Goal: Task Accomplishment & Management: Complete application form

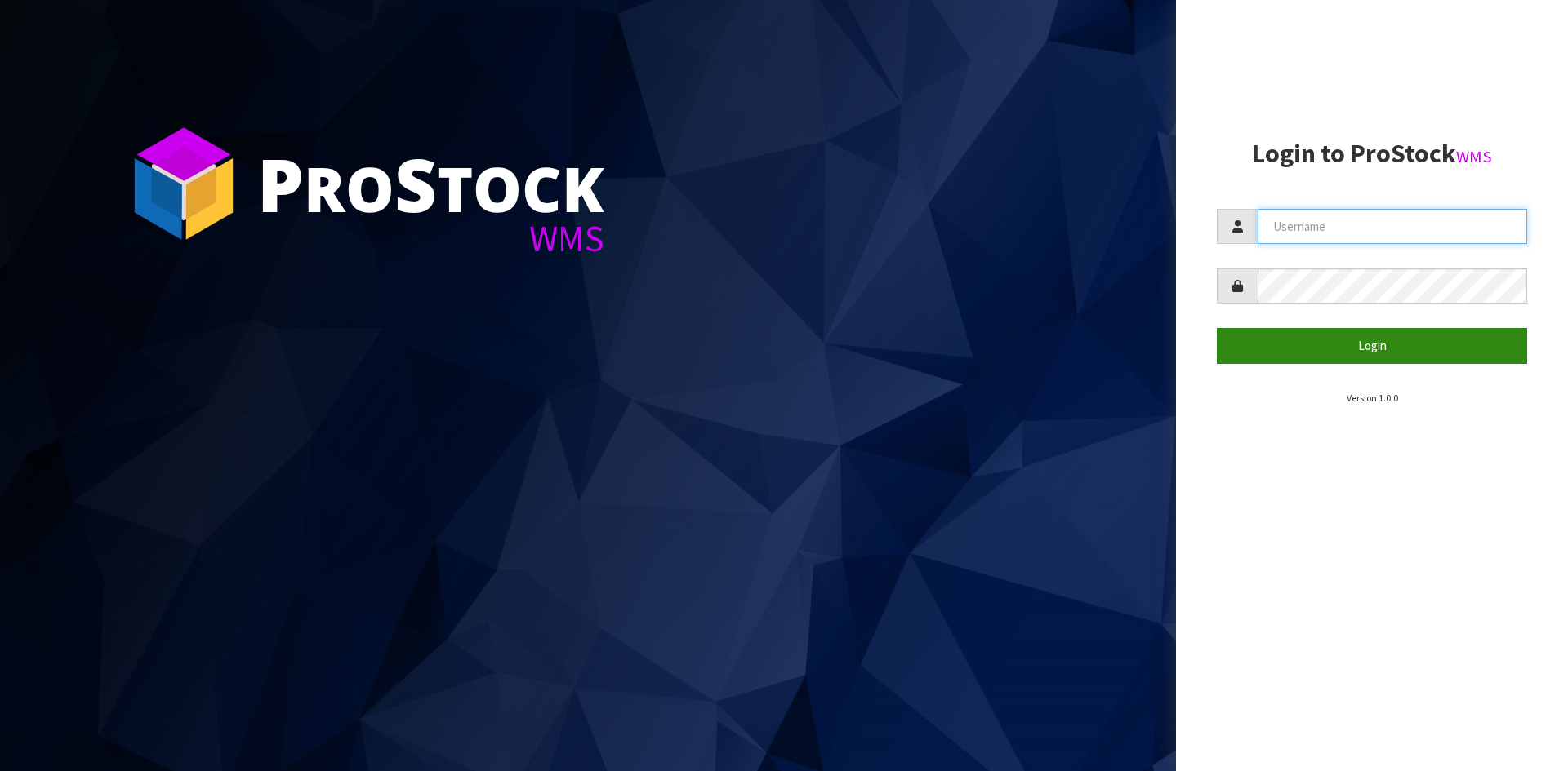
type input "YOURREFORMER"
click at [1457, 344] on button "Login" at bounding box center [1372, 346] width 310 height 35
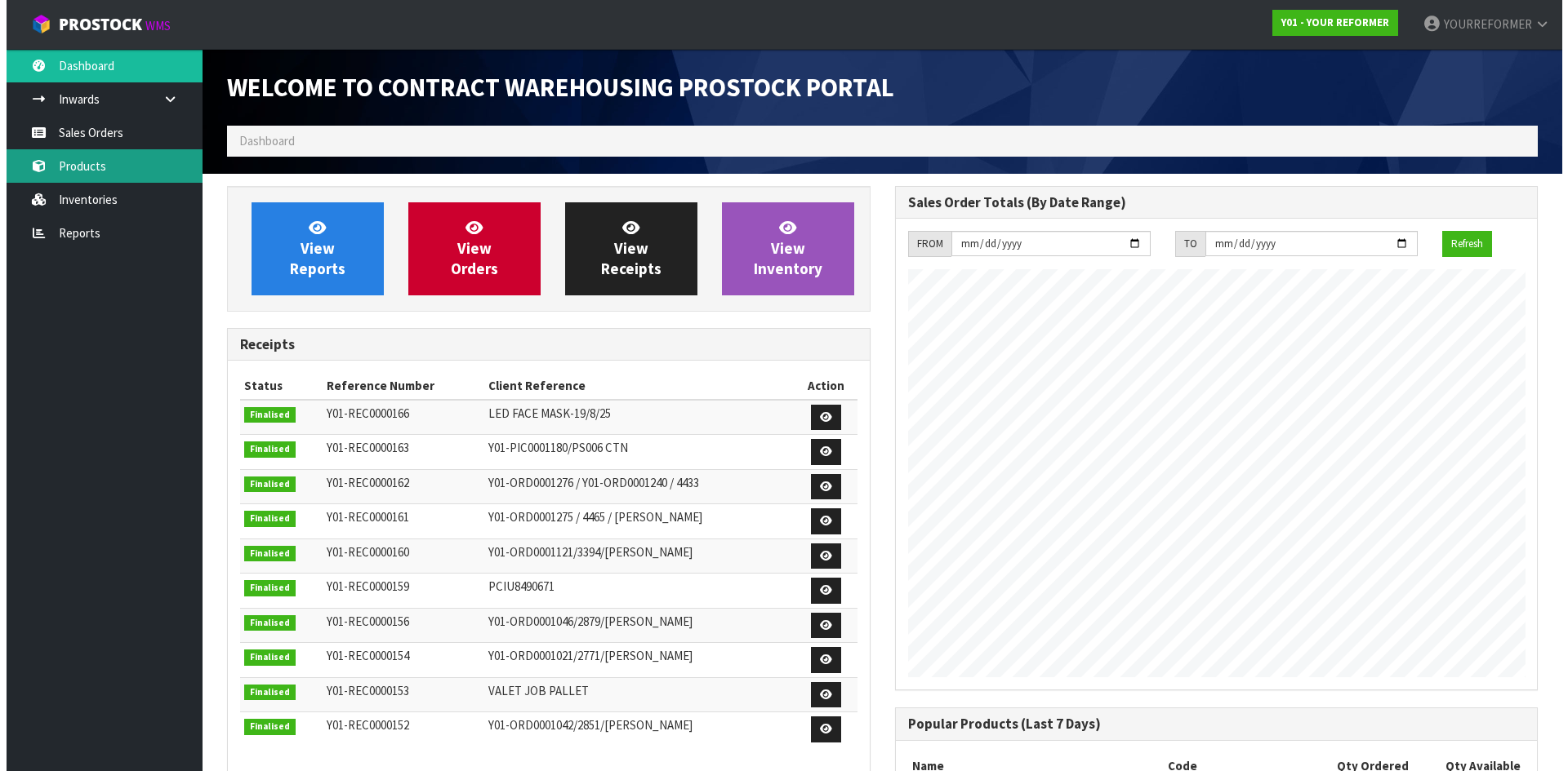
scroll to position [906, 667]
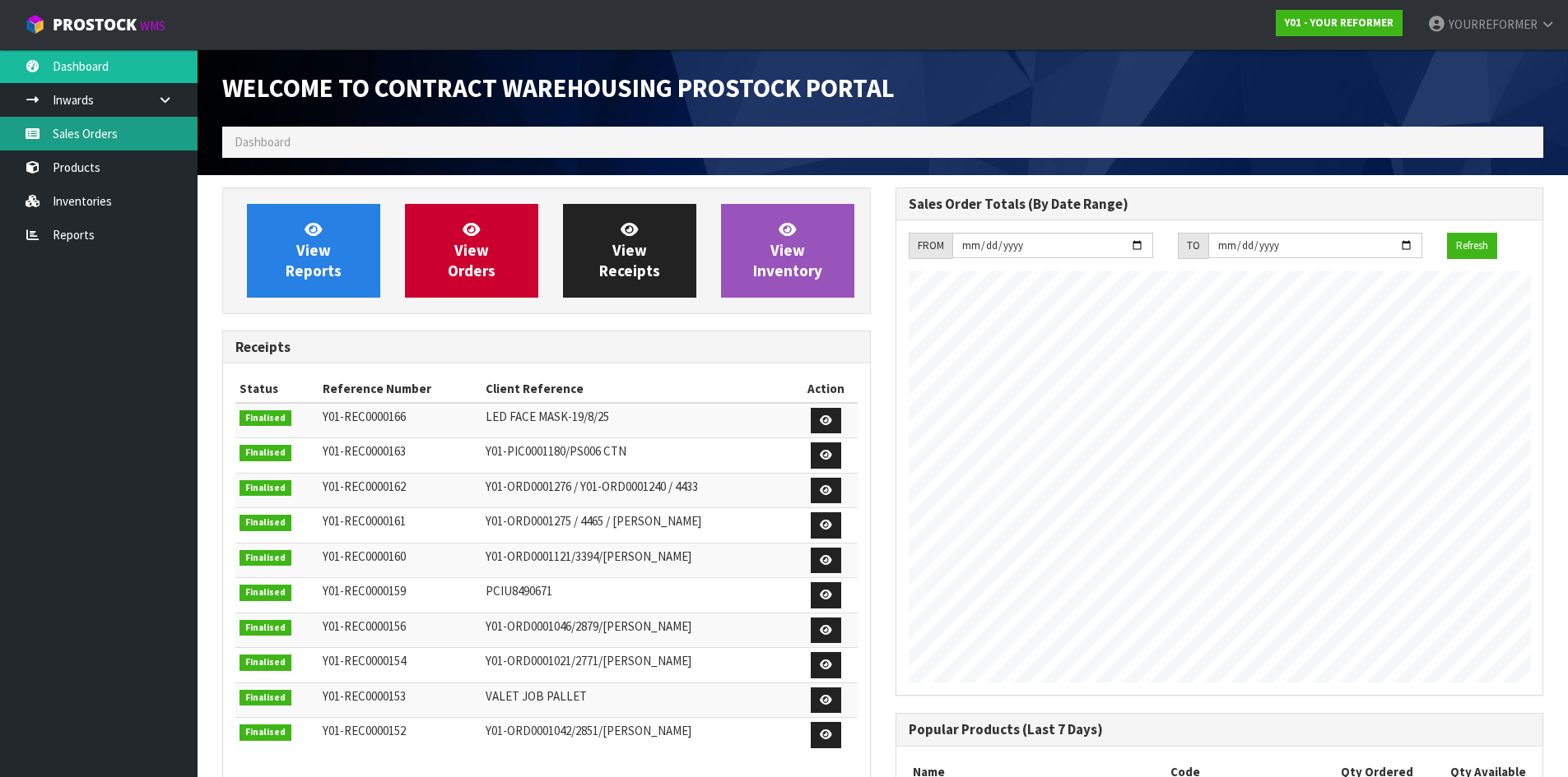
click at [142, 142] on link "Sales Orders" at bounding box center [98, 134] width 197 height 34
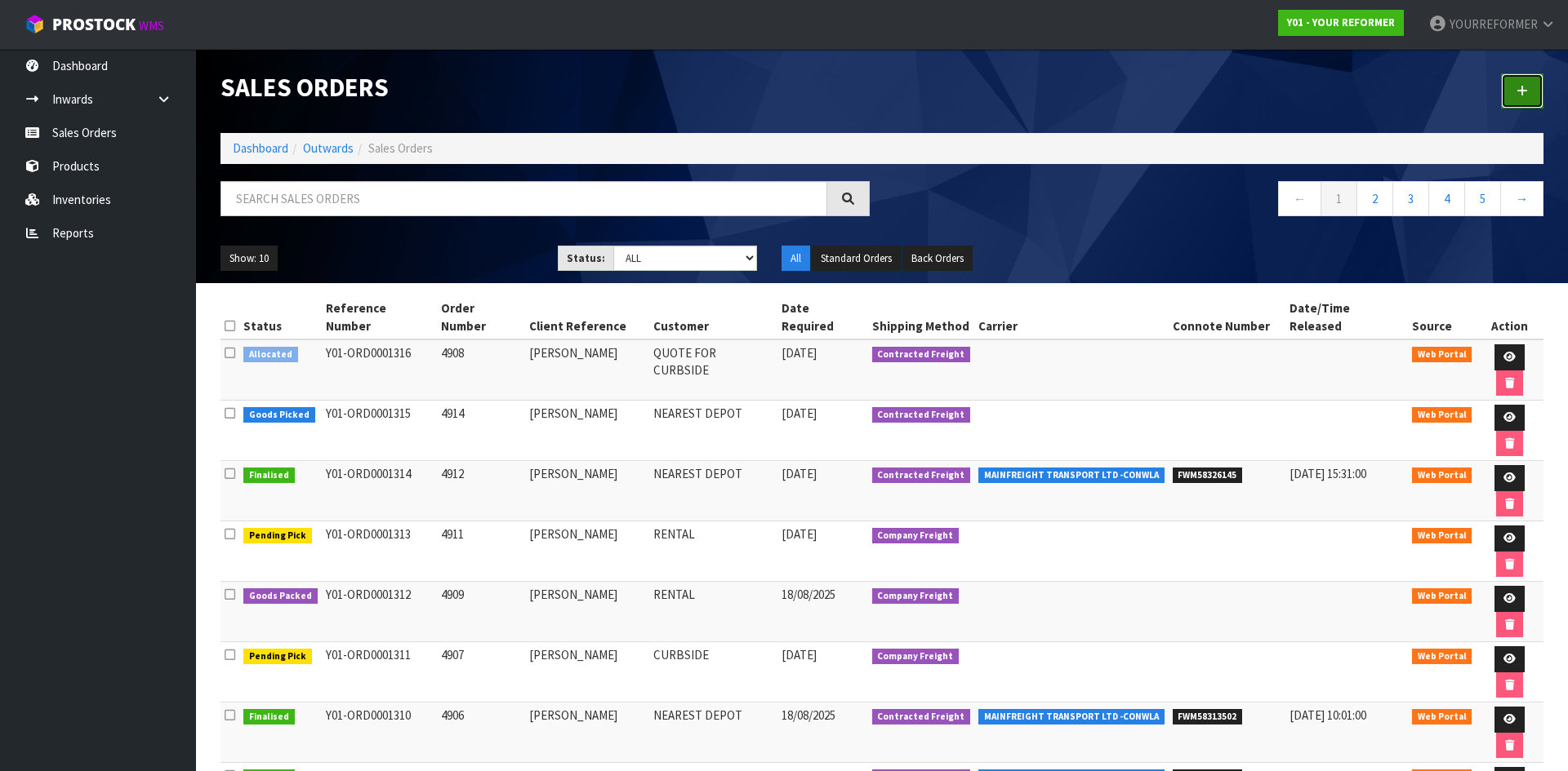
click at [1517, 98] on link at bounding box center [1522, 91] width 43 height 35
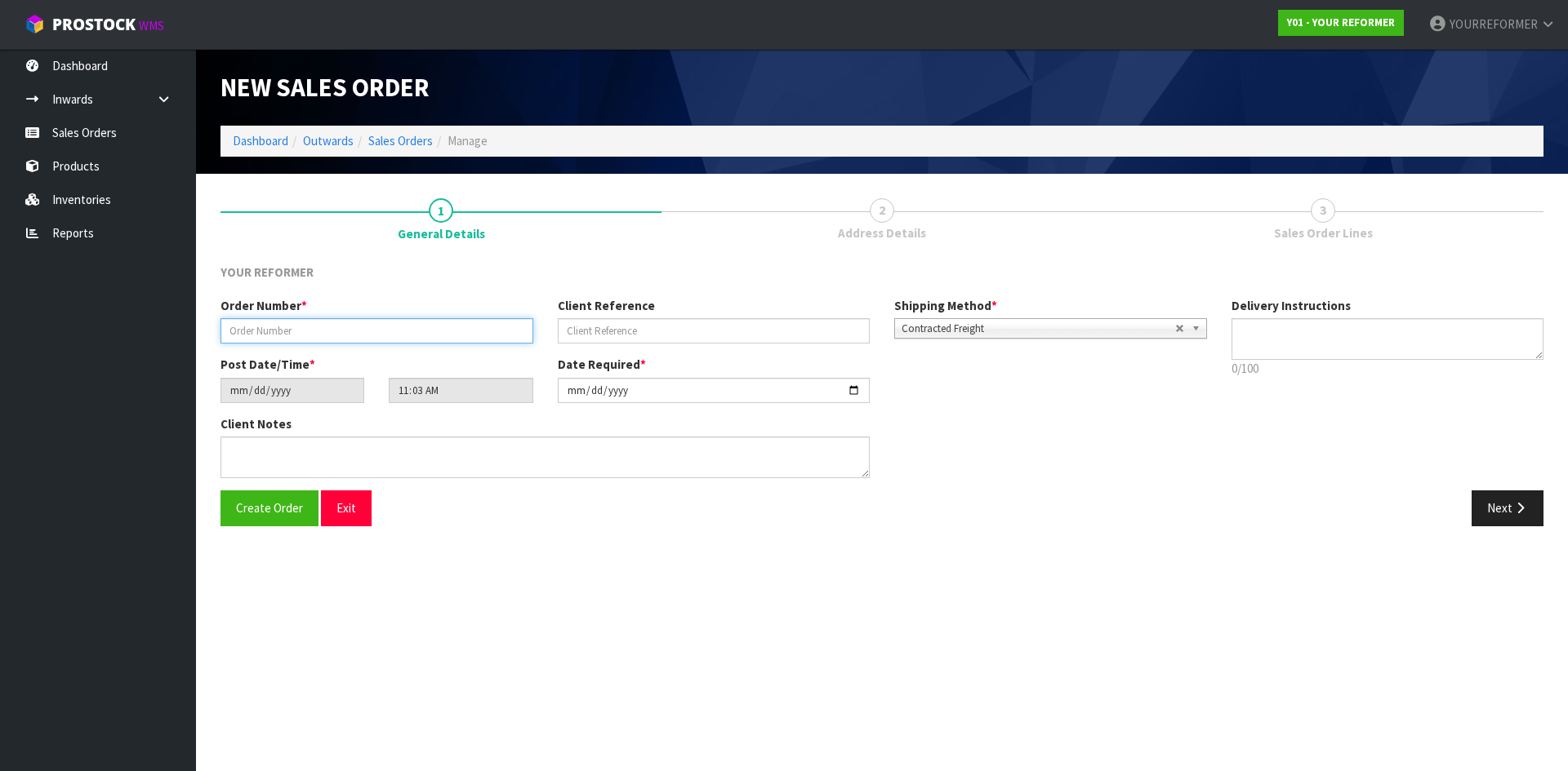
drag, startPoint x: 406, startPoint y: 337, endPoint x: 518, endPoint y: 351, distance: 112.9
click at [406, 337] on input "text" at bounding box center [377, 331] width 313 height 26
paste input "4942"
type input "4942"
drag, startPoint x: 615, startPoint y: 341, endPoint x: 216, endPoint y: 354, distance: 399.2
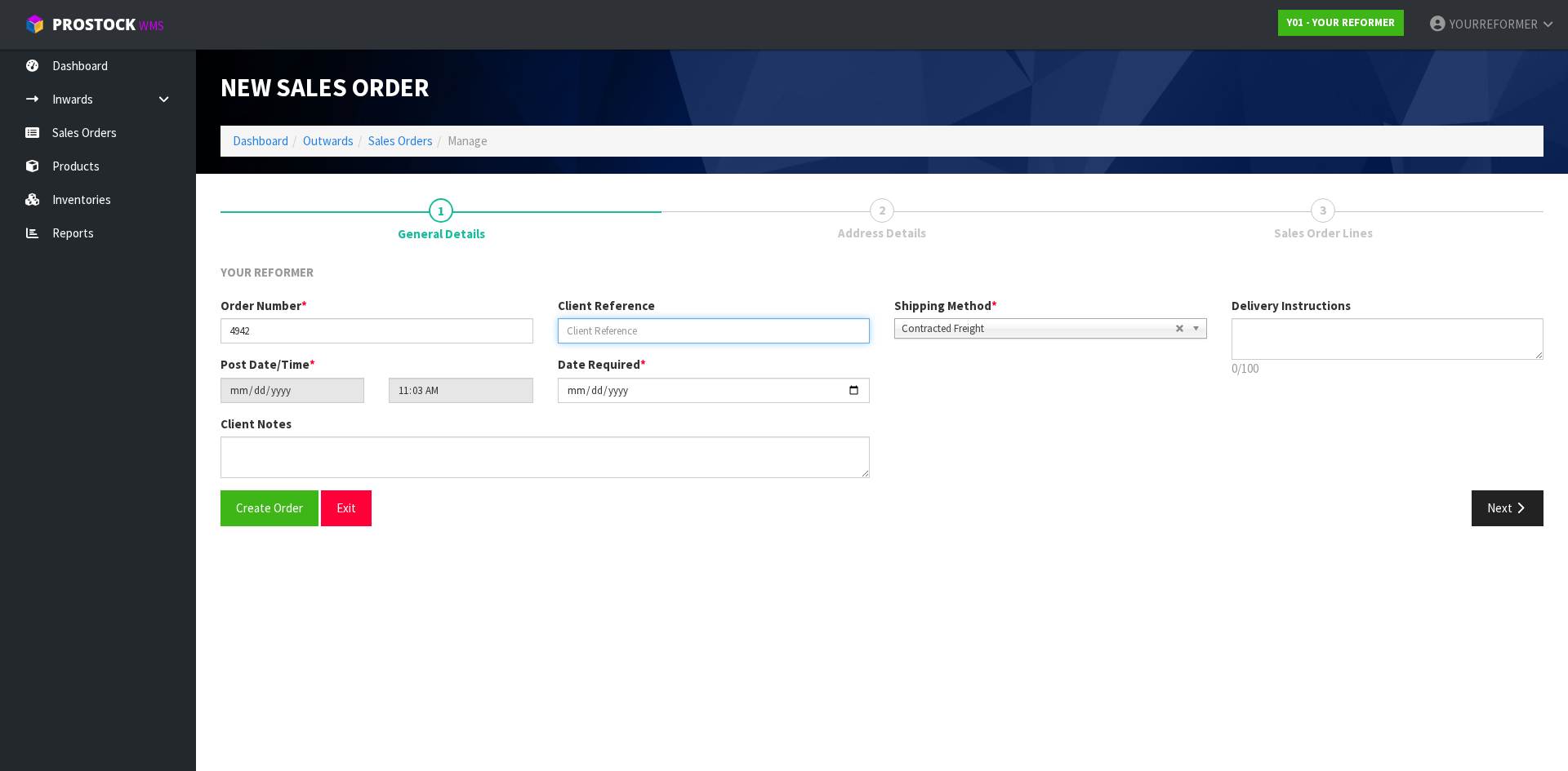
click at [576, 347] on div "Order Number * 4942 Client Reference Shipping Method * Pickup Contracted Freigh…" at bounding box center [714, 326] width 1010 height 58
click at [638, 332] on input "text" at bounding box center [714, 331] width 313 height 26
paste input "RAKAPA [PERSON_NAME]"
type input "RAKAPA [PERSON_NAME]"
click at [1291, 352] on textarea at bounding box center [1387, 339] width 313 height 42
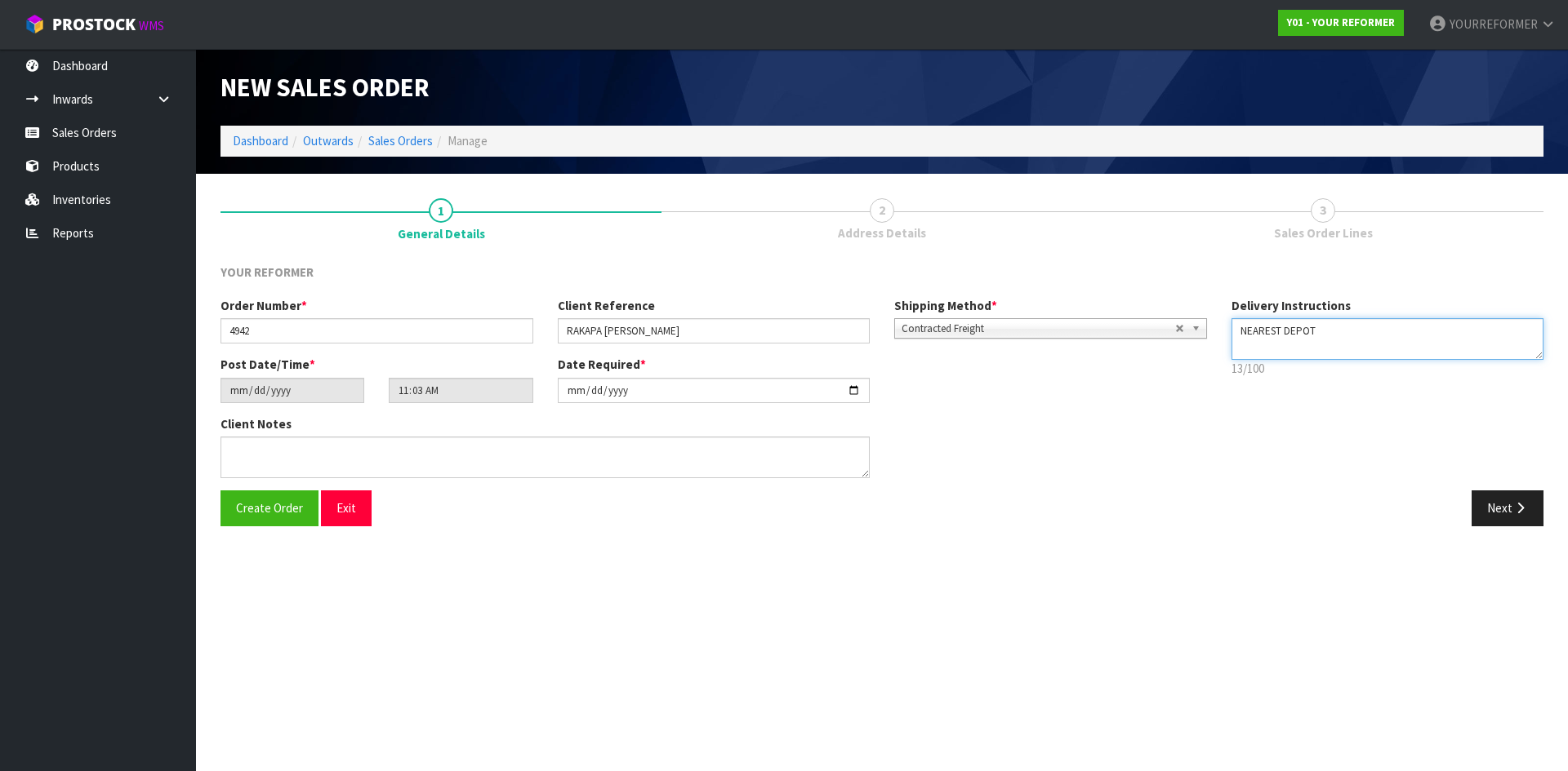
drag, startPoint x: 1299, startPoint y: 344, endPoint x: 1290, endPoint y: 355, distance: 14.2
click at [1299, 344] on textarea at bounding box center [1387, 339] width 313 height 42
paste textarea
drag, startPoint x: 1282, startPoint y: 349, endPoint x: 1358, endPoint y: 347, distance: 76.0
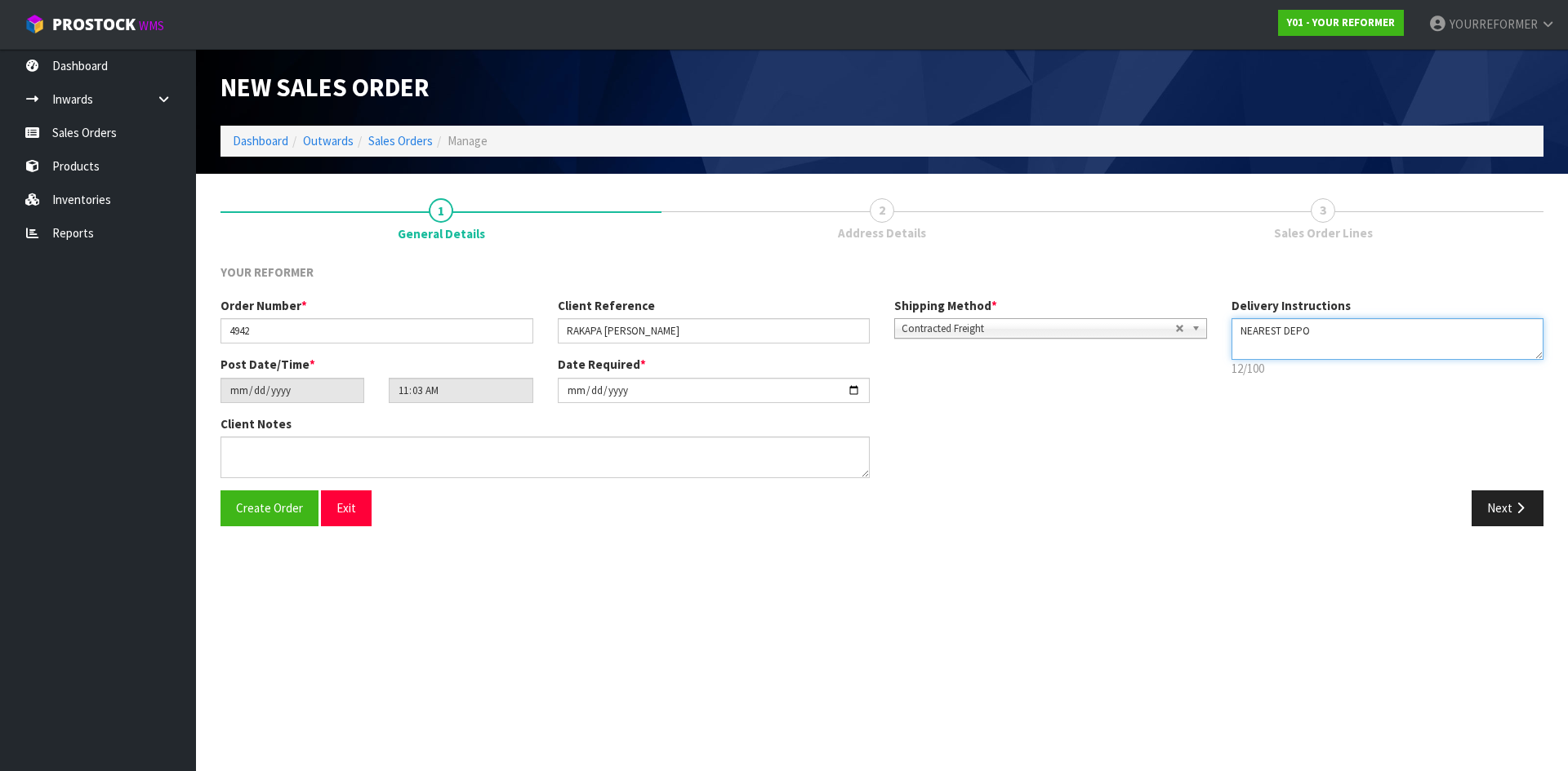
click at [1281, 349] on textarea at bounding box center [1387, 339] width 313 height 42
paste textarea "+64 22 674 9281"
drag, startPoint x: 1353, startPoint y: 332, endPoint x: 1283, endPoint y: 331, distance: 70.0
click at [1283, 331] on textarea at bounding box center [1387, 339] width 313 height 42
click at [1246, 344] on textarea at bounding box center [1387, 339] width 313 height 42
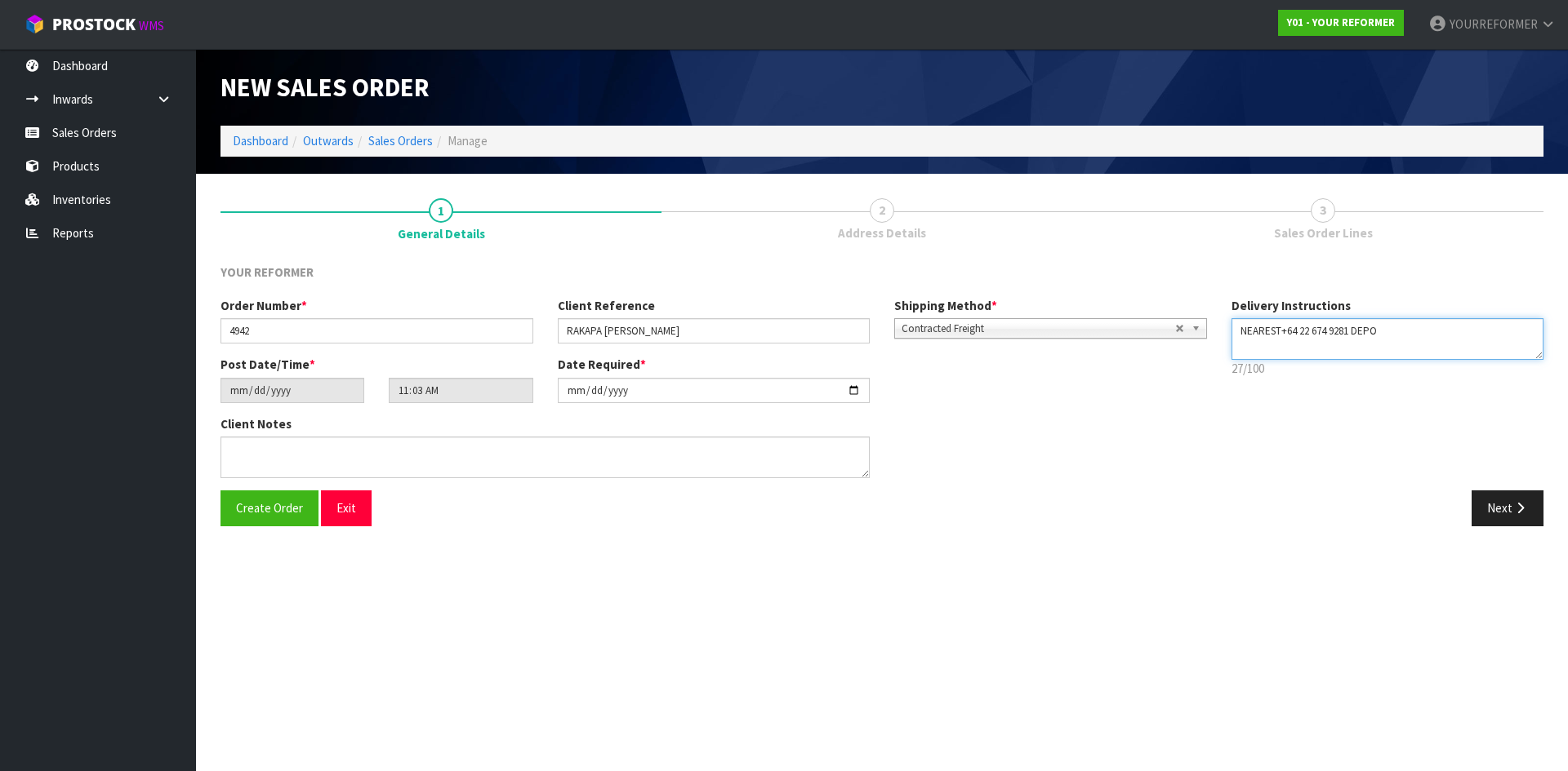
click at [1401, 333] on textarea at bounding box center [1387, 339] width 313 height 42
paste textarea "+64 22 674 9281"
drag, startPoint x: 1355, startPoint y: 333, endPoint x: 1281, endPoint y: 326, distance: 74.3
click at [1281, 326] on textarea at bounding box center [1387, 339] width 313 height 42
drag, startPoint x: 1319, startPoint y: 328, endPoint x: 1498, endPoint y: 356, distance: 181.2
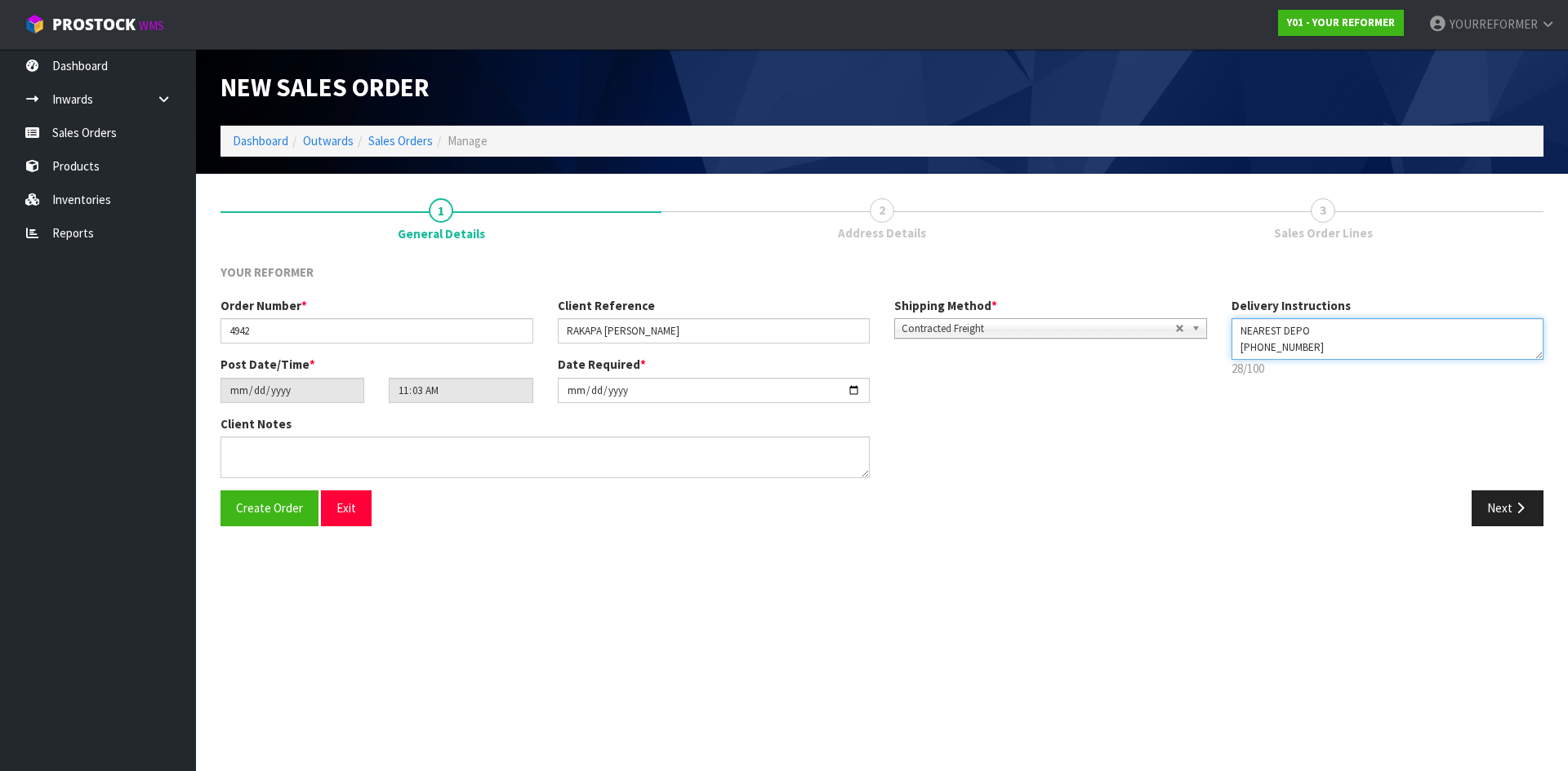
click at [1320, 328] on textarea at bounding box center [1387, 339] width 313 height 42
type textarea "NEAREST DEPOT +64 22 674 9281"
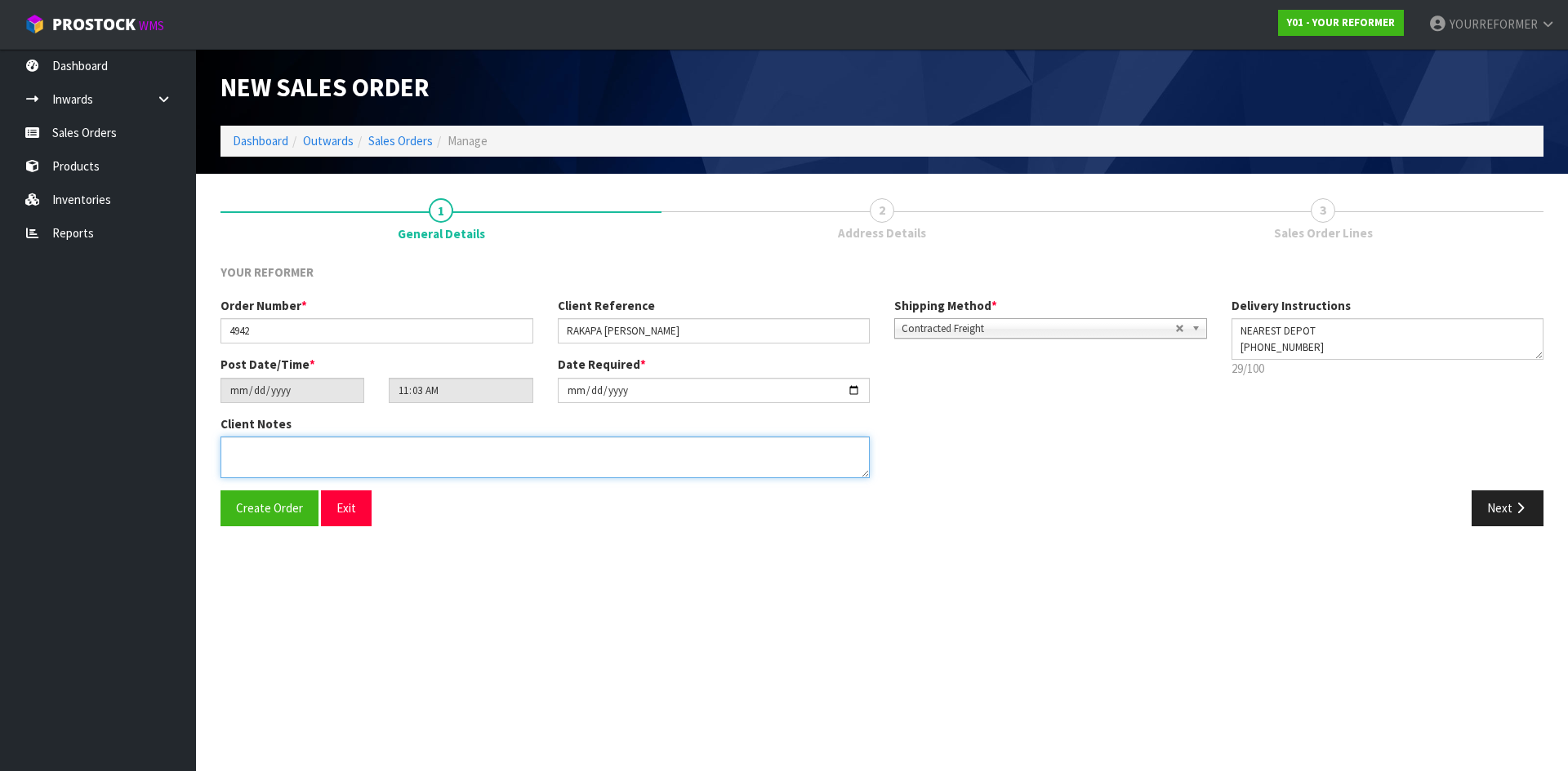
click at [348, 455] on textarea at bounding box center [545, 457] width 649 height 42
click at [337, 466] on textarea at bounding box center [545, 457] width 649 height 42
paste textarea "RAKAPA SCIASCIA 29 HEREFORD STREET SPRINGVALE MWT WHANGANUI 4501 NEW ZEALAND +6…"
type textarea "RAKAPA SCIASCIA 29 HEREFORD STREET SPRINGVALE MWT WHANGANUI 4501 NEW ZEALAND +6…"
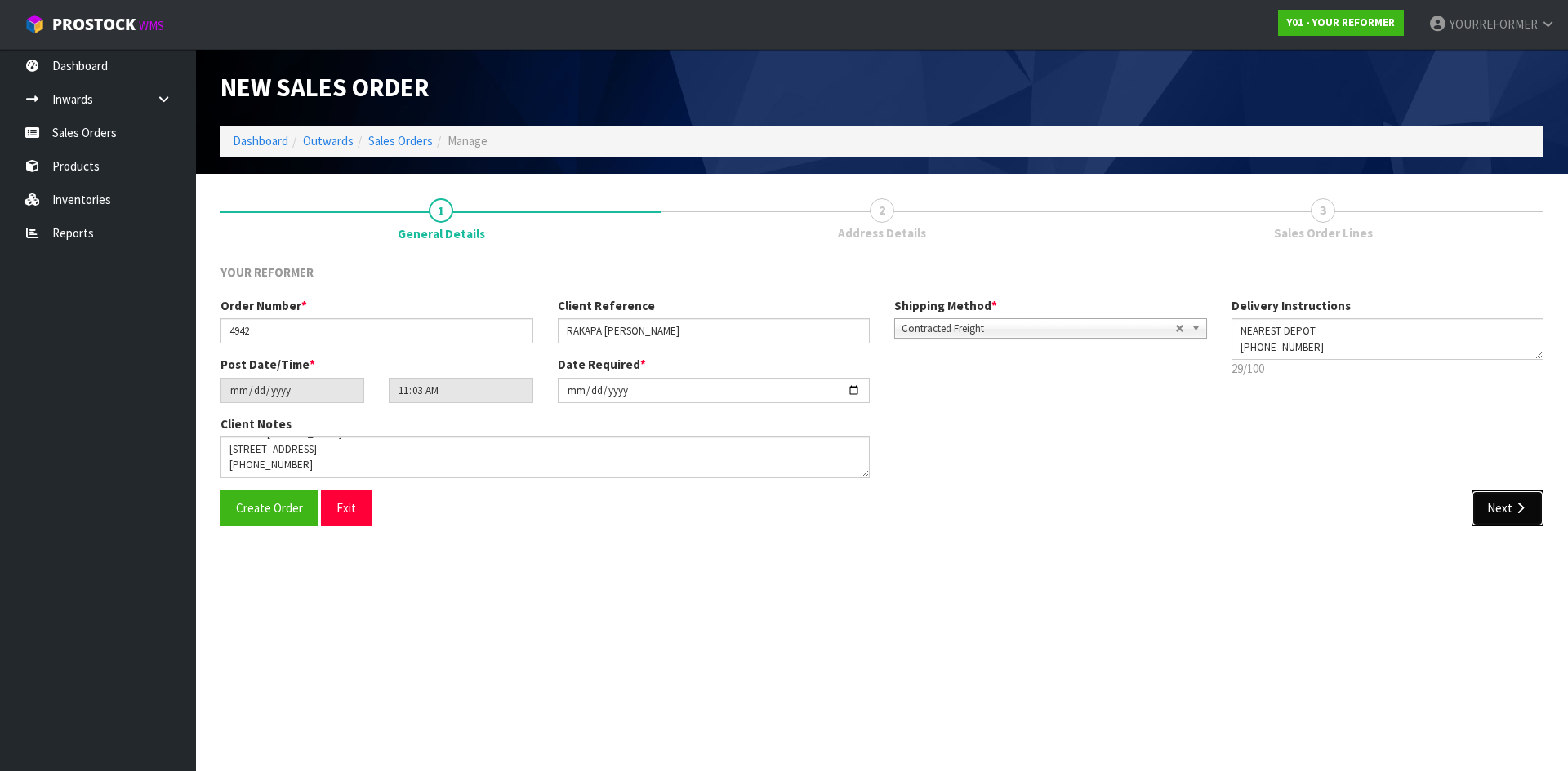
click at [1491, 507] on button "Next" at bounding box center [1507, 509] width 72 height 35
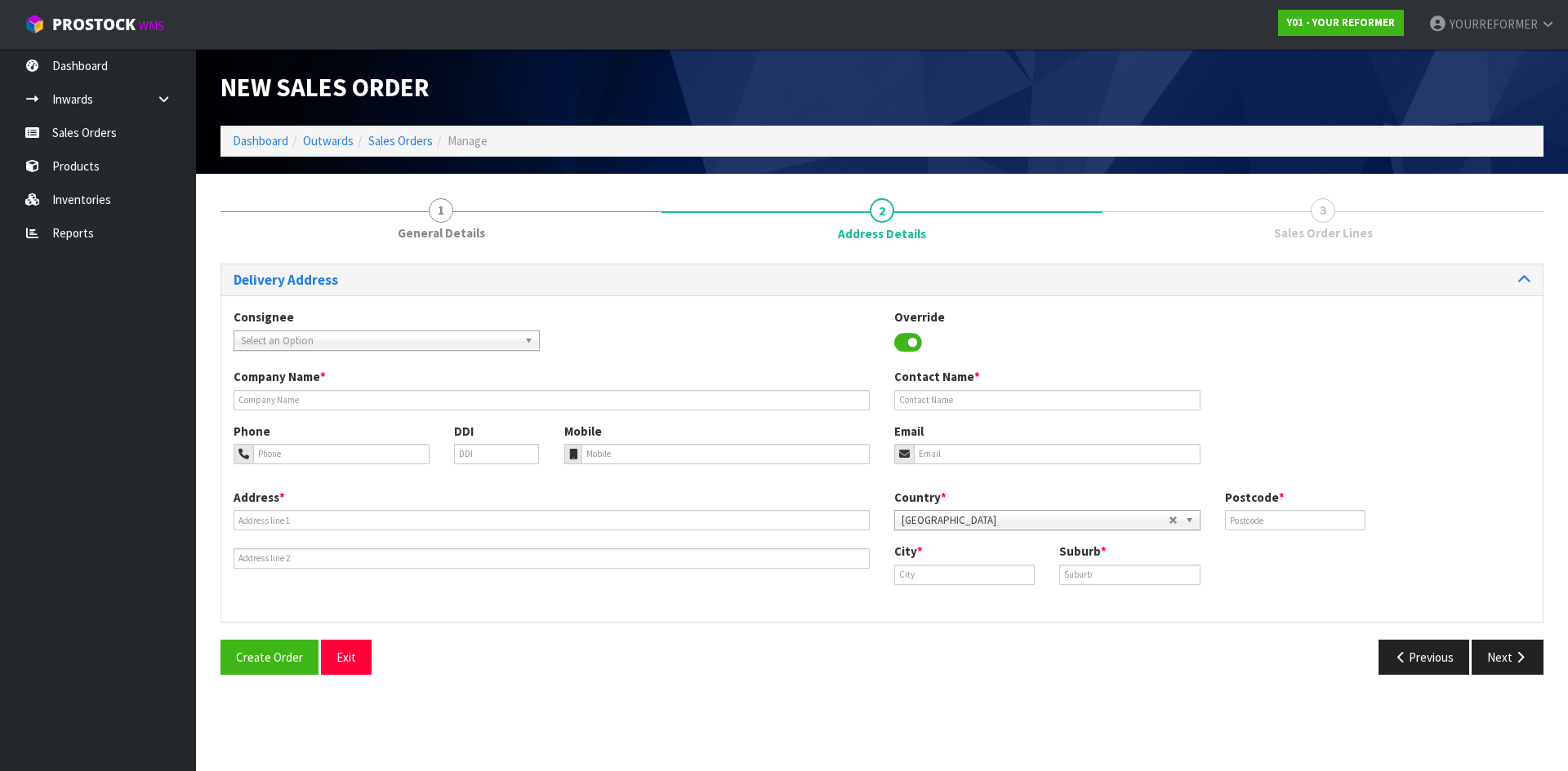
click at [281, 411] on div "Company Name * Contact Name *" at bounding box center [882, 394] width 1321 height 54
drag, startPoint x: 295, startPoint y: 403, endPoint x: 310, endPoint y: 424, distance: 25.8
click at [297, 405] on input "text" at bounding box center [551, 400] width 636 height 20
type input "NEAREST DEPOT"
click at [641, 458] on input "tel" at bounding box center [726, 454] width 289 height 20
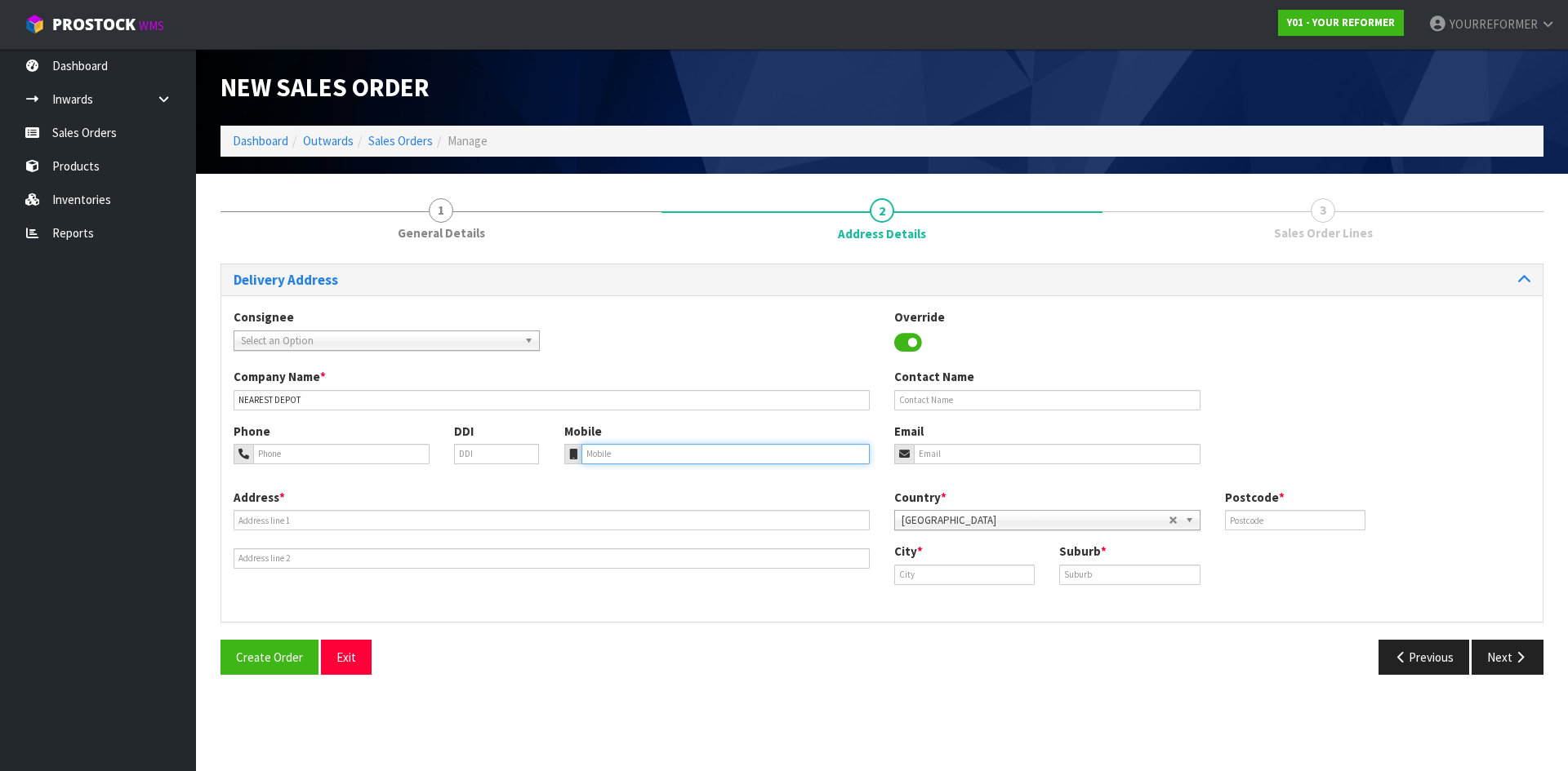
click at [781, 458] on input "tel" at bounding box center [726, 454] width 289 height 20
paste input "+64 22 674 9281"
type input "+64 22 674 9281"
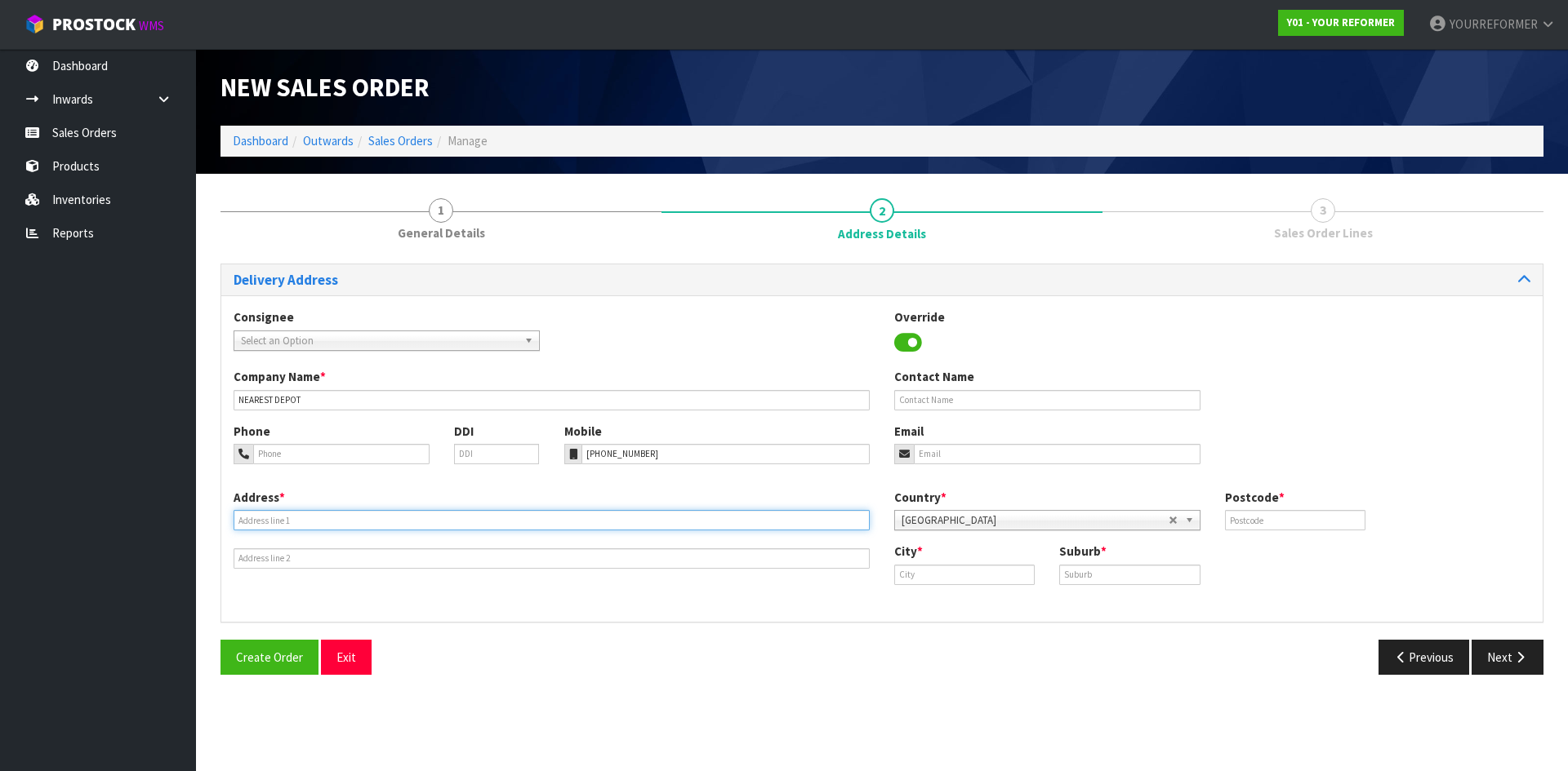
click at [368, 514] on input "text" at bounding box center [551, 520] width 636 height 20
drag, startPoint x: 266, startPoint y: 520, endPoint x: 277, endPoint y: 549, distance: 31.0
click at [266, 520] on input "text" at bounding box center [551, 520] width 636 height 20
paste input "29 HEREFORD STREET SPRINGVALE MWT"
type input "29 HEREFORD STREET SPRINGVALE MWT"
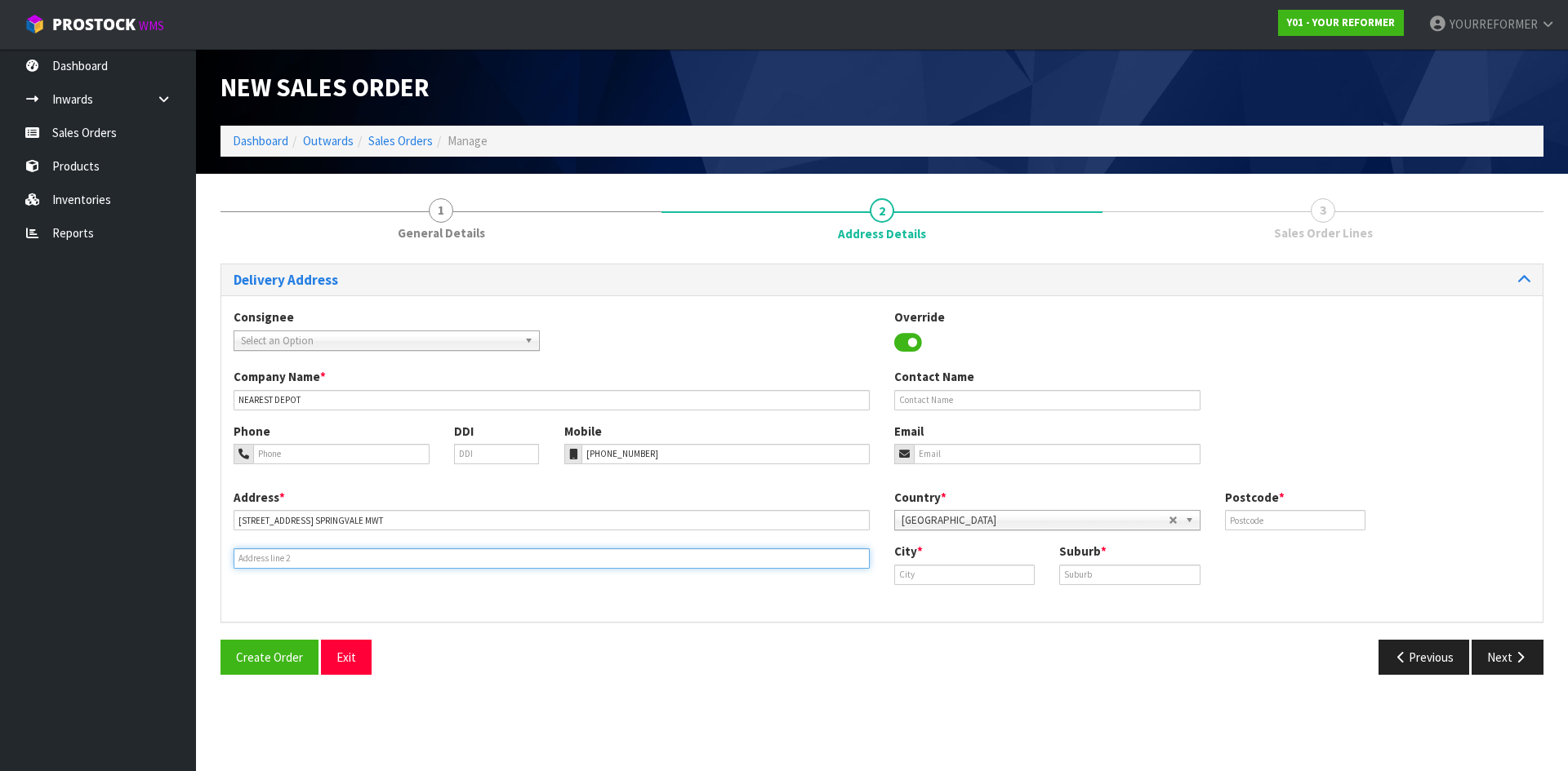
drag, startPoint x: 272, startPoint y: 563, endPoint x: 37, endPoint y: 554, distance: 235.2
click at [272, 562] on input "text" at bounding box center [551, 558] width 636 height 20
drag, startPoint x: 300, startPoint y: 557, endPoint x: 450, endPoint y: 541, distance: 150.9
click at [300, 557] on input "text" at bounding box center [551, 558] width 636 height 20
paste input "WHANGANUI 4501 NEW ZEALAND"
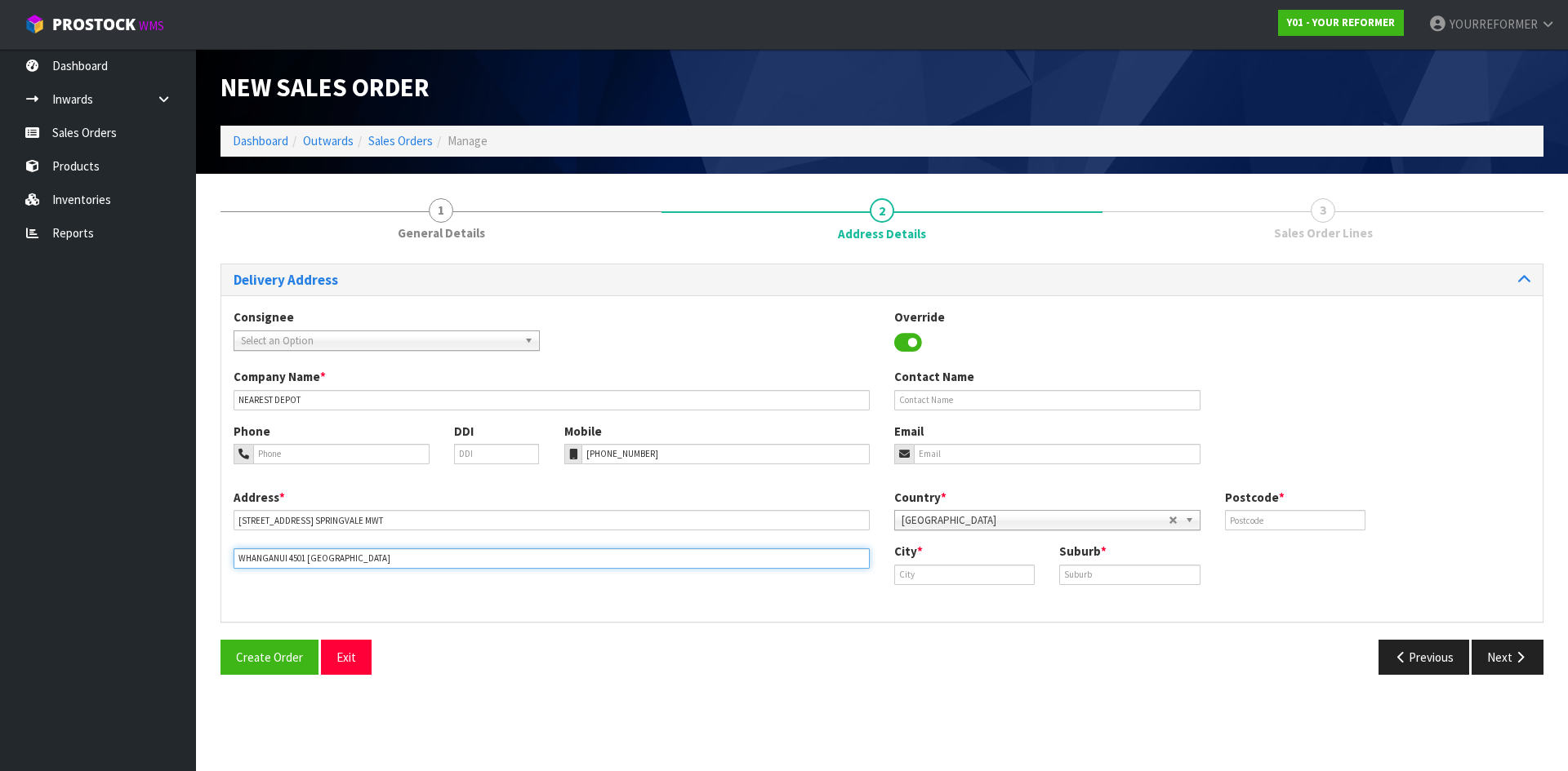
type input "WHANGANUI 4501 NEW ZEALAND"
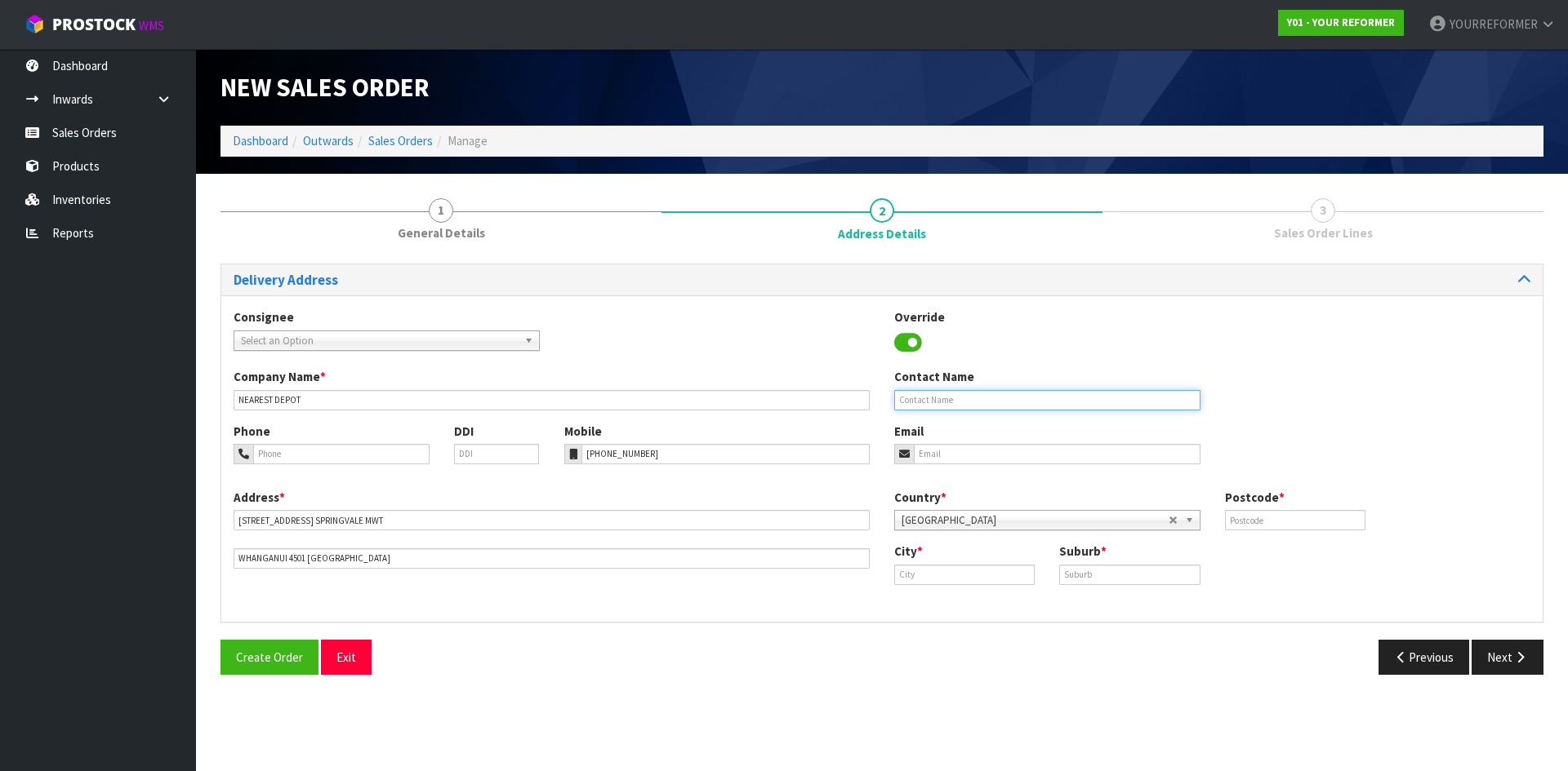
drag, startPoint x: 972, startPoint y: 393, endPoint x: 347, endPoint y: 402, distance: 625.1
click at [972, 393] on input "text" at bounding box center [1047, 400] width 306 height 20
click at [1001, 393] on input "text" at bounding box center [1047, 400] width 306 height 20
paste input "RAKAPA [PERSON_NAME]"
type input "RAKAPA [PERSON_NAME]"
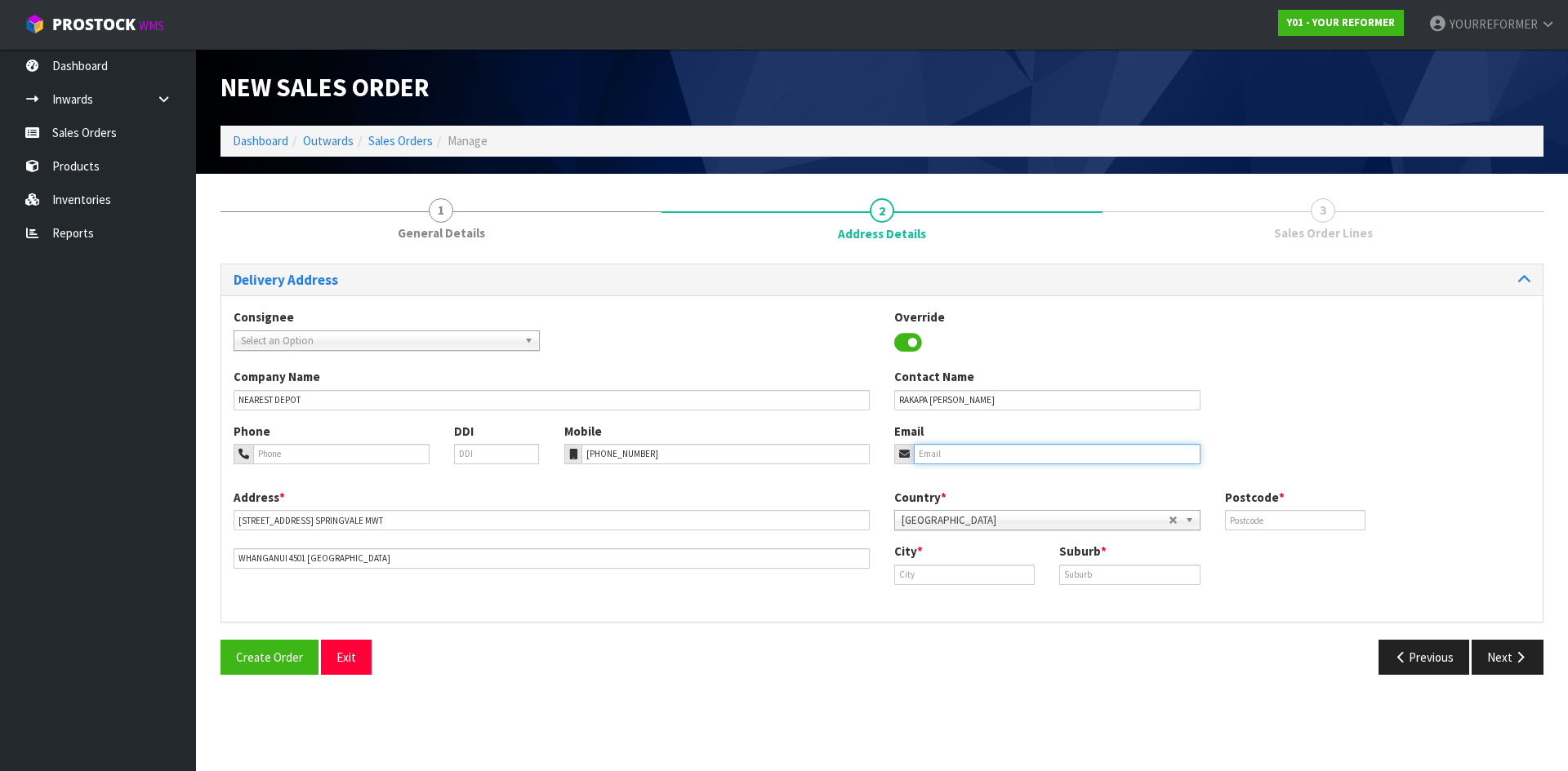
drag, startPoint x: 939, startPoint y: 456, endPoint x: 763, endPoint y: 471, distance: 176.6
click at [938, 456] on input "email" at bounding box center [1057, 454] width 286 height 20
drag, startPoint x: 987, startPoint y: 453, endPoint x: 1221, endPoint y: 494, distance: 237.6
click at [989, 452] on input "email" at bounding box center [1057, 454] width 286 height 20
paste input "rakapa7@gmail.com"
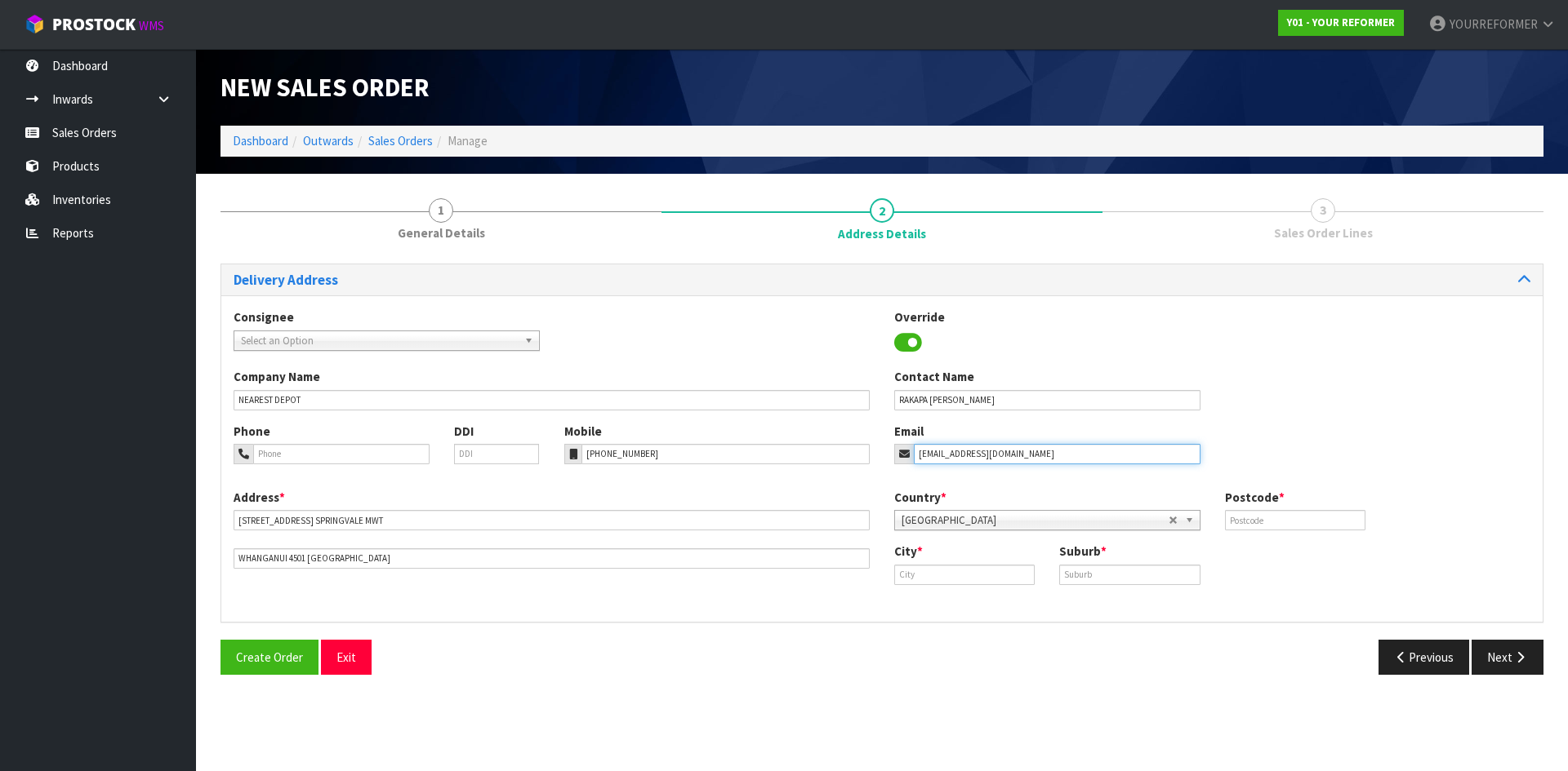
type input "rakapa7@gmail.com"
click at [1251, 526] on input "text" at bounding box center [1295, 520] width 140 height 20
type input "00"
click at [1013, 565] on input "text" at bounding box center [964, 574] width 140 height 20
click at [1020, 575] on input "text" at bounding box center [964, 574] width 140 height 20
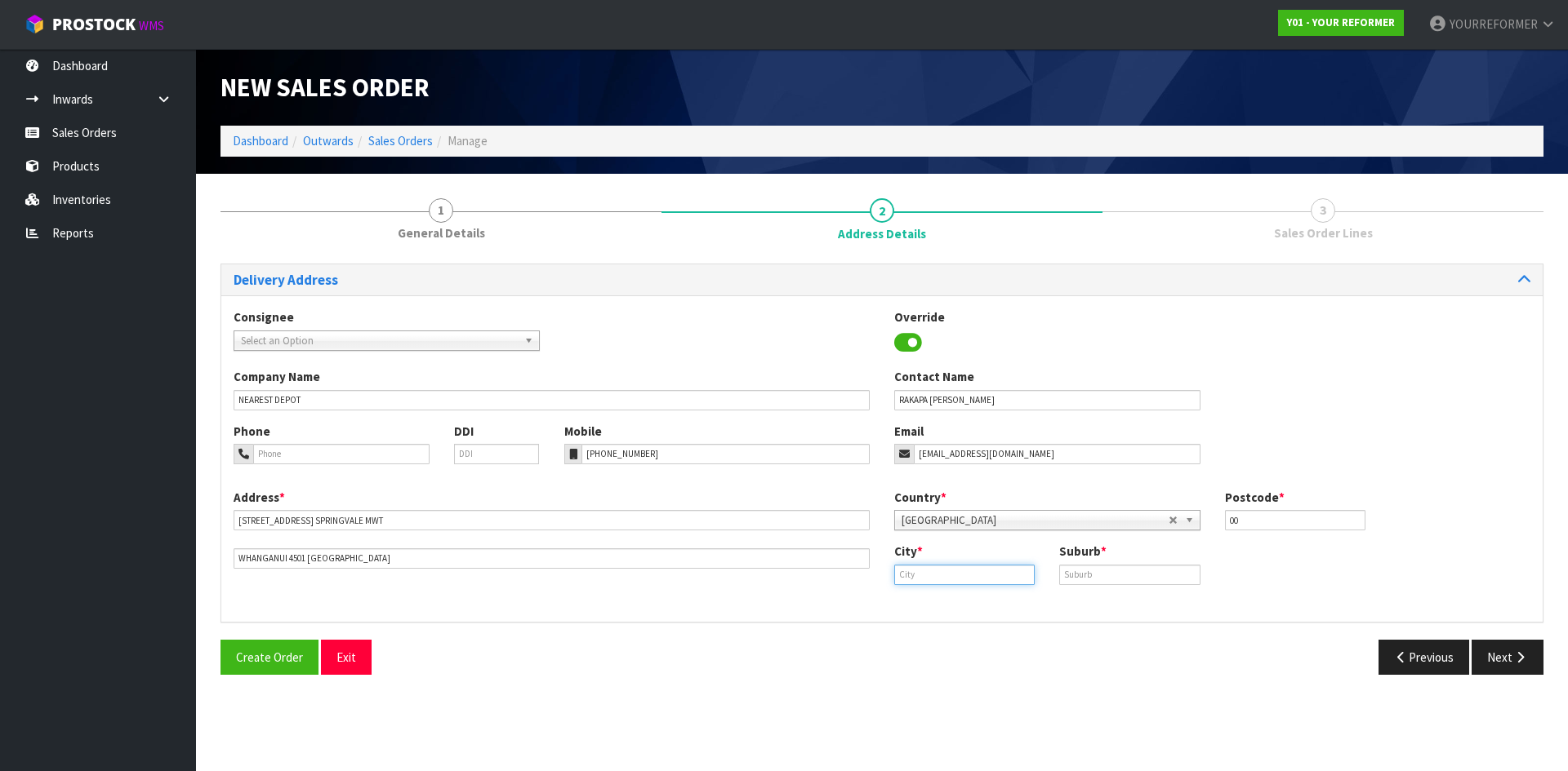
paste input "Whanganui"
drag, startPoint x: 1134, startPoint y: 582, endPoint x: 948, endPoint y: 570, distance: 186.4
click at [1132, 582] on input "text" at bounding box center [1129, 574] width 140 height 20
drag, startPoint x: 750, startPoint y: 572, endPoint x: 722, endPoint y: 572, distance: 28.0
click at [722, 572] on div "Address * 29 HEREFORD STREET SPRINGVALE MWT WHANGANUI 4501 NEW ZEALAND Country …" at bounding box center [882, 549] width 1321 height 121
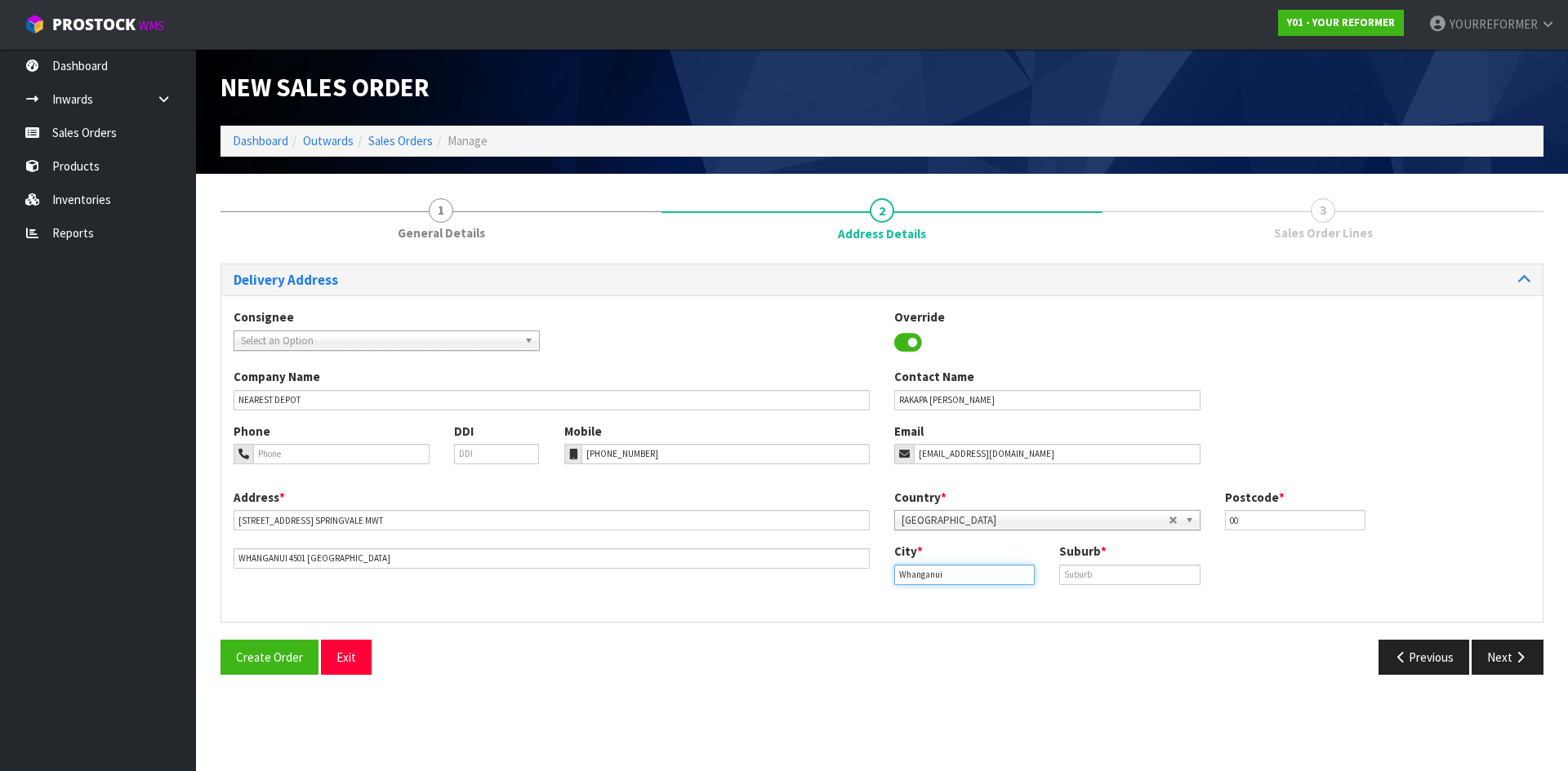
paste input "Springvale"
drag, startPoint x: 834, startPoint y: 572, endPoint x: 776, endPoint y: 571, distance: 58.0
click at [776, 571] on div "Address * 29 HEREFORD STREET SPRINGVALE MWT WHANGANUI 4501 NEW ZEALAND Country …" at bounding box center [882, 549] width 1321 height 121
paste input "Whanganui"
type input "Whanganui"
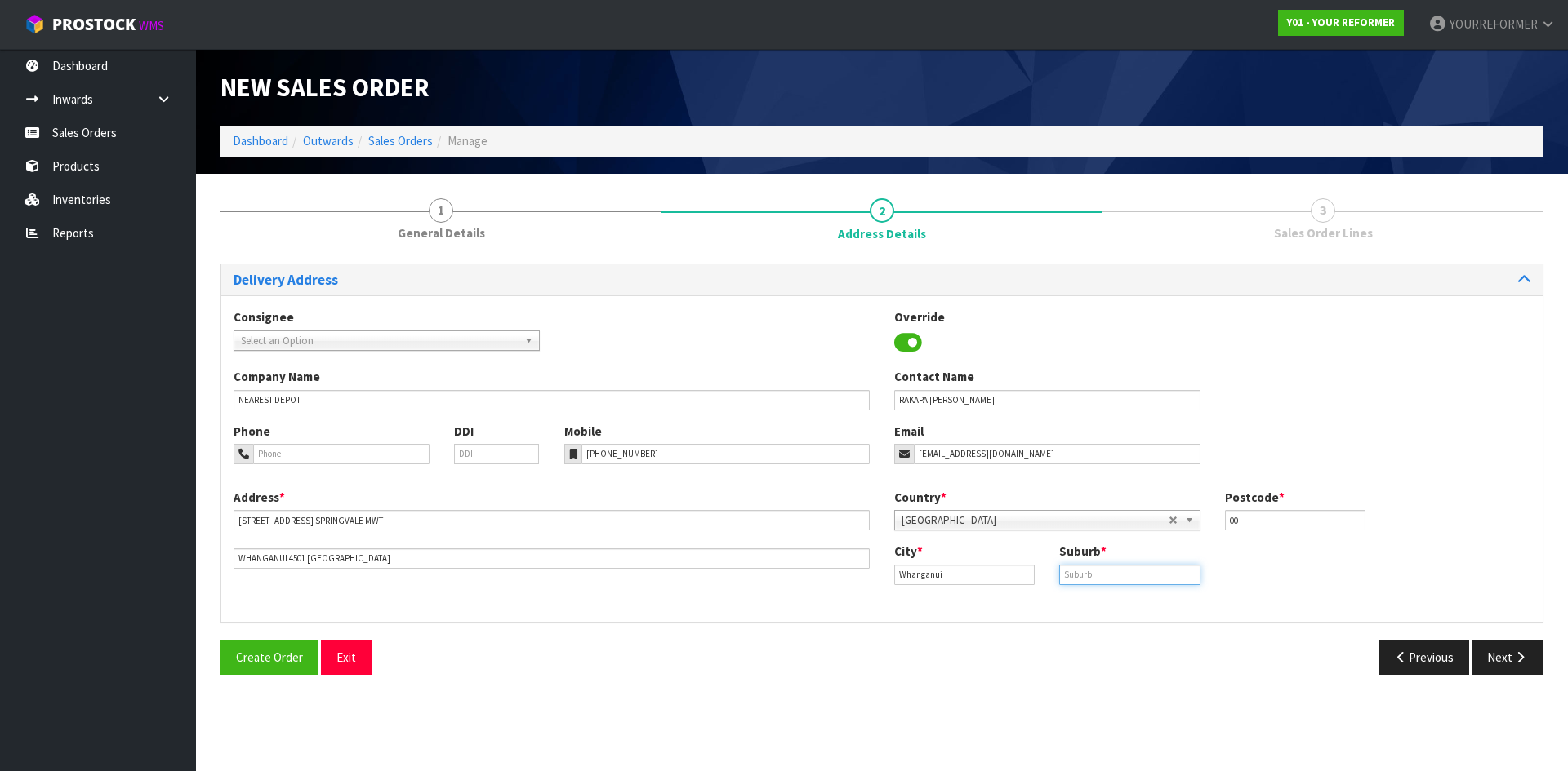
drag, startPoint x: 1118, startPoint y: 578, endPoint x: 506, endPoint y: 519, distance: 614.8
click at [1118, 578] on input "text" at bounding box center [1129, 574] width 140 height 20
click at [1113, 572] on input "text" at bounding box center [1129, 574] width 140 height 20
paste input "SPRINGVALE"
type input "SPRINGVALE"
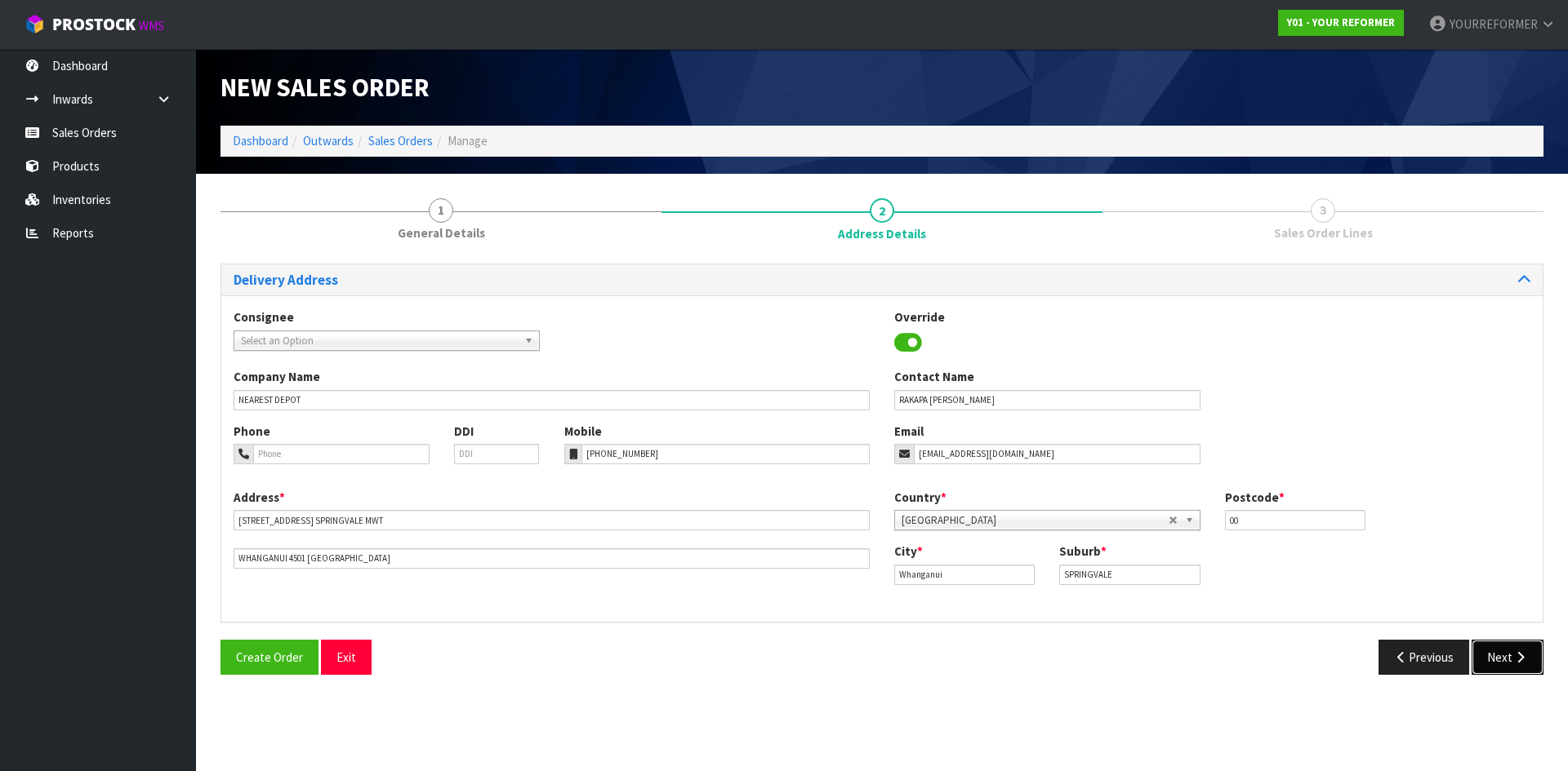
click at [1517, 659] on icon "button" at bounding box center [1520, 658] width 16 height 12
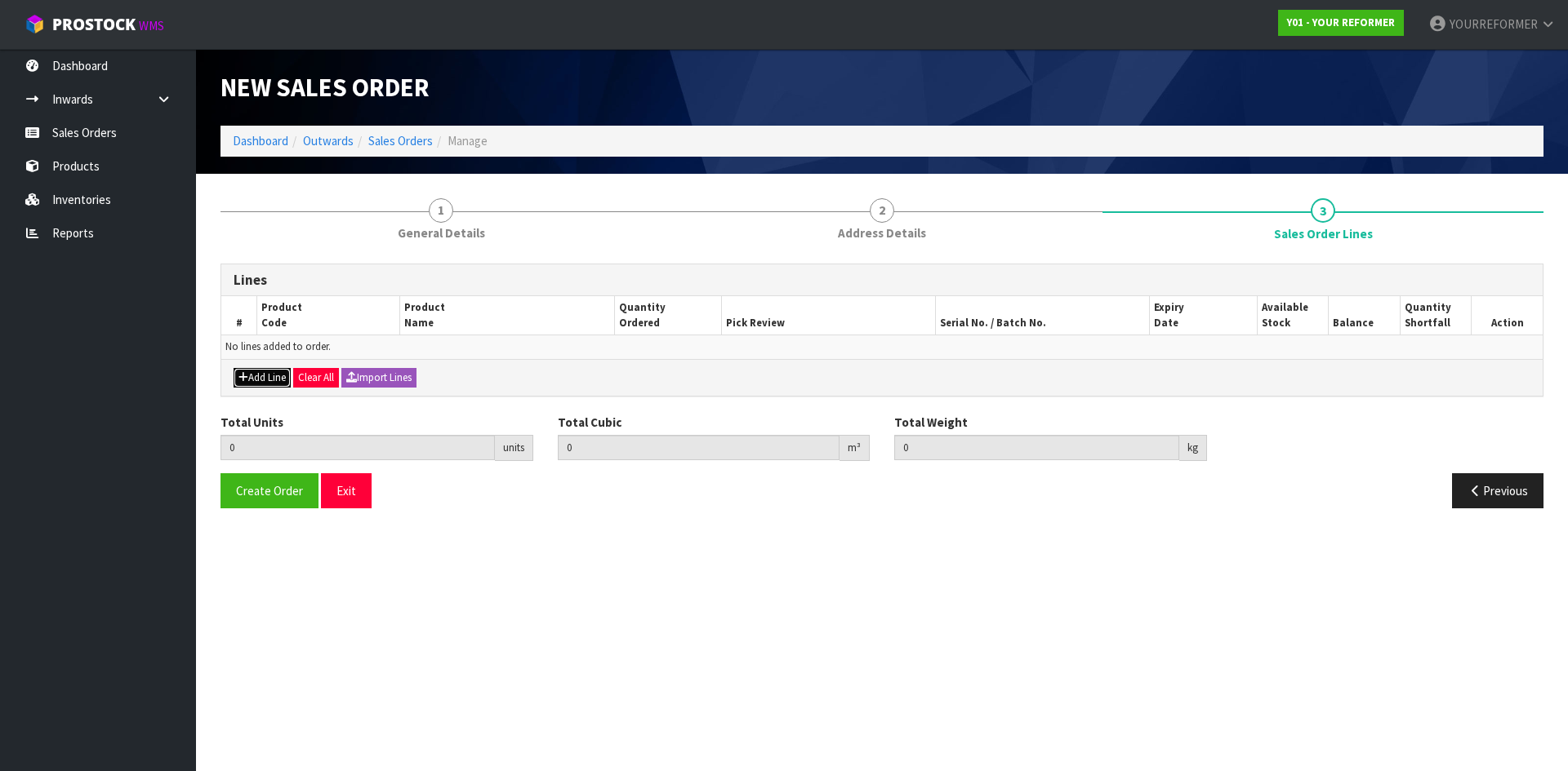
click at [272, 382] on button "Add Line" at bounding box center [261, 378] width 57 height 19
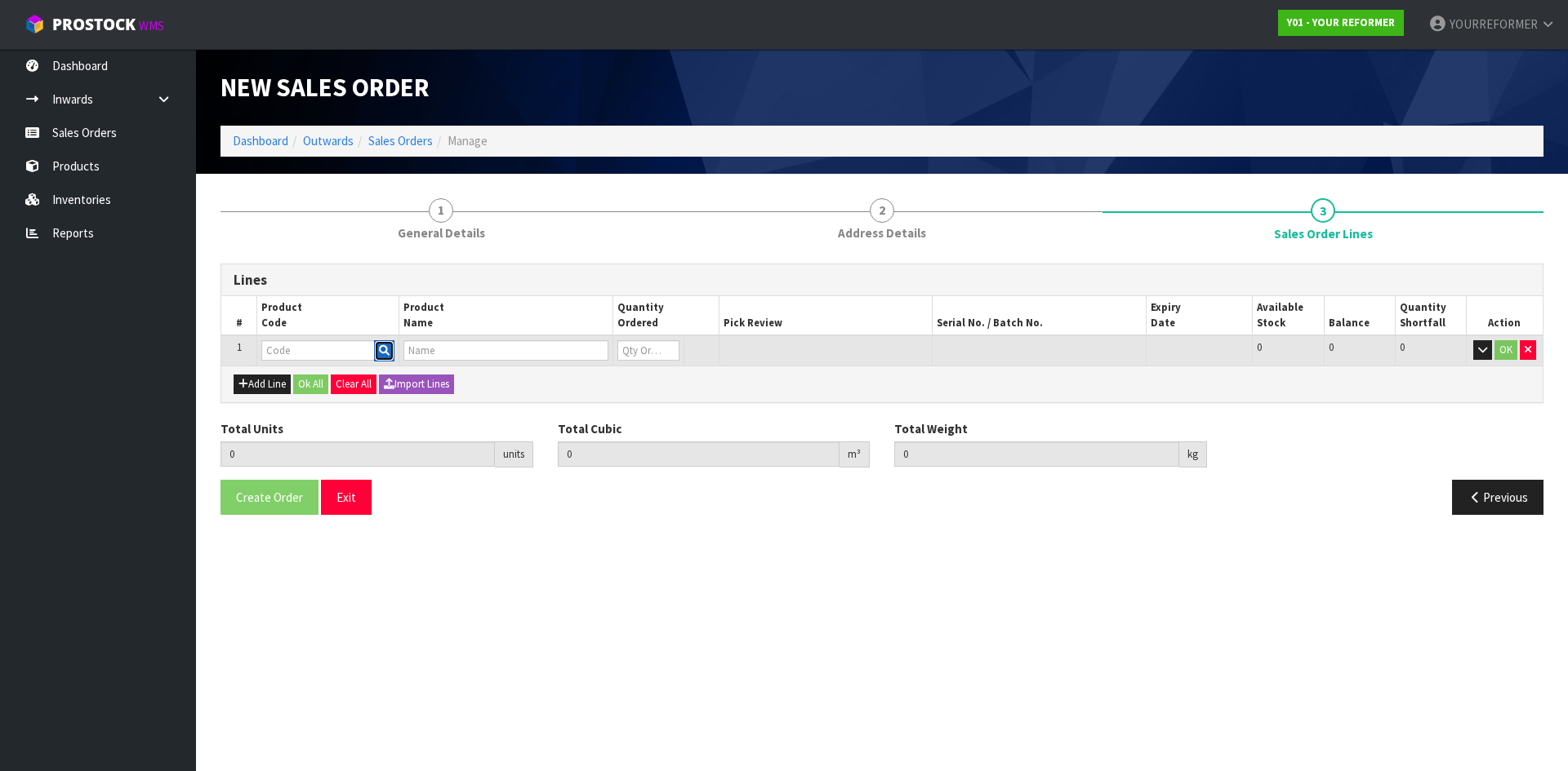
click at [394, 354] on button "button" at bounding box center [384, 351] width 20 height 21
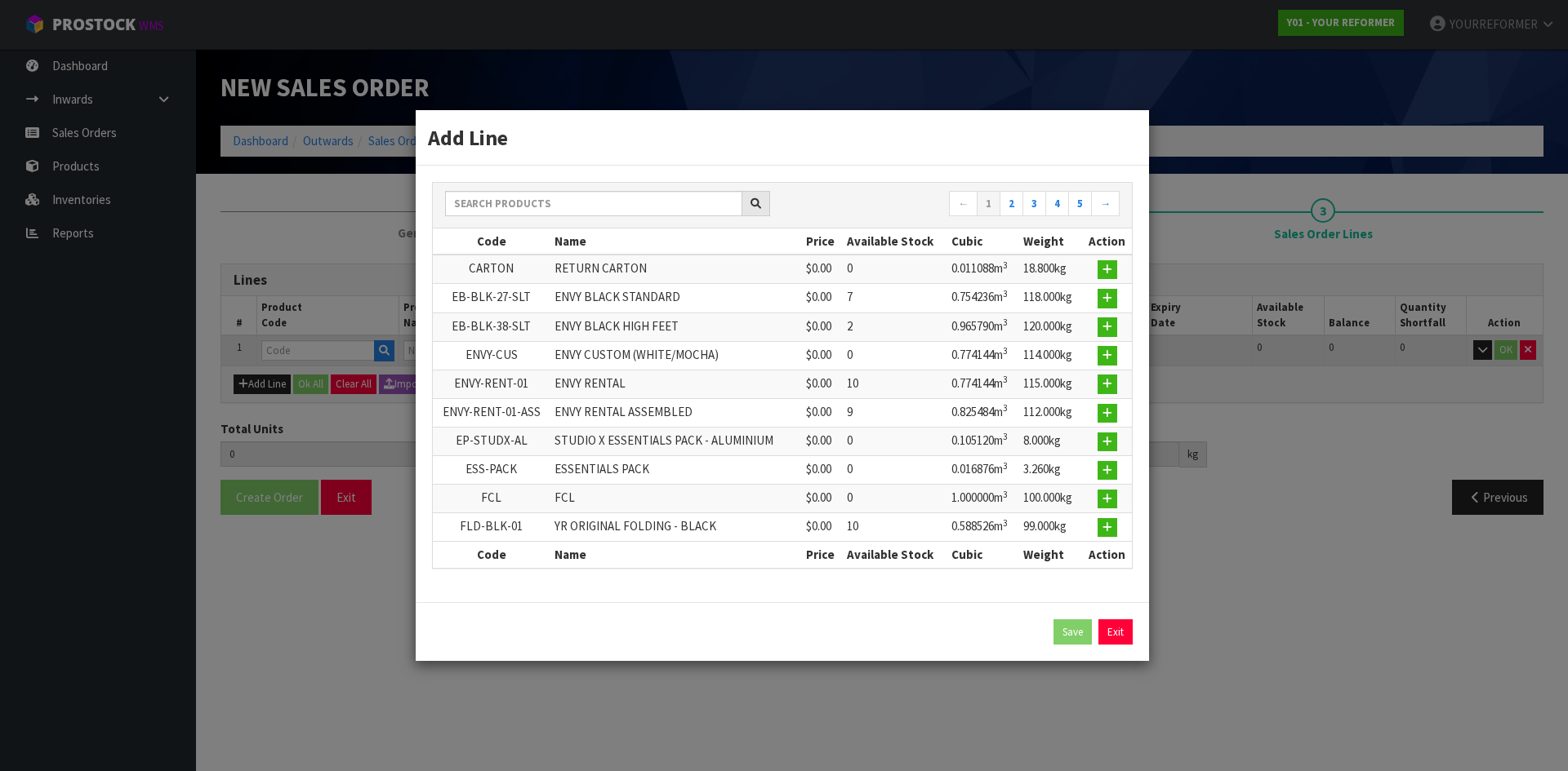
click at [540, 189] on div "← 1 2 3 4 5 →" at bounding box center [782, 206] width 699 height 46
click at [513, 199] on input "text" at bounding box center [593, 204] width 297 height 26
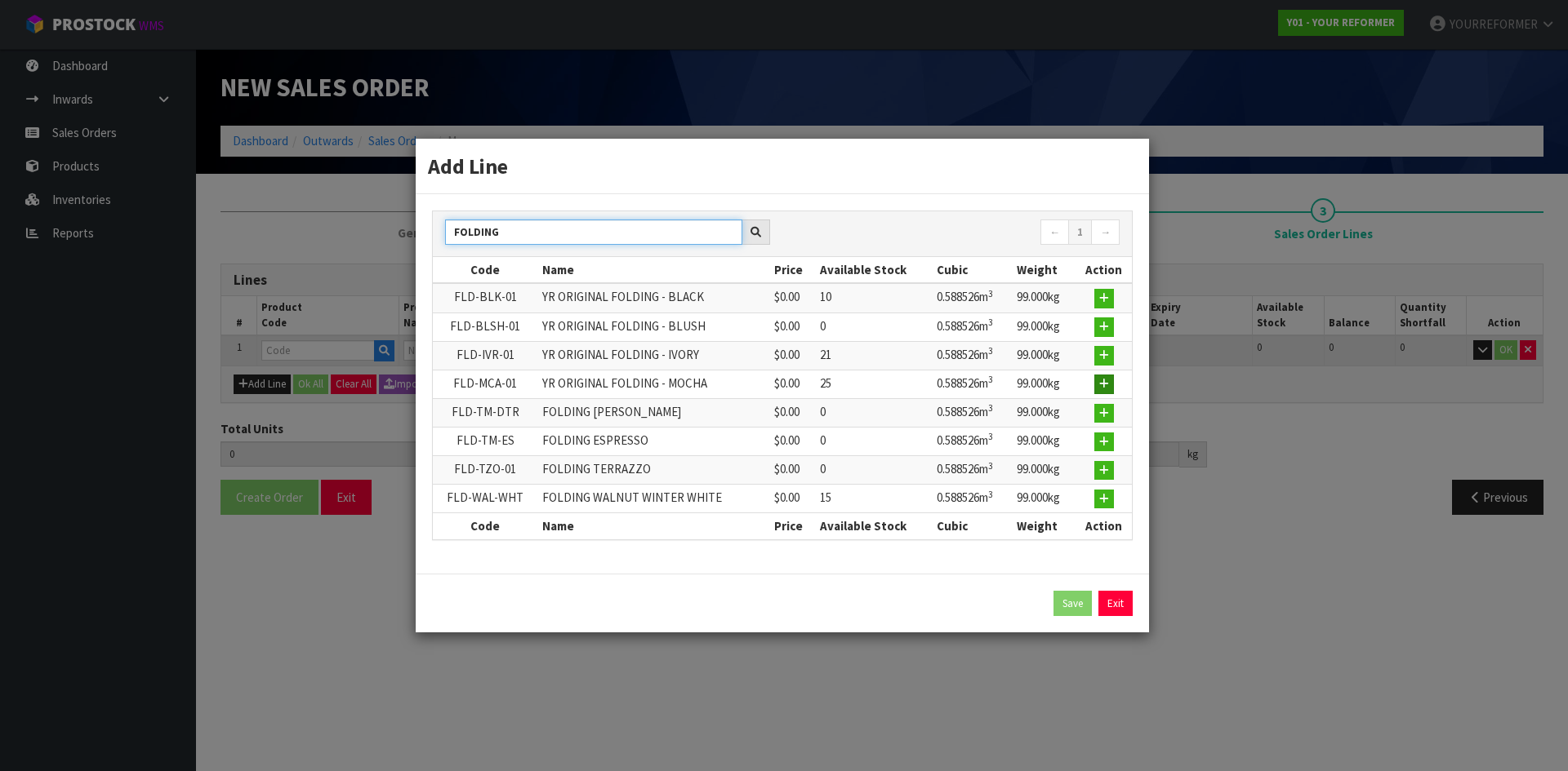
type input "FOLDING"
click at [1112, 380] on button "button" at bounding box center [1104, 385] width 20 height 19
type input "0.000000"
type input "0.000"
type input "FLD-MCA-01"
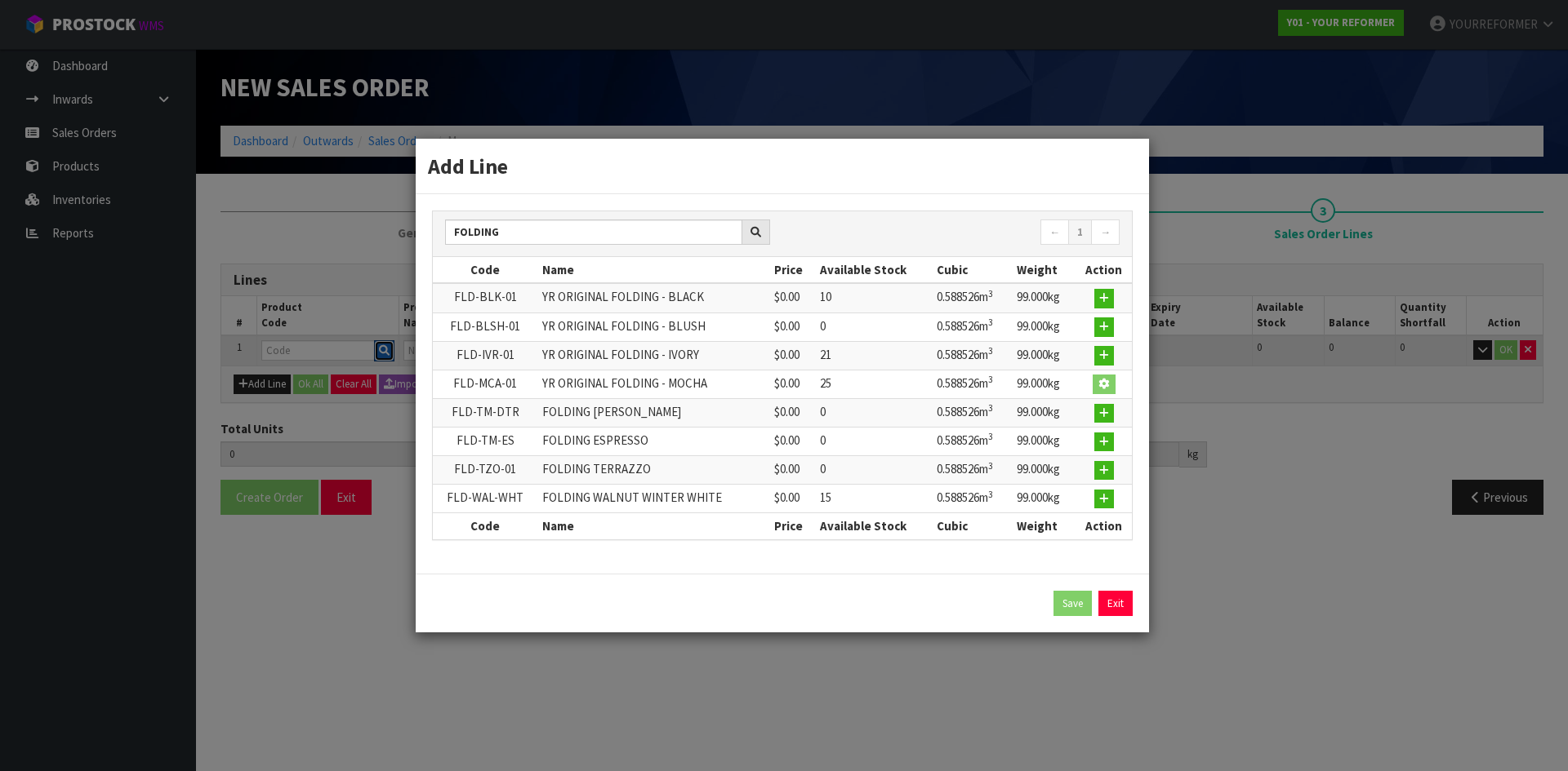
type input "YR ORIGINAL FOLDING - MOCHA"
type input "0"
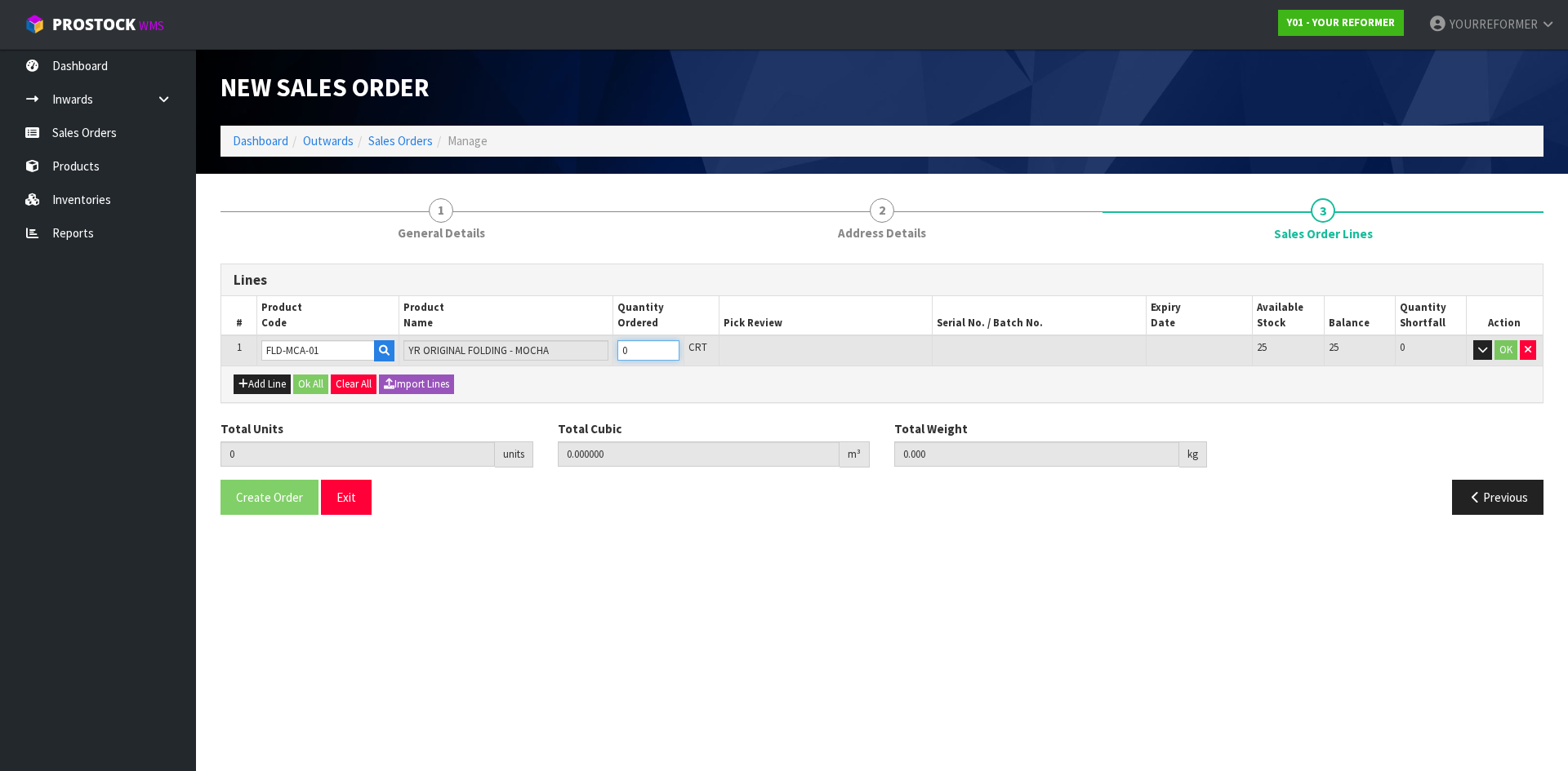
type input "1"
type input "0.588526"
type input "99"
type input "1"
click at [669, 344] on input "1" at bounding box center [648, 350] width 62 height 20
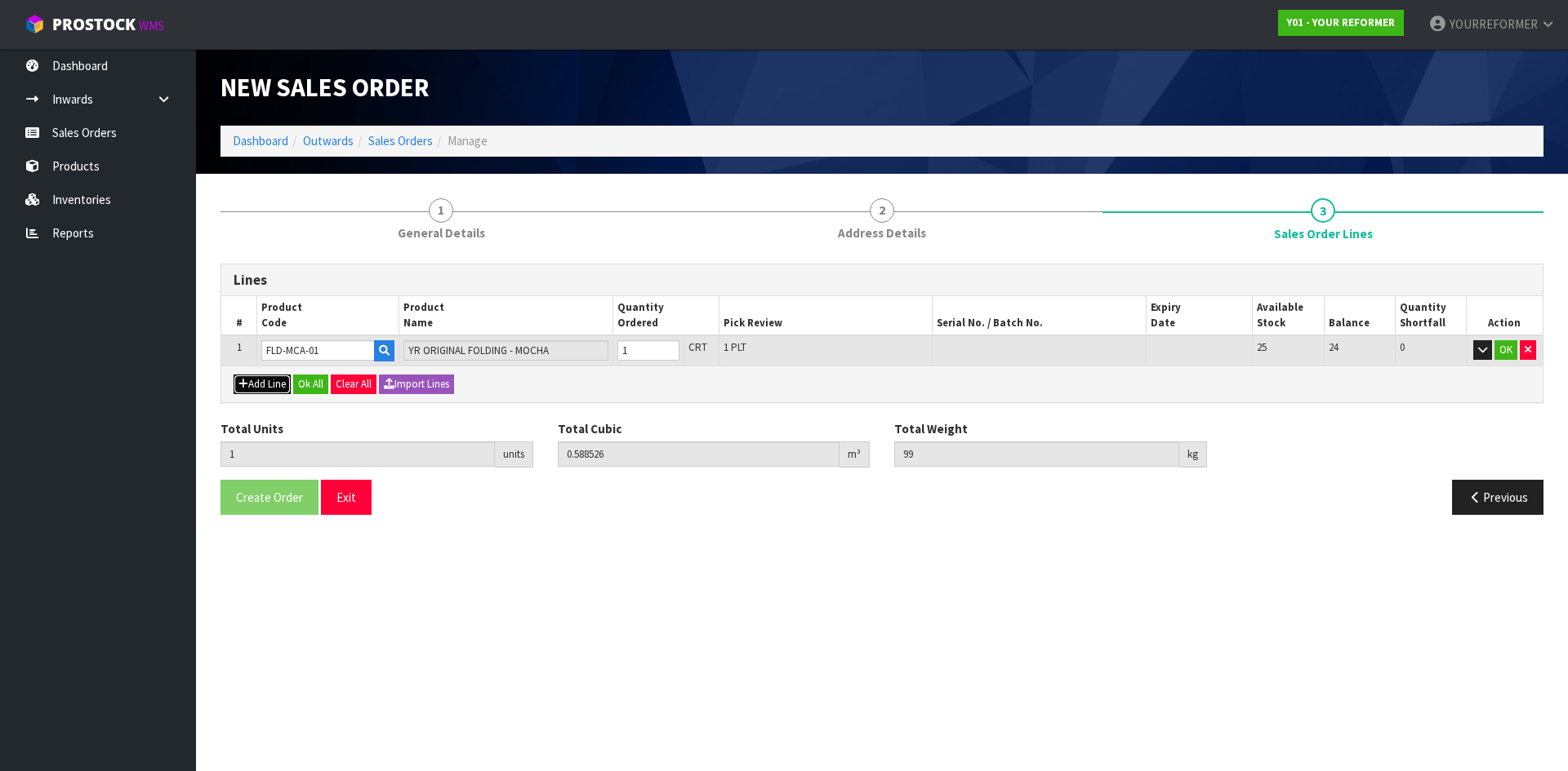
click at [255, 390] on button "Add Line" at bounding box center [261, 385] width 57 height 19
type input "0"
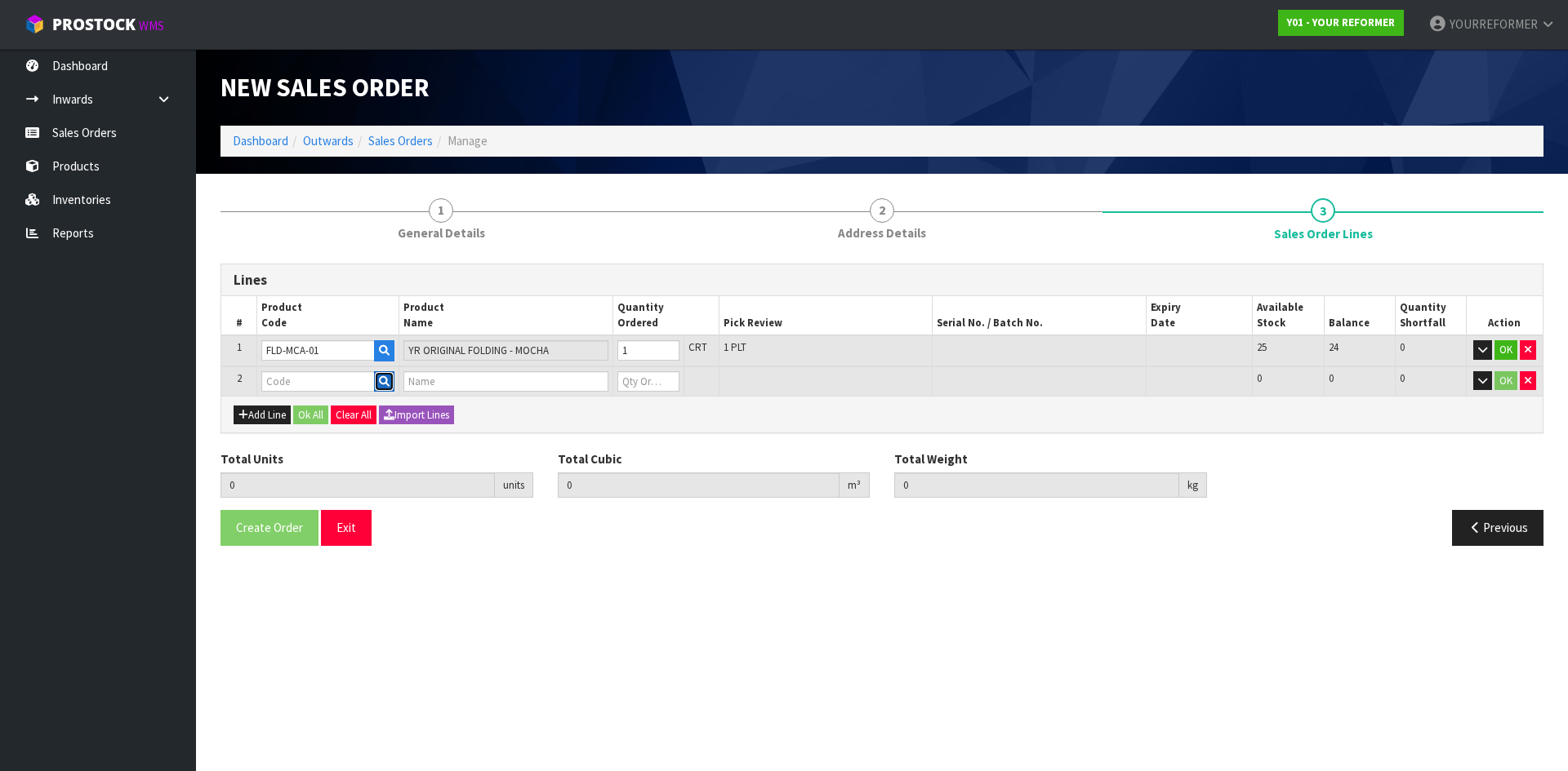
click at [386, 386] on icon "button" at bounding box center [384, 382] width 11 height 11
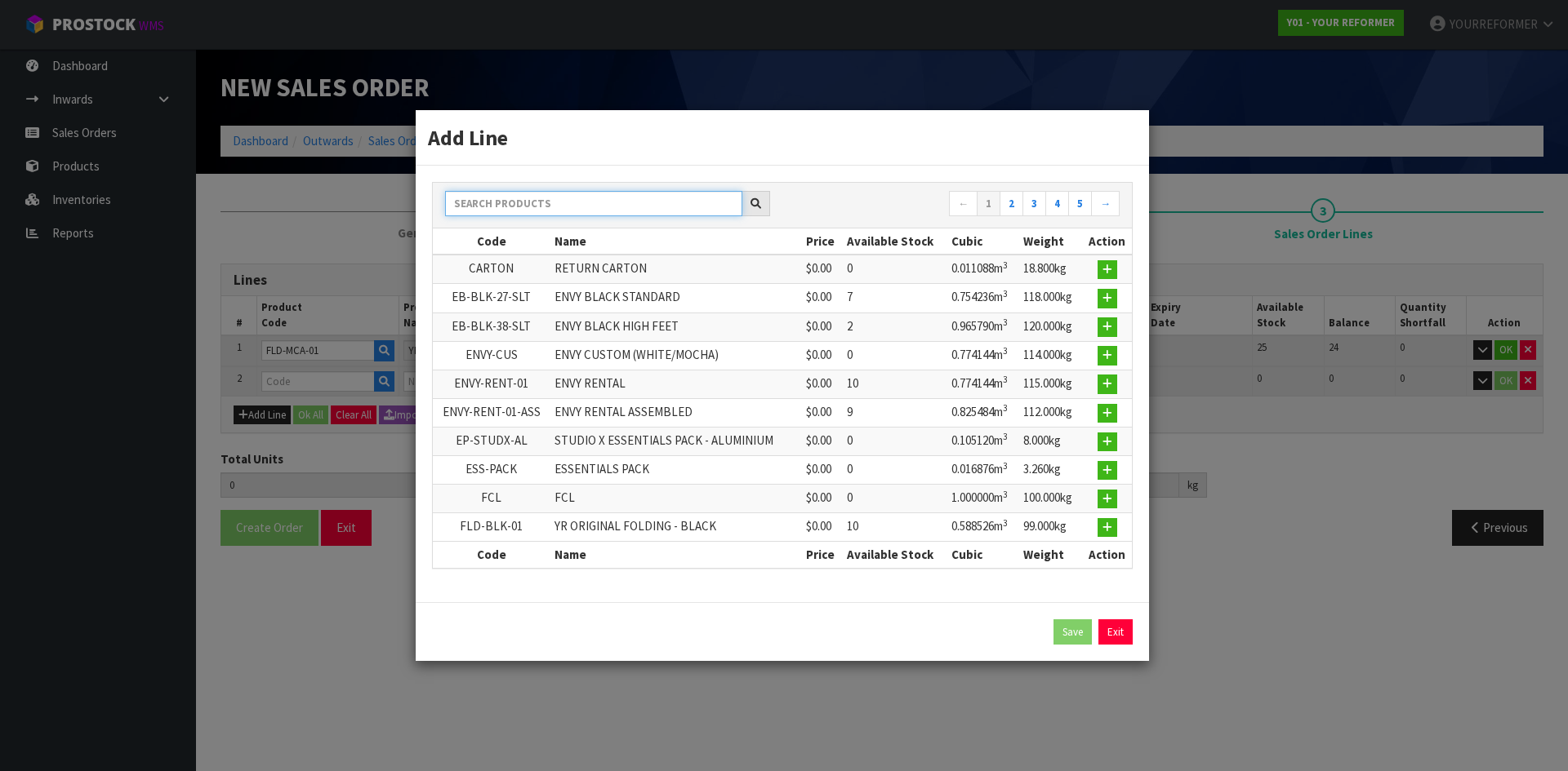
click at [589, 202] on input "text" at bounding box center [593, 204] width 297 height 26
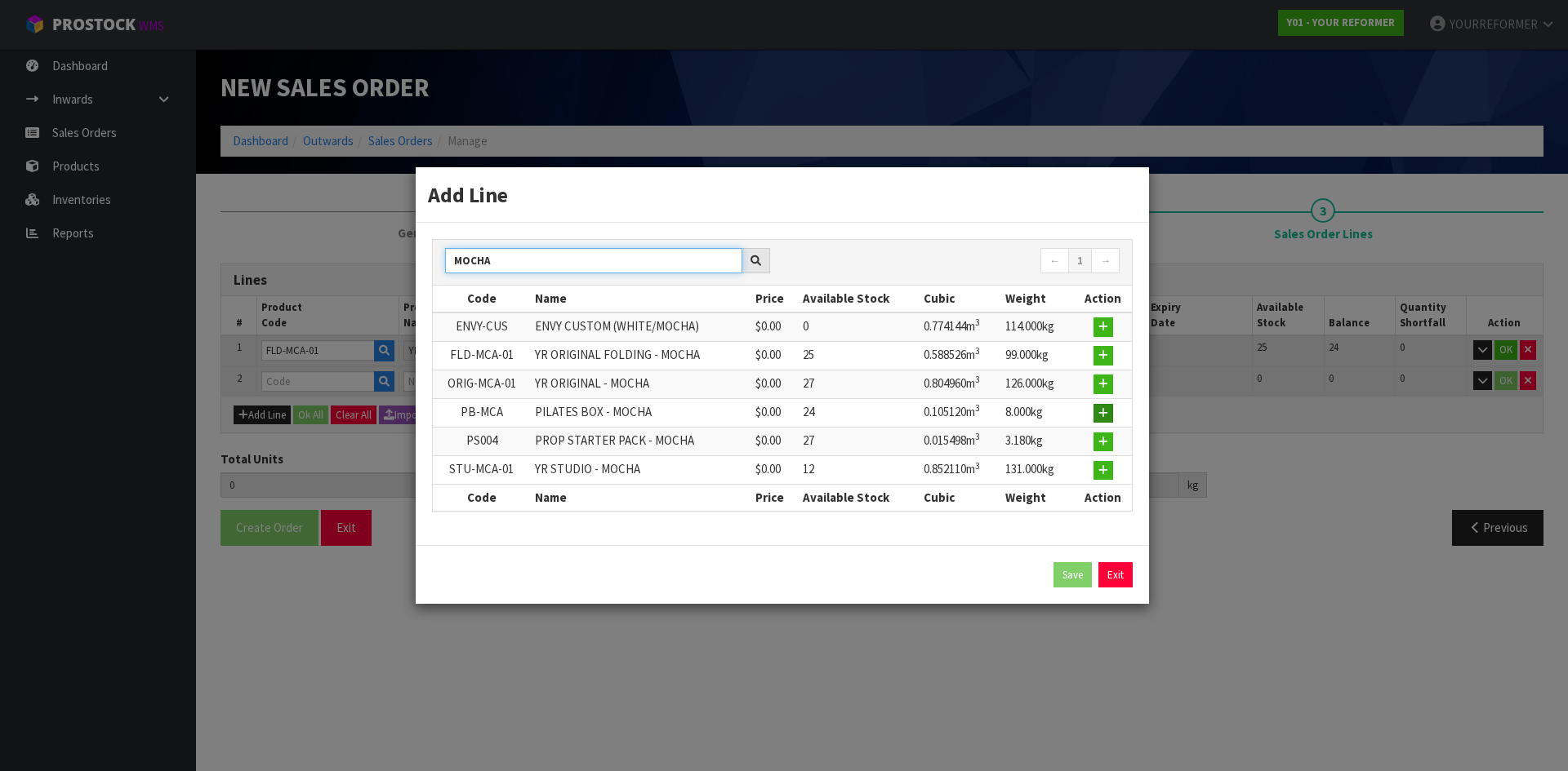
type input "MOCHA"
click at [1104, 415] on icon "button" at bounding box center [1103, 414] width 10 height 11
type input "1"
type input "0.588526"
type input "99"
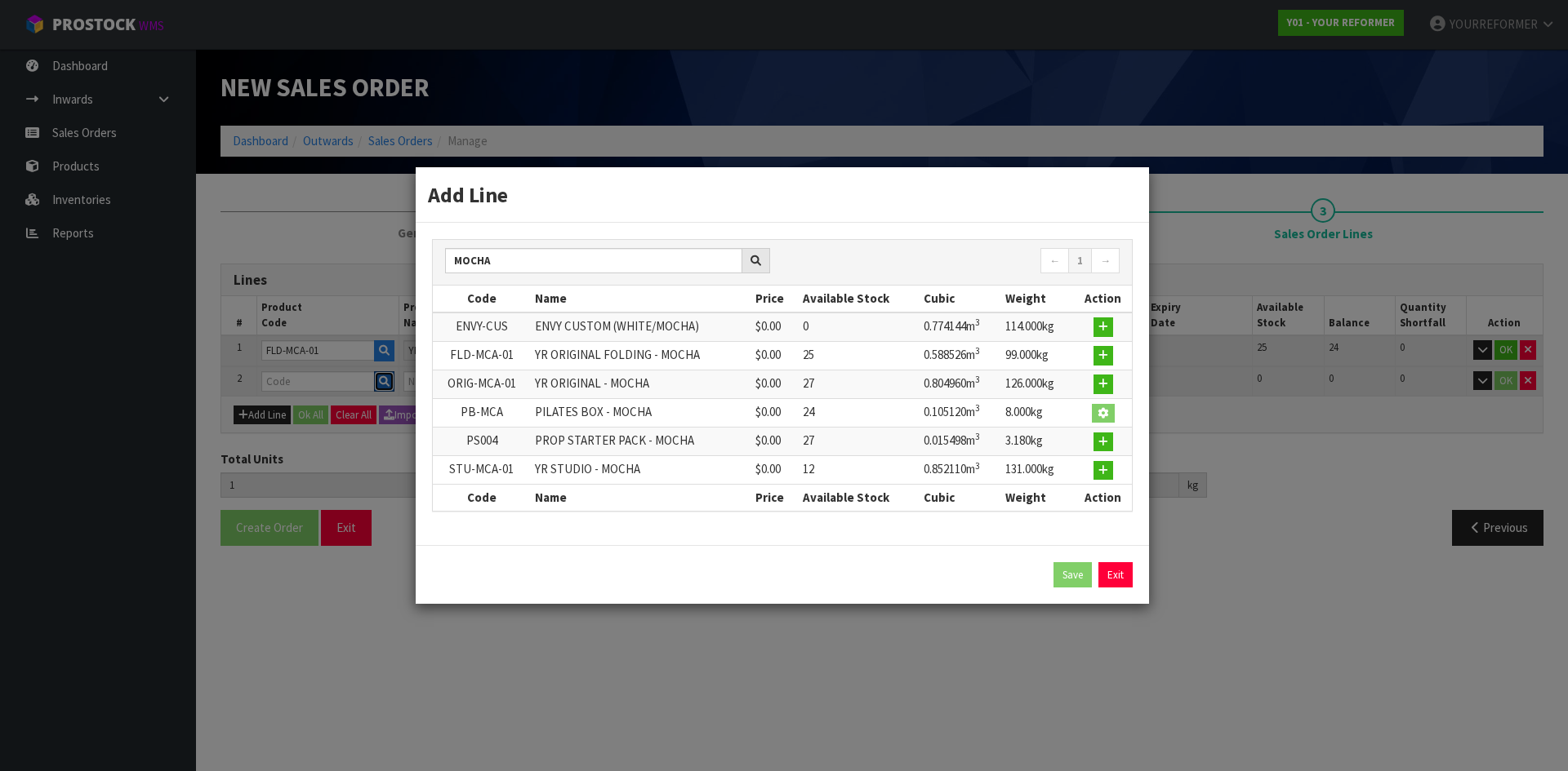
type input "PB-MCA"
type input "PILATES BOX - MOCHA"
type input "0"
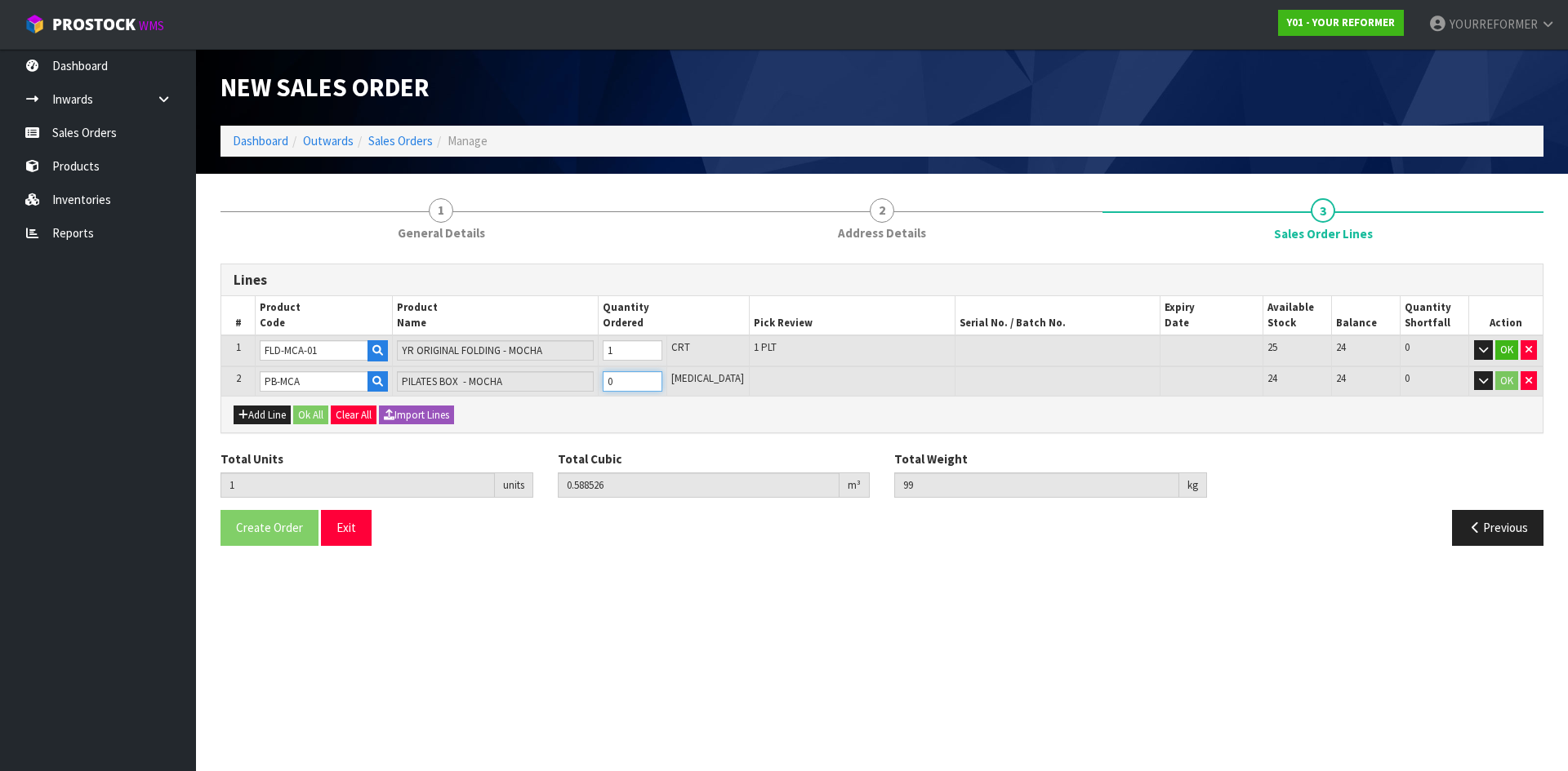
type input "2"
type input "0.693646"
type input "107"
type input "1"
click at [662, 380] on input "1" at bounding box center [632, 381] width 59 height 20
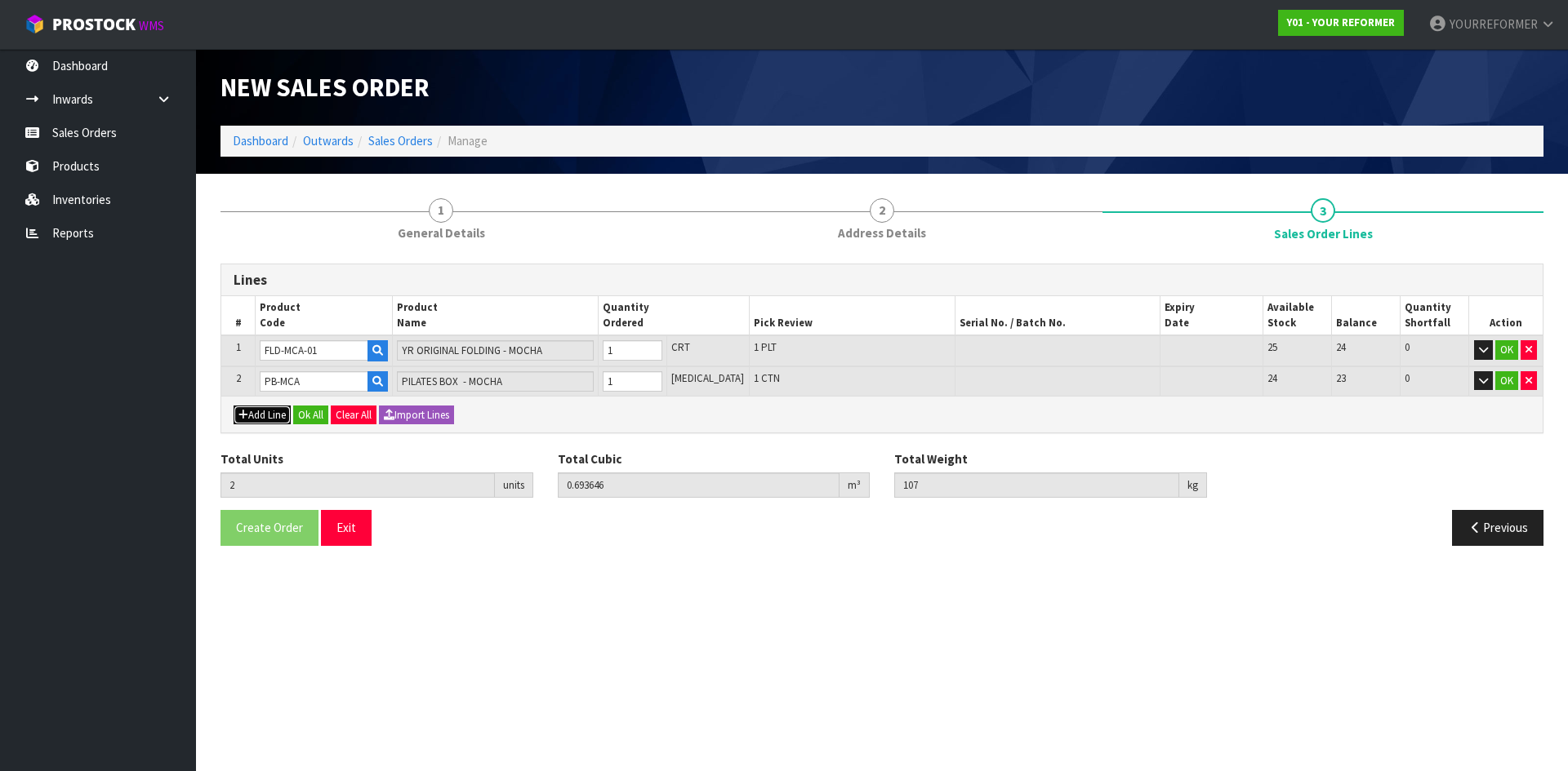
click at [269, 414] on button "Add Line" at bounding box center [261, 416] width 57 height 19
type input "0"
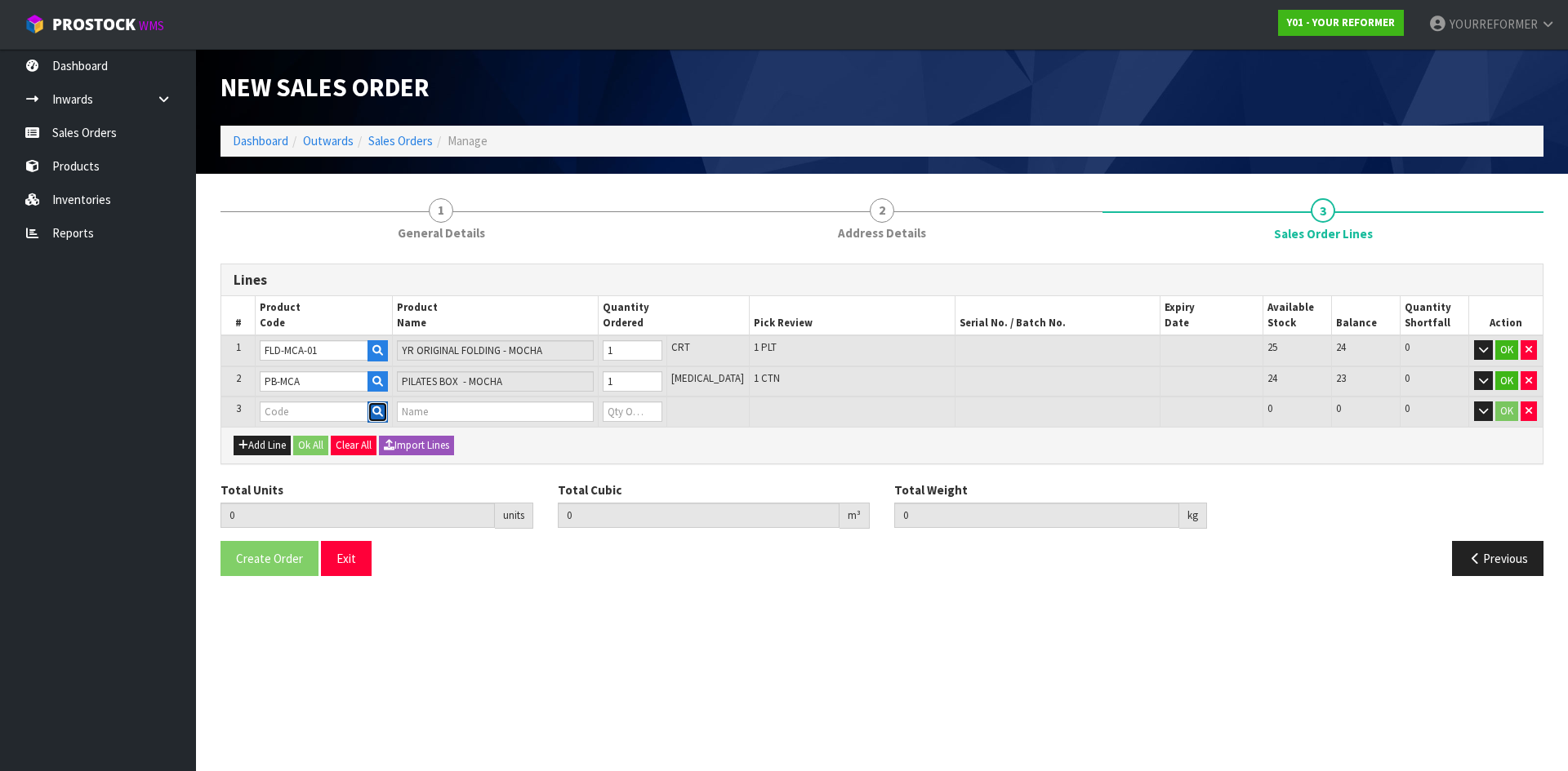
click at [383, 411] on icon "button" at bounding box center [378, 412] width 11 height 11
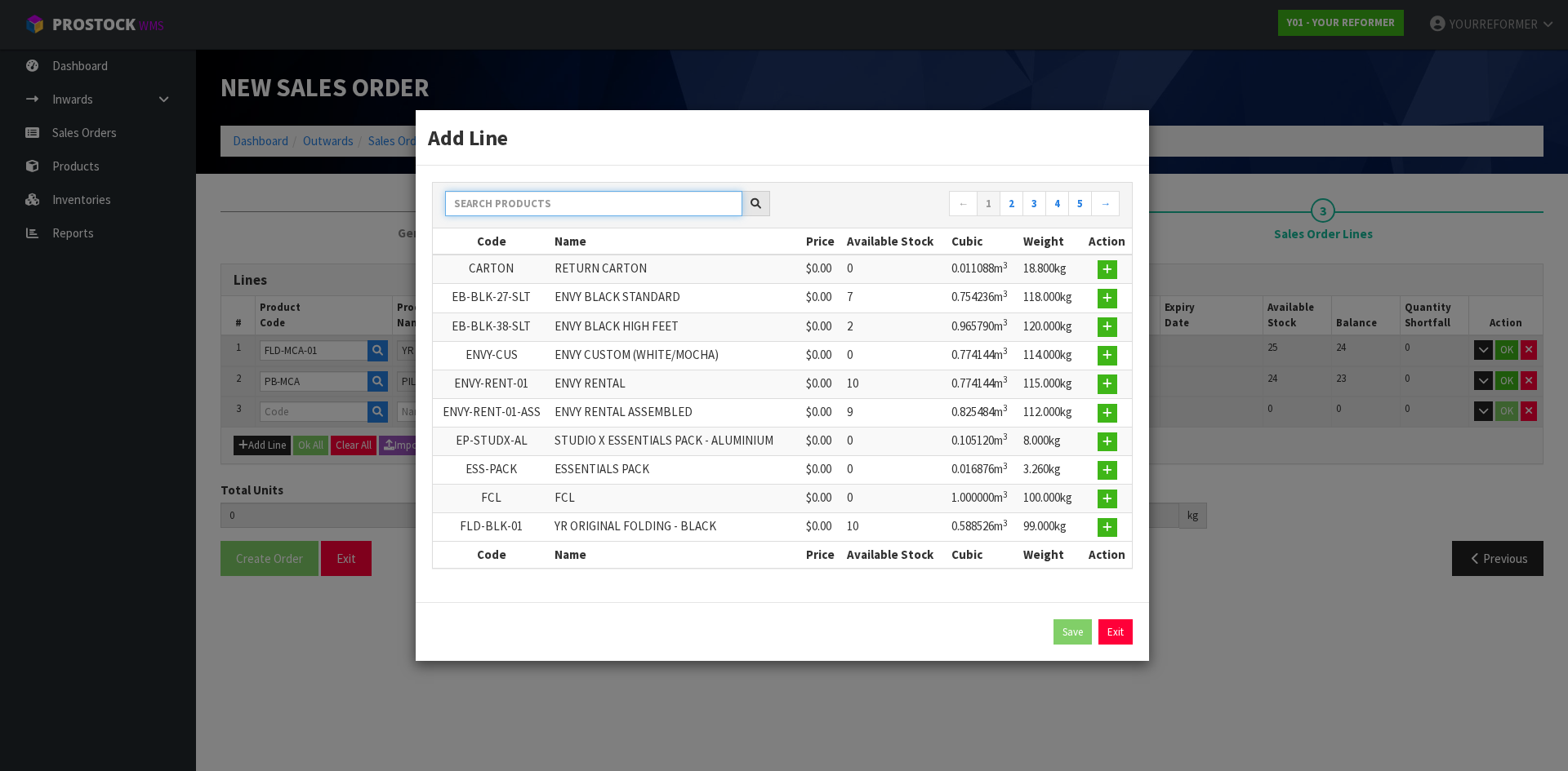
click at [560, 214] on input "text" at bounding box center [593, 204] width 297 height 26
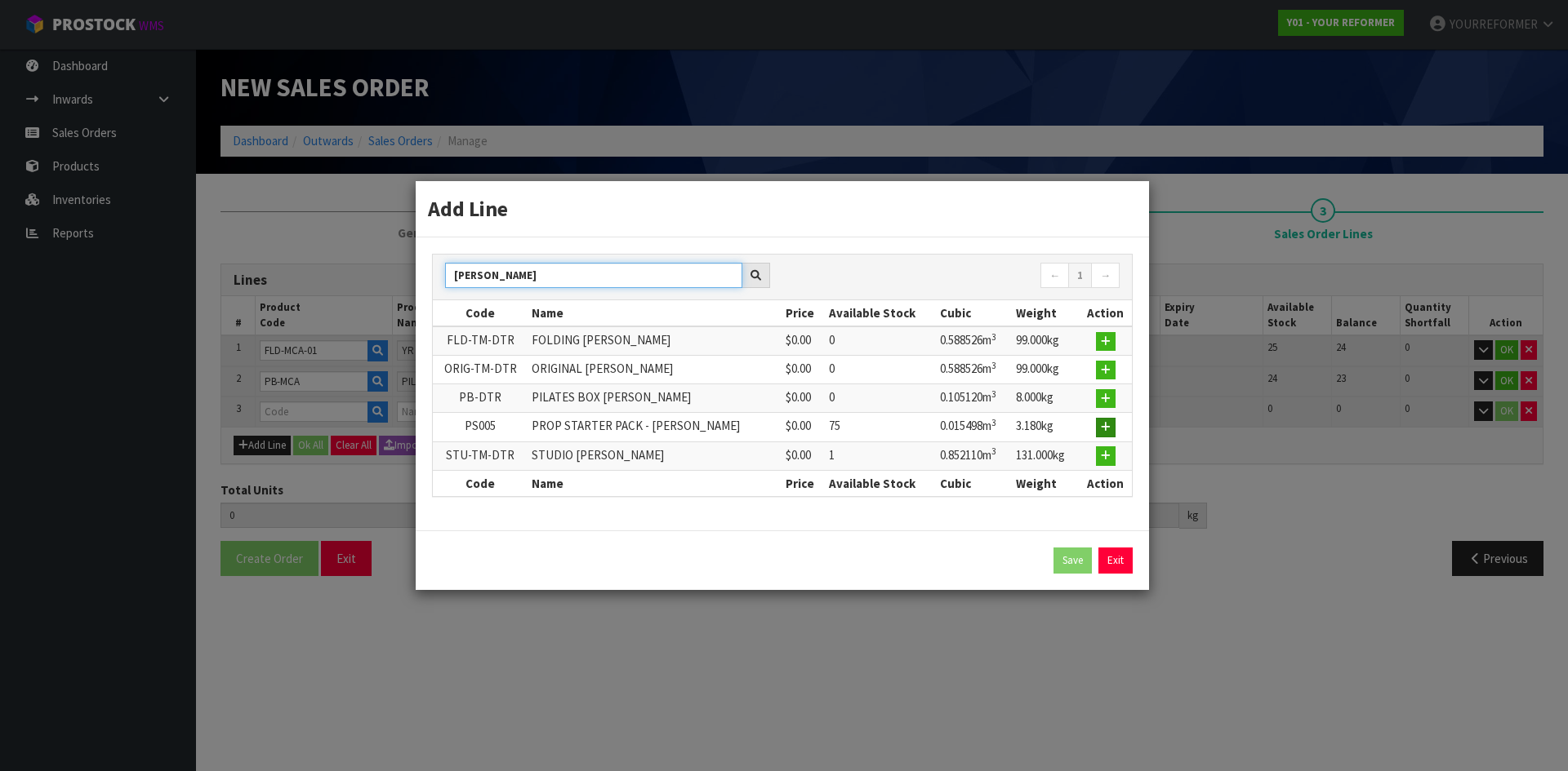
type input "DUSTY ROSE"
click at [1109, 427] on icon "button" at bounding box center [1105, 427] width 10 height 11
type input "2"
type input "0.693646"
type input "107"
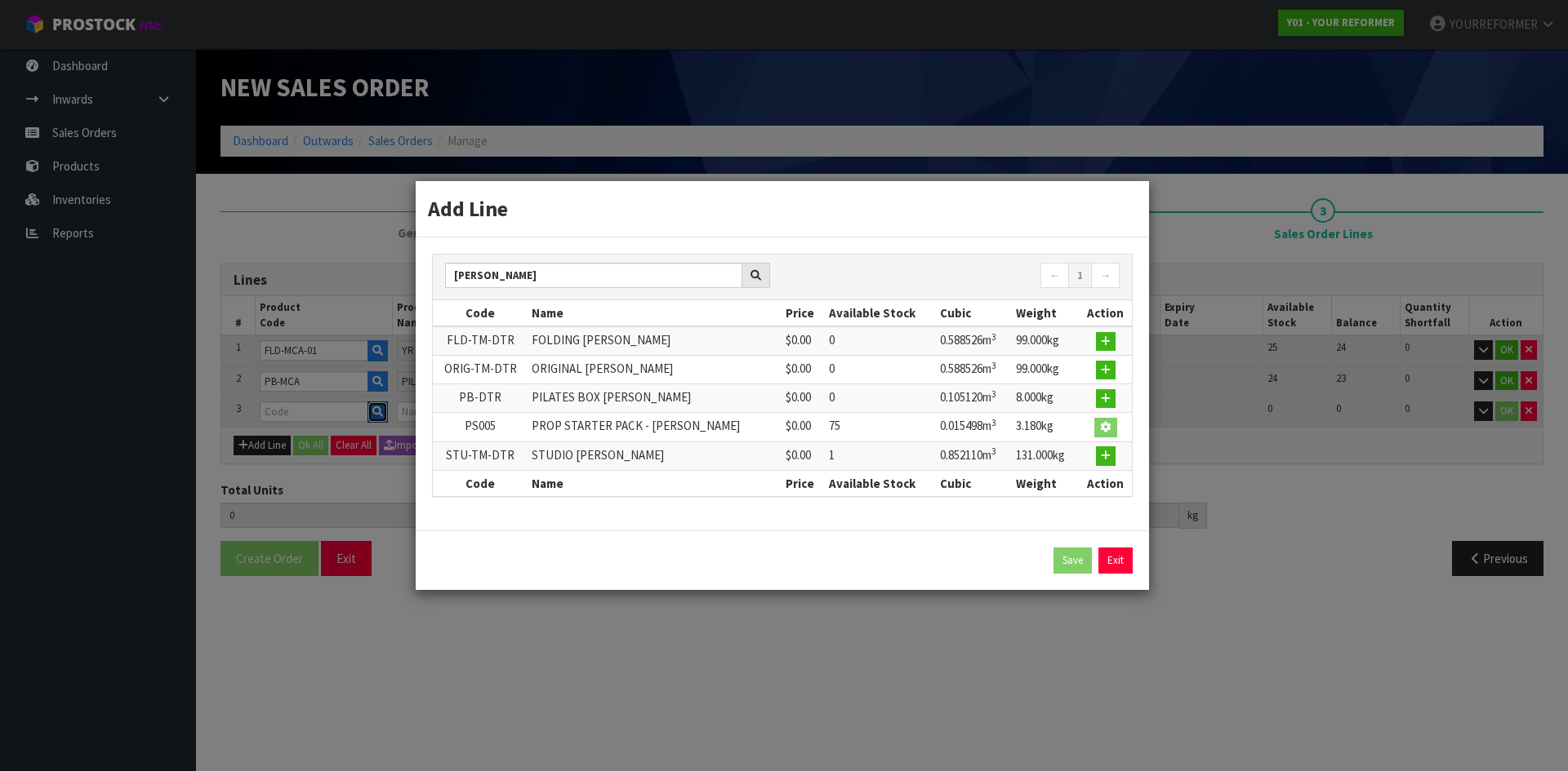
type input "PS005"
type input "PROP STARTER PACK - DUSTY ROSE"
type input "0"
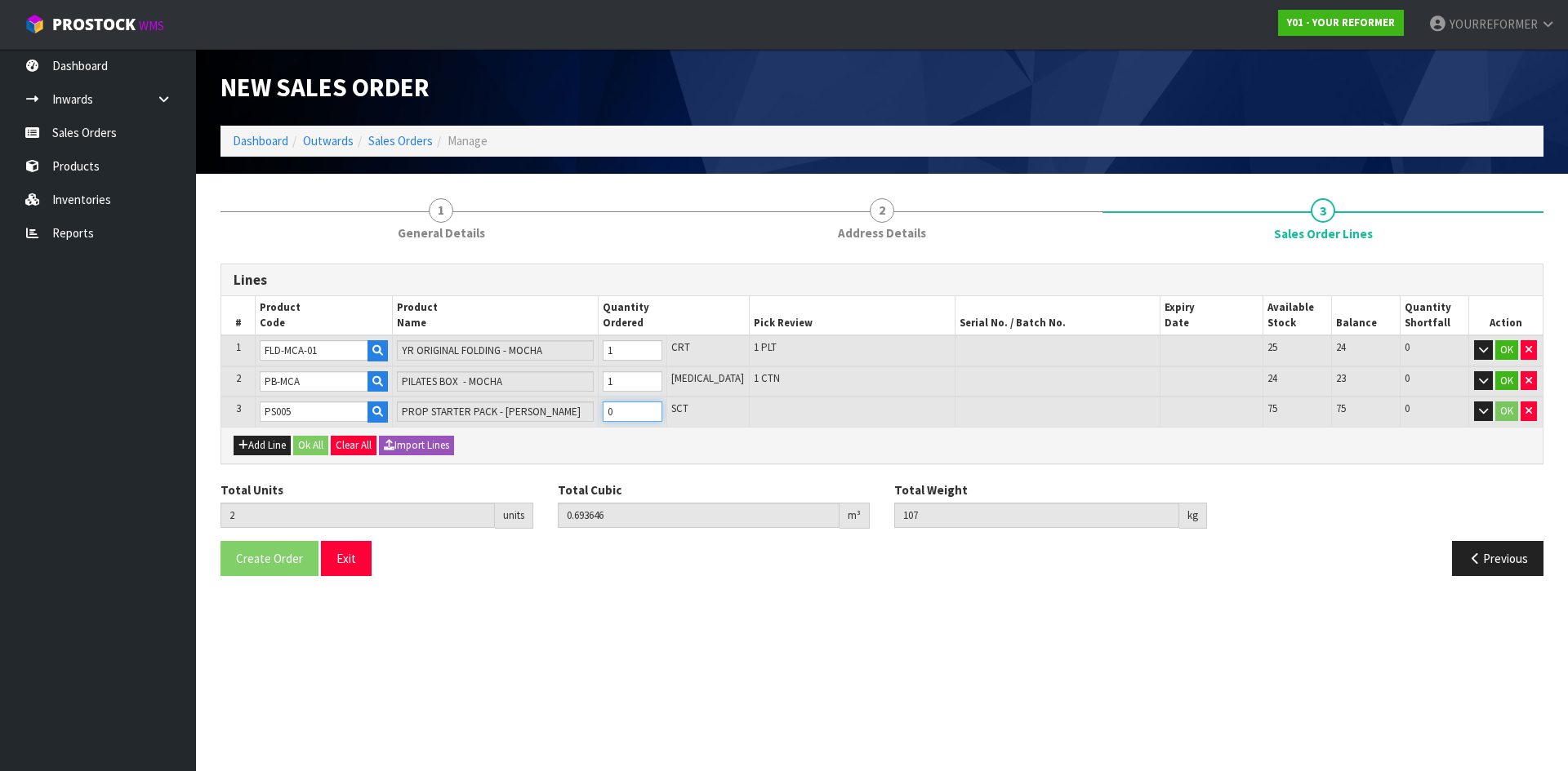
type input "3"
type input "0.709144"
type input "110.18"
type input "1"
click at [662, 407] on input "1" at bounding box center [632, 411] width 59 height 20
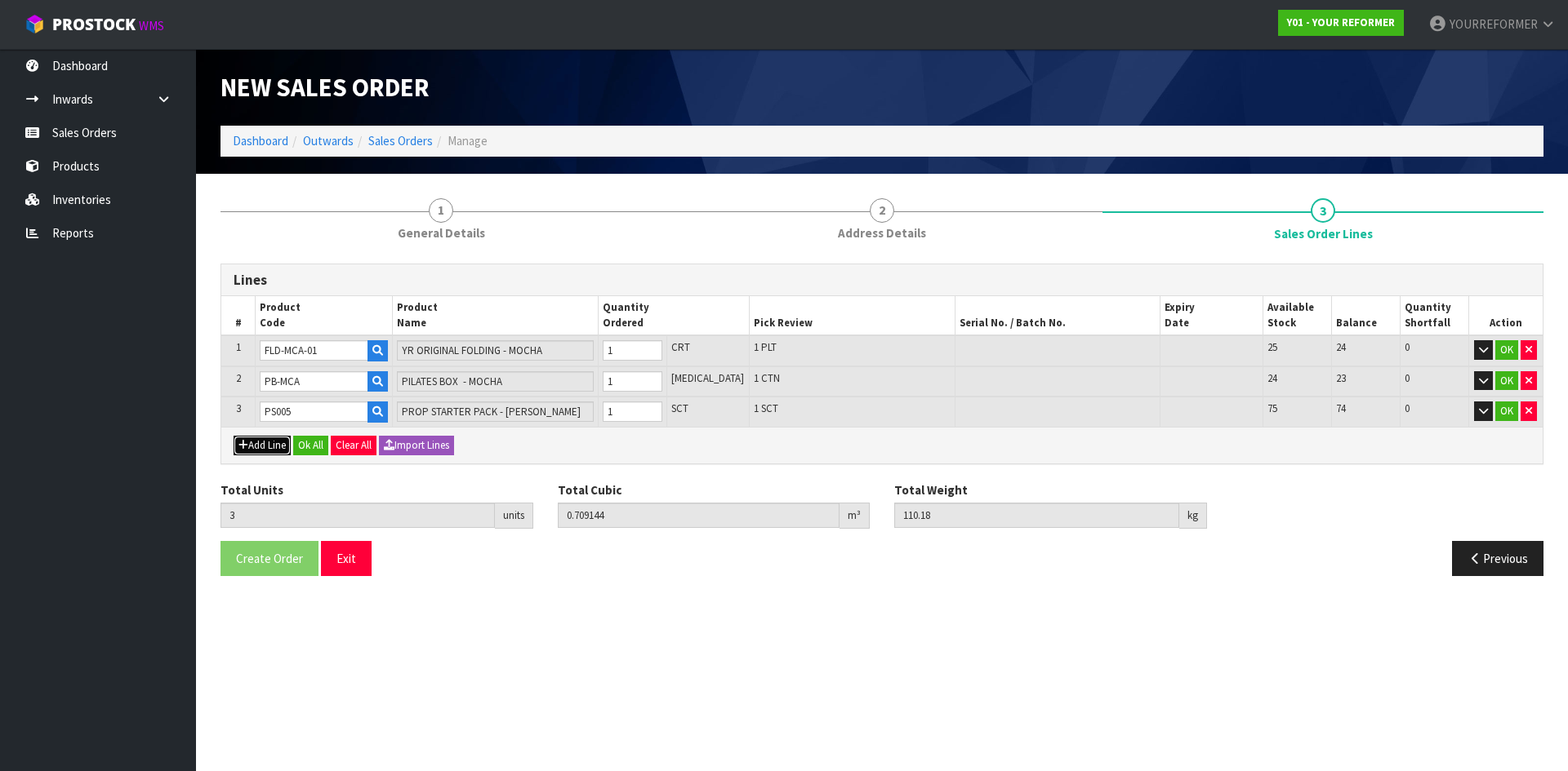
click at [281, 441] on button "Add Line" at bounding box center [261, 446] width 57 height 19
type input "0"
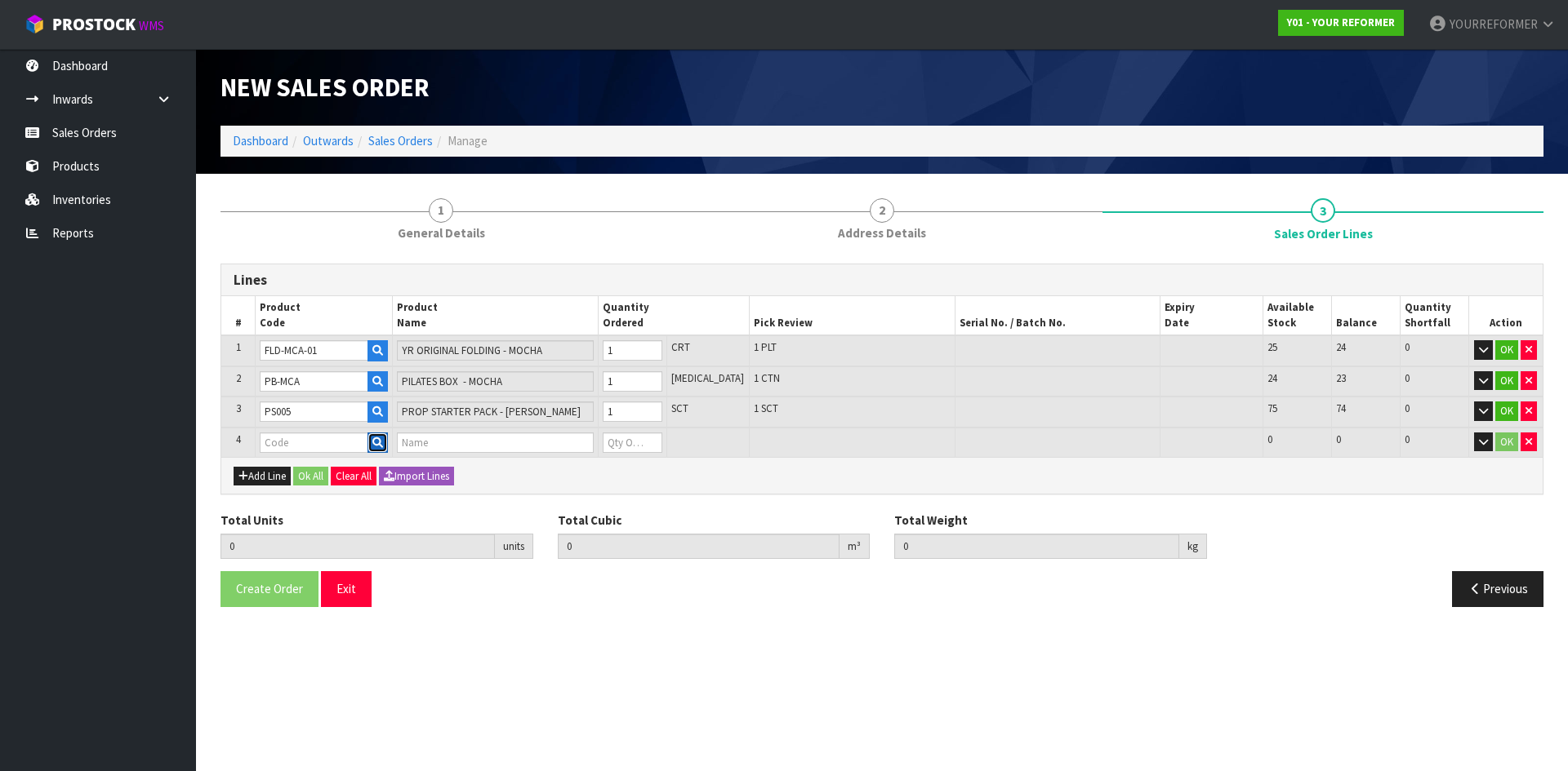
click at [383, 443] on icon "button" at bounding box center [378, 443] width 11 height 11
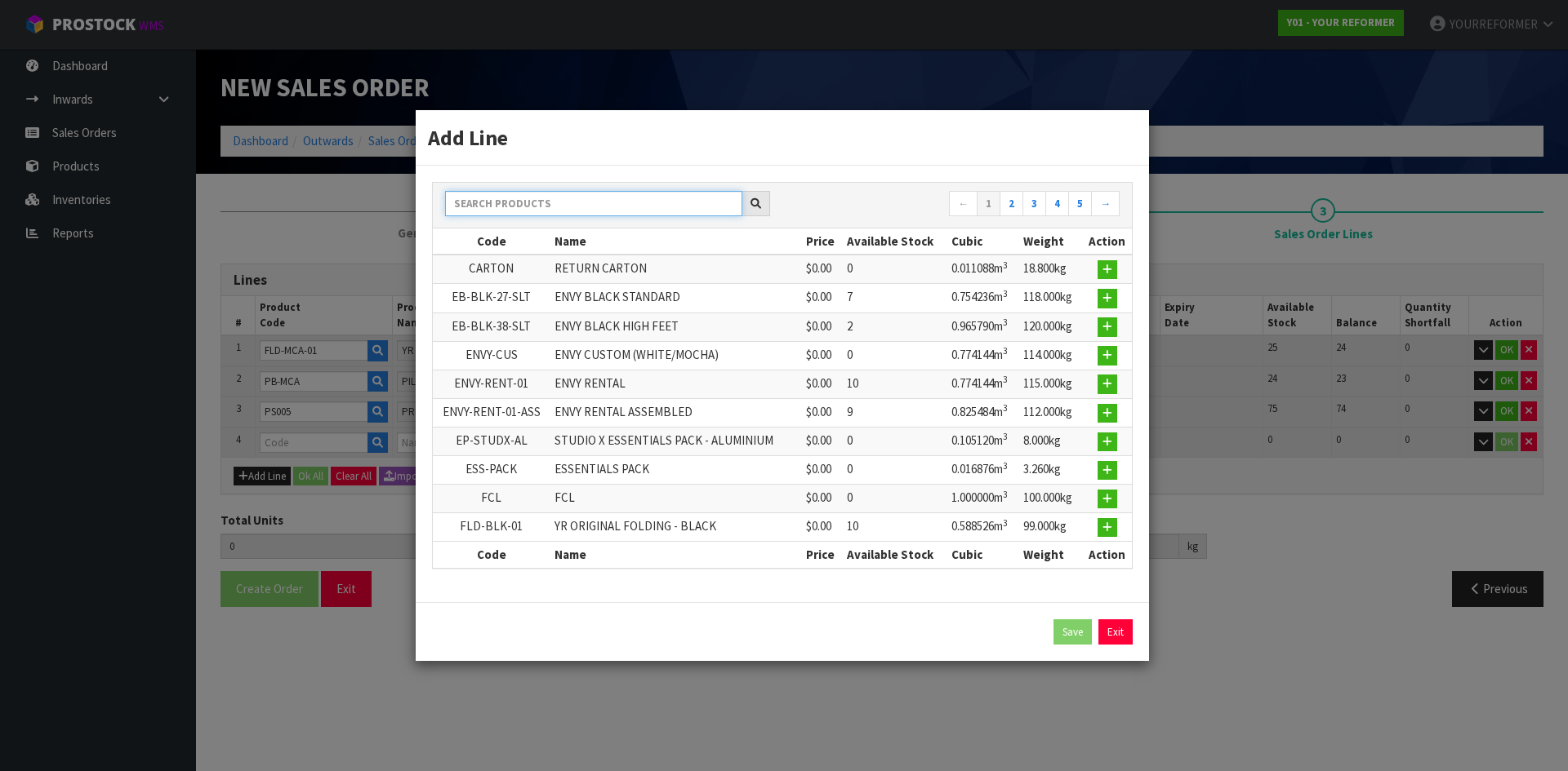
click at [503, 199] on input "text" at bounding box center [593, 204] width 297 height 26
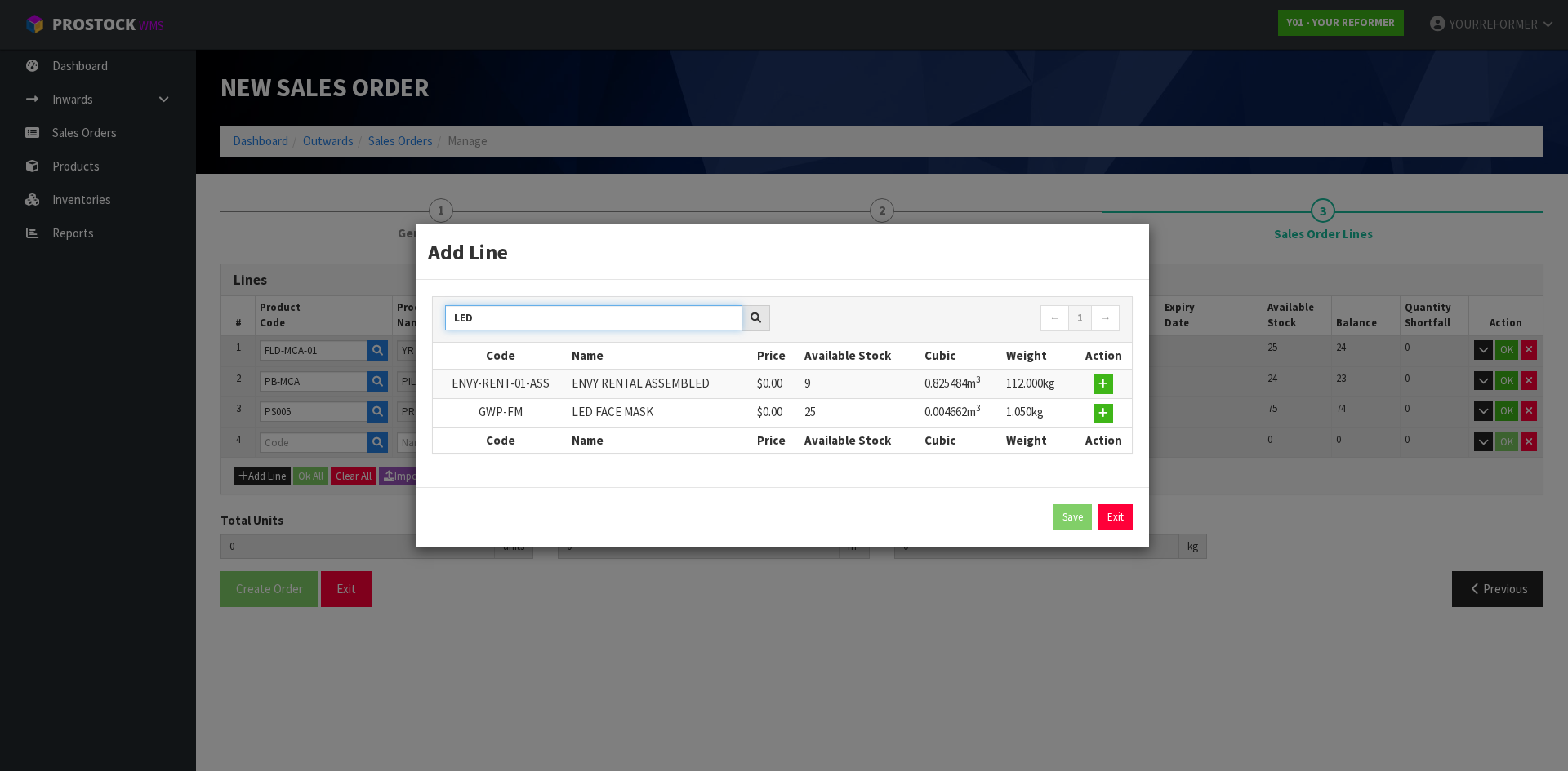
type input "LED"
click at [1117, 415] on td at bounding box center [1103, 413] width 57 height 28
drag, startPoint x: 1104, startPoint y: 415, endPoint x: 468, endPoint y: 587, distance: 658.8
click at [1103, 415] on icon "button" at bounding box center [1103, 414] width 10 height 11
type input "3"
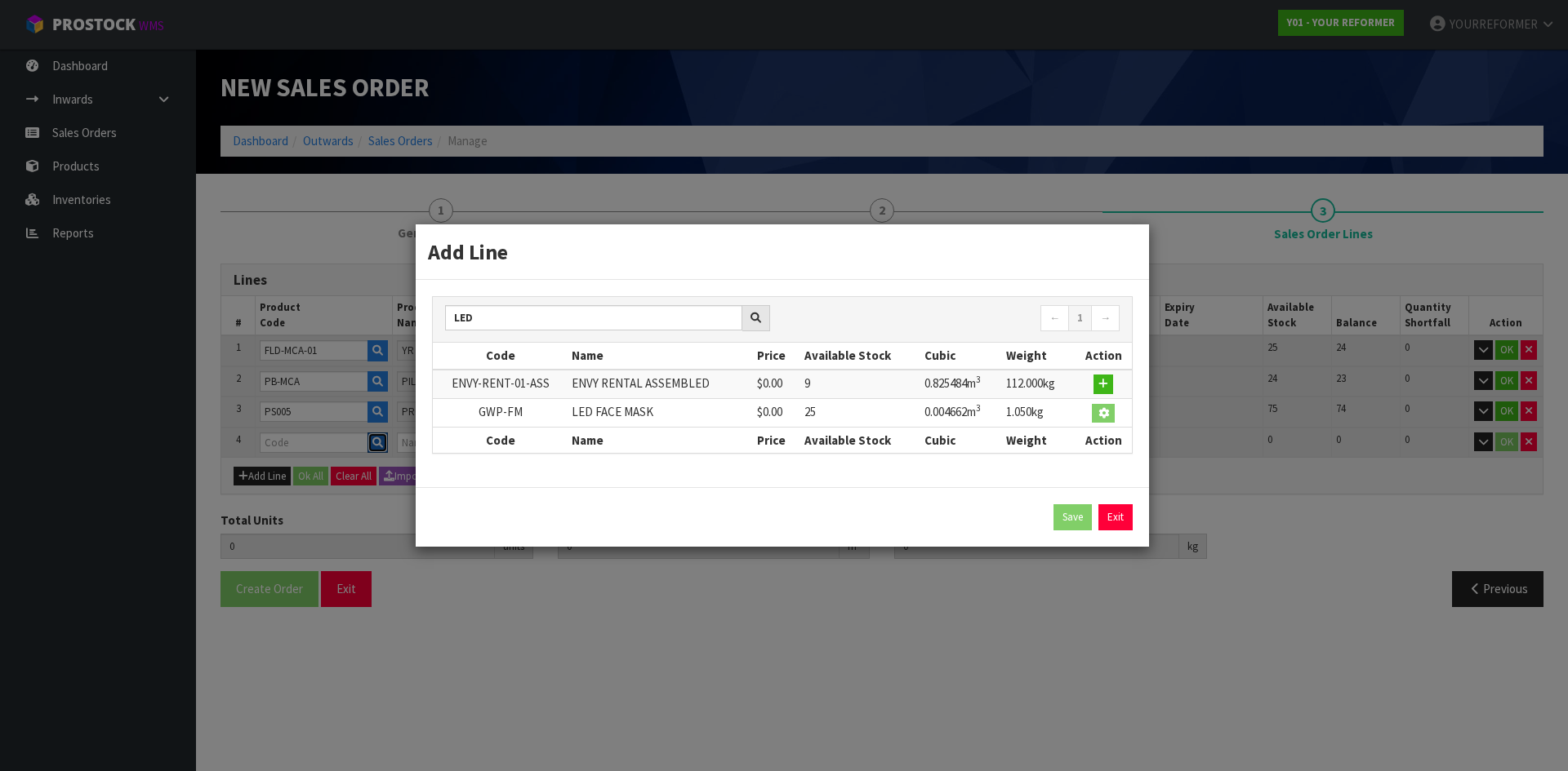
type input "0.709144"
type input "110.18"
type input "GWP-FM"
type input "LED FACE MASK"
type input "0"
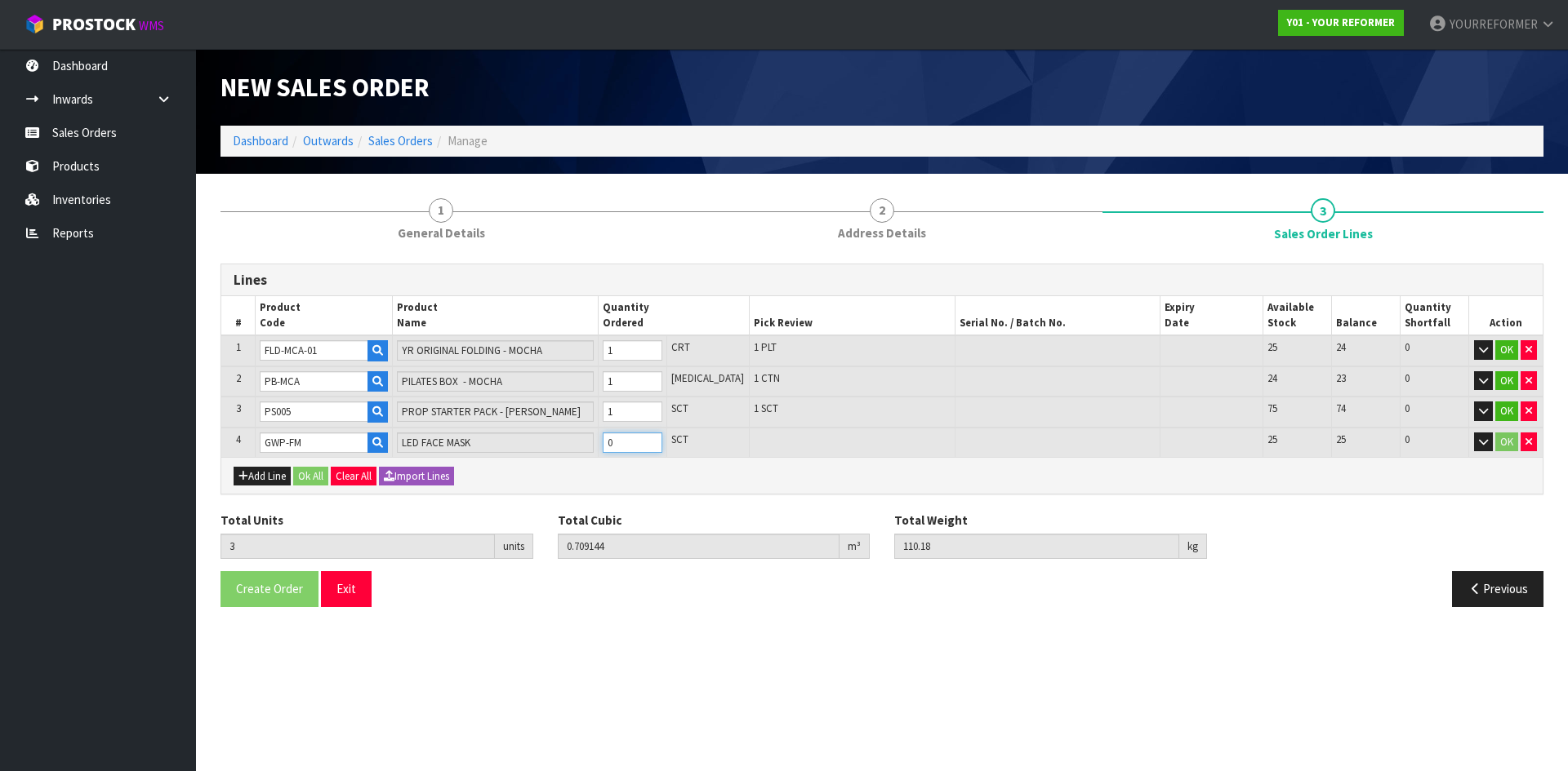
click at [662, 440] on input "0" at bounding box center [632, 442] width 59 height 20
type input "4"
type input "0.713806"
type input "111.23"
type input "1"
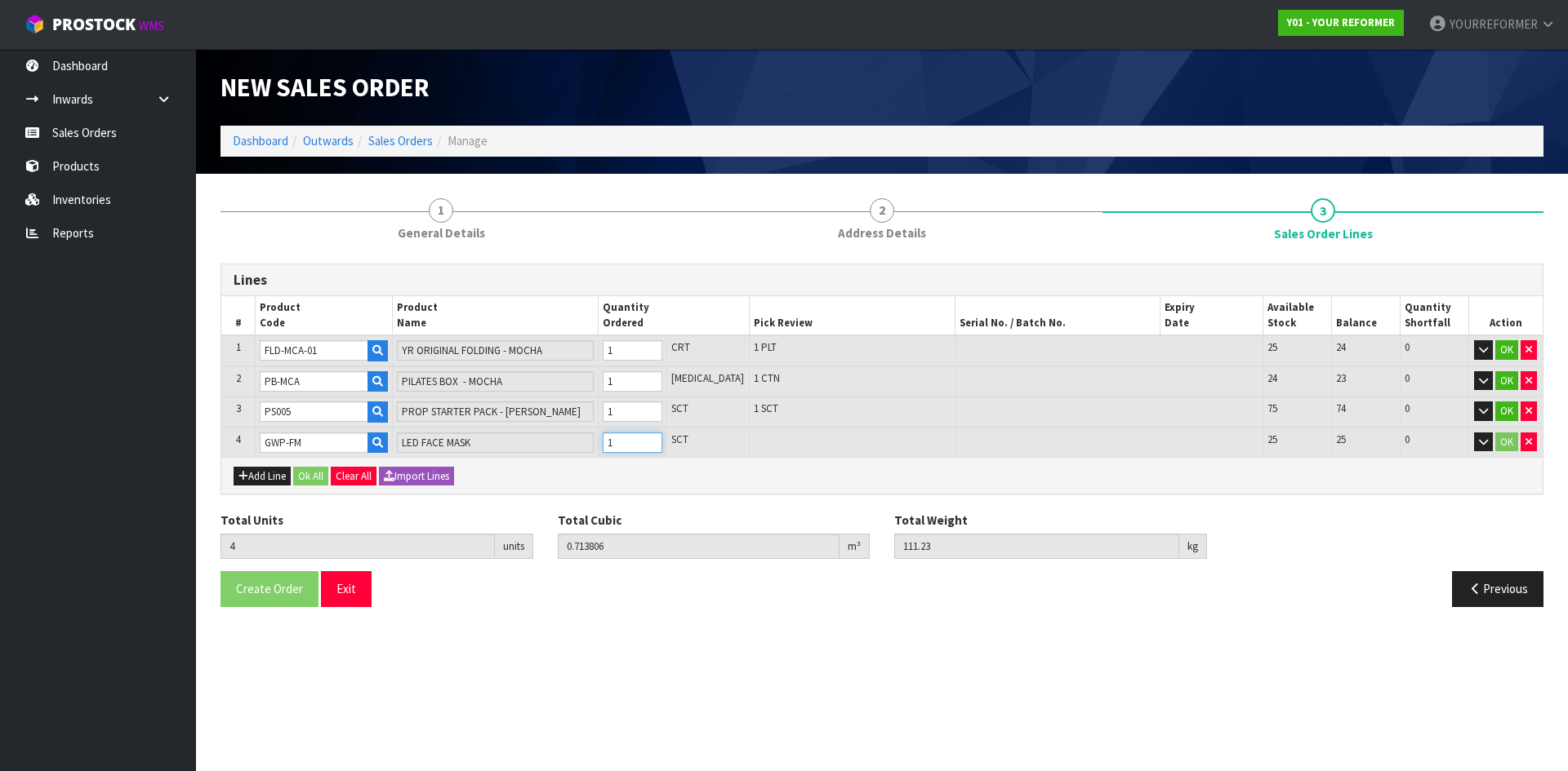
click at [662, 439] on input "1" at bounding box center [632, 442] width 59 height 20
click at [308, 473] on button "Ok All" at bounding box center [311, 477] width 35 height 19
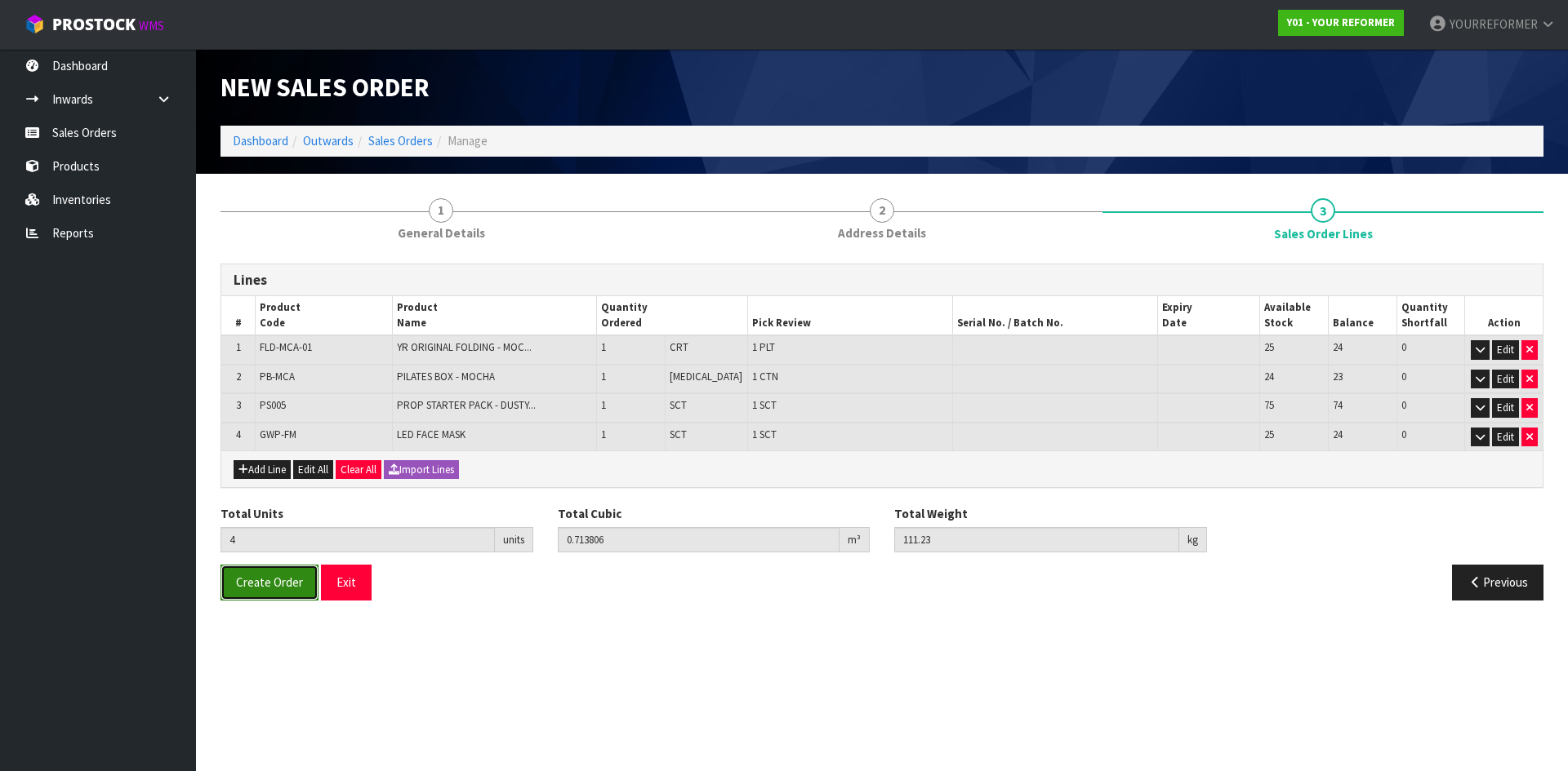
click at [261, 581] on span "Create Order" at bounding box center [269, 582] width 67 height 16
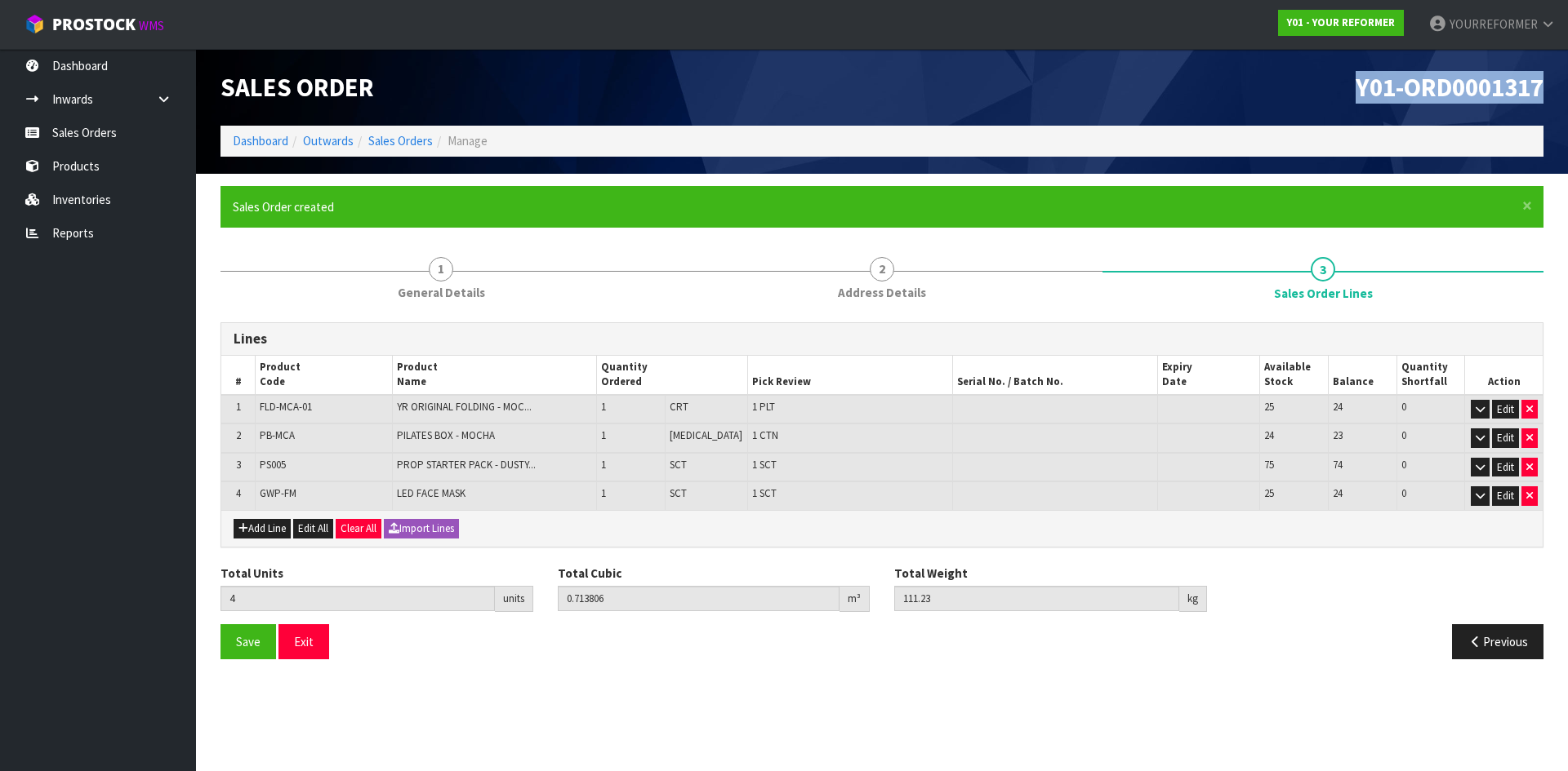
drag, startPoint x: 1490, startPoint y: 88, endPoint x: 597, endPoint y: 152, distance: 895.3
click at [1114, 86] on h1 "Y01-ORD0001317" at bounding box center [1219, 87] width 649 height 27
copy span "Y01-ORD0001317"
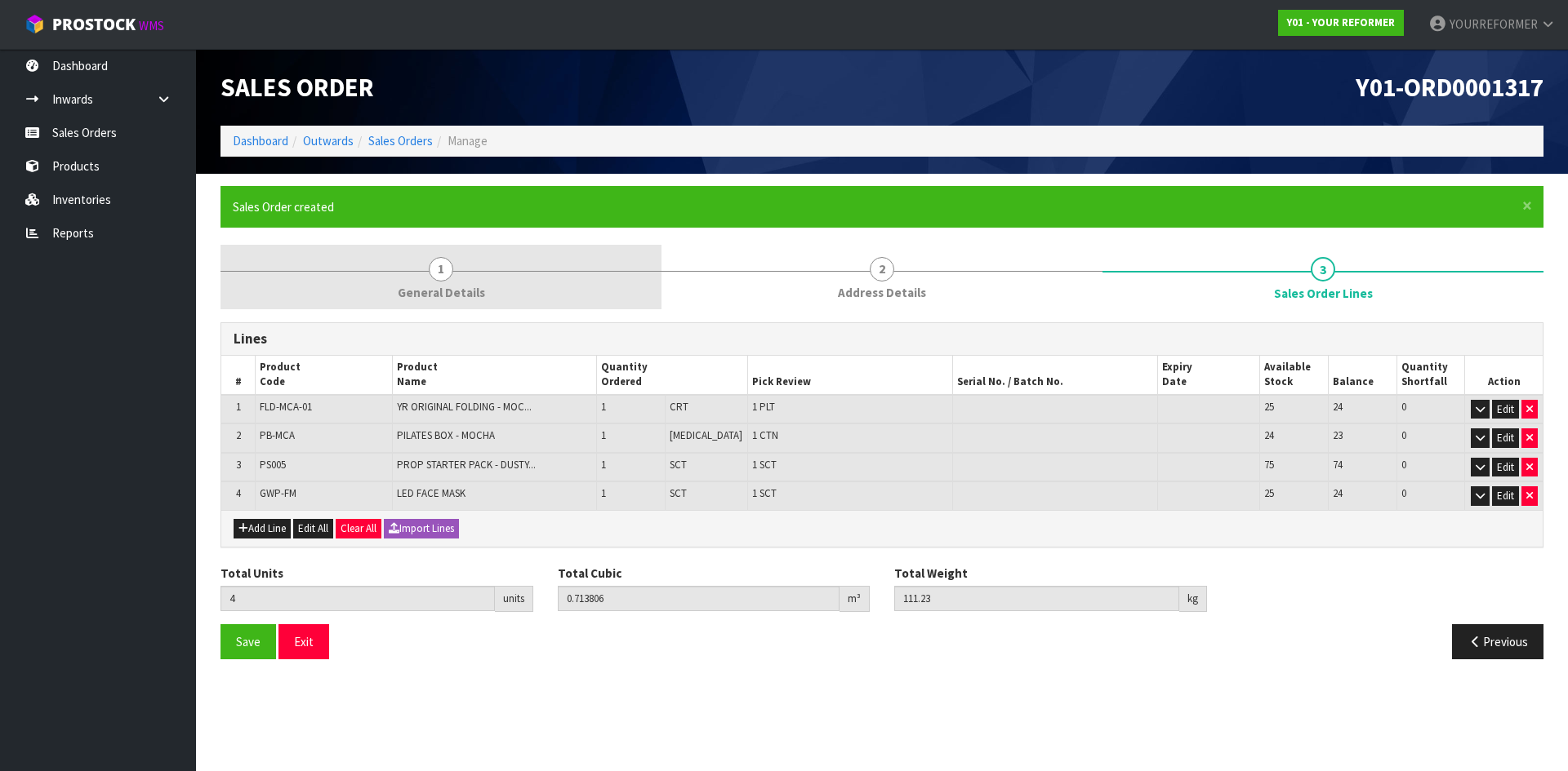
click at [408, 245] on link "1 General Details" at bounding box center [441, 276] width 441 height 65
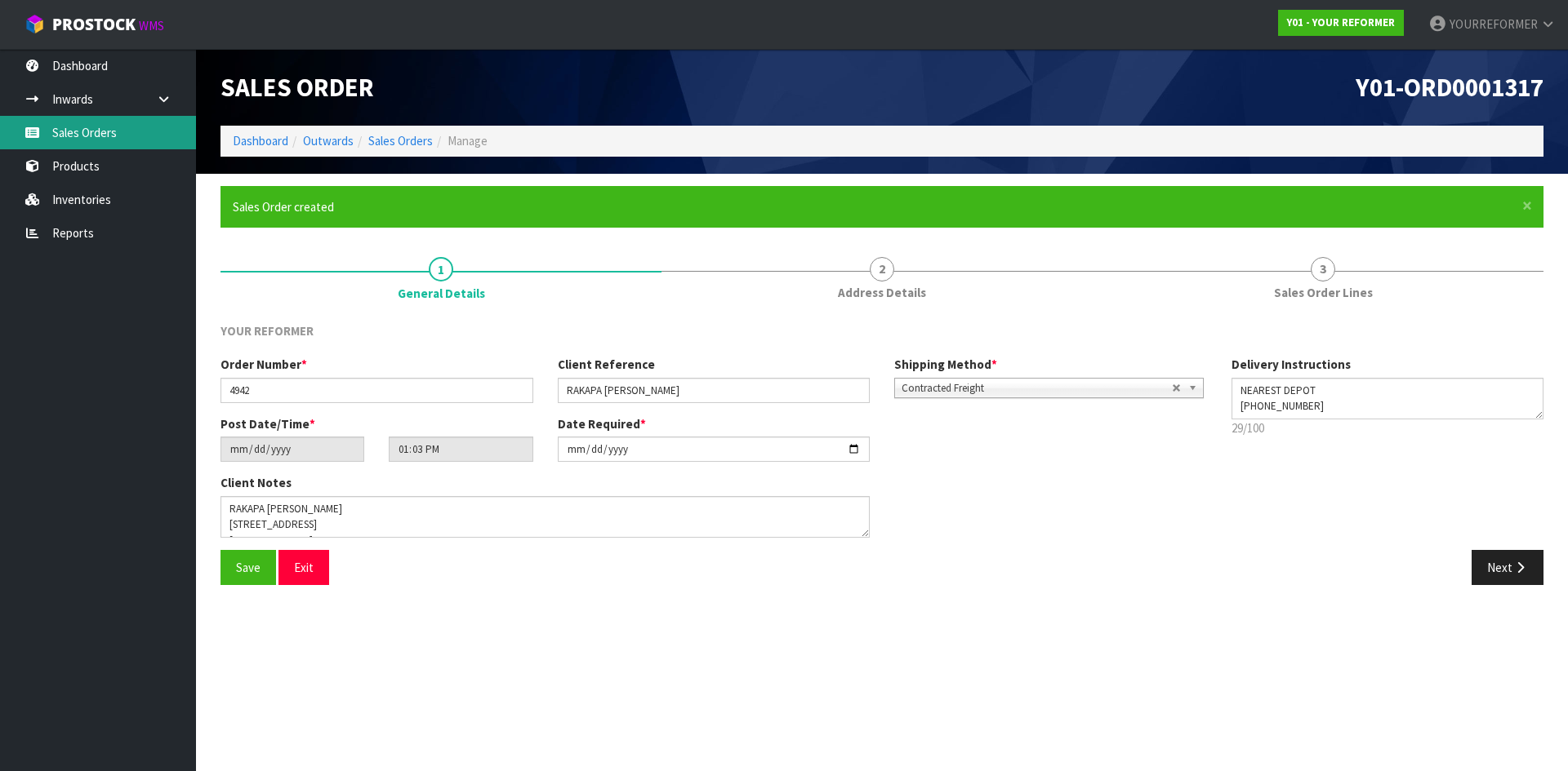
drag, startPoint x: 115, startPoint y: 125, endPoint x: 402, endPoint y: 185, distance: 293.2
click at [115, 125] on link "Sales Orders" at bounding box center [98, 133] width 196 height 34
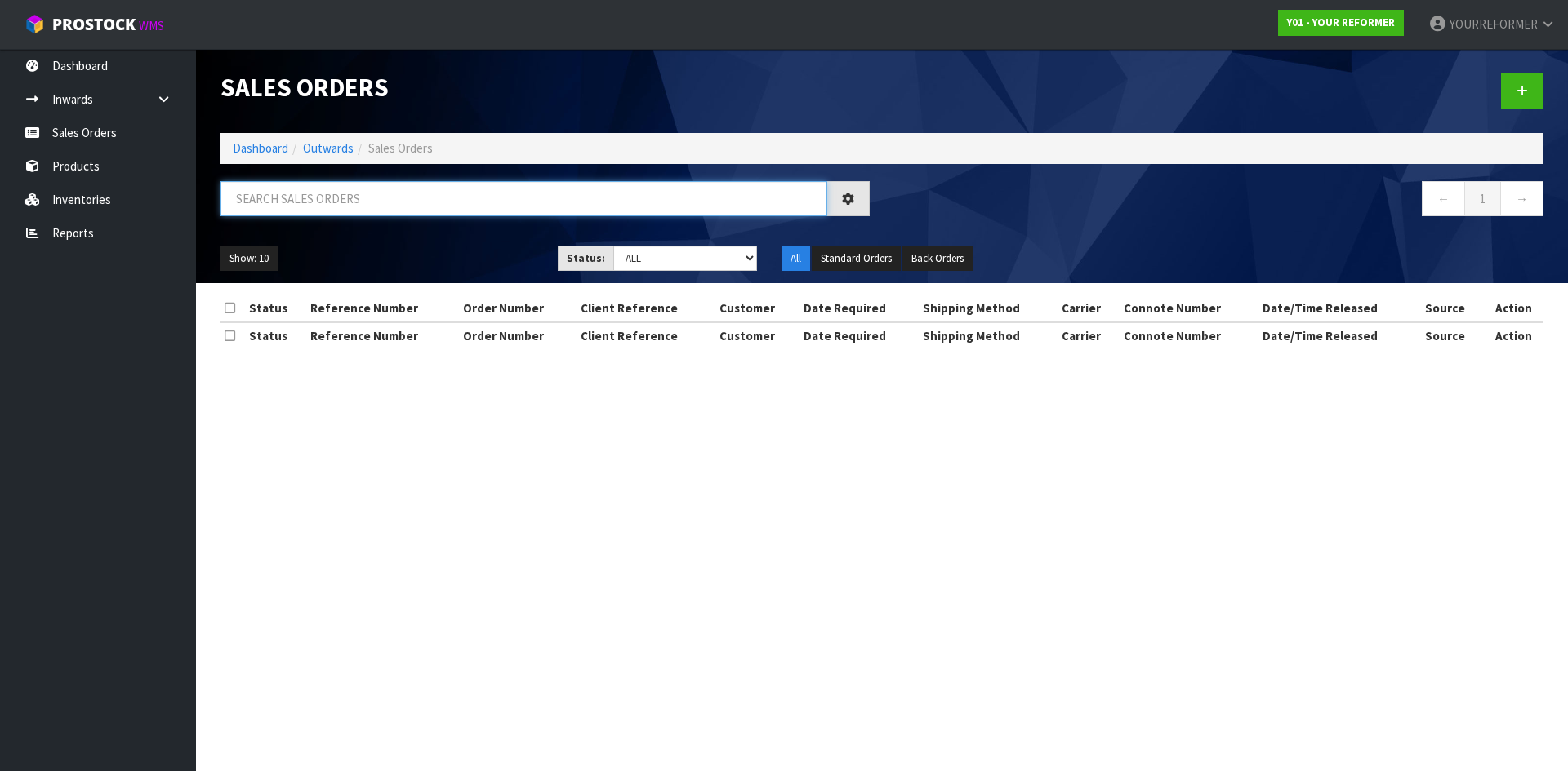
drag, startPoint x: 316, startPoint y: 187, endPoint x: 351, endPoint y: 191, distance: 35.2
click at [316, 186] on input "text" at bounding box center [524, 199] width 606 height 35
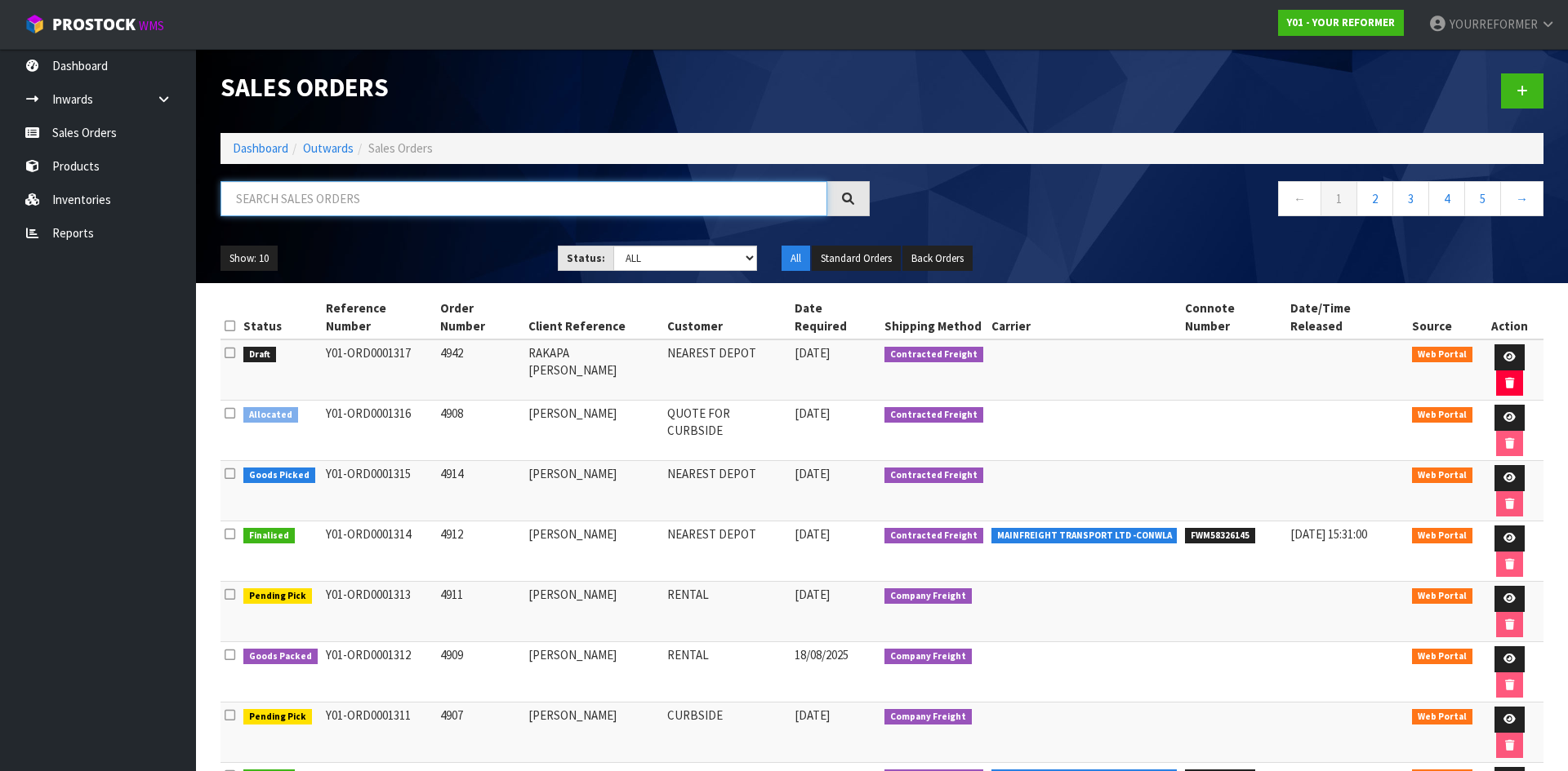
paste input "Y01-ORD0001315"
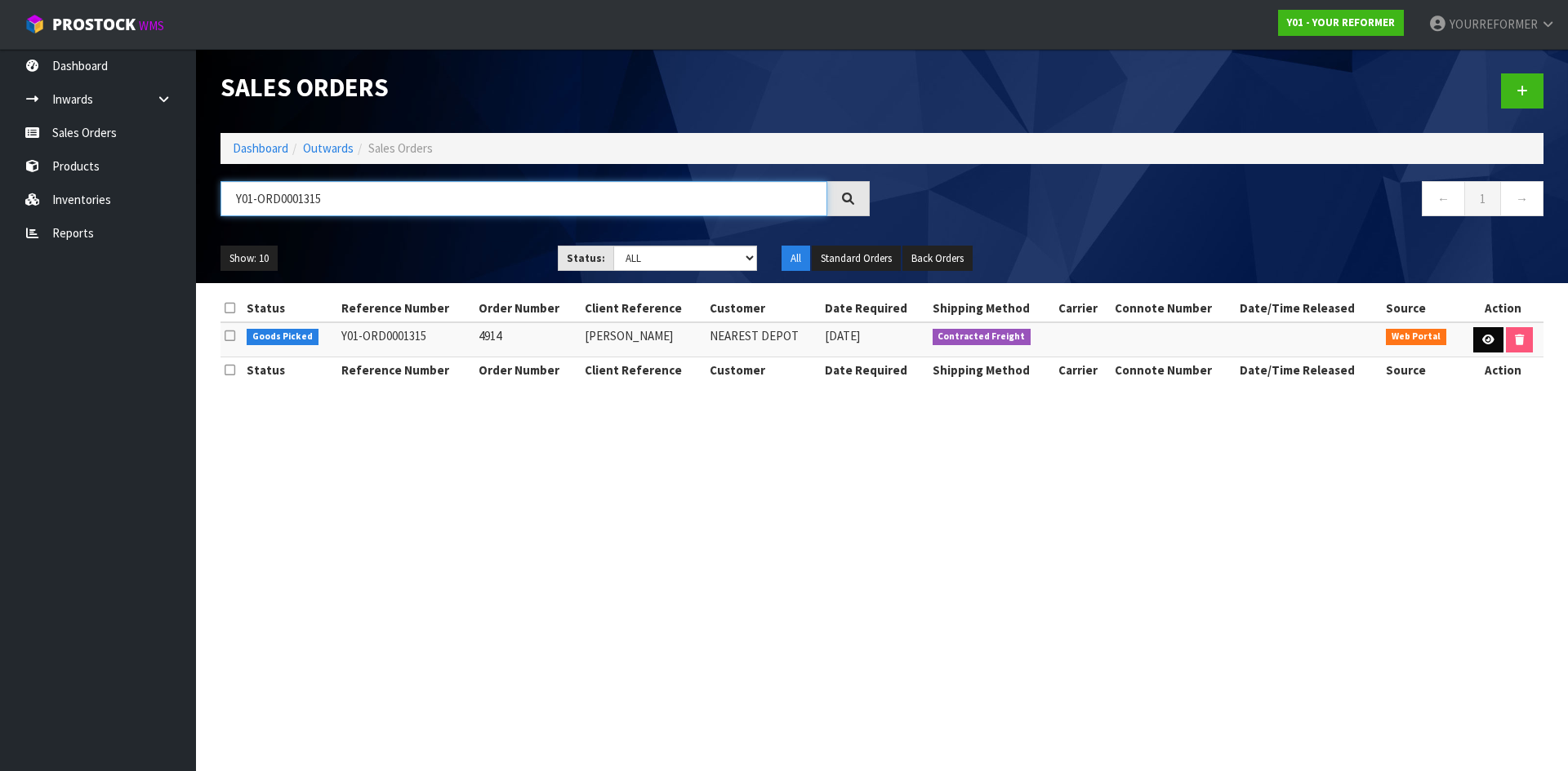
type input "Y01-ORD0001315"
click at [1487, 335] on icon at bounding box center [1488, 340] width 12 height 11
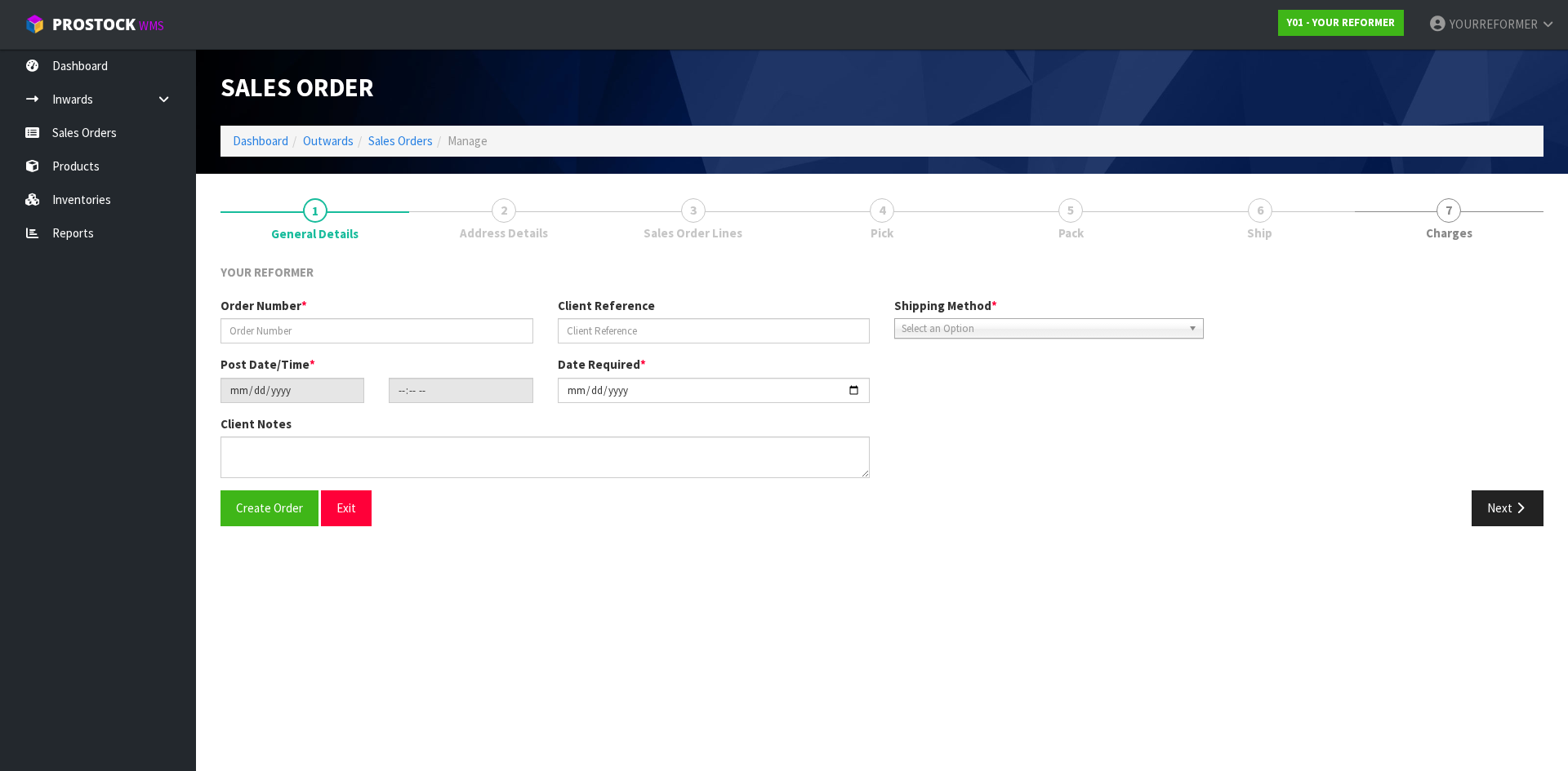
type input "4914"
type input "[PERSON_NAME]"
type input "2025-08-19"
type input "10:49:00.000"
type input "2025-08-19"
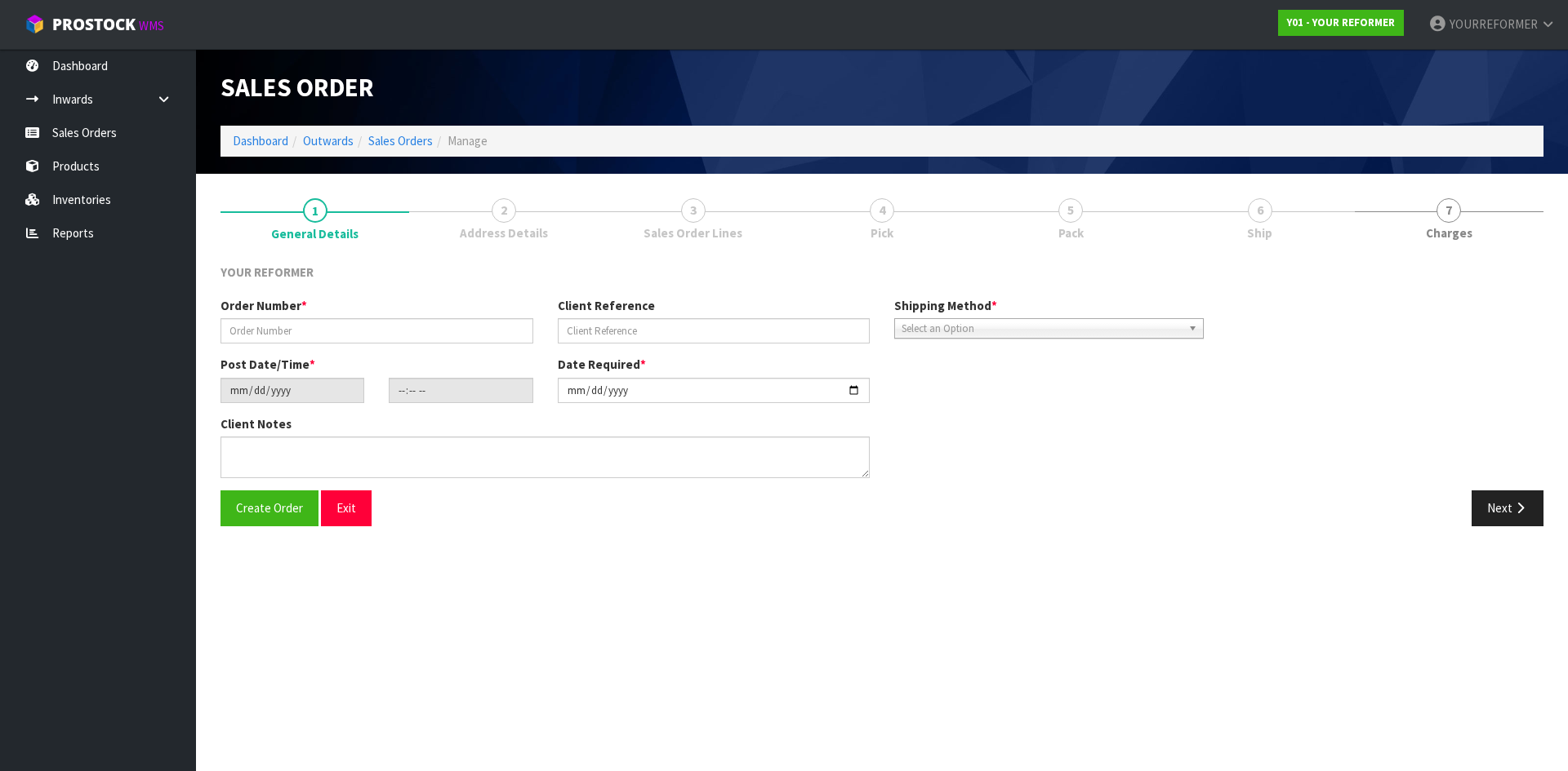
type textarea "MERCURY BAY ESTATE 761A PURANGI ROAD WKO COOKS BEACH 3591 NEW ZEALAND +64 27 86…"
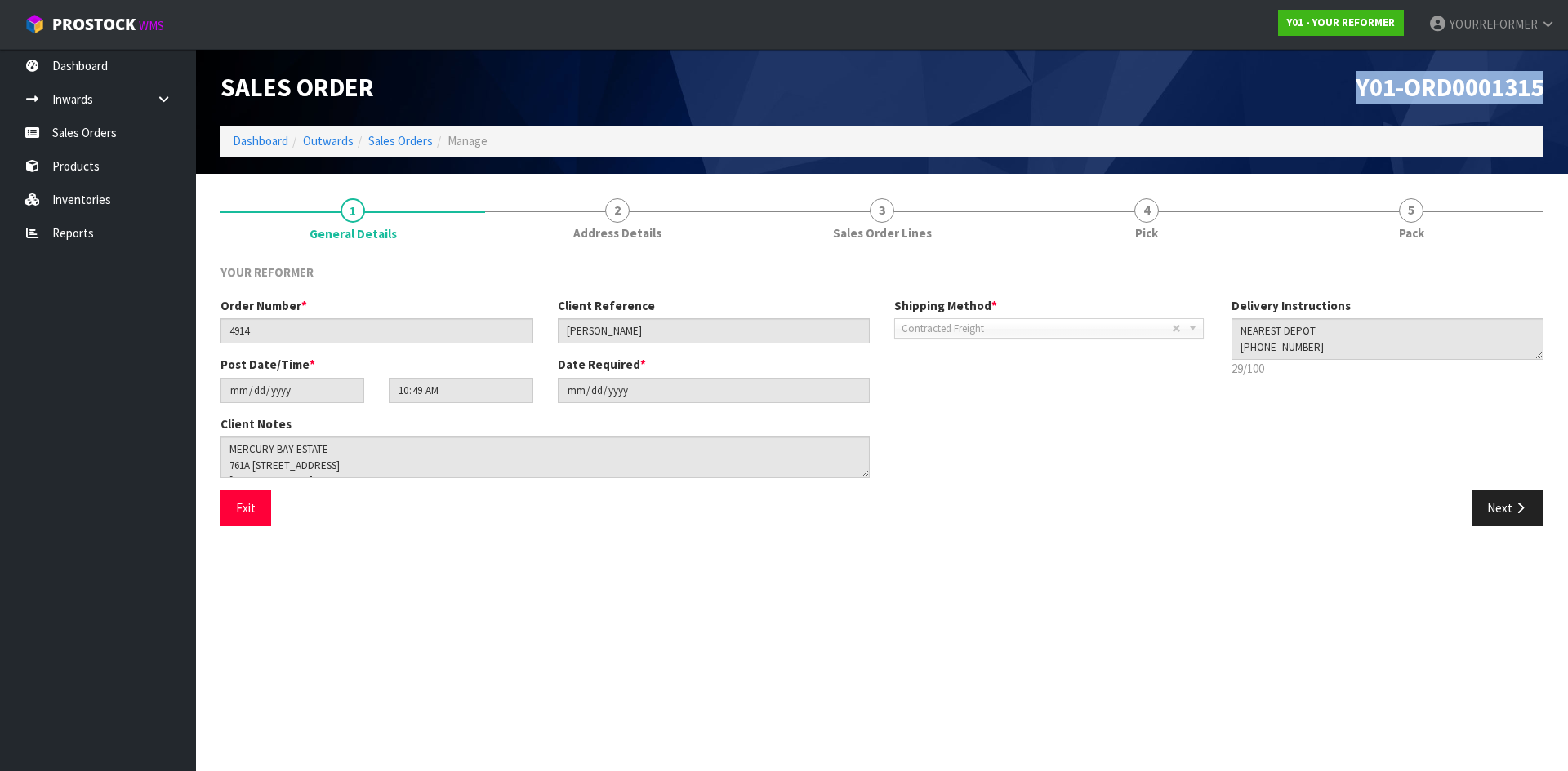
drag, startPoint x: 1544, startPoint y: 95, endPoint x: 1316, endPoint y: 88, distance: 228.1
click at [1316, 88] on div "Y01-ORD0001315" at bounding box center [1219, 87] width 674 height 77
copy span "Y01-ORD0001315"
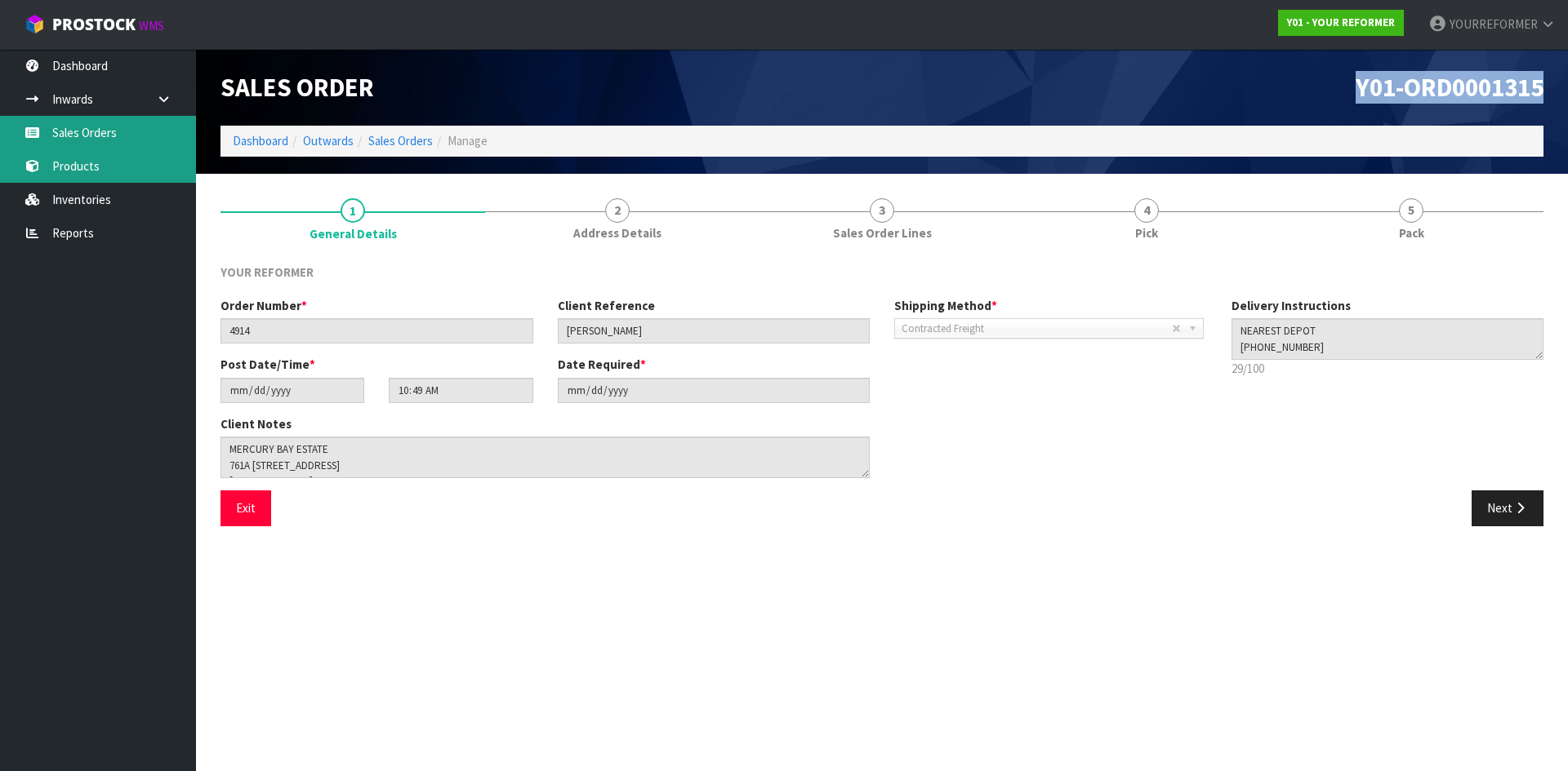
drag, startPoint x: 88, startPoint y: 133, endPoint x: 43, endPoint y: 163, distance: 54.1
click at [88, 133] on link "Sales Orders" at bounding box center [98, 133] width 196 height 34
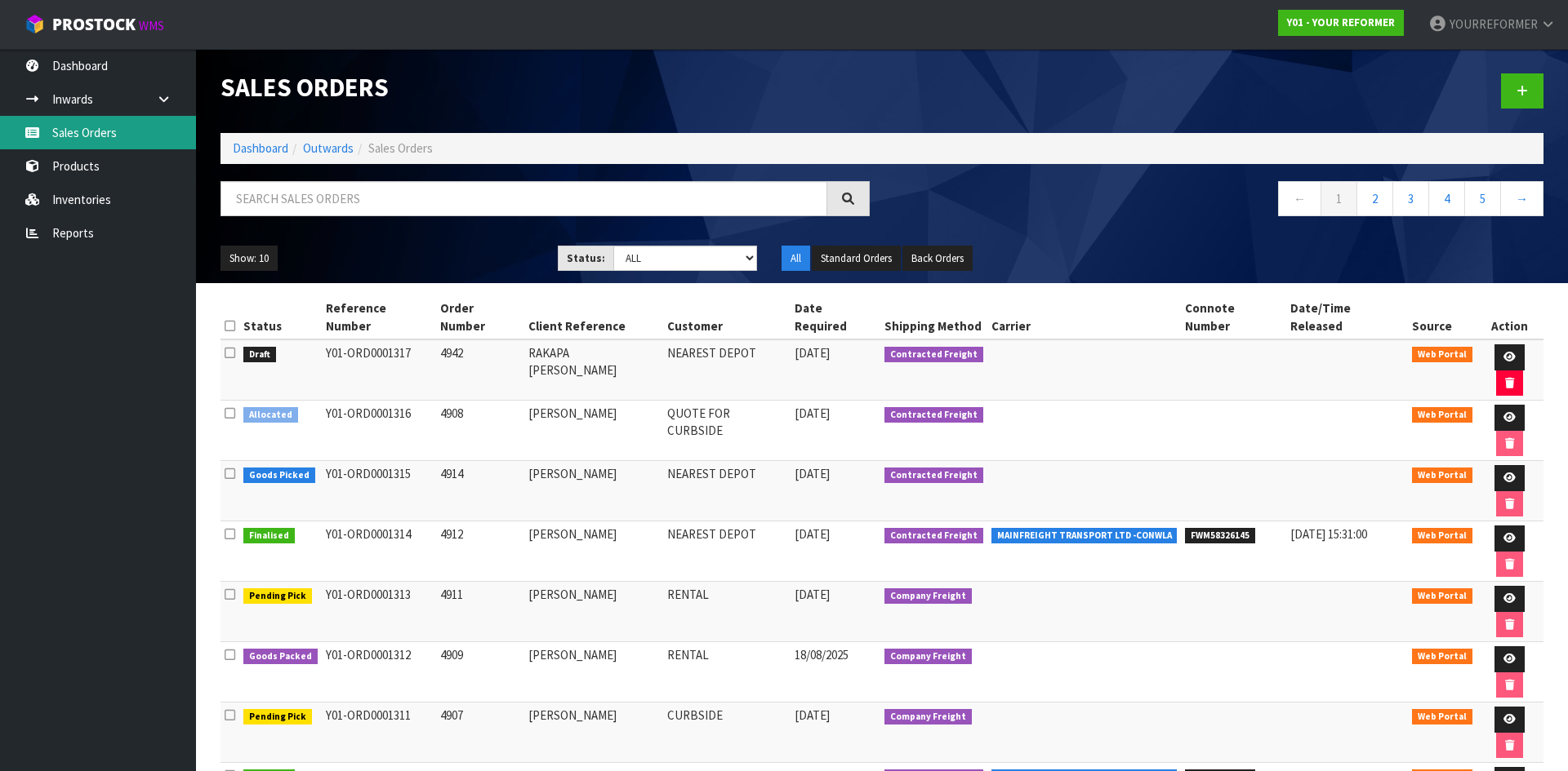
click at [116, 117] on link "Sales Orders" at bounding box center [98, 133] width 196 height 34
click at [1522, 94] on icon at bounding box center [1522, 91] width 12 height 12
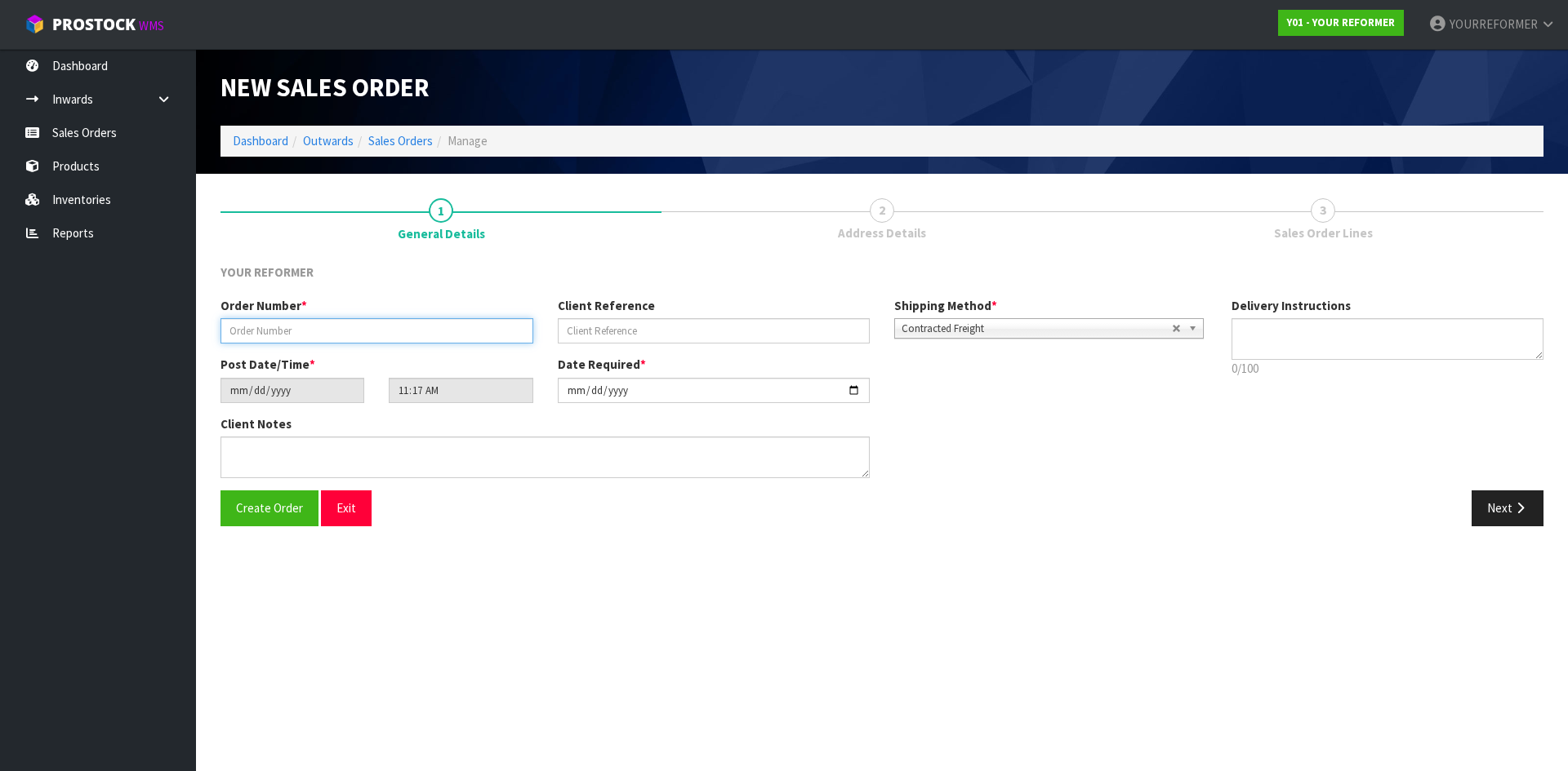
click at [435, 343] on input "text" at bounding box center [377, 331] width 313 height 26
paste input "4952"
type input "4952"
click at [620, 330] on input "text" at bounding box center [714, 331] width 313 height 26
drag, startPoint x: 680, startPoint y: 342, endPoint x: 707, endPoint y: 343, distance: 27.0
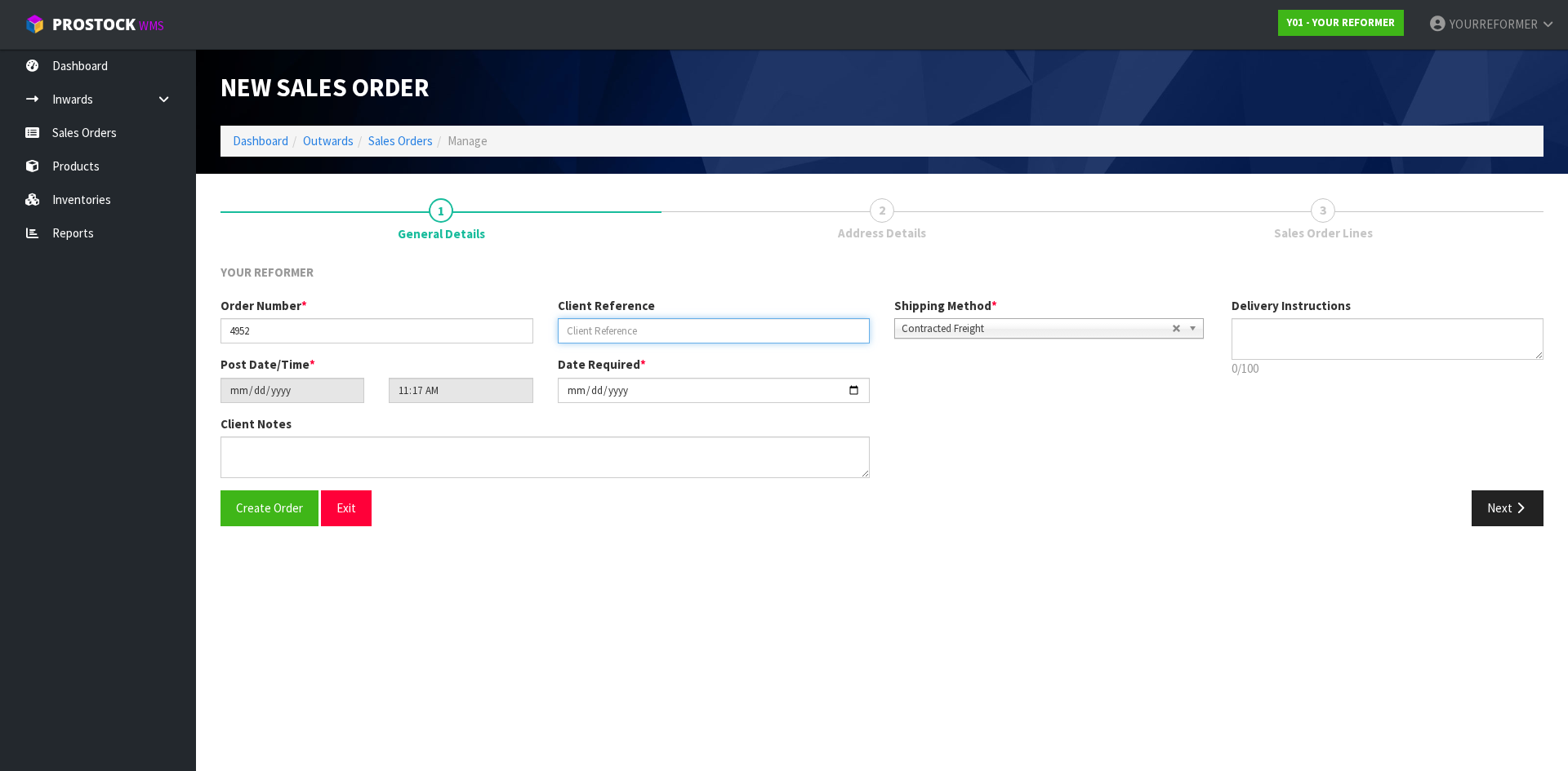
click at [680, 342] on input "text" at bounding box center [714, 331] width 313 height 26
paste input "[PERSON_NAME]"
type input "[PERSON_NAME]"
click at [1388, 339] on textarea at bounding box center [1387, 339] width 313 height 42
click at [1268, 346] on textarea at bounding box center [1387, 339] width 313 height 42
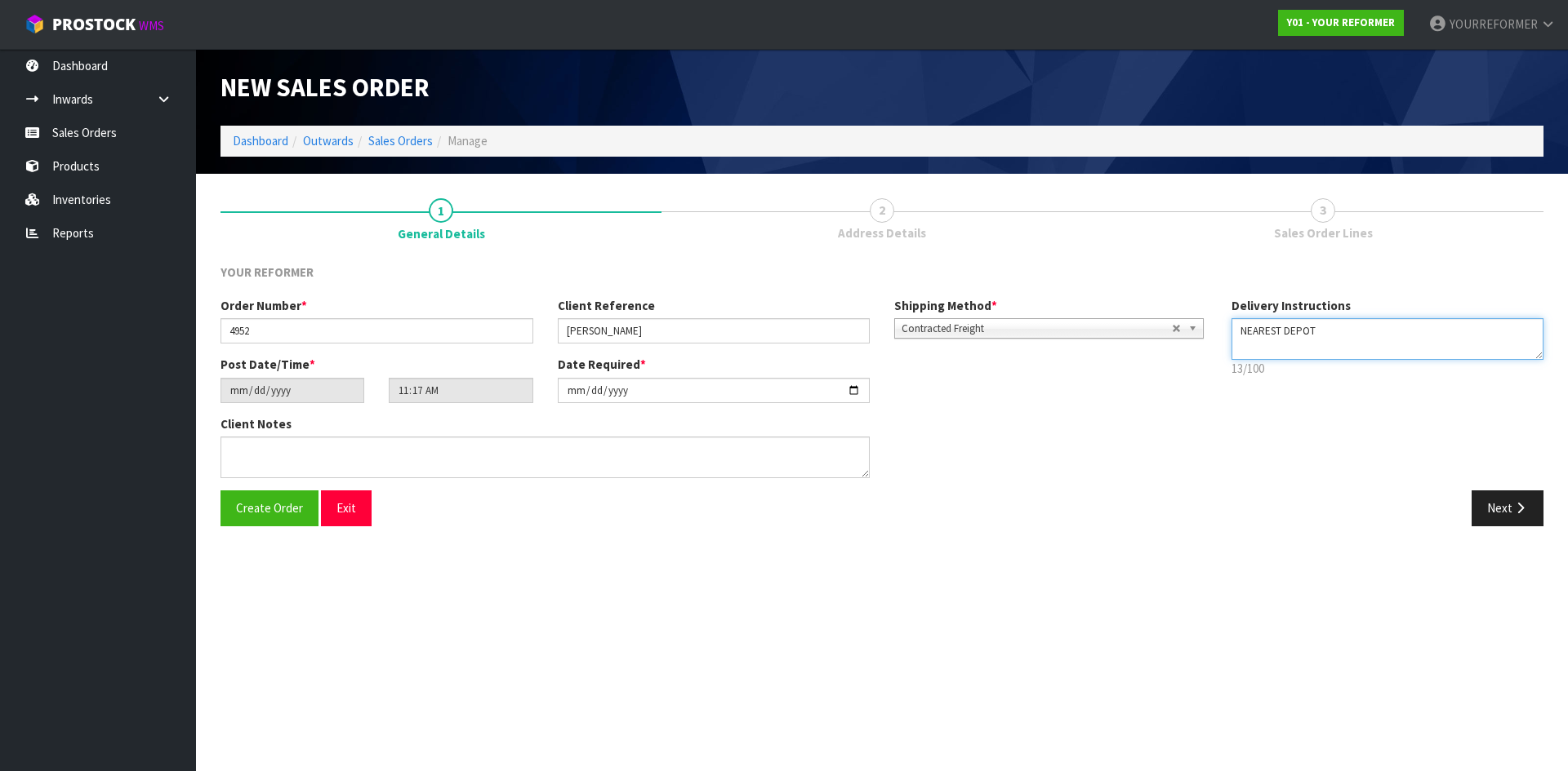
paste textarea "+64 210 879 8532"
type textarea "NEAREST DEPOT +64 210 879 8532"
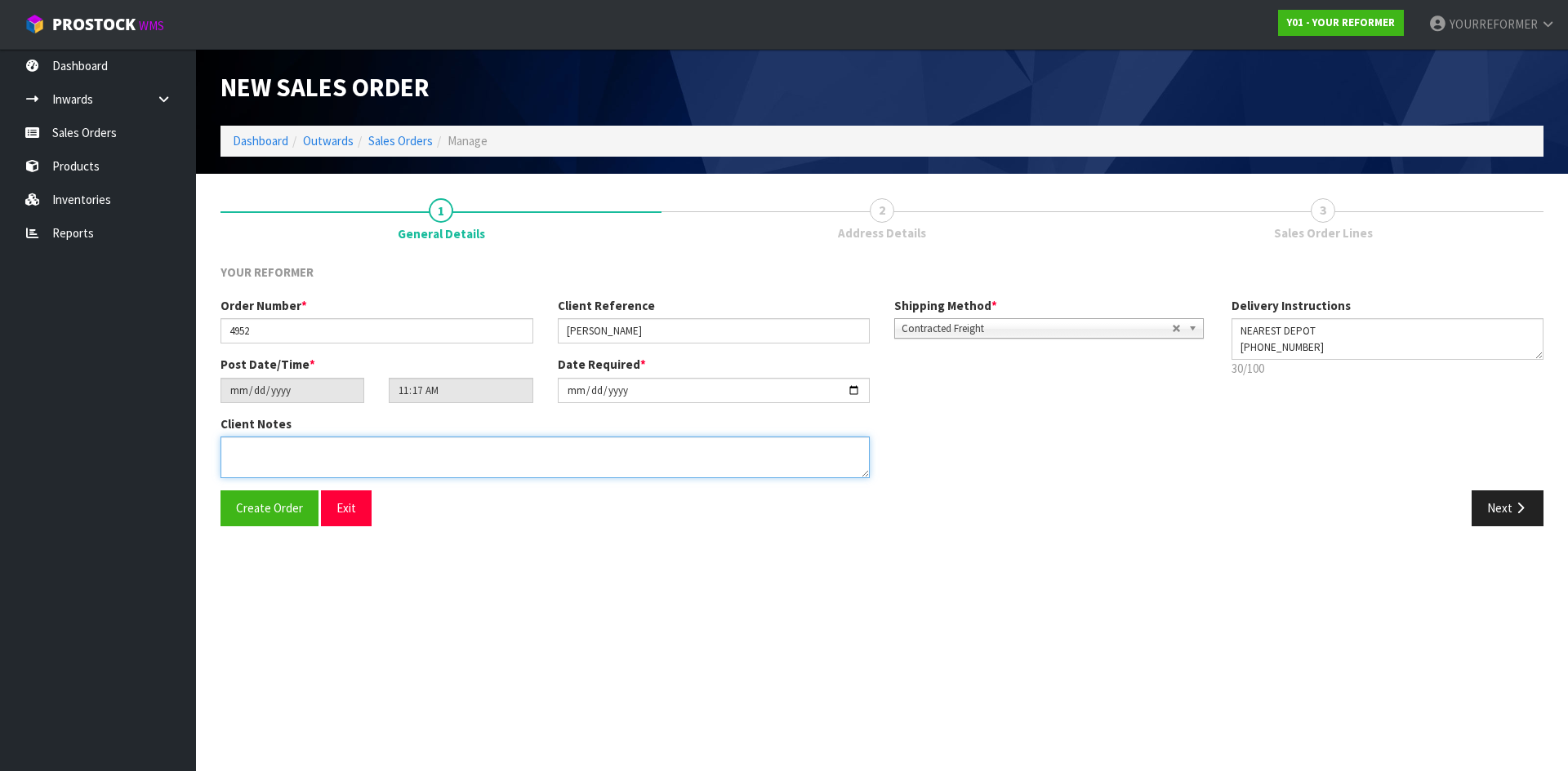
drag, startPoint x: 415, startPoint y: 448, endPoint x: 491, endPoint y: 451, distance: 76.1
click at [418, 448] on textarea at bounding box center [545, 457] width 649 height 42
paste textarea "TABITHA VAN GOG 375 KAITEMAKO ROAD WELCOME BAY BOP TAURANGA 3175 NEW ZEALAND +6…"
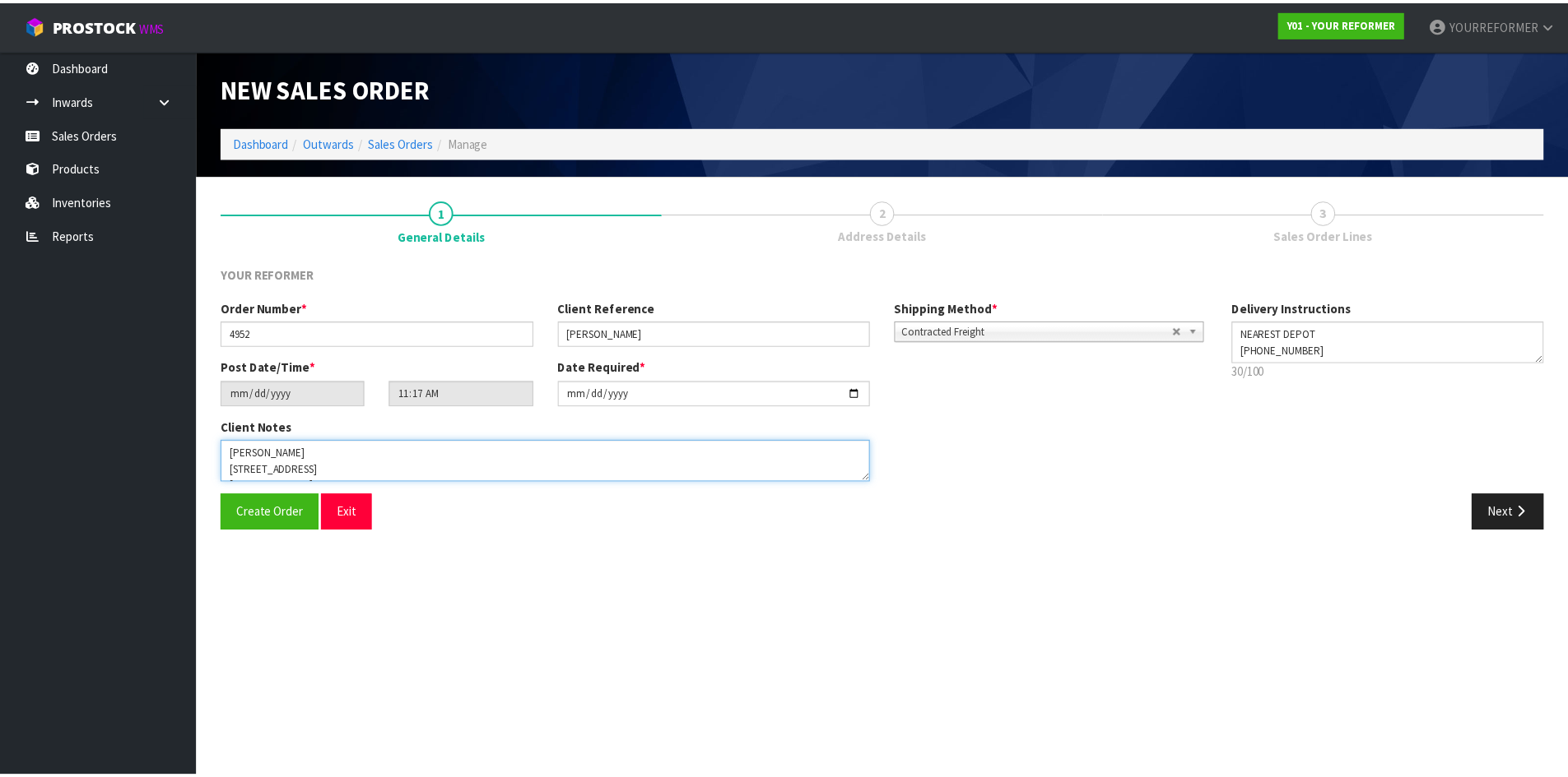
scroll to position [76, 0]
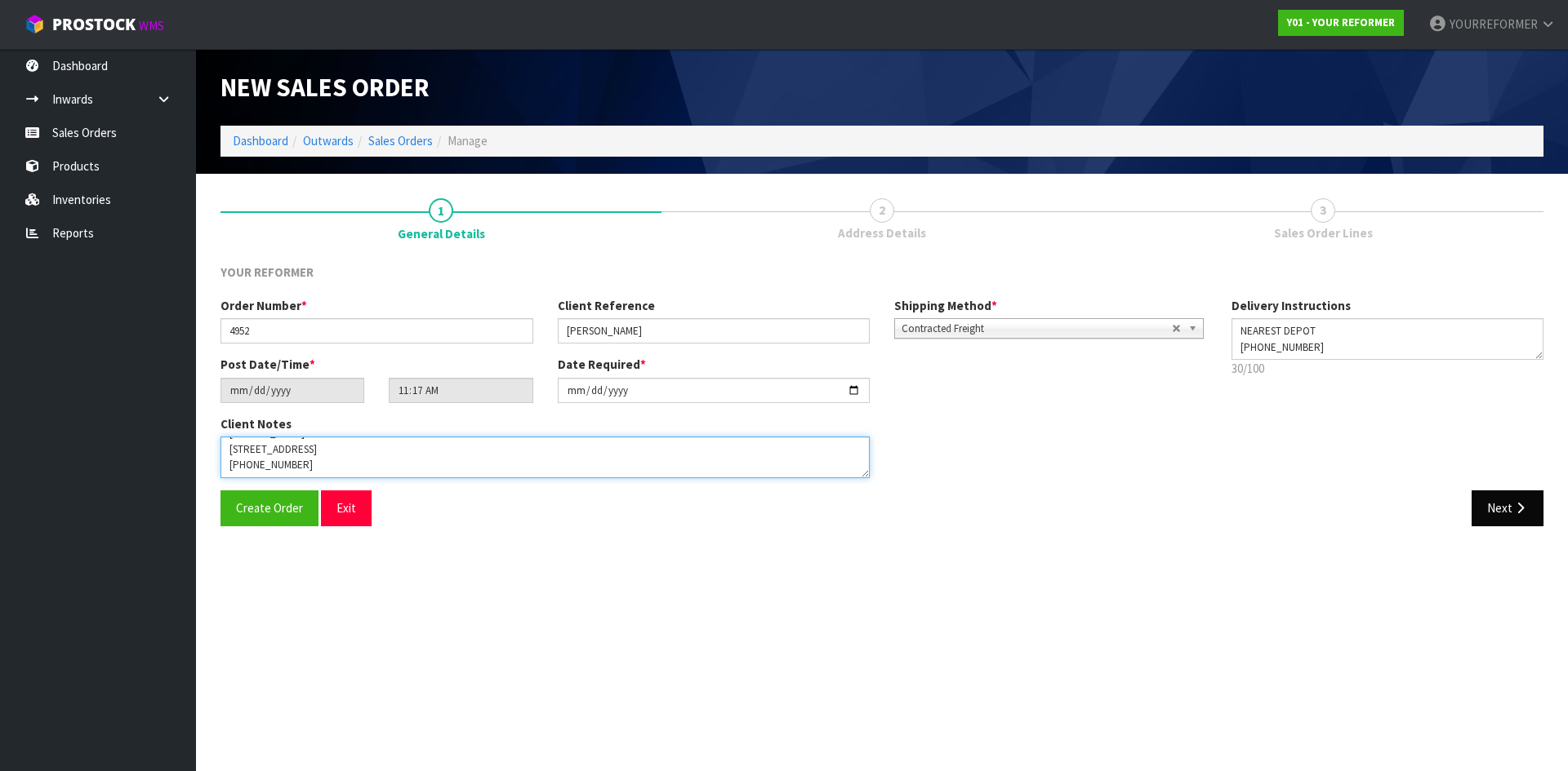
type textarea "TABITHA VAN GOG 375 KAITEMAKO ROAD WELCOME BAY BOP TAURANGA 3175 NEW ZEALAND +6…"
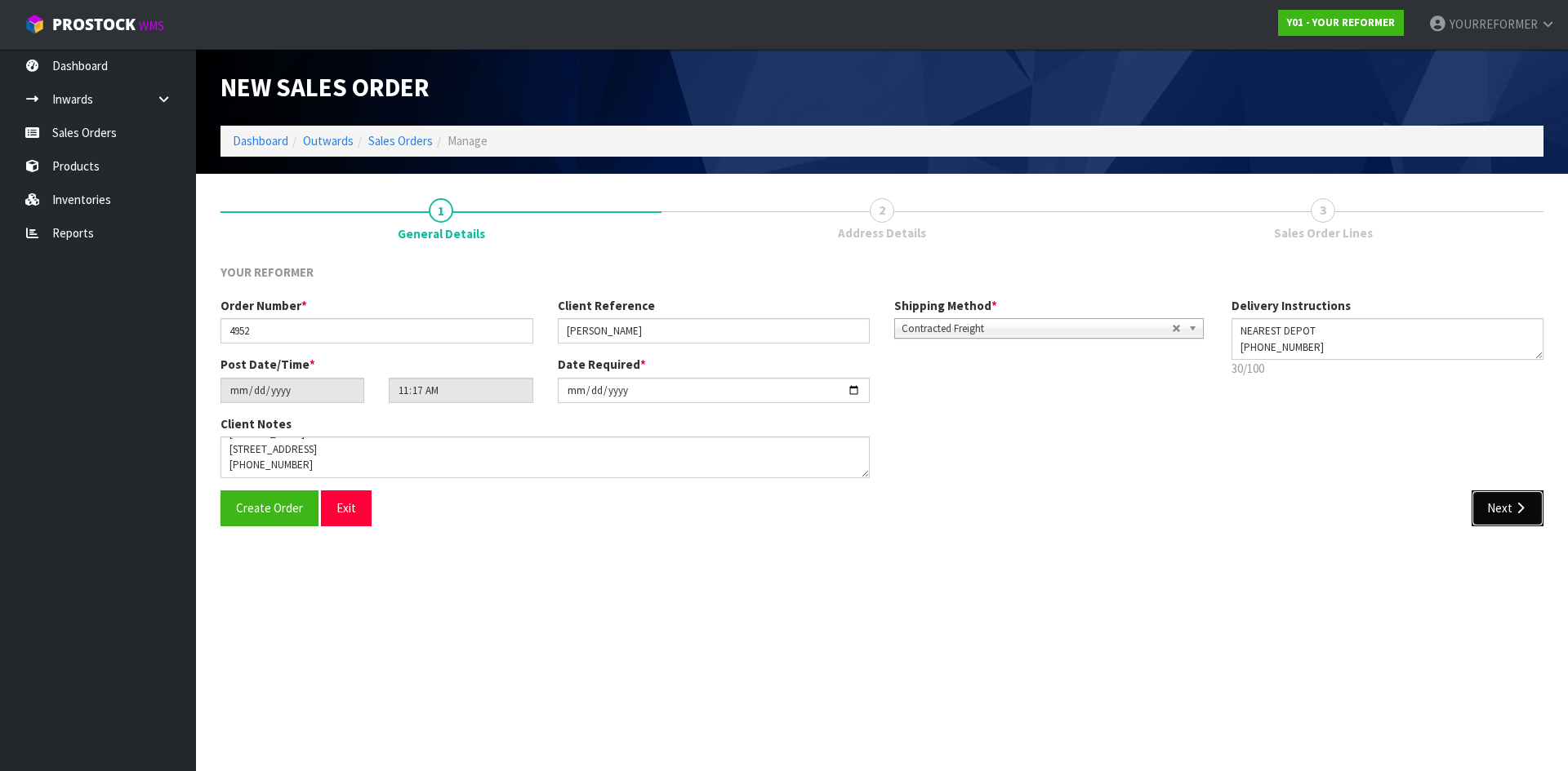
click at [1518, 502] on icon "button" at bounding box center [1520, 509] width 16 height 12
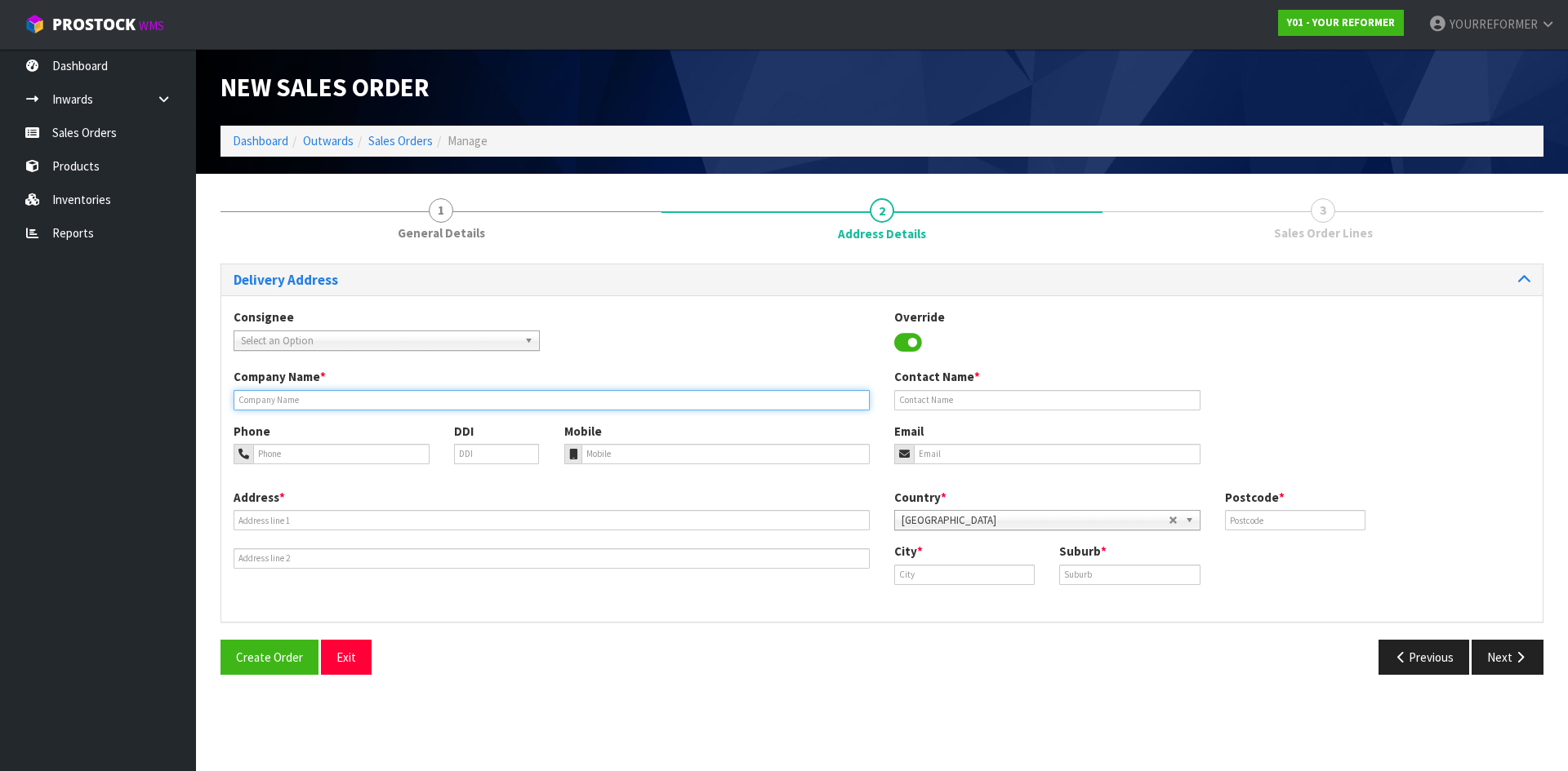
drag, startPoint x: 295, startPoint y: 396, endPoint x: 313, endPoint y: 409, distance: 22.2
click at [295, 396] on input "text" at bounding box center [551, 400] width 636 height 20
type input "NEAREST DEPOT"
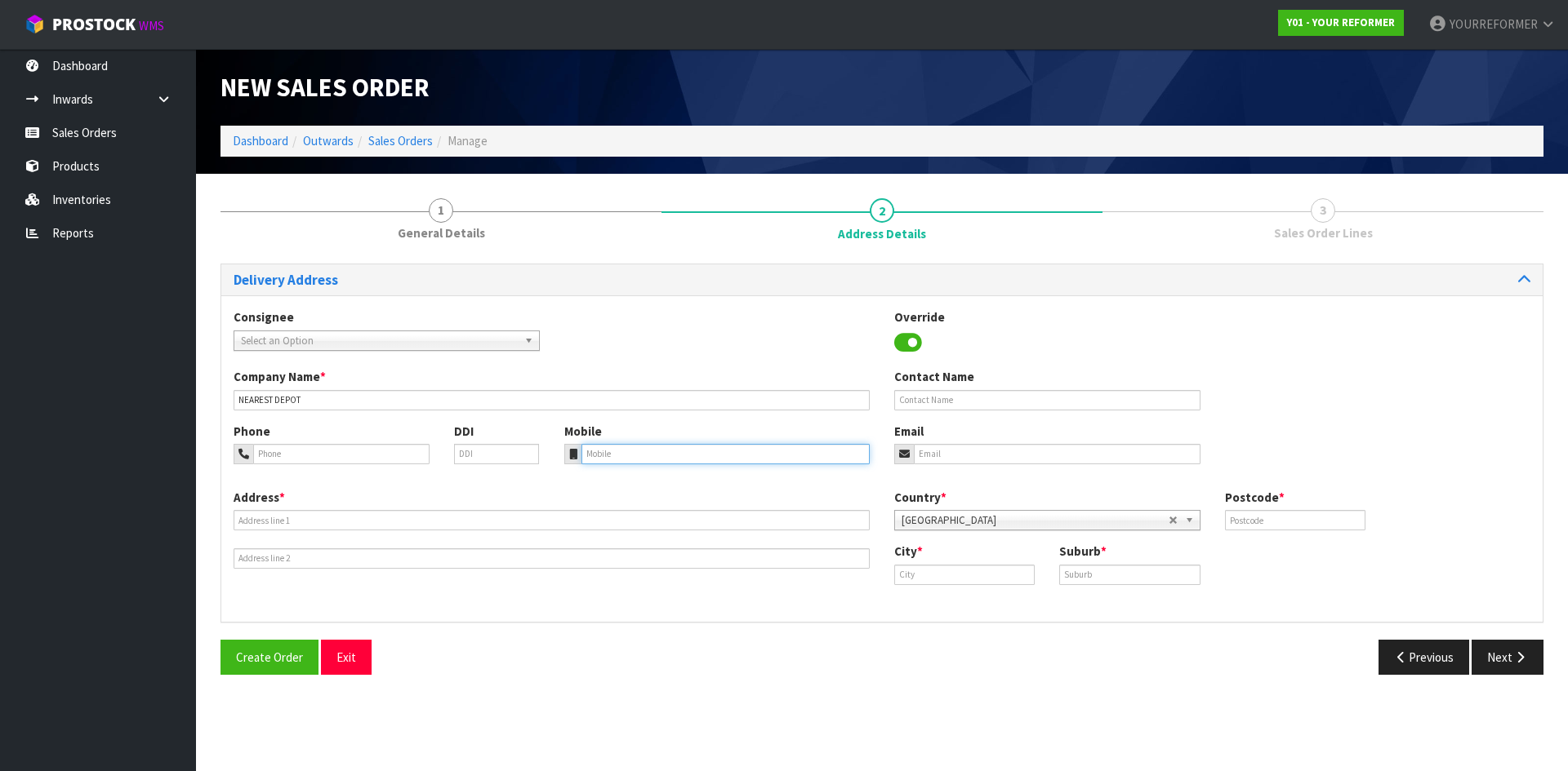
click at [670, 450] on input "tel" at bounding box center [726, 454] width 289 height 20
click at [634, 457] on input "tel" at bounding box center [726, 454] width 289 height 20
paste input "64 210 879 8532"
type input "64 210 879 8532"
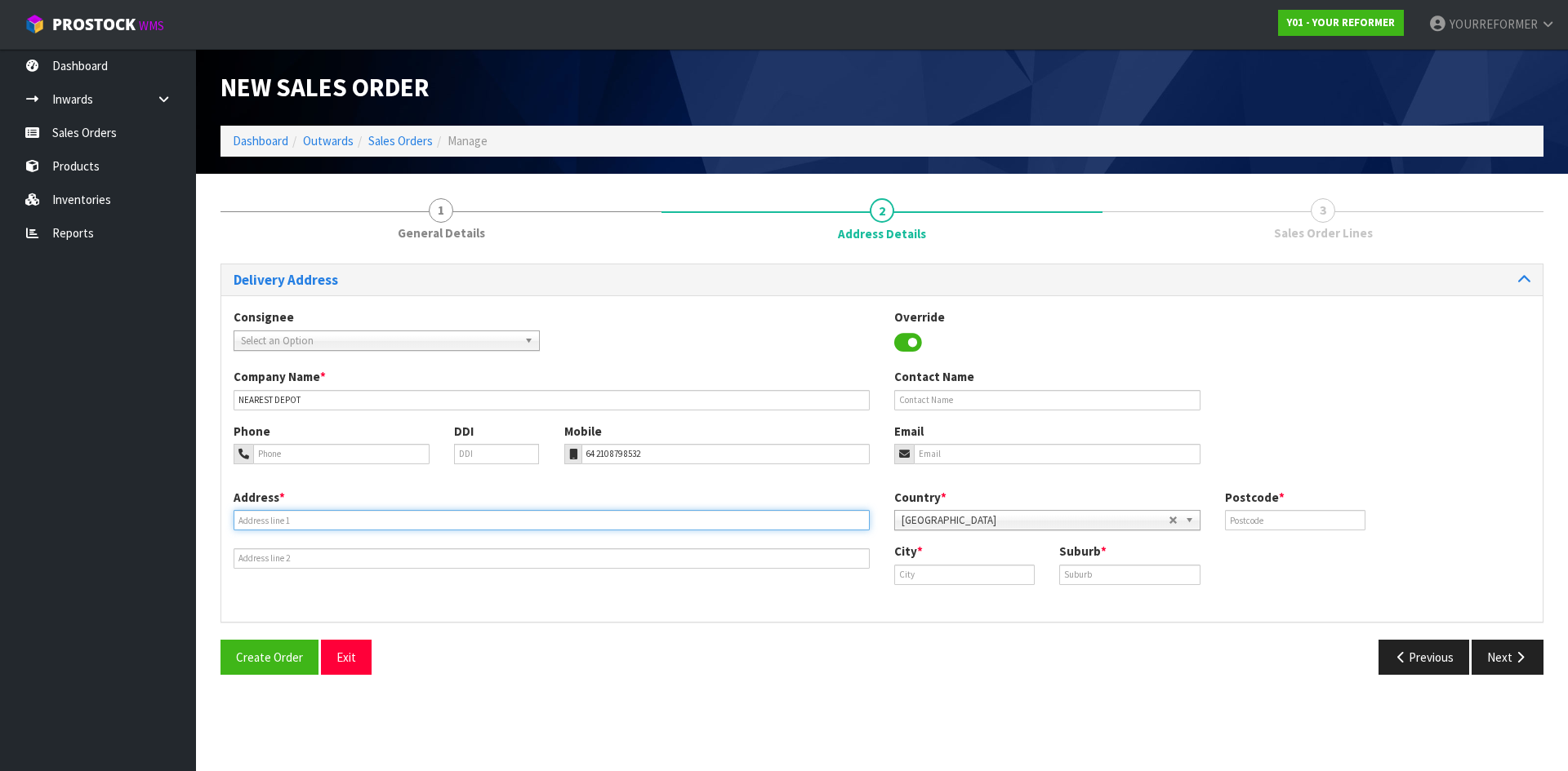
drag, startPoint x: 350, startPoint y: 529, endPoint x: 275, endPoint y: 530, distance: 75.0
click at [350, 529] on input "text" at bounding box center [551, 520] width 636 height 20
click at [270, 519] on input "text" at bounding box center [551, 520] width 636 height 20
paste input "375 KAITEMAKO ROAD WELCOME BAY BOP"
type input "375 KAITEMAKO ROAD WELCOME BAY BOP"
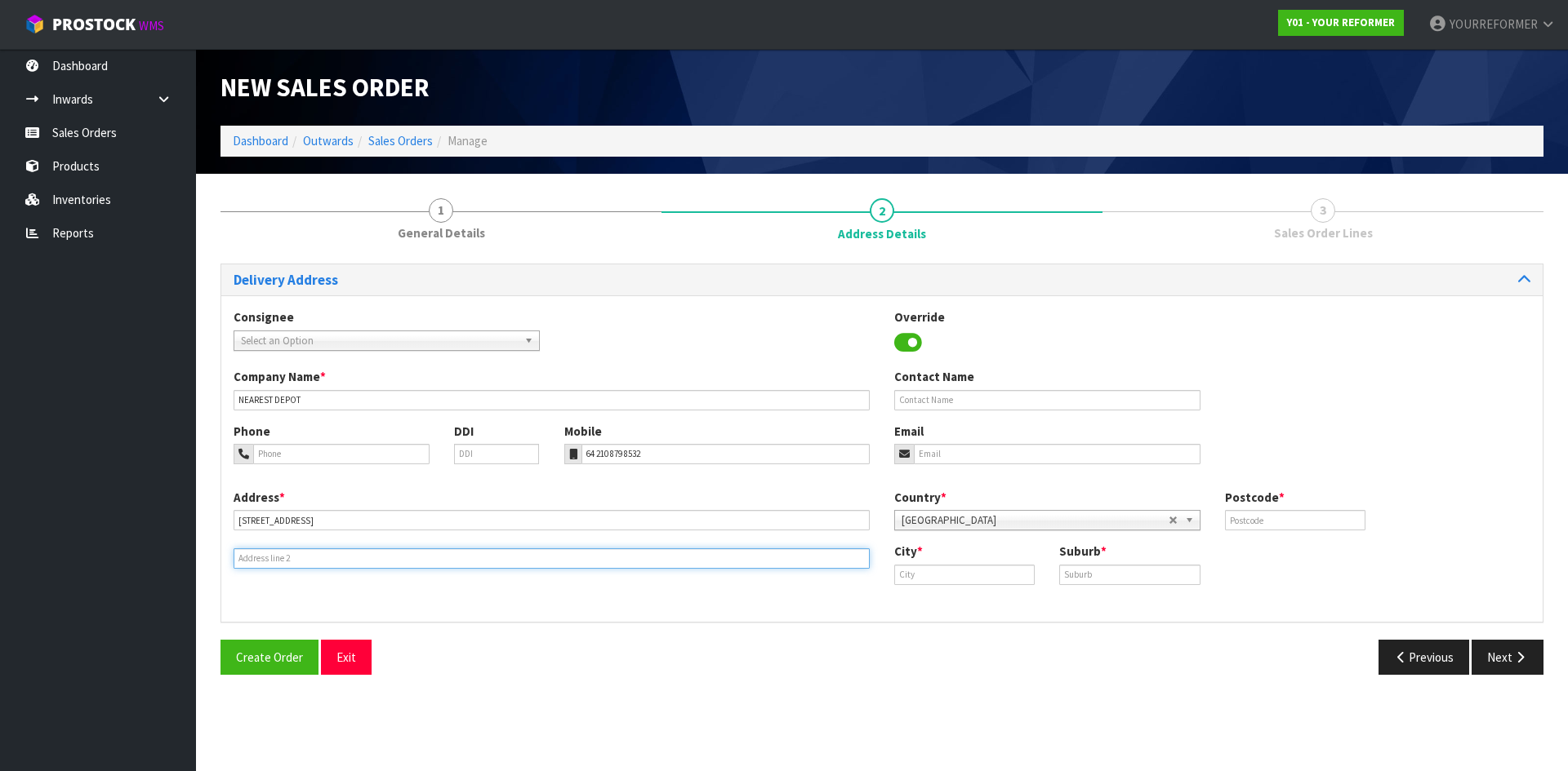
drag, startPoint x: 261, startPoint y: 562, endPoint x: 238, endPoint y: 553, distance: 24.7
click at [261, 561] on input "text" at bounding box center [551, 558] width 636 height 20
click at [332, 557] on input "text" at bounding box center [551, 558] width 636 height 20
paste input "TAURANGA 3175 NEW ZEALAND"
type input "TAURANGA 3175 NEW ZEALAND"
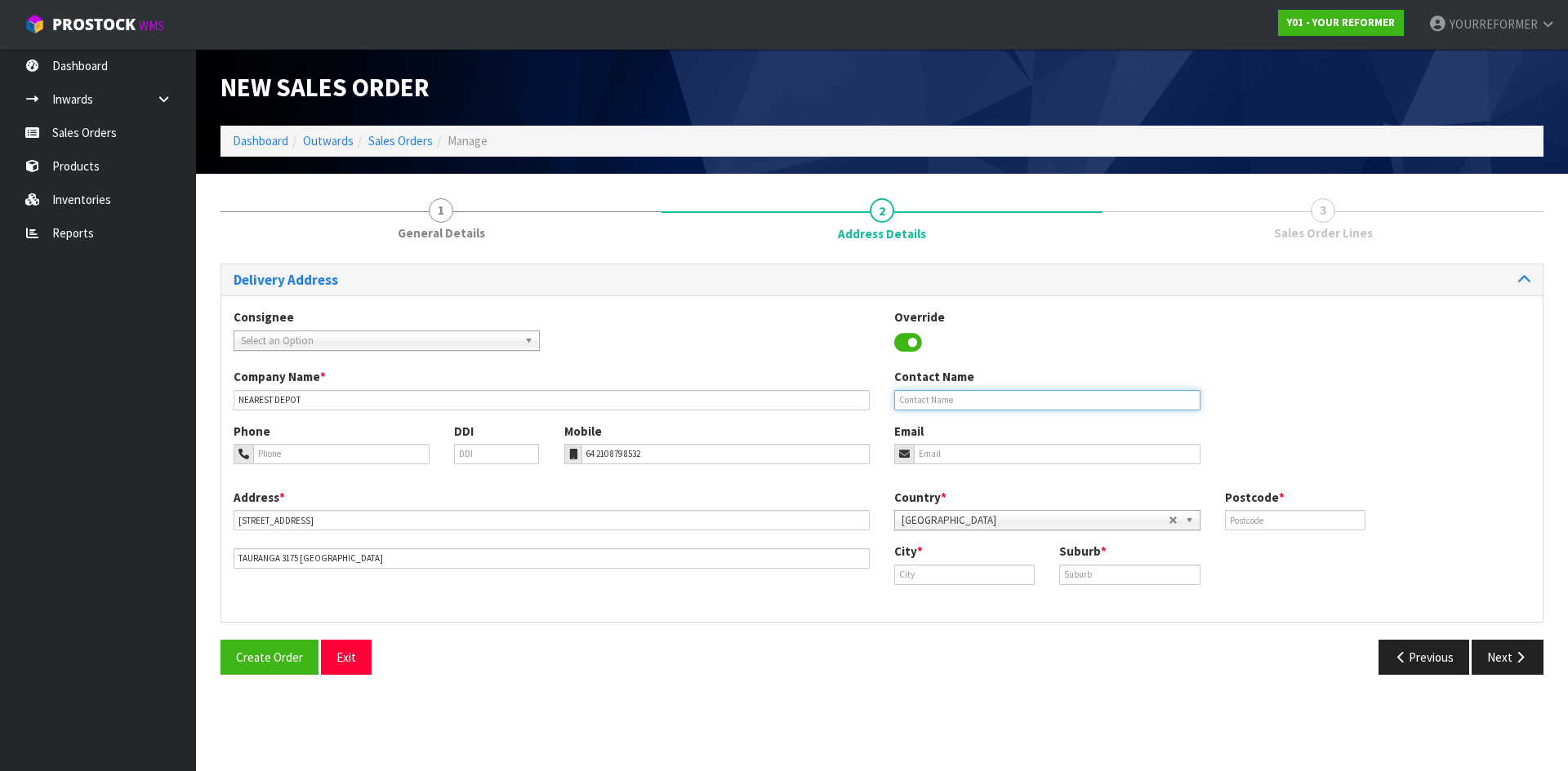
click at [926, 398] on input "text" at bounding box center [1047, 400] width 306 height 20
paste input "[PERSON_NAME]"
type input "[PERSON_NAME]"
click at [943, 446] on input "email" at bounding box center [1057, 454] width 286 height 20
drag, startPoint x: 960, startPoint y: 463, endPoint x: 1017, endPoint y: 464, distance: 57.0
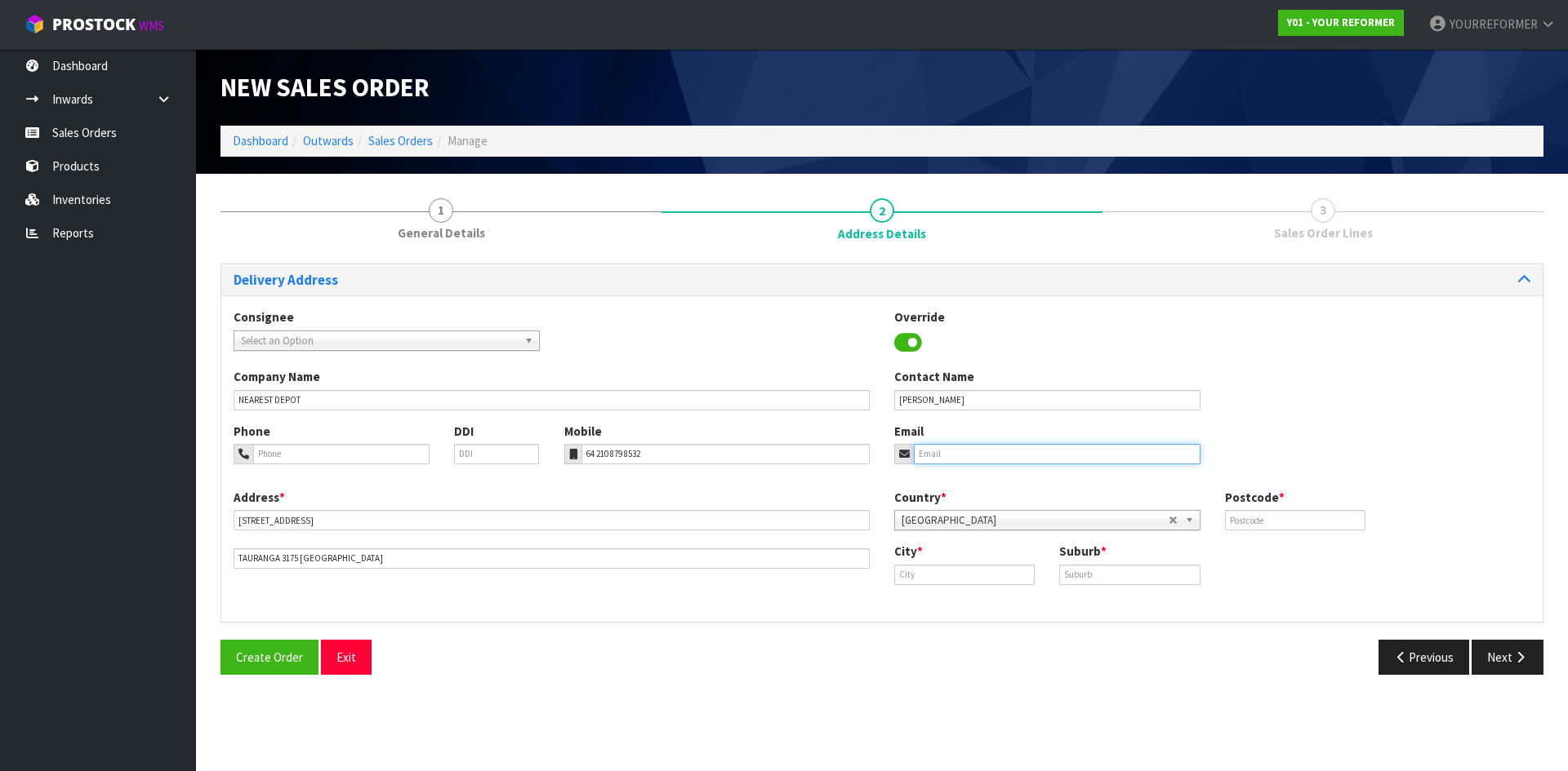
click at [959, 463] on input "email" at bounding box center [1057, 454] width 286 height 20
paste input "hello@francostudio.co.nz"
type input "hello@francostudio.co.nz"
click at [1285, 516] on input "text" at bounding box center [1295, 520] width 140 height 20
type input "00"
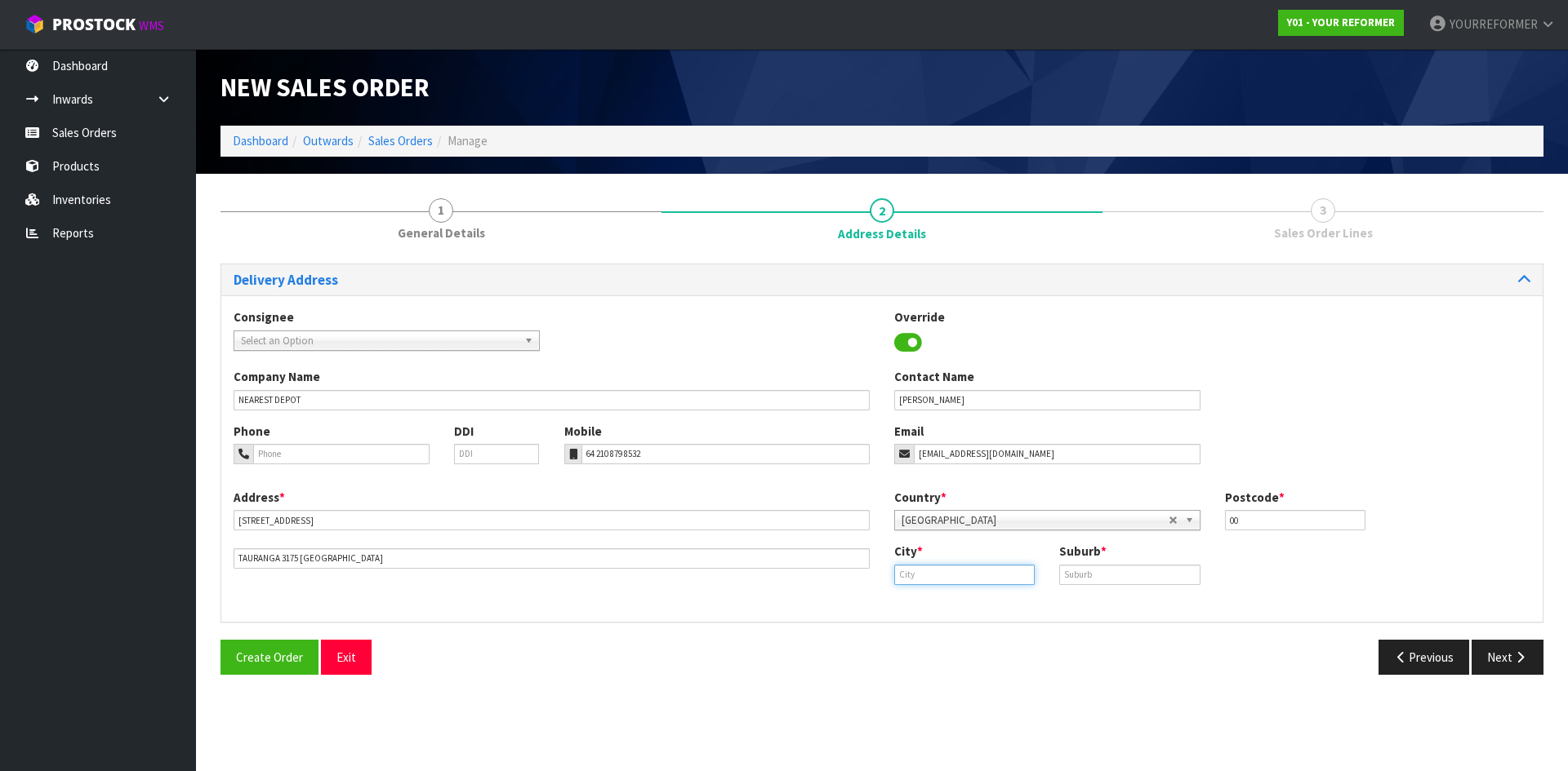
drag, startPoint x: 976, startPoint y: 569, endPoint x: 1012, endPoint y: 569, distance: 36.0
click at [978, 569] on input "text" at bounding box center [964, 574] width 140 height 20
paste input "Tauranga"
type input "Tauranga"
drag, startPoint x: 995, startPoint y: 598, endPoint x: 1113, endPoint y: 562, distance: 123.4
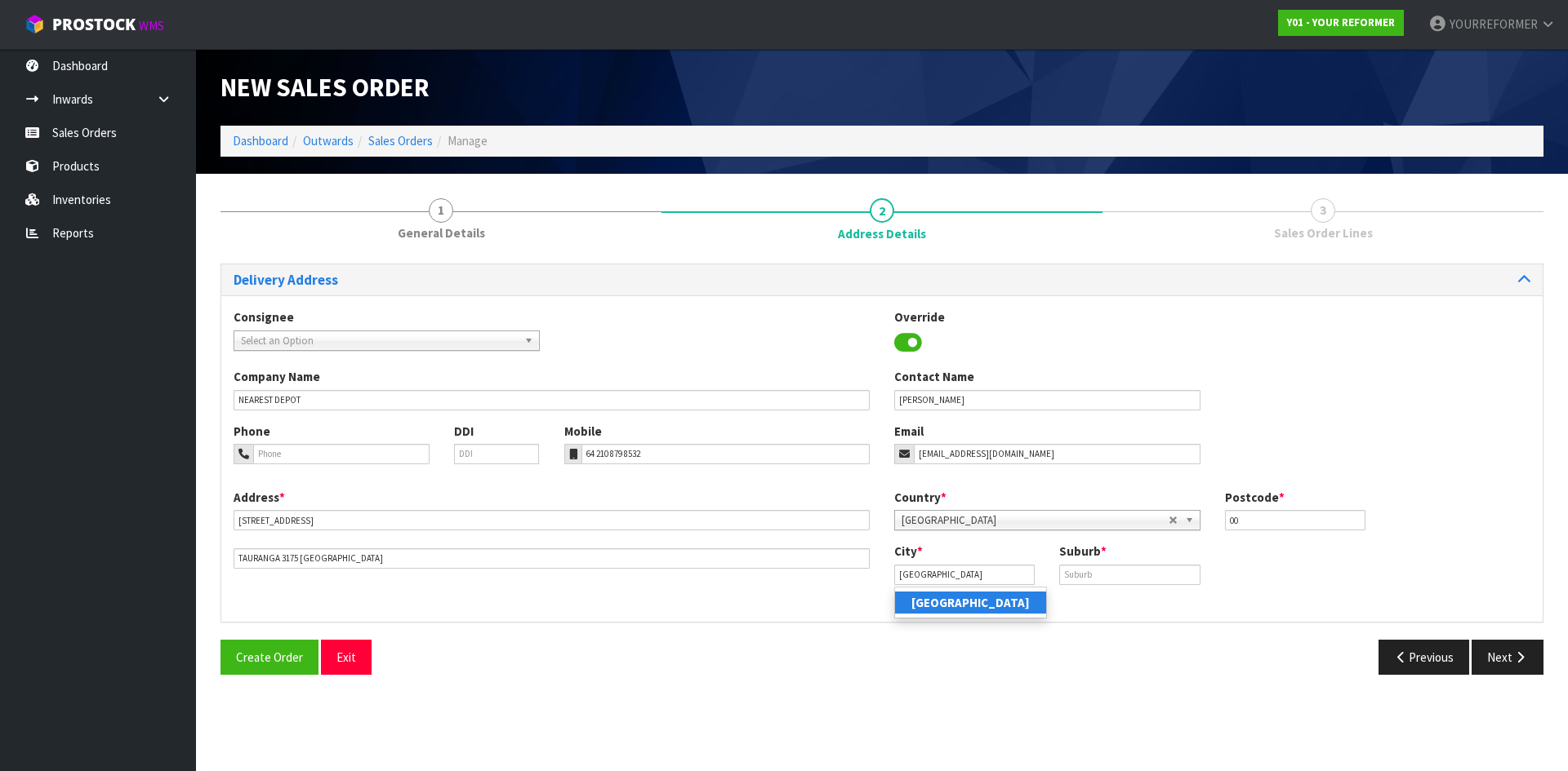
click at [997, 598] on link "Tauranga" at bounding box center [971, 603] width 151 height 22
drag, startPoint x: 1119, startPoint y: 558, endPoint x: 823, endPoint y: 565, distance: 296.1
click at [1119, 558] on div "Suburb *" at bounding box center [1129, 564] width 165 height 42
drag, startPoint x: 1110, startPoint y: 576, endPoint x: 1271, endPoint y: 613, distance: 165.2
click at [1112, 575] on input "text" at bounding box center [1129, 574] width 140 height 20
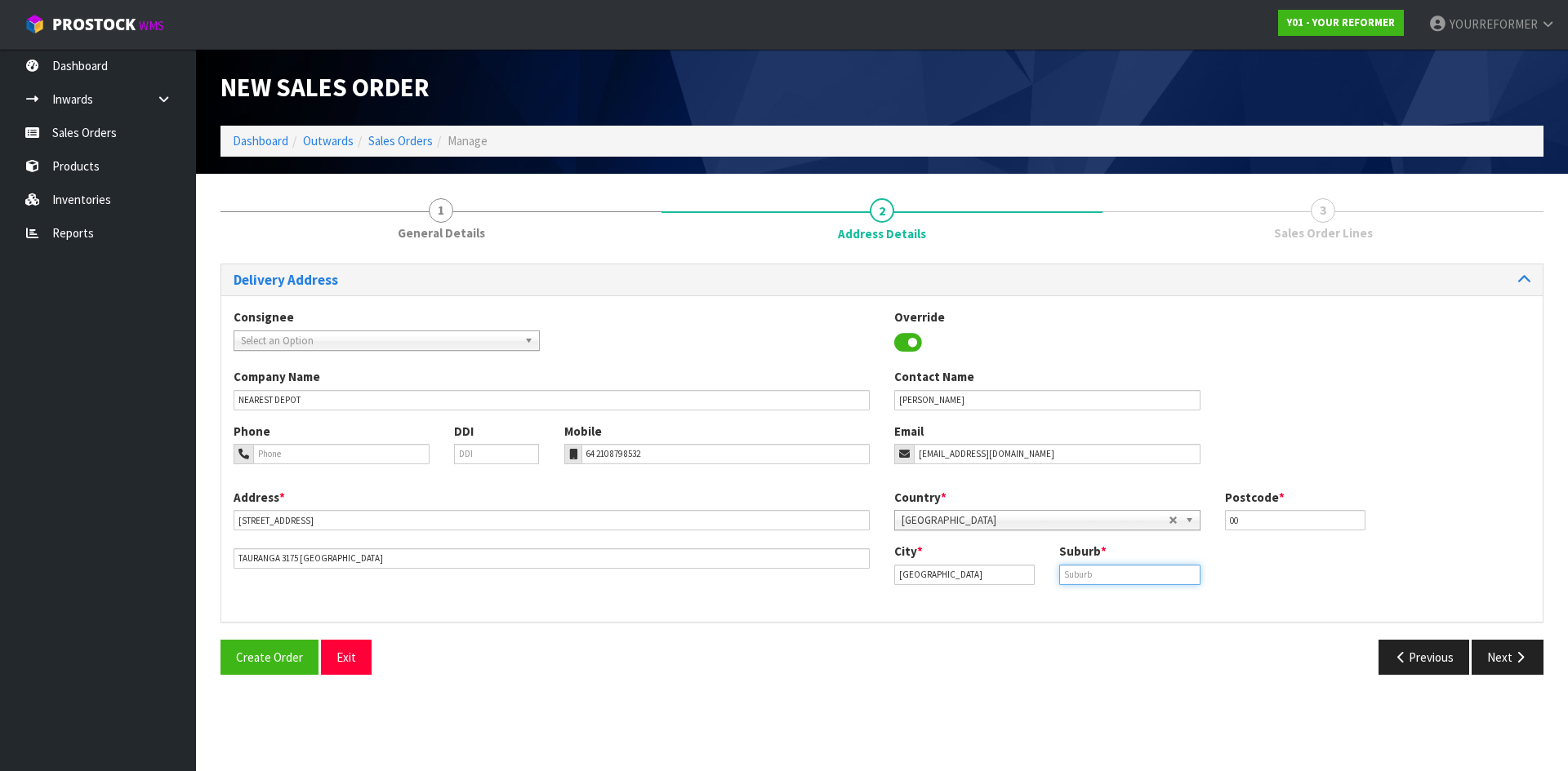
paste input "WELCOME BAY"
type input "WELCOME BAY"
click at [1501, 659] on button "Next" at bounding box center [1507, 658] width 72 height 35
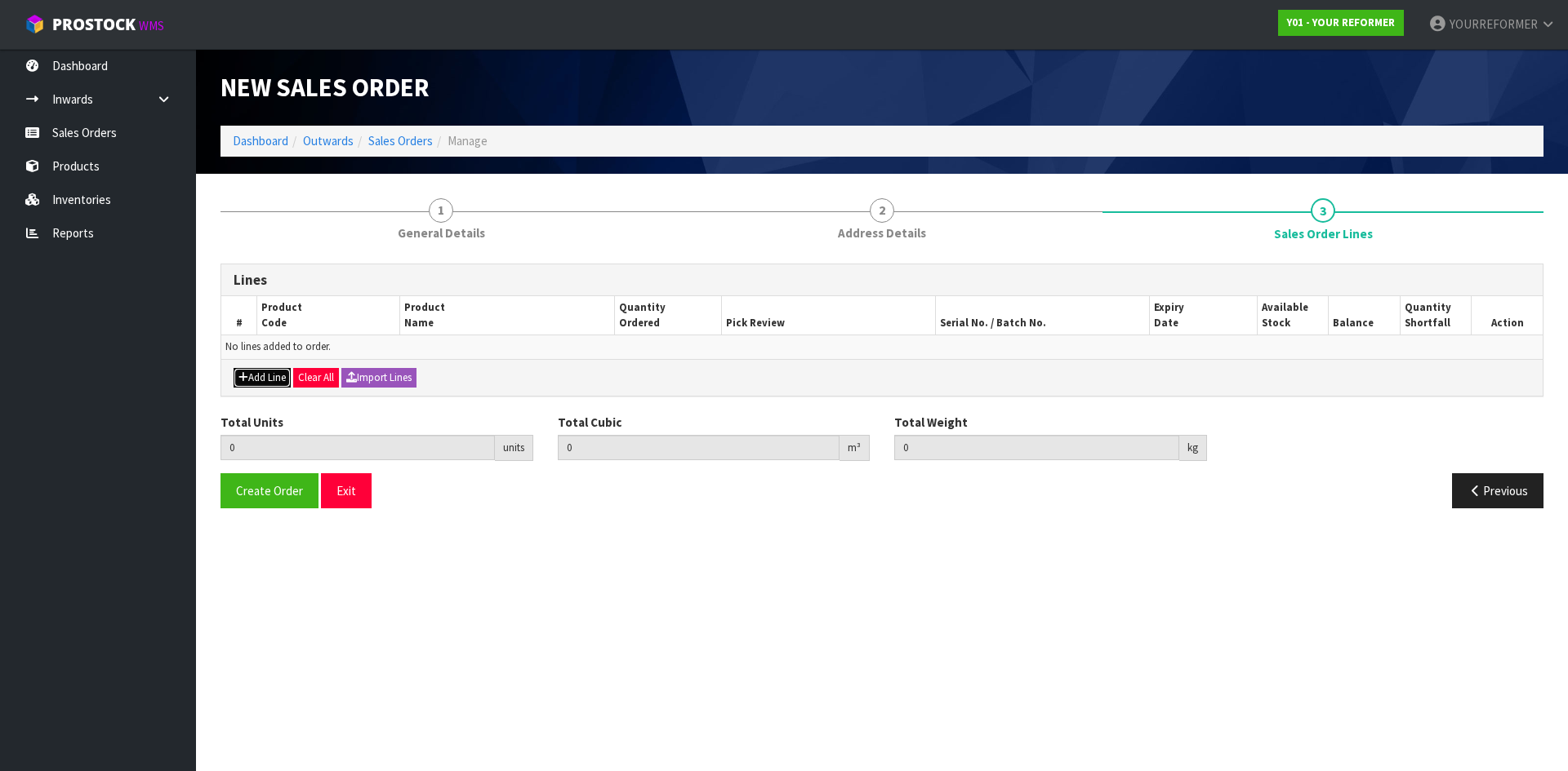
click at [284, 374] on button "Add Line" at bounding box center [261, 378] width 57 height 19
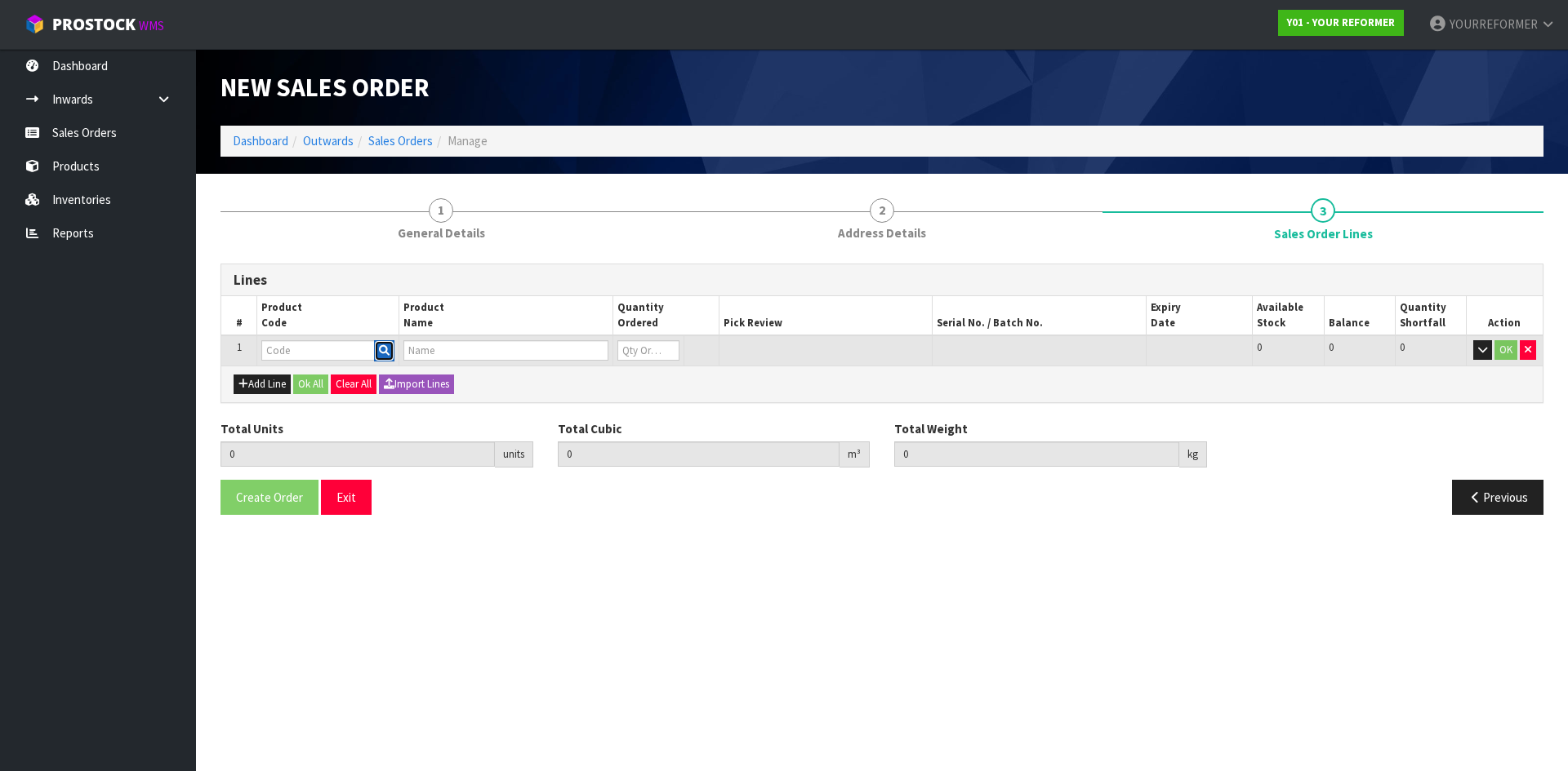
click at [393, 352] on button "button" at bounding box center [384, 351] width 20 height 21
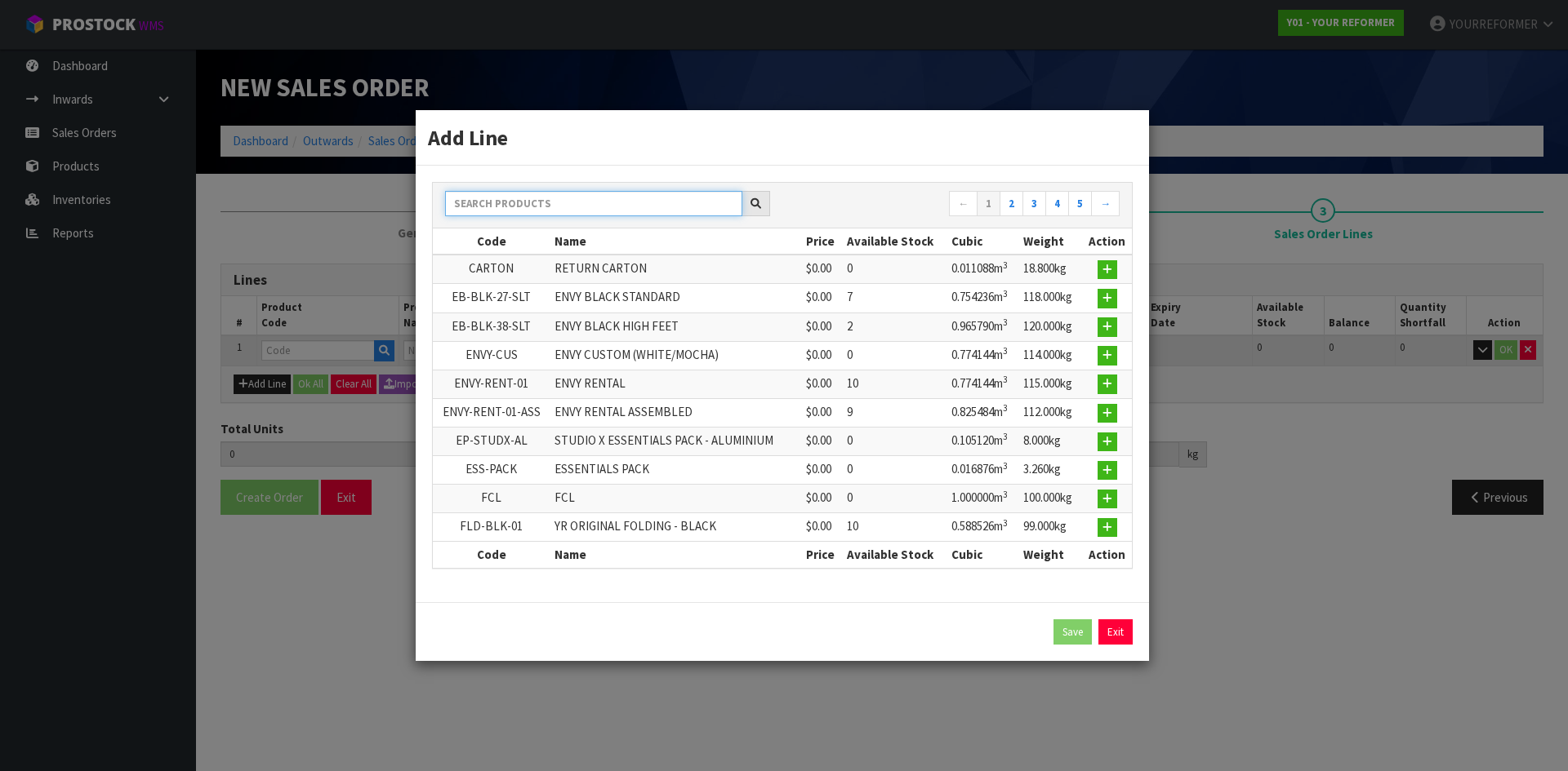
click at [530, 193] on input "text" at bounding box center [593, 204] width 297 height 26
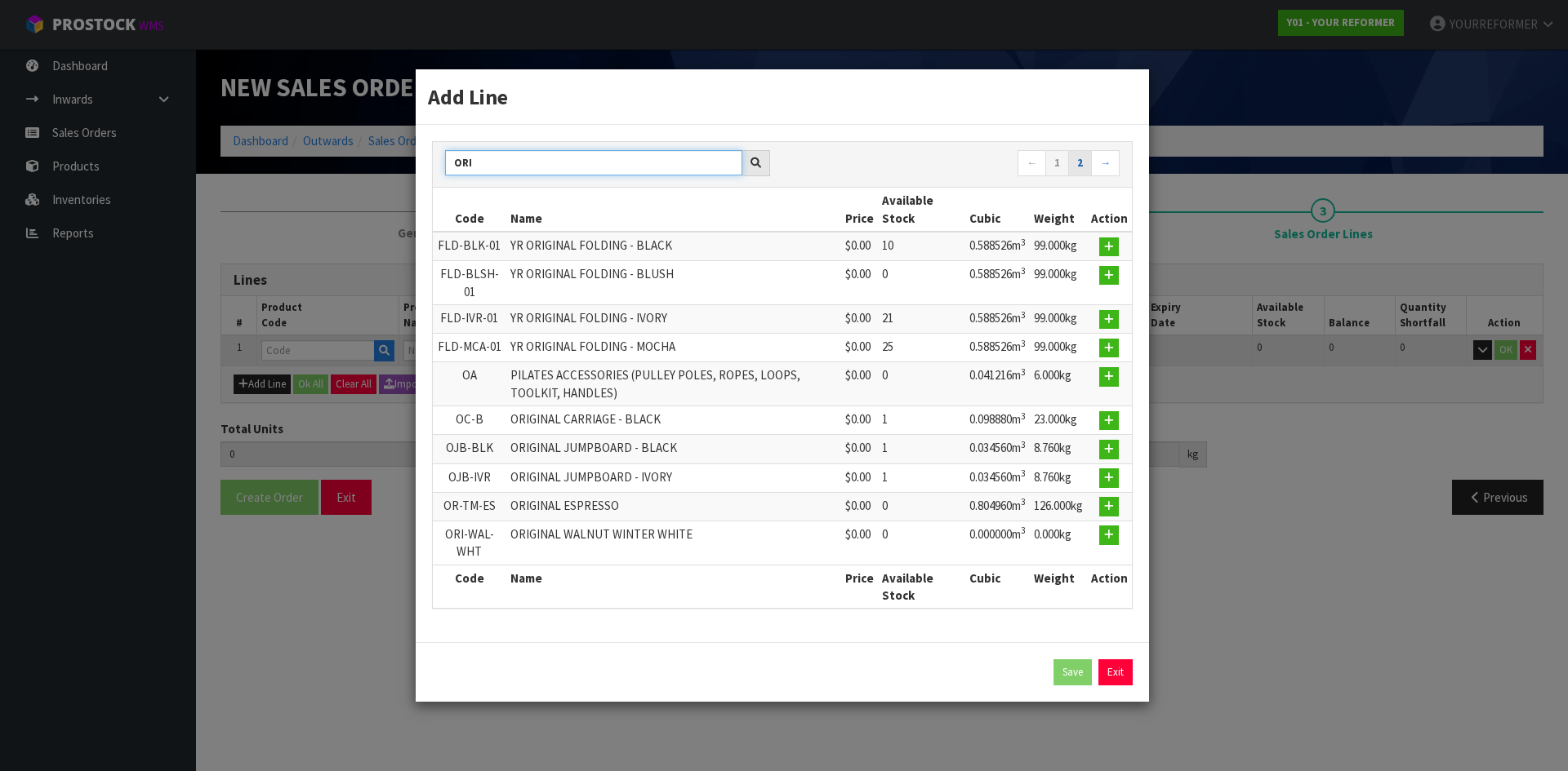
type input "ORI"
click at [1092, 160] on link "2" at bounding box center [1080, 162] width 24 height 26
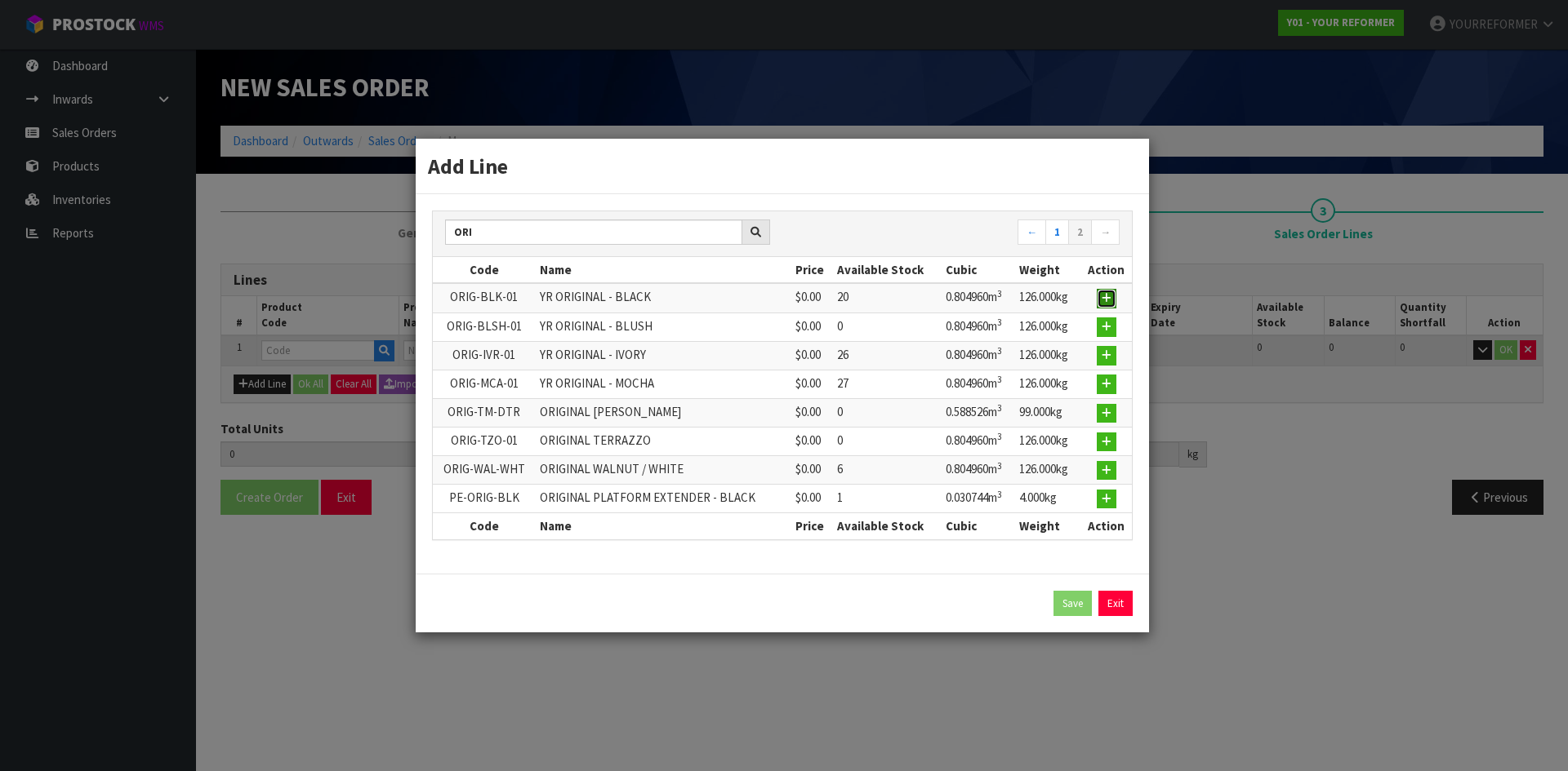
click at [1110, 292] on button "button" at bounding box center [1106, 299] width 20 height 19
type input "0.000000"
type input "0.000"
type input "ORIG-BLK-01"
type input "YR ORIGINAL - BLACK"
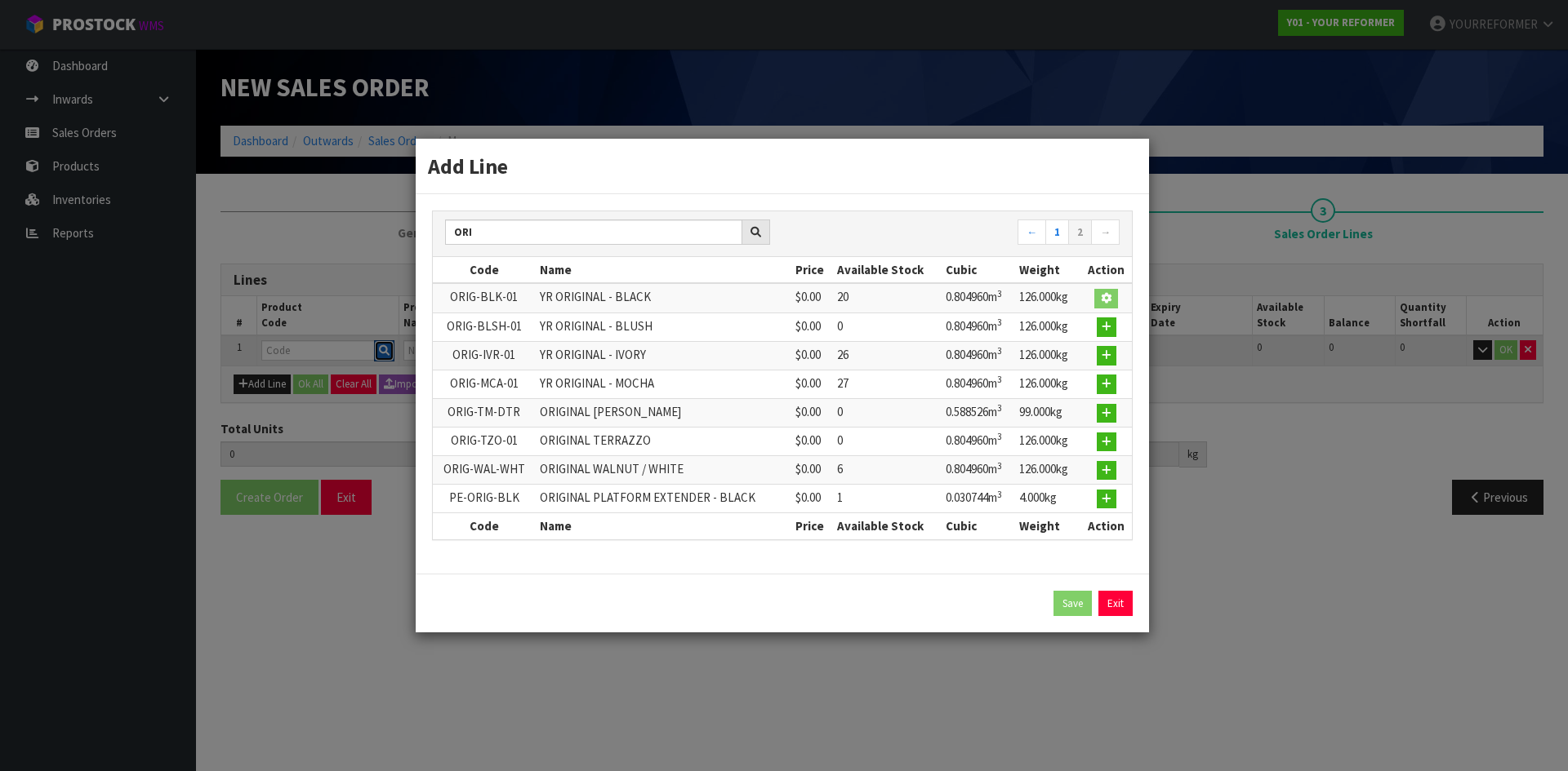
type input "0"
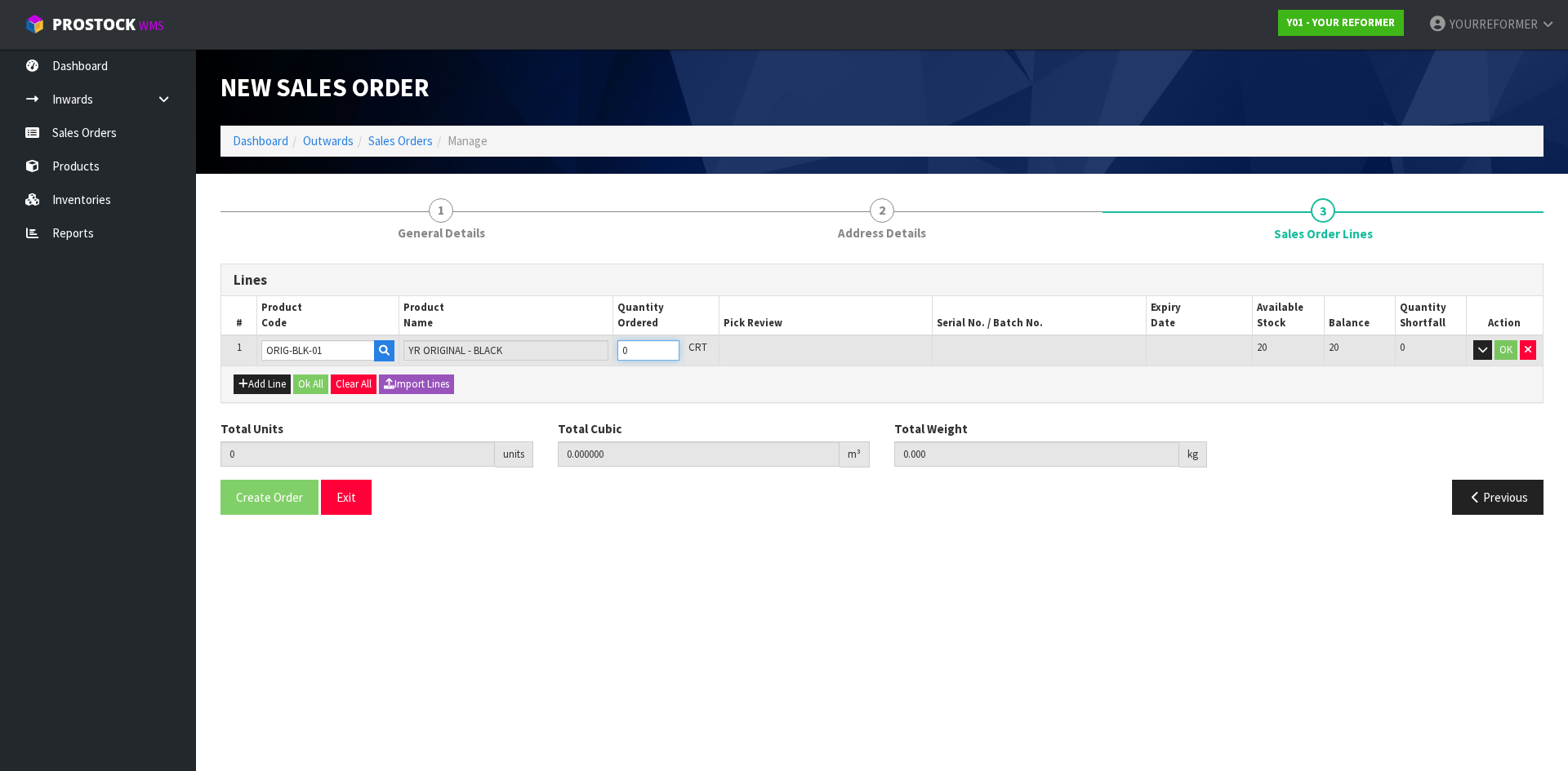
type input "1"
type input "0.80496"
type input "126"
type input "1"
click at [666, 347] on input "1" at bounding box center [648, 350] width 62 height 20
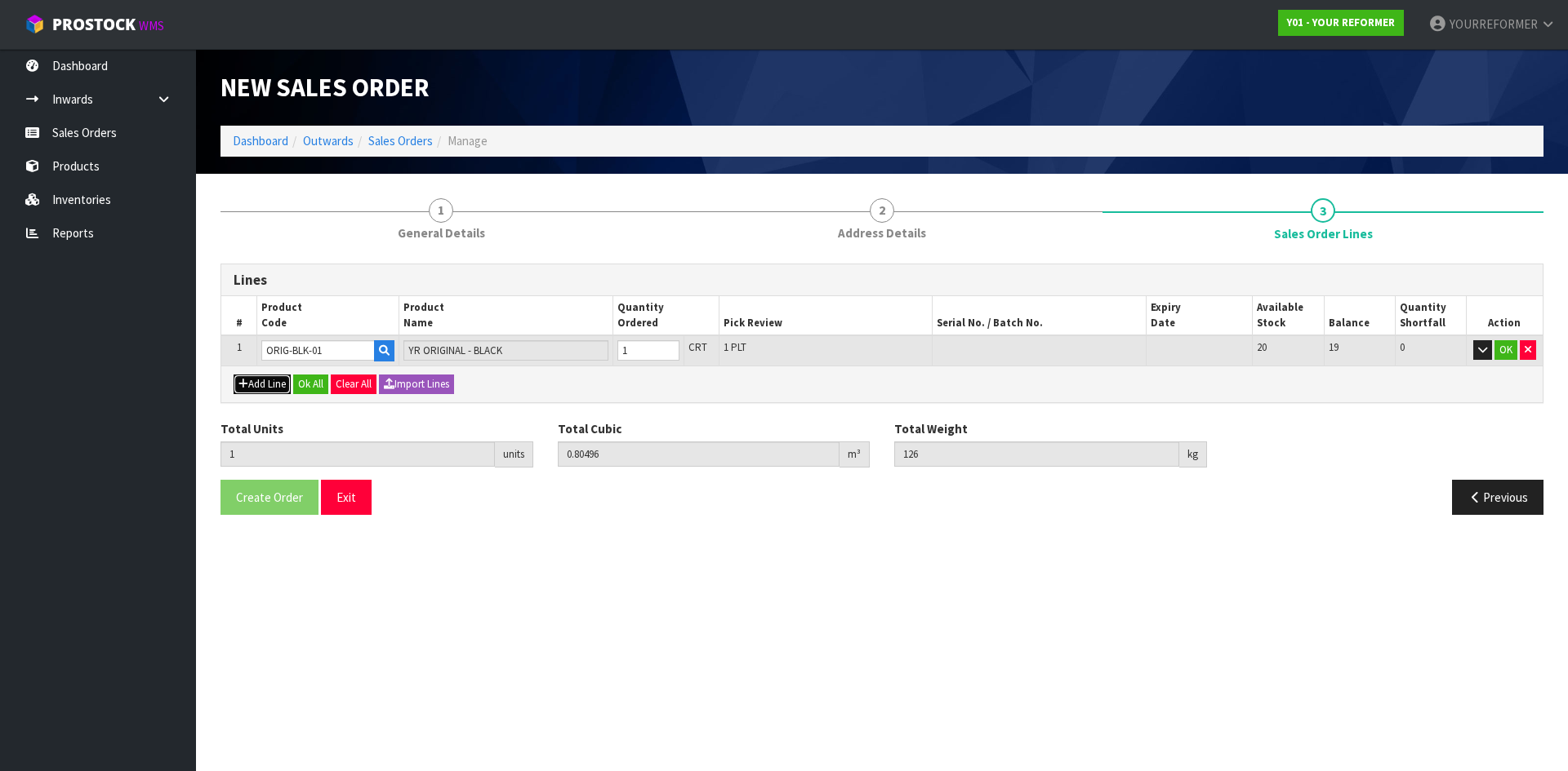
click at [266, 382] on button "Add Line" at bounding box center [261, 385] width 57 height 19
type input "0"
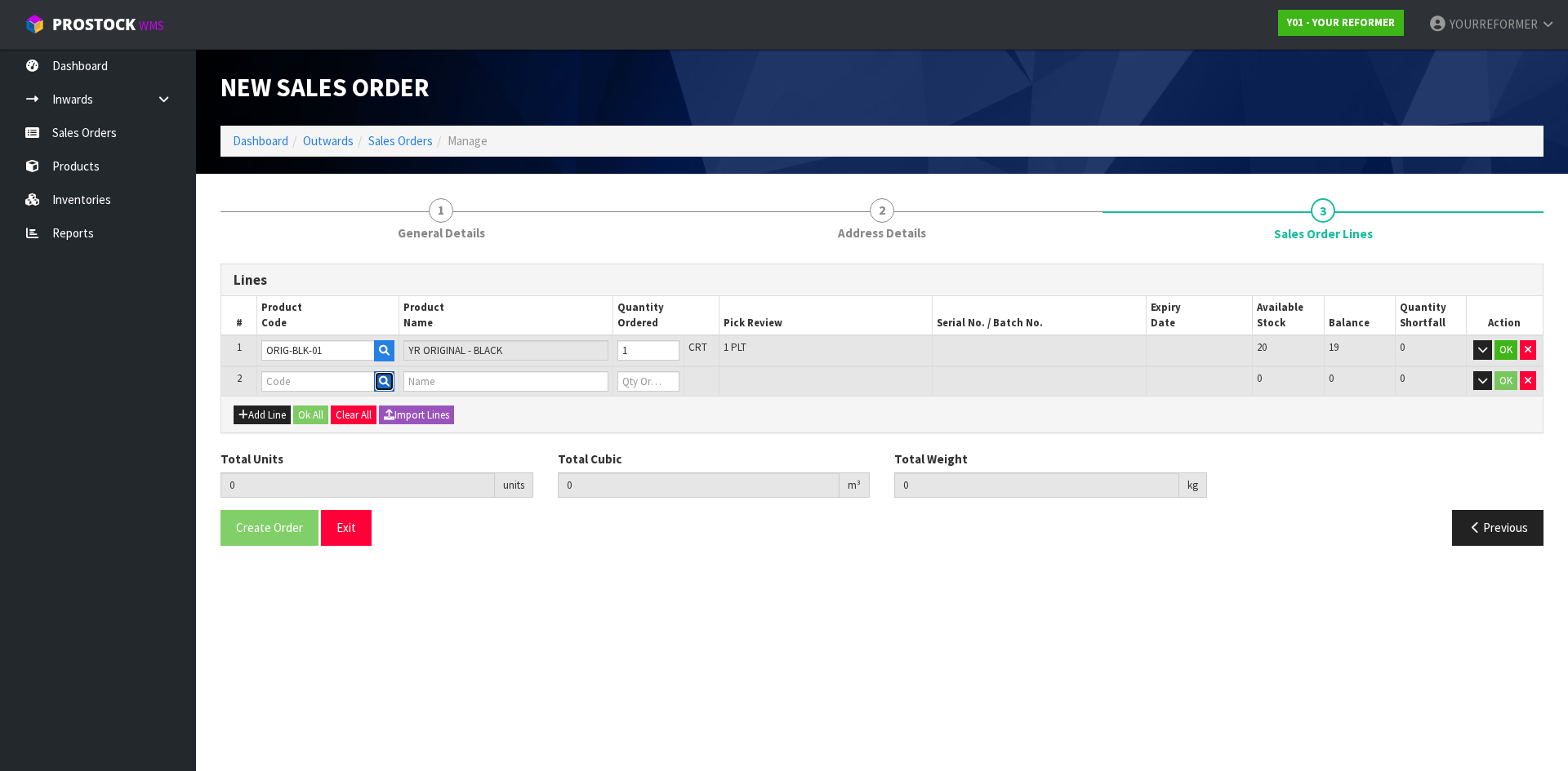
click at [388, 385] on icon "button" at bounding box center [384, 382] width 11 height 11
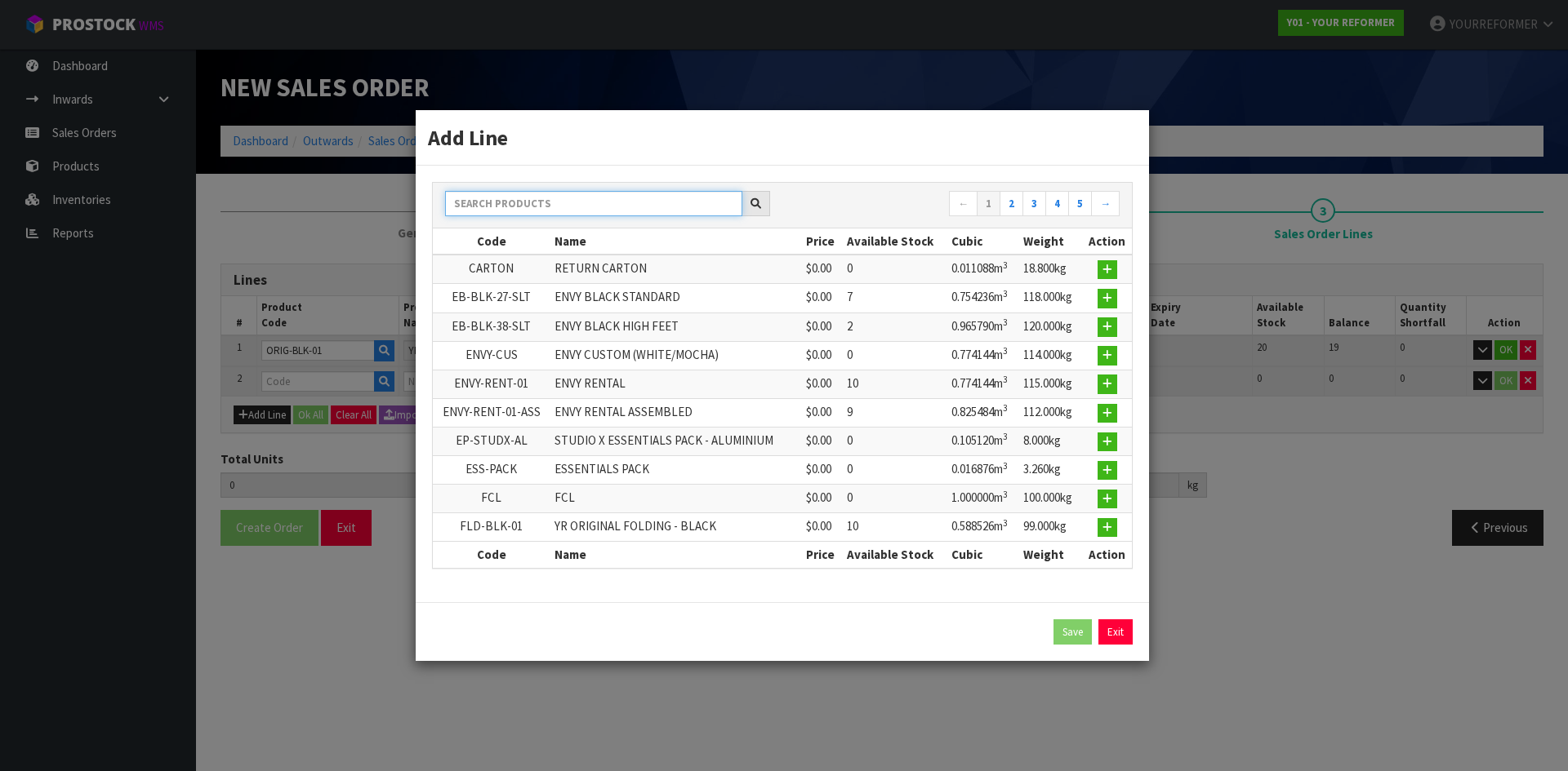
click at [531, 203] on input "text" at bounding box center [593, 204] width 297 height 26
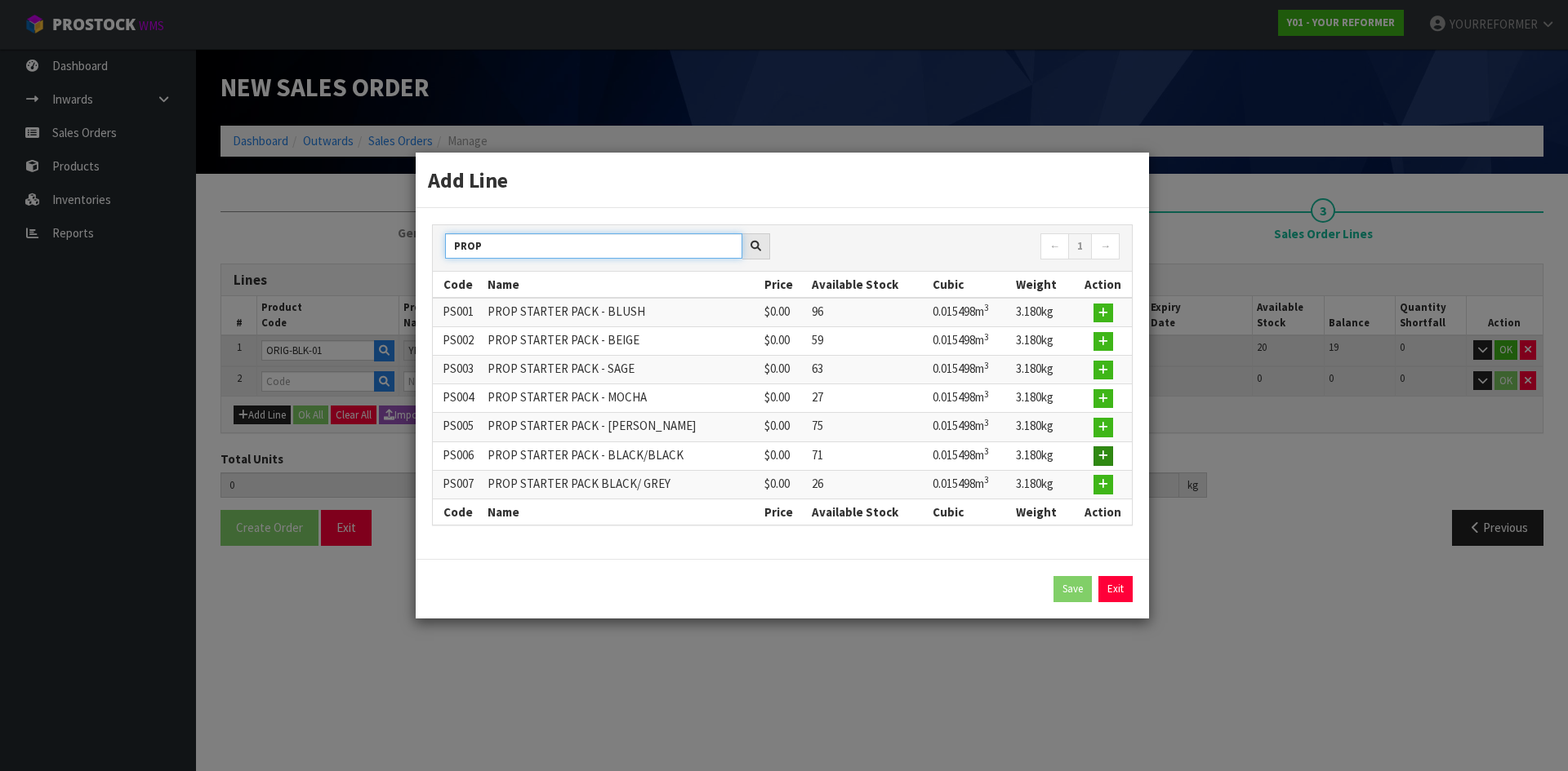
type input "PROP"
click at [1106, 455] on icon "button" at bounding box center [1103, 456] width 10 height 11
type input "1"
type input "0.80496"
type input "126"
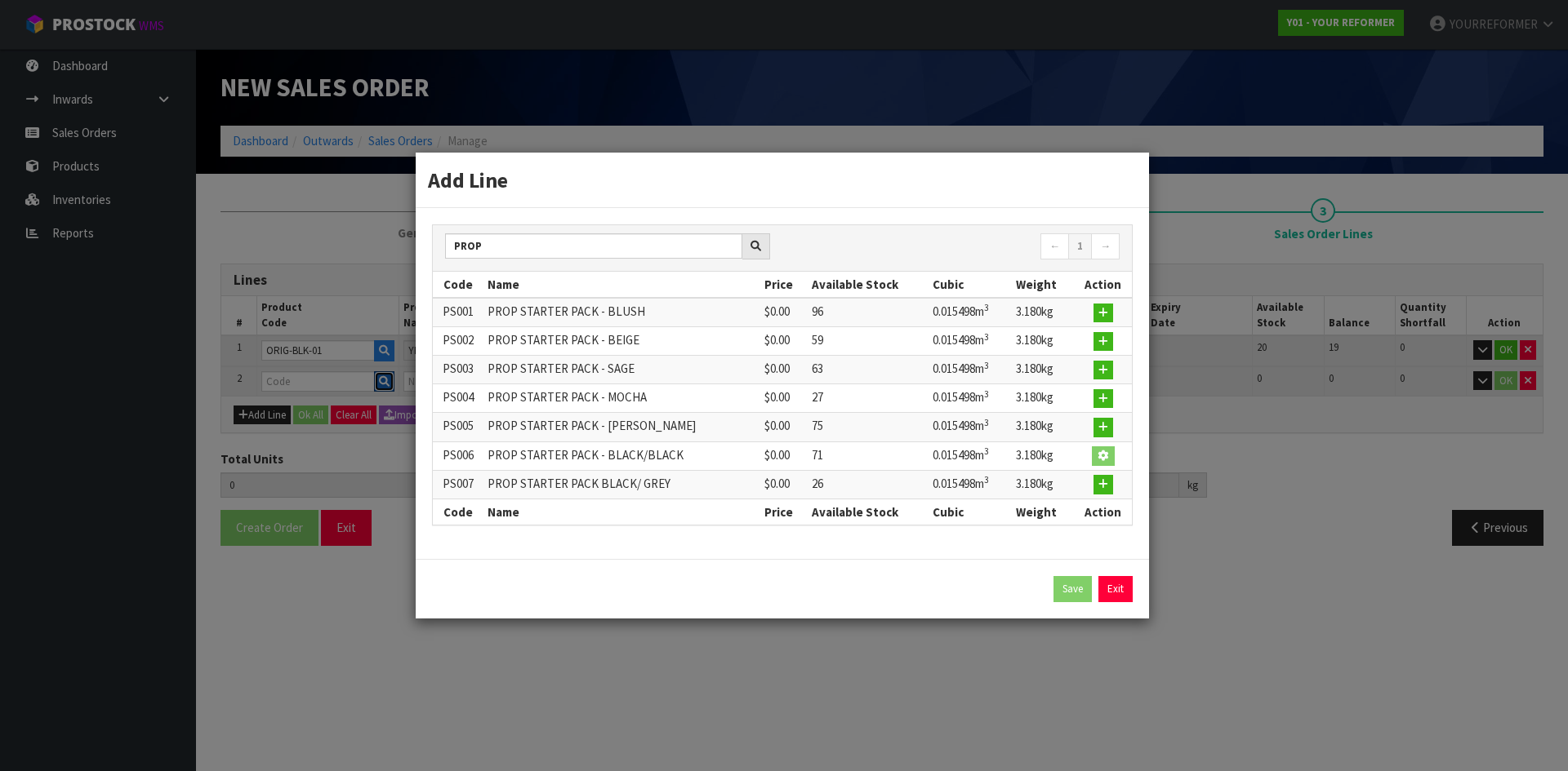
type input "PS006"
type input "PROP STARTER PACK - BLACK/BLACK"
type input "0"
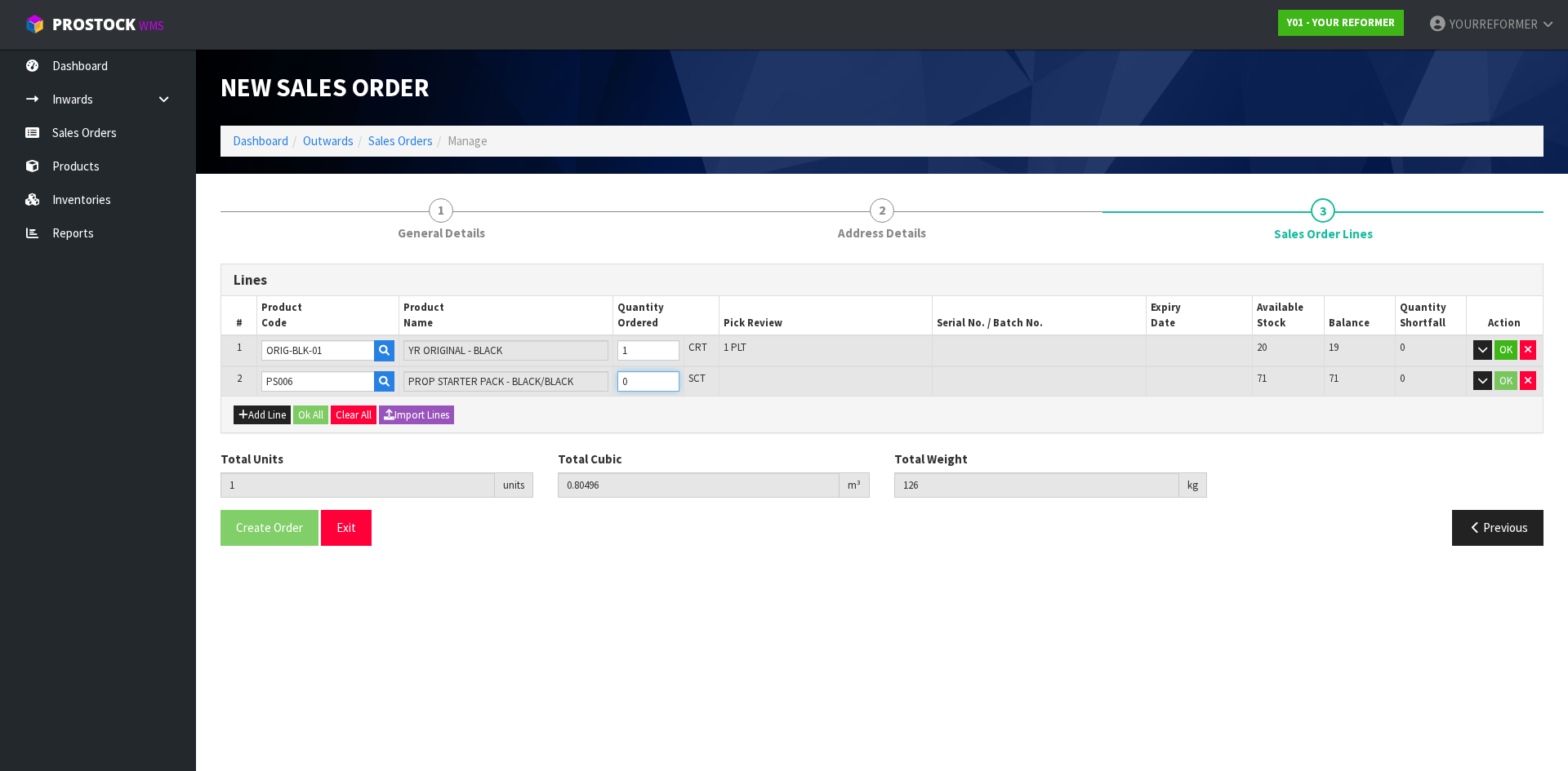
type input "2"
type input "0.820458"
type input "129.18"
type input "1"
click at [667, 378] on input "1" at bounding box center [648, 381] width 62 height 20
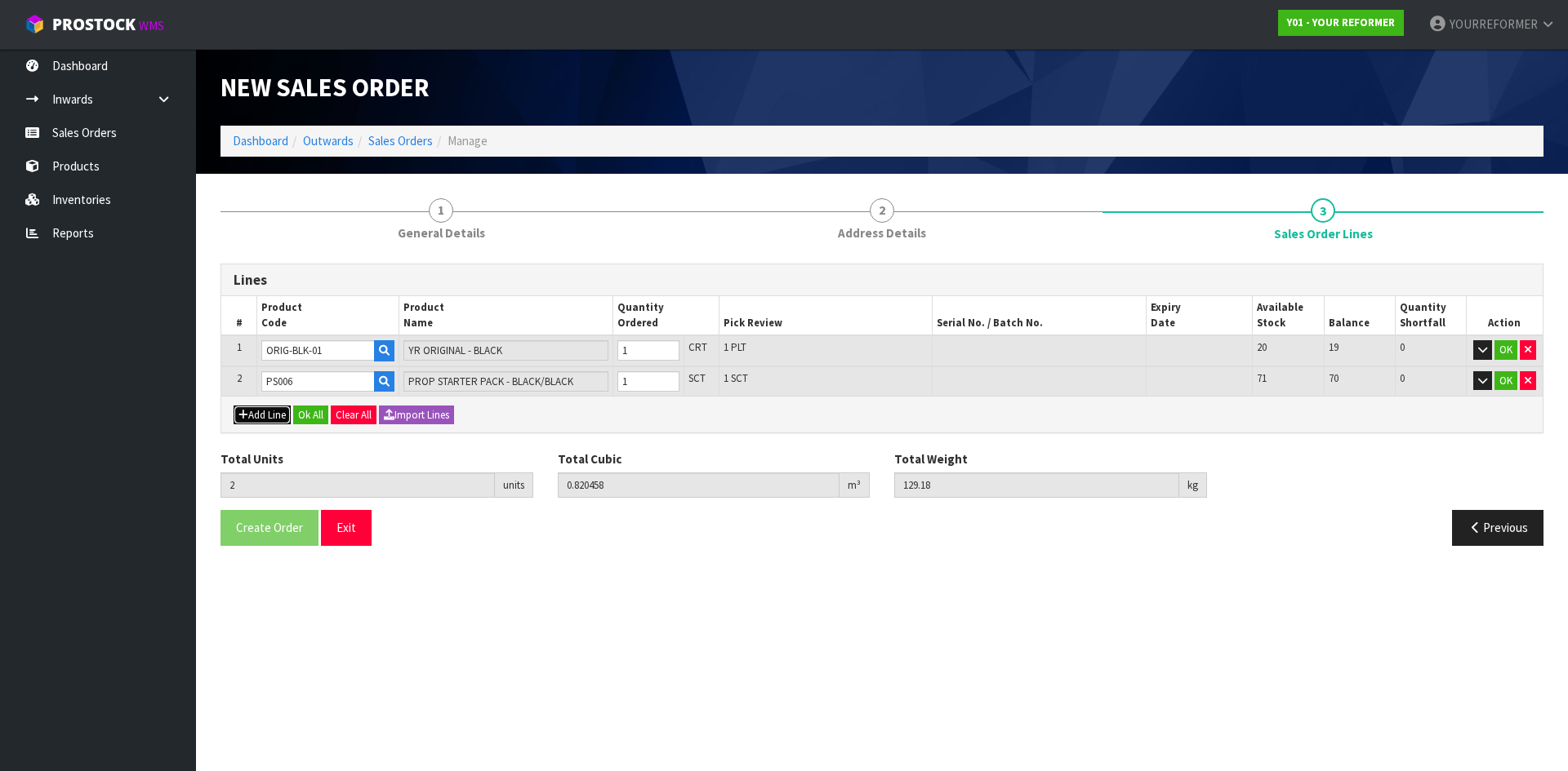
click at [252, 409] on button "Add Line" at bounding box center [261, 416] width 57 height 19
type input "0"
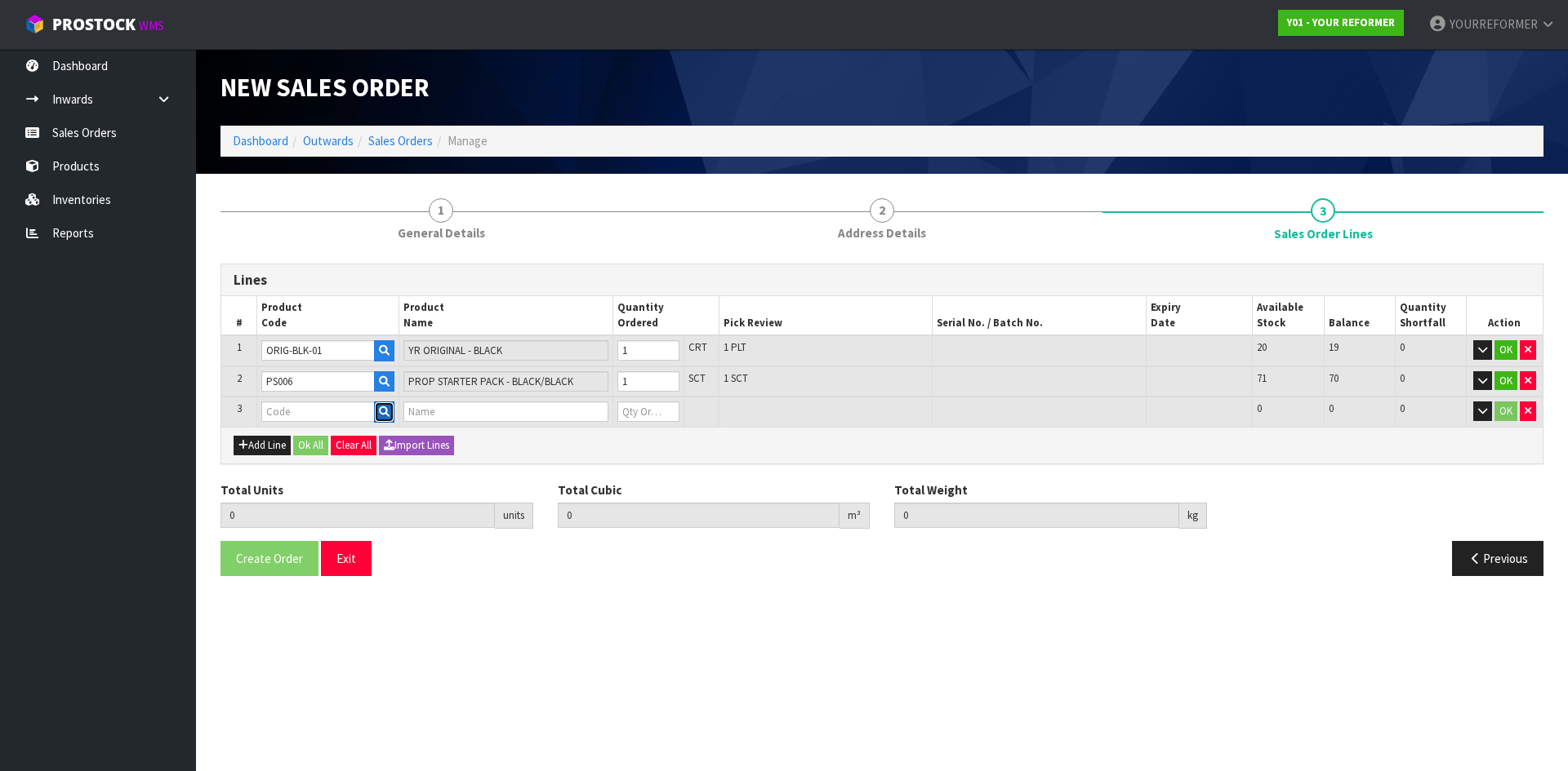
click at [383, 419] on button "button" at bounding box center [384, 412] width 20 height 21
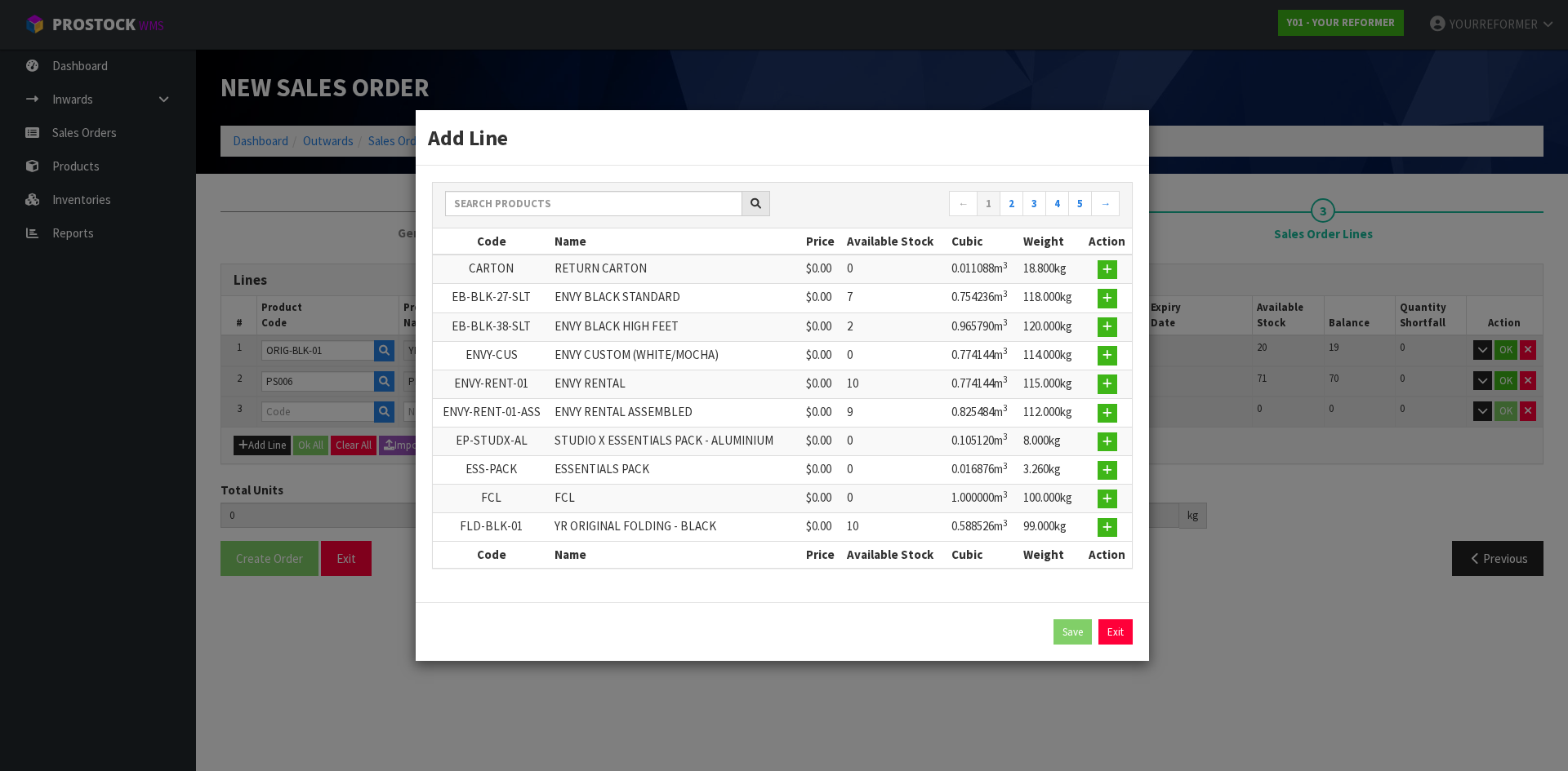
click at [511, 187] on div "← 1 2 3 4 5 →" at bounding box center [782, 206] width 699 height 46
click at [516, 193] on div "← 1 2 3 4 5 →" at bounding box center [782, 206] width 699 height 46
click at [512, 206] on input "text" at bounding box center [593, 204] width 297 height 26
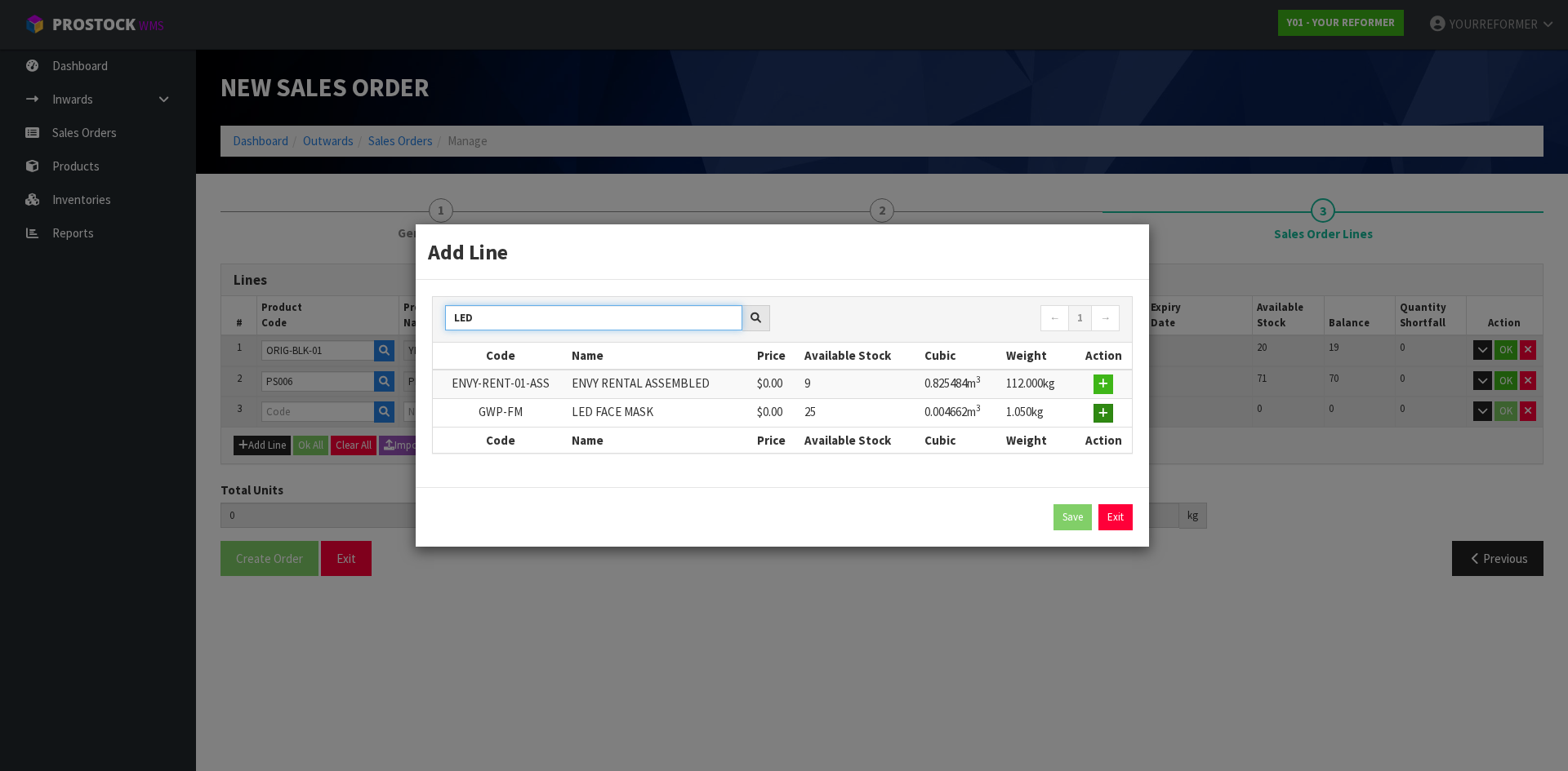
type input "LED"
click at [1111, 405] on button "button" at bounding box center [1103, 414] width 20 height 19
type input "2"
type input "0.820458"
type input "129.18"
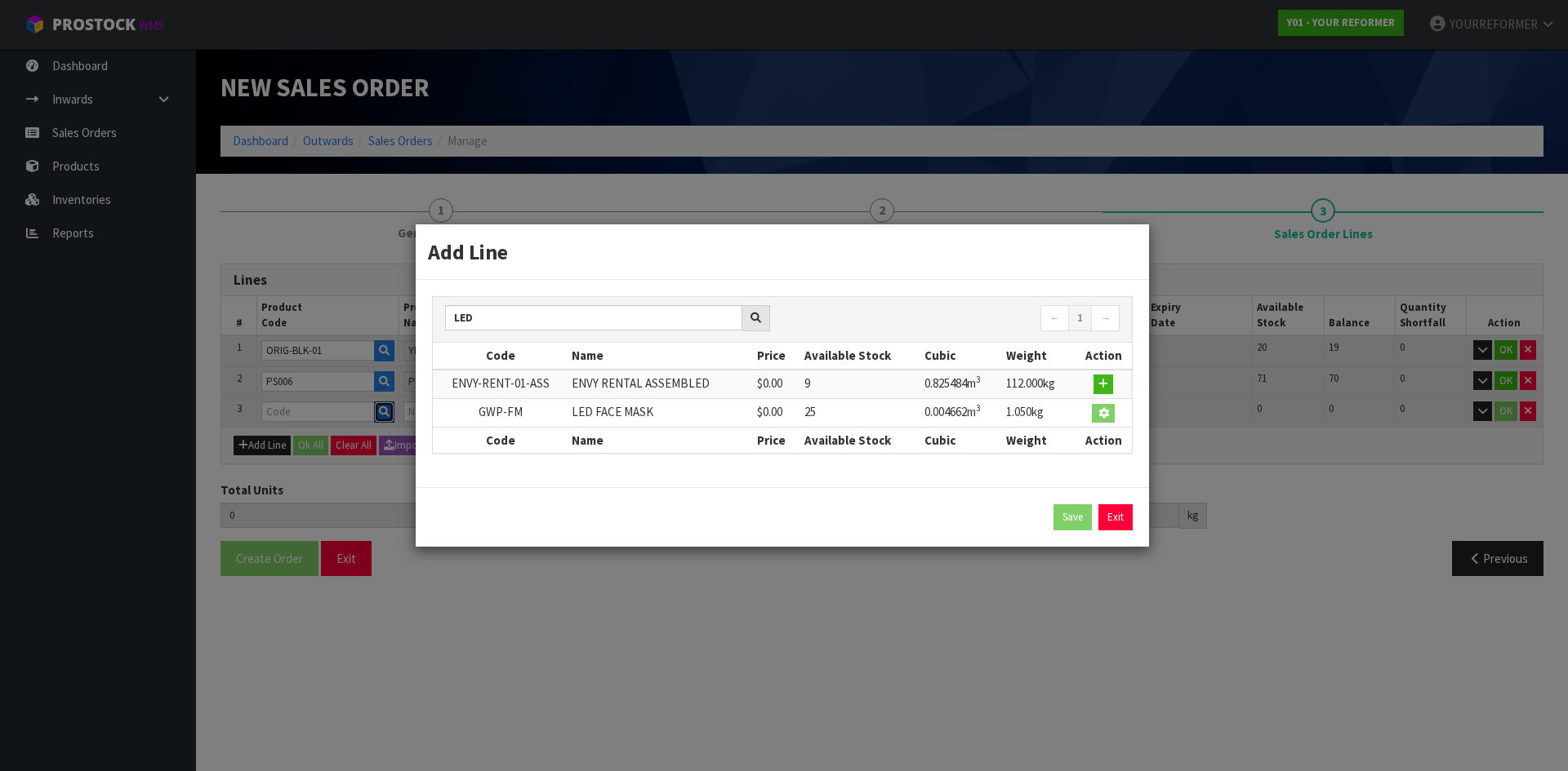
type input "GWP-FM"
type input "LED FACE MASK"
type input "0"
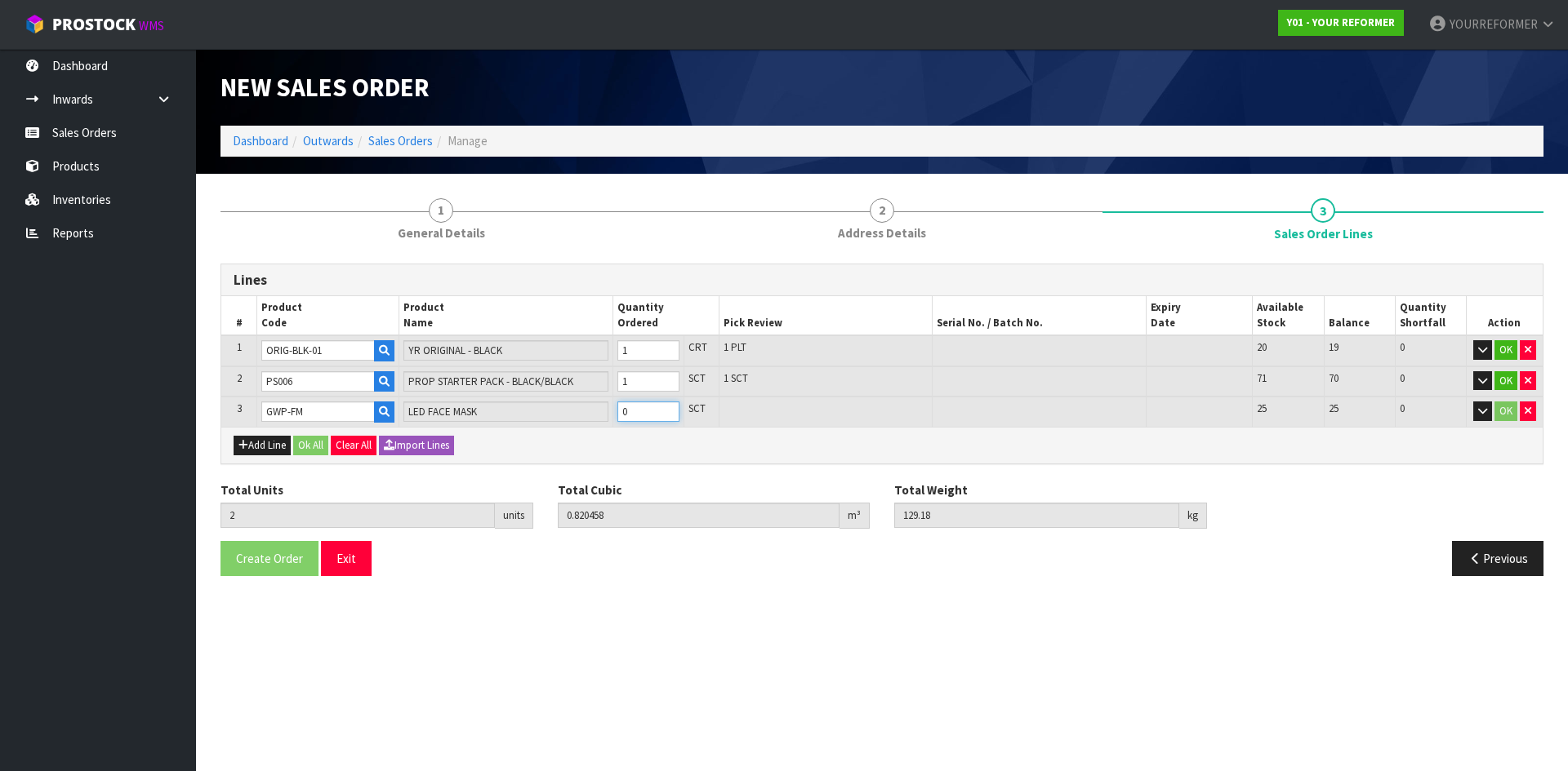
type input "3"
type input "0.82512"
type input "130.23"
type input "1"
click at [669, 411] on input "1" at bounding box center [648, 411] width 62 height 20
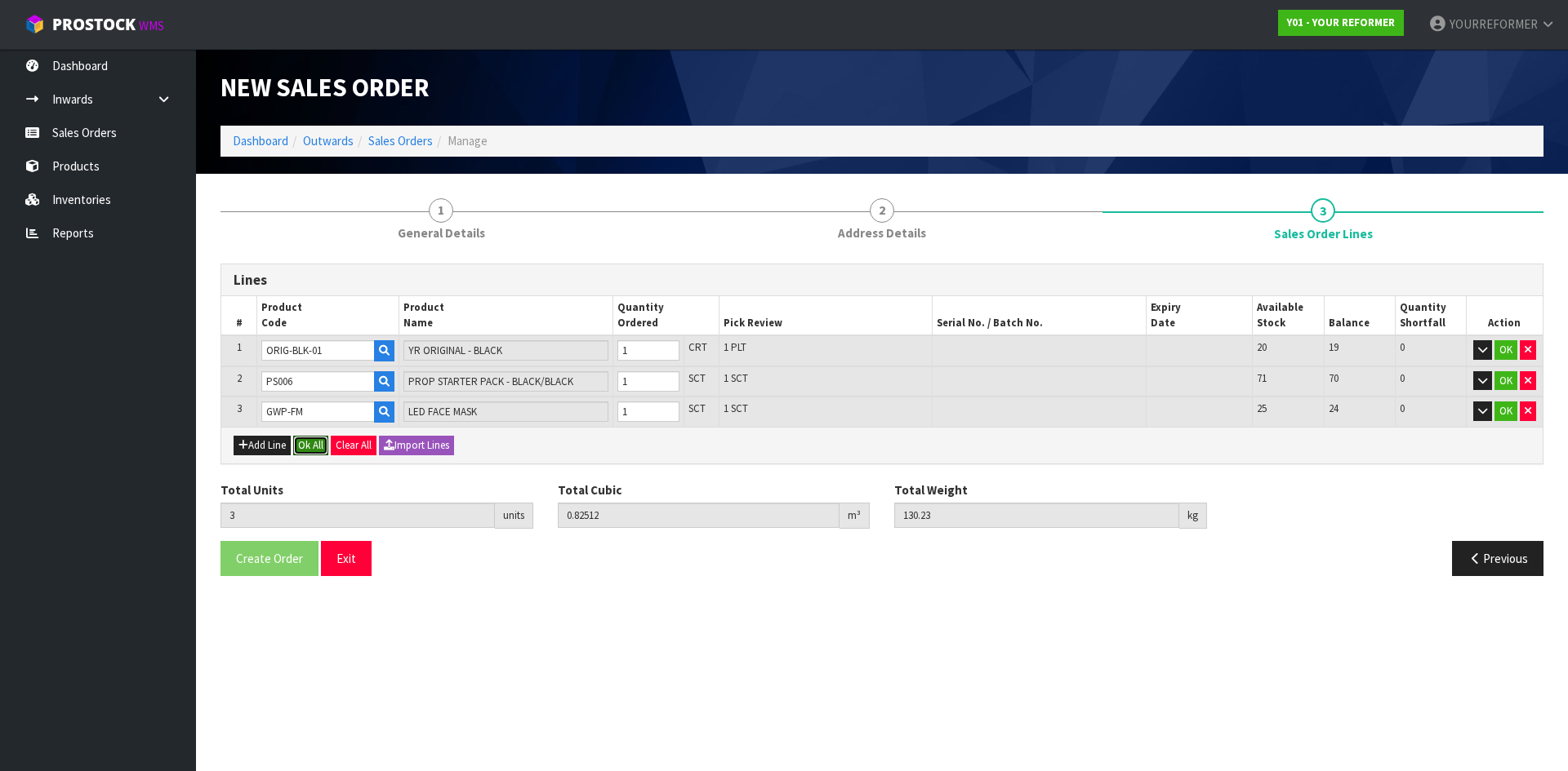
click at [307, 448] on button "Ok All" at bounding box center [311, 446] width 35 height 19
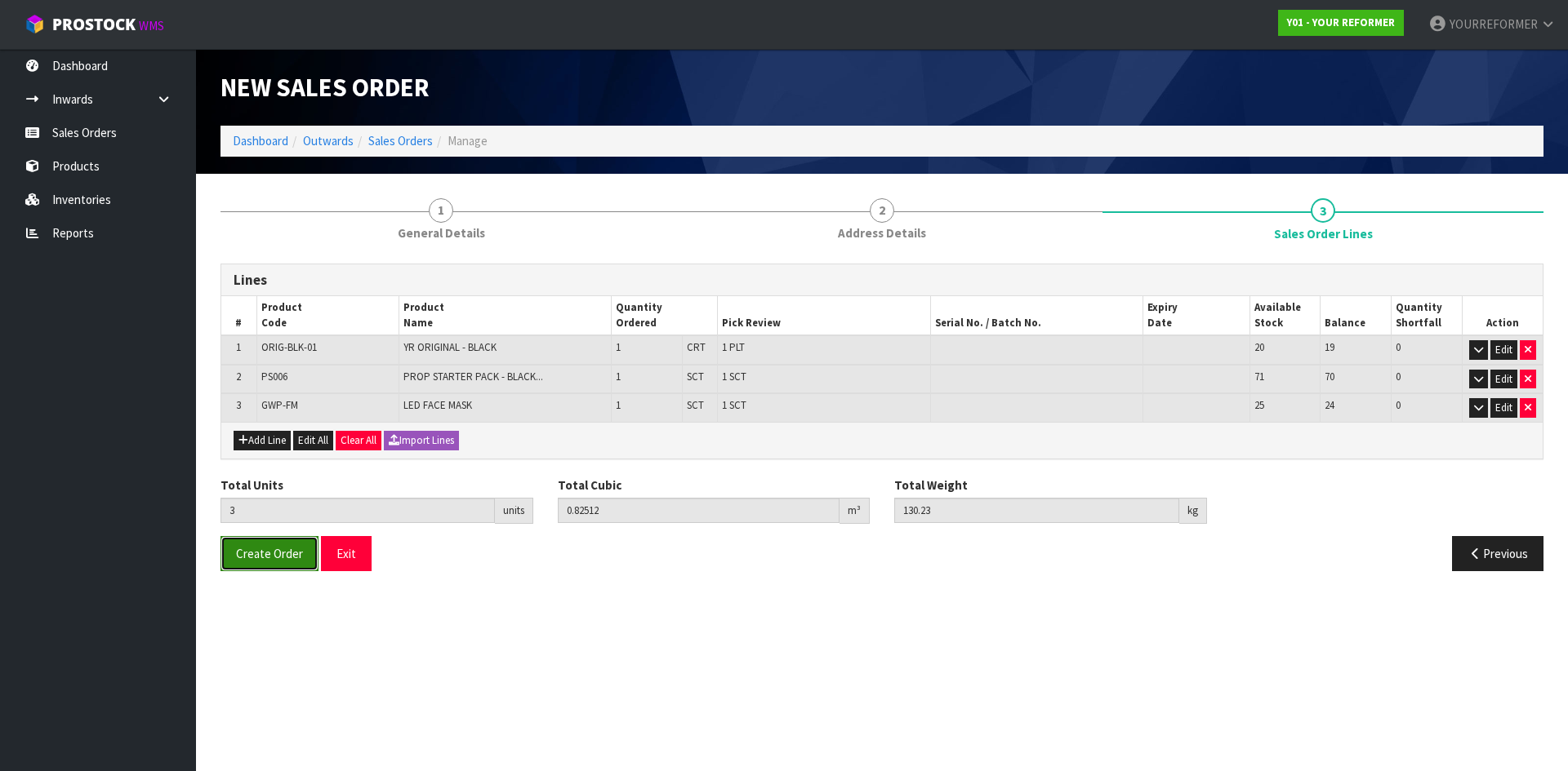
click at [281, 552] on span "Create Order" at bounding box center [269, 554] width 67 height 16
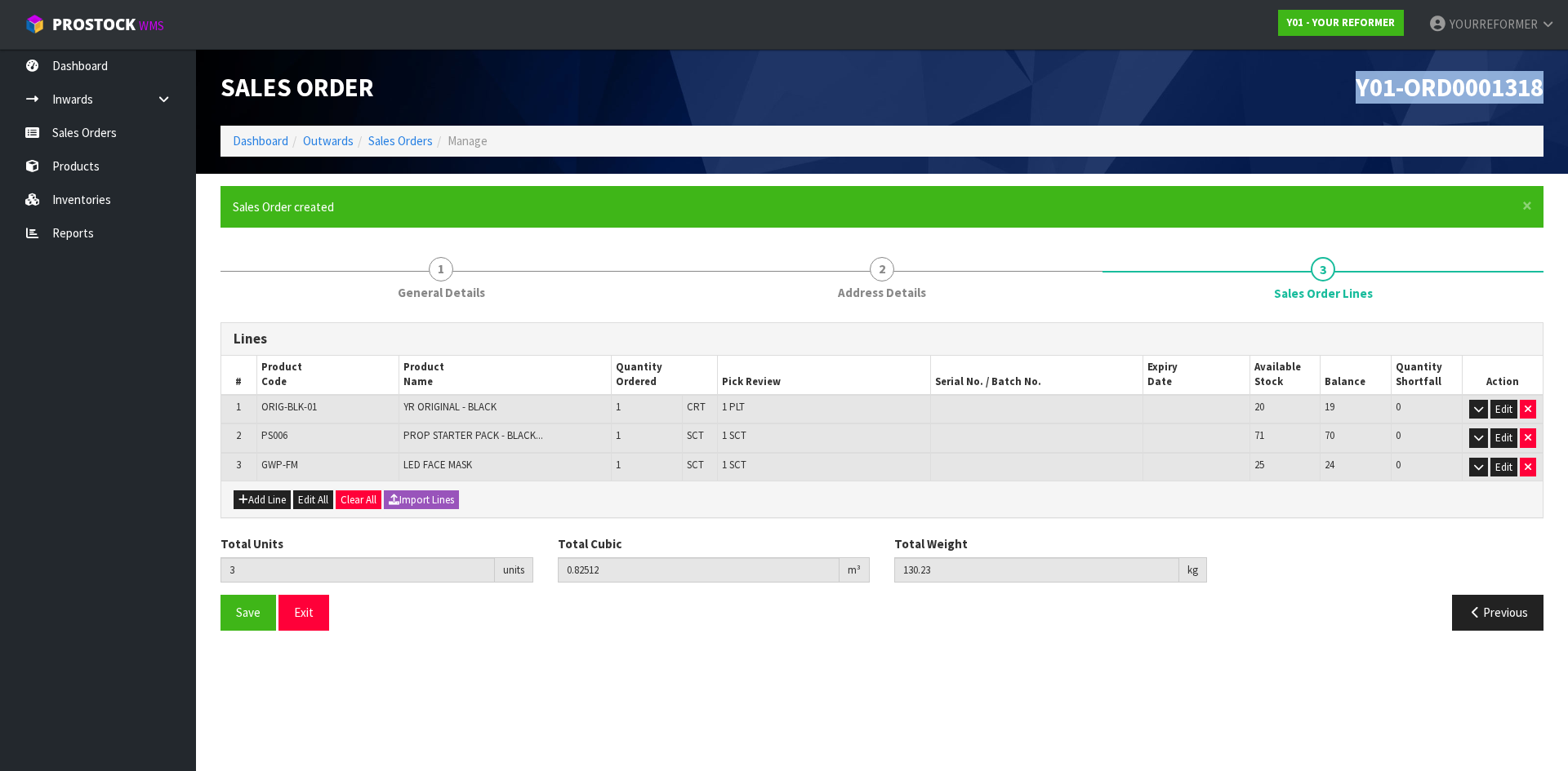
drag, startPoint x: 1555, startPoint y: 86, endPoint x: 1075, endPoint y: 106, distance: 480.4
click at [1190, 90] on div "Y01-ORD0001318" at bounding box center [1219, 87] width 674 height 77
copy span "Y01-ORD0001318"
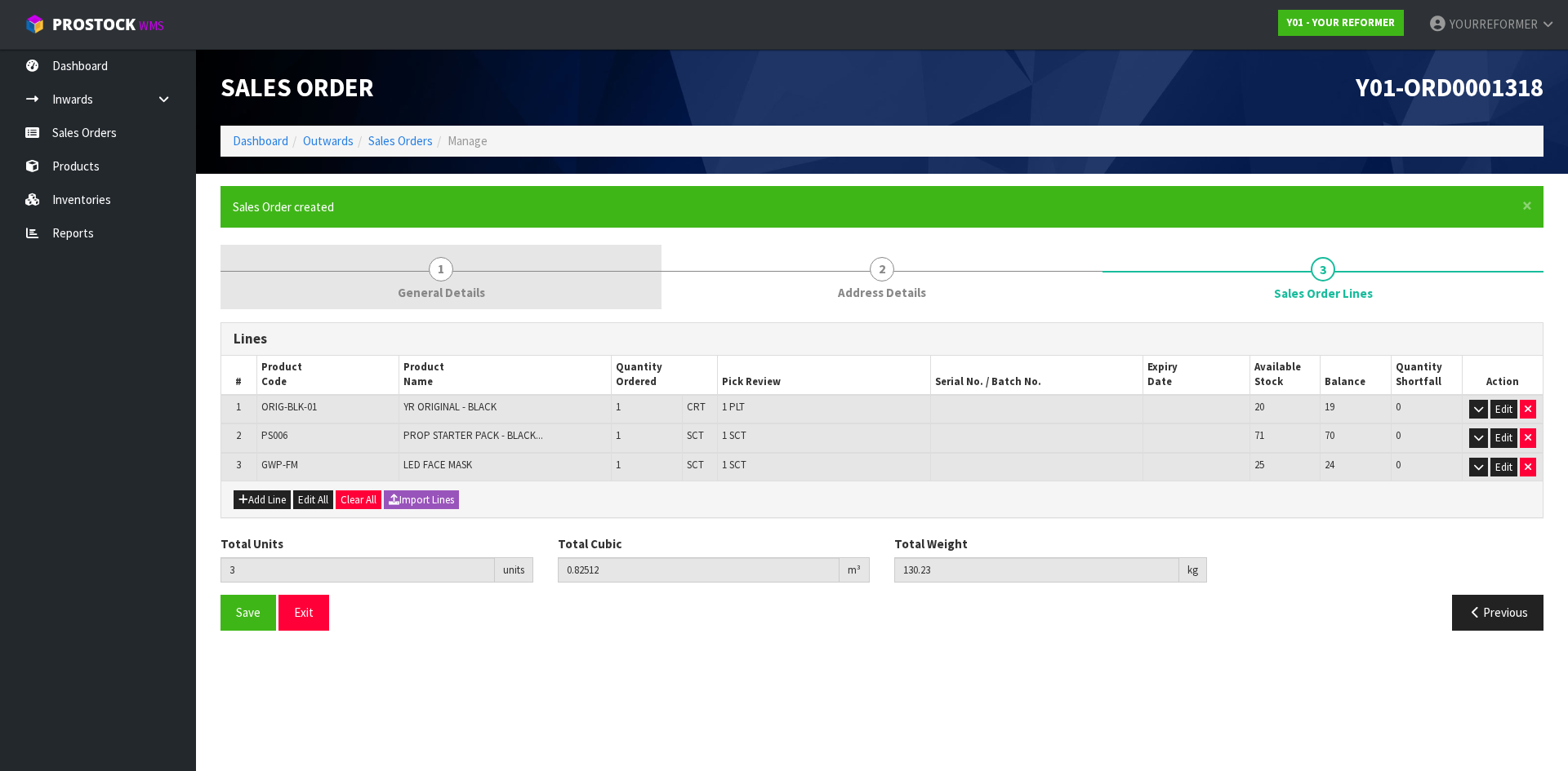
click at [451, 270] on span "1" at bounding box center [441, 269] width 25 height 25
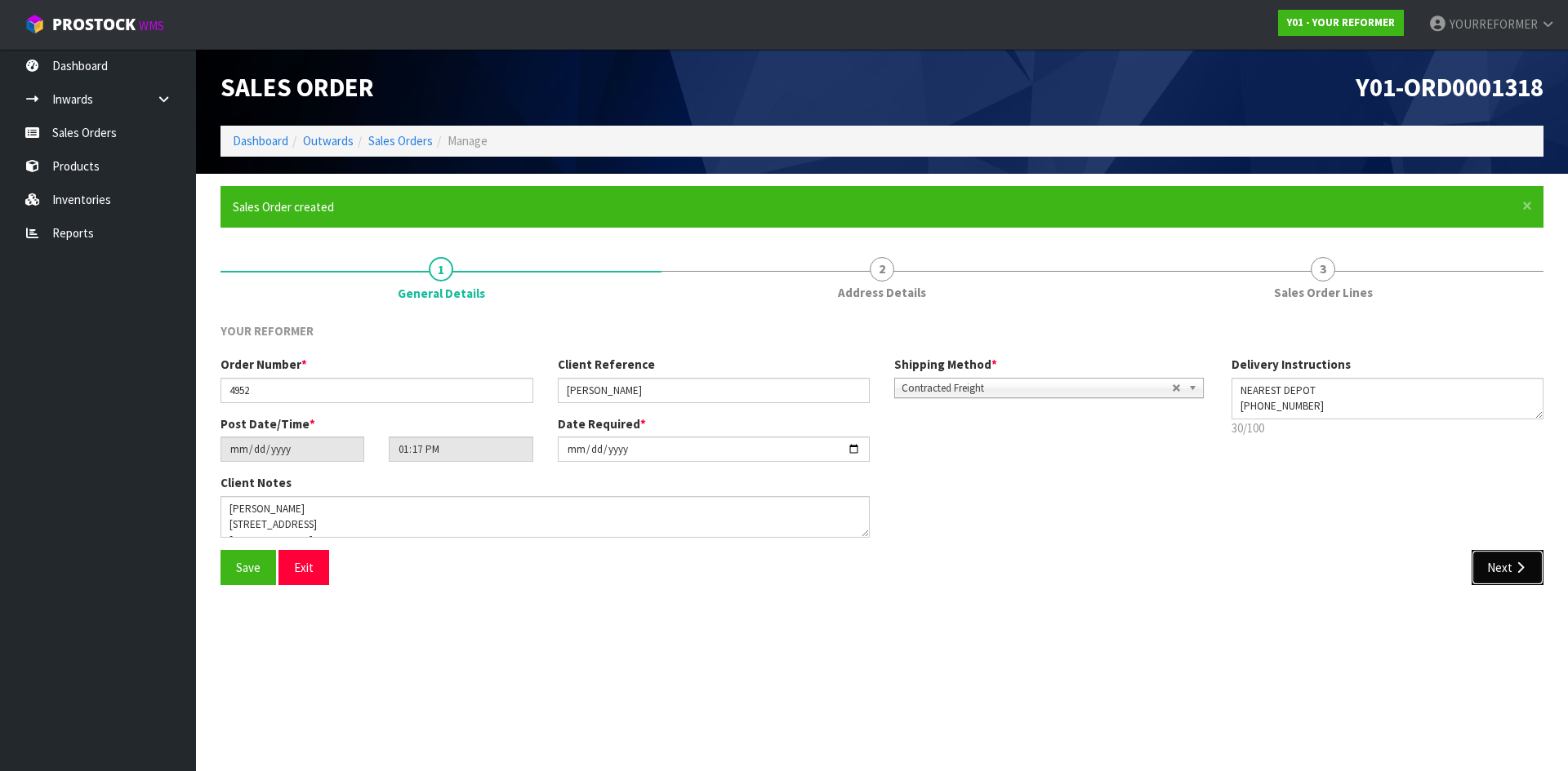
click at [1512, 566] on icon "button" at bounding box center [1520, 568] width 16 height 12
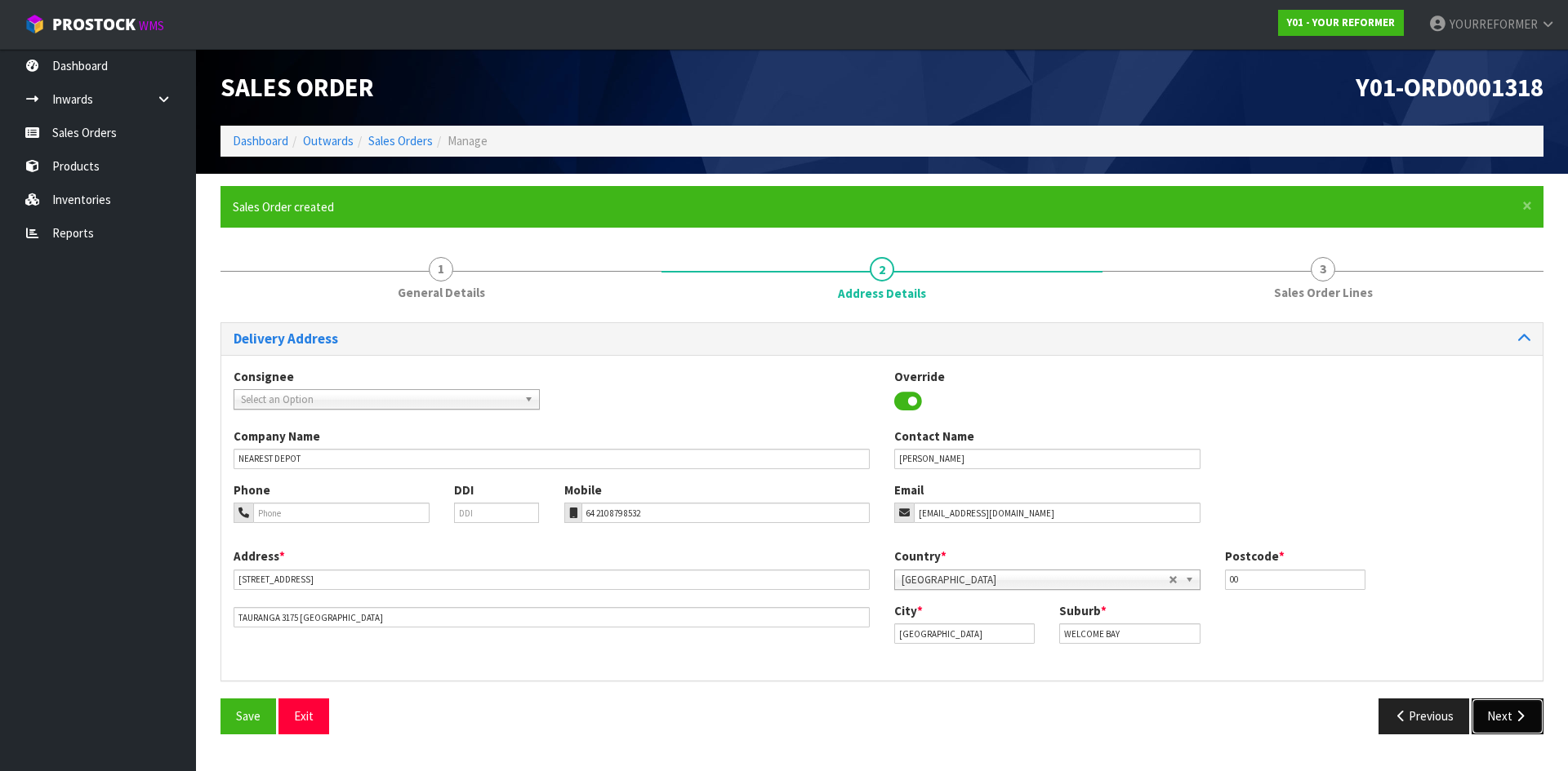
click at [1498, 716] on button "Next" at bounding box center [1507, 717] width 72 height 35
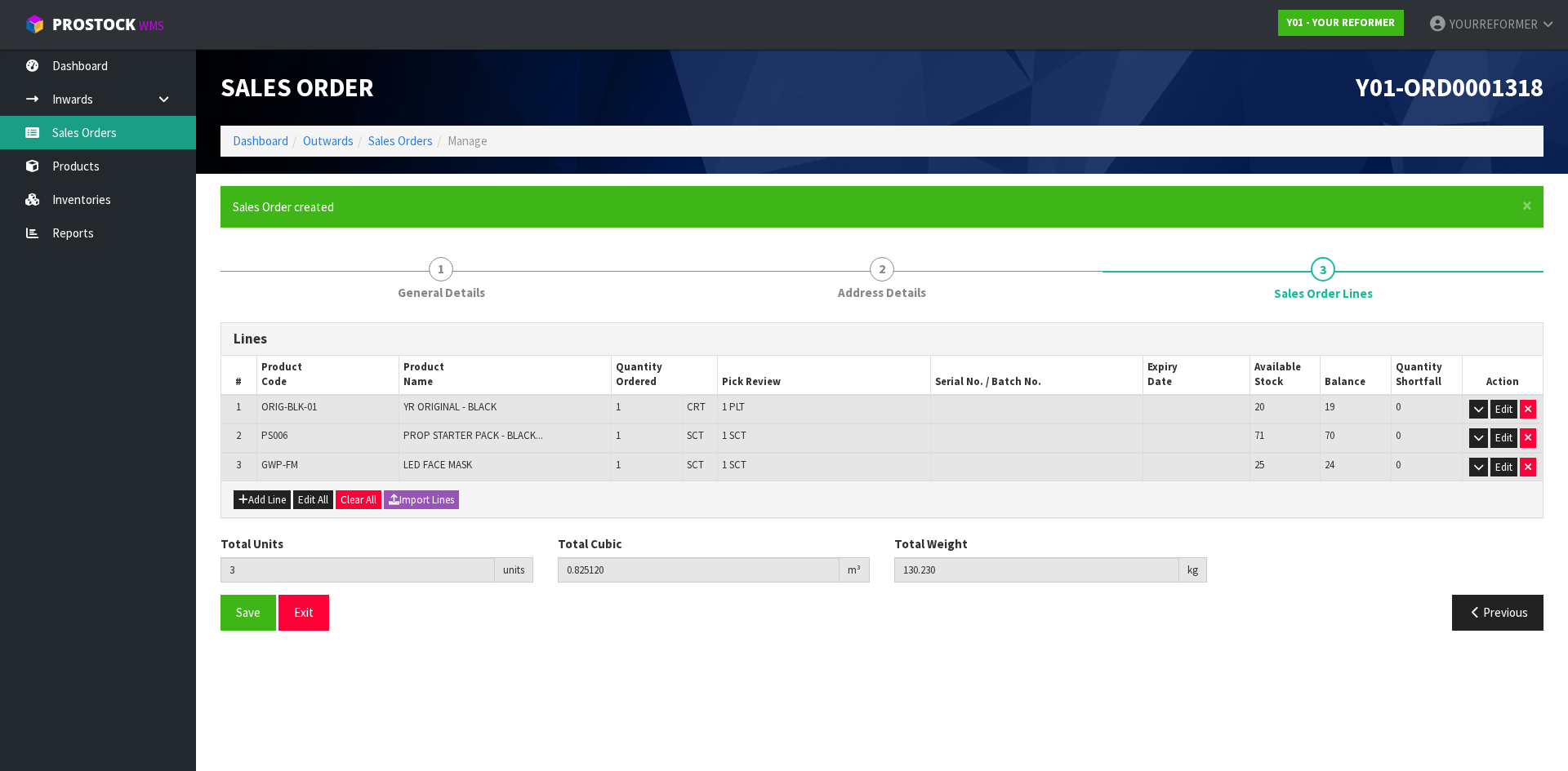
click at [113, 127] on link "Sales Orders" at bounding box center [98, 133] width 196 height 34
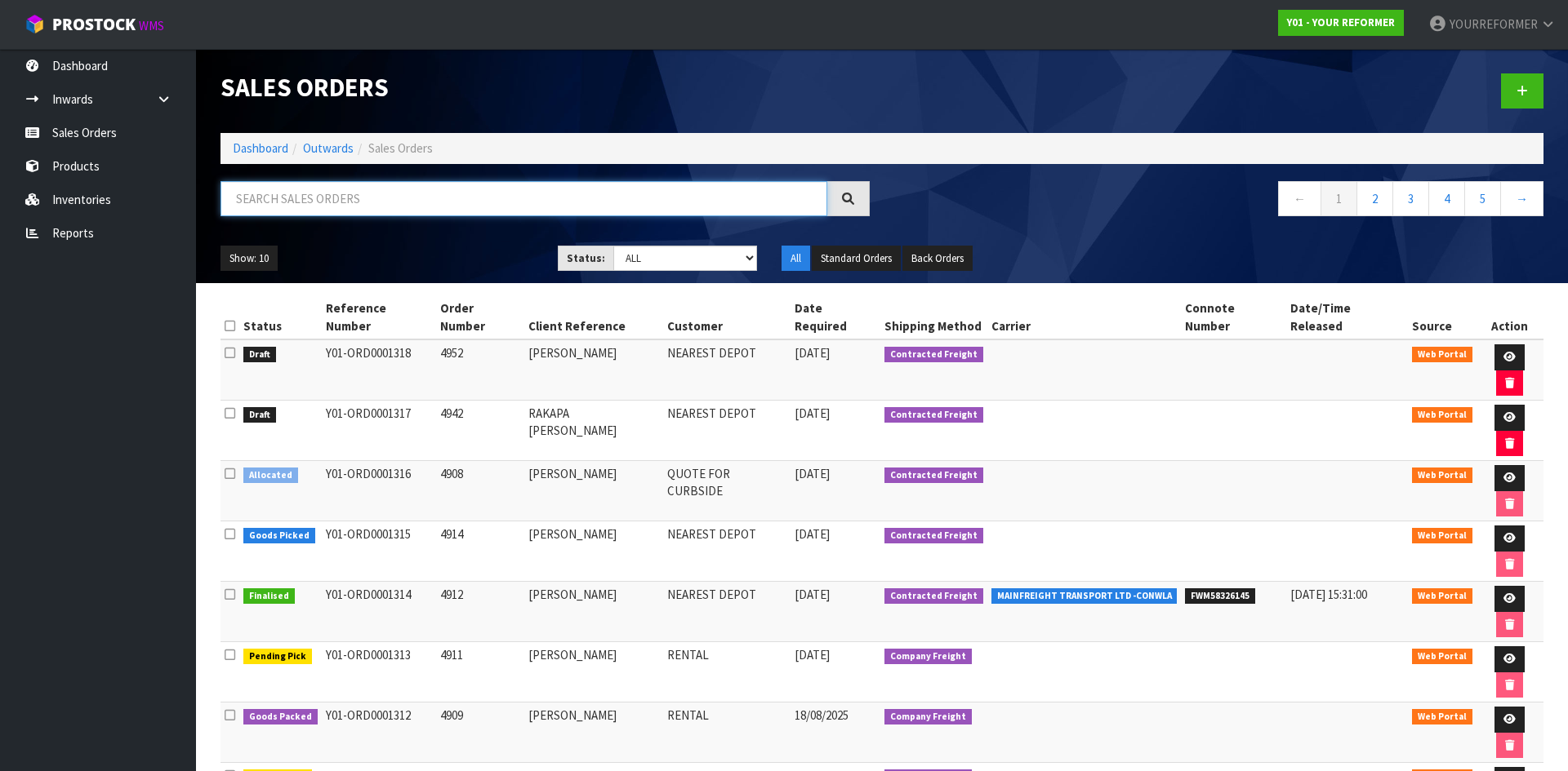
click at [316, 199] on input "text" at bounding box center [524, 199] width 606 height 35
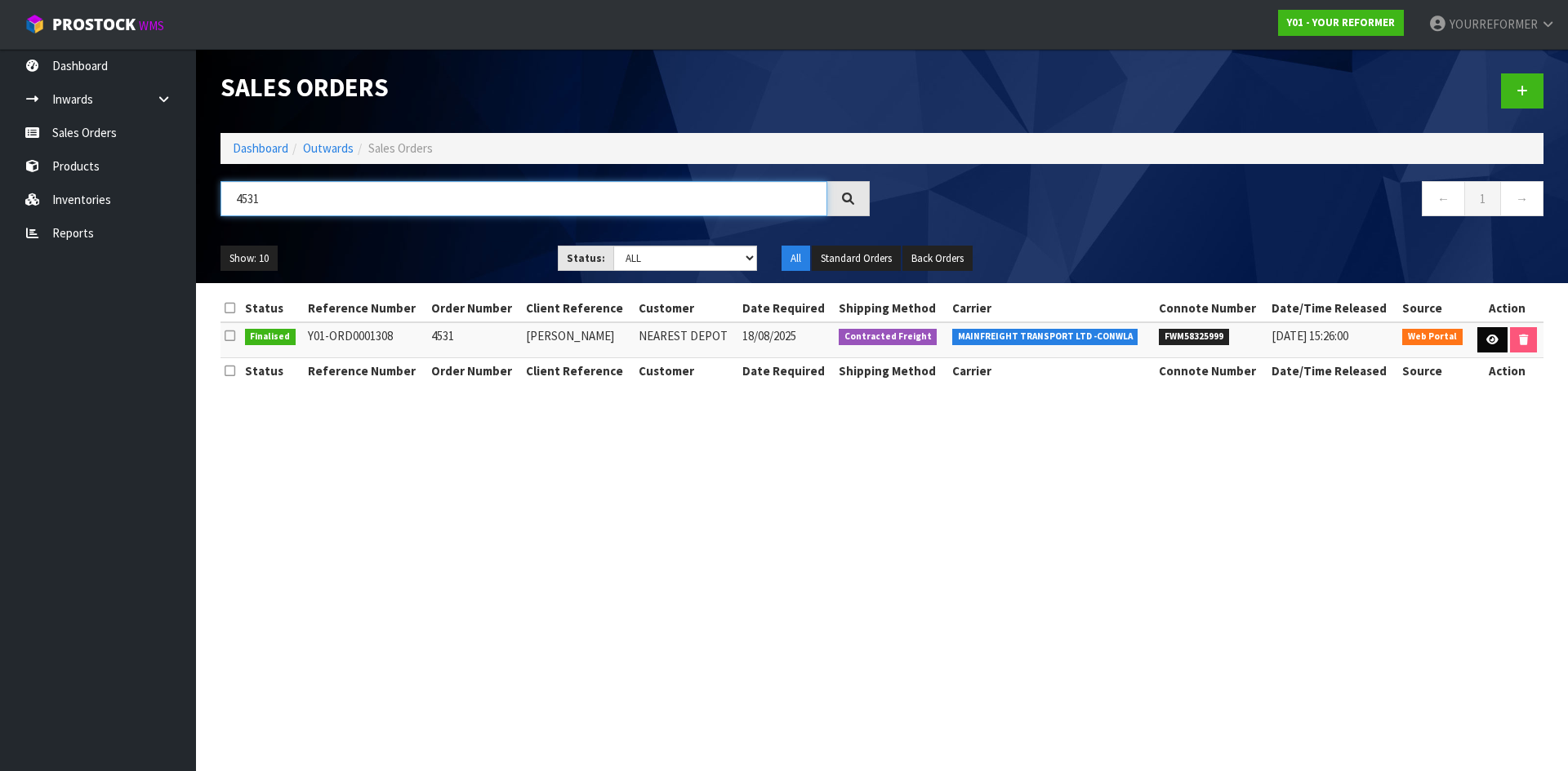
type input "4531"
click at [1487, 344] on icon at bounding box center [1493, 340] width 12 height 11
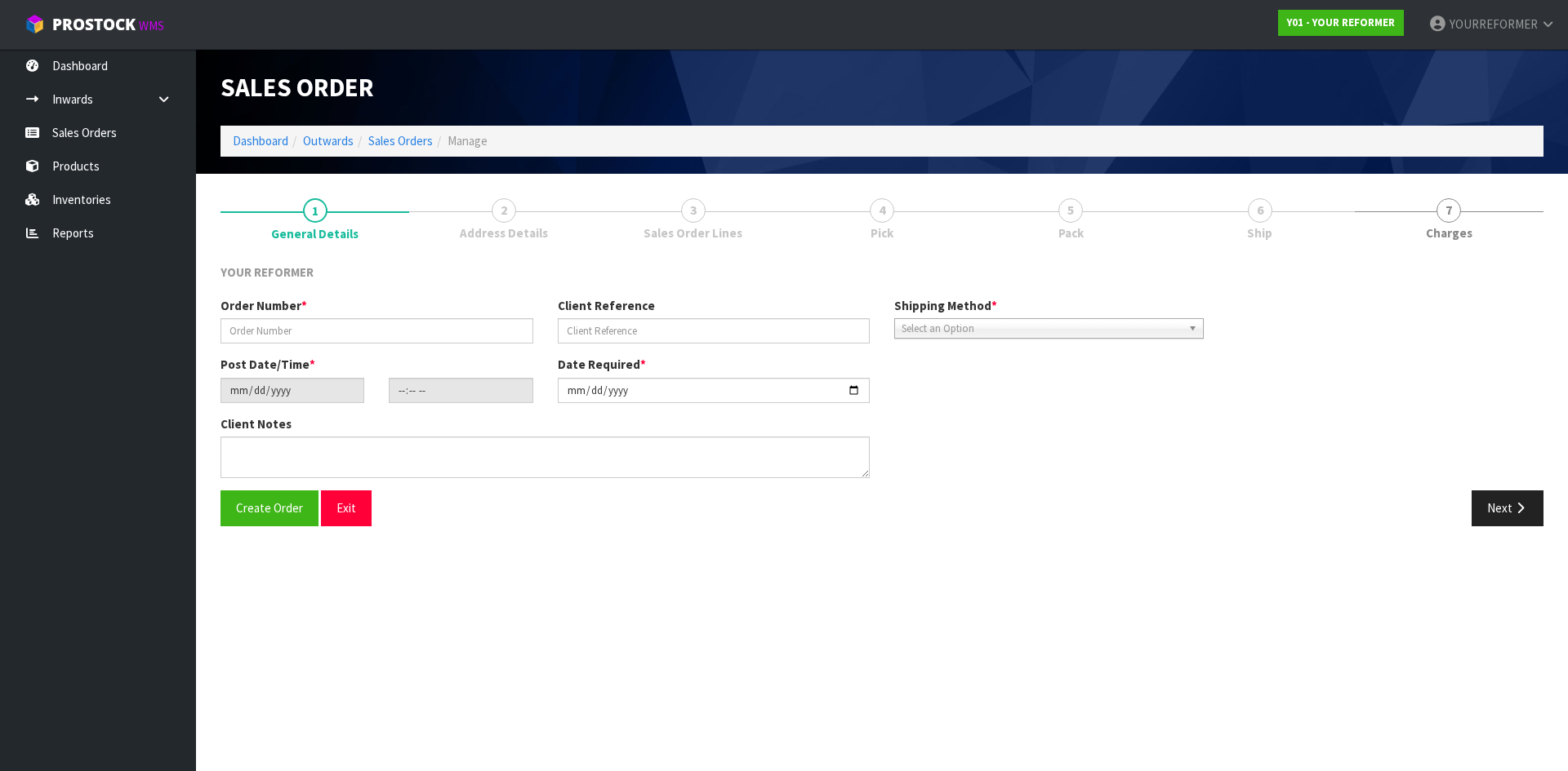
type input "4531"
type input "[PERSON_NAME]"
type input "2025-08-18"
type input "10:45:00.000"
type input "2025-08-18"
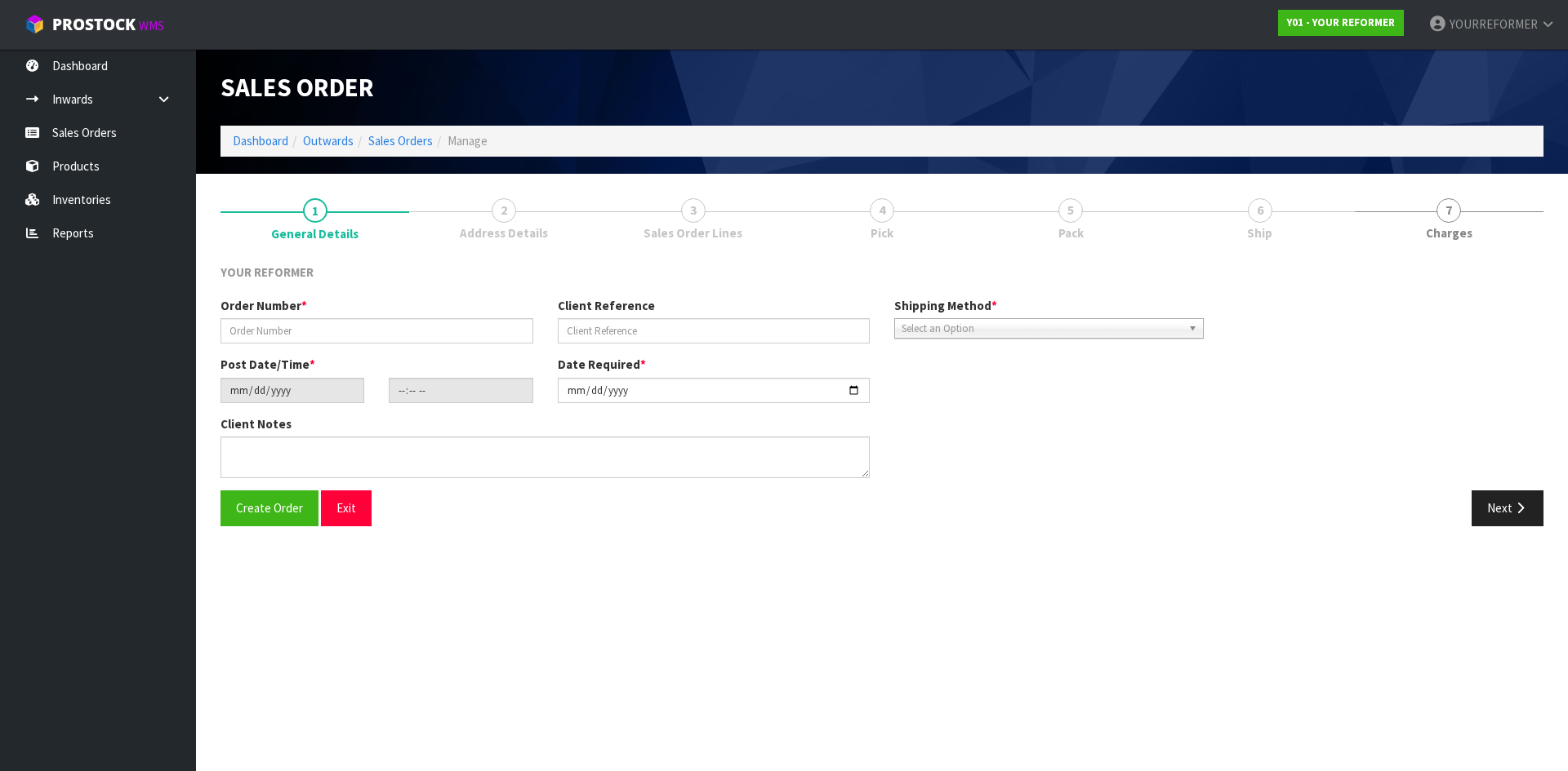
type textarea "CAROLYN CLARK 10 PADDINGTON GROVE WGN KARORI 6012 NEW ZEALAND +64 21 220 2131"
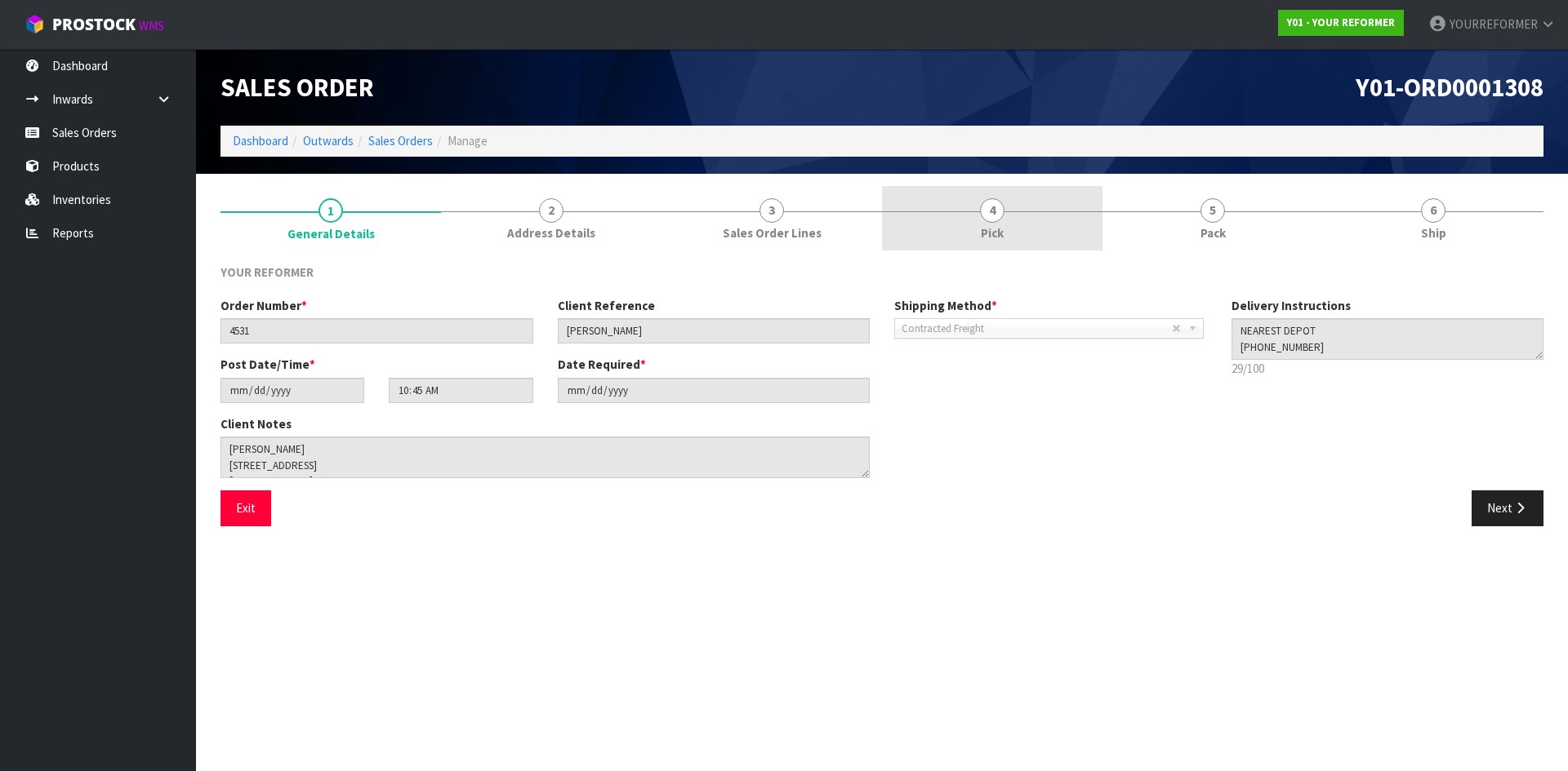
drag, startPoint x: 1029, startPoint y: 216, endPoint x: 917, endPoint y: 305, distance: 143.1
click at [1029, 217] on link "4 Pick" at bounding box center [992, 218] width 221 height 65
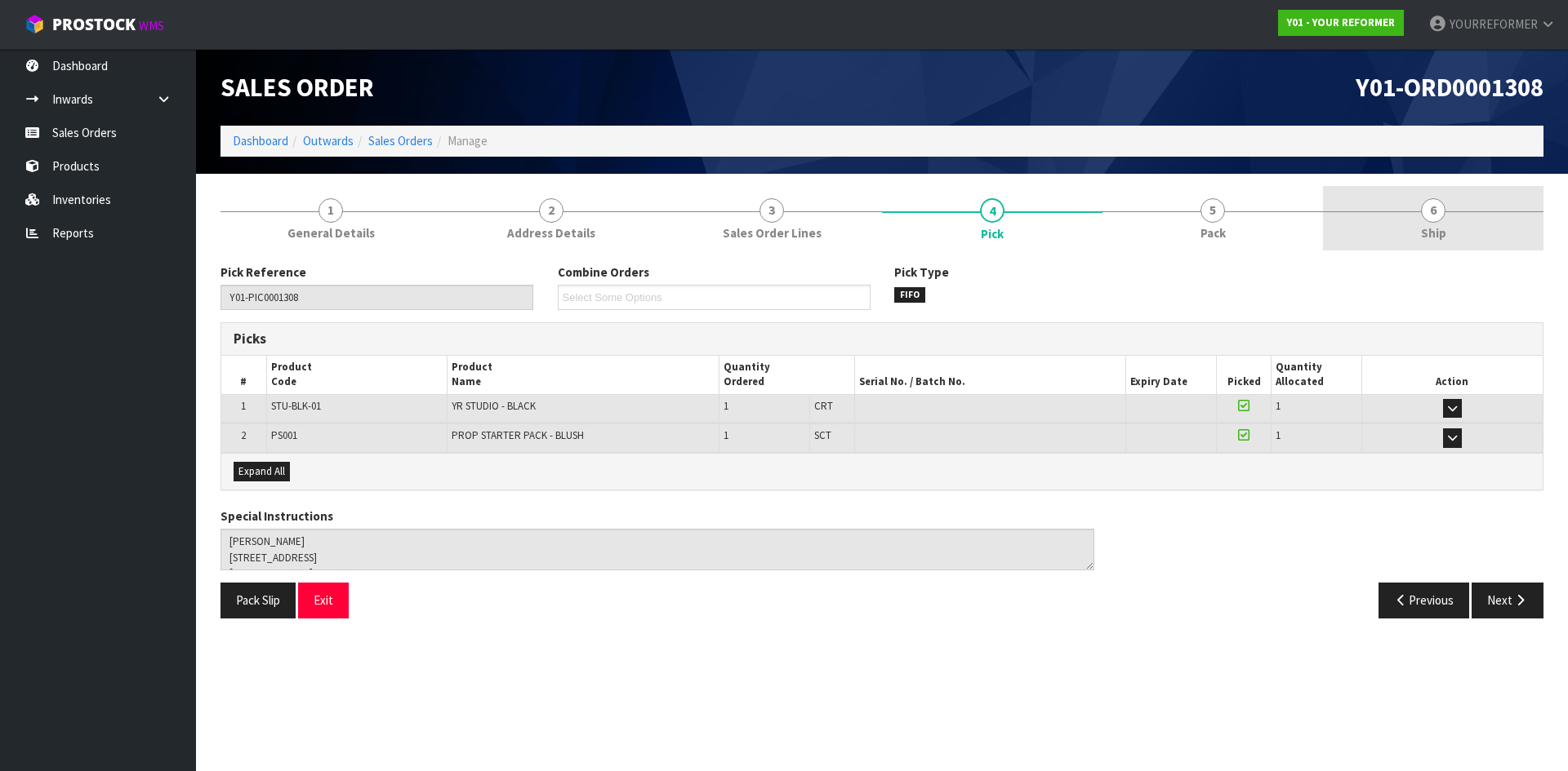
click at [1434, 206] on span "6" at bounding box center [1433, 211] width 25 height 25
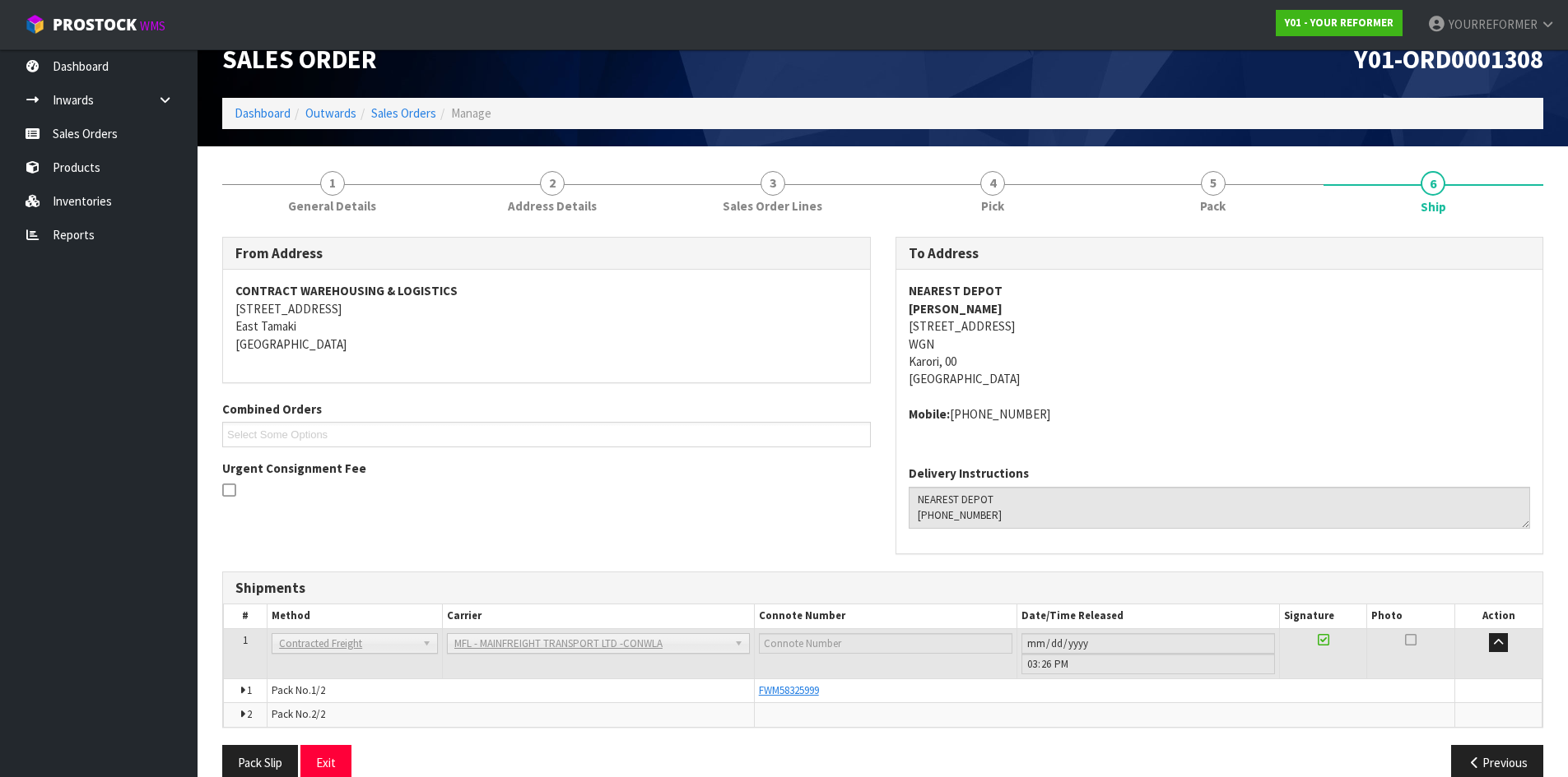
scroll to position [57, 0]
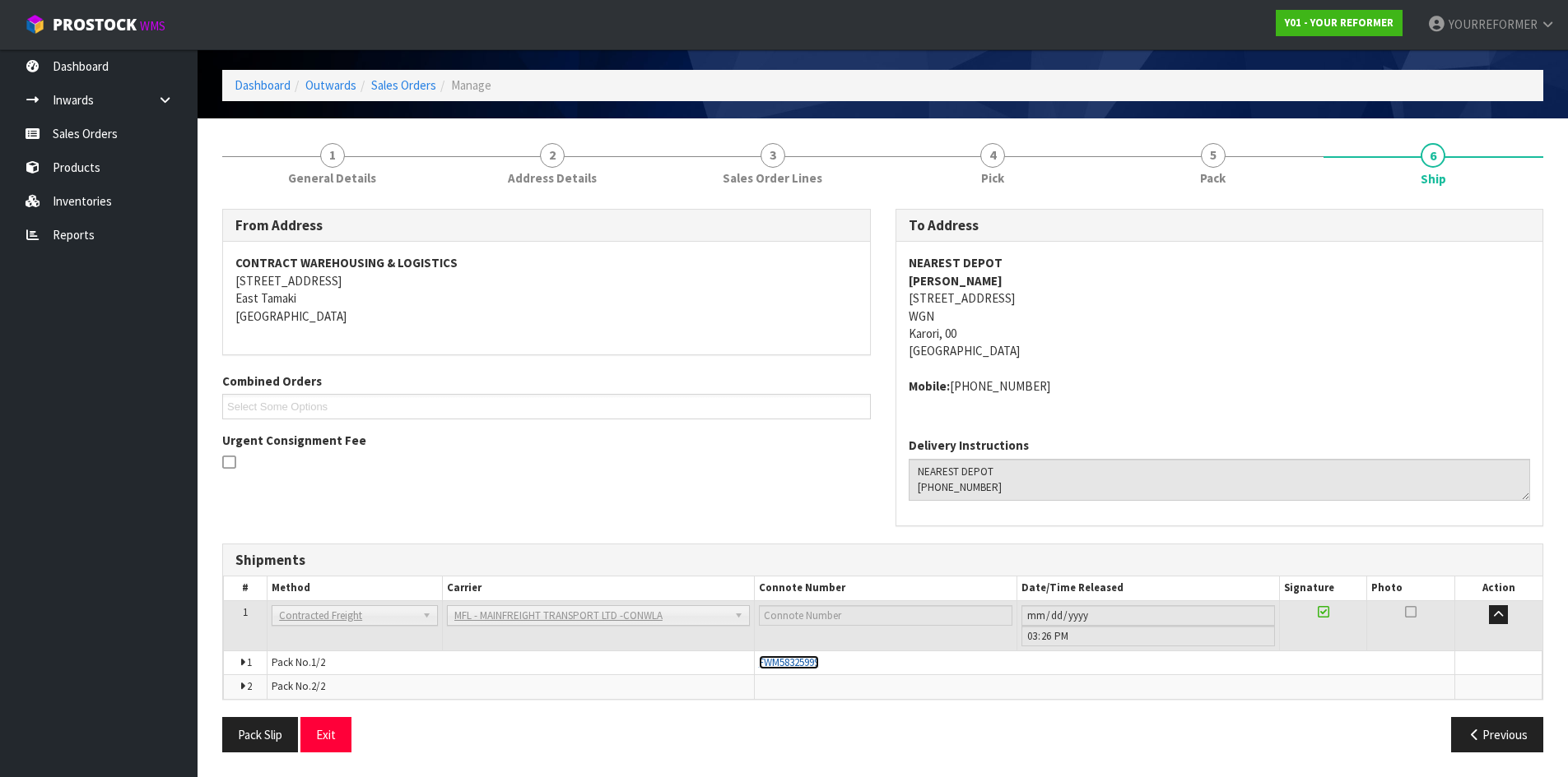
click at [802, 657] on span "FWM58325999" at bounding box center [788, 663] width 60 height 14
click at [95, 122] on link "Sales Orders" at bounding box center [98, 134] width 197 height 34
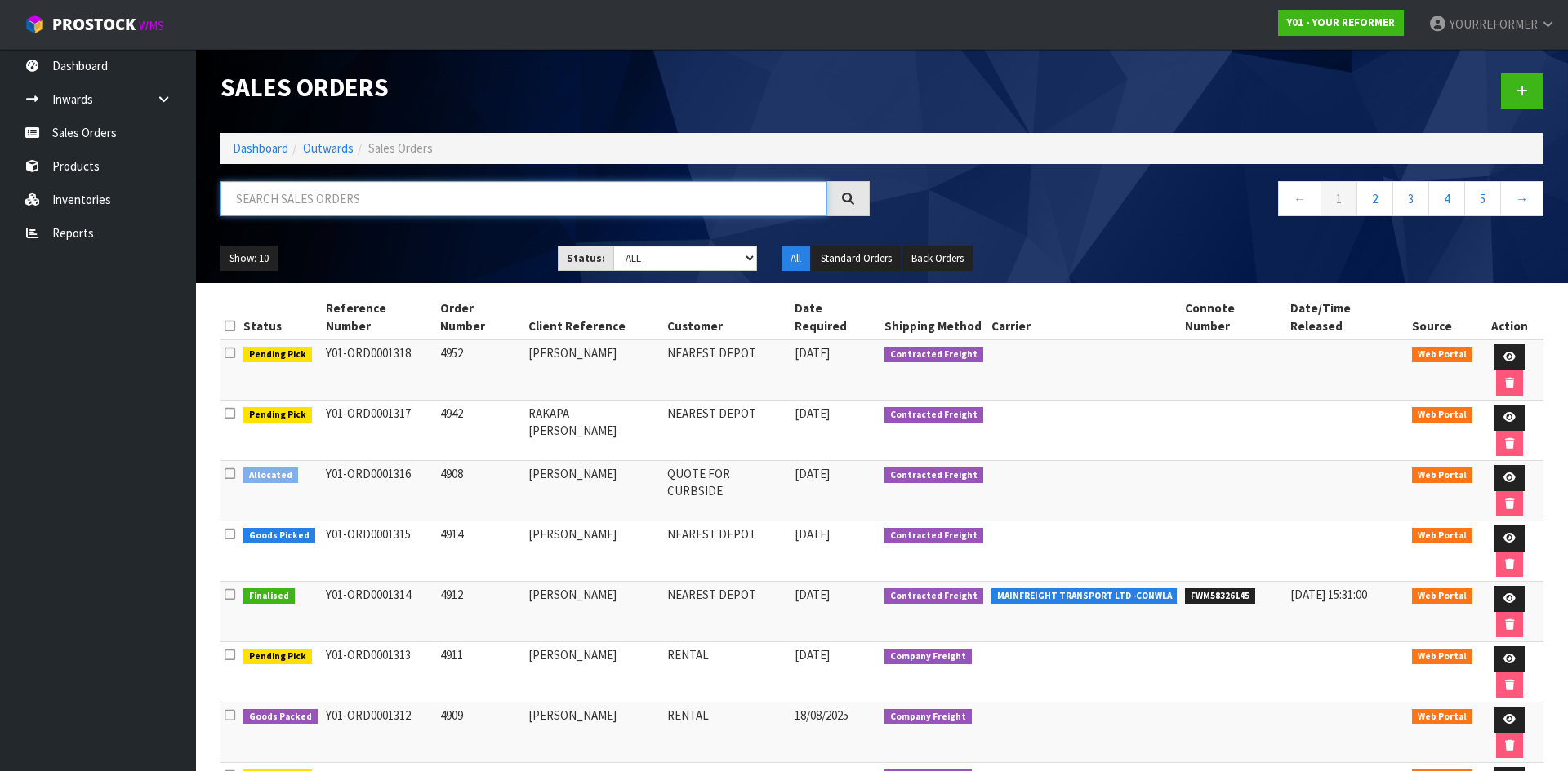
click at [352, 200] on input "text" at bounding box center [524, 199] width 606 height 35
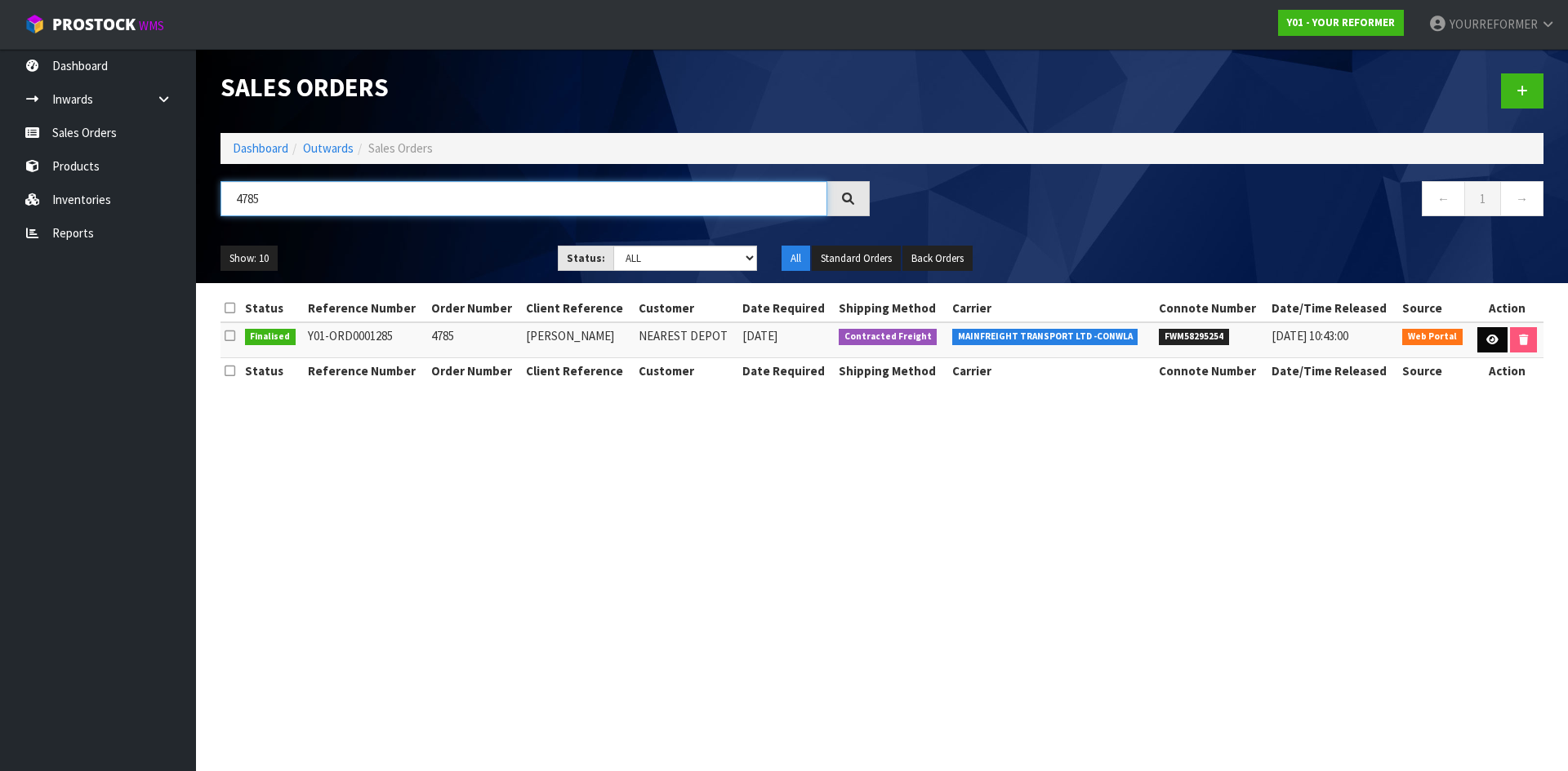
type input "4785"
drag, startPoint x: 1488, startPoint y: 345, endPoint x: 1427, endPoint y: 372, distance: 66.7
click at [1487, 346] on link at bounding box center [1492, 339] width 30 height 26
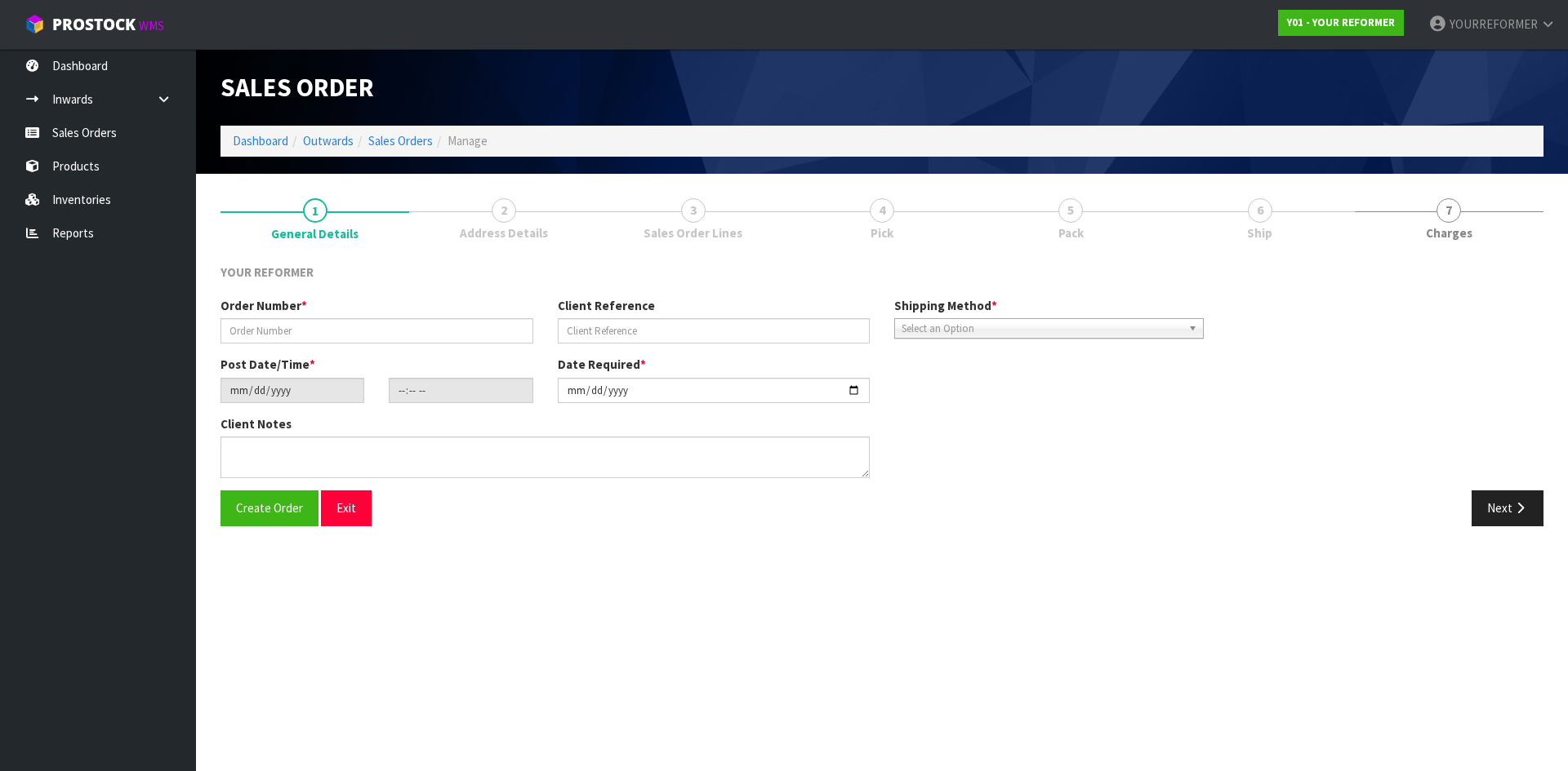
type input "4785"
type input "DEBORAH BELL"
type input "2025-08-11"
type input "13:28:00.000"
type input "2025-08-12"
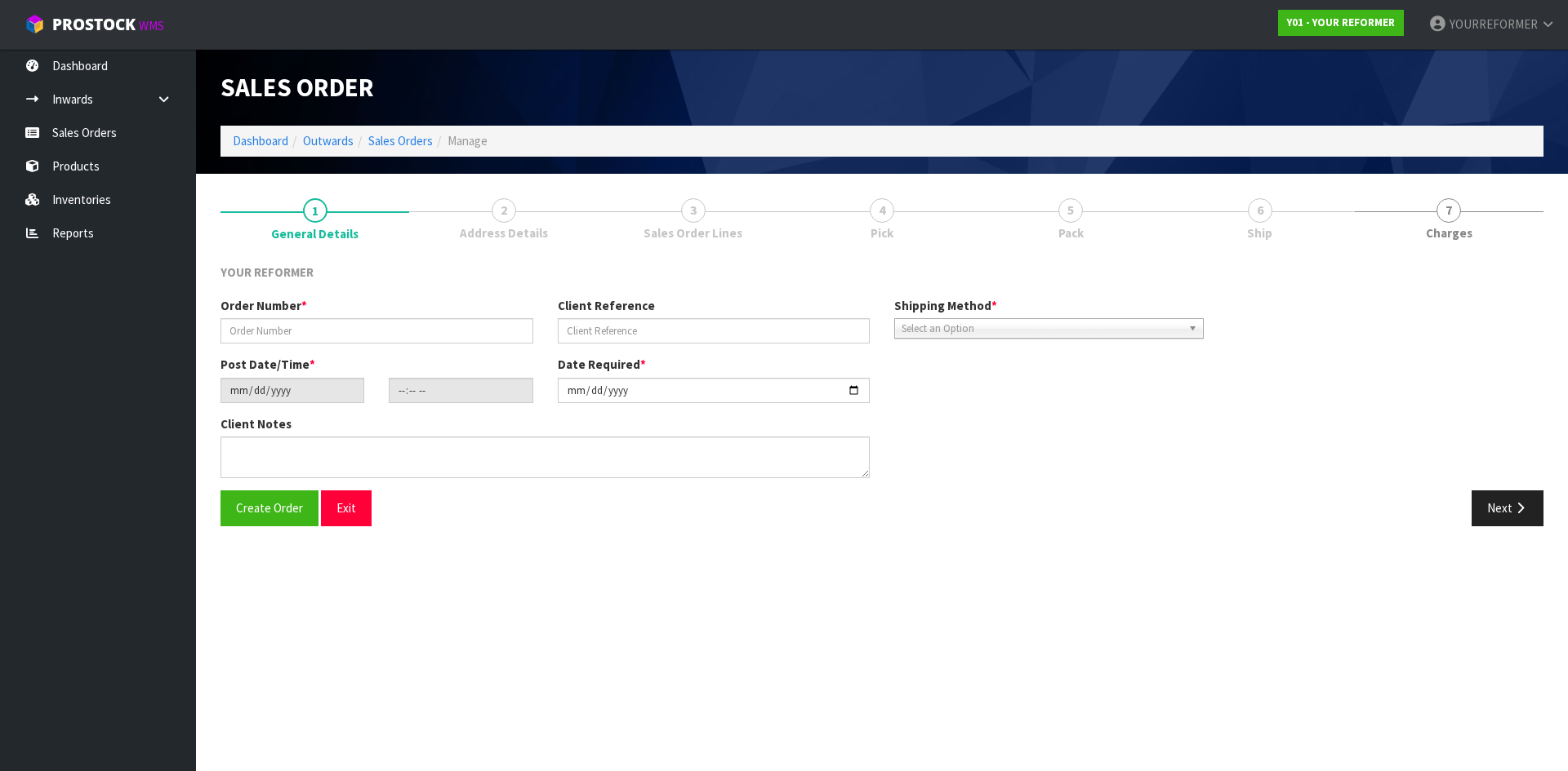
type textarea "DEBORAH BELL 780 NIKAU RD MOKIHINUI WTC WESTPORT 7891 NEW ZEALAND +64 27 712 75…"
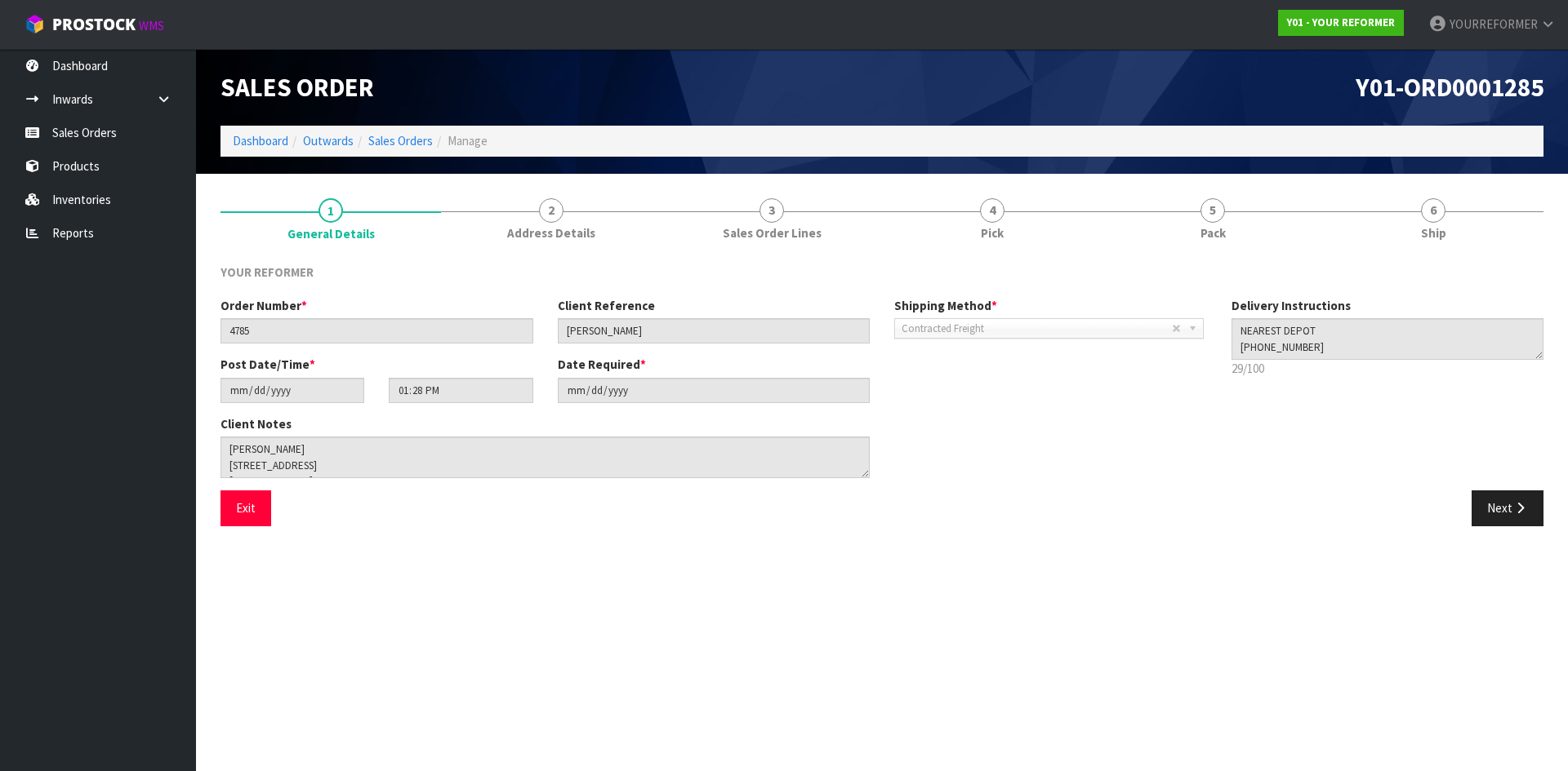
drag, startPoint x: 1038, startPoint y: 216, endPoint x: 1143, endPoint y: 275, distance: 120.4
click at [1038, 216] on link "4 Pick" at bounding box center [992, 218] width 221 height 65
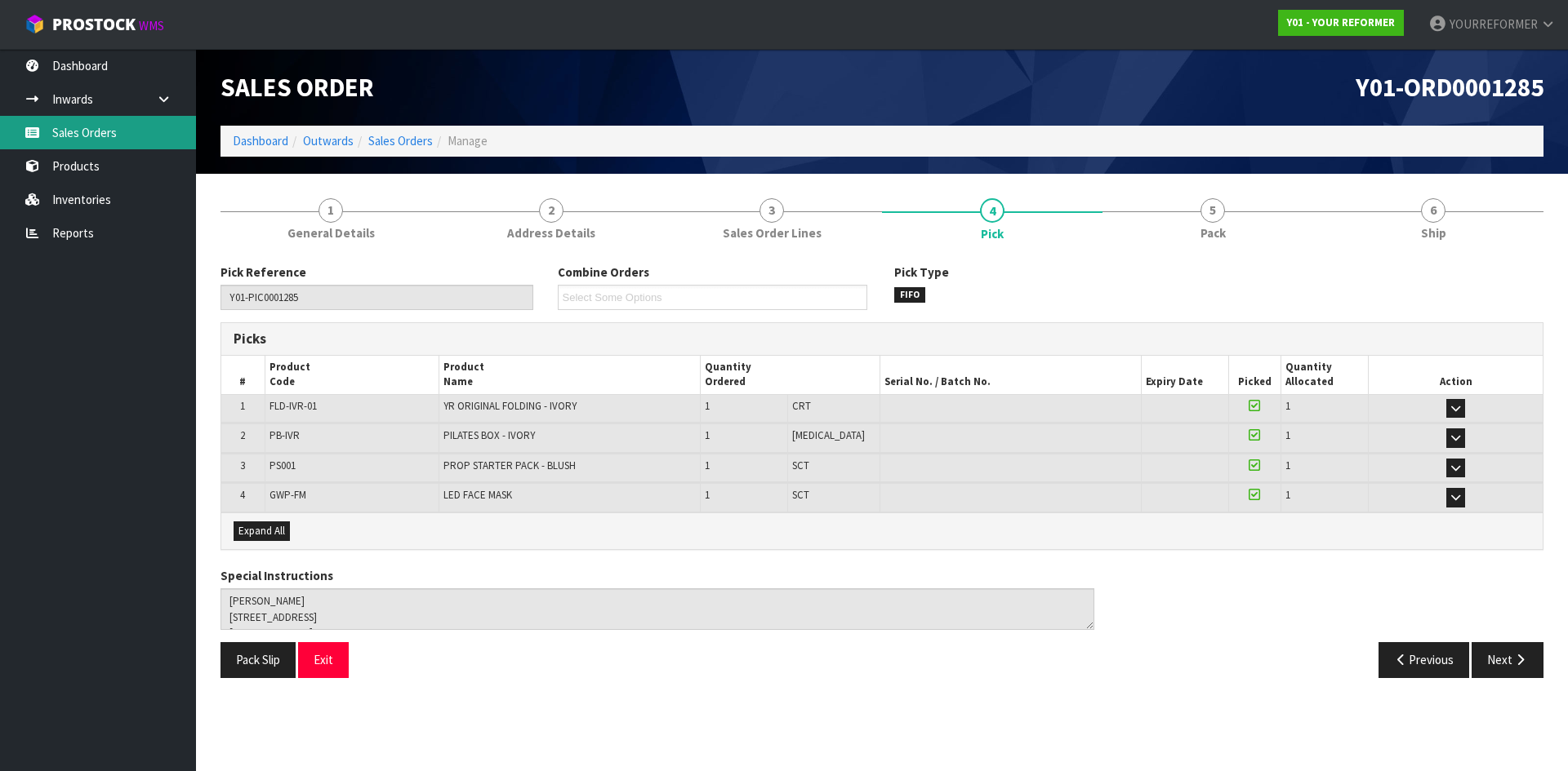
drag, startPoint x: 128, startPoint y: 136, endPoint x: 446, endPoint y: 181, distance: 321.2
click at [129, 135] on link "Sales Orders" at bounding box center [98, 133] width 196 height 34
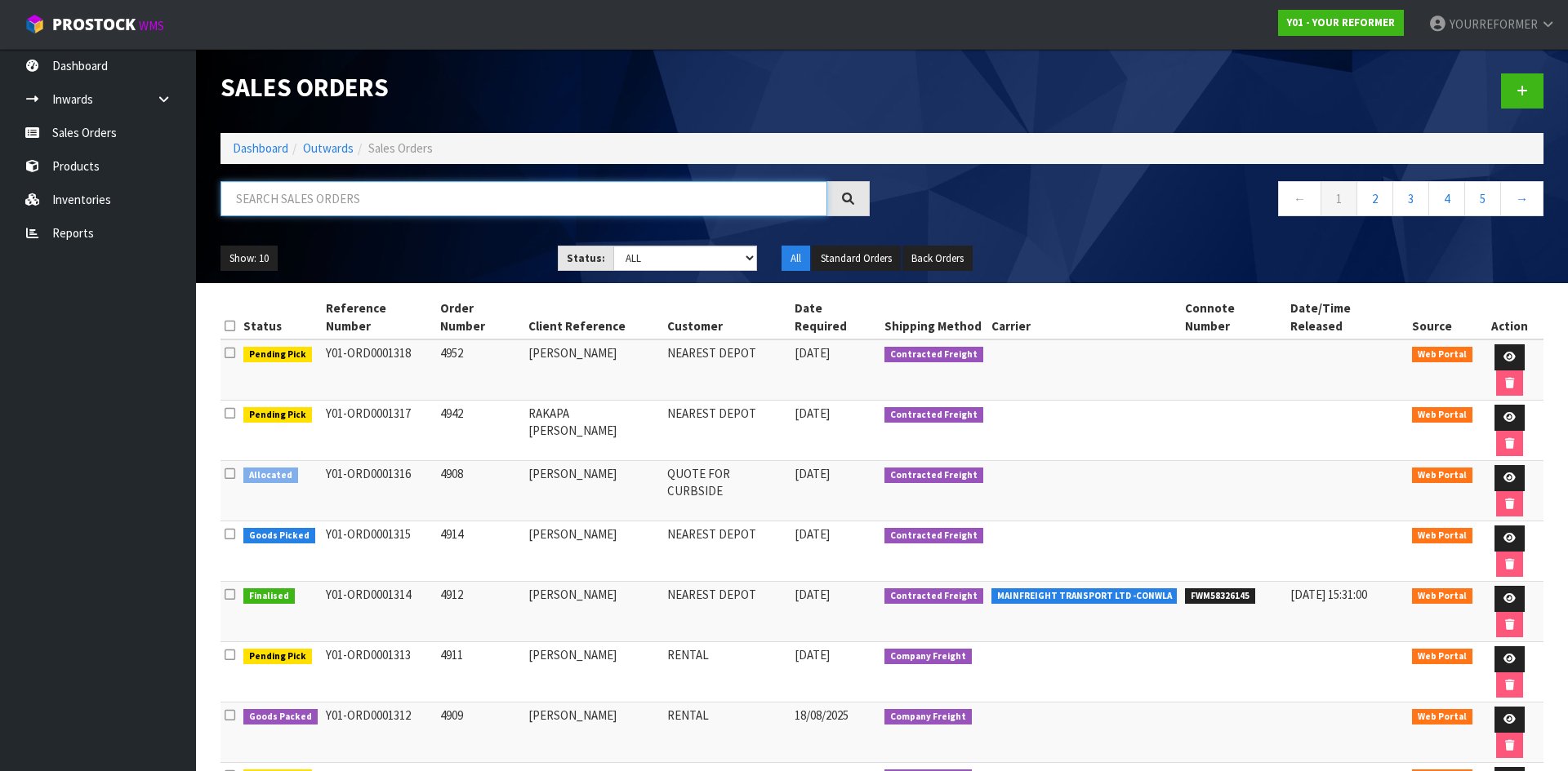
click at [317, 184] on input "text" at bounding box center [524, 199] width 606 height 35
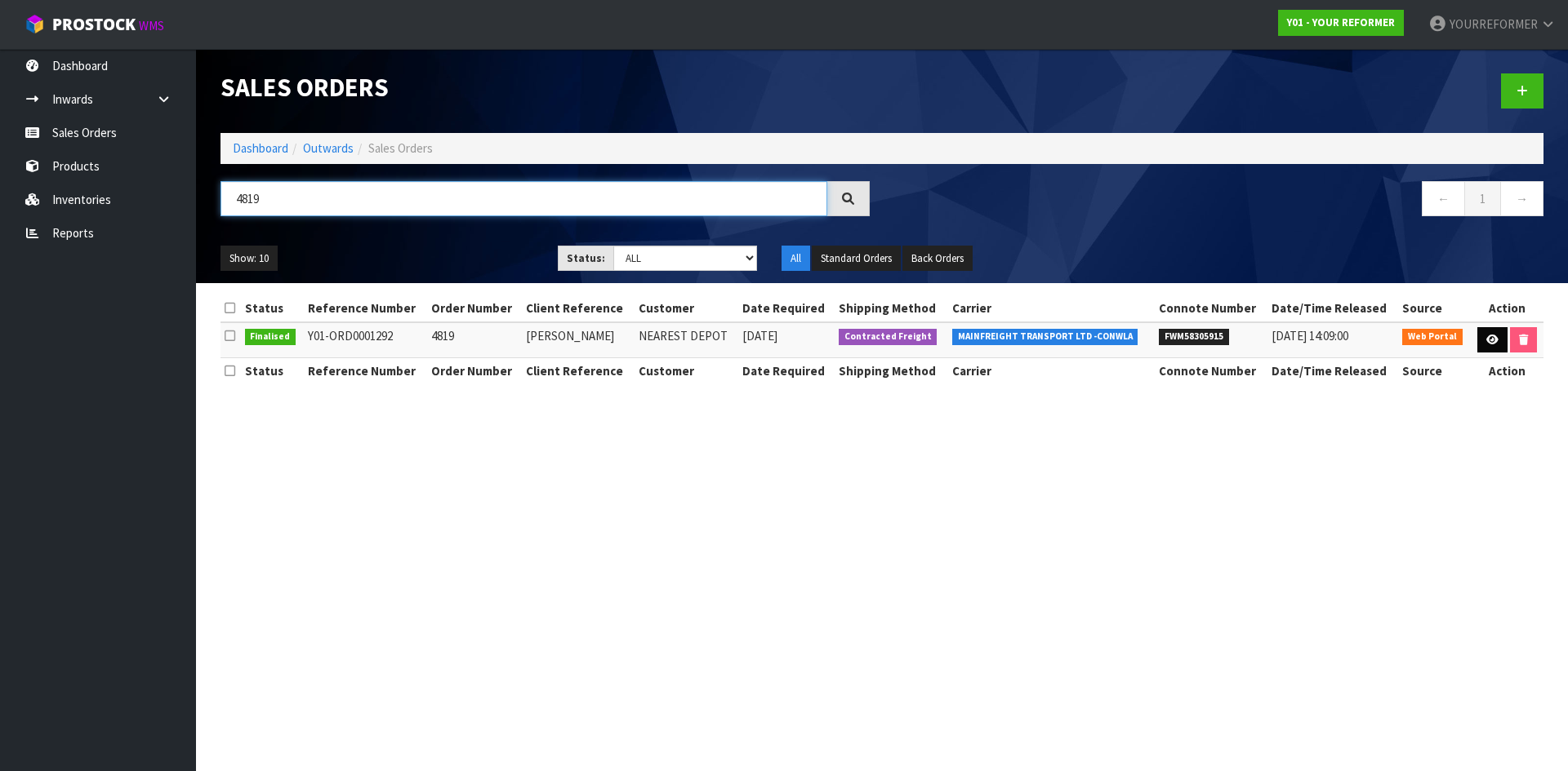
type input "4819"
click at [1490, 339] on icon at bounding box center [1493, 340] width 12 height 11
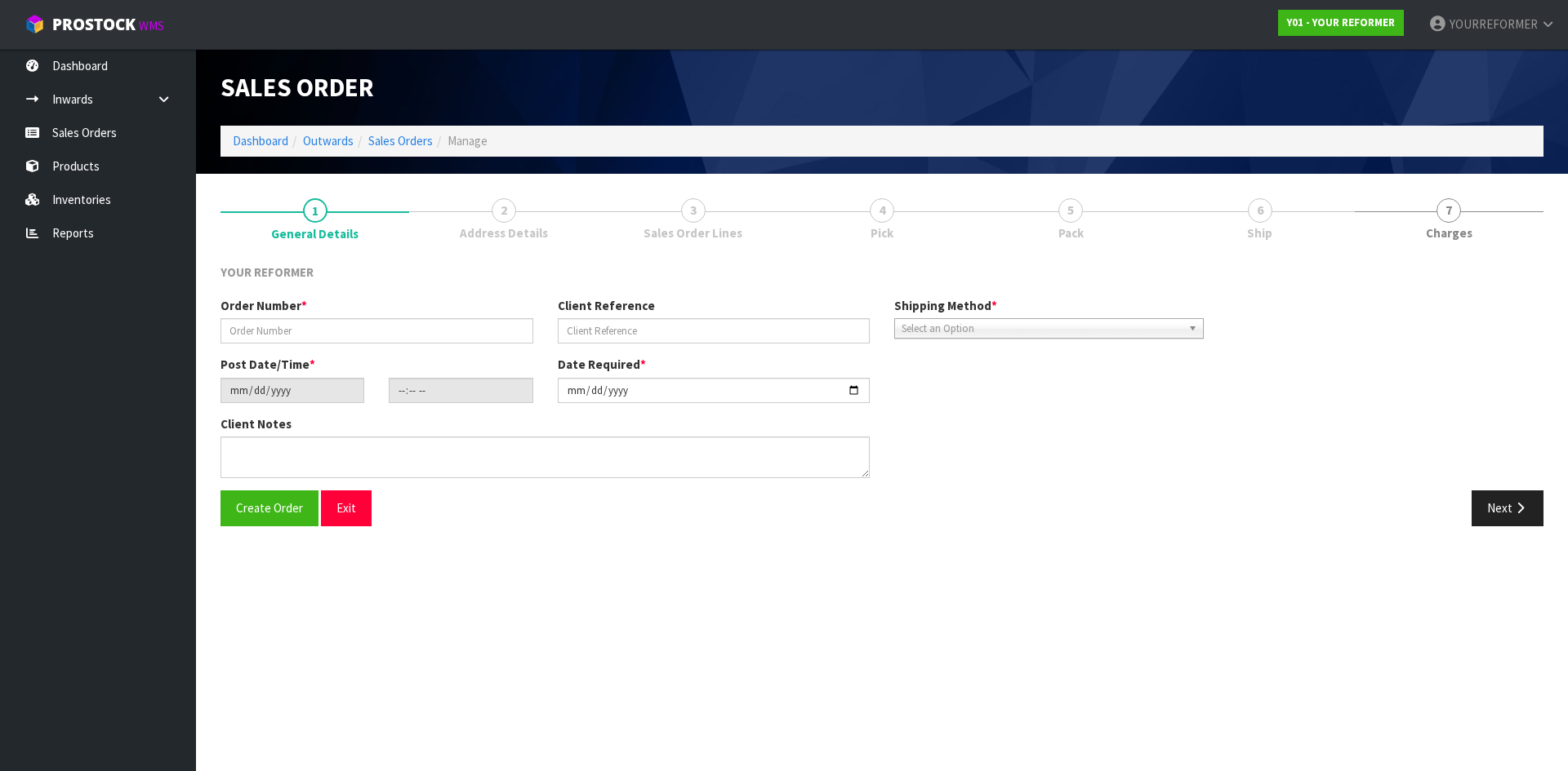
type input "4819"
type input "JAMIE BELL"
type input "2025-08-13"
type input "13:57:00.000"
type input "2025-08-13"
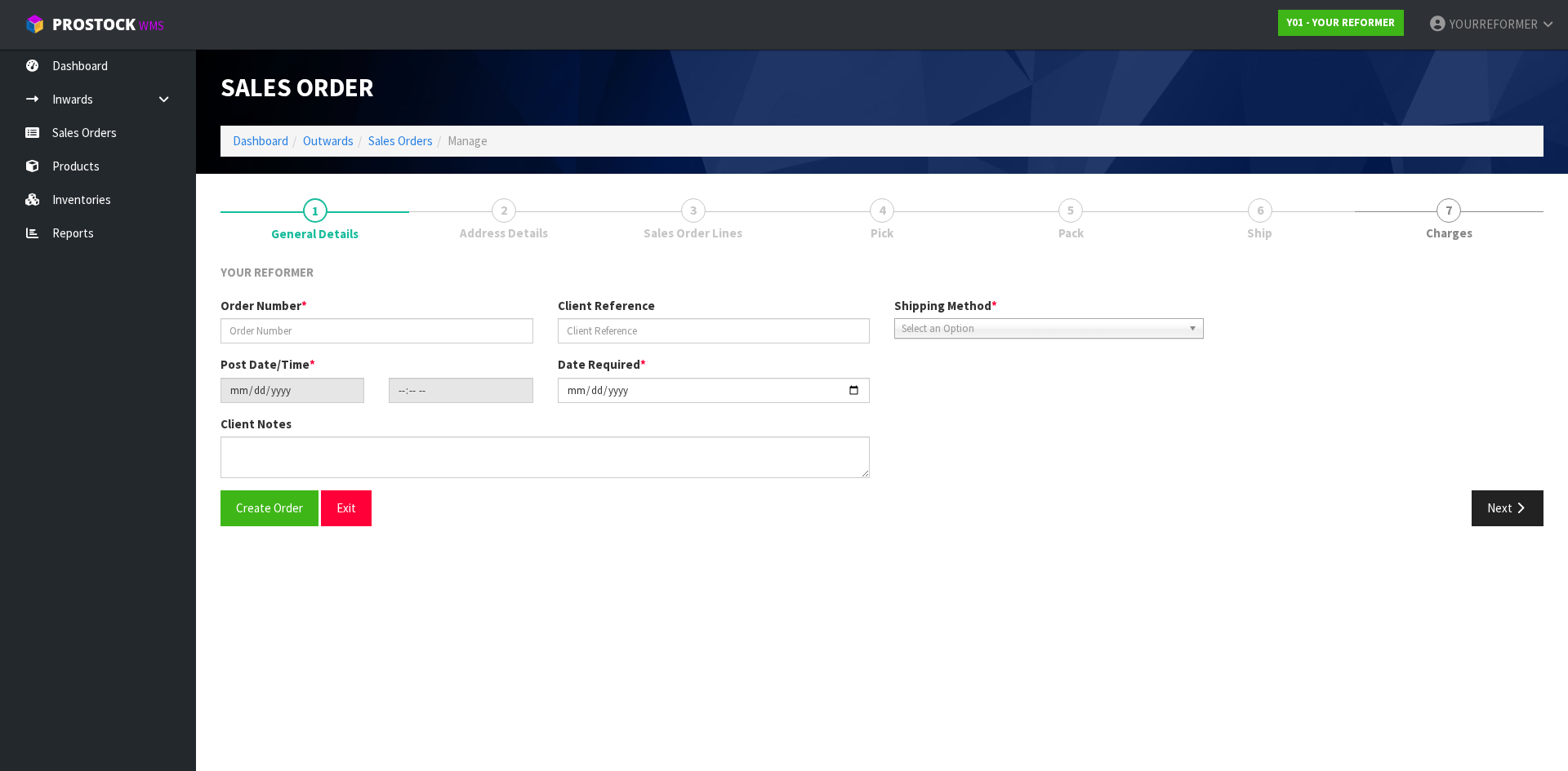
type textarea "JAMIE BELL 6 TOHORA VIEW BOP WAIHI BEACH 3611 NEW ZEALAND +64 27 304 3915"
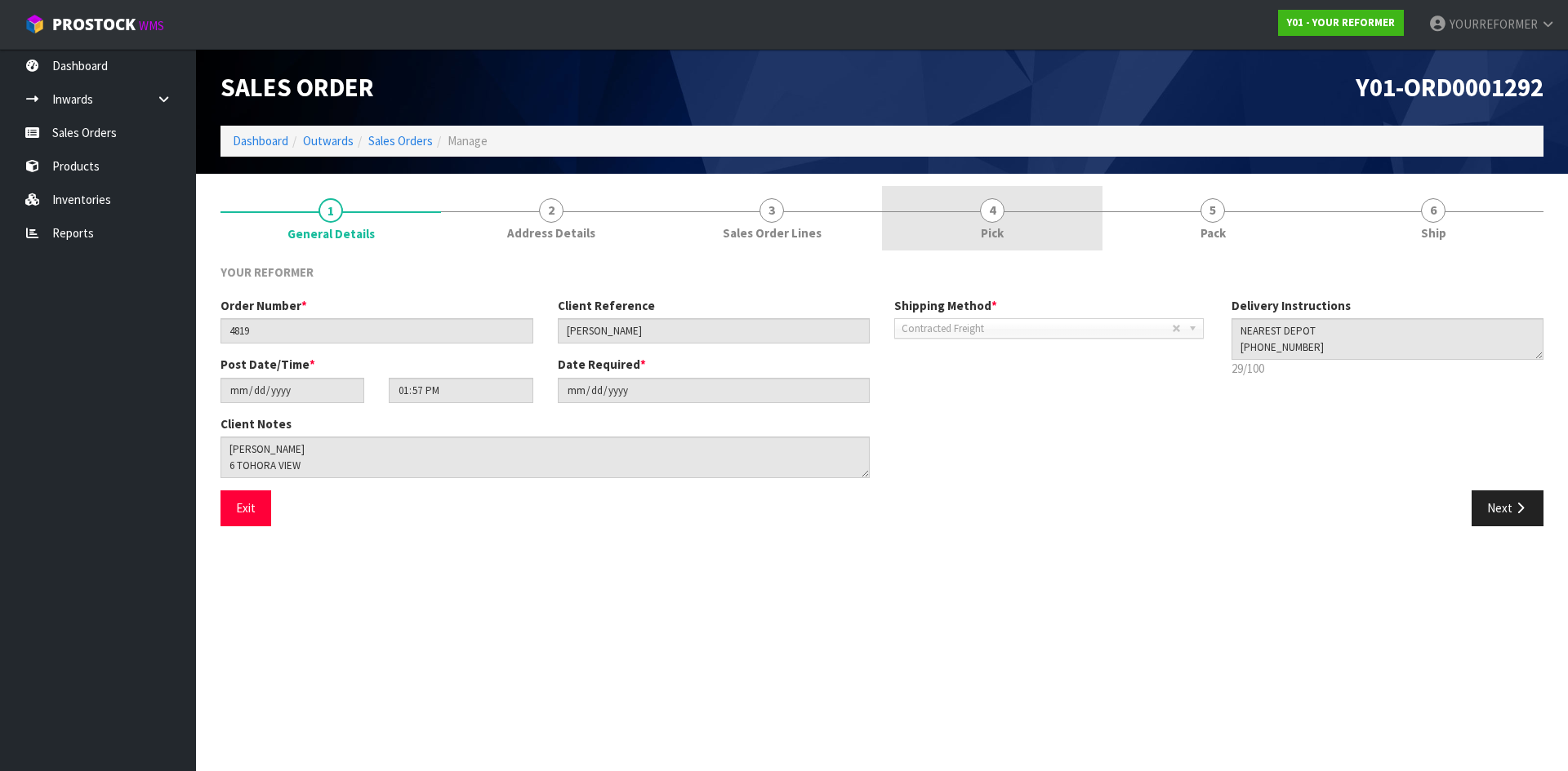
click at [1025, 232] on link "4 Pick" at bounding box center [992, 218] width 221 height 65
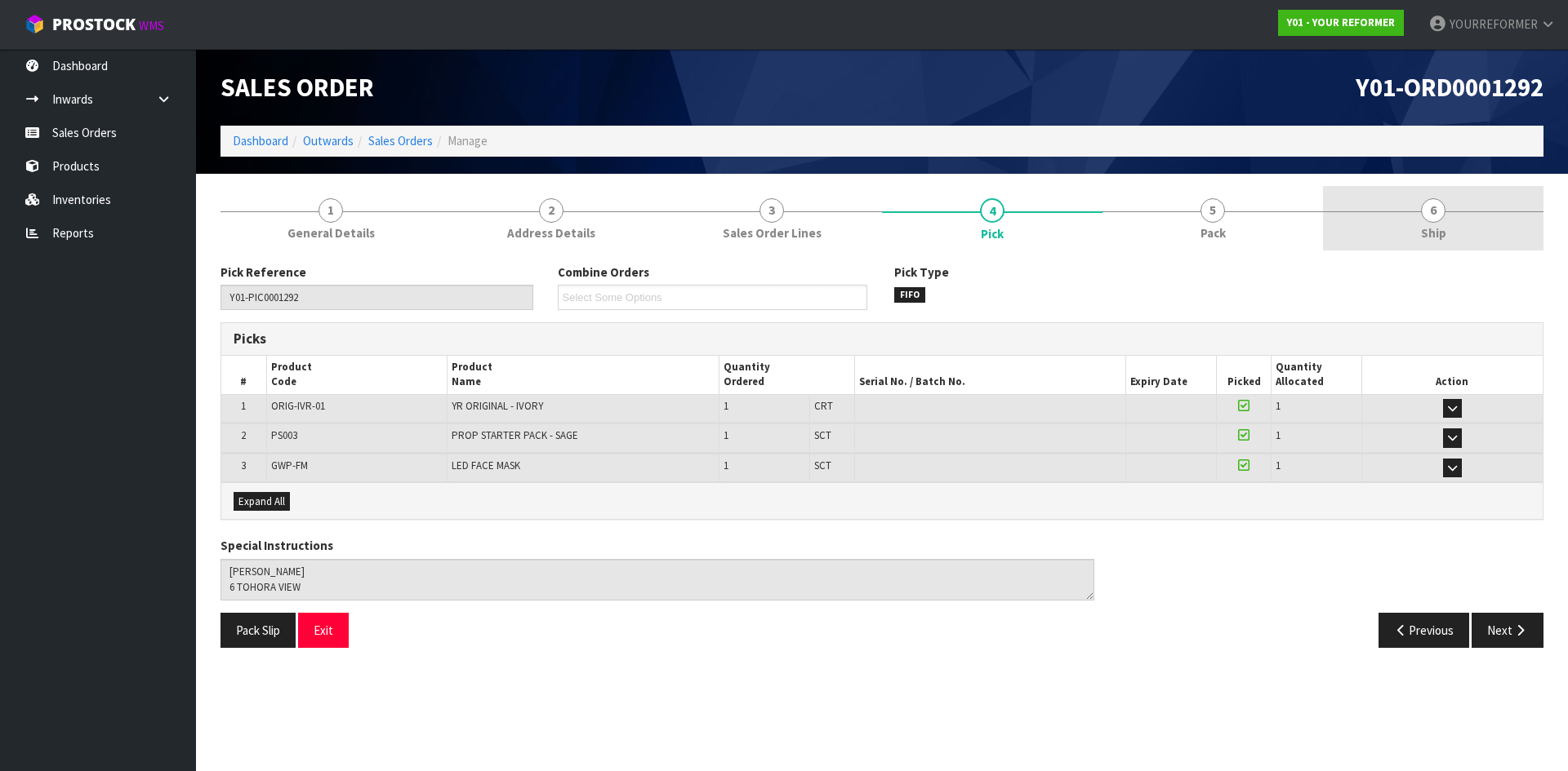
click at [1441, 236] on span "Ship" at bounding box center [1433, 232] width 26 height 17
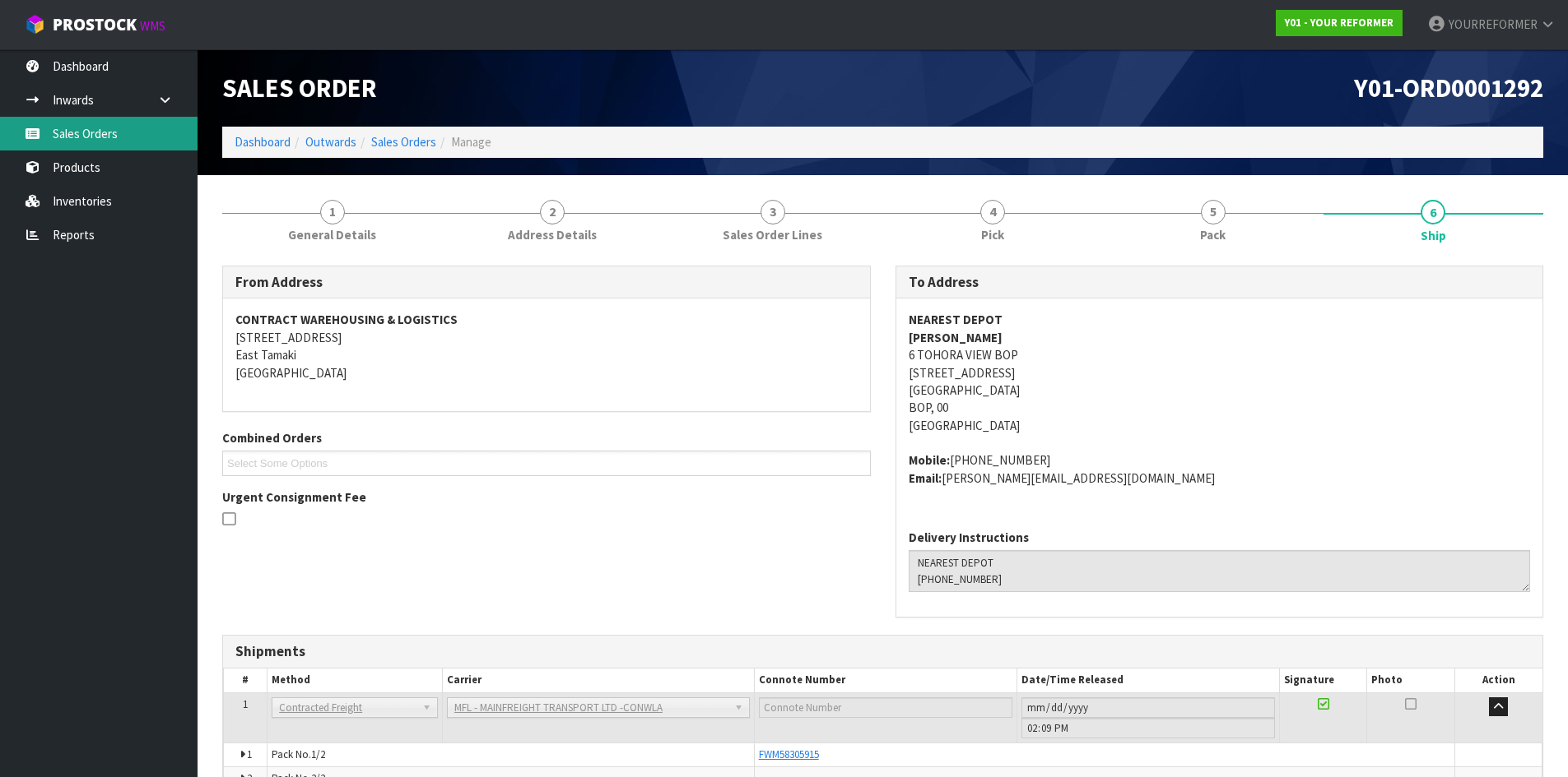
click at [113, 138] on link "Sales Orders" at bounding box center [98, 134] width 197 height 34
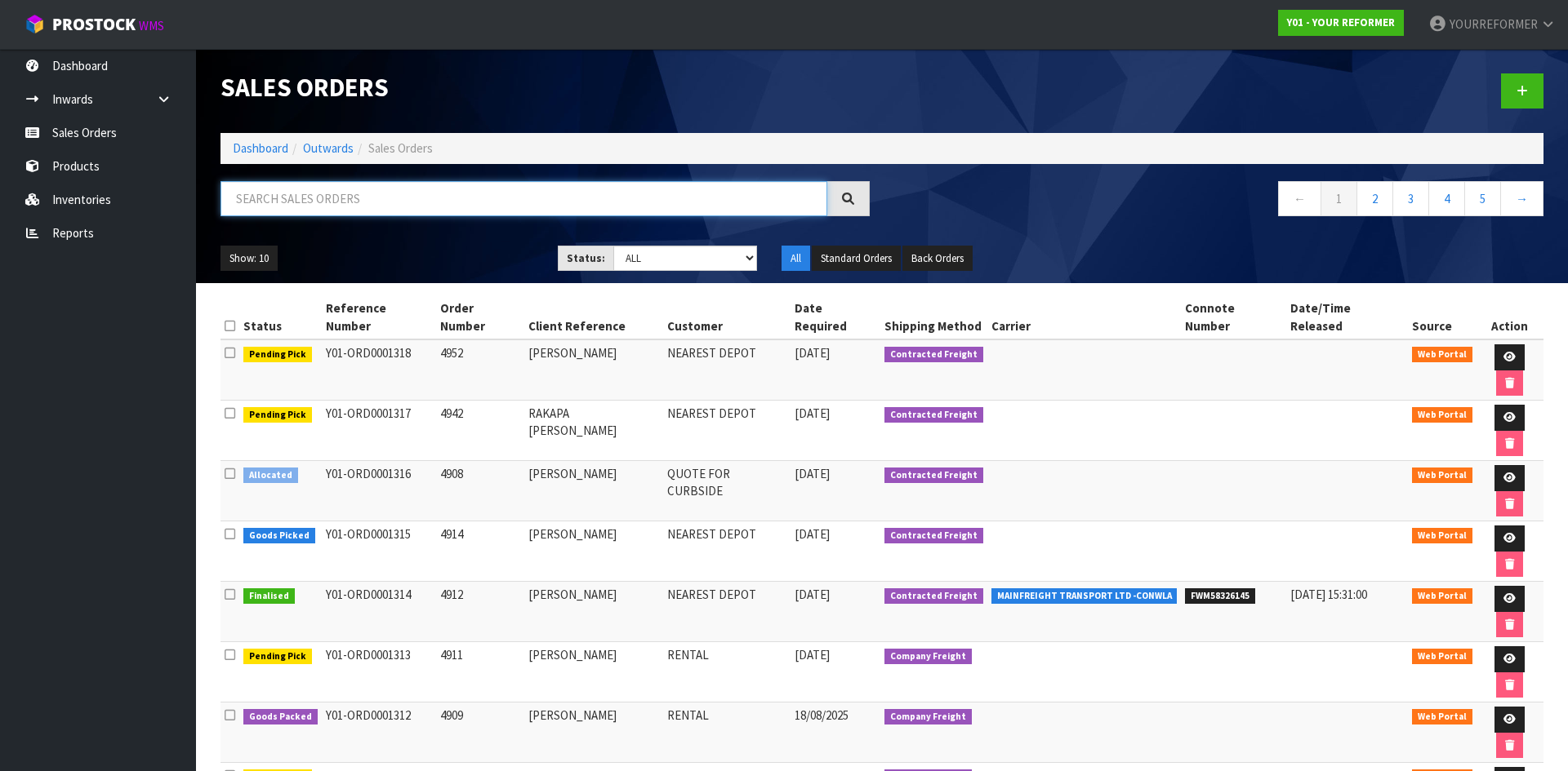
click at [275, 191] on input "text" at bounding box center [524, 199] width 606 height 35
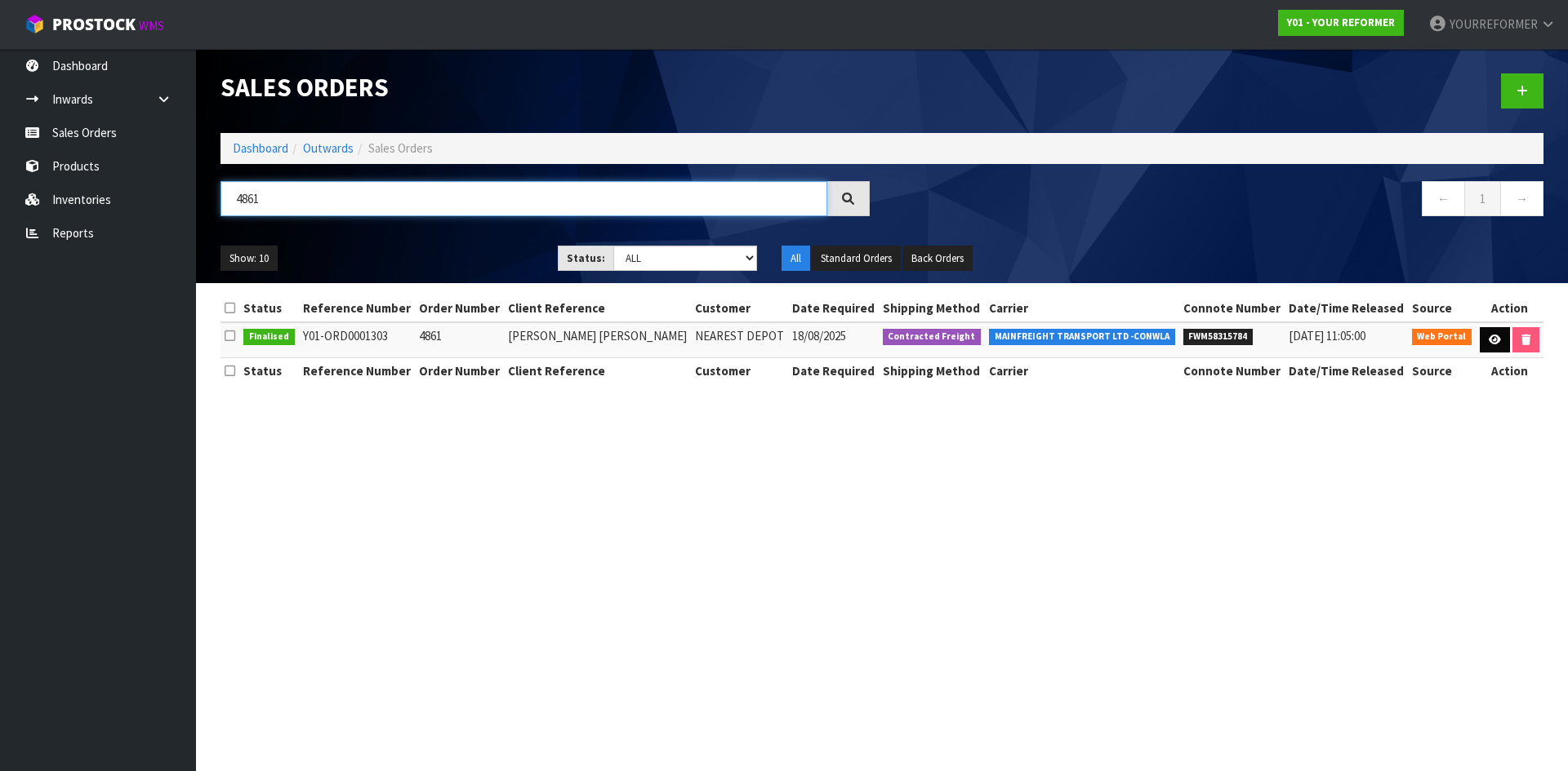
type input "4861"
click at [1496, 339] on link at bounding box center [1494, 339] width 30 height 26
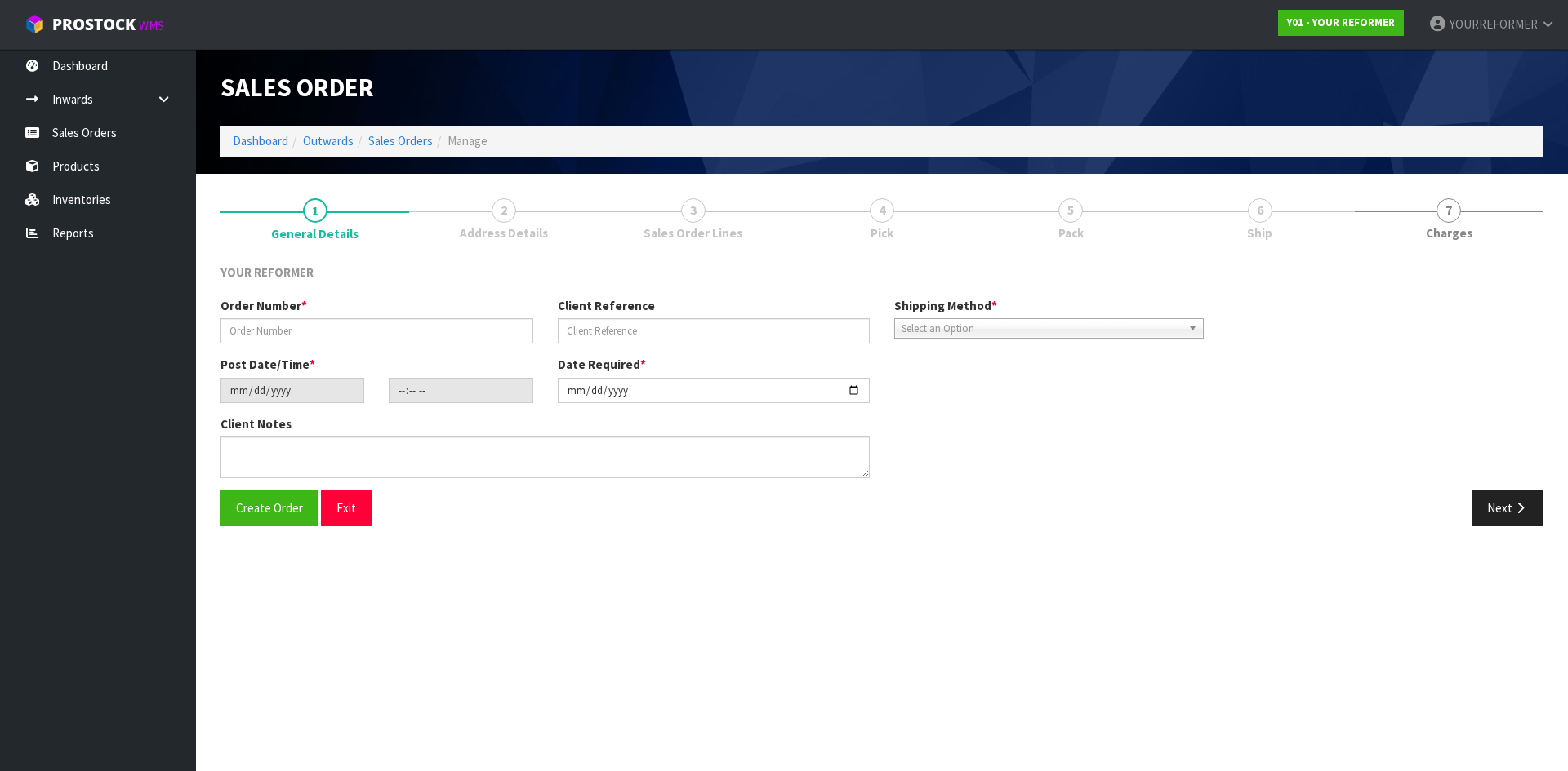
type input "4861"
type input "GINA JH PARK"
type input "2025-08-15"
type input "15:47:00.000"
type input "2025-08-18"
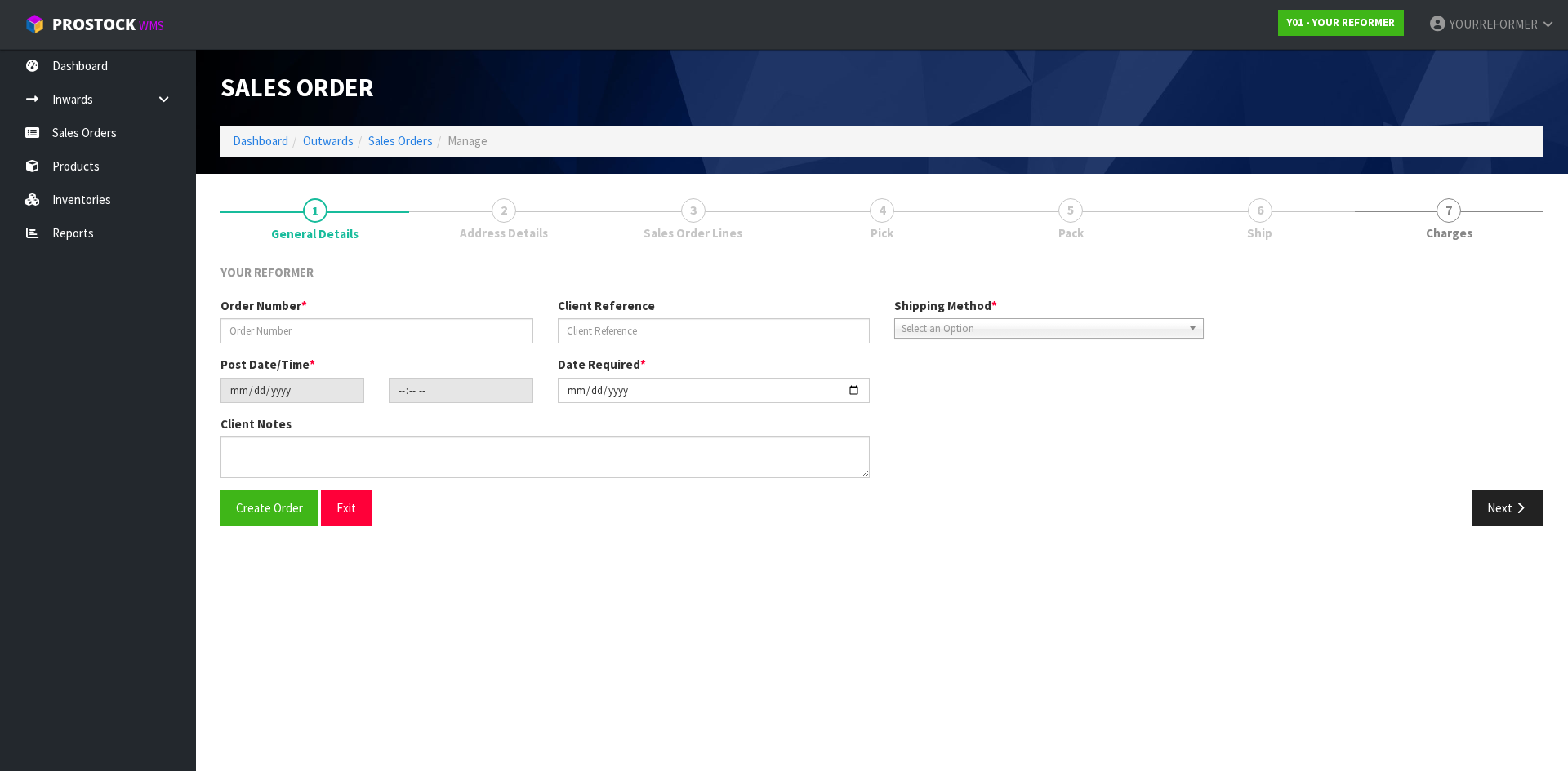
type textarea "GINA JH PARK 62 HAWDON STREET SYDENHAM CAN CHRISTCHURCH 8023 NEW ZEALAND +64 21…"
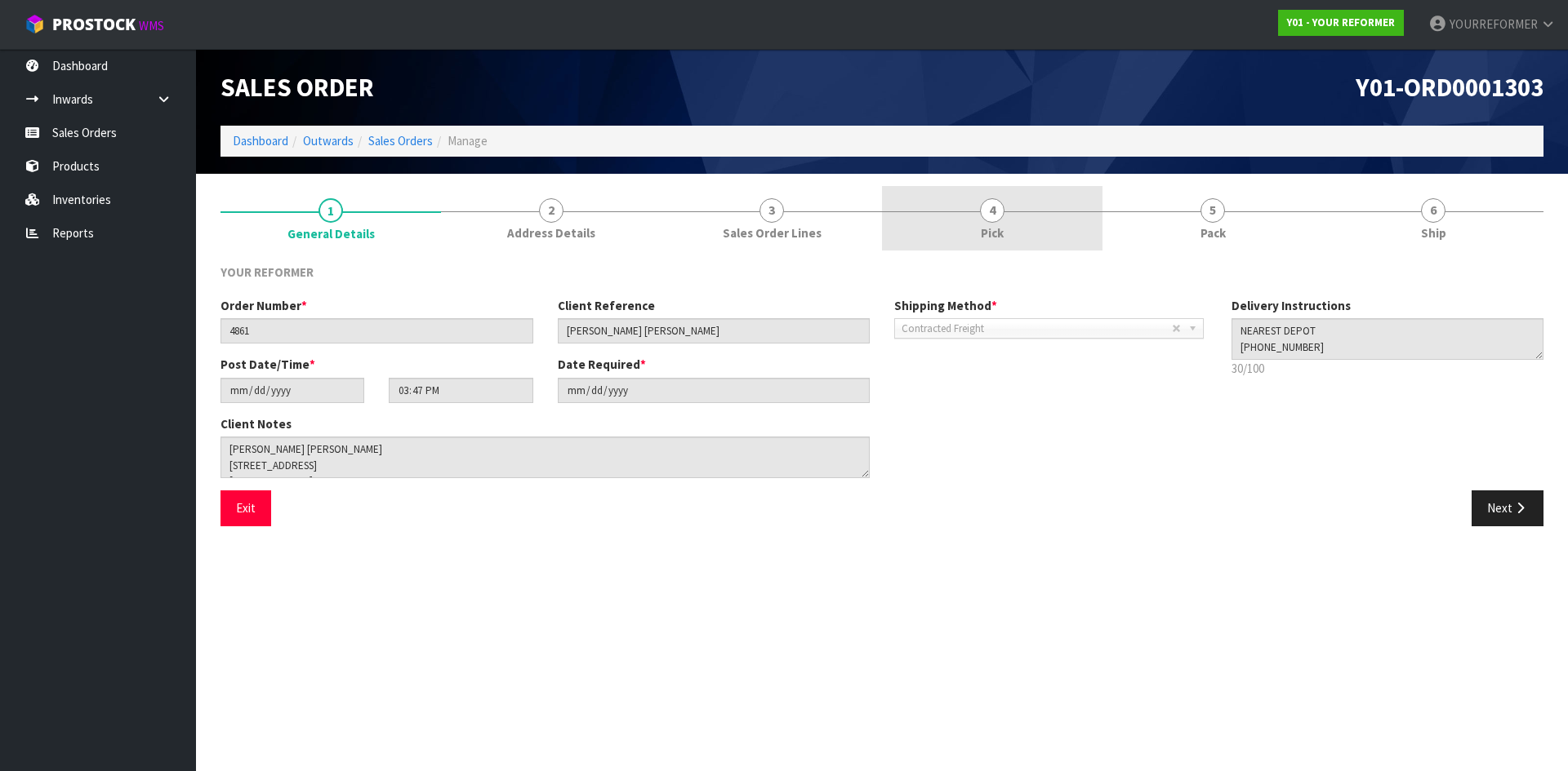
click at [1014, 228] on link "4 Pick" at bounding box center [992, 218] width 221 height 65
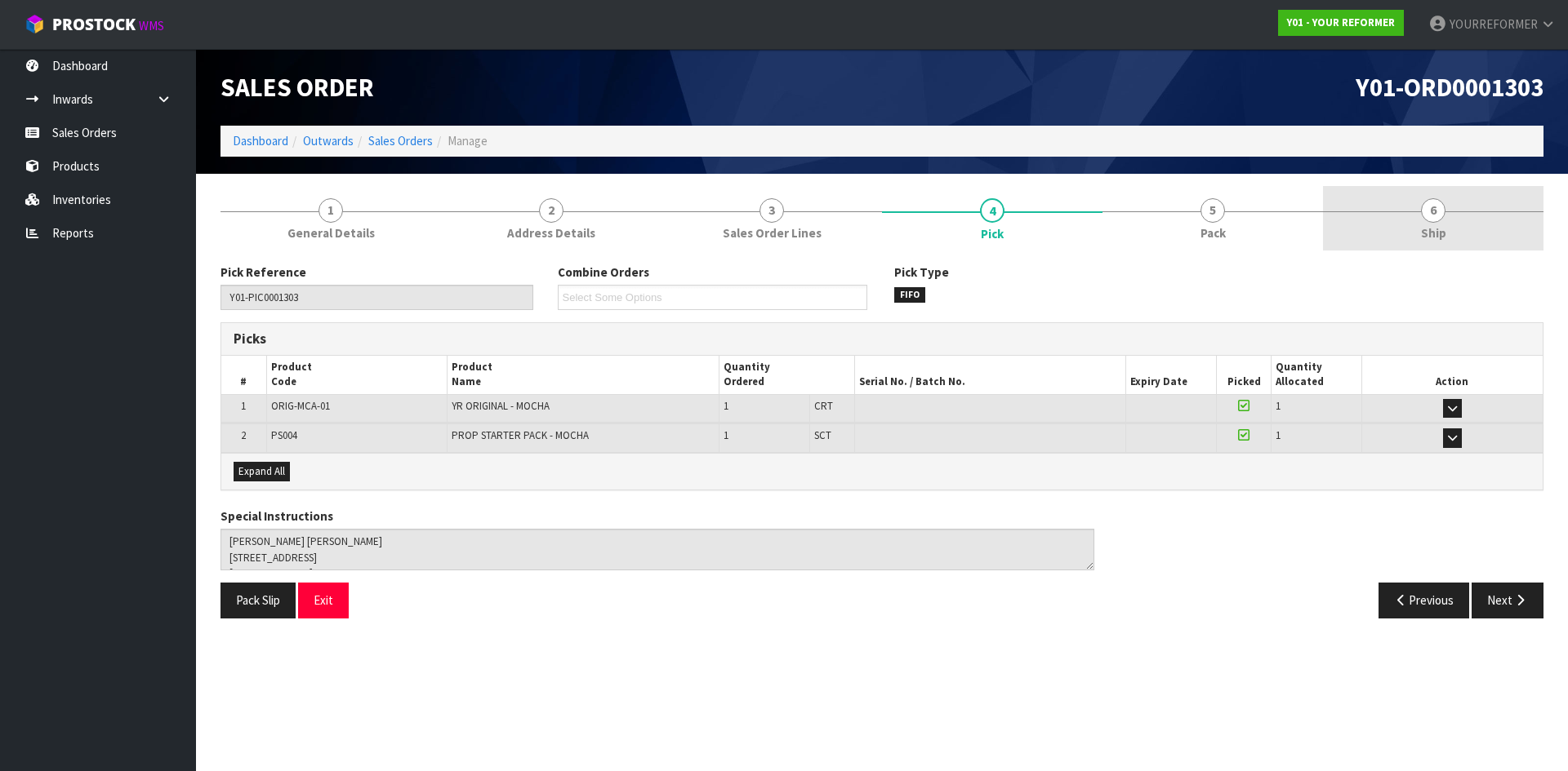
click at [1436, 222] on span "6" at bounding box center [1433, 211] width 25 height 25
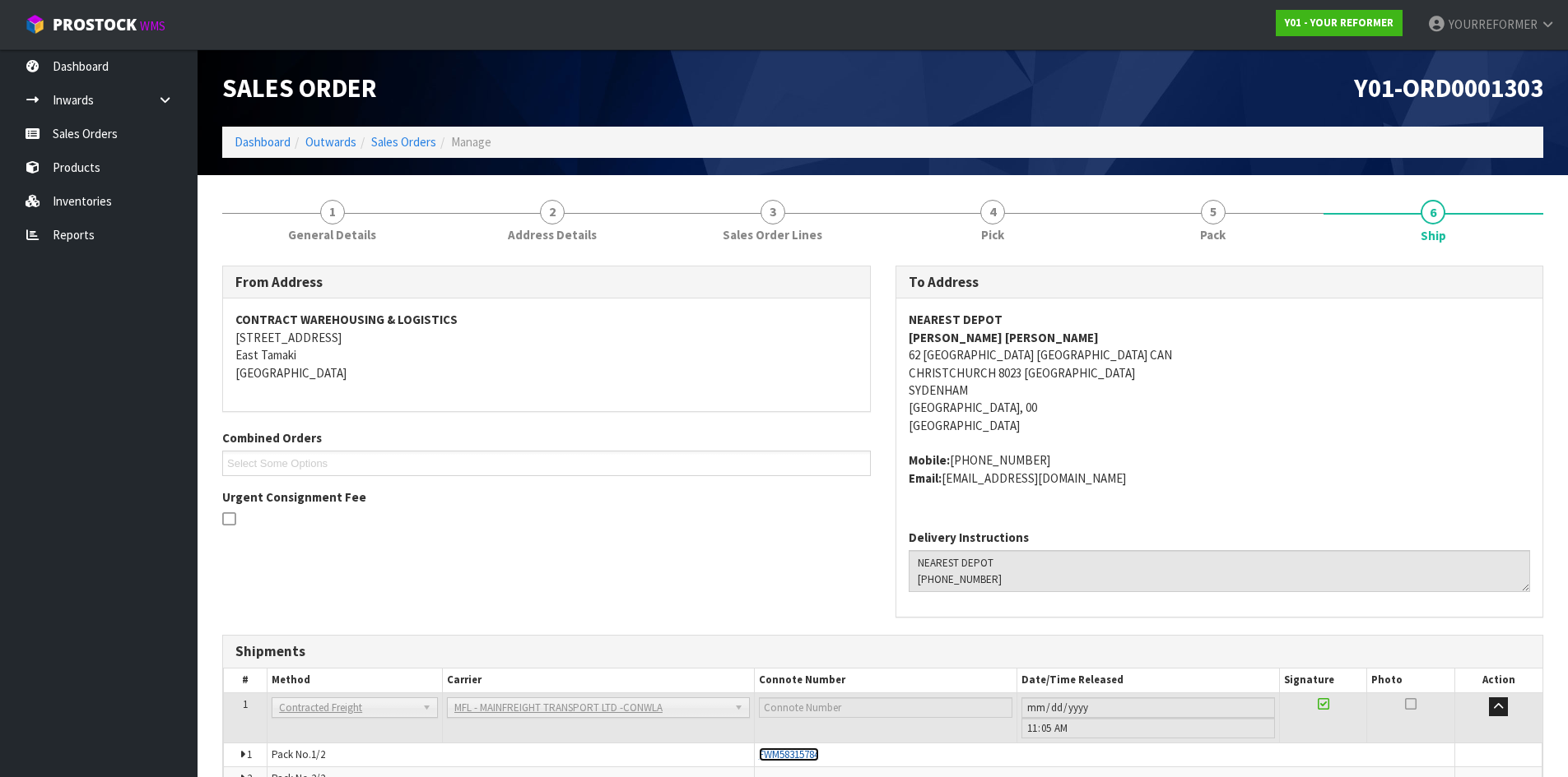
click at [795, 754] on span "FWM58315784" at bounding box center [788, 755] width 60 height 14
click at [67, 127] on link "Sales Orders" at bounding box center [98, 134] width 197 height 34
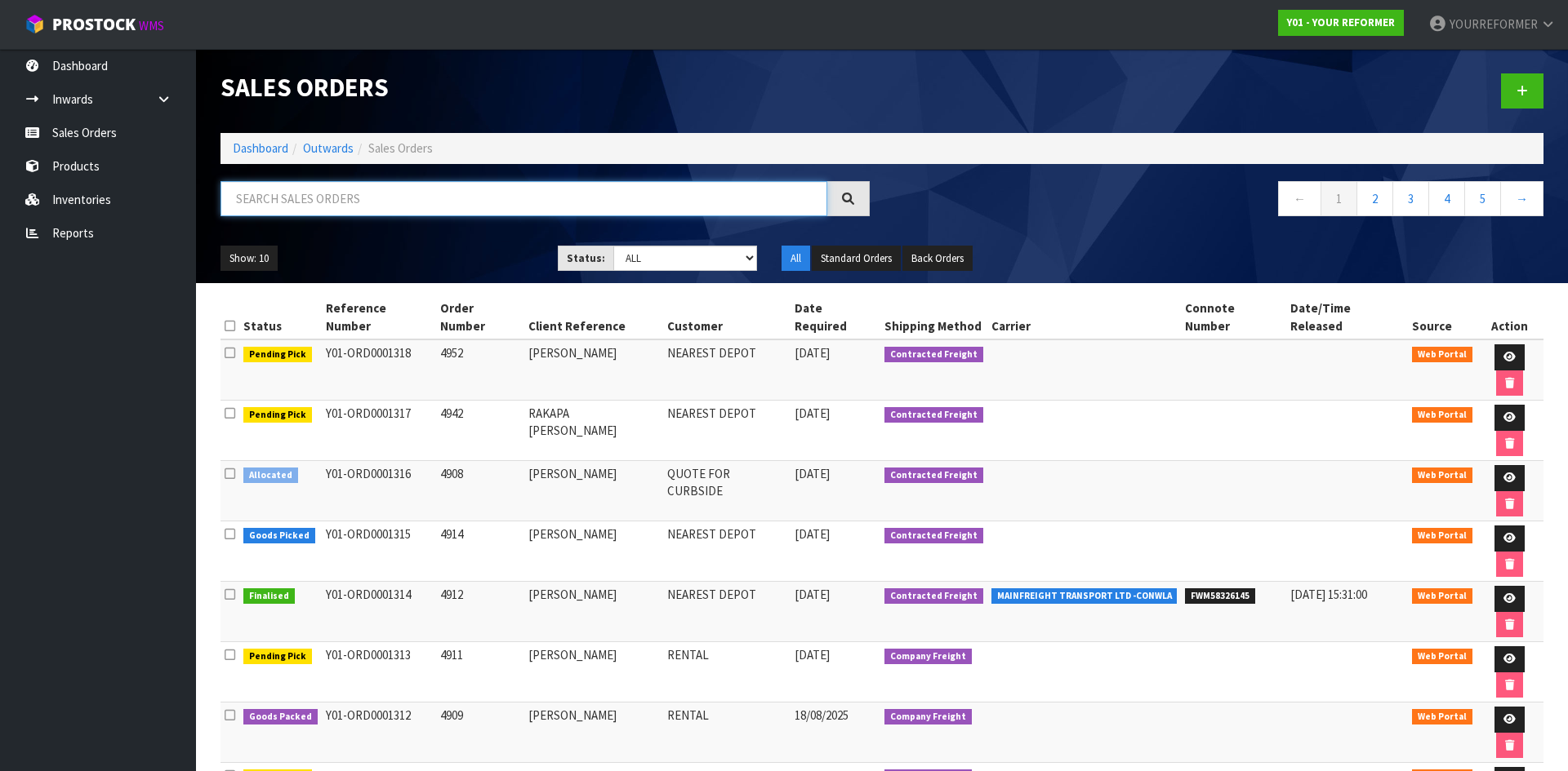
click at [355, 185] on input "text" at bounding box center [524, 199] width 606 height 35
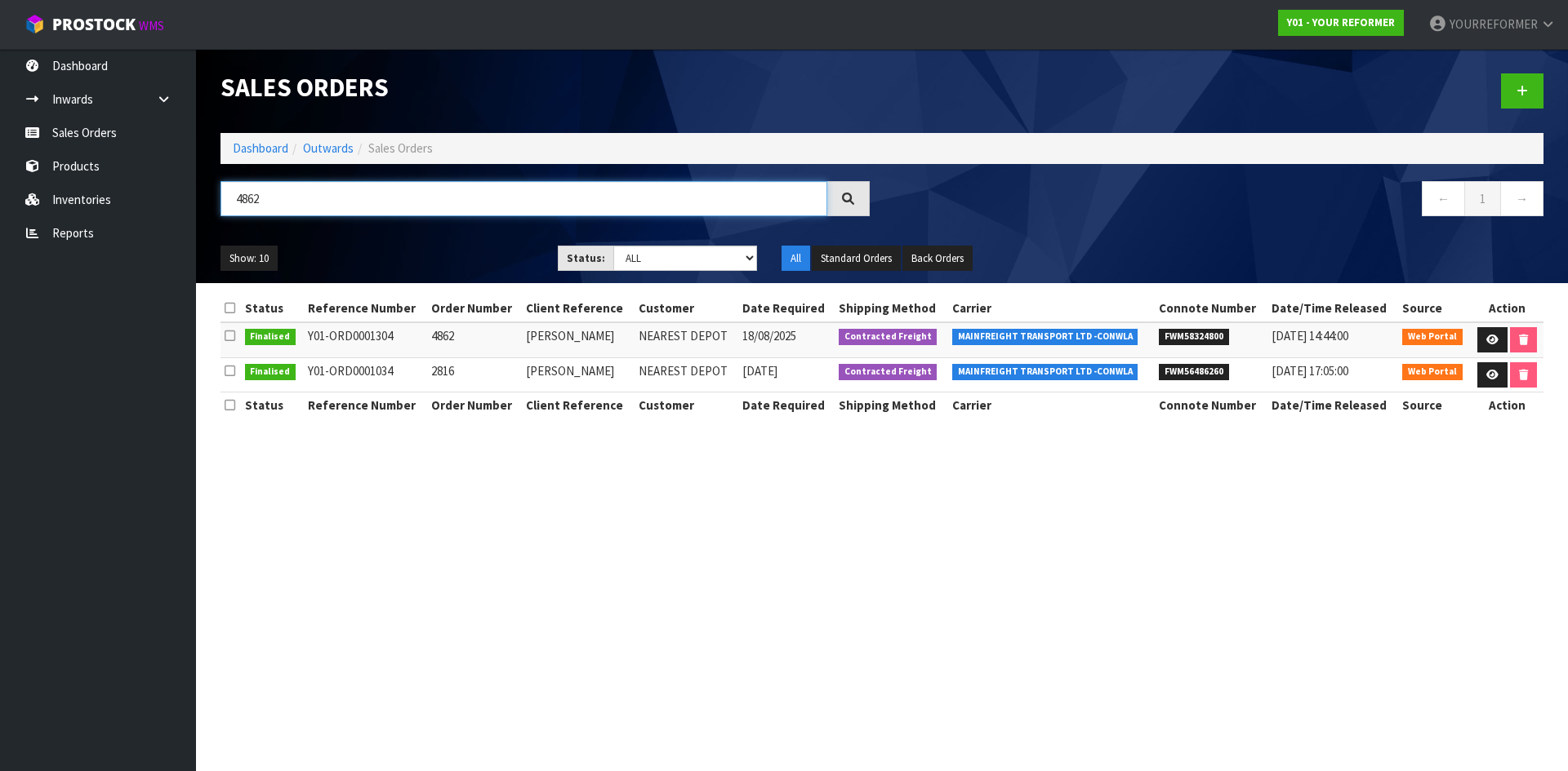
type input "4862"
click at [1499, 341] on link at bounding box center [1492, 339] width 30 height 26
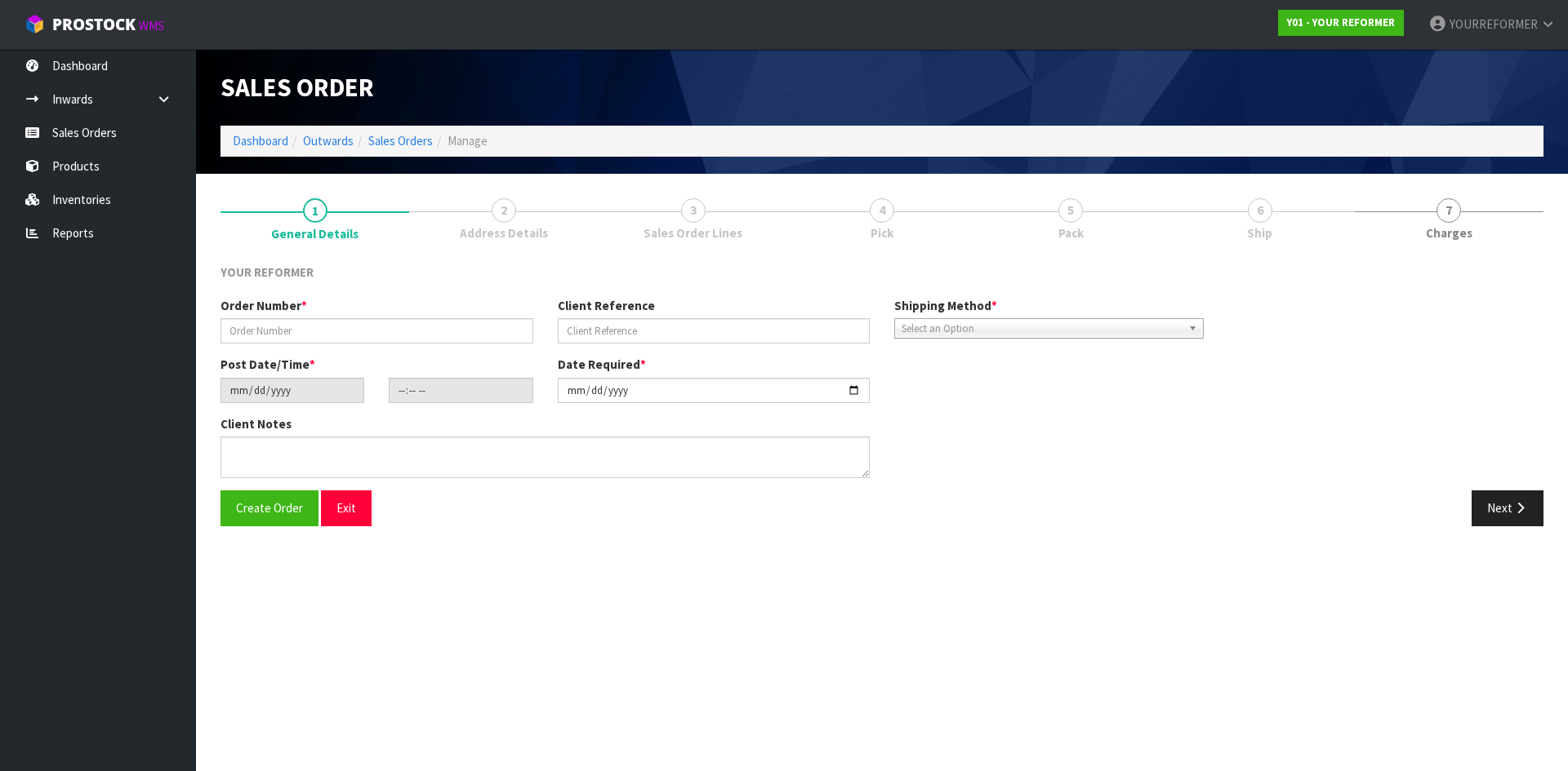
type input "4862"
type input "[PERSON_NAME]"
type input "2025-08-15"
type input "15:48:00.000"
type input "2025-08-18"
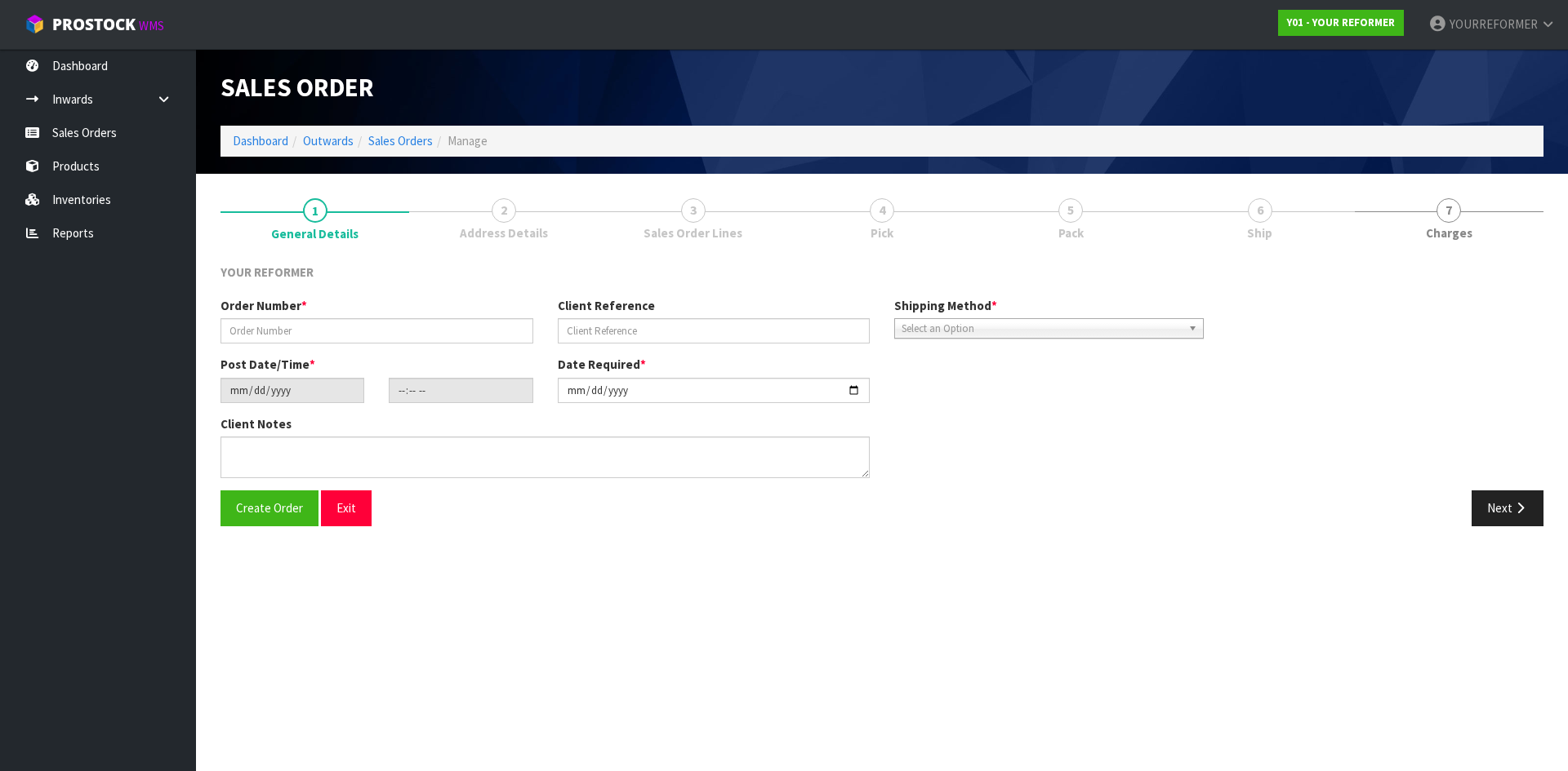
type textarea "[PERSON_NAME] [STREET_ADDRESS] [PHONE_NUMBER]"
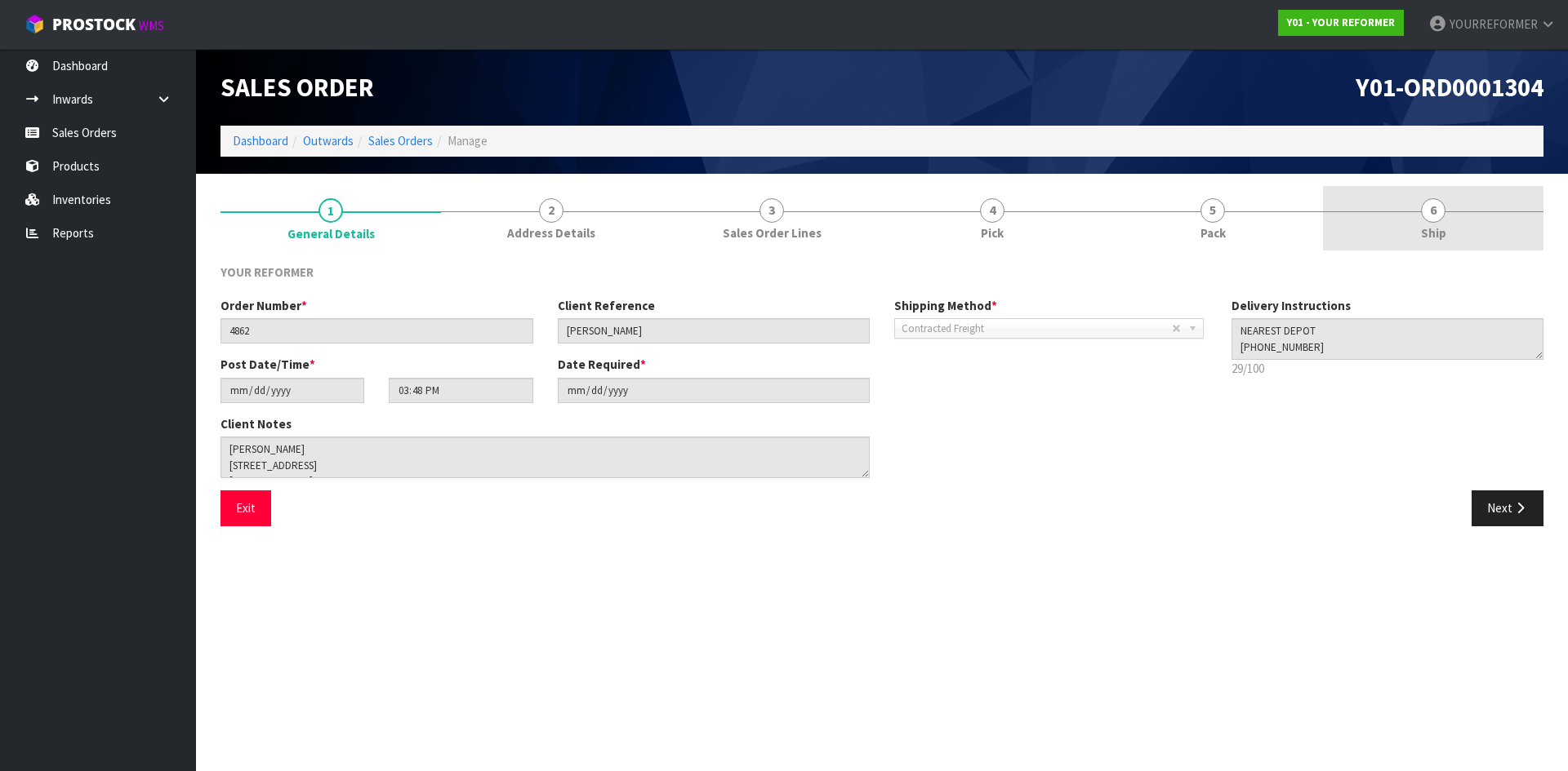
click at [1440, 222] on link "6 Ship" at bounding box center [1432, 218] width 221 height 65
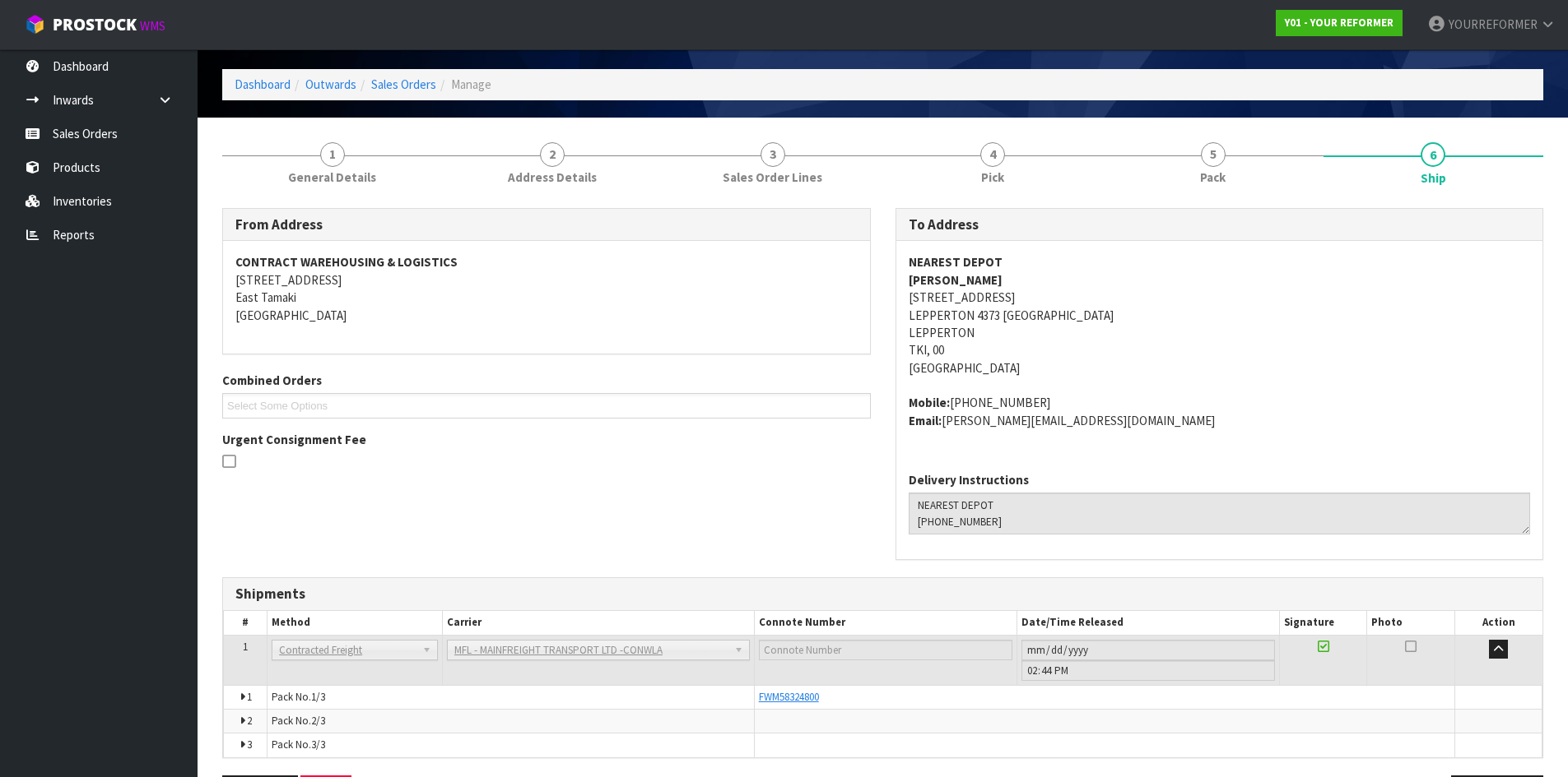
scroll to position [116, 0]
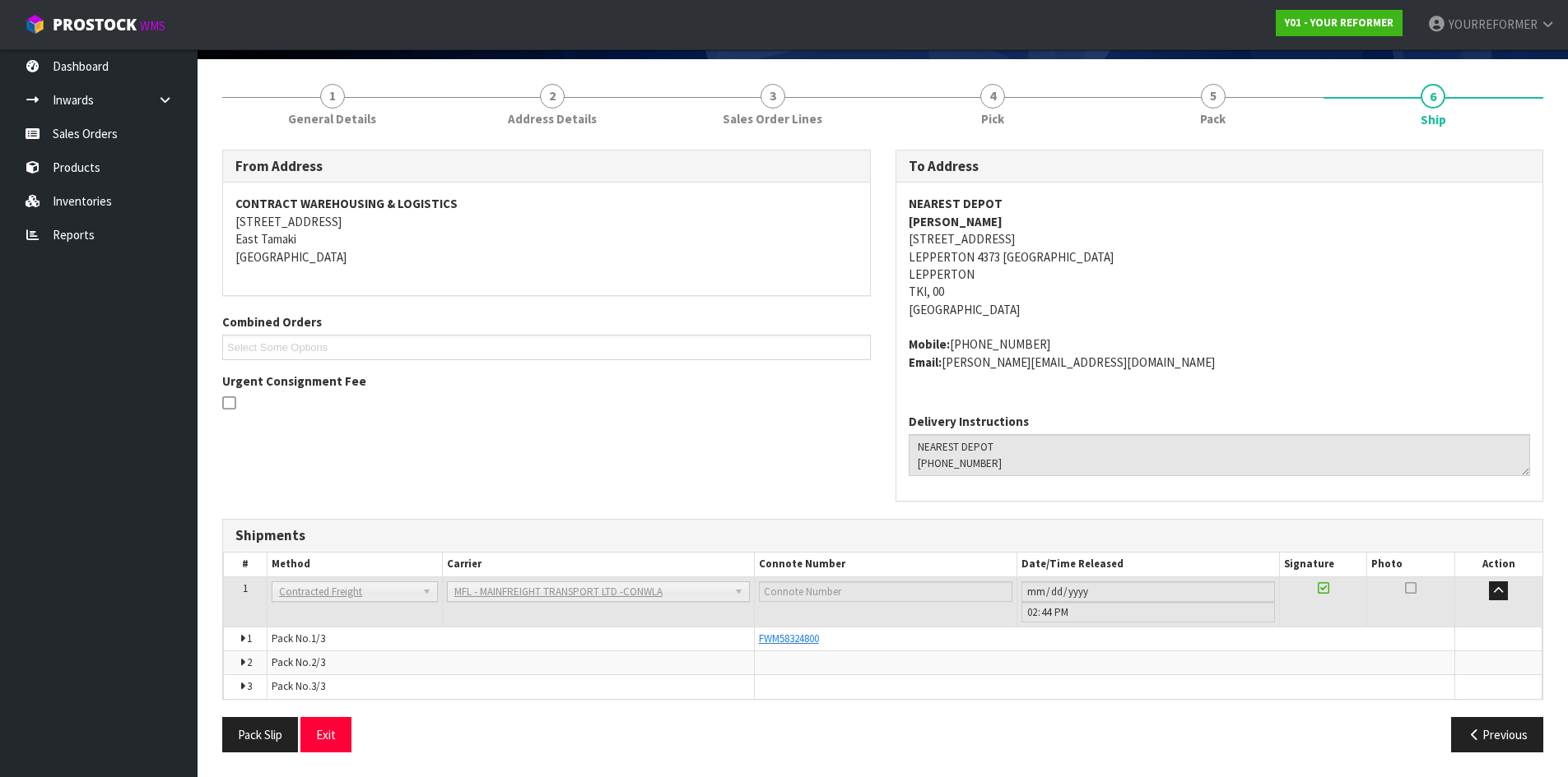
drag, startPoint x: 1212, startPoint y: 108, endPoint x: 1191, endPoint y: 114, distance: 21.8
click at [1212, 110] on link "5 Pack" at bounding box center [1212, 104] width 221 height 65
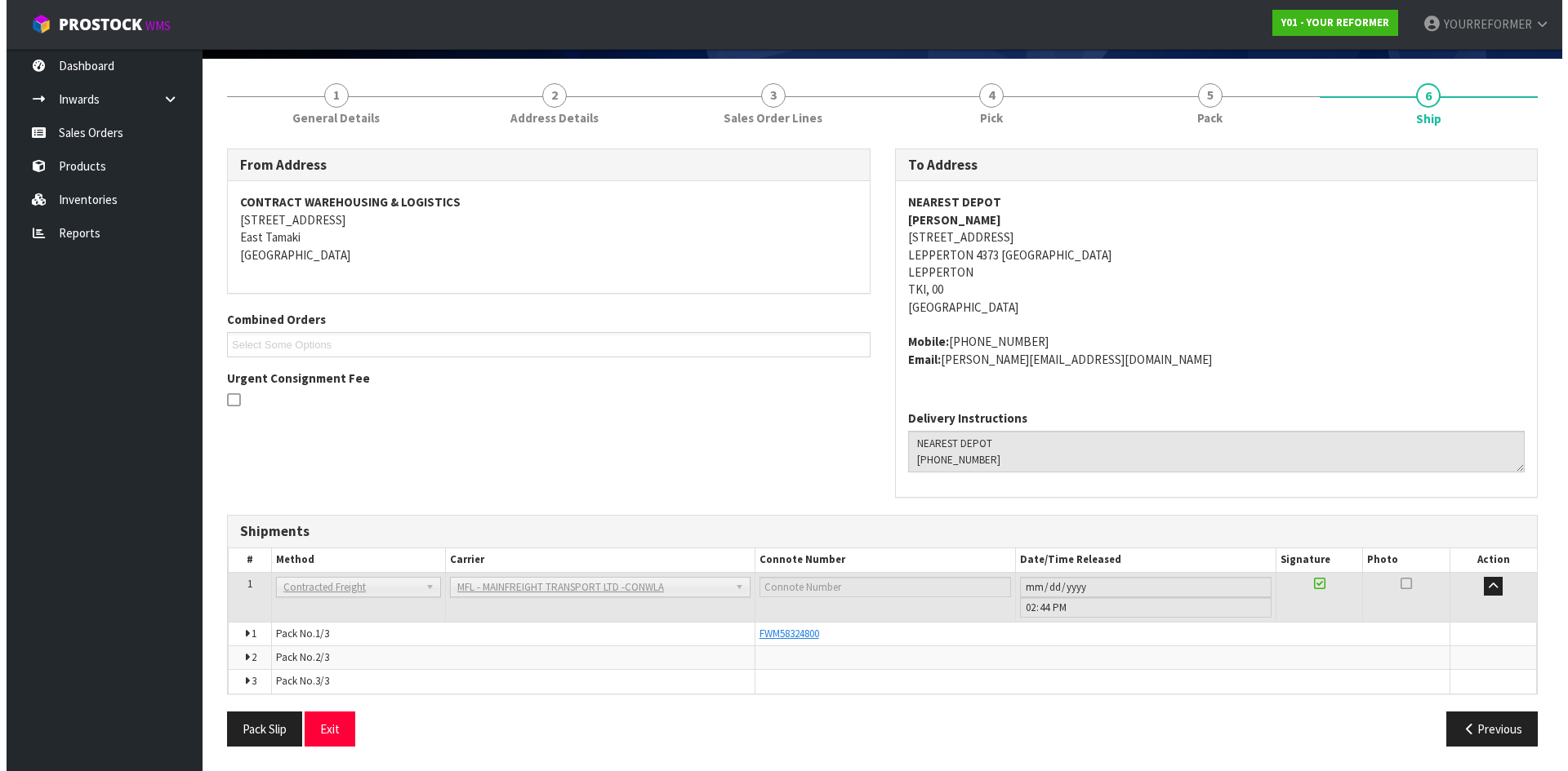
scroll to position [0, 0]
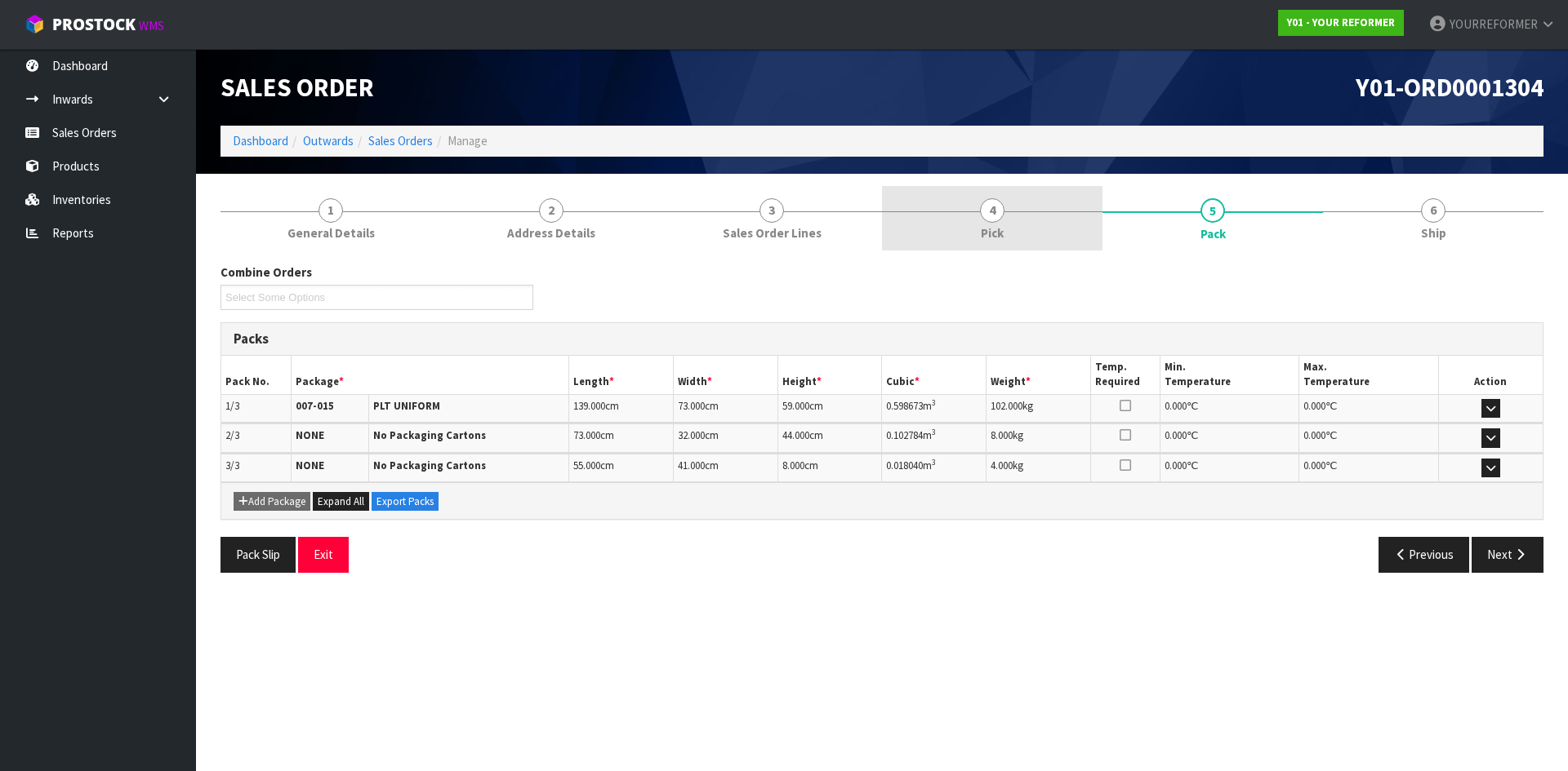
click at [1002, 230] on span "Pick" at bounding box center [992, 232] width 23 height 17
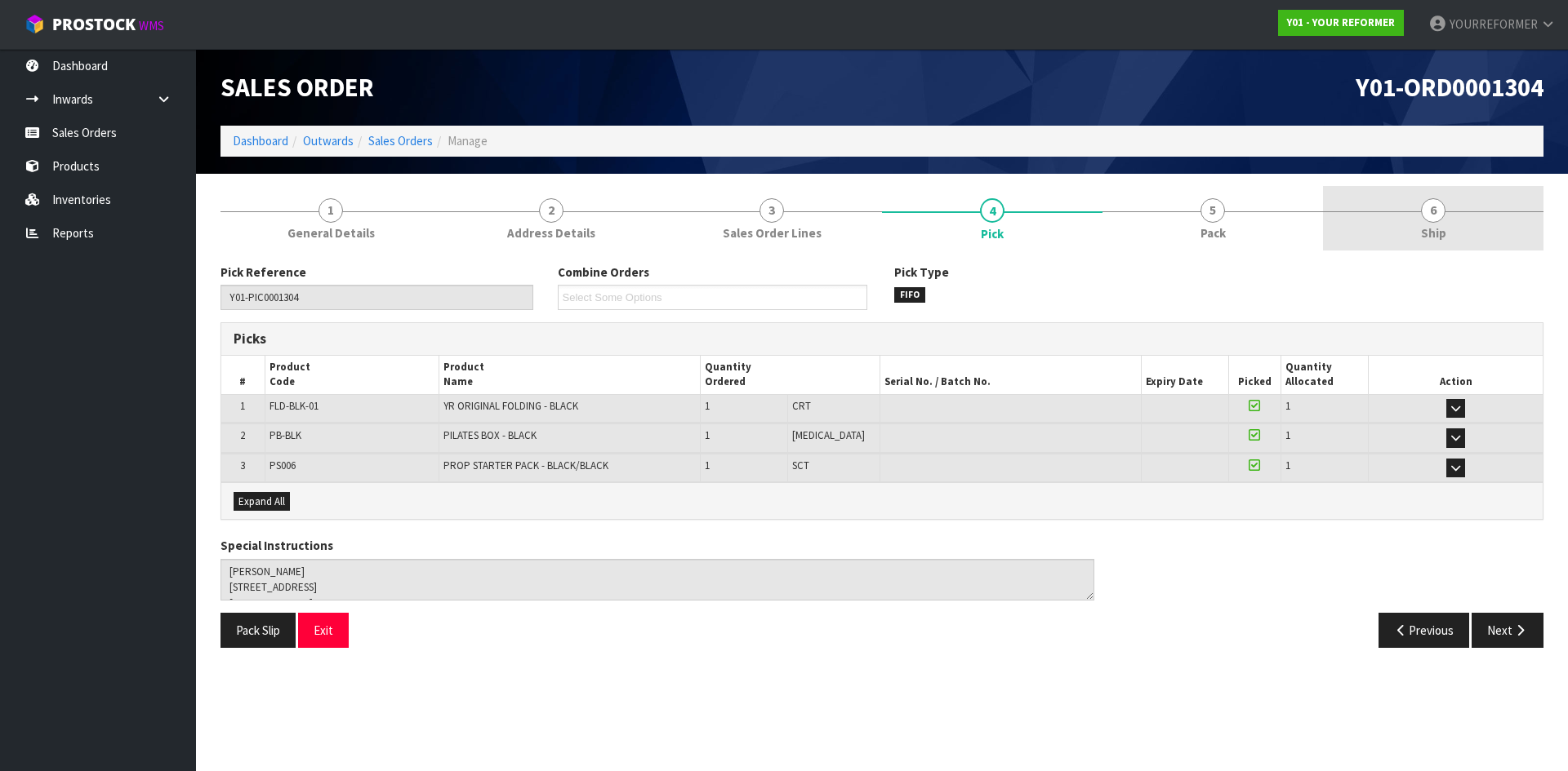
click at [1414, 226] on link "6 Ship" at bounding box center [1432, 218] width 221 height 65
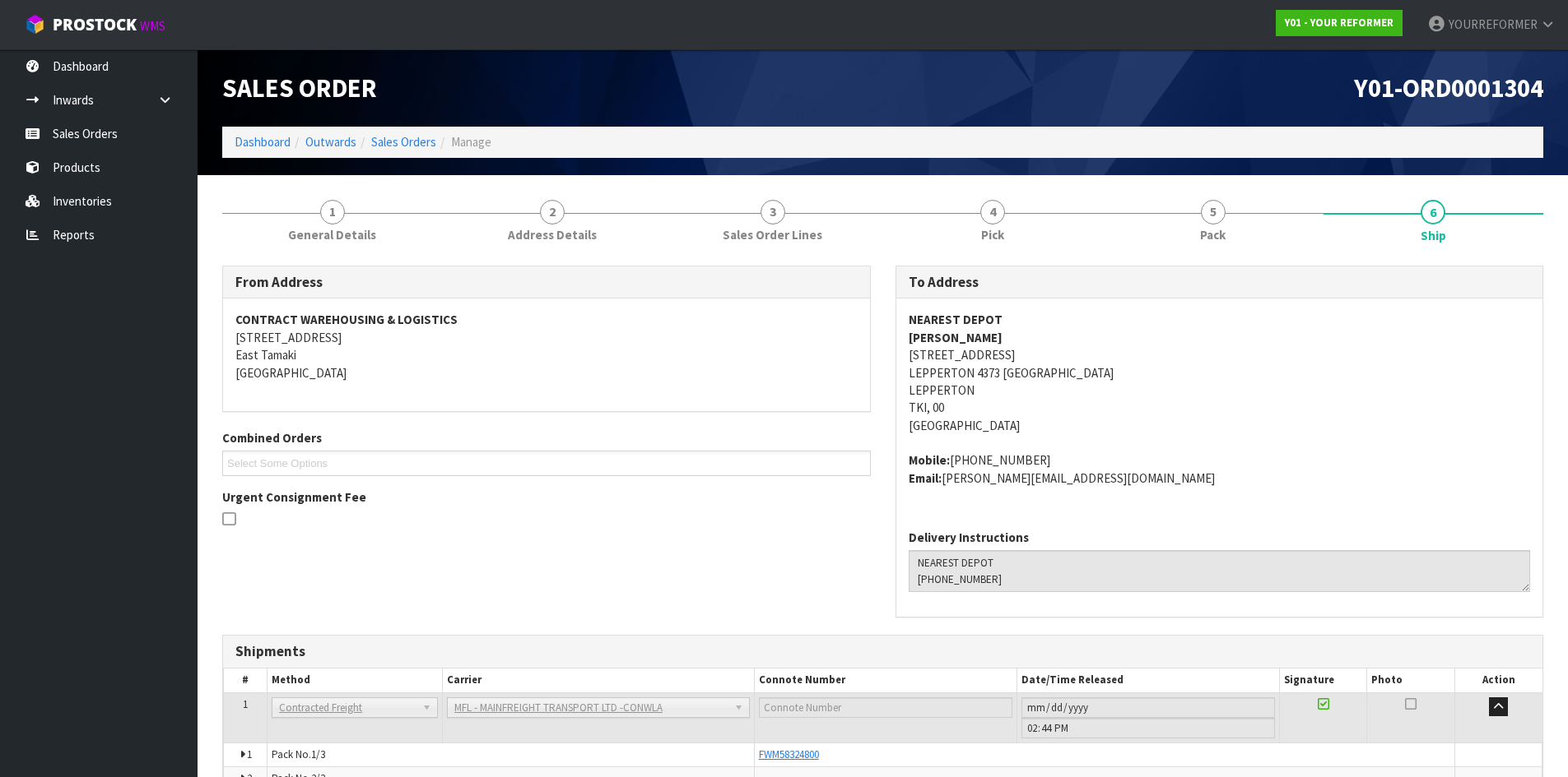
click at [786, 762] on div "FWM58324800" at bounding box center [1104, 755] width 692 height 15
click at [787, 757] on span "FWM58324800" at bounding box center [788, 755] width 60 height 14
click at [96, 137] on link "Sales Orders" at bounding box center [98, 134] width 197 height 34
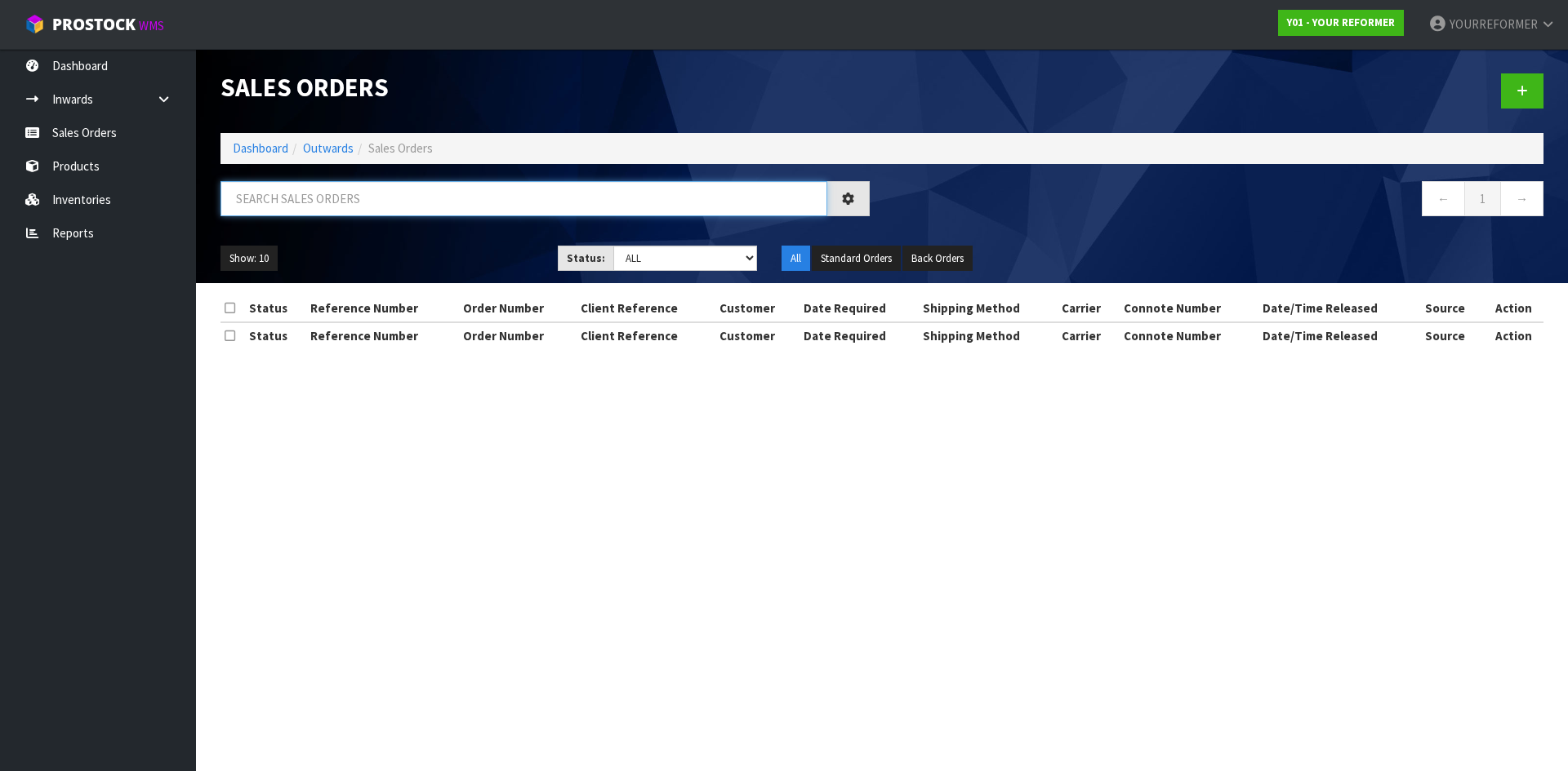
click at [339, 191] on input "text" at bounding box center [524, 199] width 606 height 35
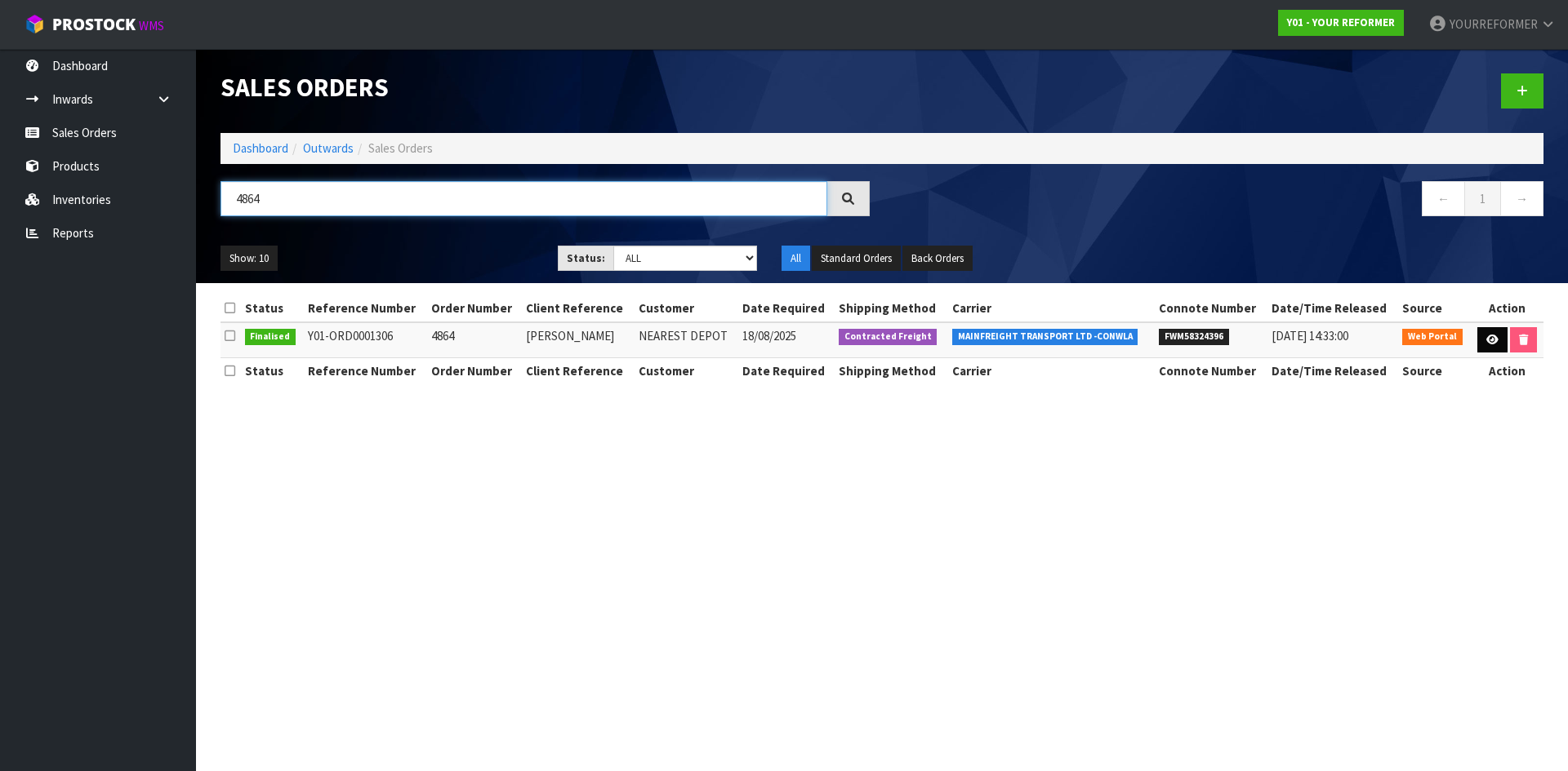
type input "4864"
click at [1494, 340] on icon at bounding box center [1493, 340] width 12 height 11
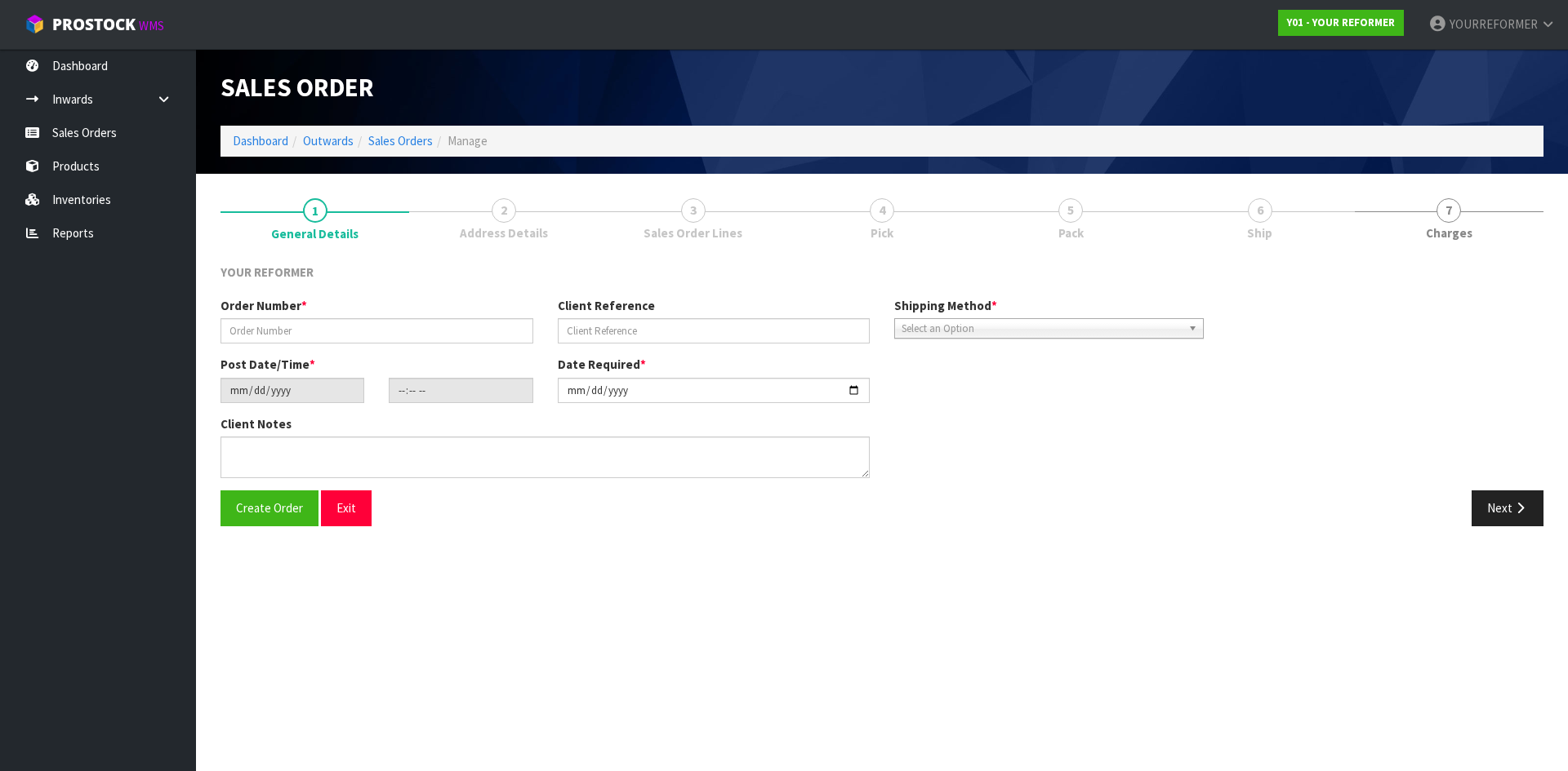
type input "4864"
type input "NIKKI WILSON"
type input "2025-08-15"
type input "15:55:00.000"
type input "2025-08-18"
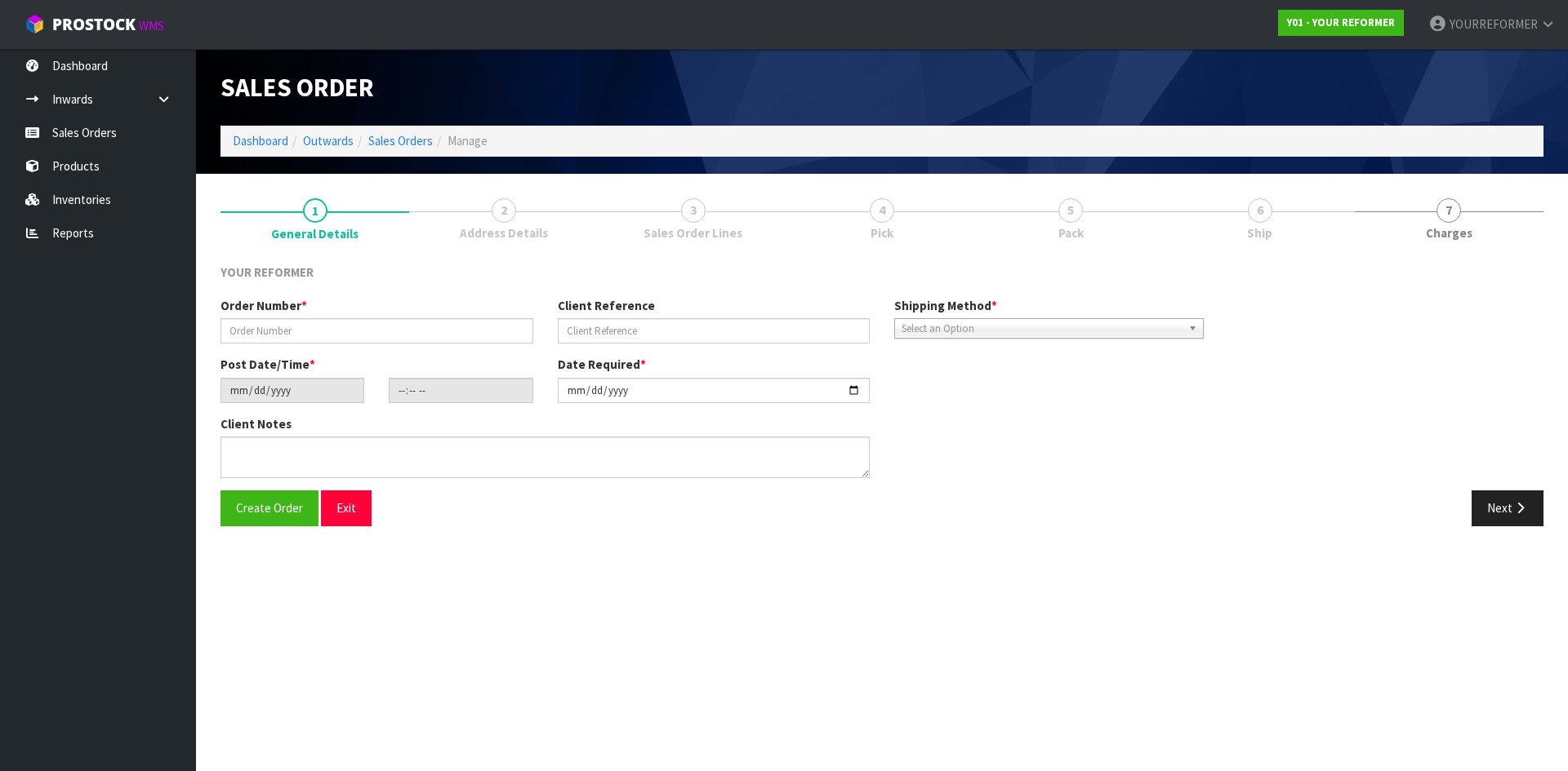
type textarea "NIKKI WILSON 6 IAN STREET BOP ROTORUA 3010 NEW ZEALAND +64 210 263 4329"
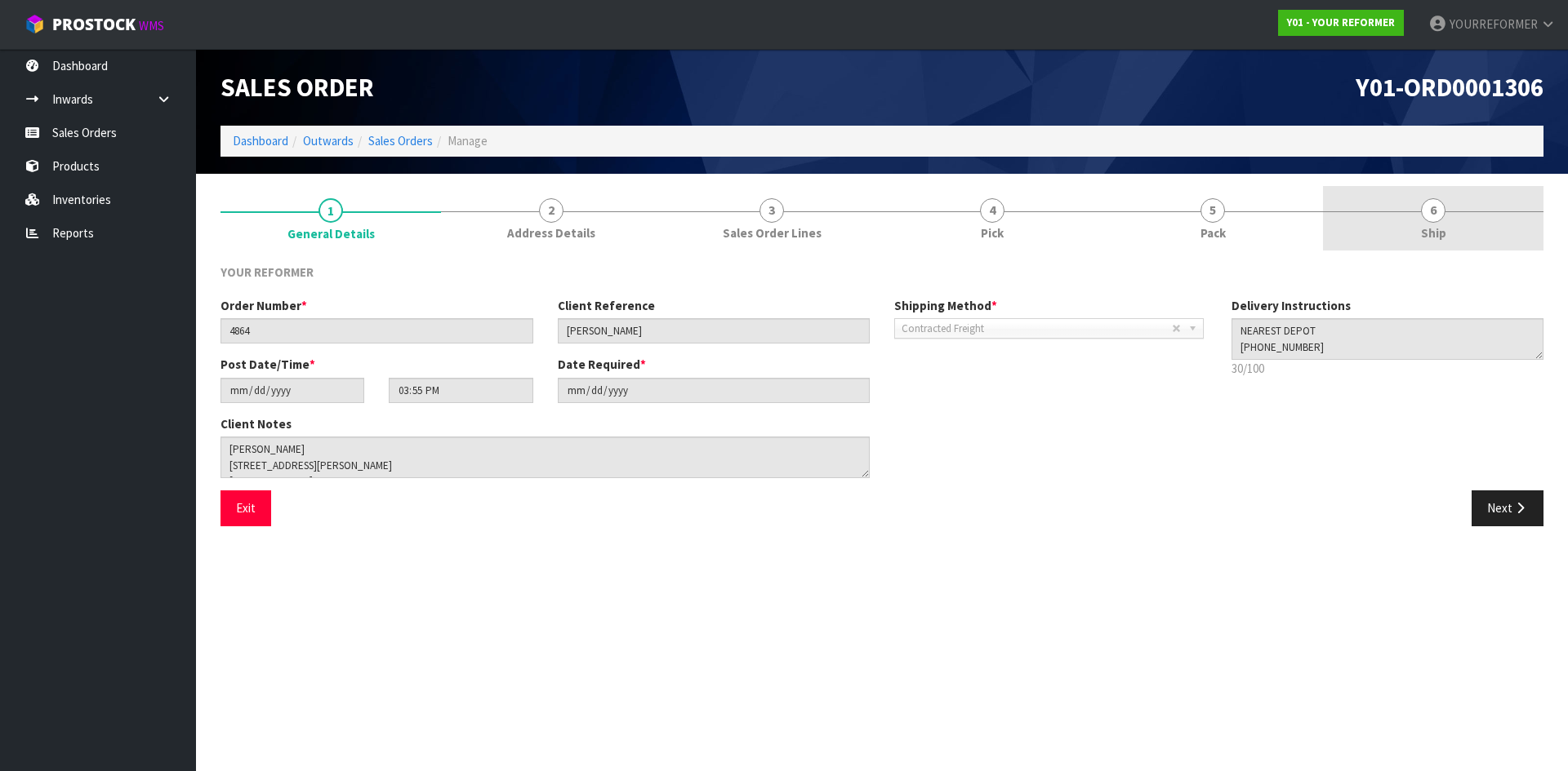
click at [1456, 219] on link "6 Ship" at bounding box center [1432, 218] width 221 height 65
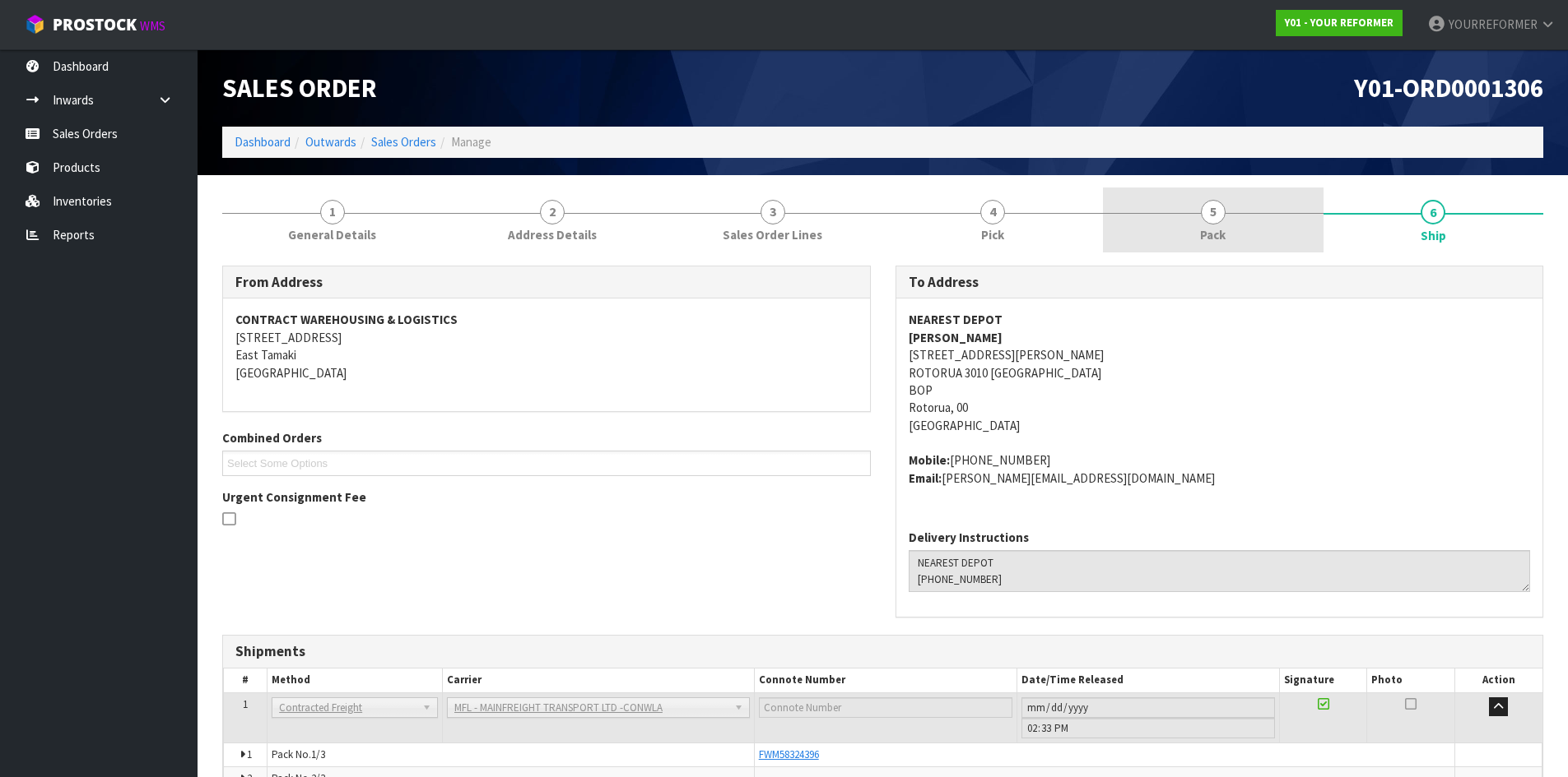
click at [1230, 223] on link "5 Pack" at bounding box center [1212, 220] width 221 height 65
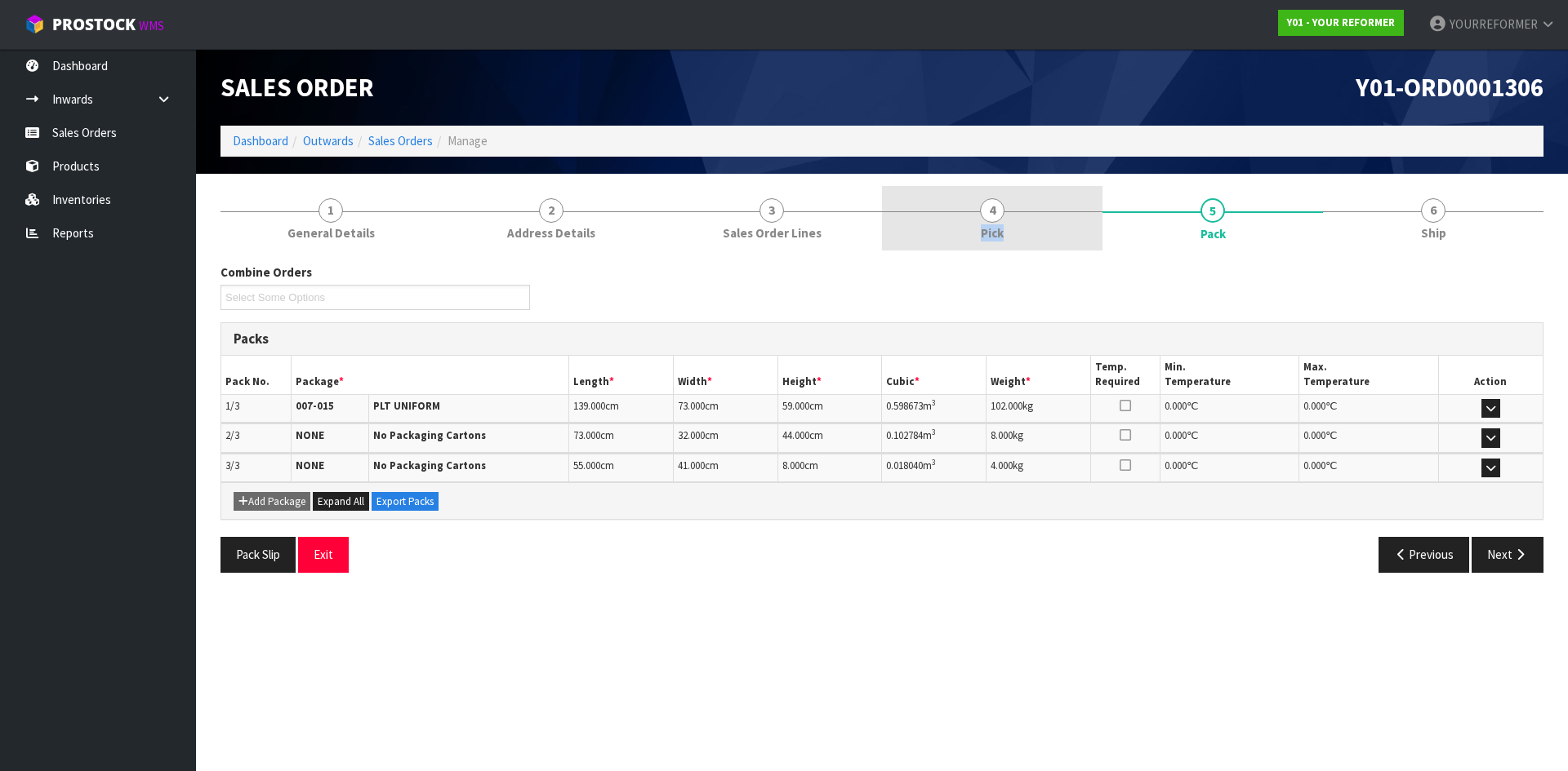
drag, startPoint x: 1004, startPoint y: 220, endPoint x: 998, endPoint y: 228, distance: 10.0
click at [998, 228] on link "4 Pick" at bounding box center [992, 218] width 221 height 65
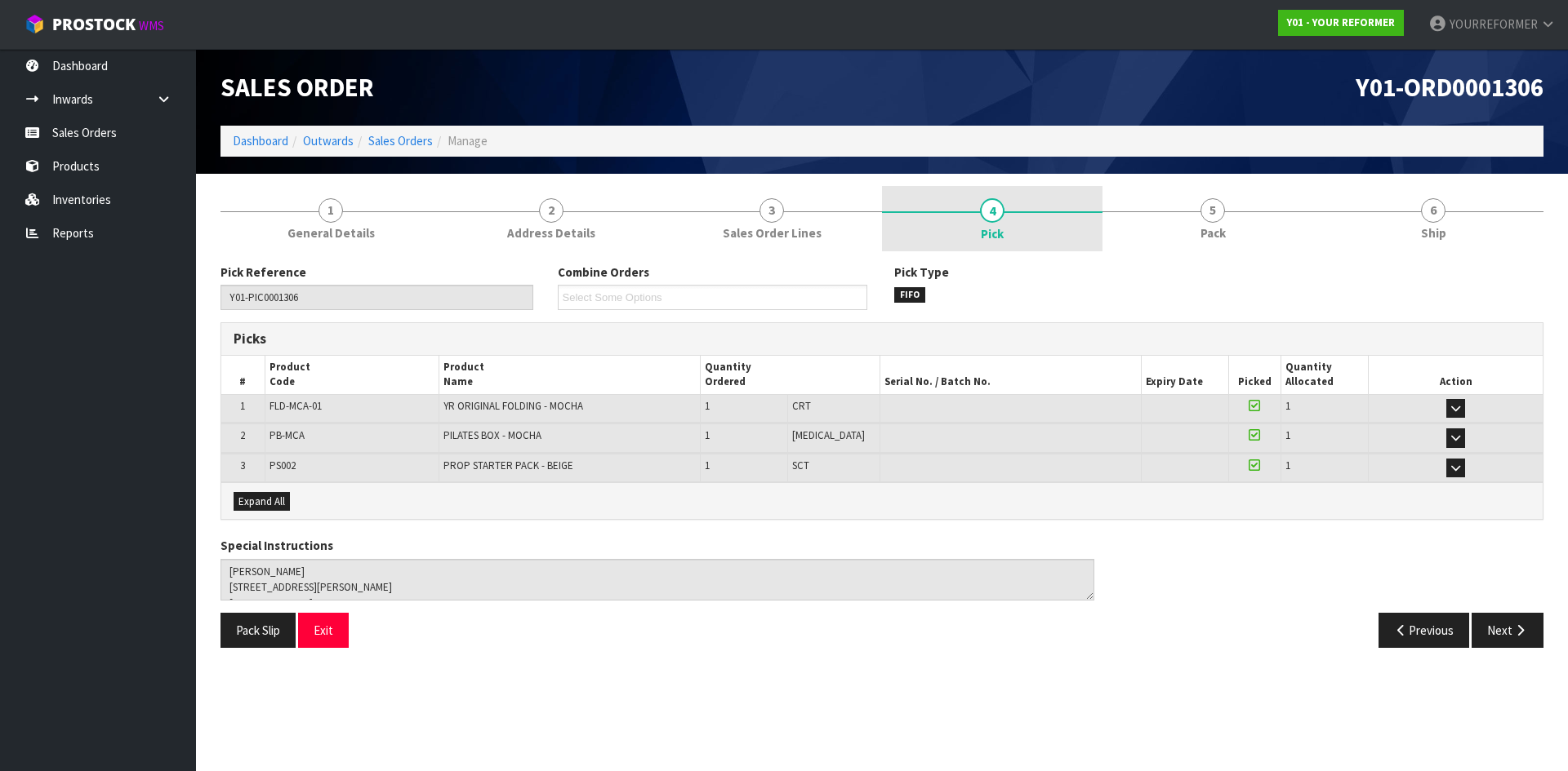
click at [999, 214] on span "4" at bounding box center [992, 211] width 25 height 25
click at [1002, 223] on link "4 Pick" at bounding box center [992, 219] width 221 height 66
click at [998, 223] on link "4 Pick" at bounding box center [992, 219] width 221 height 66
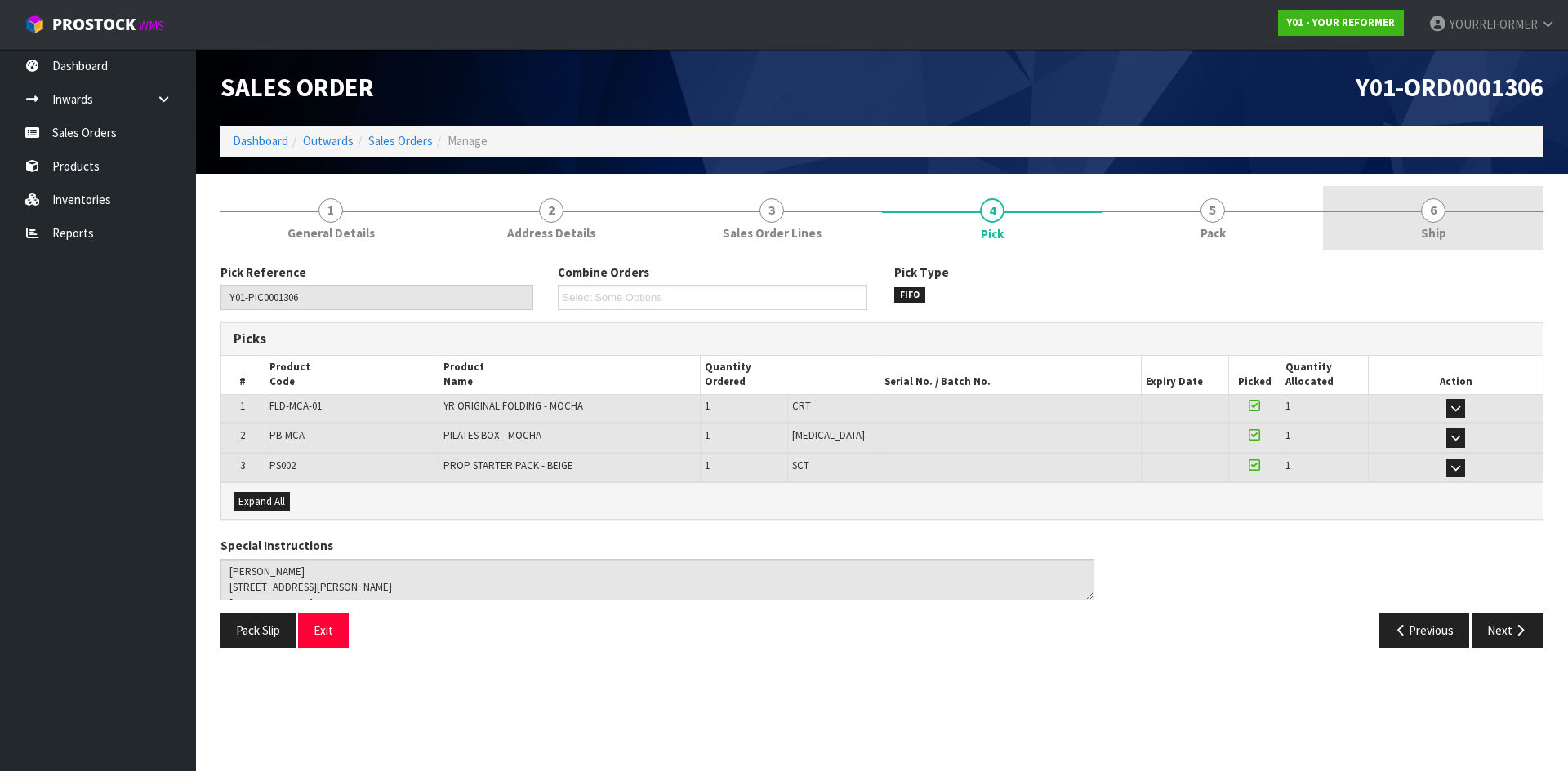
click at [1435, 224] on span "Ship" at bounding box center [1433, 232] width 26 height 17
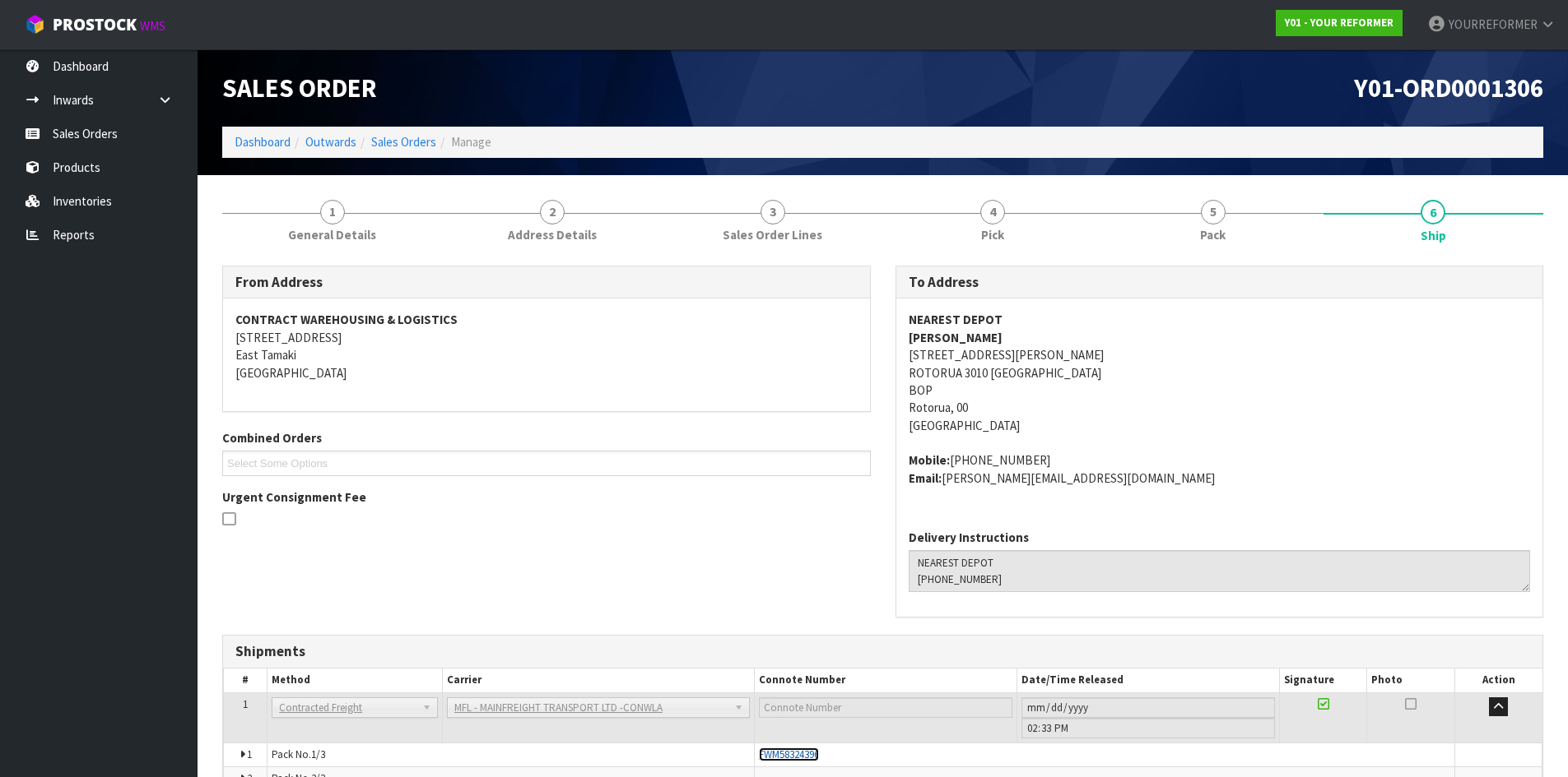
click at [796, 755] on span "FWM58324396" at bounding box center [788, 755] width 60 height 14
drag, startPoint x: 130, startPoint y: 137, endPoint x: 331, endPoint y: 171, distance: 203.9
click at [130, 137] on link "Sales Orders" at bounding box center [98, 134] width 197 height 34
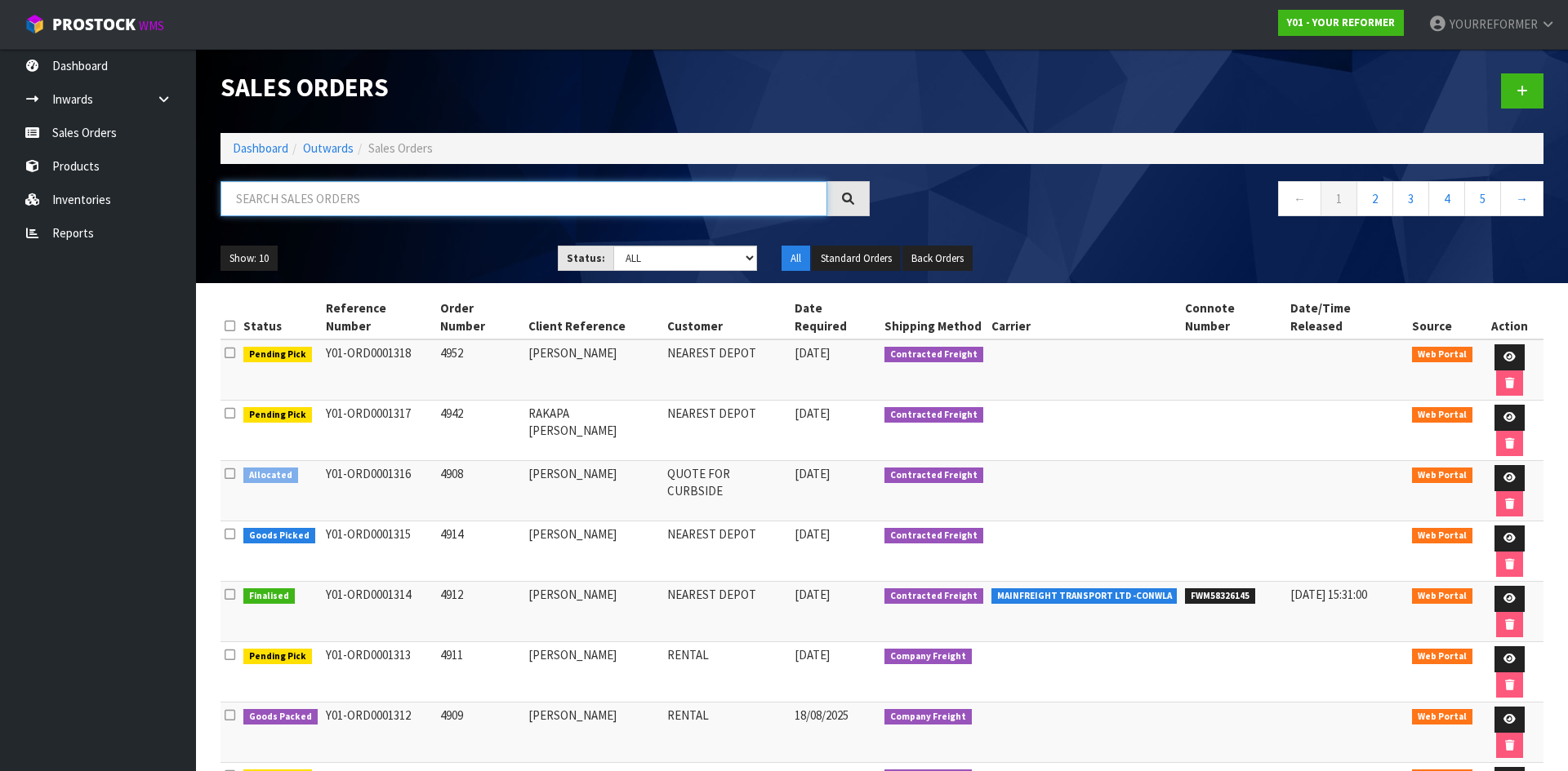
click at [294, 195] on input "text" at bounding box center [524, 199] width 606 height 35
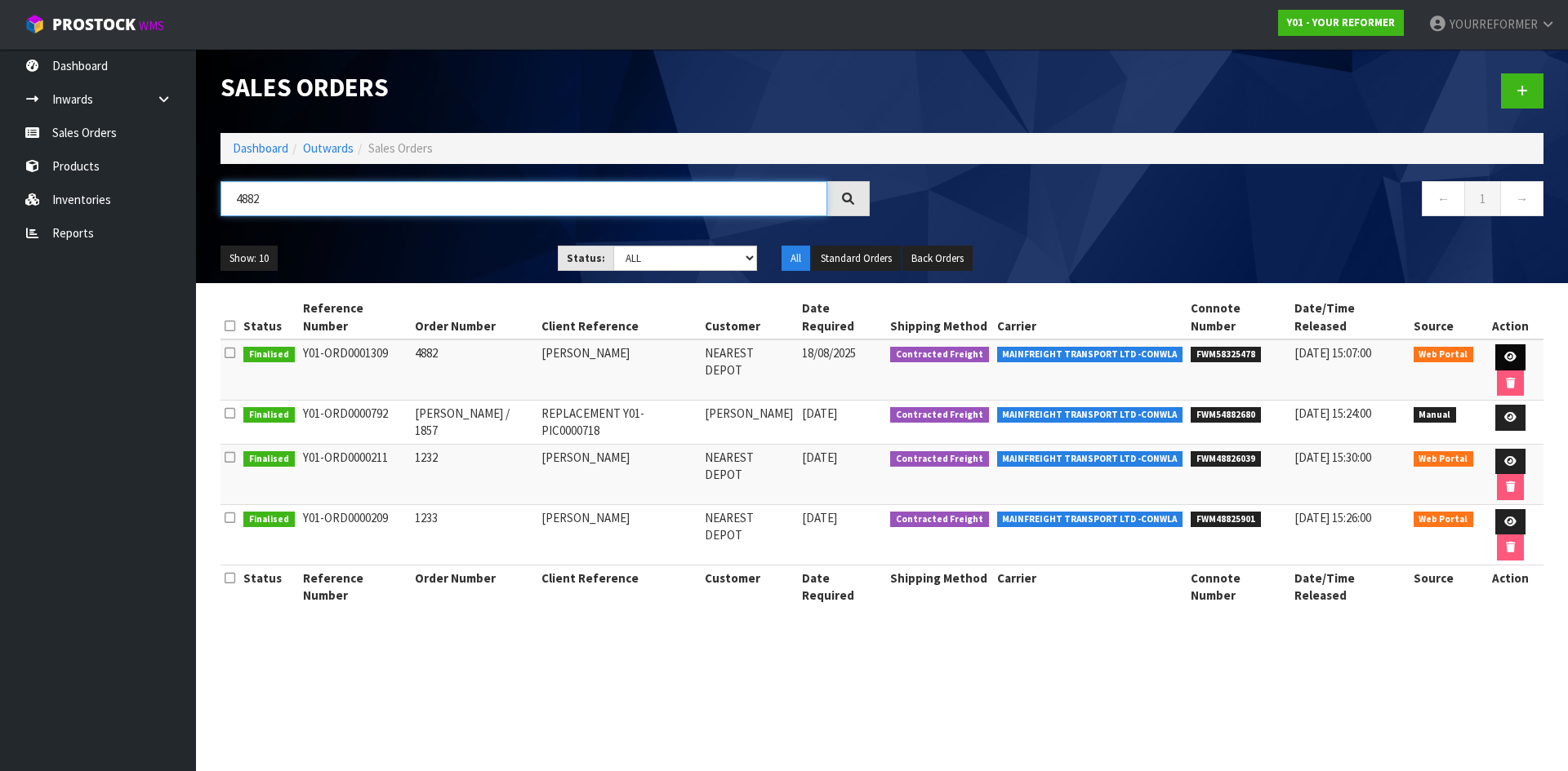
type input "4882"
click at [1504, 352] on icon at bounding box center [1510, 357] width 12 height 11
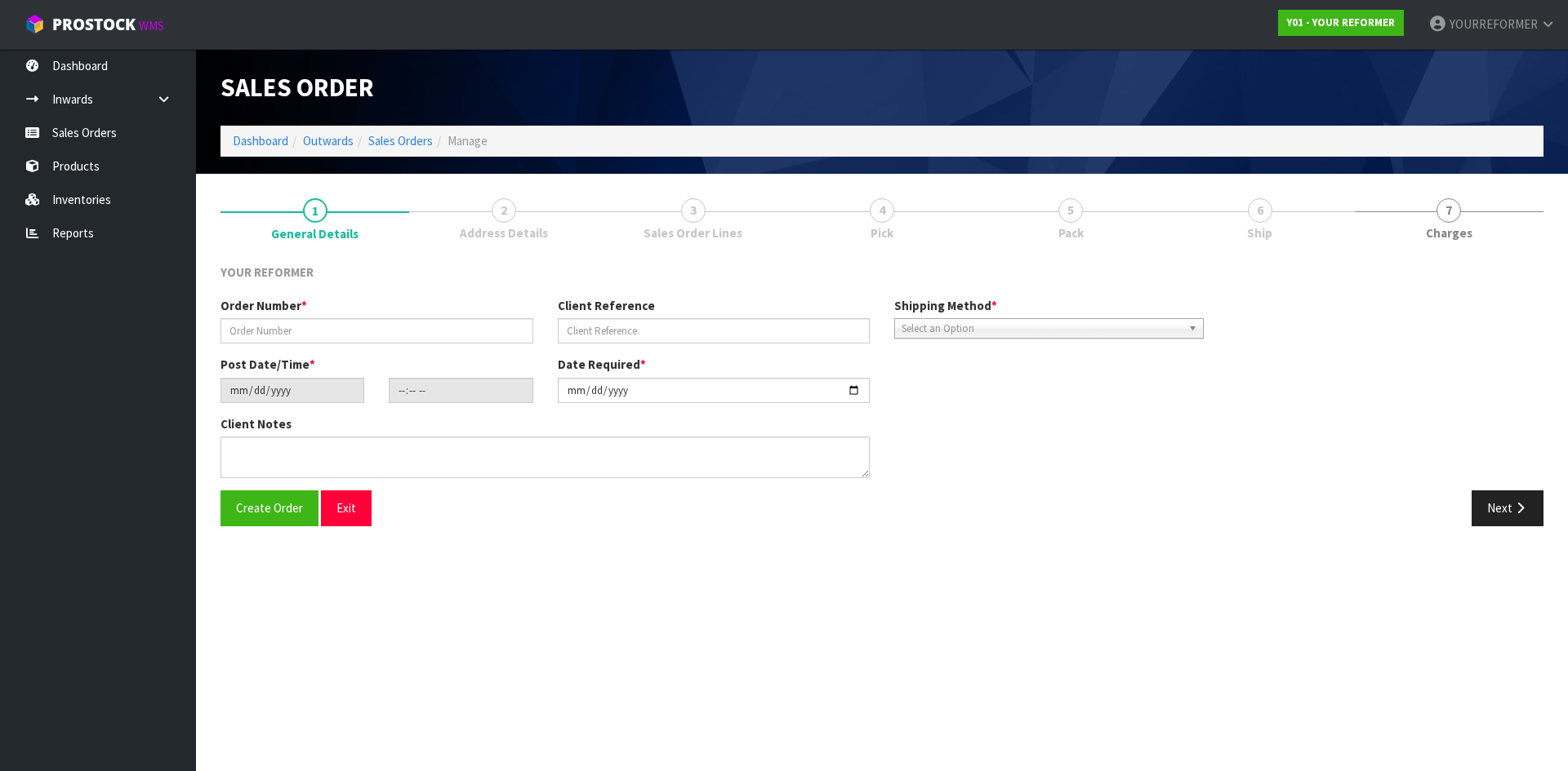
type input "4882"
type input "[PERSON_NAME]"
type input "2025-08-18"
type input "10:48:00.000"
type input "2025-08-18"
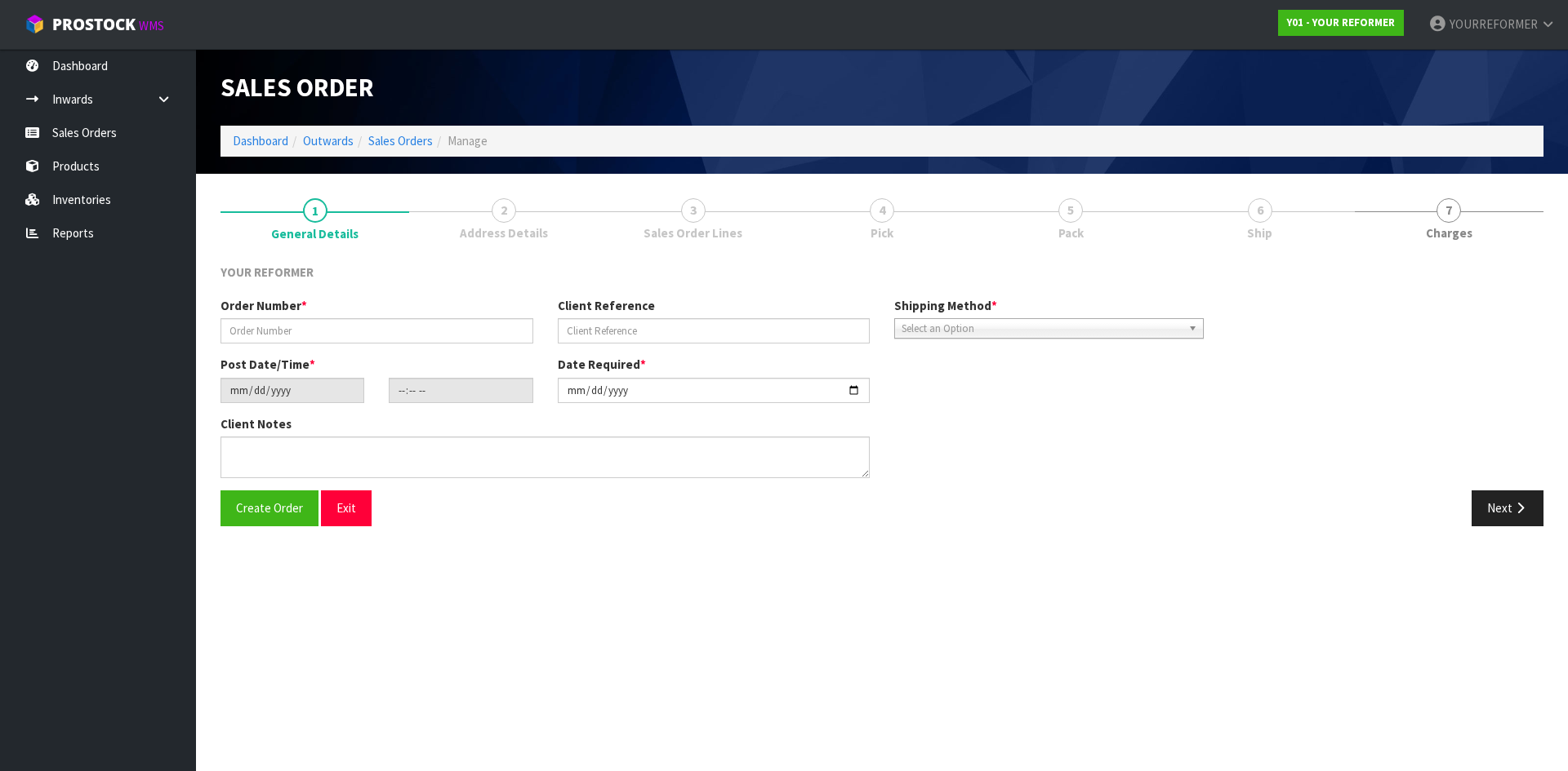
type textarea "RICHARD CARTER 213 LETTS GULLY ROAD OTA ALEXANDRA 9393 NEW ZEALAND +64 27 249 0…"
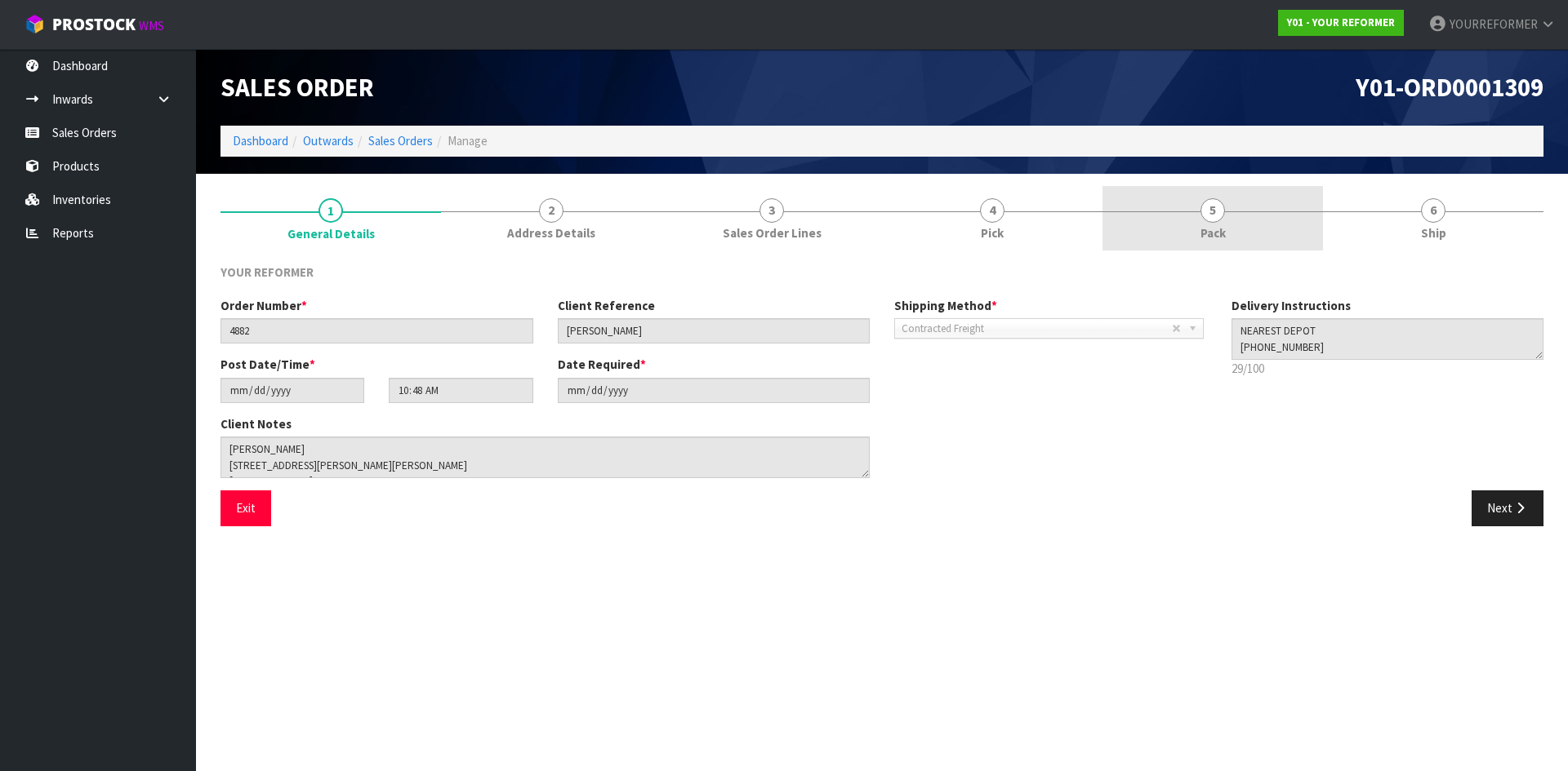
click at [1220, 236] on span "Pack" at bounding box center [1213, 232] width 26 height 17
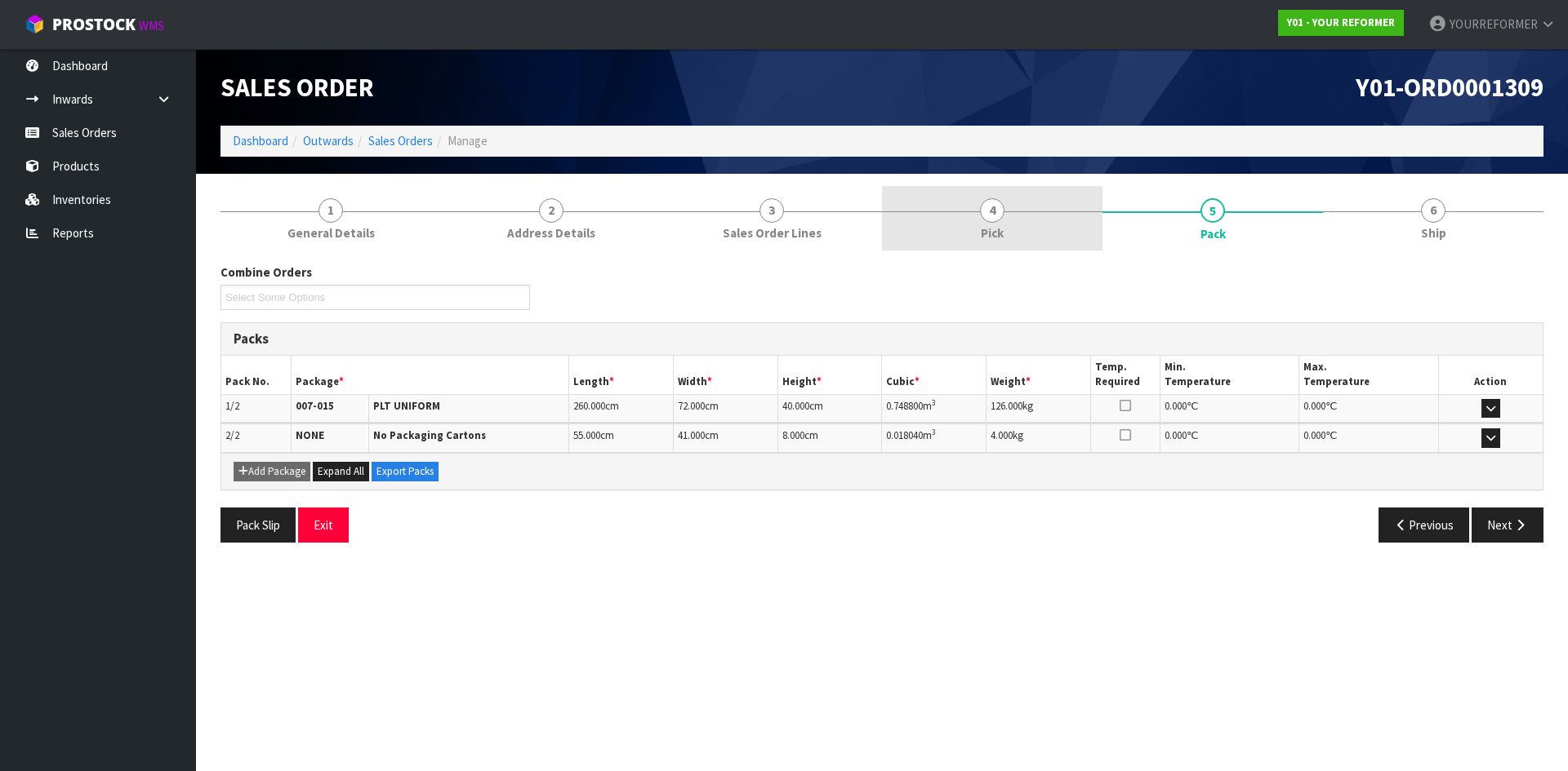
click at [1031, 228] on link "4 Pick" at bounding box center [992, 218] width 221 height 65
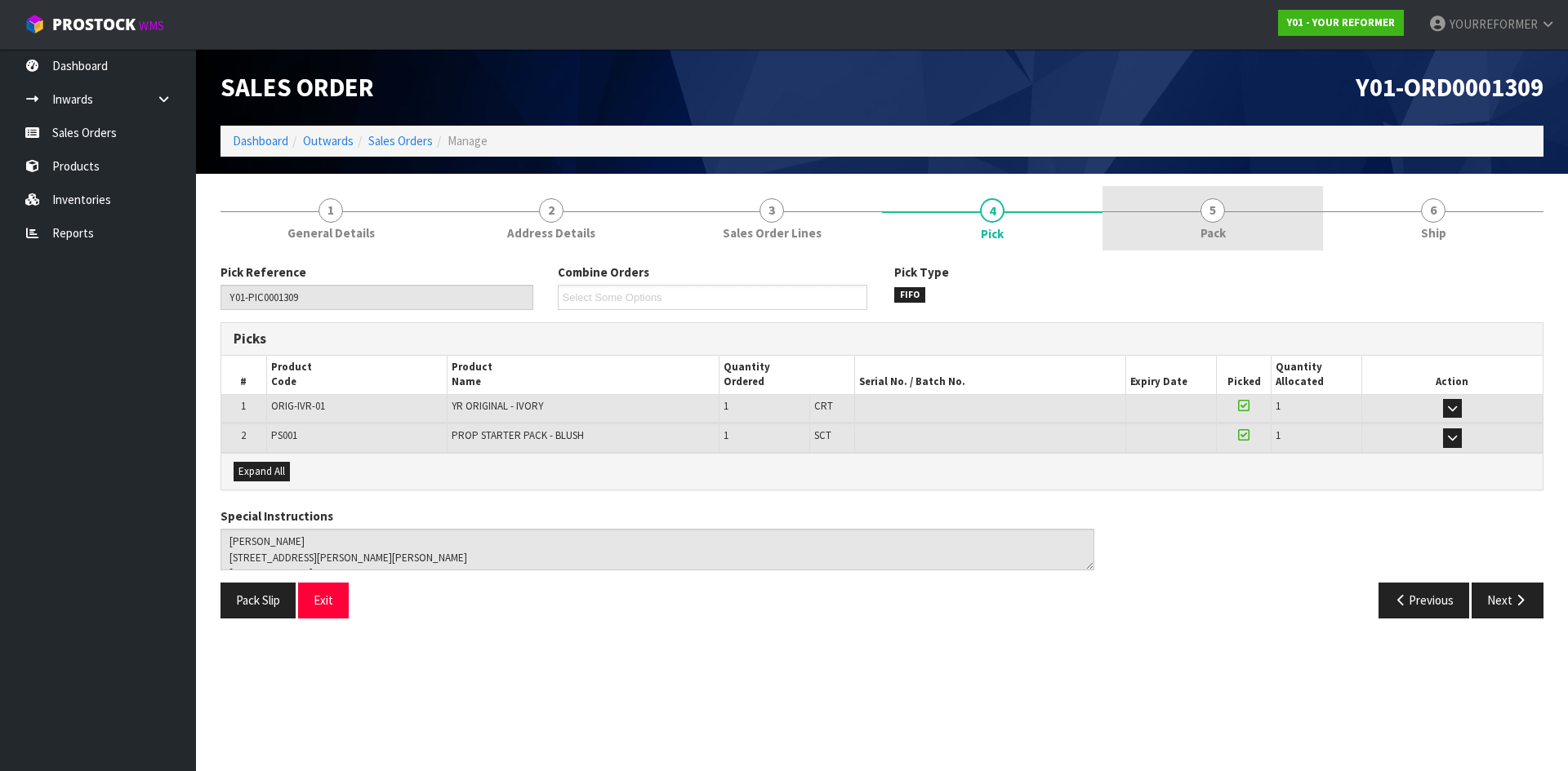
click at [1173, 236] on link "5 Pack" at bounding box center [1213, 218] width 221 height 65
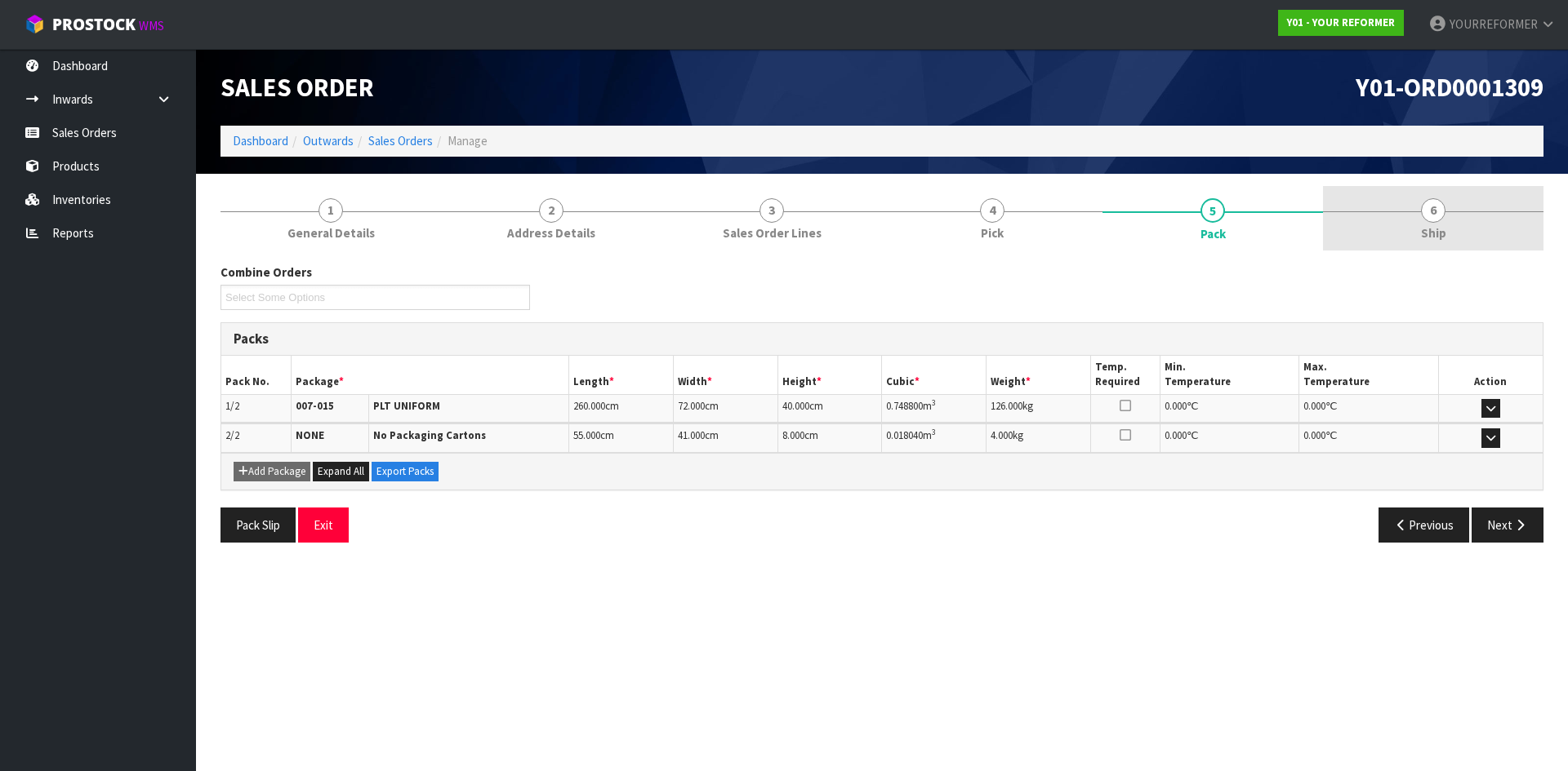
click at [1448, 222] on link "6 Ship" at bounding box center [1432, 218] width 221 height 65
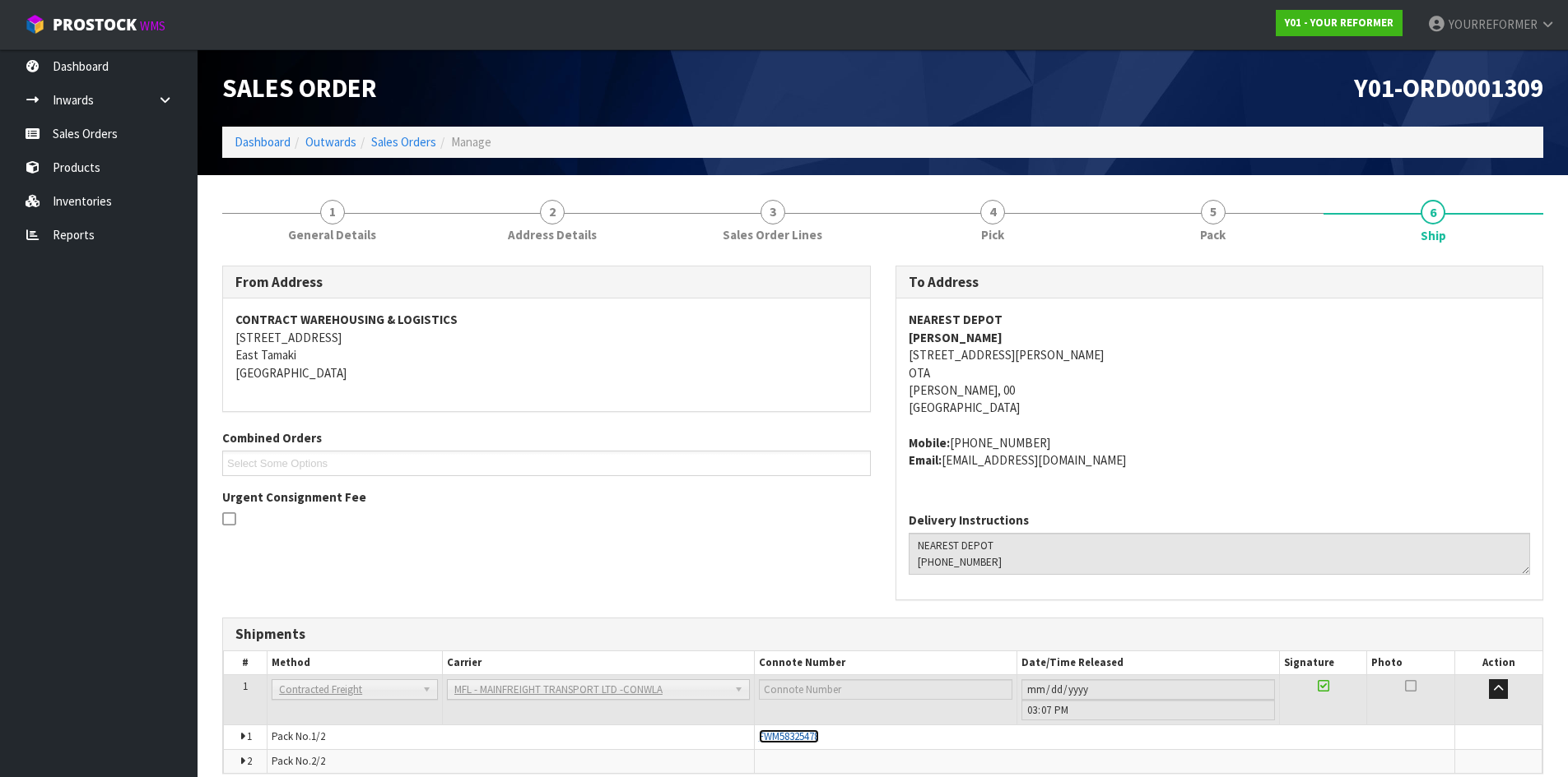
click at [804, 739] on span "FWM58325478" at bounding box center [788, 737] width 60 height 14
click at [72, 138] on link "Sales Orders" at bounding box center [98, 134] width 197 height 34
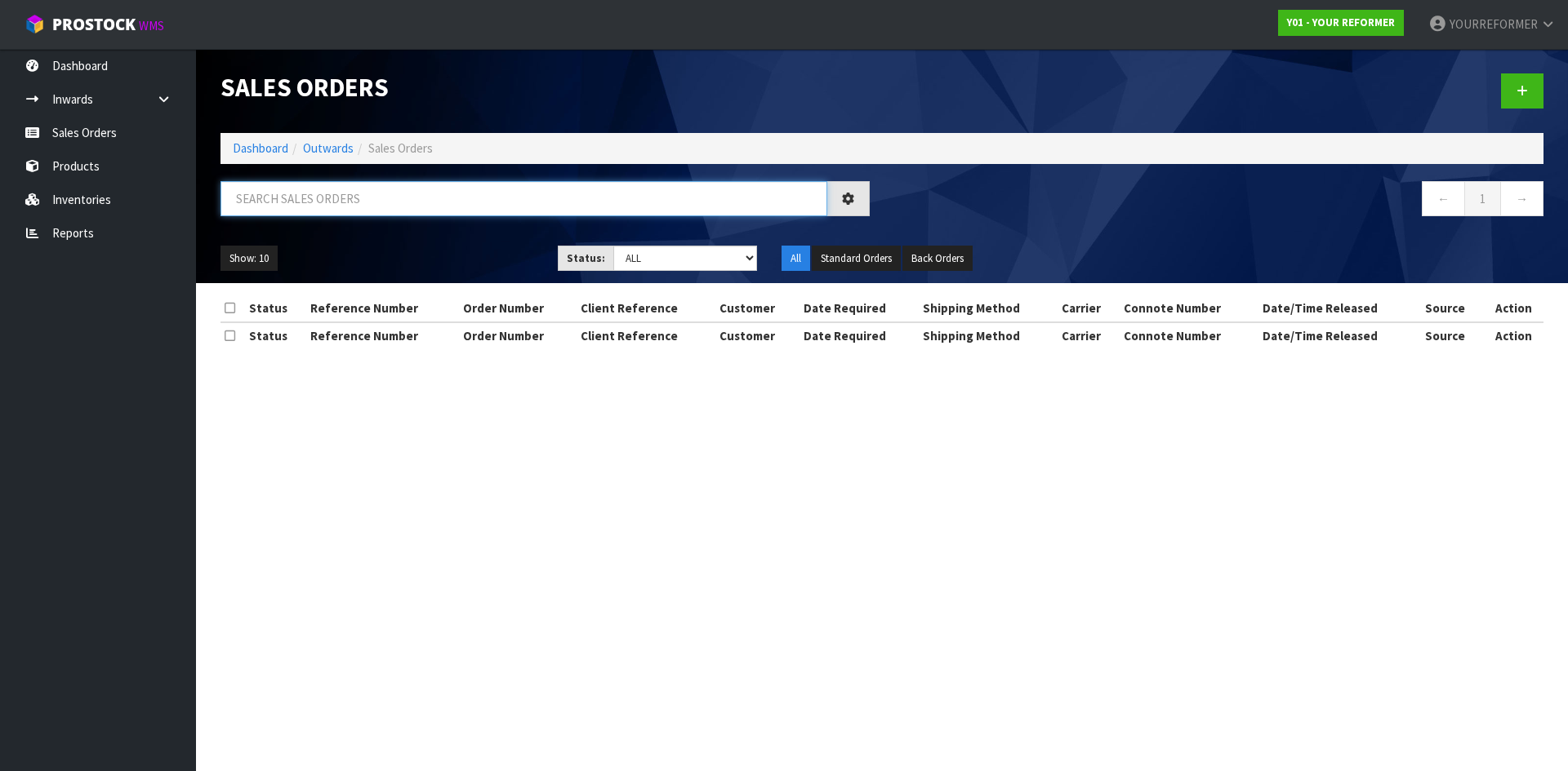
click at [419, 191] on input "text" at bounding box center [524, 199] width 606 height 35
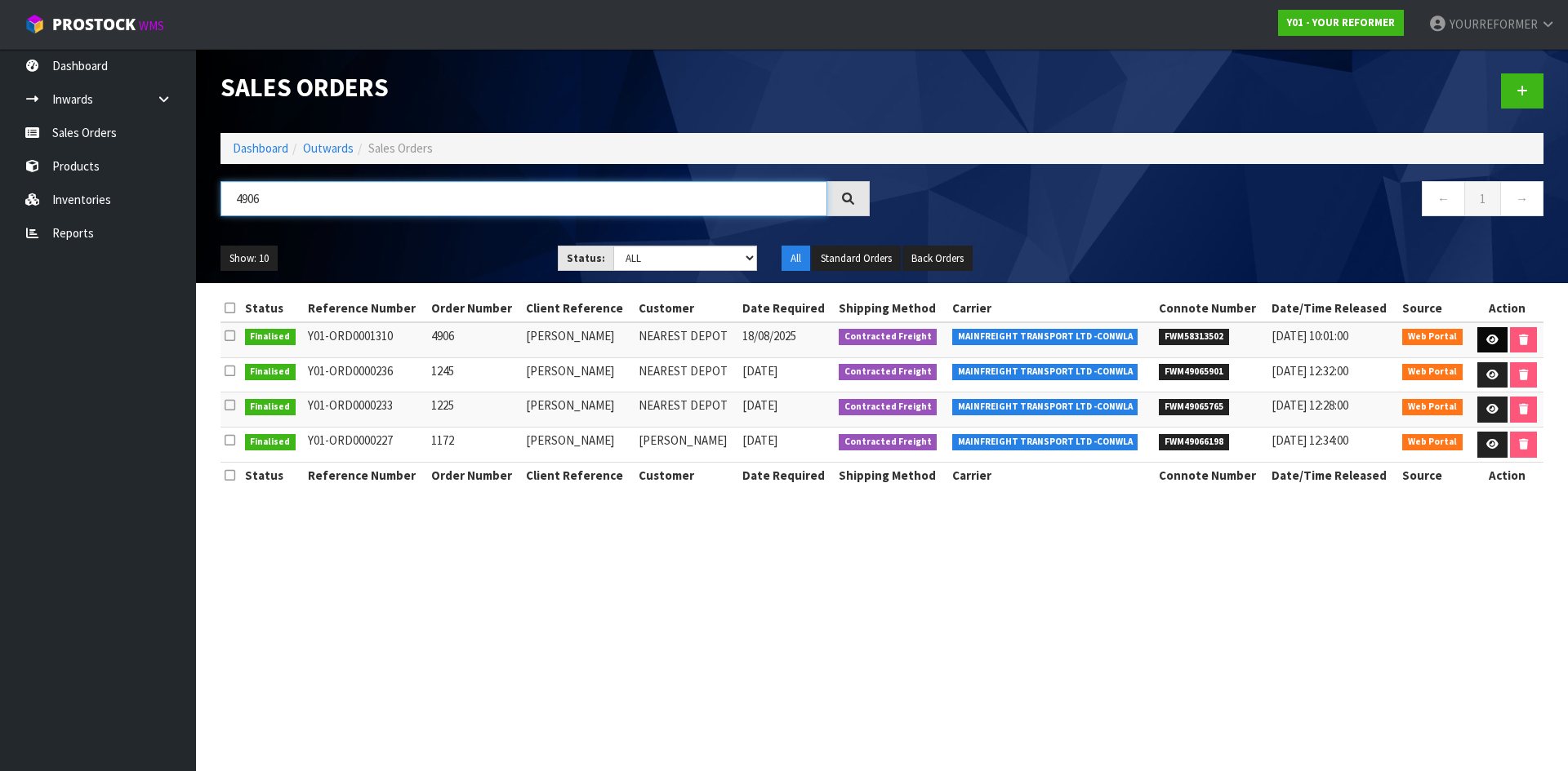
type input "4906"
click at [1490, 341] on icon at bounding box center [1493, 340] width 12 height 11
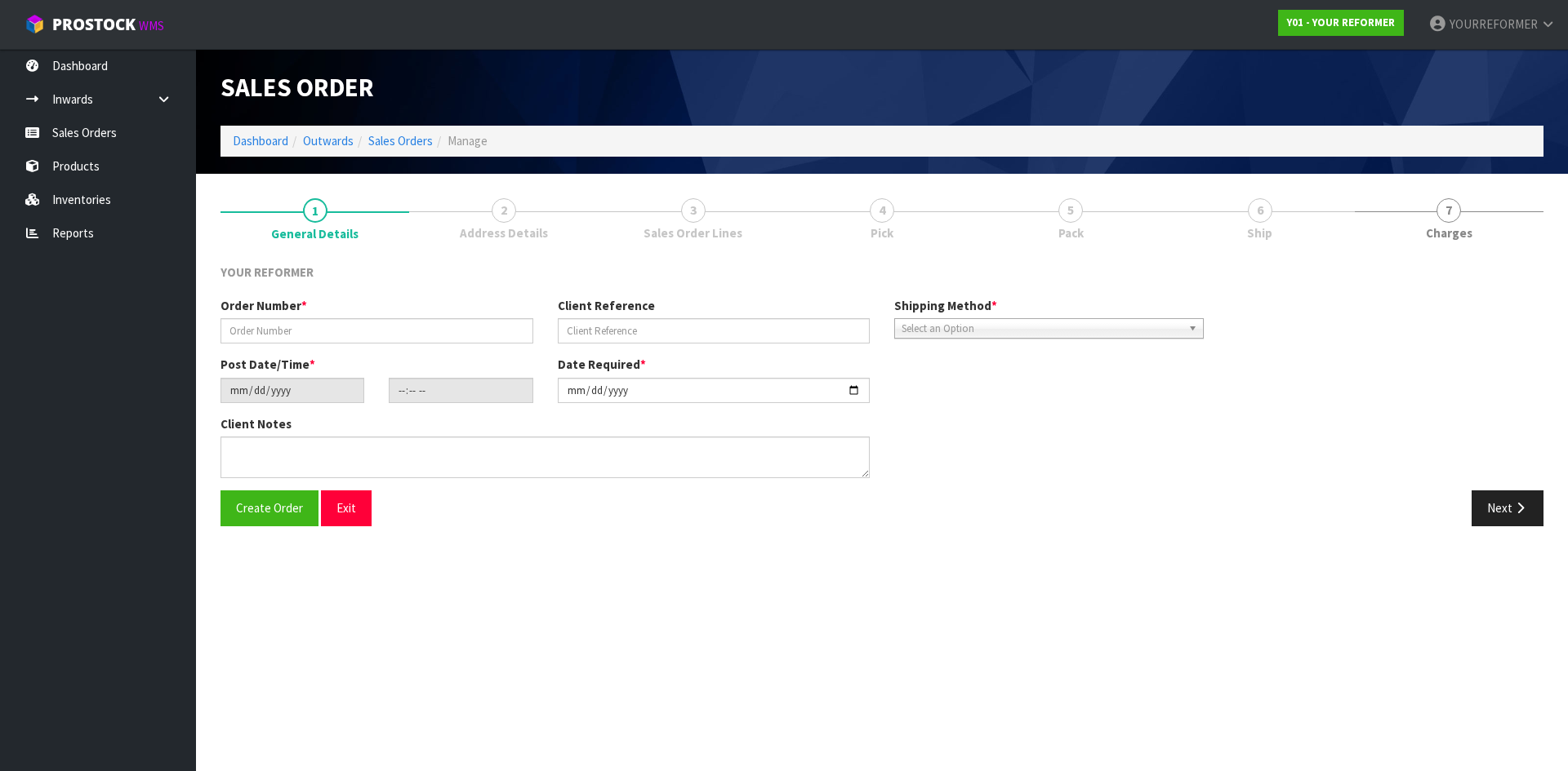
type input "4906"
type input "[PERSON_NAME]"
type input "2025-08-18"
type input "10:51:00.000"
type input "2025-08-18"
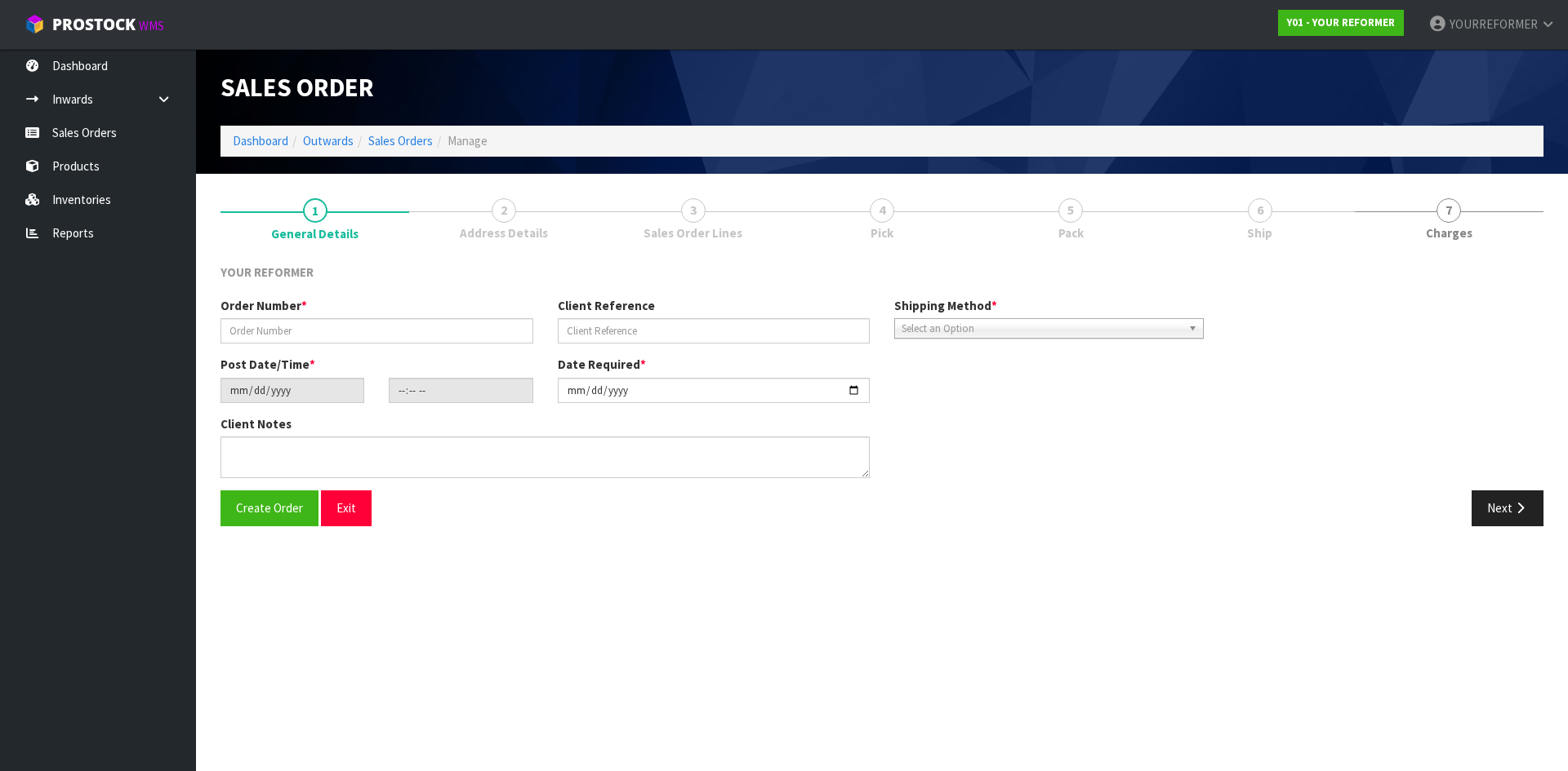
type textarea "200 JOHN F KENNEDY DR OUTBACK TRADING LTD MWT PALMERSTON NORTH 4414 NEW ZEALAND"
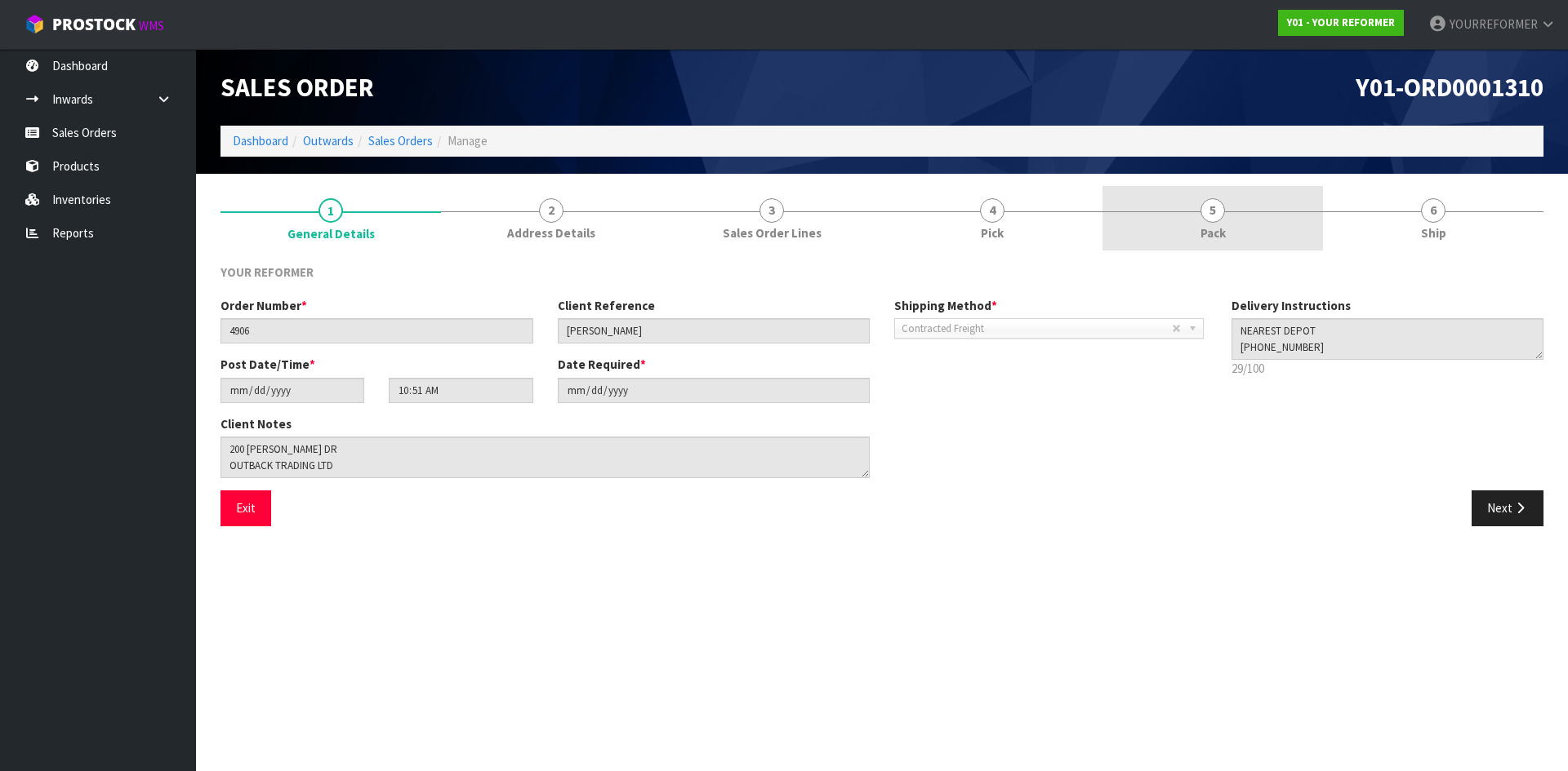
click at [1182, 233] on link "5 Pack" at bounding box center [1213, 218] width 221 height 65
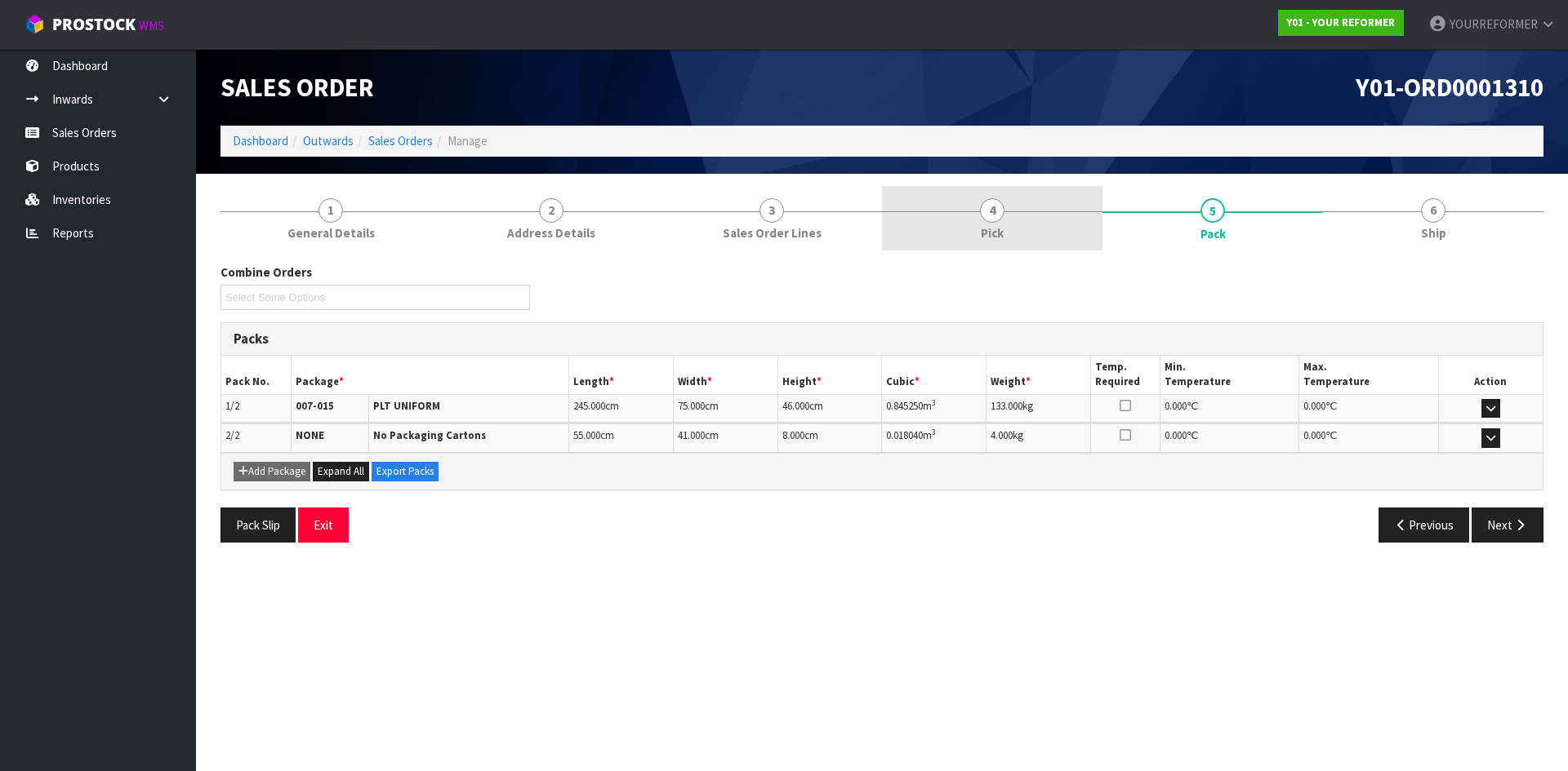
click at [989, 222] on link "4 Pick" at bounding box center [992, 218] width 221 height 65
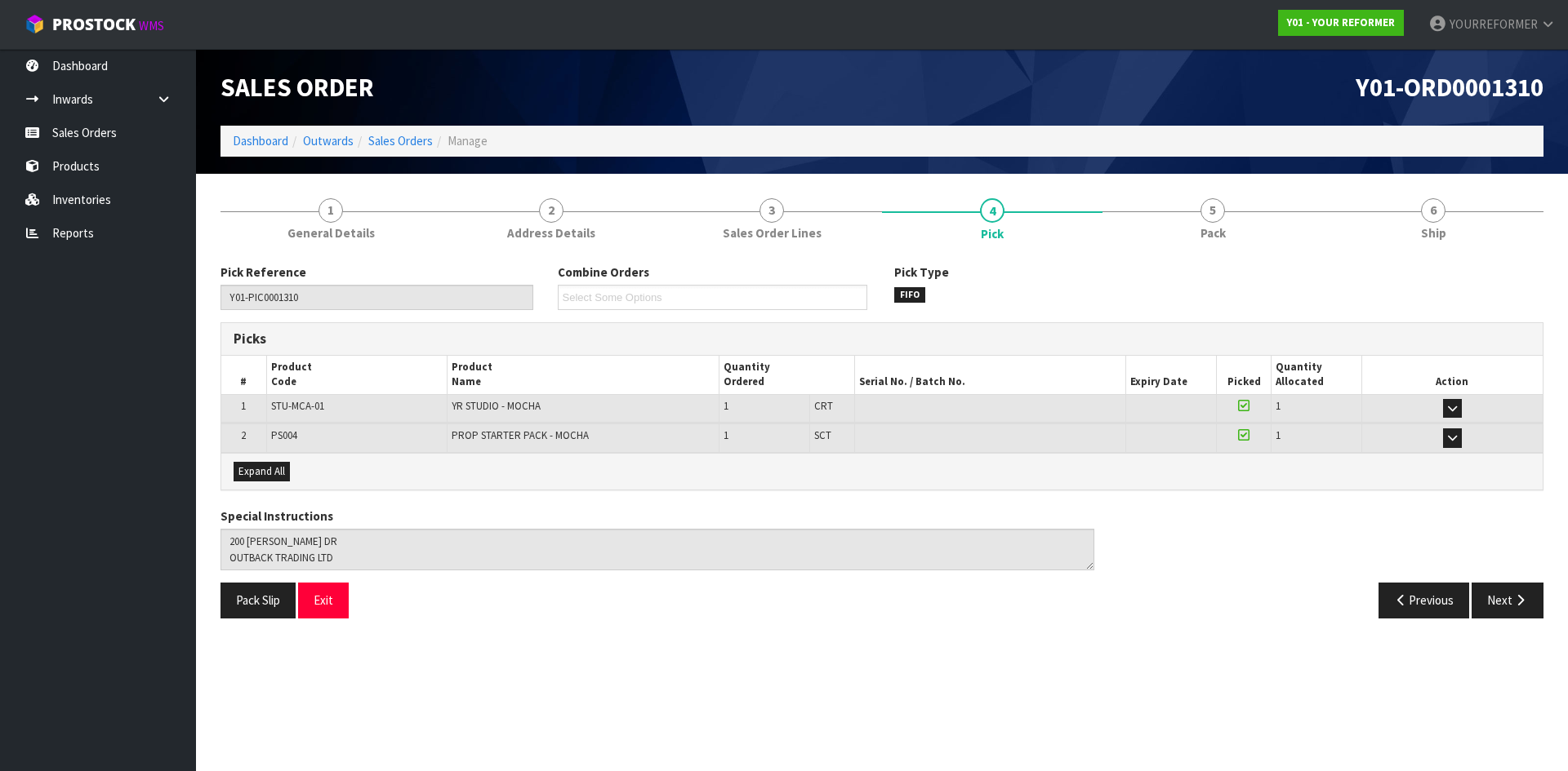
drag, startPoint x: 1443, startPoint y: 227, endPoint x: 96, endPoint y: 498, distance: 1374.0
click at [1441, 227] on span "Ship" at bounding box center [1433, 232] width 26 height 17
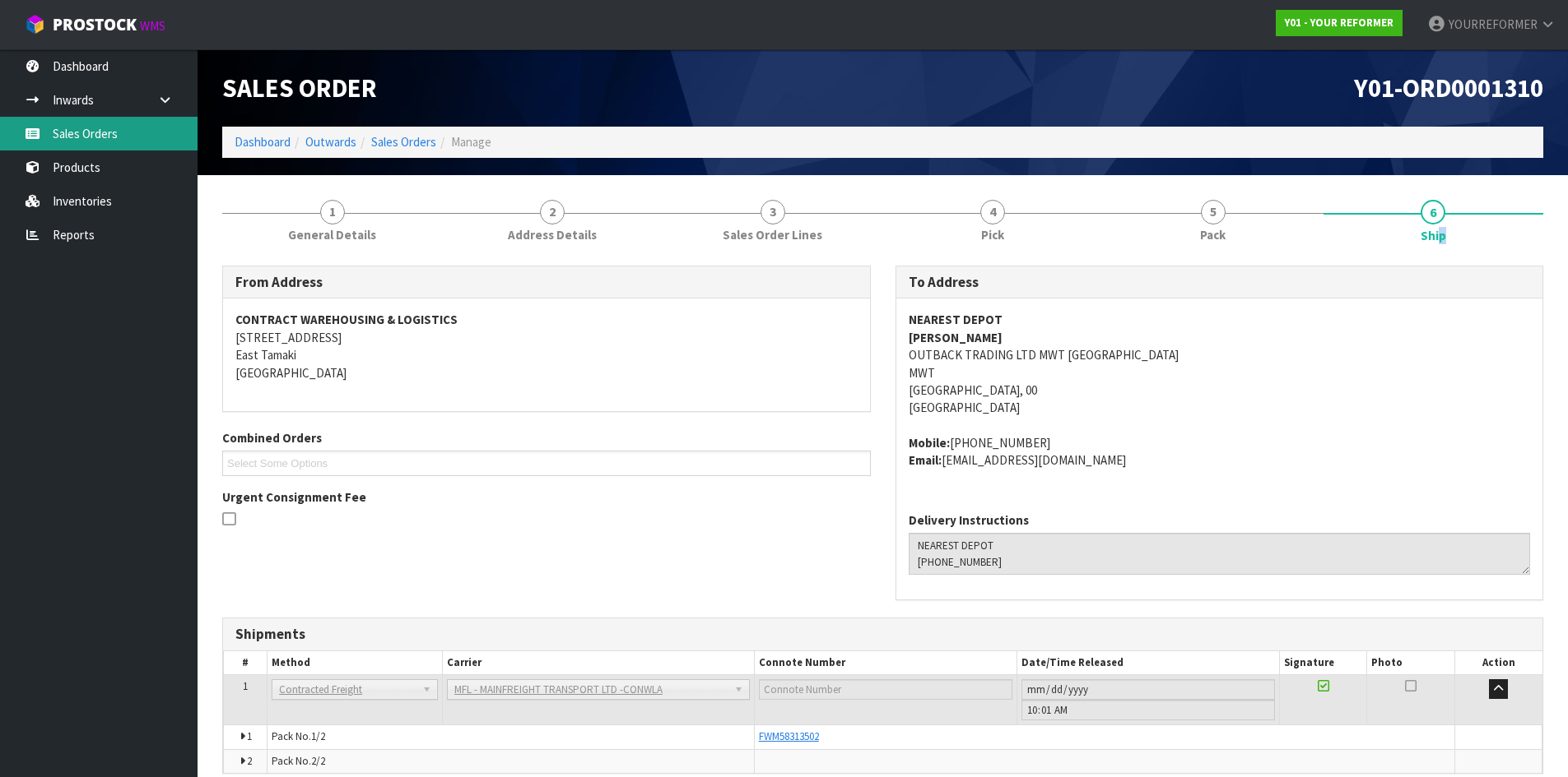
drag, startPoint x: 116, startPoint y: 134, endPoint x: 465, endPoint y: 179, distance: 351.9
click at [116, 134] on link "Sales Orders" at bounding box center [98, 134] width 197 height 34
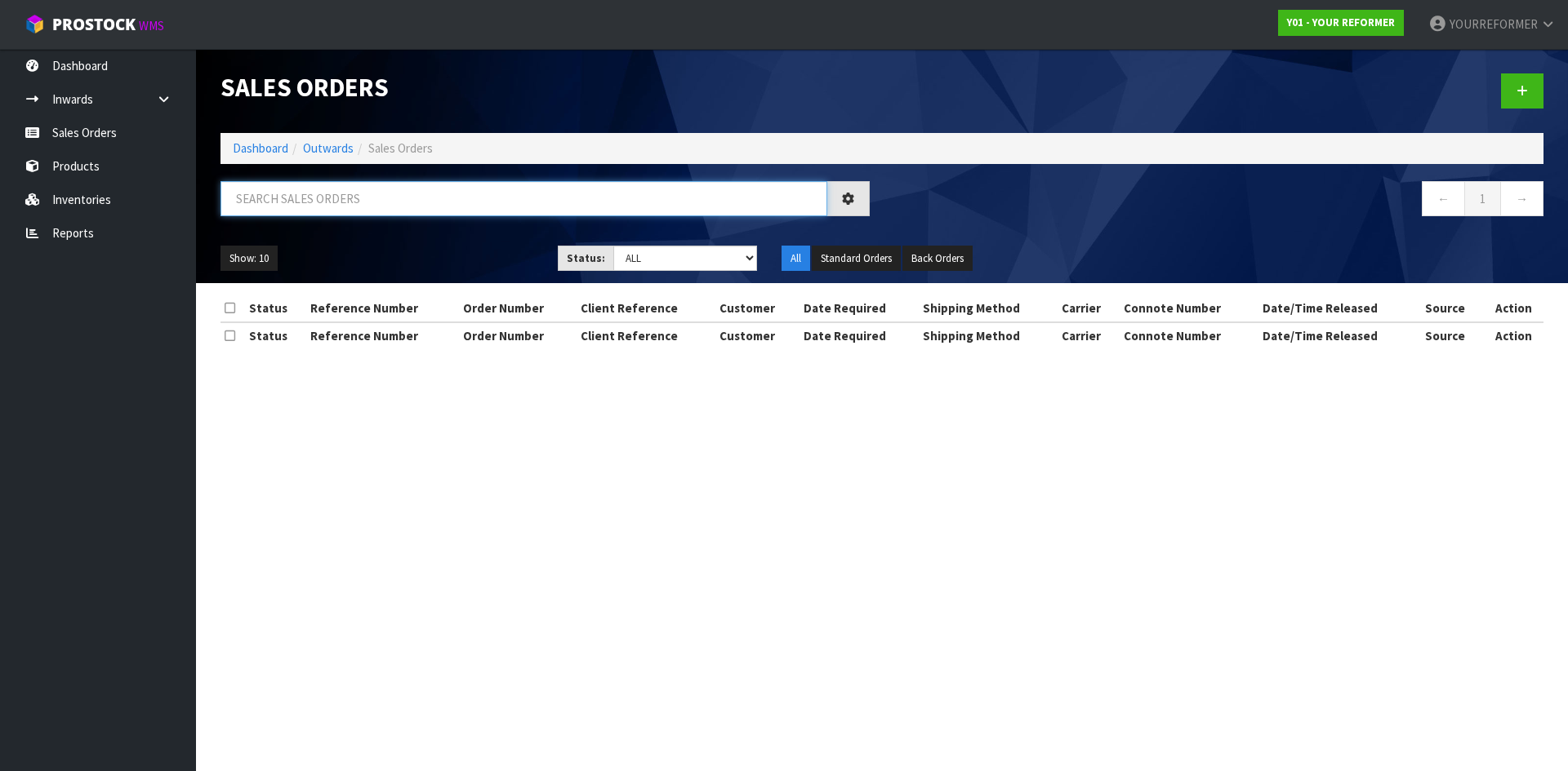
click at [380, 209] on input "text" at bounding box center [524, 199] width 606 height 35
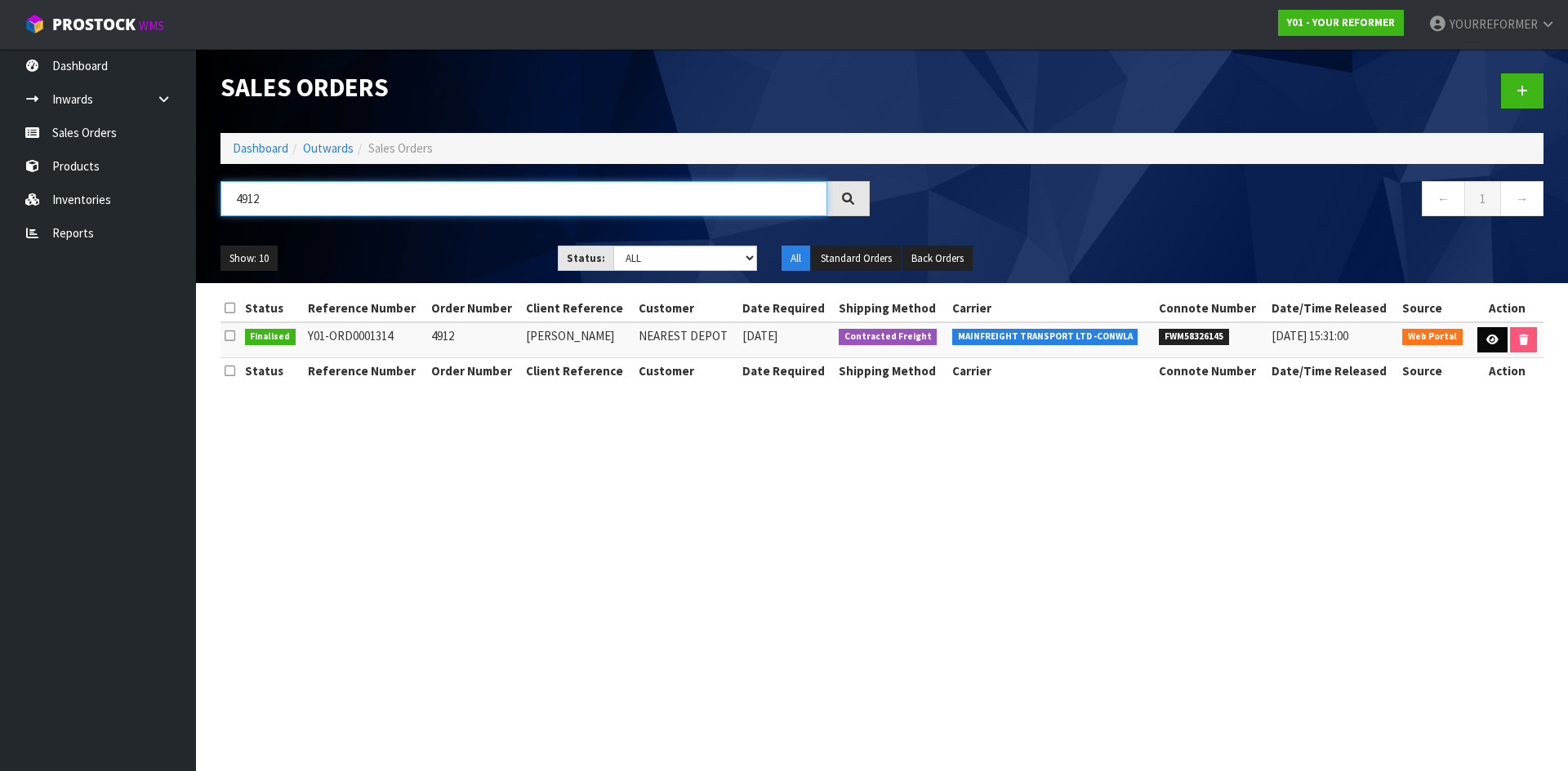
type input "4912"
click at [1479, 339] on link at bounding box center [1492, 339] width 30 height 26
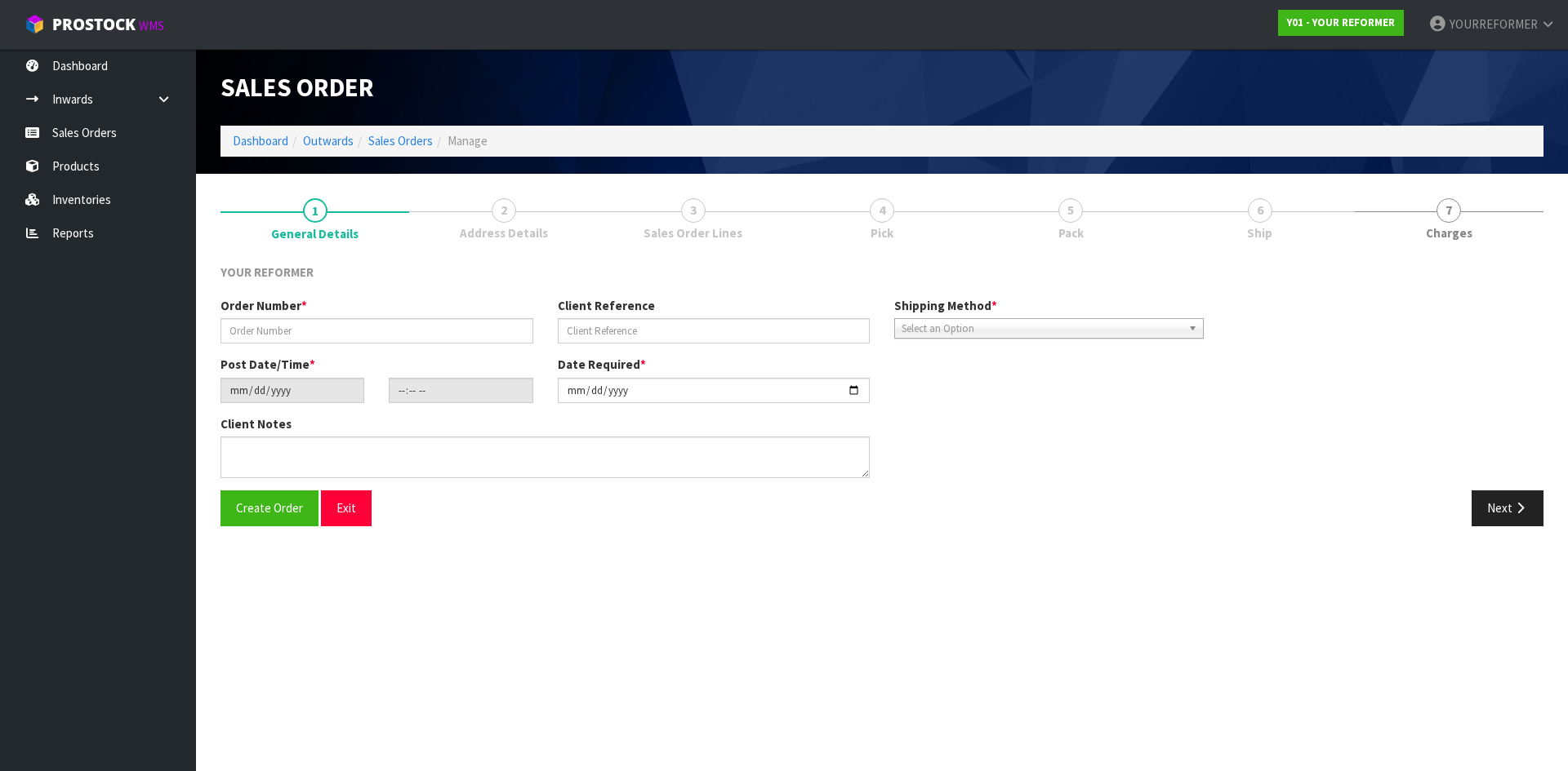
type input "4912"
type input "[PERSON_NAME]"
type input "2025-08-18"
type input "14:54:00.000"
type input "2025-08-19"
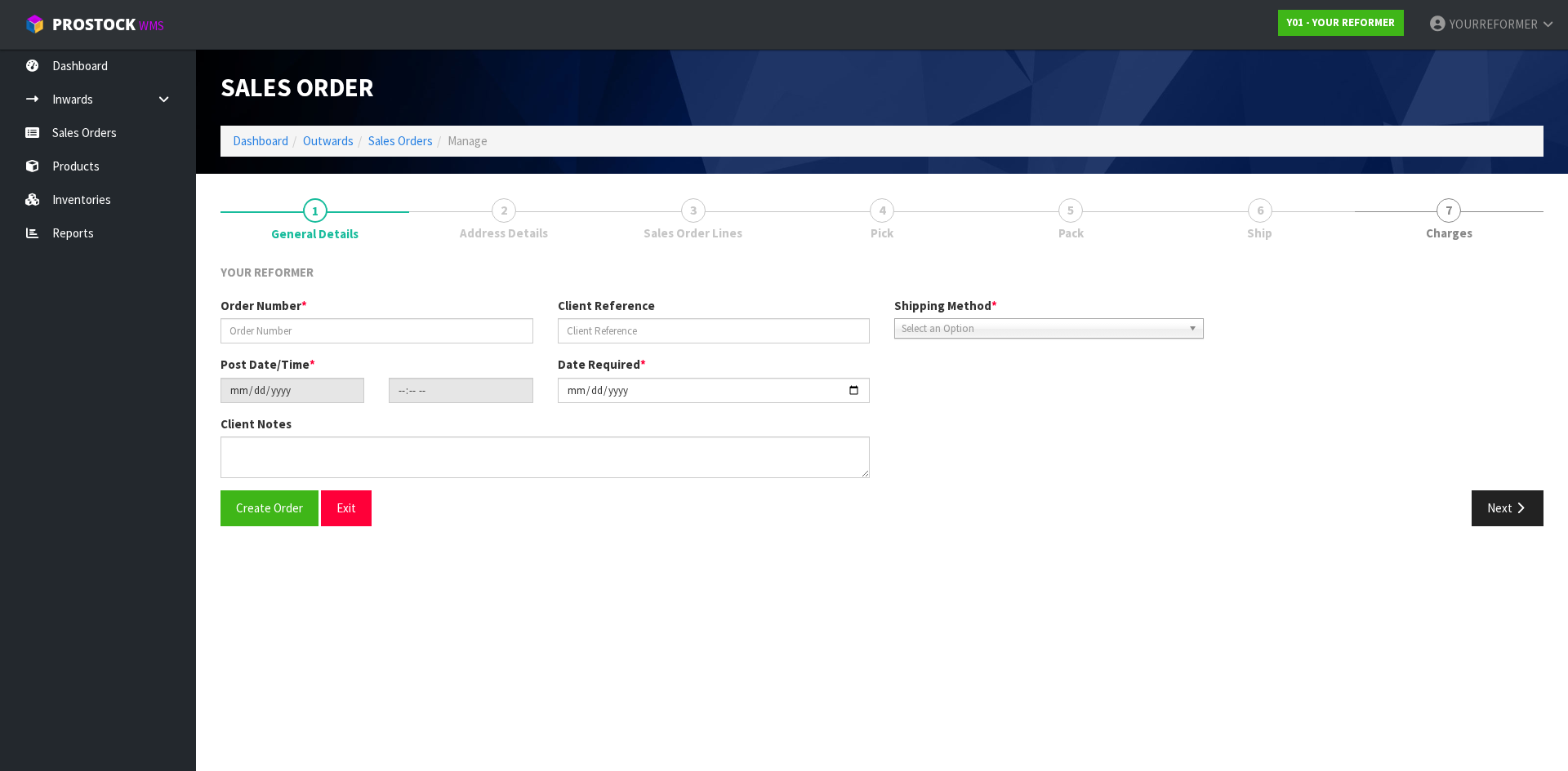
type textarea "LINDA FUSSELL 1341 BACK ORMOND ROAD GIS ORMOND 4071 NEW ZEALAND +64 27 316 8642"
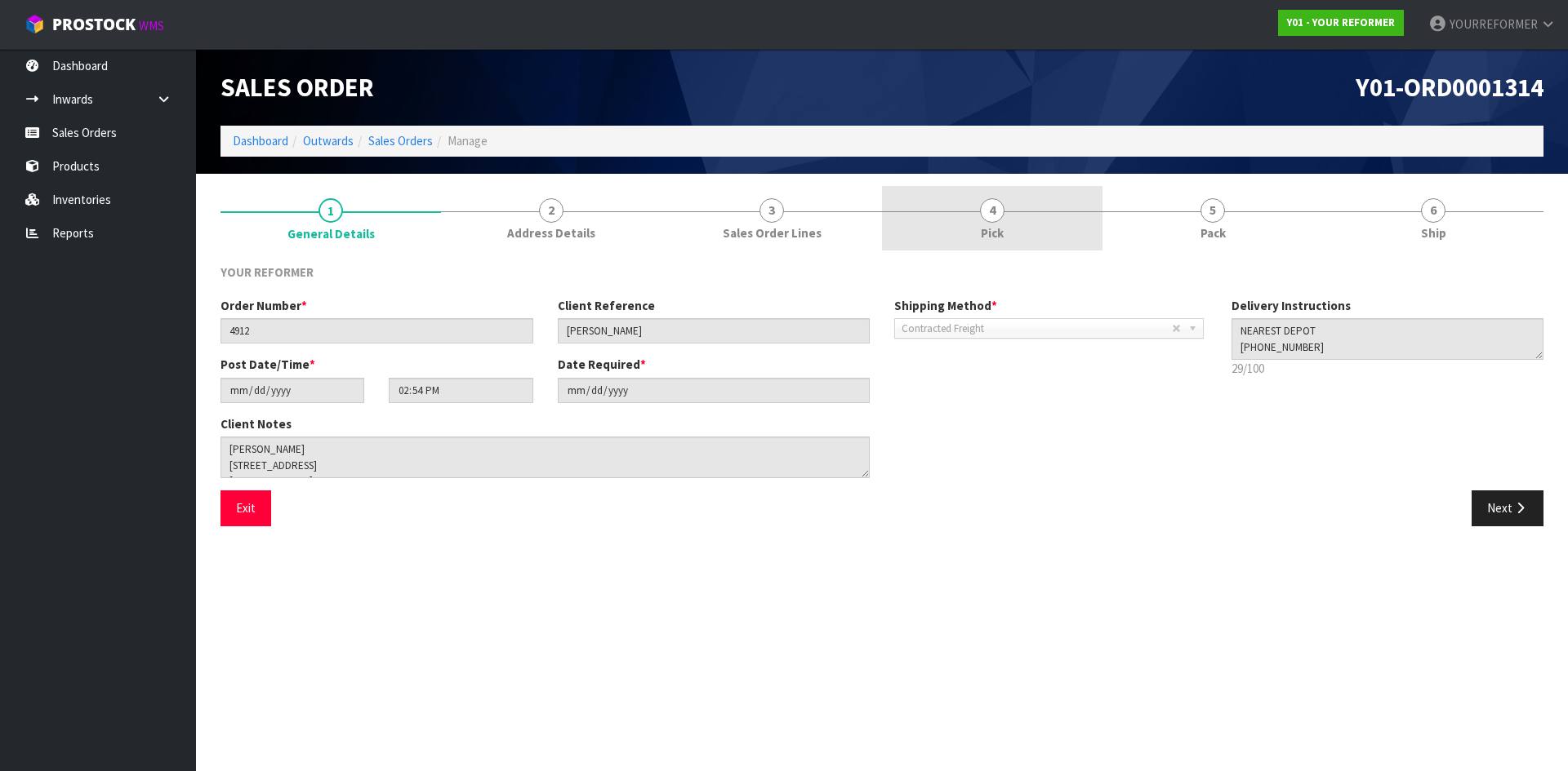
click at [1085, 225] on link "4 Pick" at bounding box center [992, 218] width 221 height 65
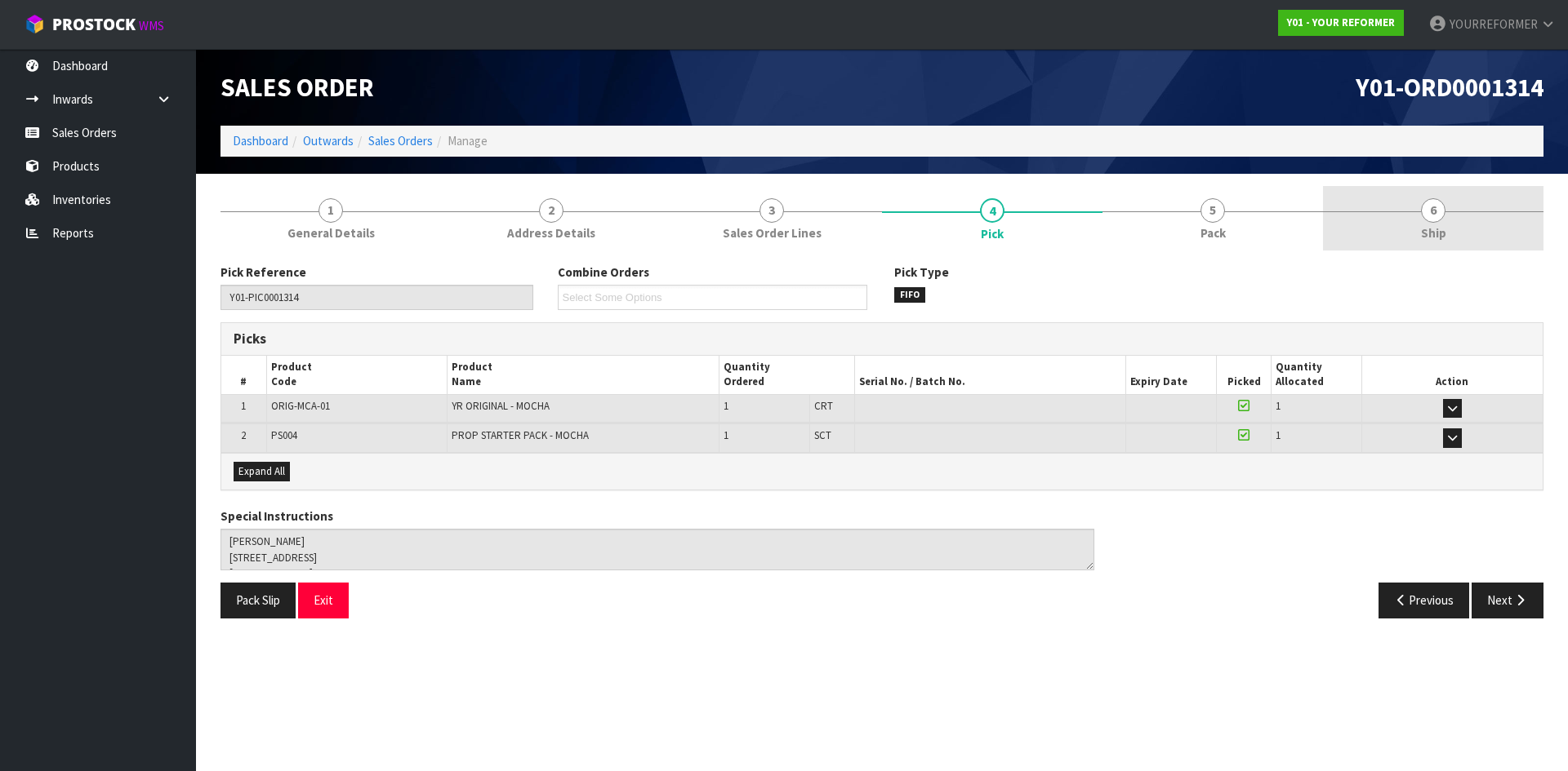
click at [1447, 200] on link "6 Ship" at bounding box center [1432, 218] width 221 height 65
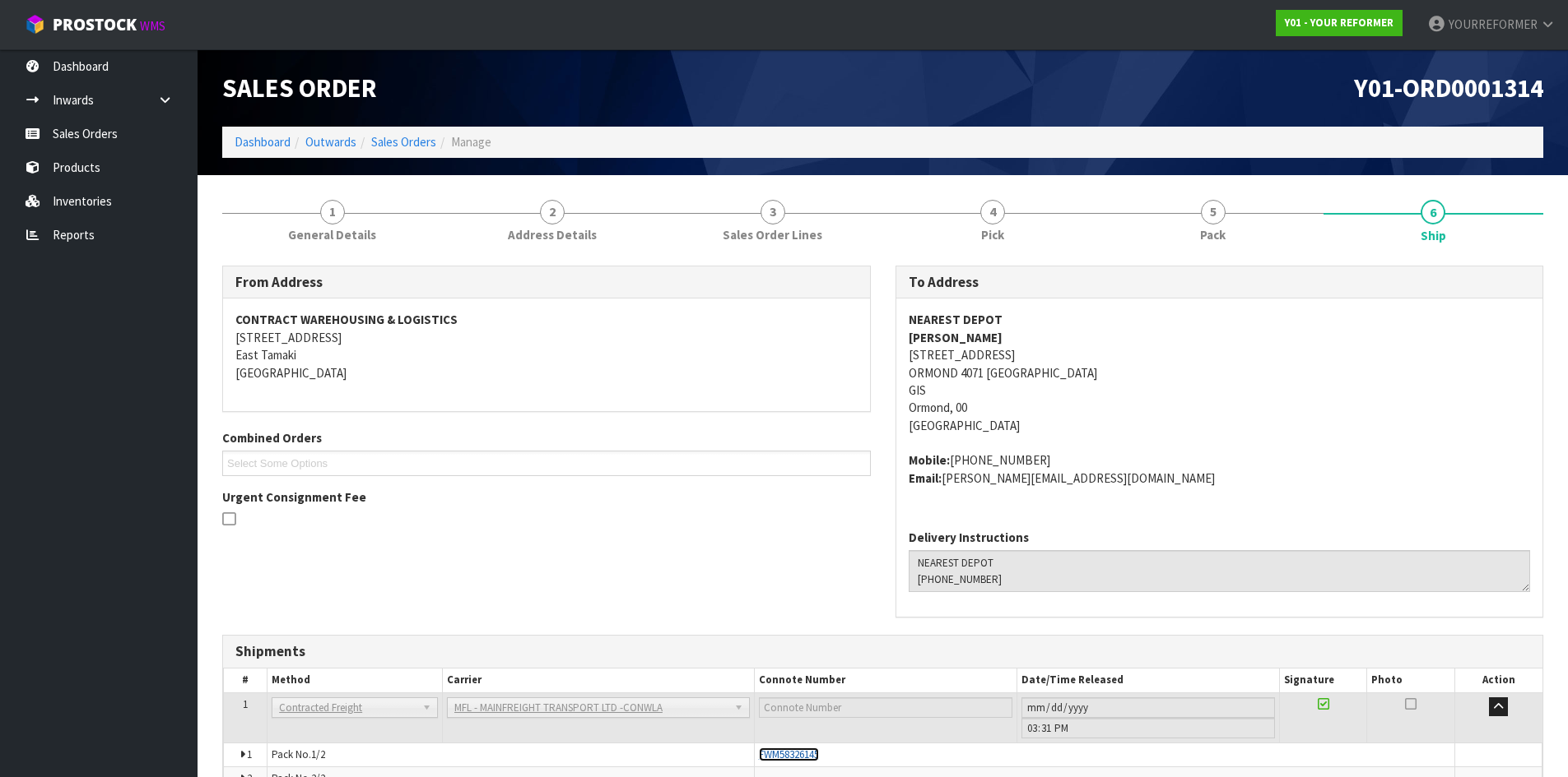
click at [819, 756] on span "FWM58326145" at bounding box center [788, 755] width 60 height 14
click at [133, 144] on link "Sales Orders" at bounding box center [98, 134] width 197 height 34
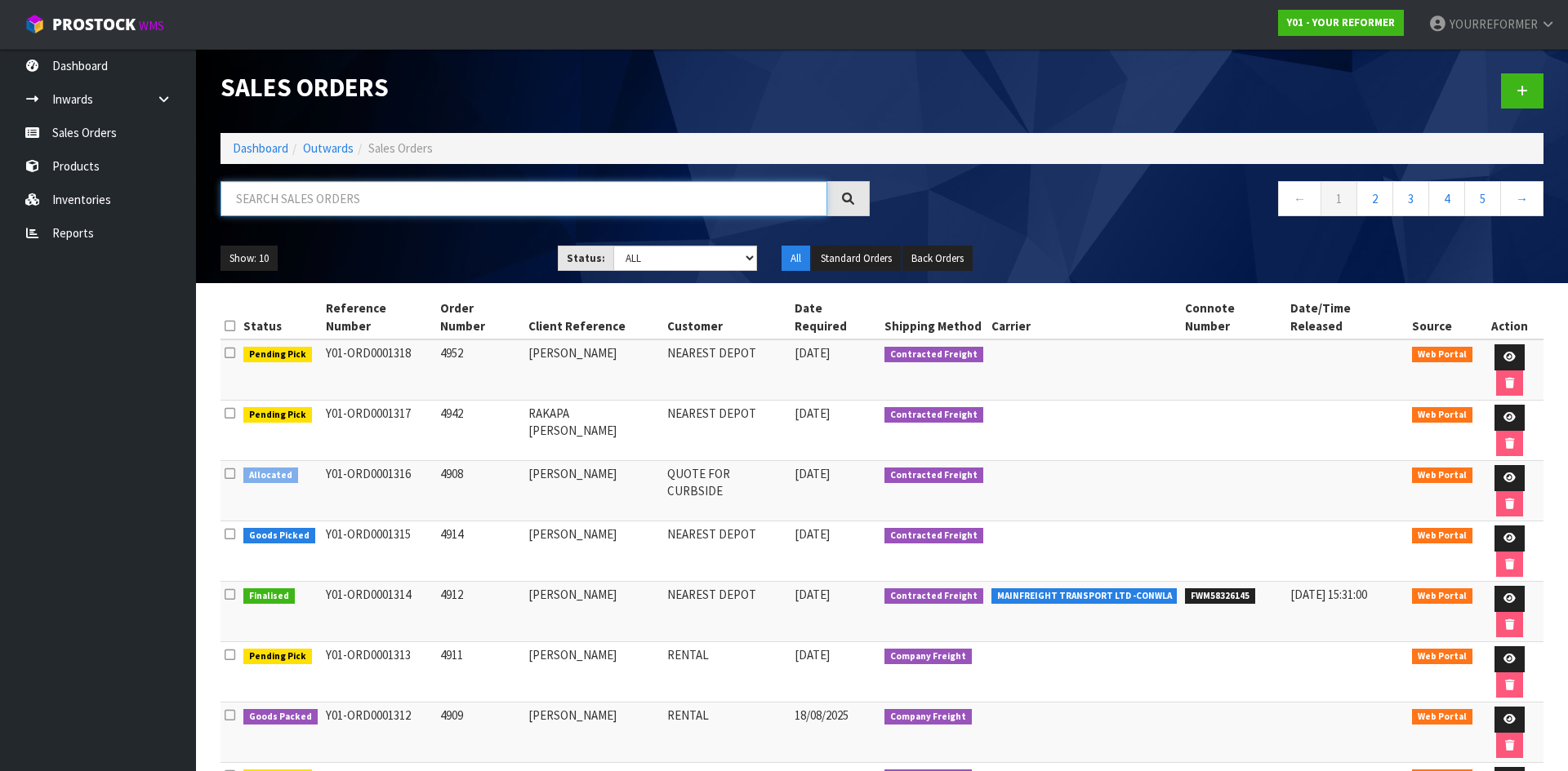
drag, startPoint x: 315, startPoint y: 191, endPoint x: 386, endPoint y: 253, distance: 94.3
click at [315, 191] on input "text" at bounding box center [524, 199] width 606 height 35
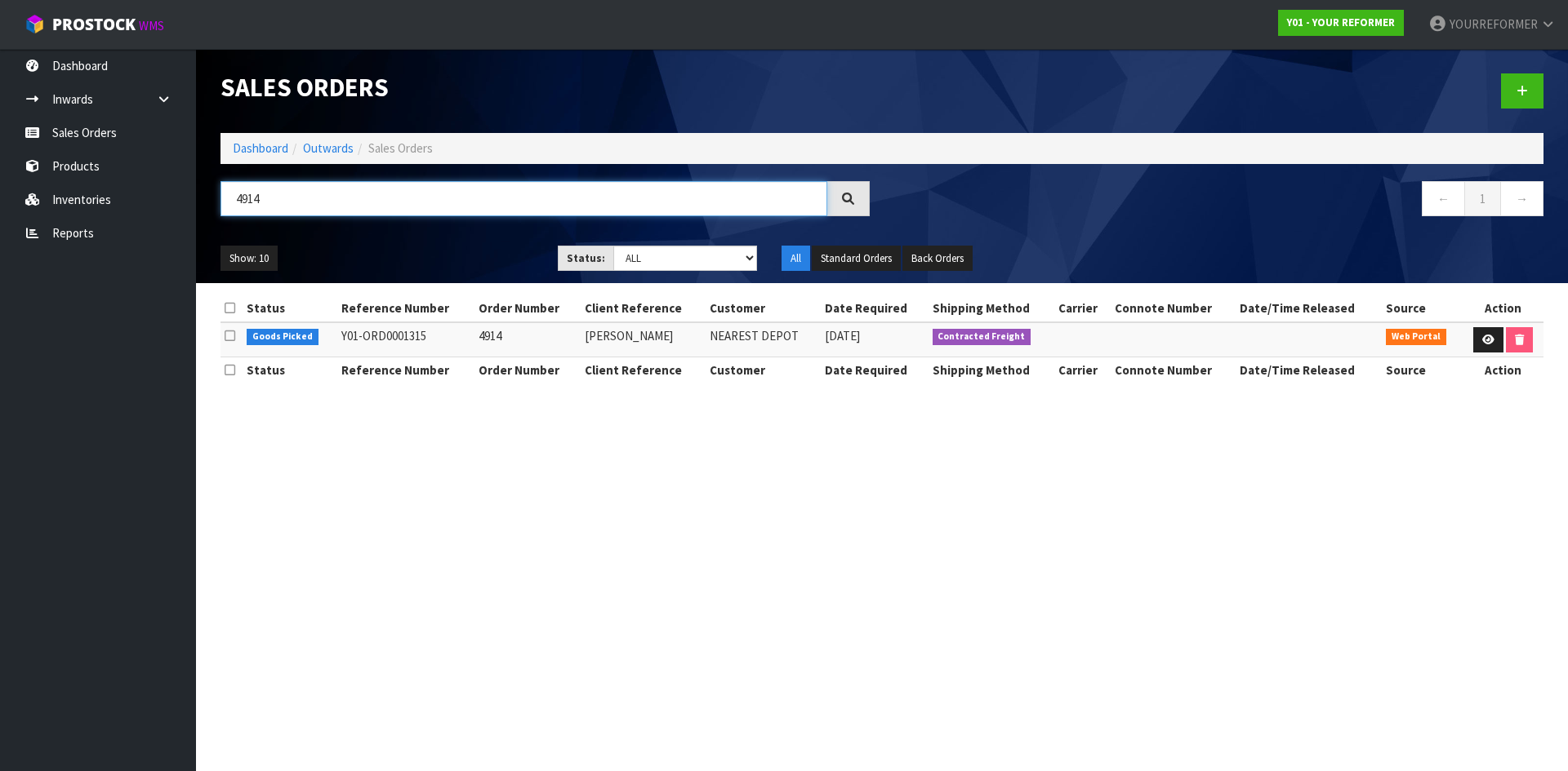
type input "4914"
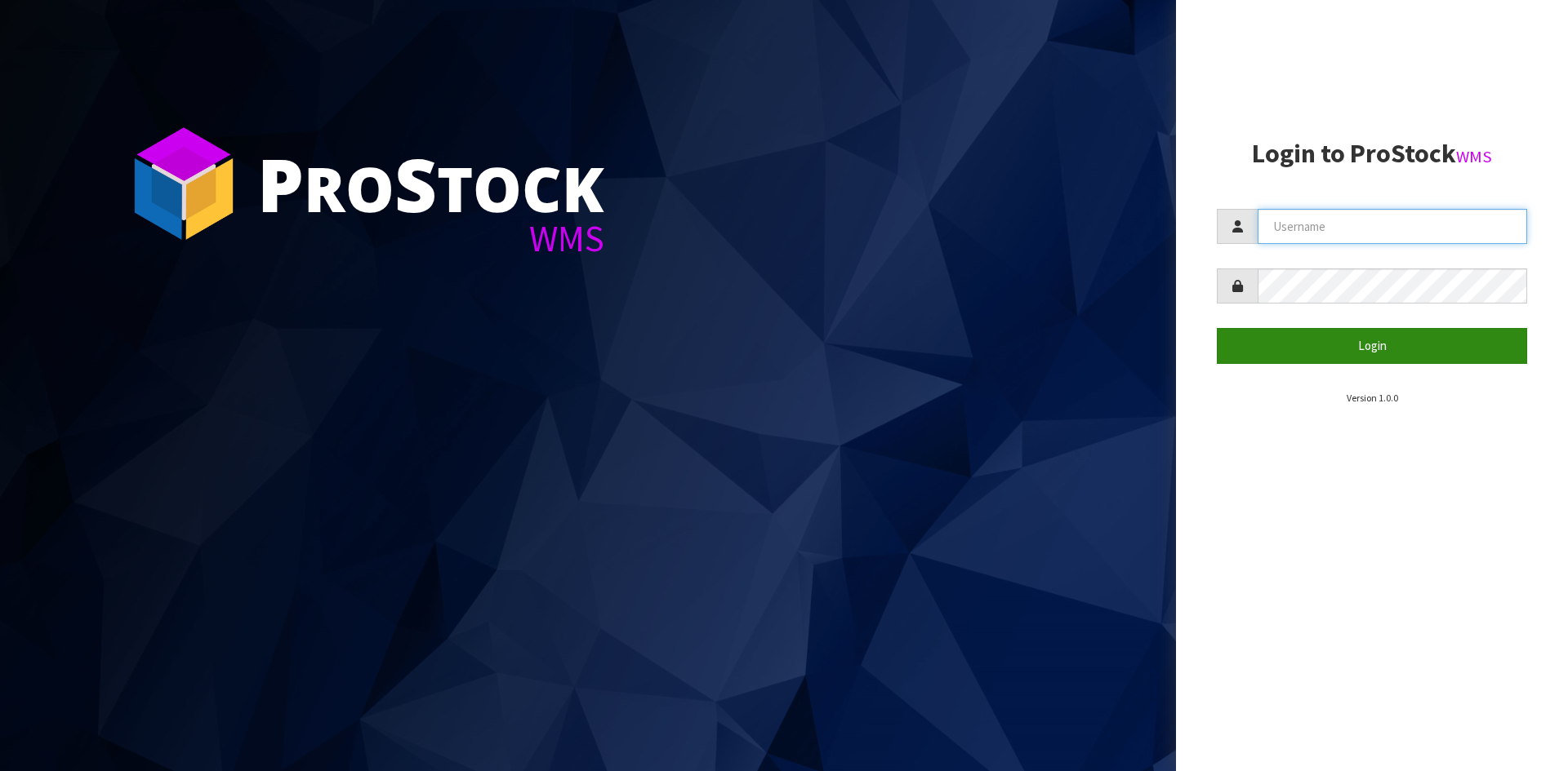
type input "YOURREFORMER"
click at [1287, 347] on button "Login" at bounding box center [1372, 346] width 310 height 35
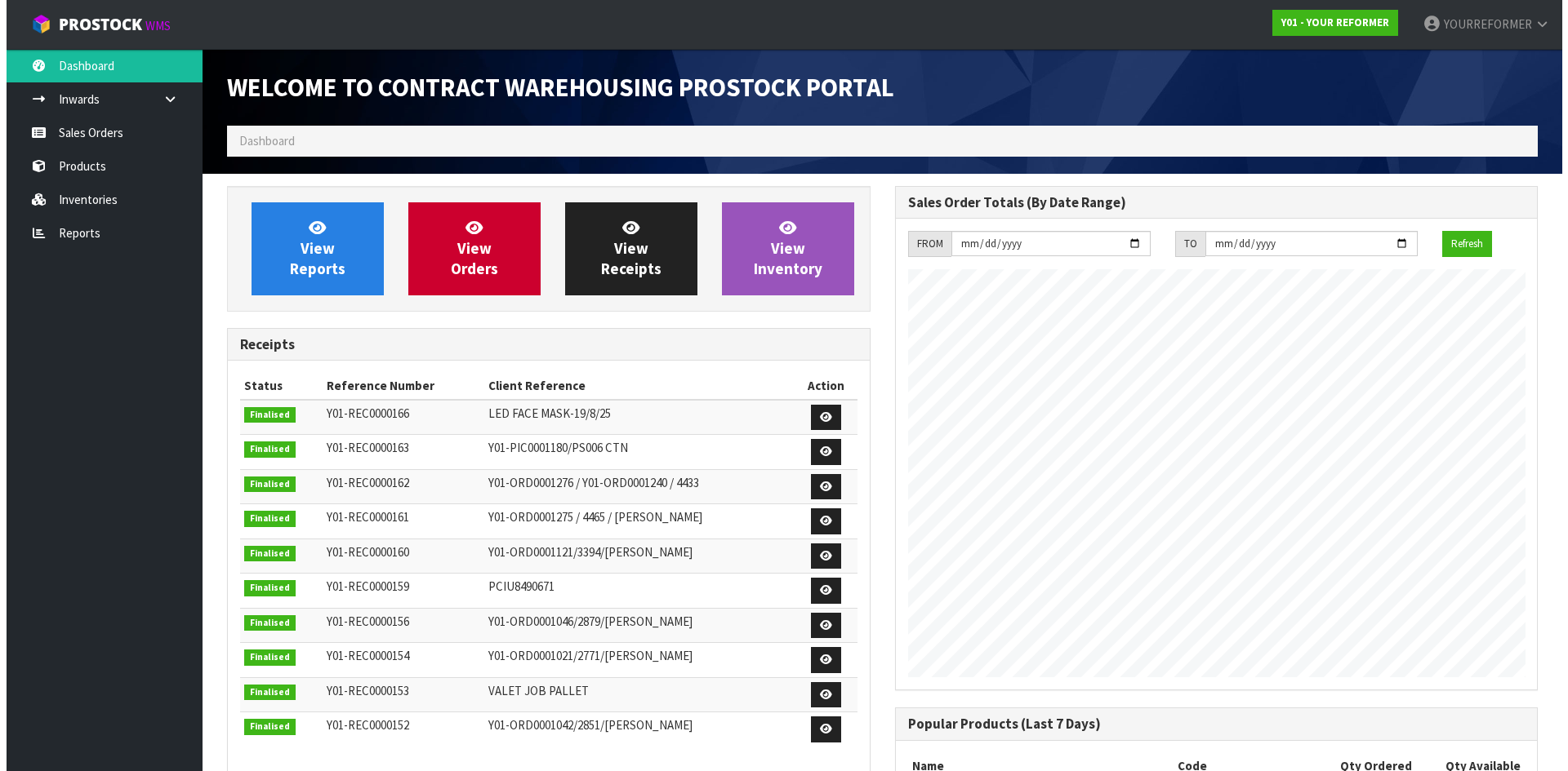
scroll to position [906, 667]
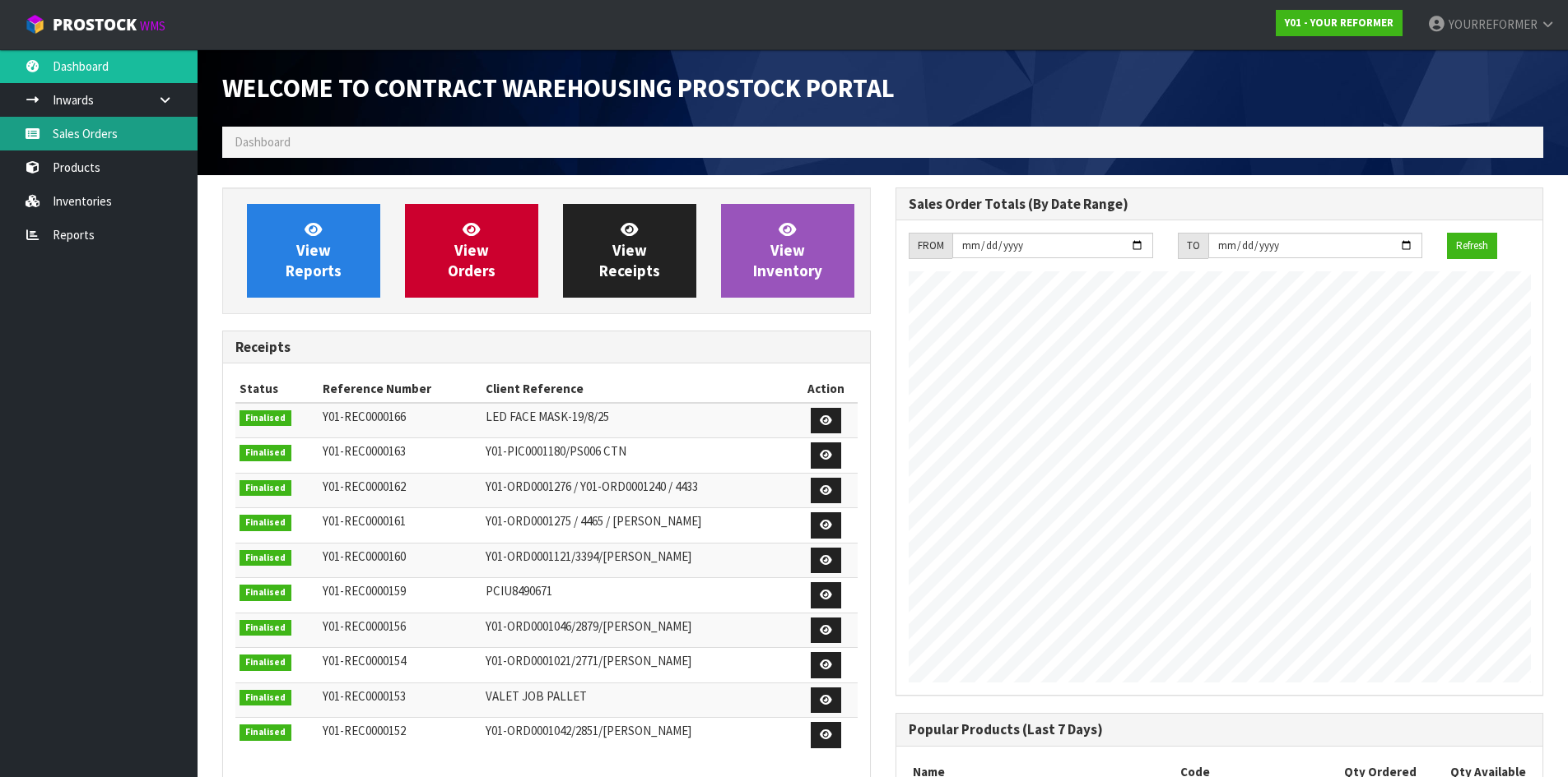
drag, startPoint x: 118, startPoint y: 123, endPoint x: 165, endPoint y: 135, distance: 48.5
click at [118, 124] on link "Sales Orders" at bounding box center [98, 134] width 197 height 34
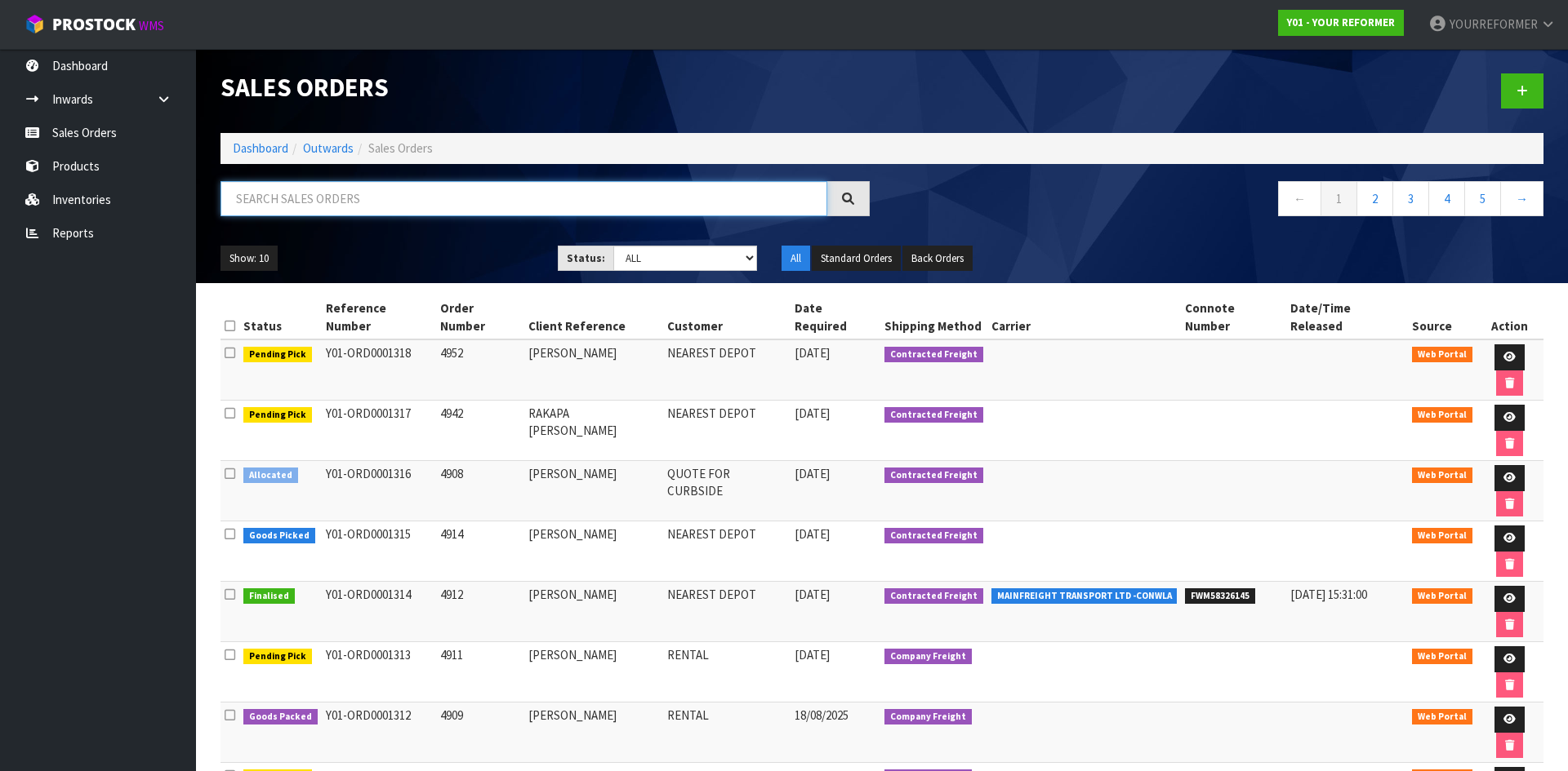
click at [355, 205] on input "text" at bounding box center [524, 199] width 606 height 35
paste input "Kathy Wallace"
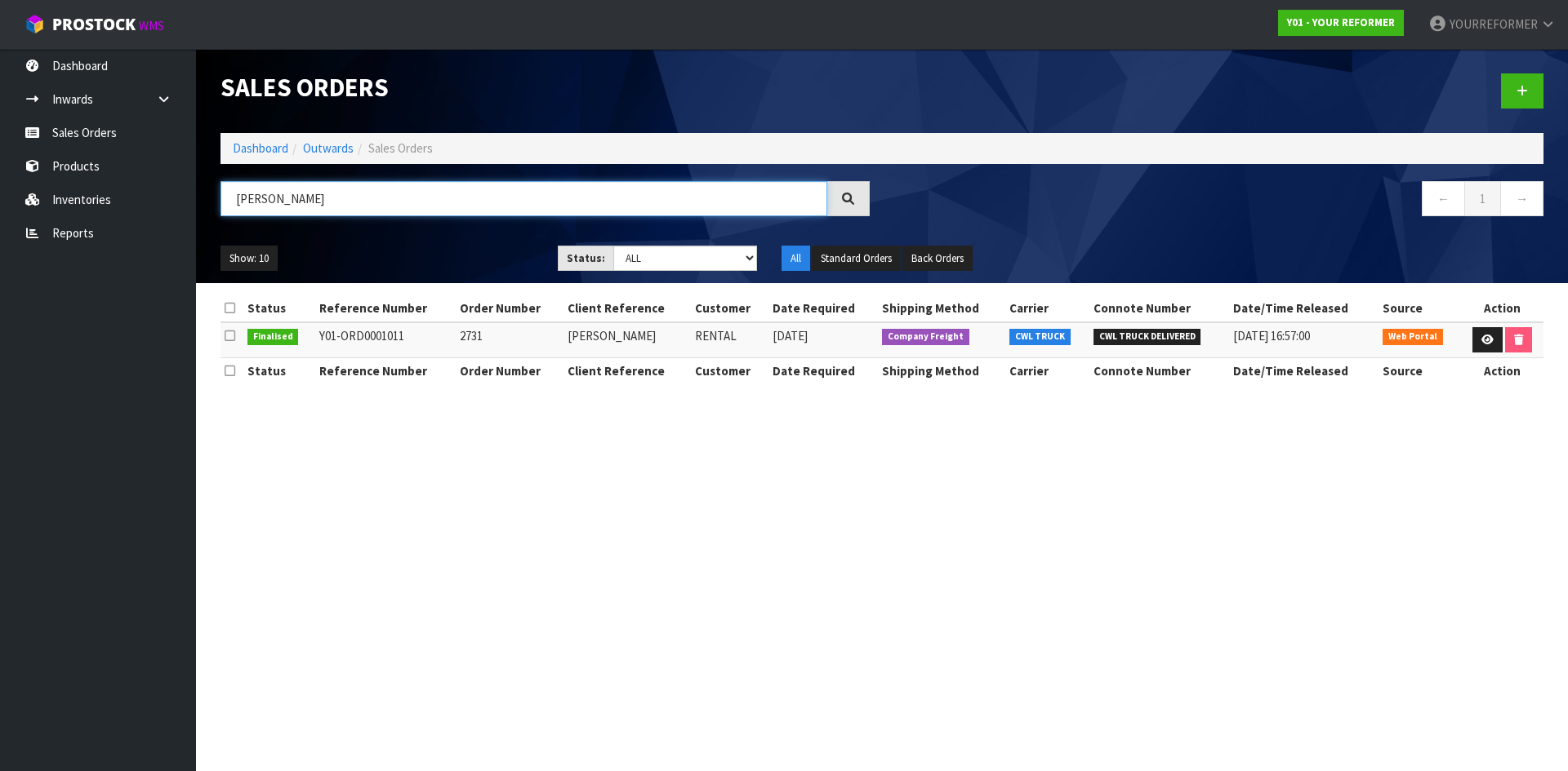
type input "KATHY WALLACE"
click at [137, 126] on link "Sales Orders" at bounding box center [98, 133] width 196 height 34
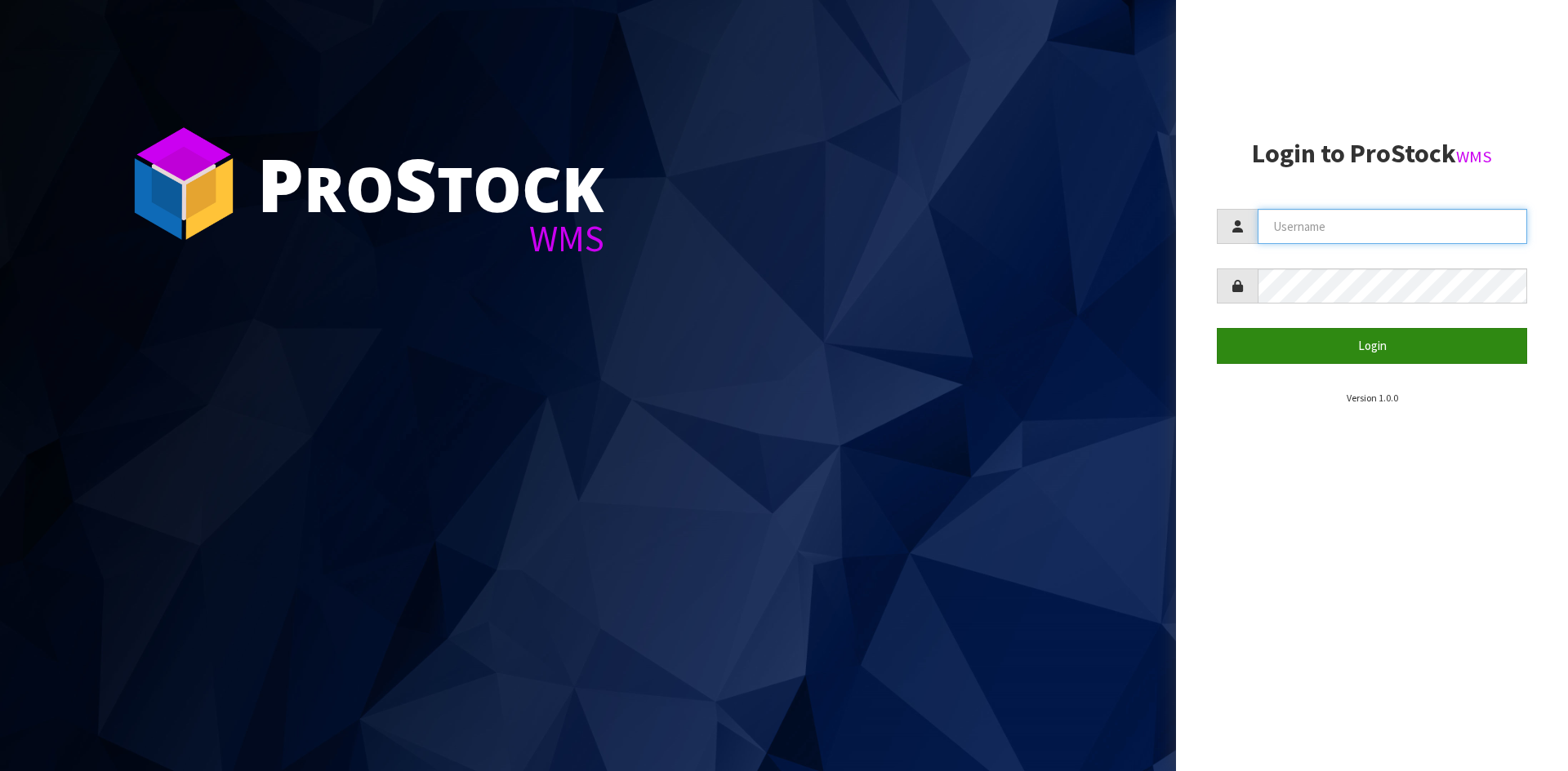
type input "YOURREFORMER"
click at [1288, 347] on button "Login" at bounding box center [1372, 346] width 310 height 35
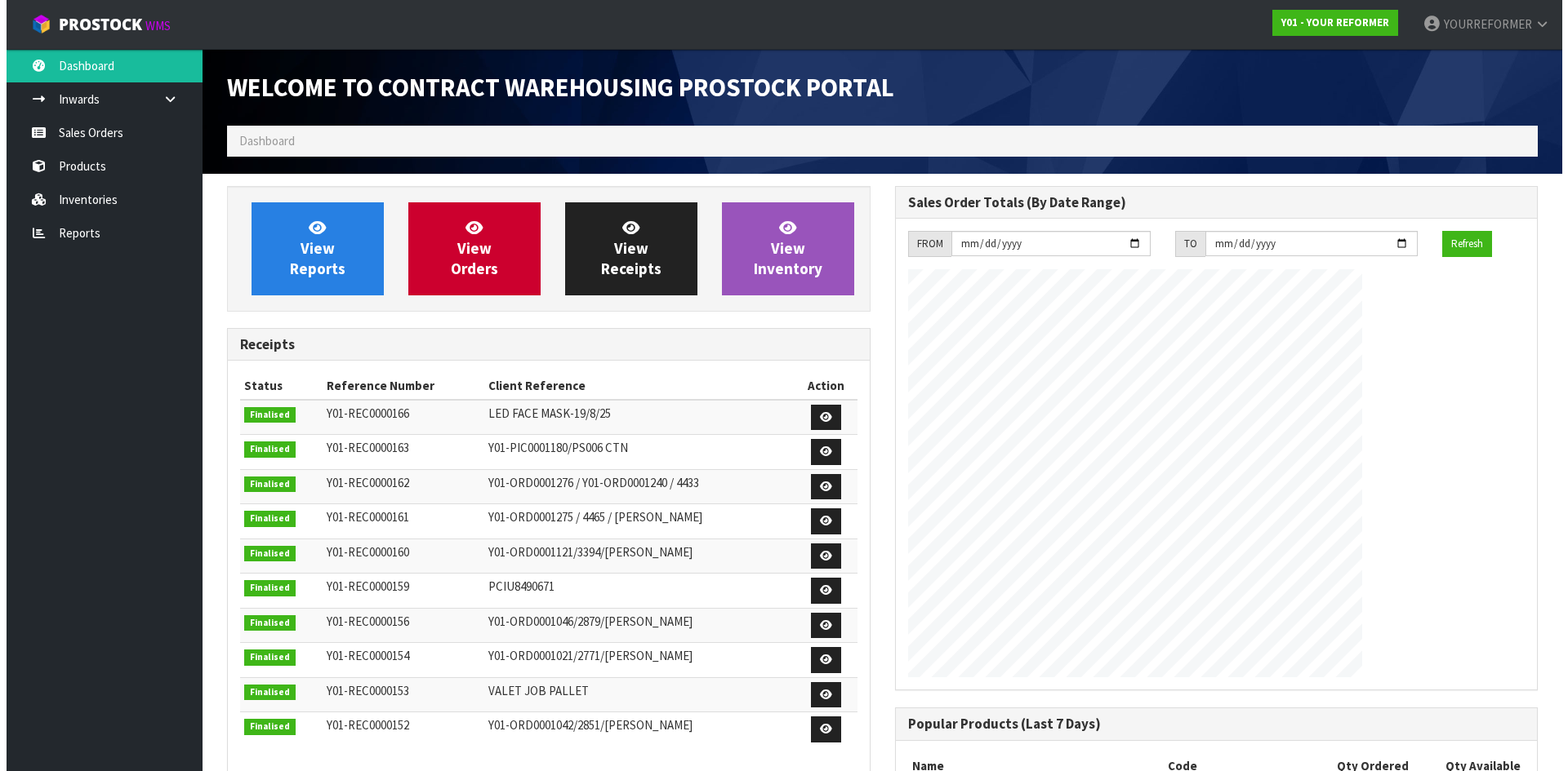
scroll to position [906, 667]
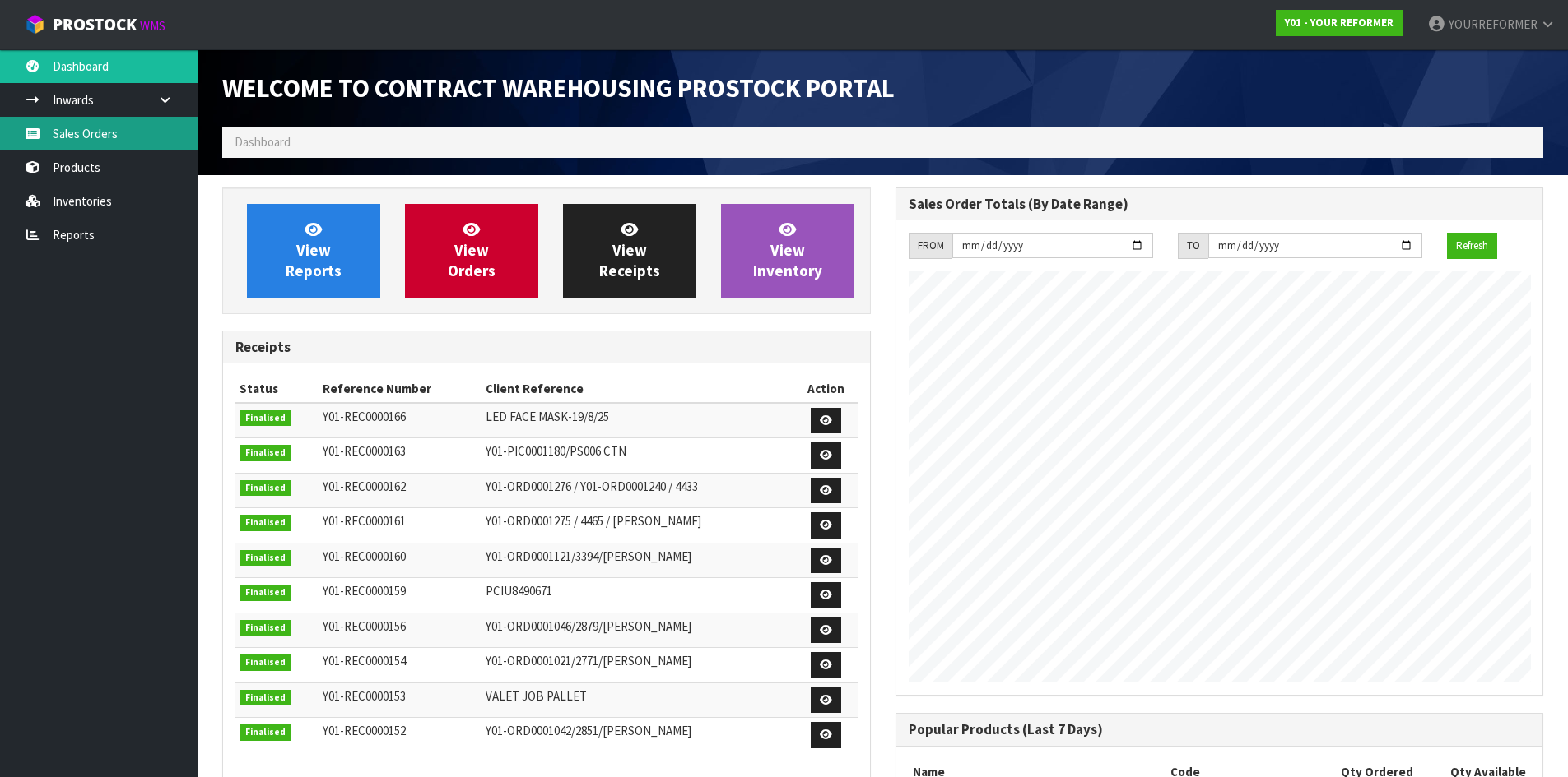
click at [138, 137] on link "Sales Orders" at bounding box center [98, 134] width 197 height 34
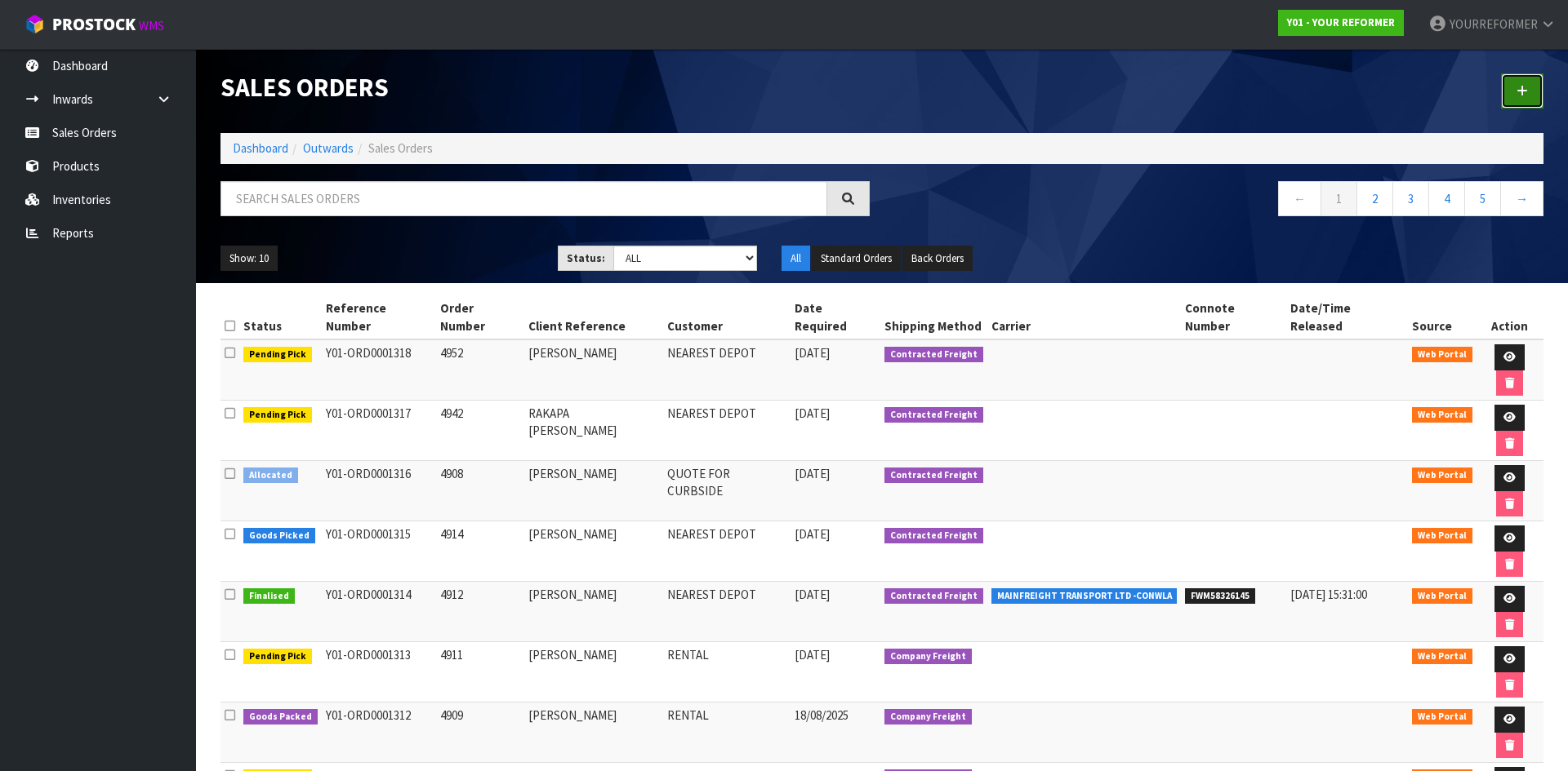
click at [1522, 100] on link at bounding box center [1522, 91] width 43 height 35
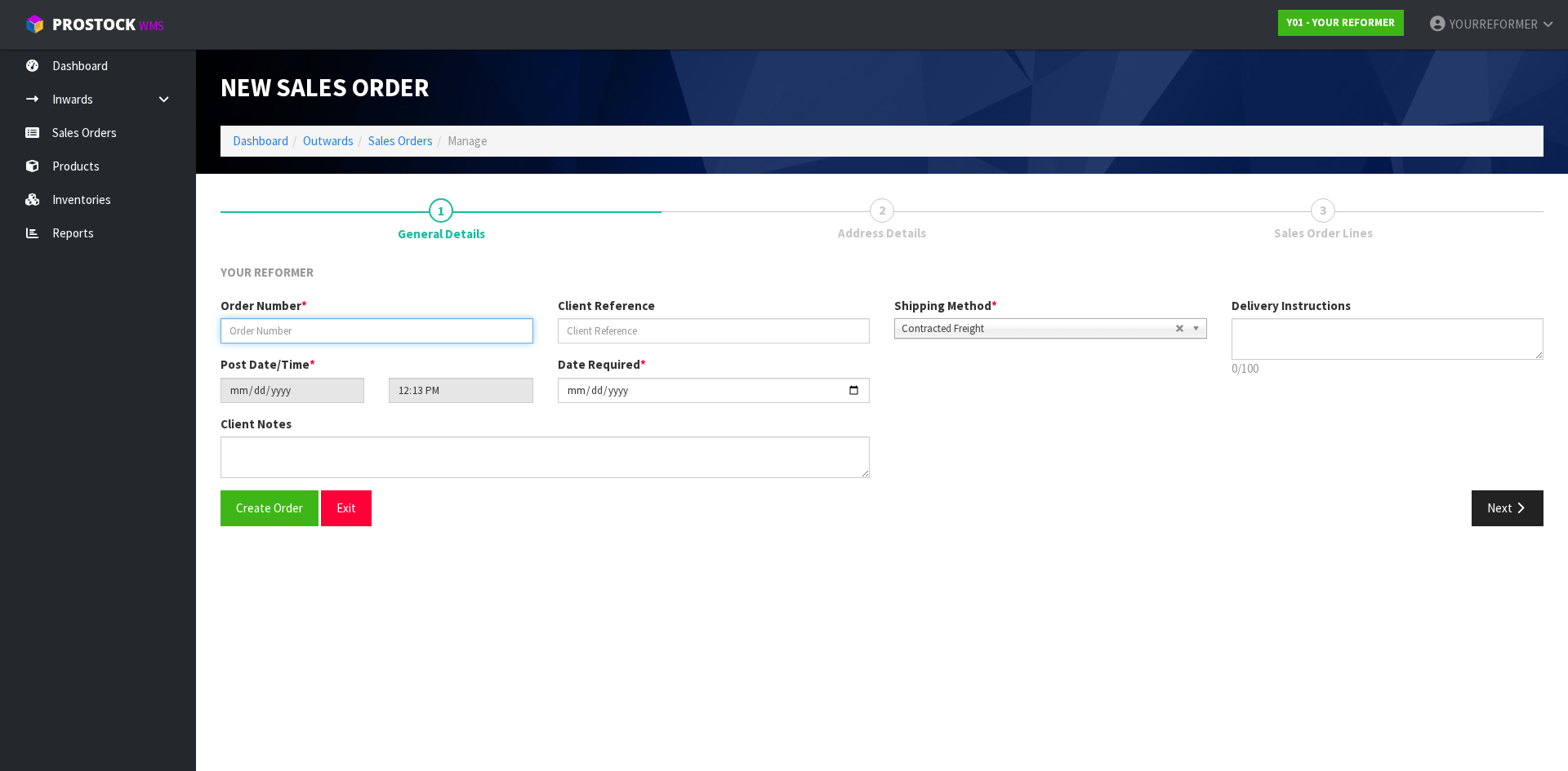
drag, startPoint x: 281, startPoint y: 331, endPoint x: 379, endPoint y: 343, distance: 98.7
click at [283, 332] on input "text" at bounding box center [377, 331] width 313 height 26
paste input "4531"
type input "4531.2"
drag, startPoint x: 689, startPoint y: 323, endPoint x: 967, endPoint y: 339, distance: 278.5
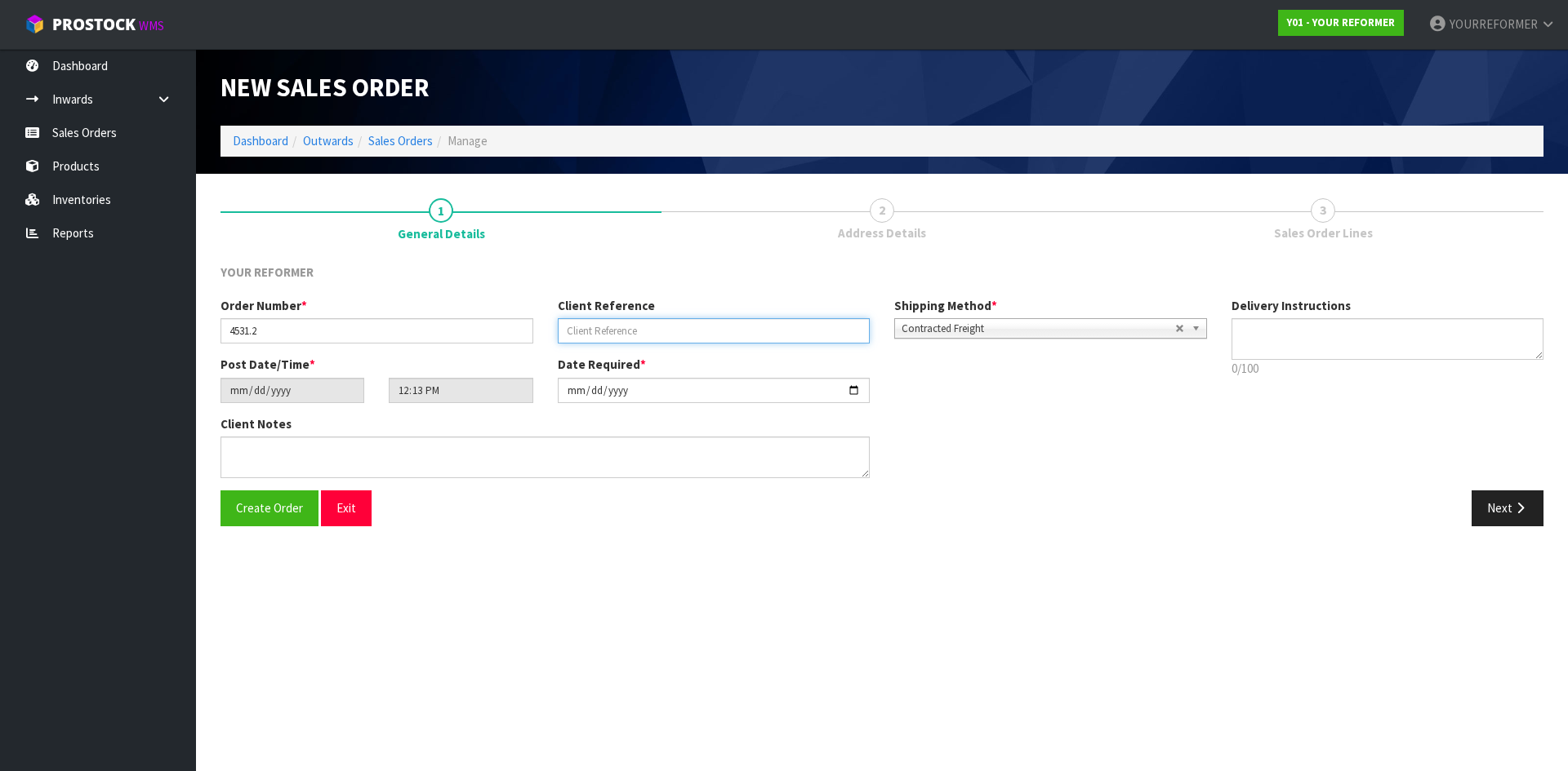
click at [689, 323] on input "text" at bounding box center [714, 331] width 313 height 26
paste input "[PERSON_NAME]"
type input "[PERSON_NAME]"
click at [1374, 357] on textarea at bounding box center [1387, 339] width 313 height 42
click at [1418, 333] on textarea at bounding box center [1387, 339] width 313 height 42
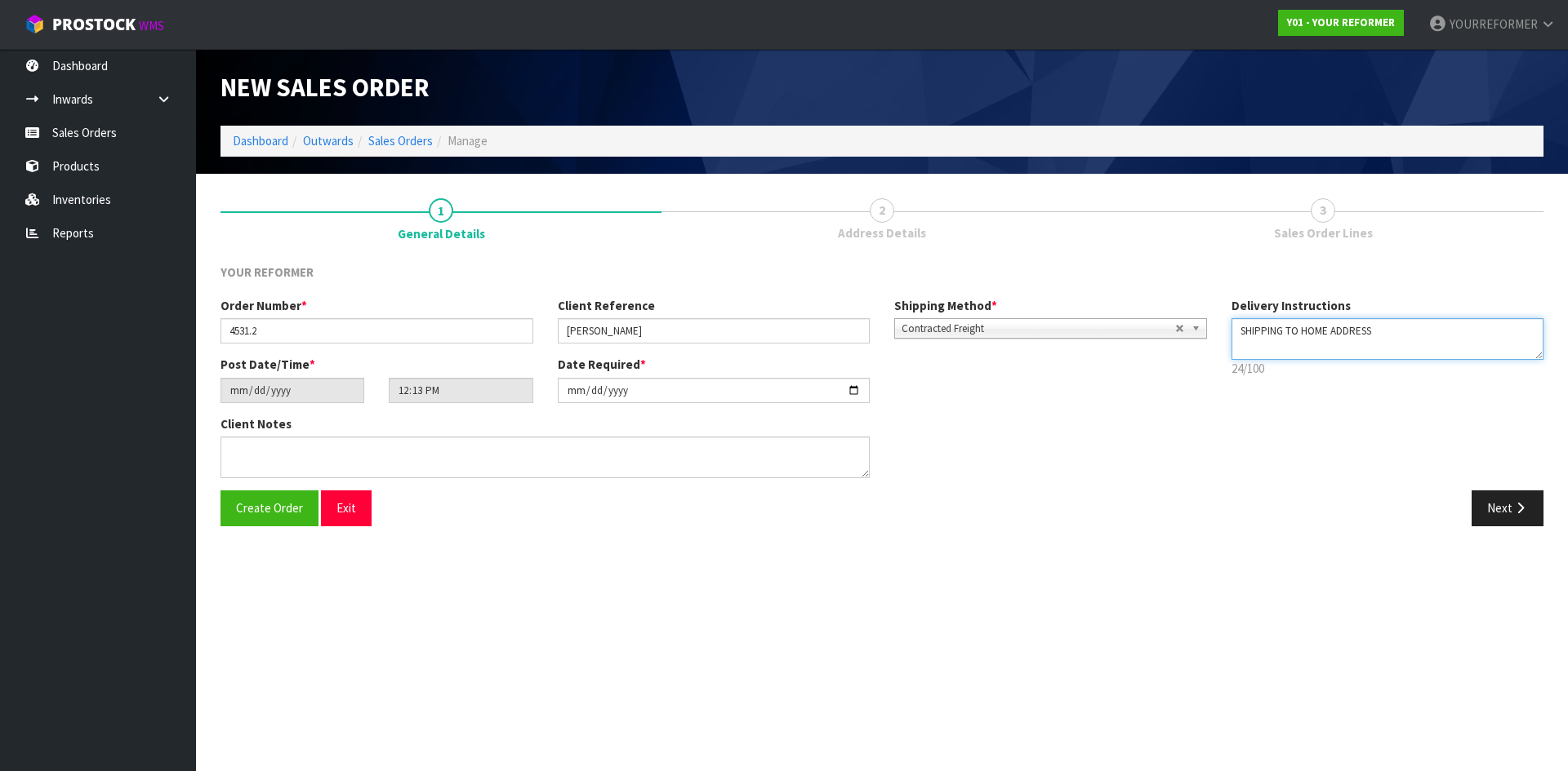
paste textarea "[STREET_ADDRESS]"
type textarea "SHIPPING TO HOME ADDRESS [STREET_ADDRESS]"
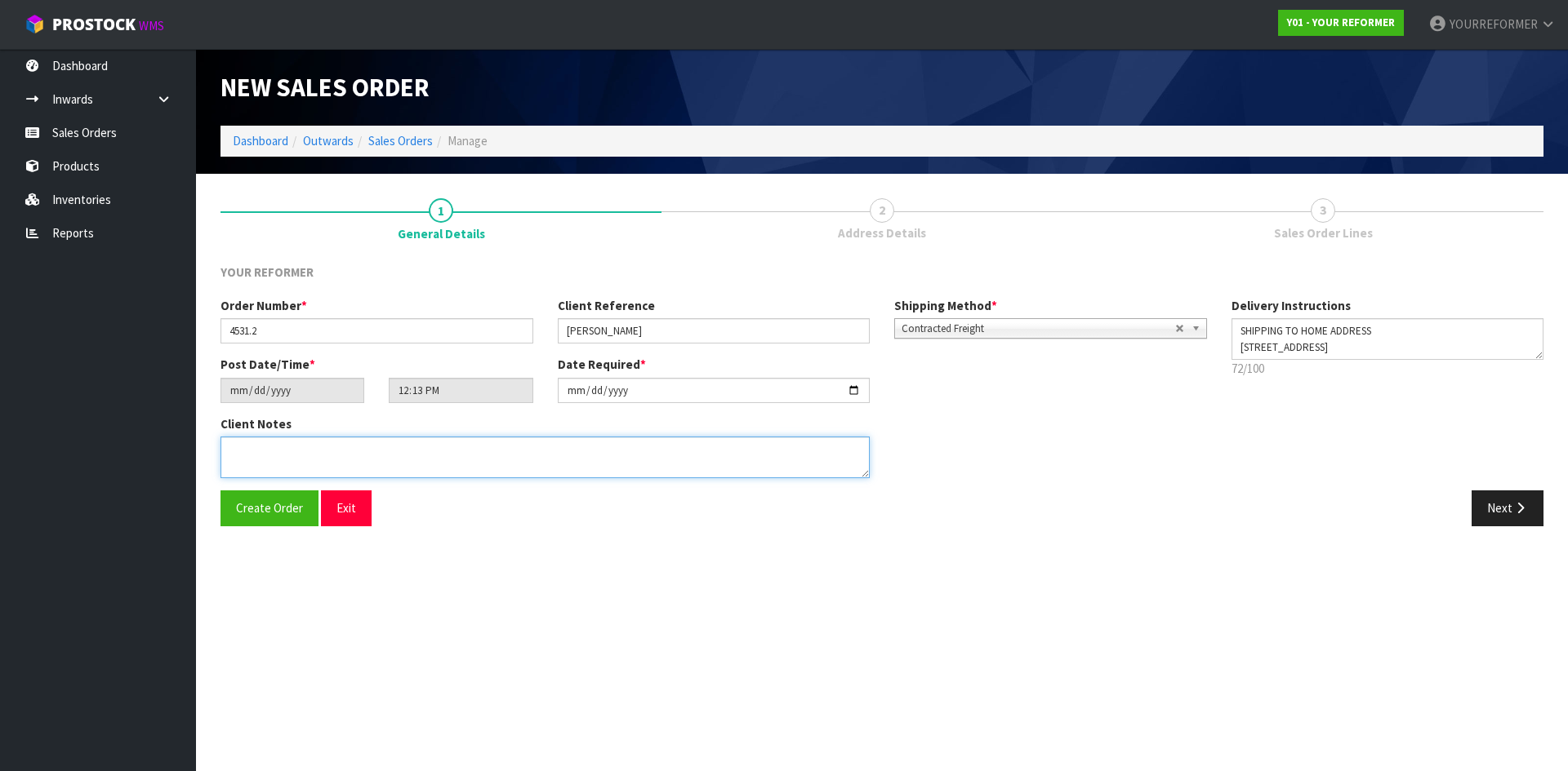
click at [479, 461] on textarea at bounding box center [545, 457] width 649 height 42
paste textarea "[PERSON_NAME] 10 PADDINGTON GROVE WGN KARORI 6012"
type textarea "[PERSON_NAME] 10 PADDINGTON GROVE WGN KARORI 6012"
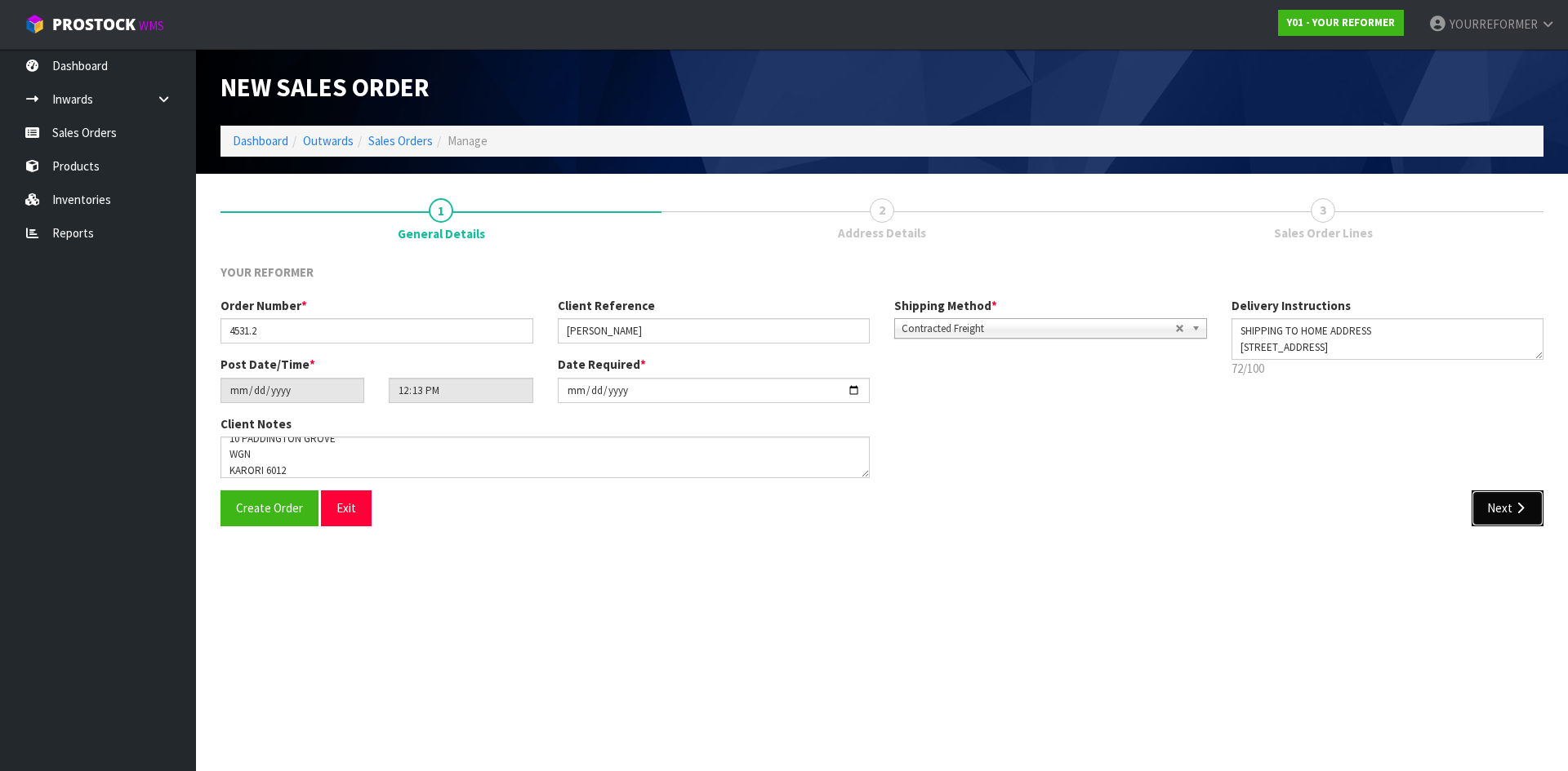
click at [1506, 508] on button "Next" at bounding box center [1507, 509] width 72 height 35
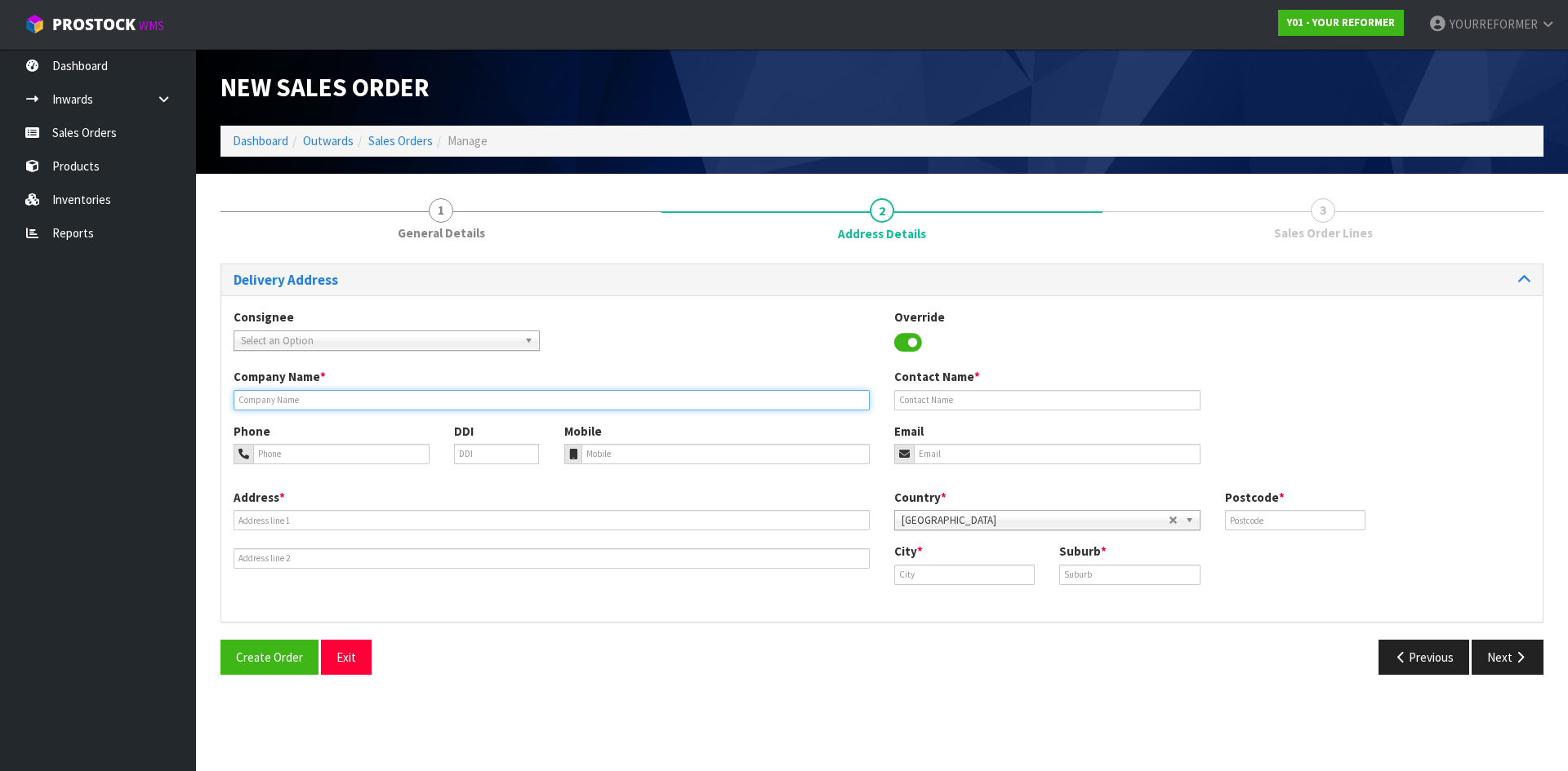
click at [327, 391] on input "text" at bounding box center [551, 400] width 636 height 20
type input "SHIPPING TO HOME ADDRESS"
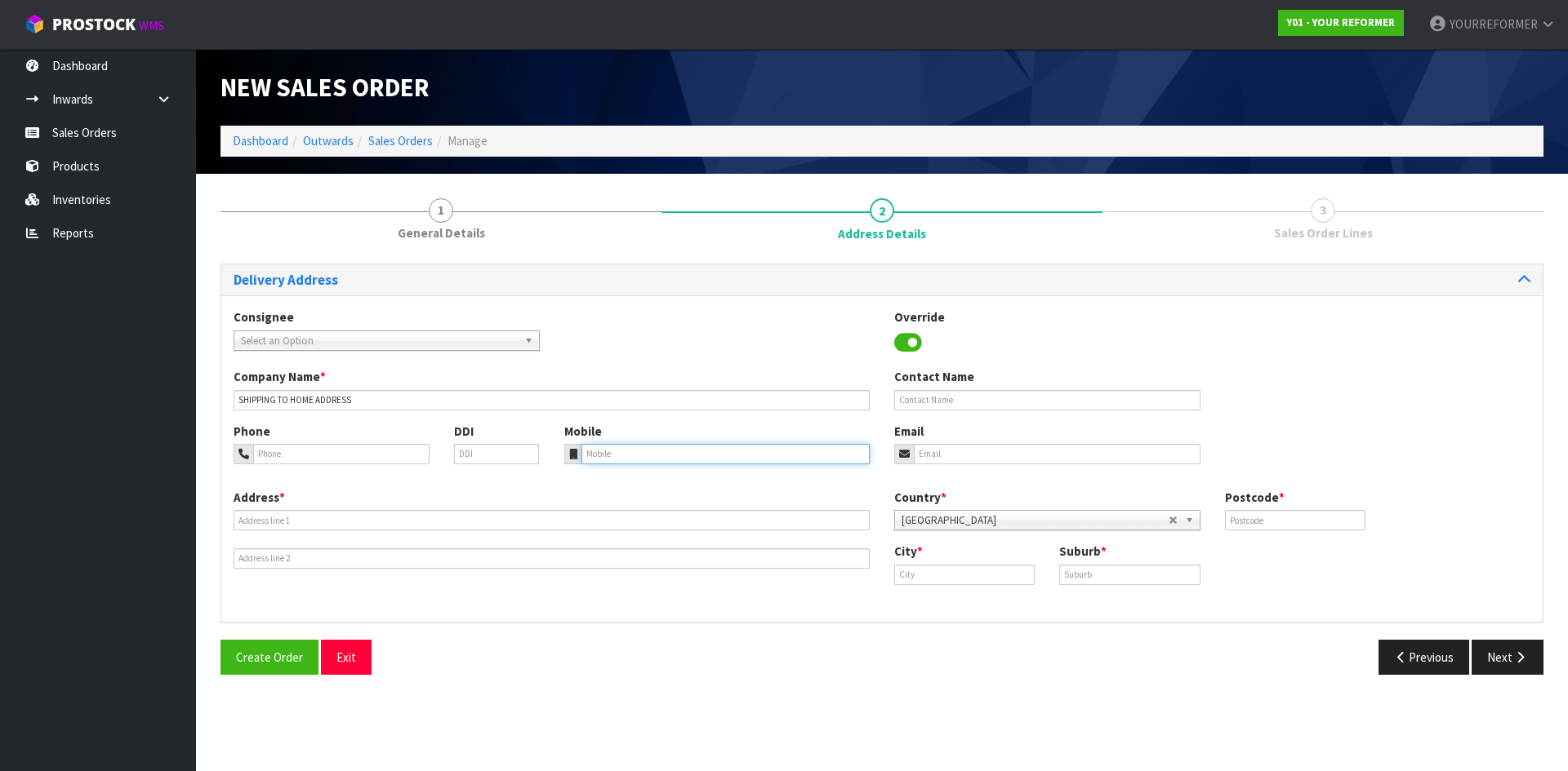
click at [627, 448] on input "tel" at bounding box center [726, 454] width 289 height 20
paste input "[PHONE_NUMBER]"
type input "[PHONE_NUMBER]"
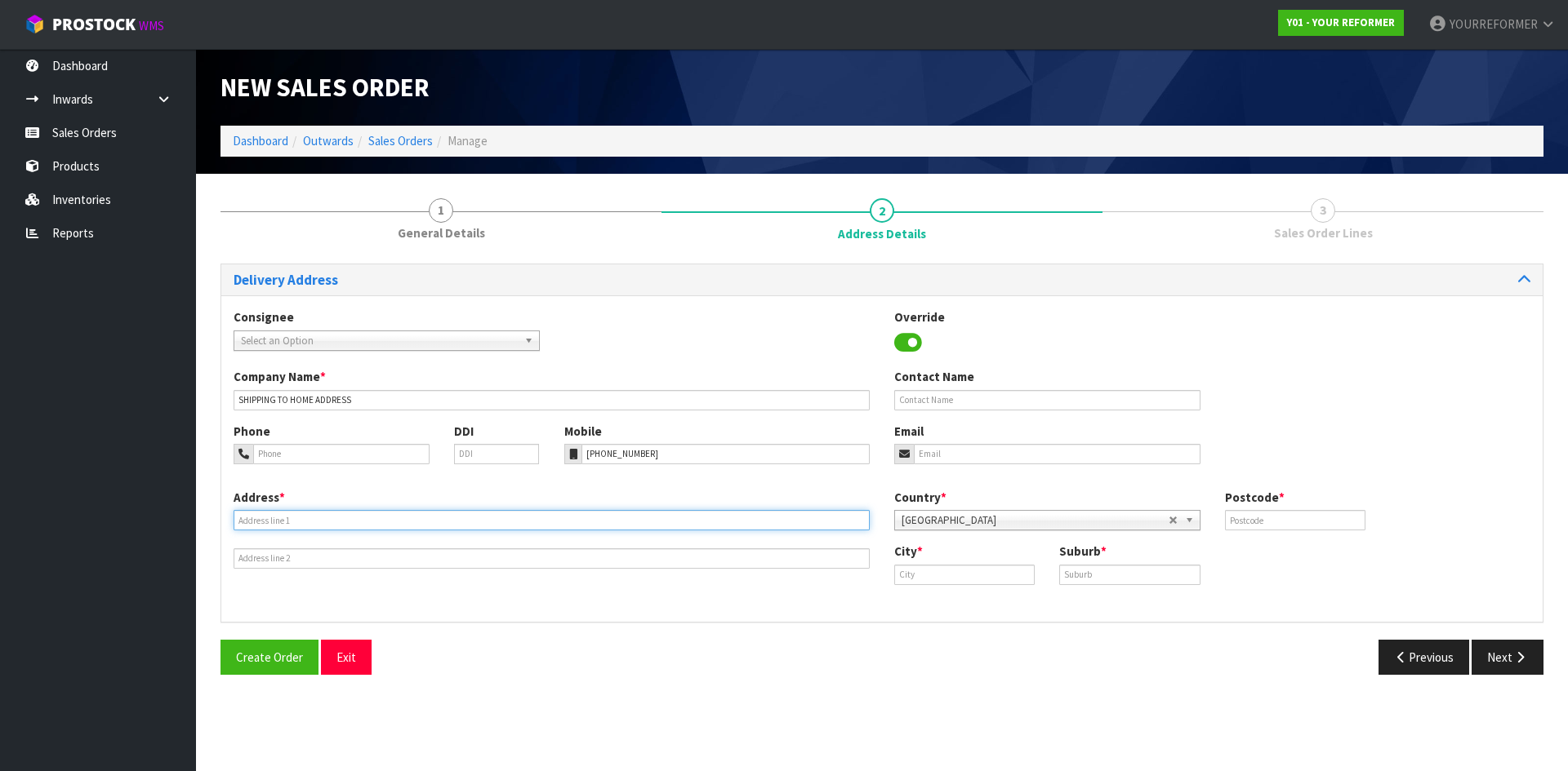
click at [277, 523] on input "text" at bounding box center [551, 520] width 636 height 20
paste input "10 PADDINGTON GROVE WGN KARORI 6012"
type input "10 PADDINGTON GROVE WGN KARORI 6012"
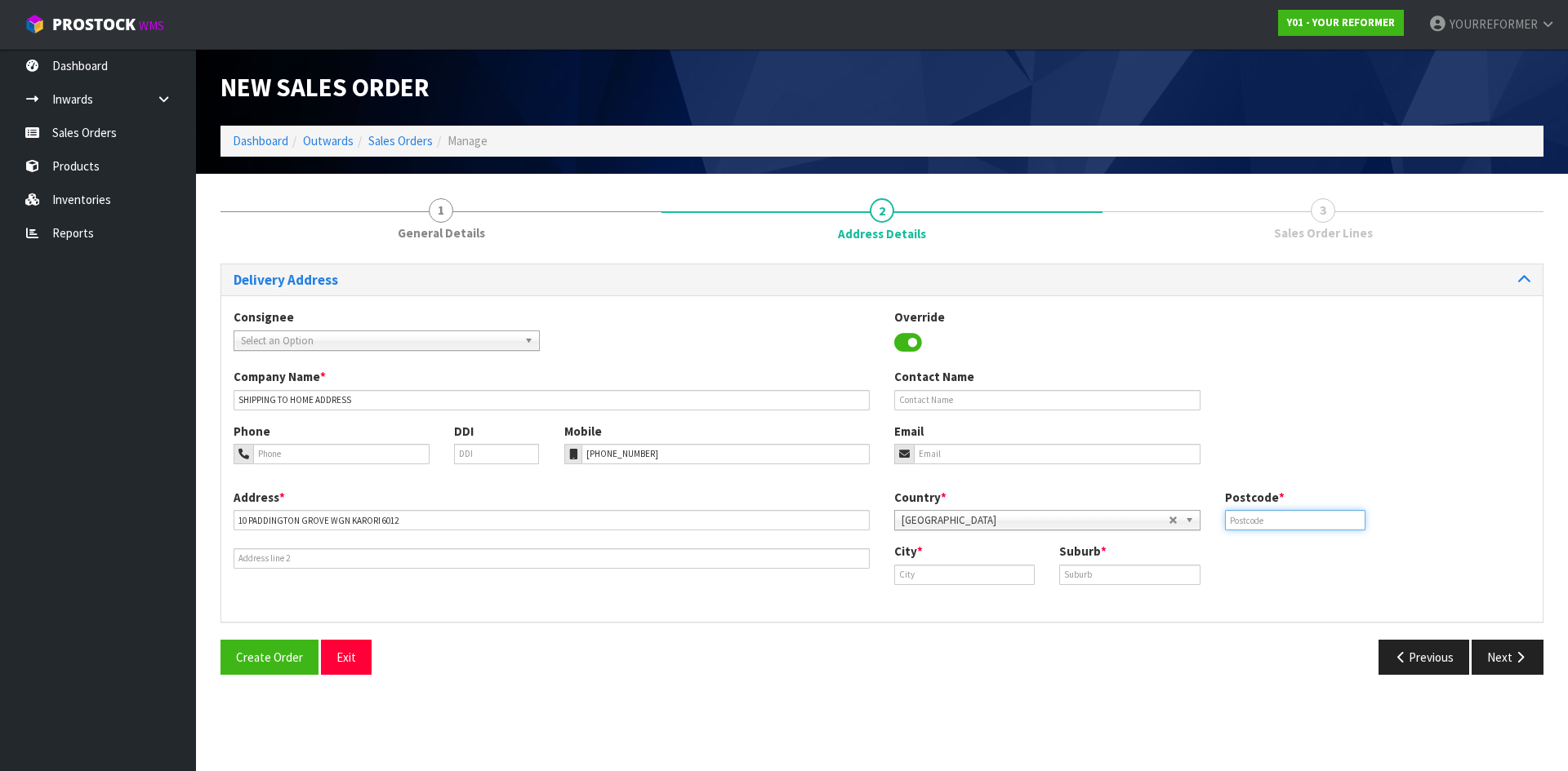
click at [1250, 520] on input "text" at bounding box center [1295, 520] width 140 height 20
type input "6012"
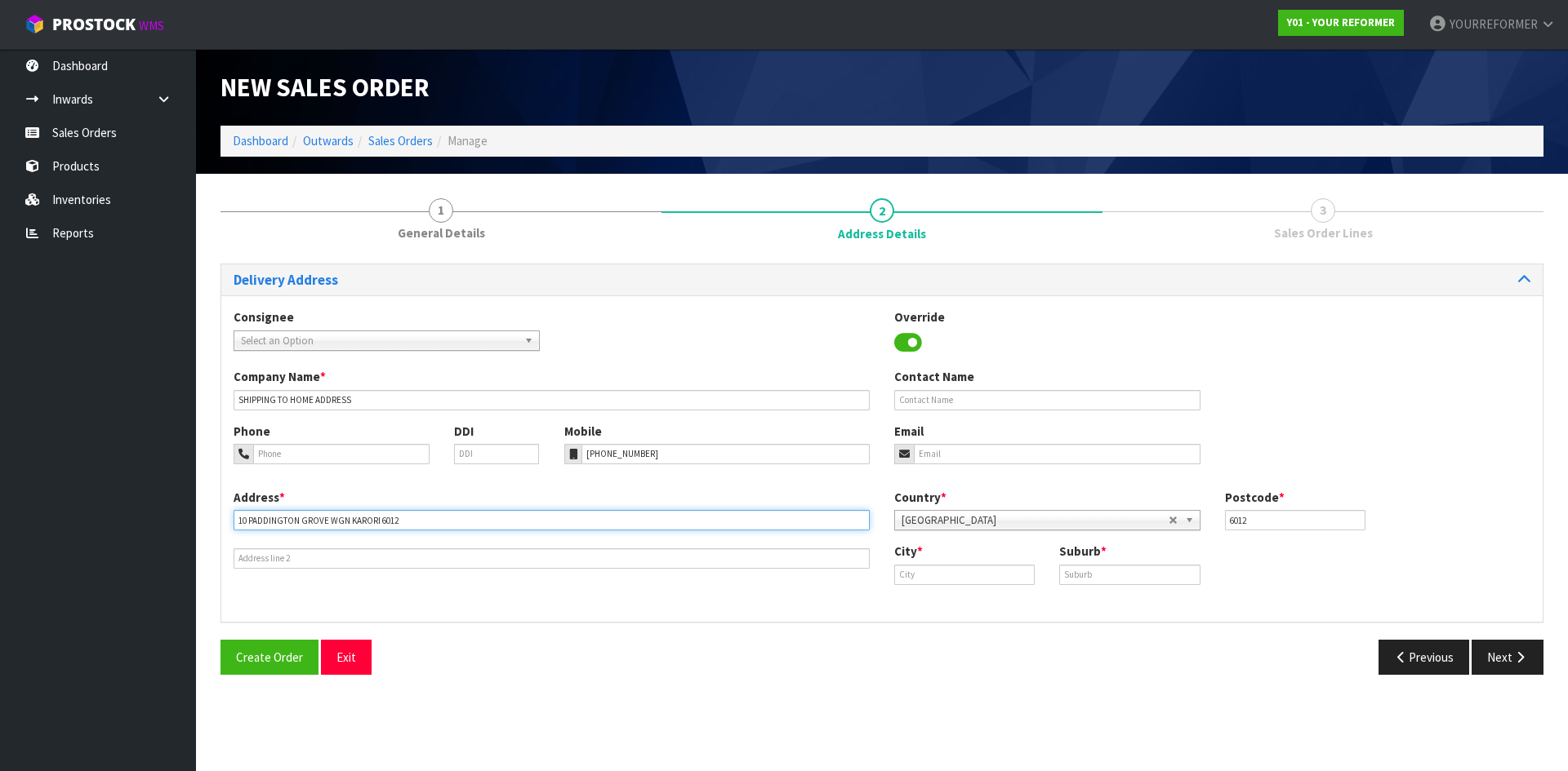
click at [333, 518] on input "10 PADDINGTON GROVE WGN KARORI 6012" at bounding box center [551, 520] width 636 height 20
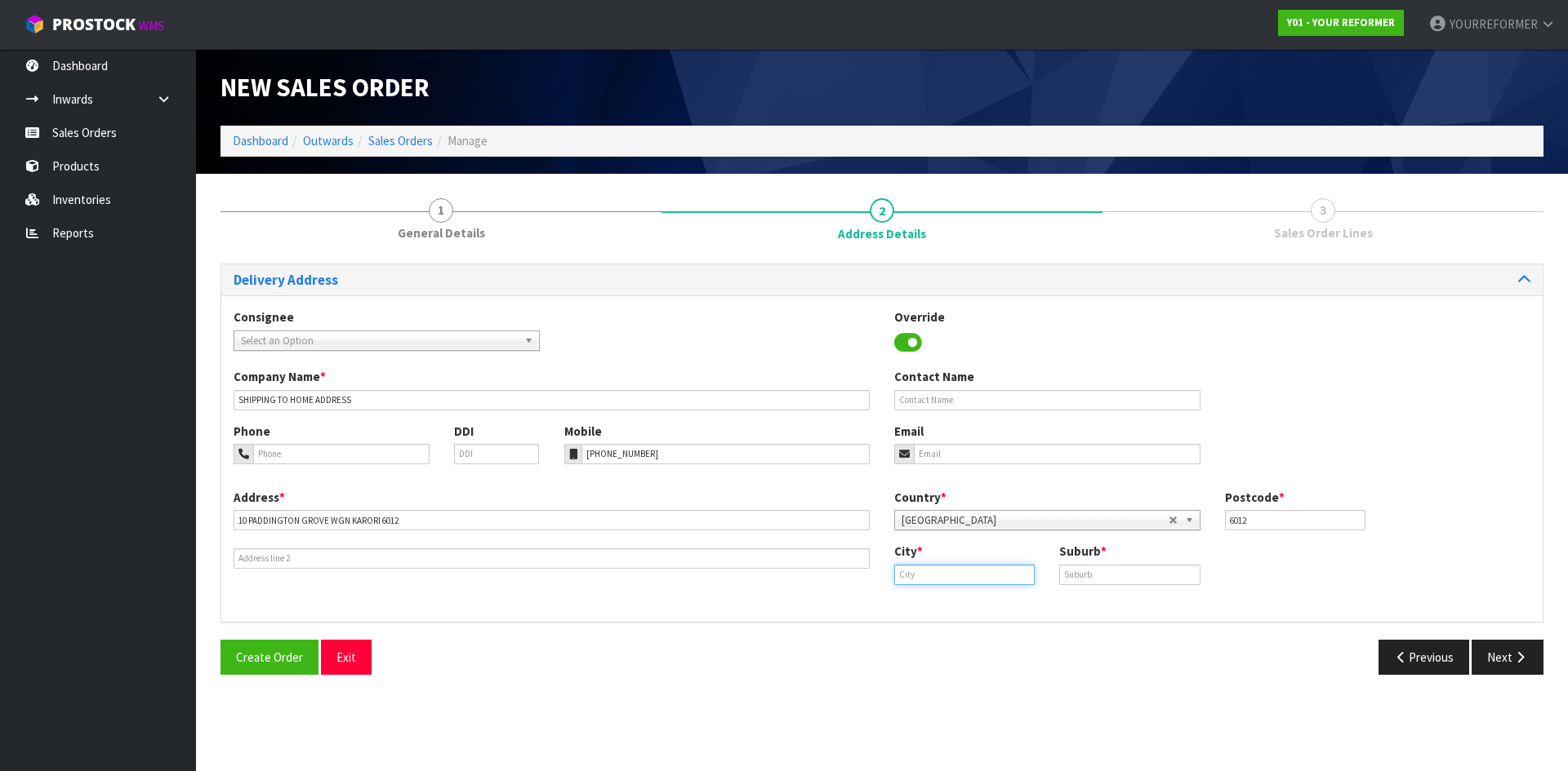
click at [978, 582] on input "text" at bounding box center [964, 574] width 140 height 20
paste input "WGN"
drag, startPoint x: 943, startPoint y: 585, endPoint x: 820, endPoint y: 573, distance: 123.6
click at [820, 573] on div "Address * [STREET_ADDRESS] Country * [GEOGRAPHIC_DATA] [GEOGRAPHIC_DATA] [GEOGR…" at bounding box center [882, 549] width 1321 height 121
paste input "Karori"
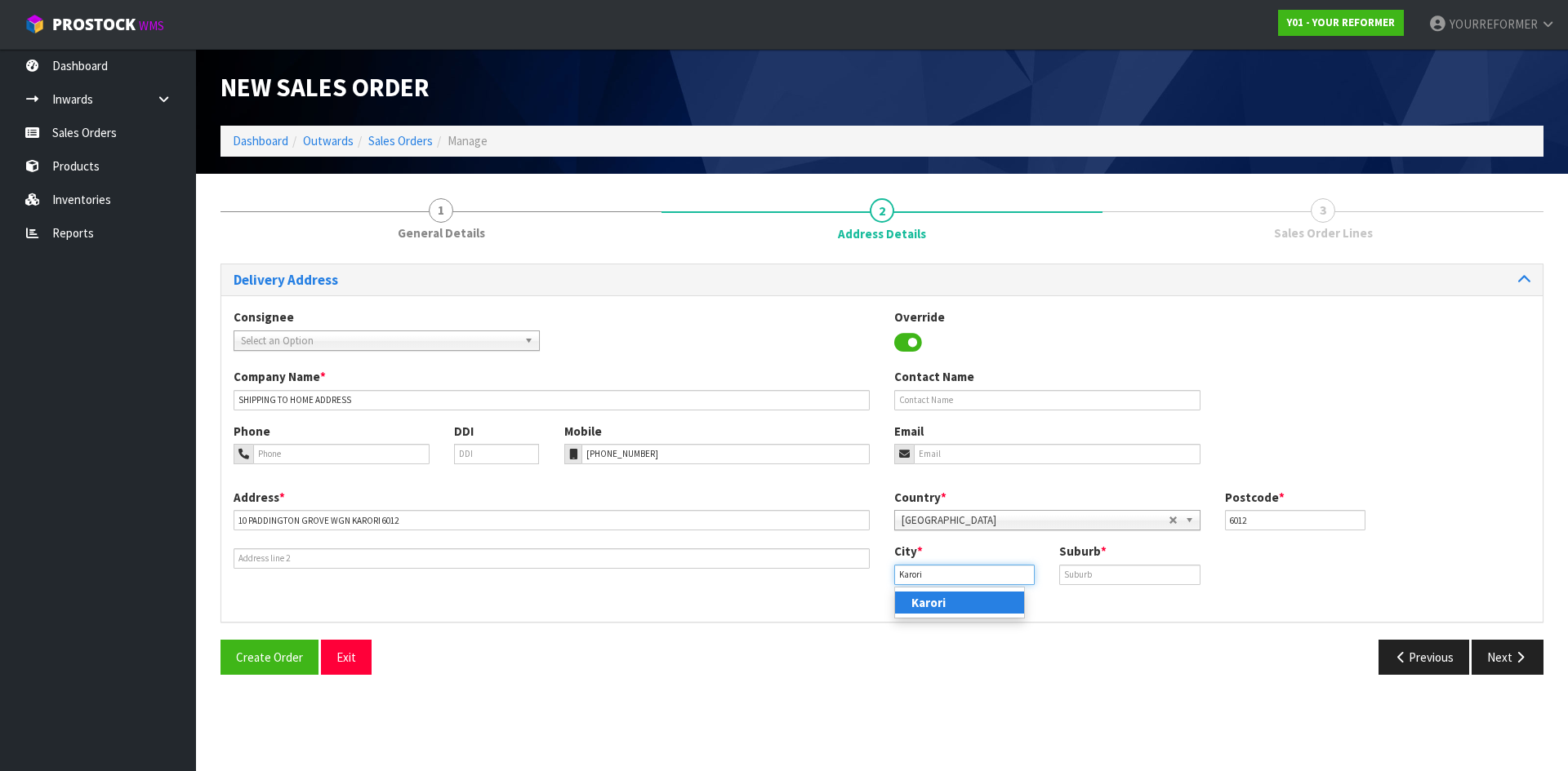
type input "Karori"
click at [967, 607] on link "Karori" at bounding box center [960, 603] width 129 height 22
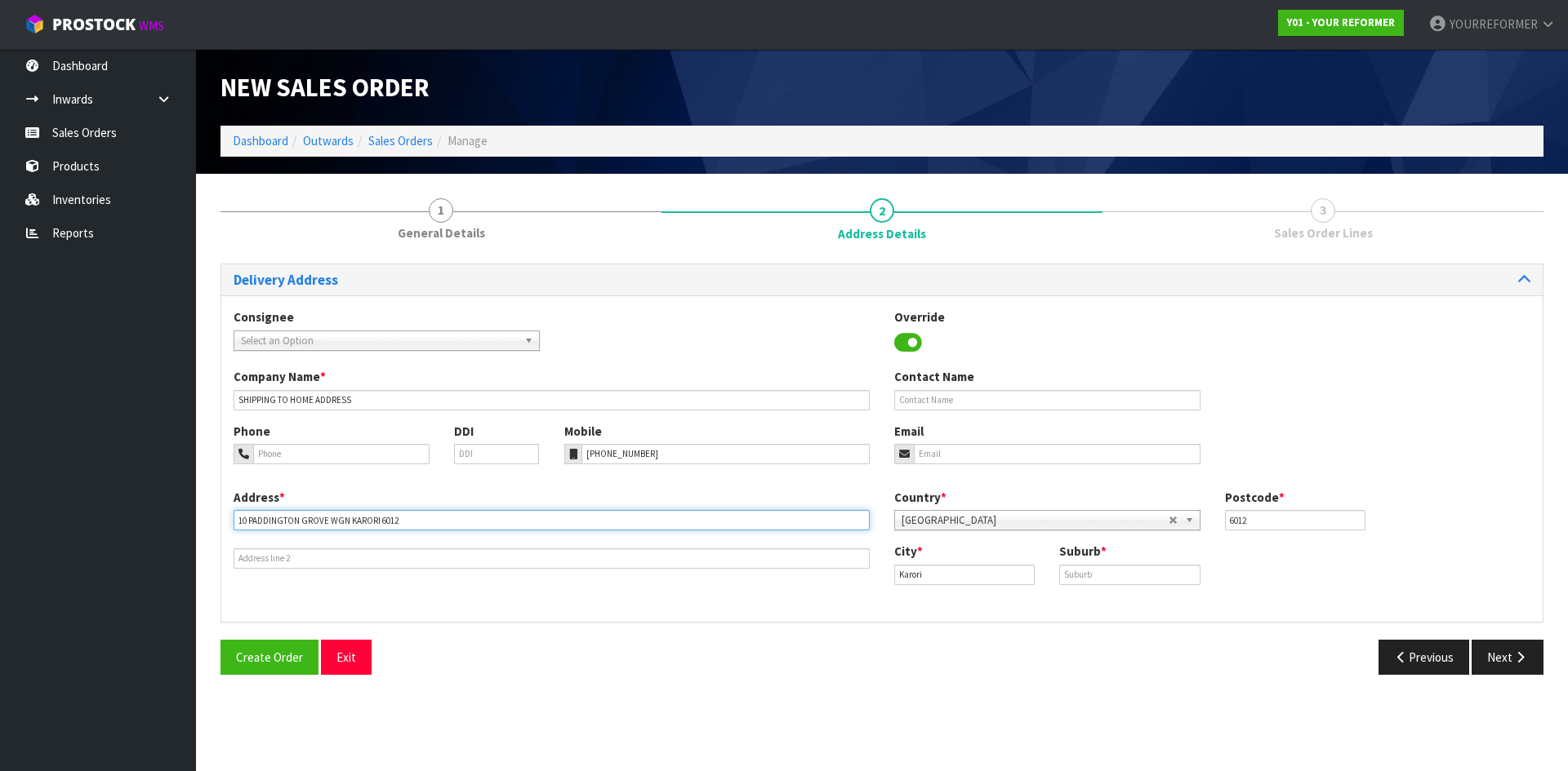
click at [337, 515] on input "10 PADDINGTON GROVE WGN KARORI 6012" at bounding box center [551, 520] width 636 height 20
drag, startPoint x: 337, startPoint y: 515, endPoint x: 382, endPoint y: 523, distance: 45.7
click at [338, 515] on input "10 PADDINGTON GROVE WGN KARORI 6012" at bounding box center [551, 520] width 636 height 20
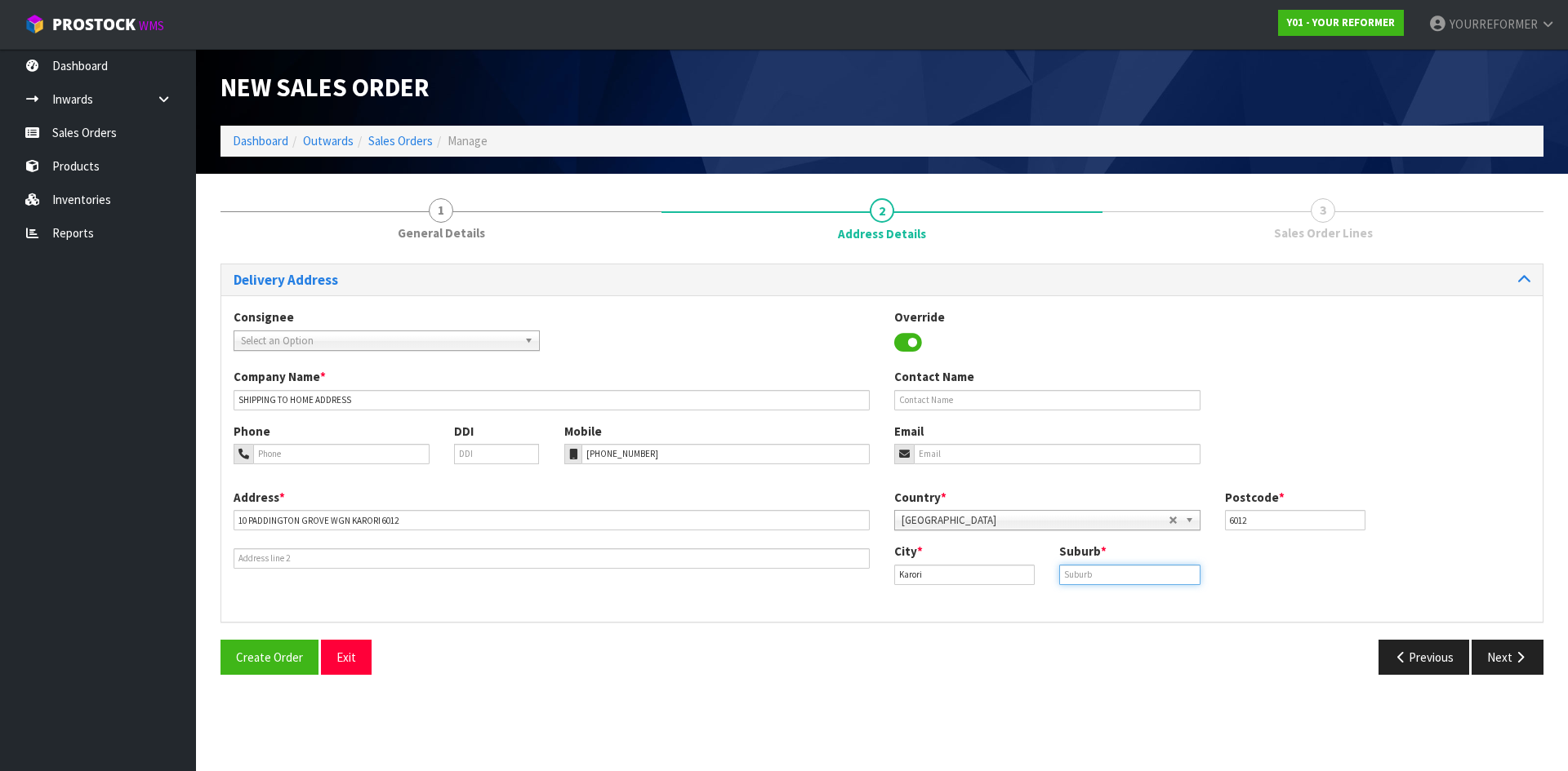
drag, startPoint x: 1166, startPoint y: 574, endPoint x: 1217, endPoint y: 600, distance: 57.2
click at [1166, 574] on input "text" at bounding box center [1129, 574] width 140 height 20
paste input "WGN"
type input "WGN"
click at [1481, 658] on button "Next" at bounding box center [1507, 658] width 72 height 35
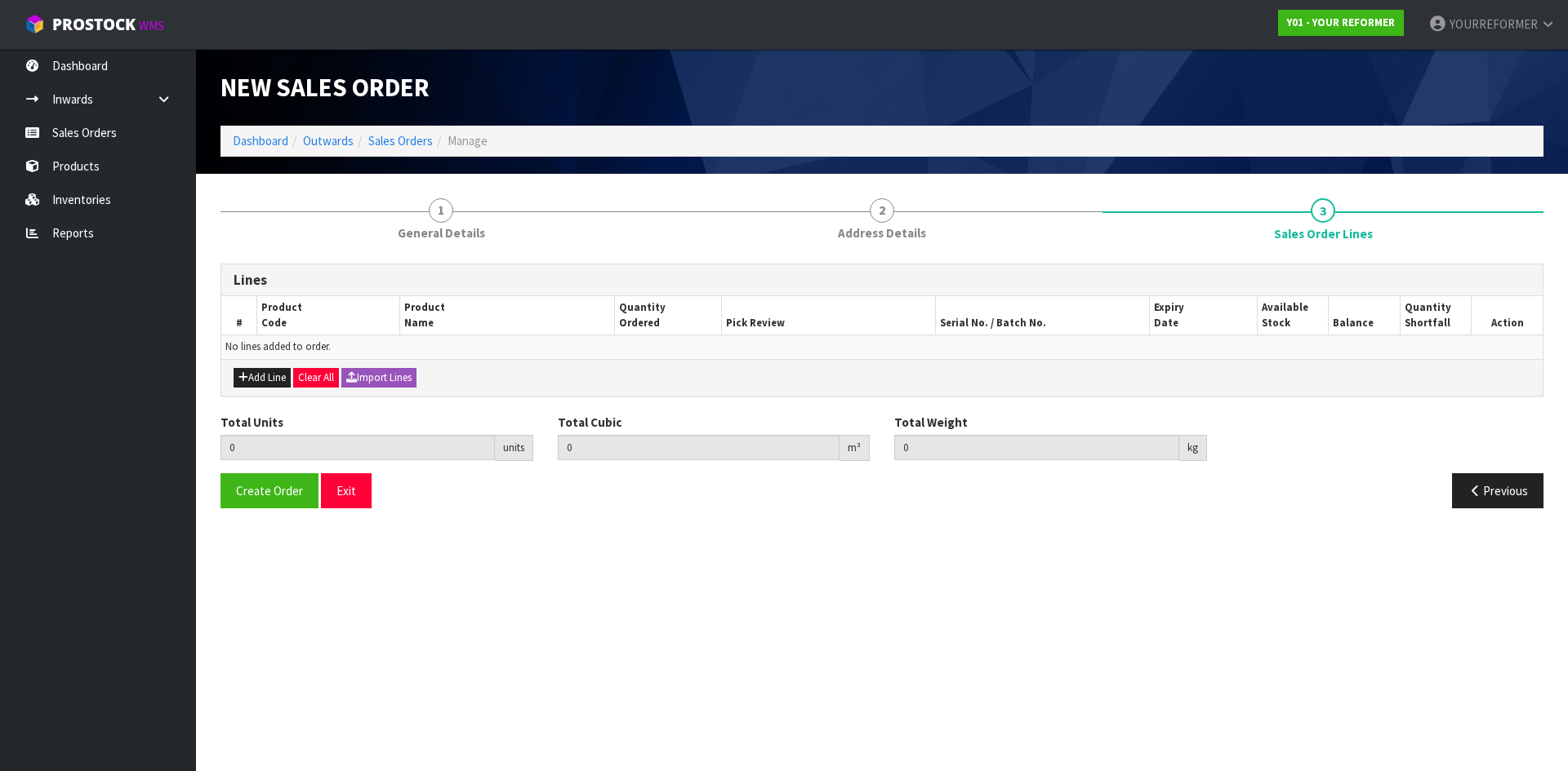
click at [267, 365] on div "Add Line Clear All Import Lines" at bounding box center [882, 377] width 1321 height 36
click at [262, 374] on button "Add Line" at bounding box center [261, 378] width 57 height 19
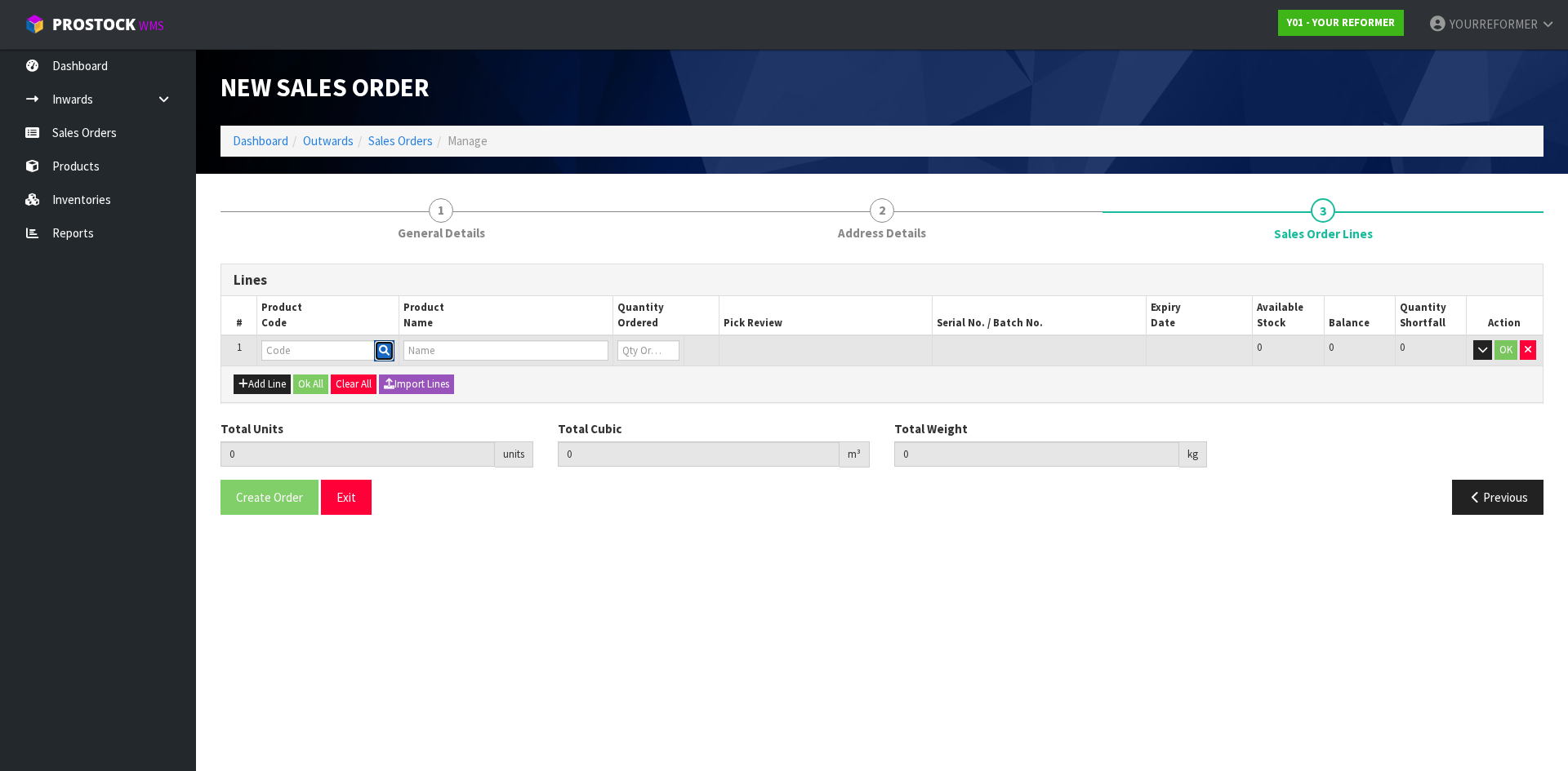
drag, startPoint x: 379, startPoint y: 354, endPoint x: 380, endPoint y: 362, distance: 8.1
click at [379, 355] on icon "button" at bounding box center [384, 351] width 11 height 11
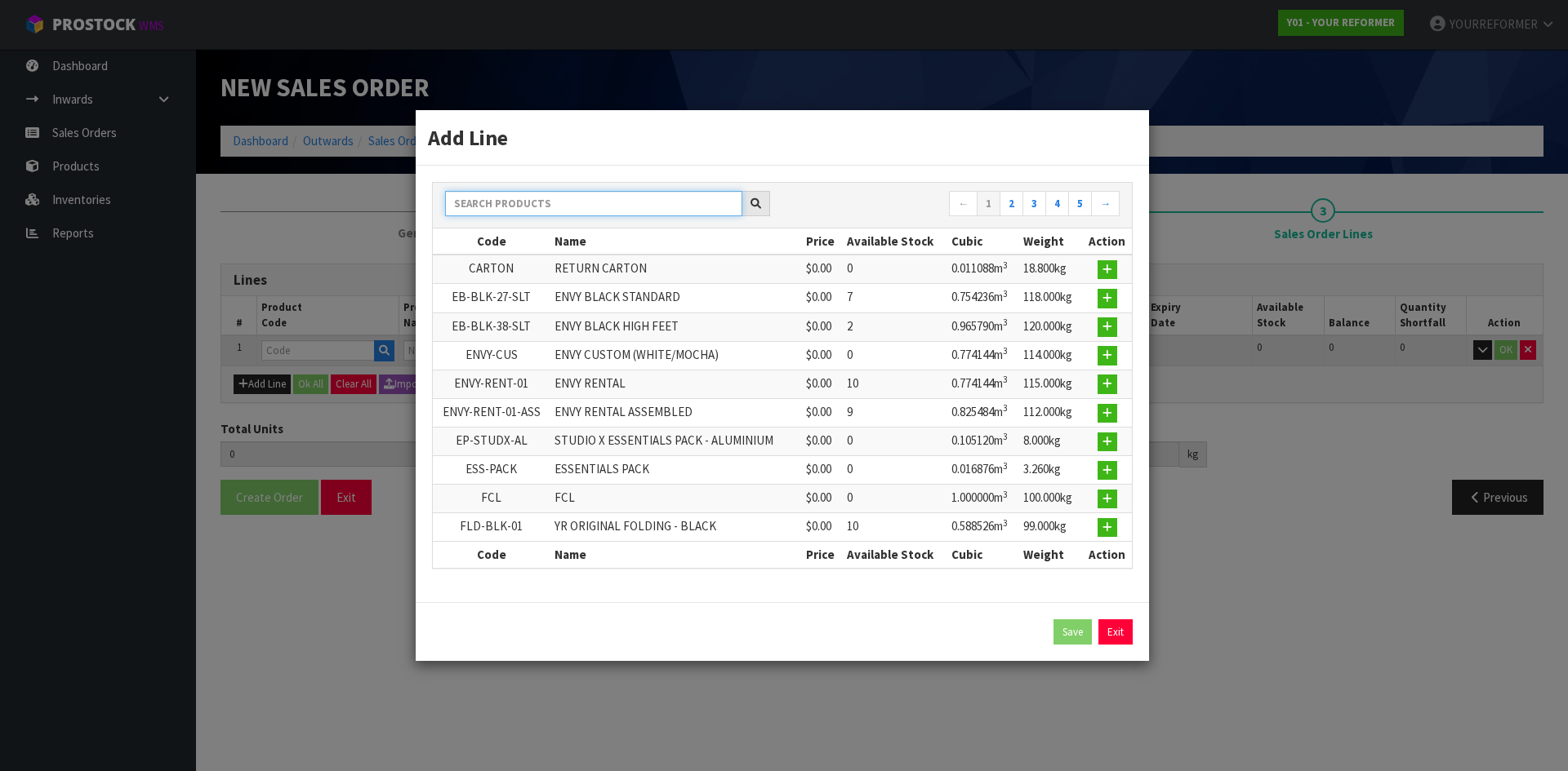
click at [489, 212] on input "text" at bounding box center [593, 204] width 297 height 26
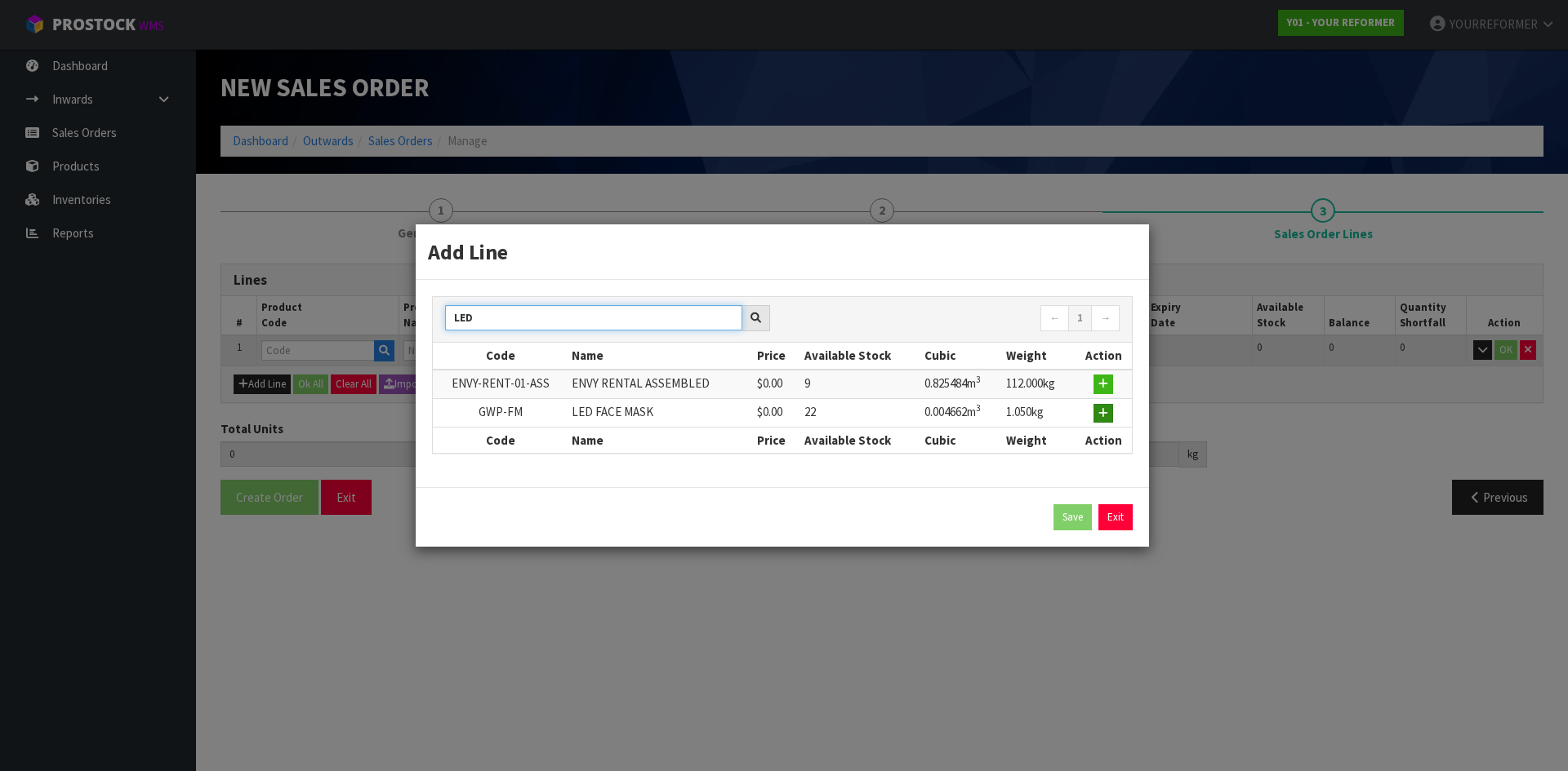
type input "LED"
drag, startPoint x: 1094, startPoint y: 409, endPoint x: 835, endPoint y: 439, distance: 260.7
click at [1095, 409] on button "button" at bounding box center [1103, 414] width 20 height 19
type input "0.000000"
type input "0.000"
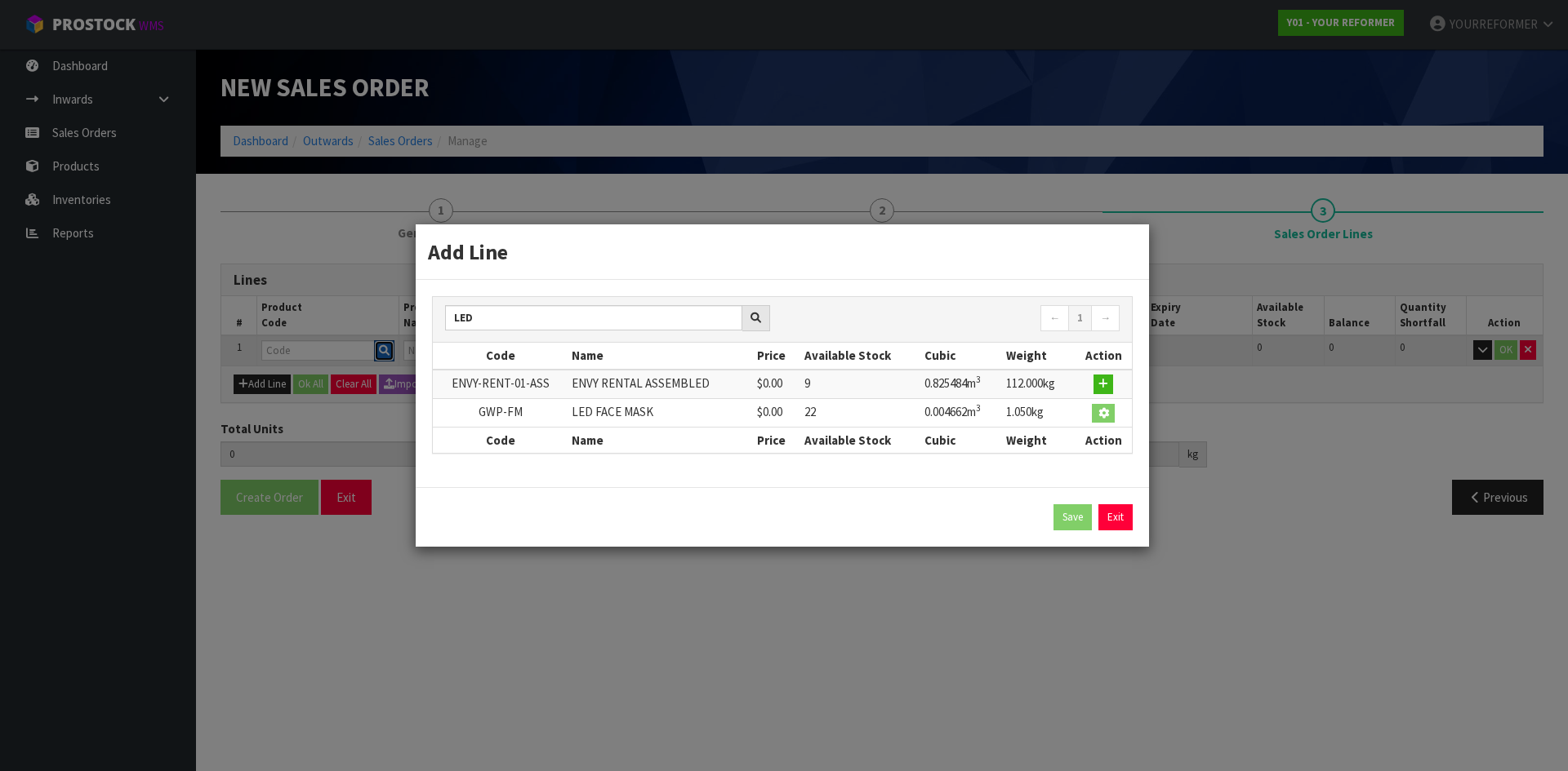
type input "GWP-FM"
type input "LED FACE MASK"
type input "0"
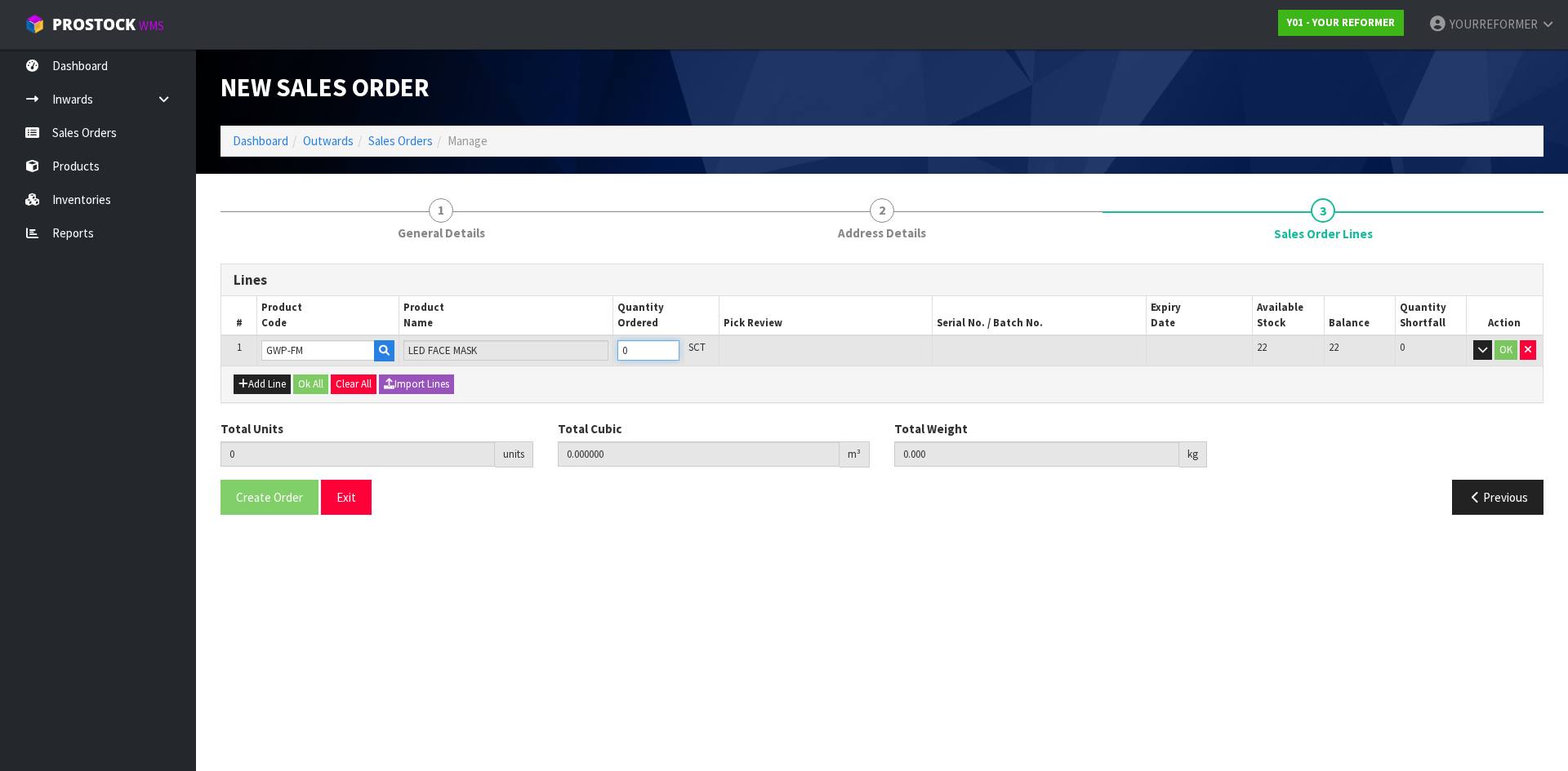
type input "1"
type input "0.004662"
type input "1.05"
type input "1"
click at [664, 347] on input "1" at bounding box center [648, 350] width 62 height 20
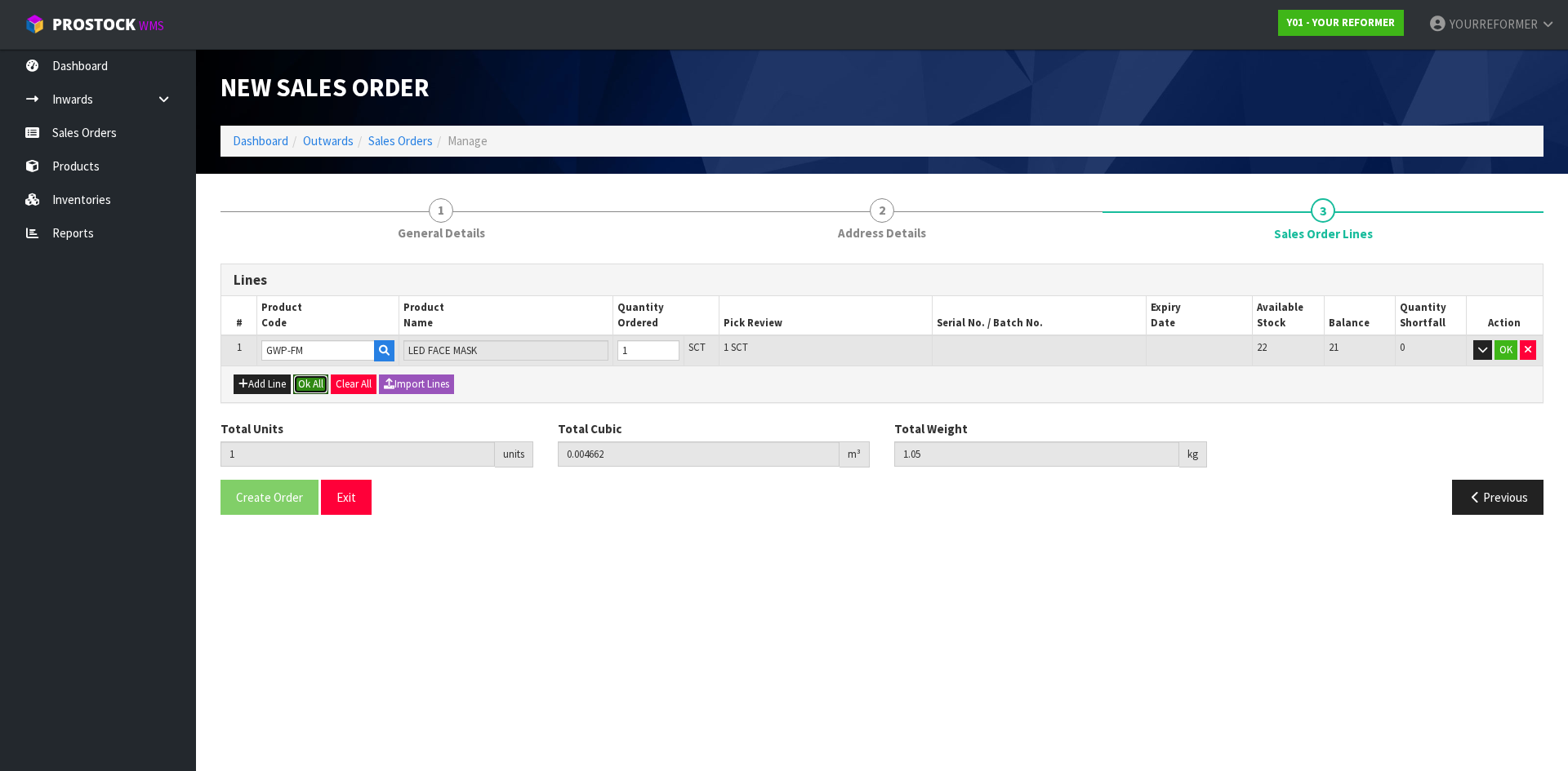
click at [318, 384] on button "Ok All" at bounding box center [311, 385] width 35 height 19
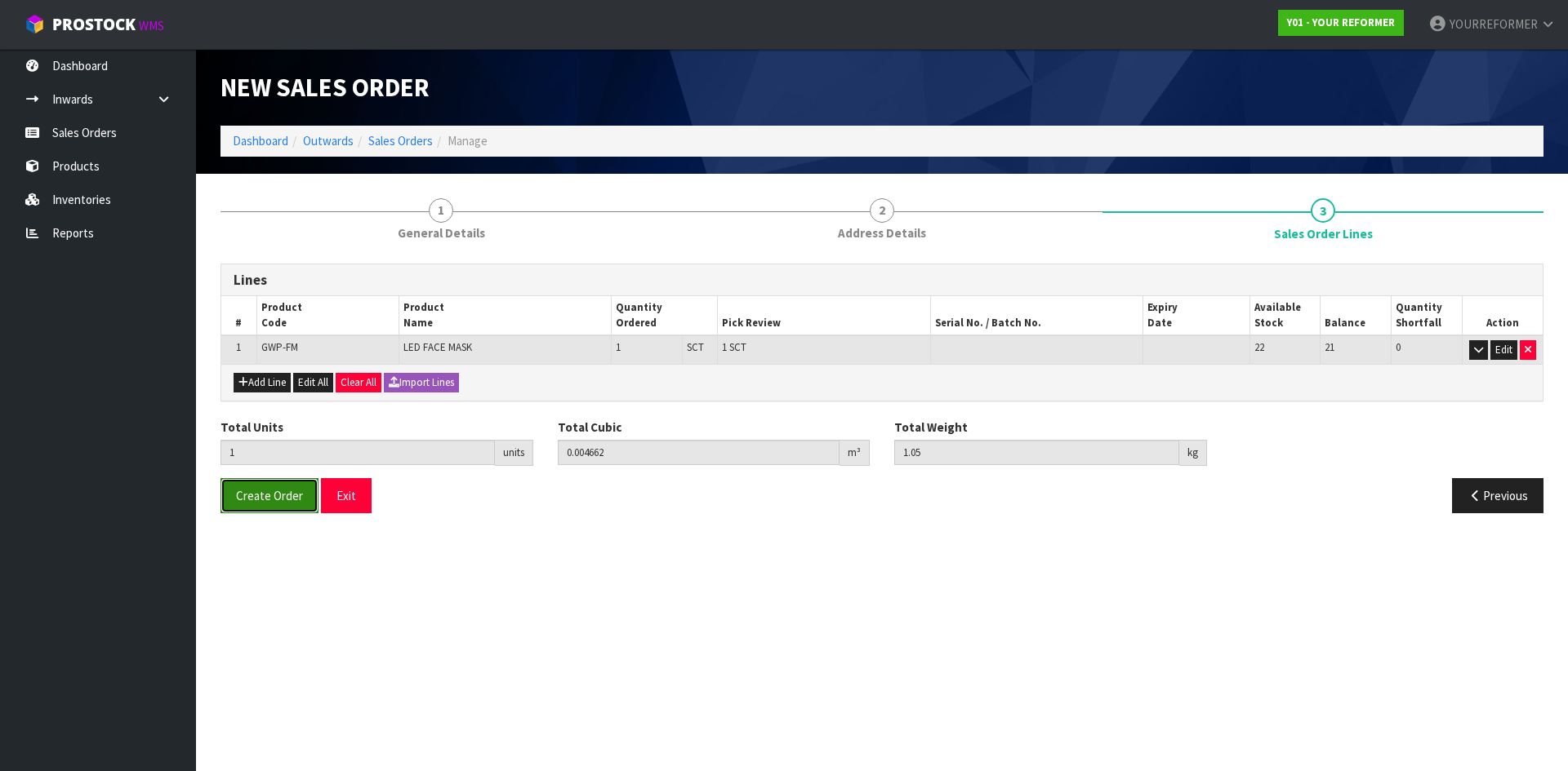
click at [268, 507] on button "Create Order" at bounding box center [269, 496] width 98 height 35
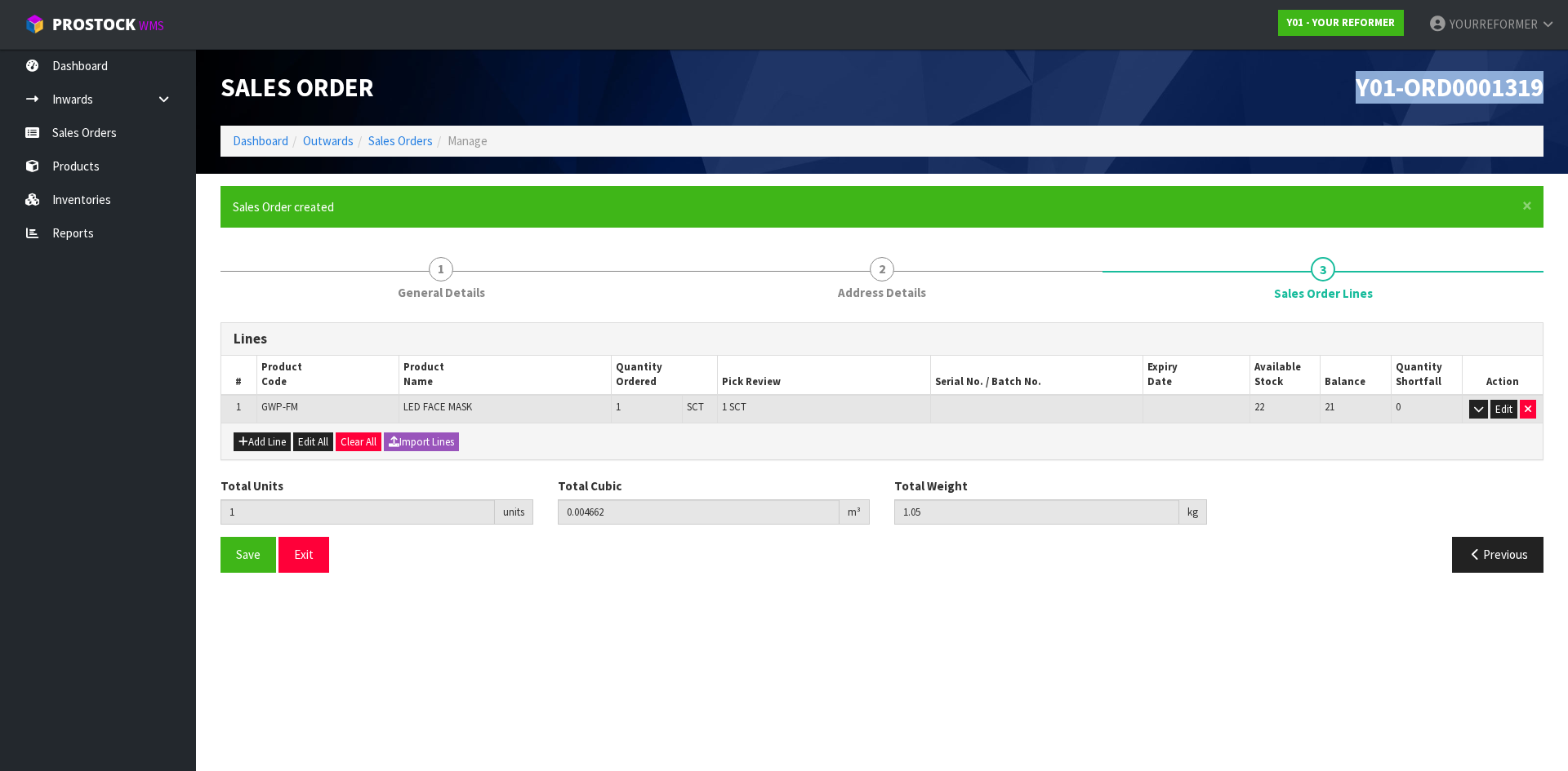
drag, startPoint x: 1547, startPoint y: 83, endPoint x: 1155, endPoint y: 80, distance: 392.0
click at [1155, 80] on div "Y01-ORD0001319" at bounding box center [1219, 87] width 674 height 77
copy span "Y01-ORD0001319"
drag, startPoint x: 58, startPoint y: 129, endPoint x: 22, endPoint y: 124, distance: 36.3
click at [58, 129] on link "Sales Orders" at bounding box center [98, 133] width 196 height 34
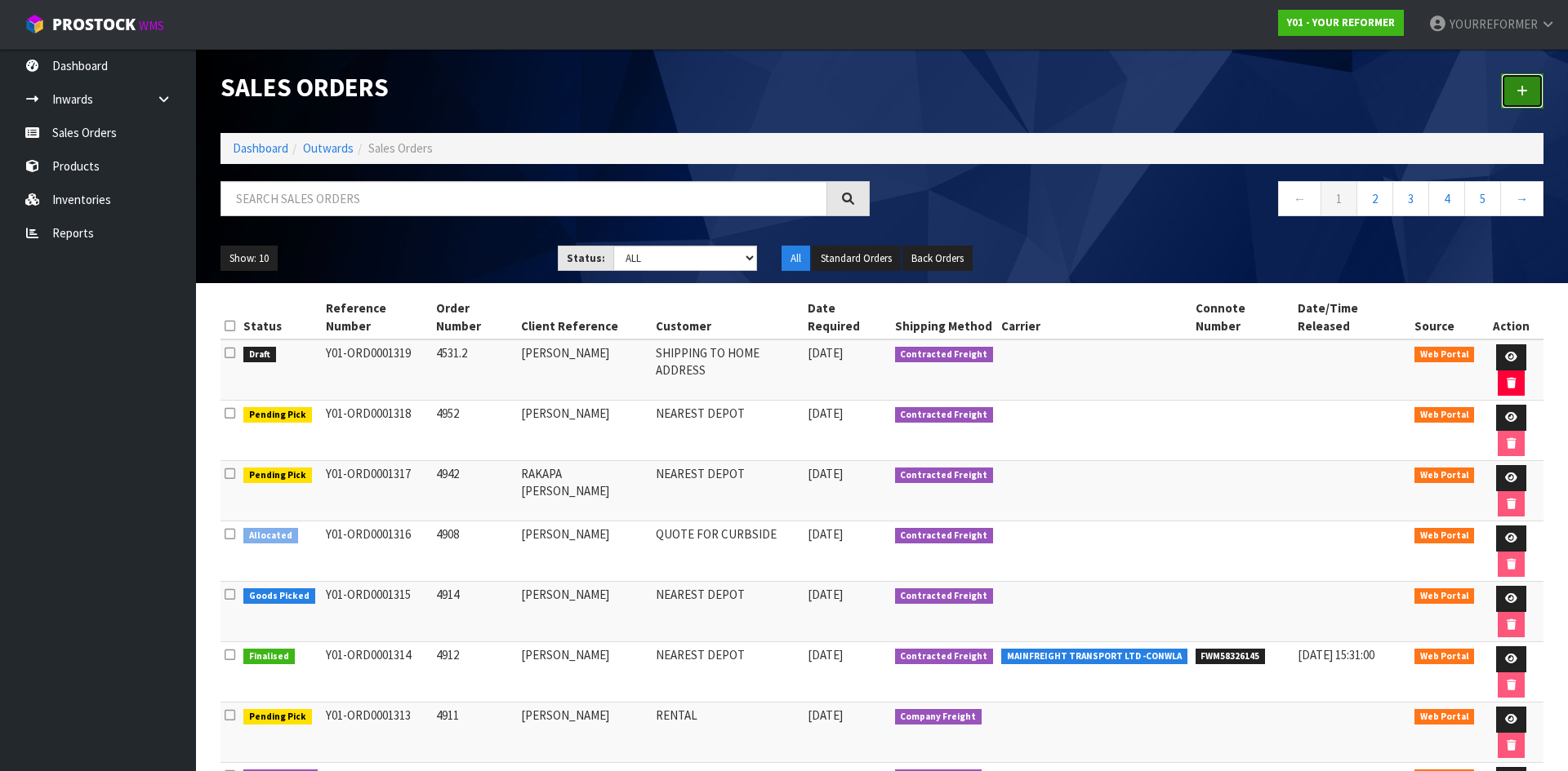
click at [1523, 78] on link at bounding box center [1522, 91] width 43 height 35
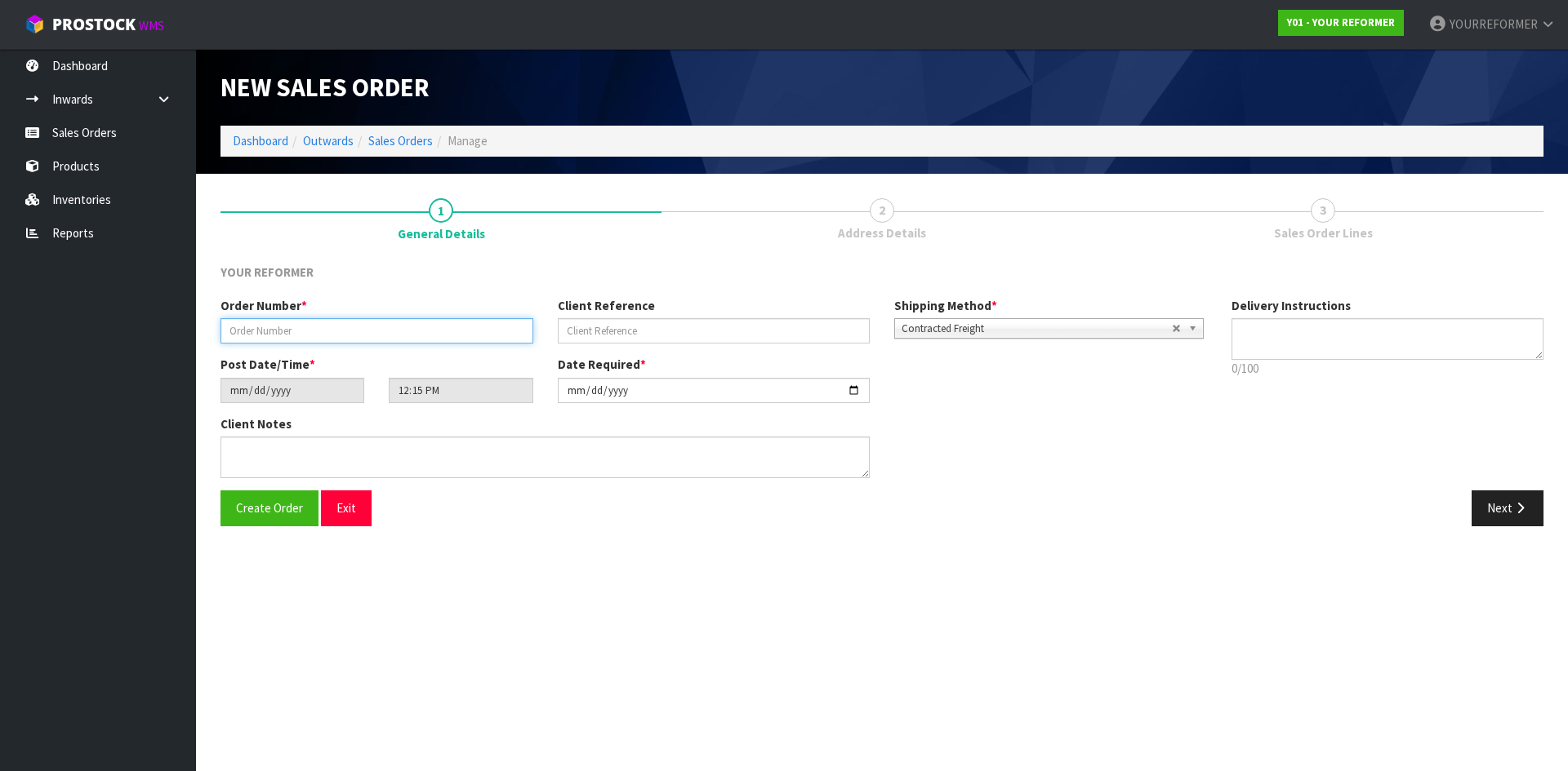
drag, startPoint x: 356, startPoint y: 336, endPoint x: 402, endPoint y: 343, distance: 46.5
click at [356, 337] on input "text" at bounding box center [377, 331] width 313 height 26
paste input "4862"
type input "4862"
drag, startPoint x: 641, startPoint y: 319, endPoint x: 753, endPoint y: 345, distance: 115.0
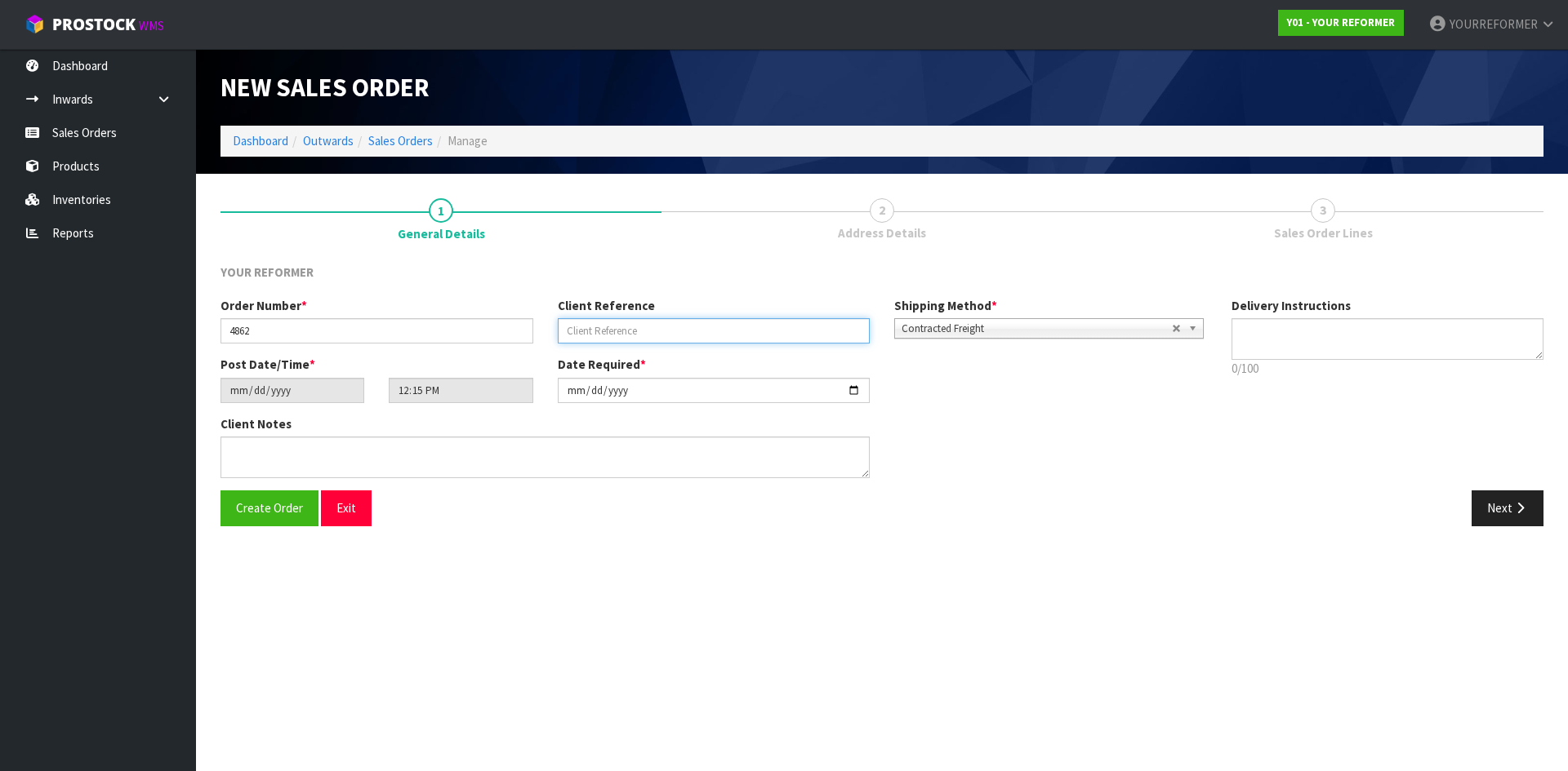
click at [642, 320] on input "text" at bounding box center [714, 331] width 313 height 26
paste input "[PERSON_NAME]"
type input "[PERSON_NAME]"
click at [1322, 335] on textarea at bounding box center [1387, 339] width 313 height 42
click at [1368, 343] on textarea at bounding box center [1387, 339] width 313 height 42
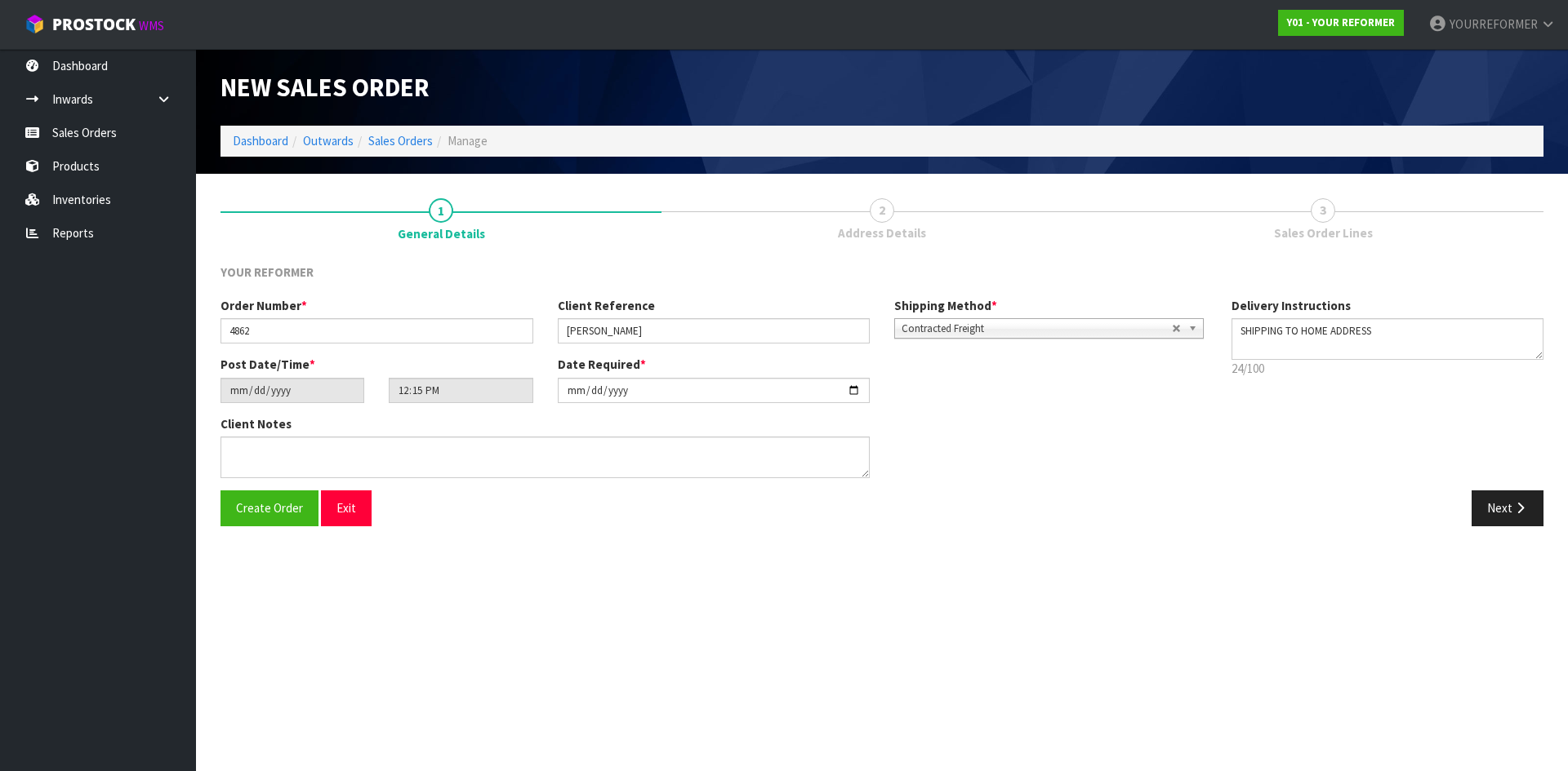
click at [1260, 360] on p "24/100" at bounding box center [1387, 368] width 313 height 17
click at [1259, 349] on textarea at bounding box center [1387, 339] width 313 height 42
paste textarea "[PHONE_NUMBER]"
type textarea "SHIPPING TO HOME ADDRESS [PHONE_NUMBER]"
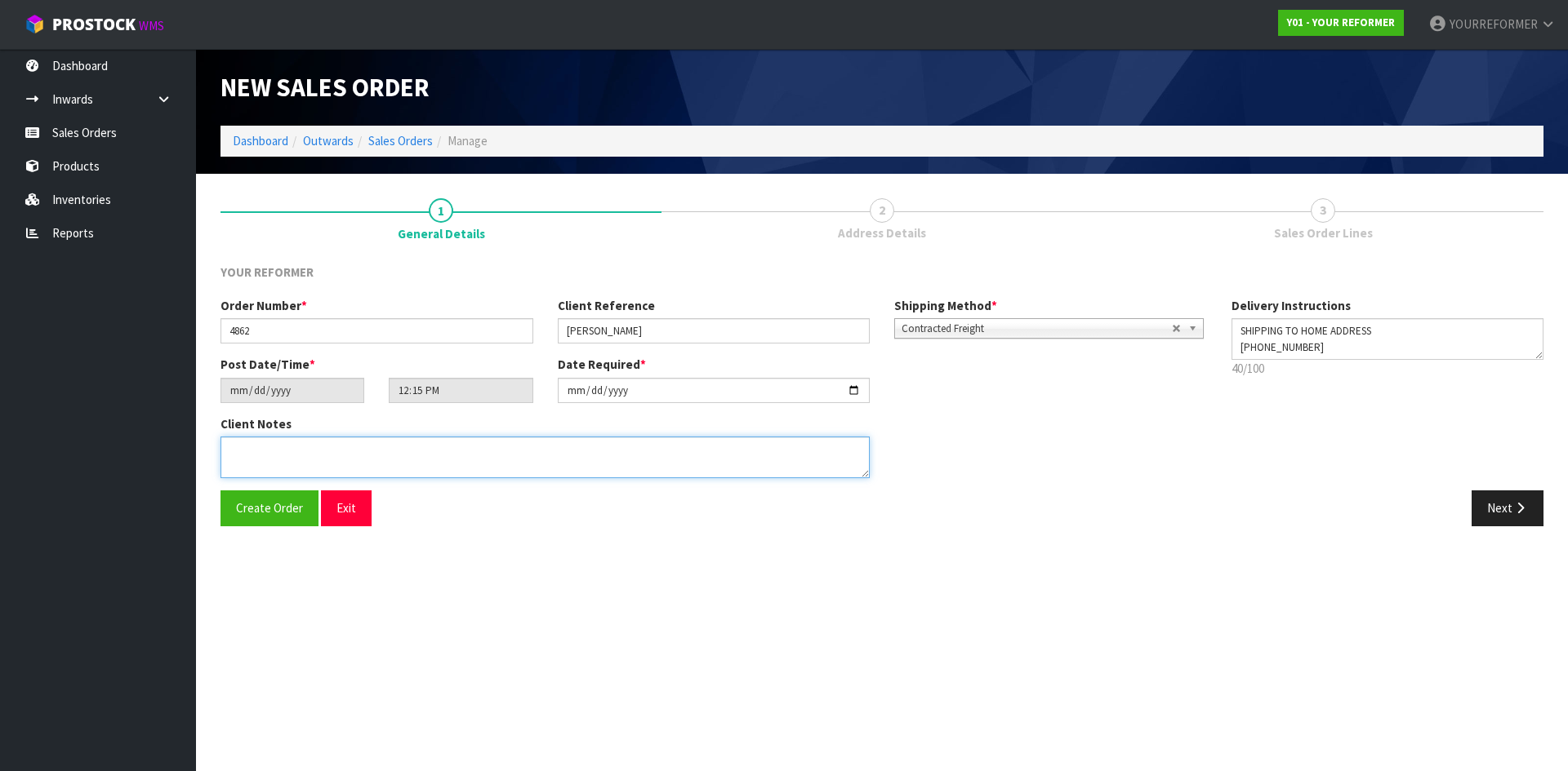
click at [407, 456] on textarea at bounding box center [545, 457] width 649 height 42
paste textarea "[PERSON_NAME] [STREET_ADDRESS] [PHONE_NUMBER]"
type textarea "[PERSON_NAME] [STREET_ADDRESS] [PHONE_NUMBER]"
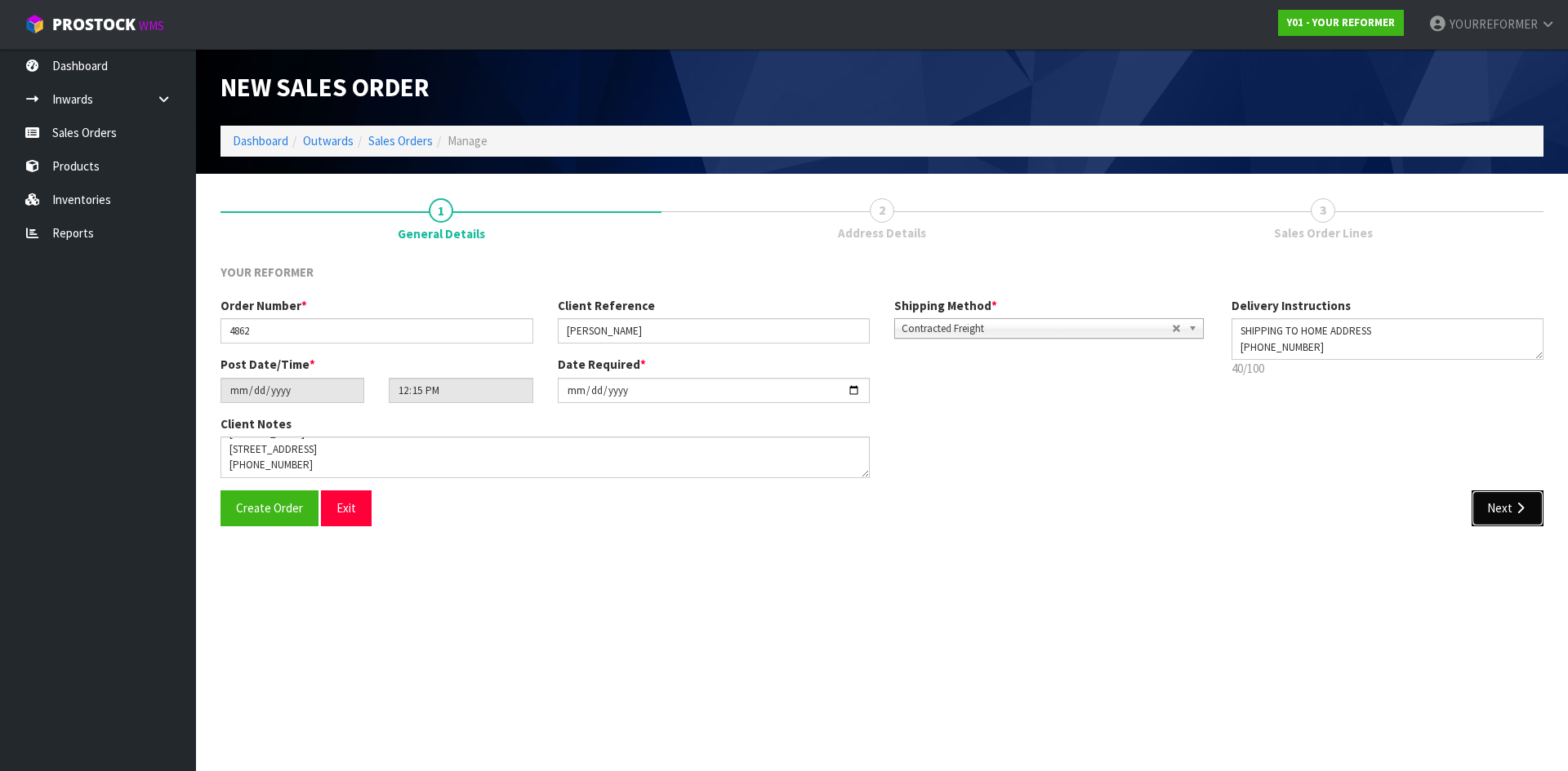
click at [1497, 503] on button "Next" at bounding box center [1507, 509] width 72 height 35
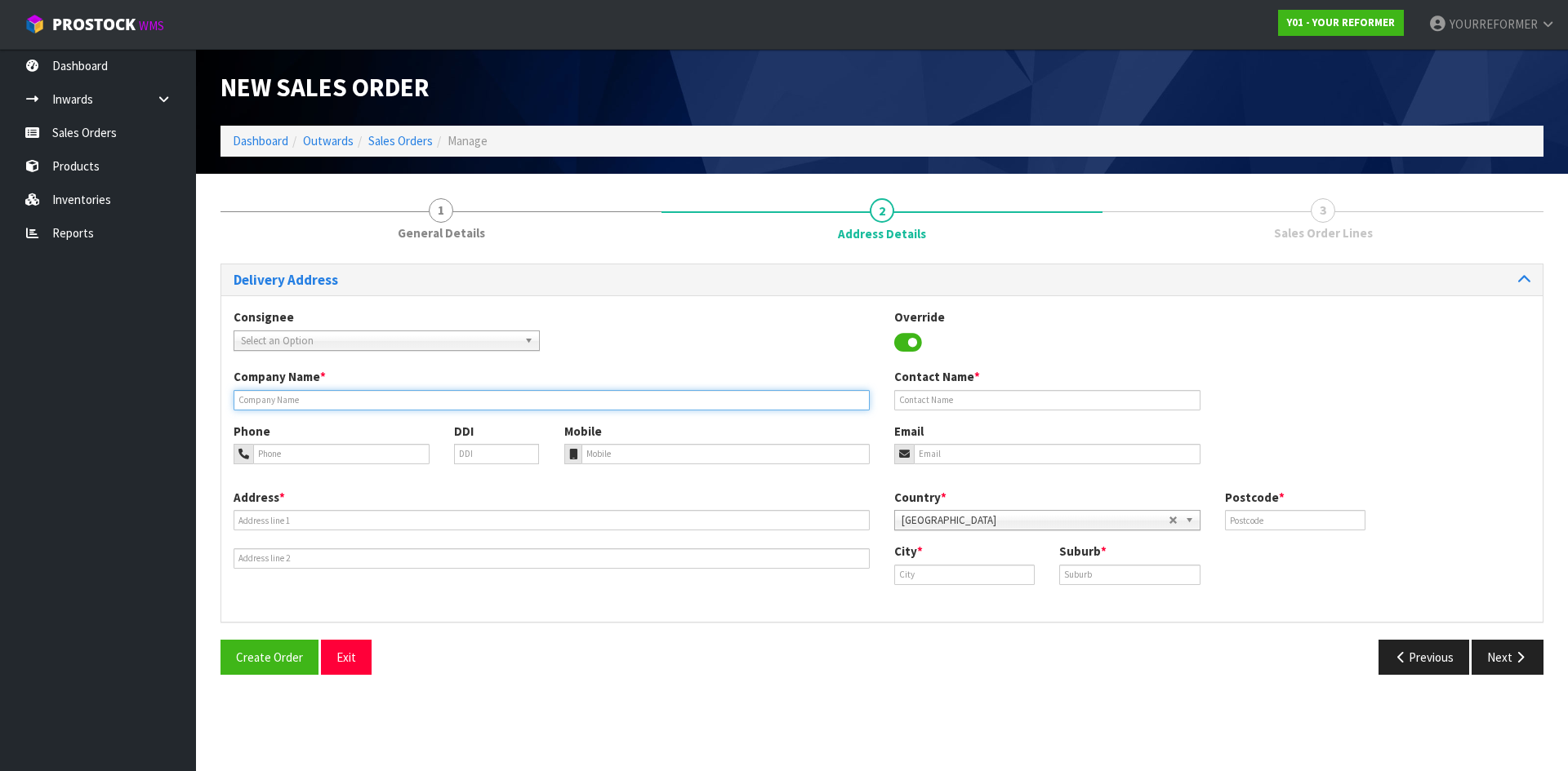
click at [318, 409] on input "text" at bounding box center [551, 400] width 636 height 20
type input "SHIPPING TO HOME ADDRESS"
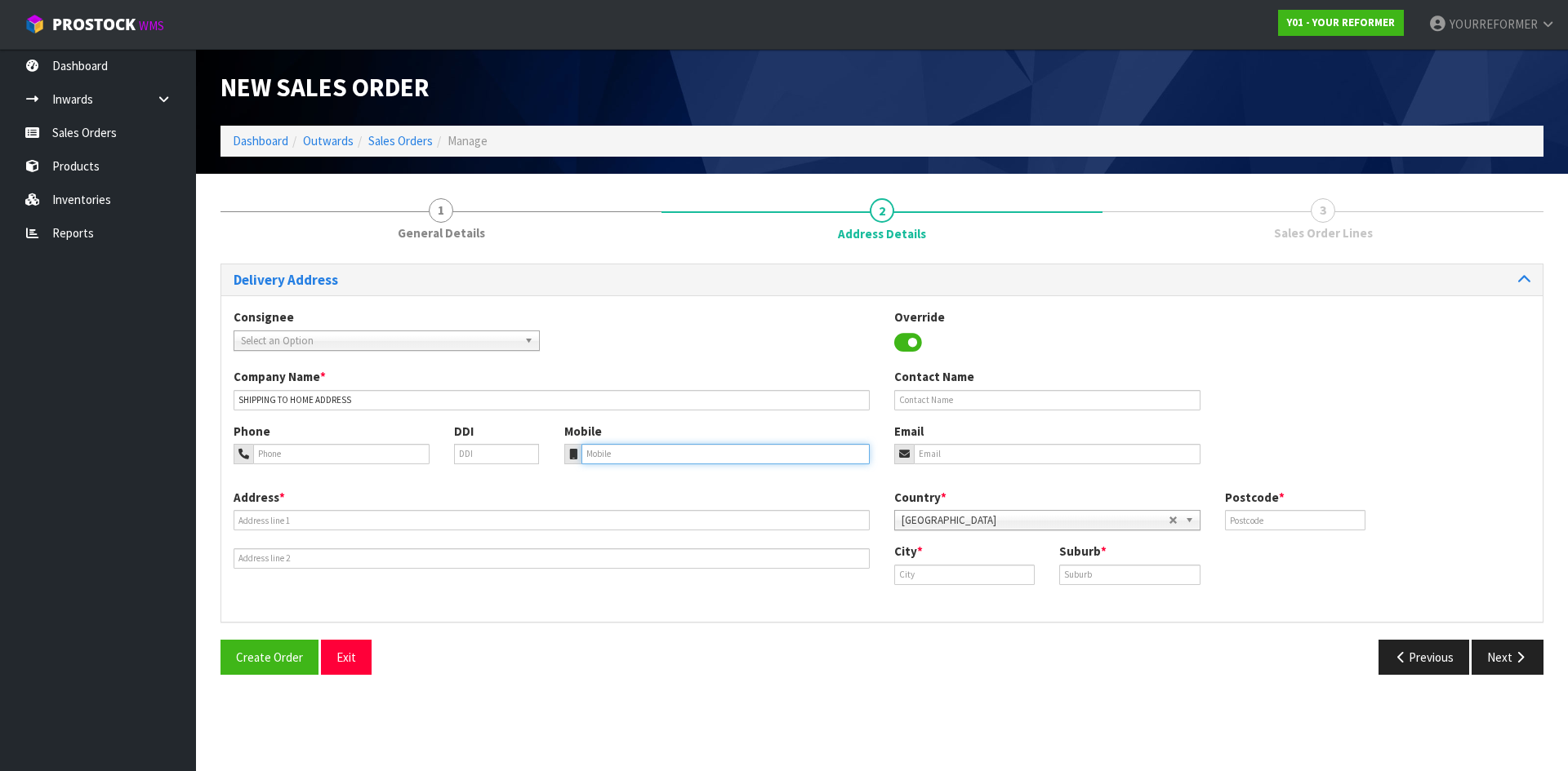
drag, startPoint x: 653, startPoint y: 450, endPoint x: 532, endPoint y: 465, distance: 121.9
click at [653, 450] on input "tel" at bounding box center [726, 454] width 289 height 20
paste input "[PHONE_NUMBER]"
type input "[PHONE_NUMBER]"
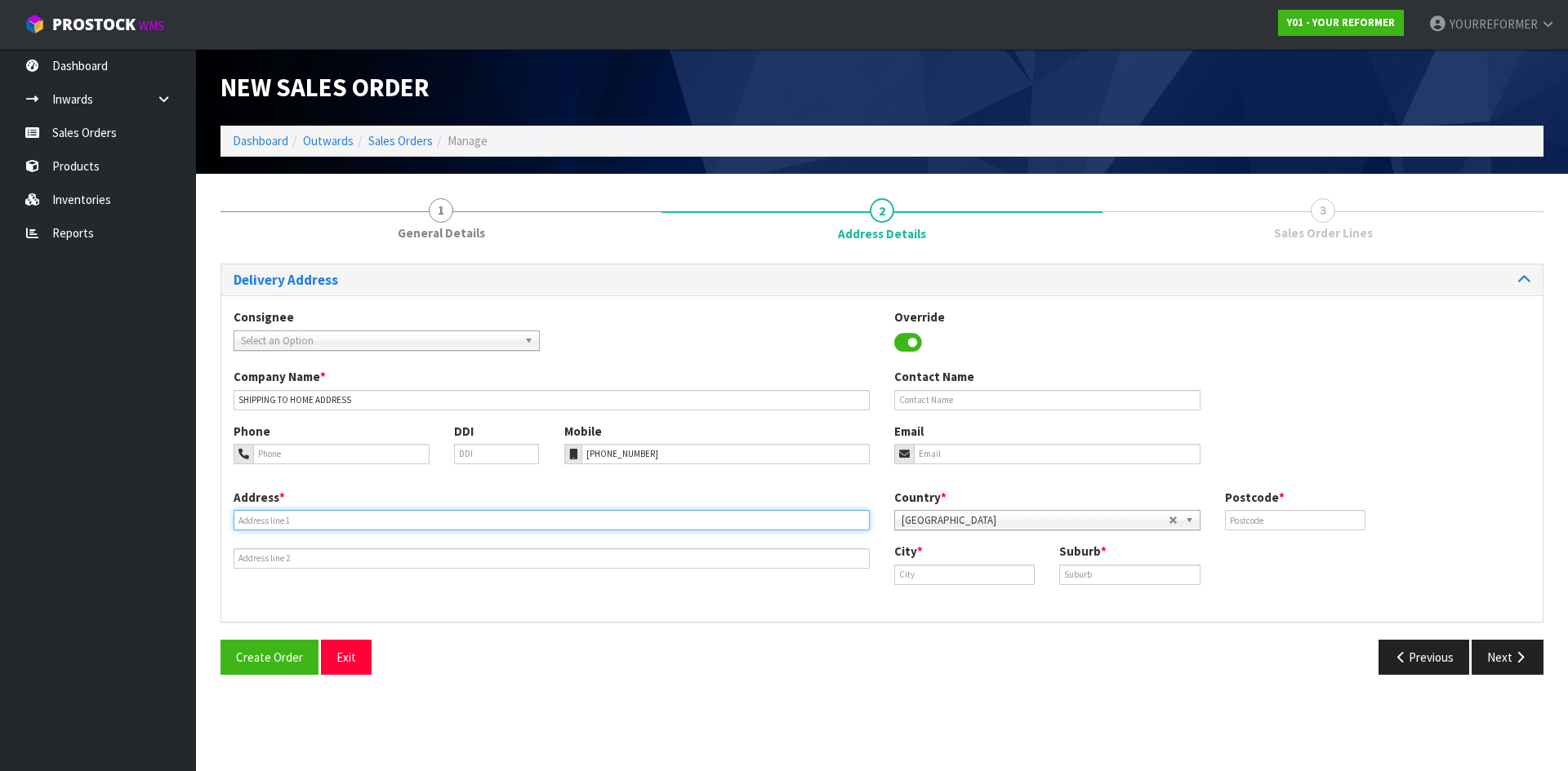
click at [328, 520] on input "text" at bounding box center [551, 520] width 636 height 20
paste input "[STREET_ADDRESS]"
type input "[STREET_ADDRESS]"
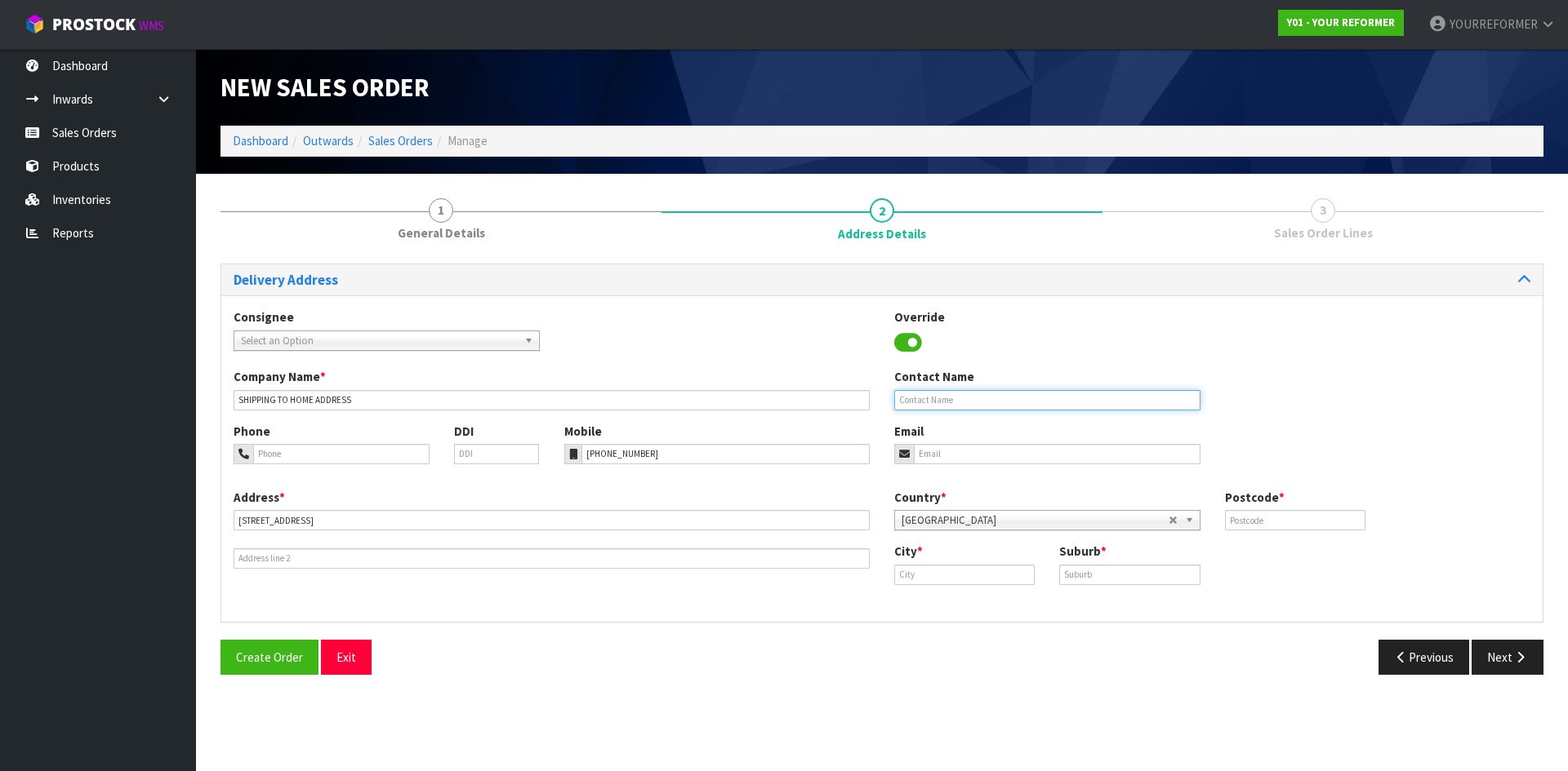
click at [976, 401] on input "text" at bounding box center [1047, 400] width 306 height 20
paste input "[PERSON_NAME]"
type input "[PERSON_NAME]"
click at [948, 451] on input "email" at bounding box center [1057, 454] width 286 height 20
drag, startPoint x: 1104, startPoint y: 455, endPoint x: 1124, endPoint y: 461, distance: 20.9
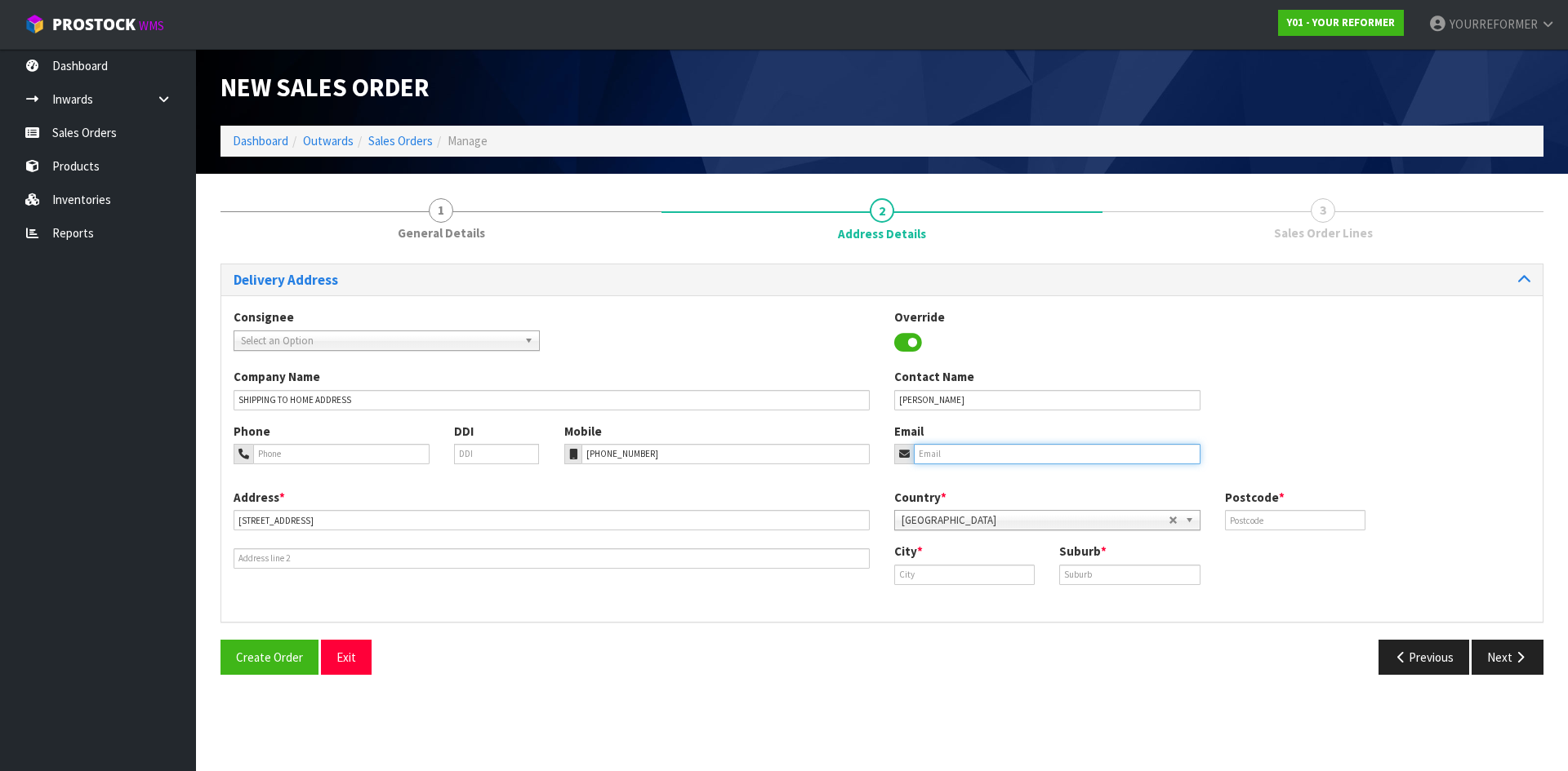
click at [1104, 455] on input "email" at bounding box center [1057, 454] width 286 height 20
paste input "[PERSON_NAME][EMAIL_ADDRESS][DOMAIN_NAME]"
type input "[PERSON_NAME][EMAIL_ADDRESS][DOMAIN_NAME]"
drag, startPoint x: 1279, startPoint y: 528, endPoint x: 884, endPoint y: 556, distance: 396.0
click at [1279, 528] on input "text" at bounding box center [1295, 520] width 140 height 20
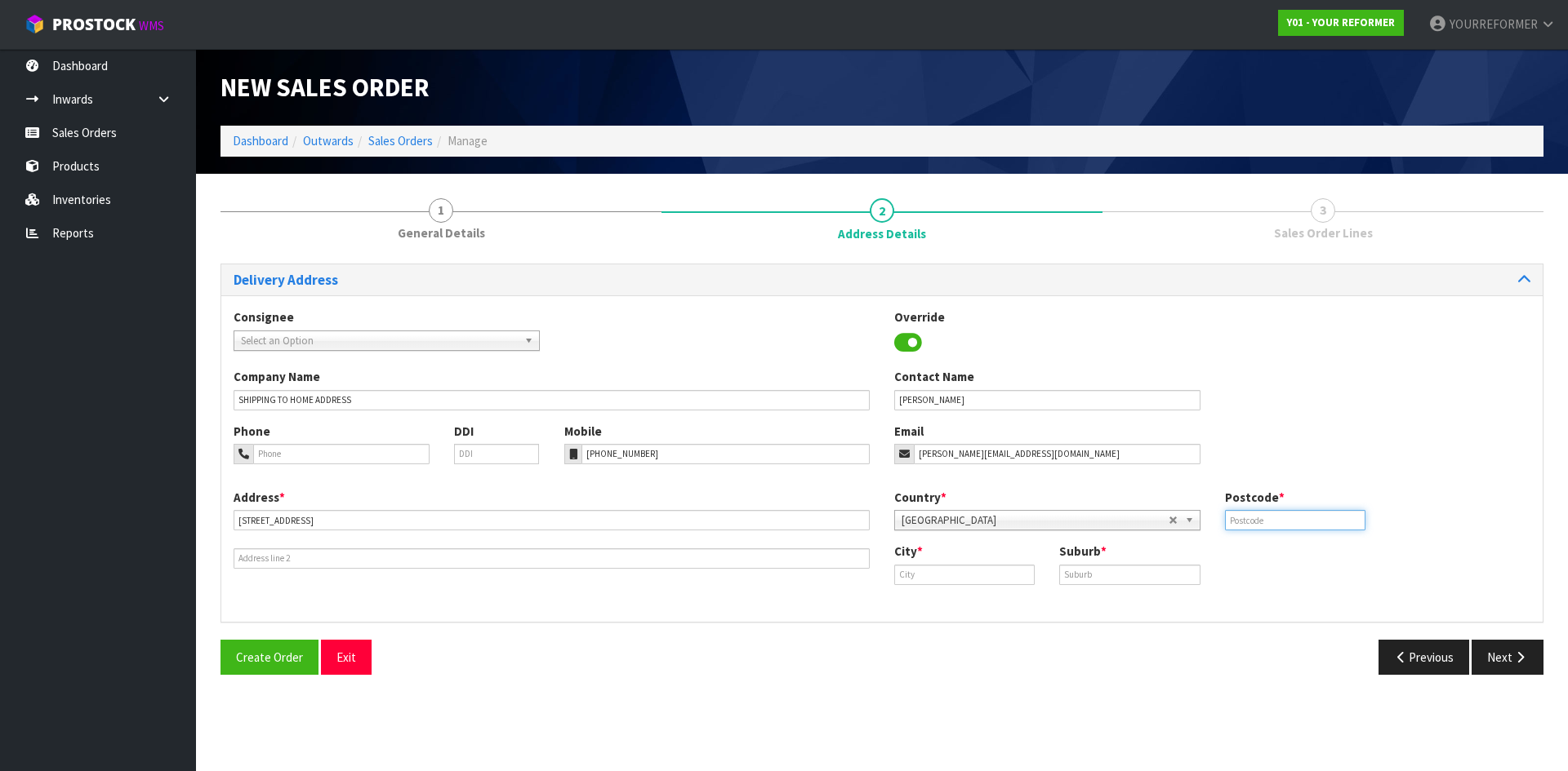
click at [1312, 514] on input "text" at bounding box center [1295, 520] width 140 height 20
paste input "4373"
type input "4373"
click at [972, 577] on input "text" at bounding box center [964, 574] width 140 height 20
paste input "Lepperton"
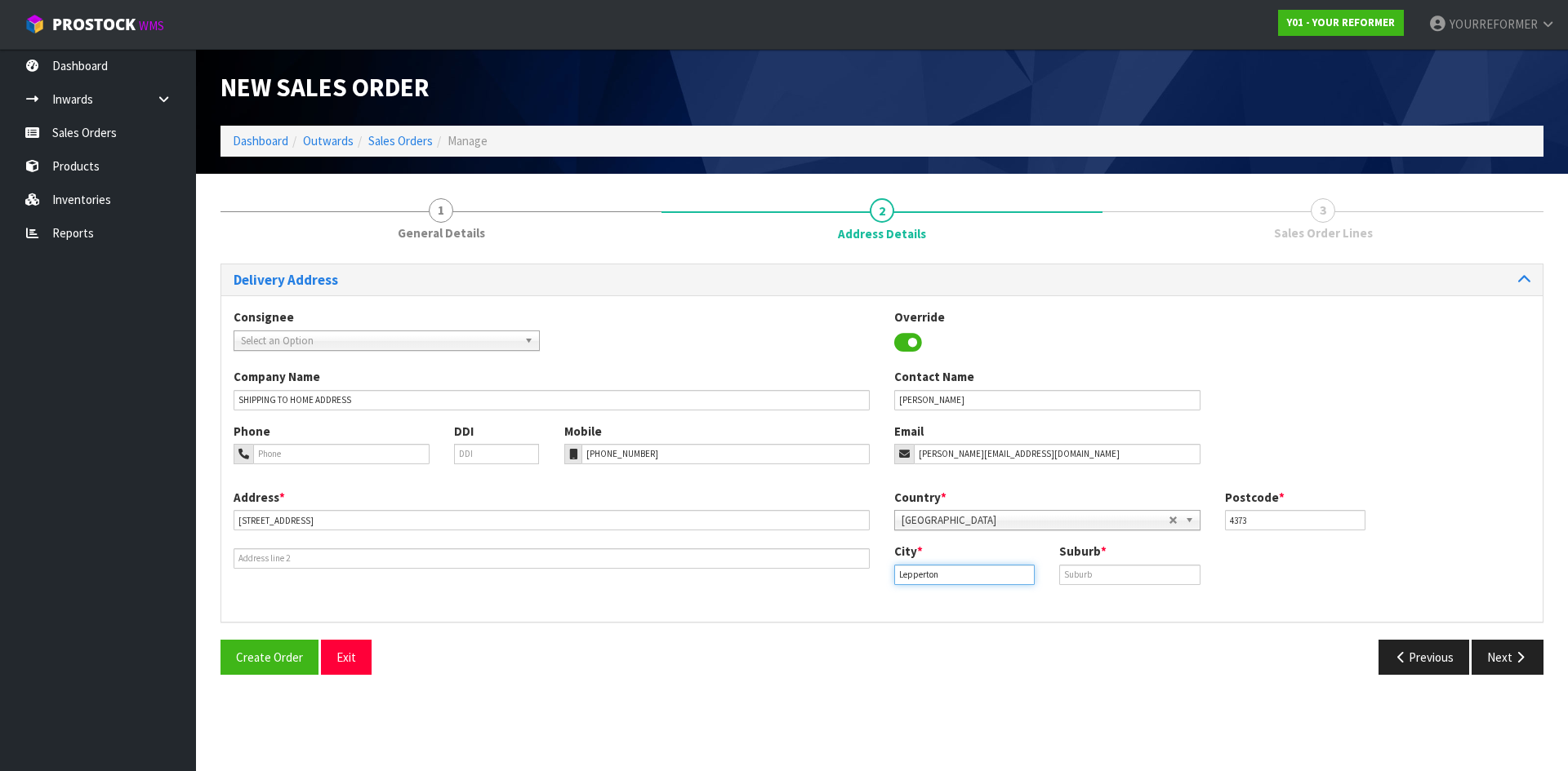
type input "Lepperton"
drag, startPoint x: 1175, startPoint y: 573, endPoint x: 1127, endPoint y: 574, distance: 48.0
click at [1175, 573] on input "text" at bounding box center [1129, 574] width 140 height 20
paste input "LEPPERTON"
type input "LEPPERTON"
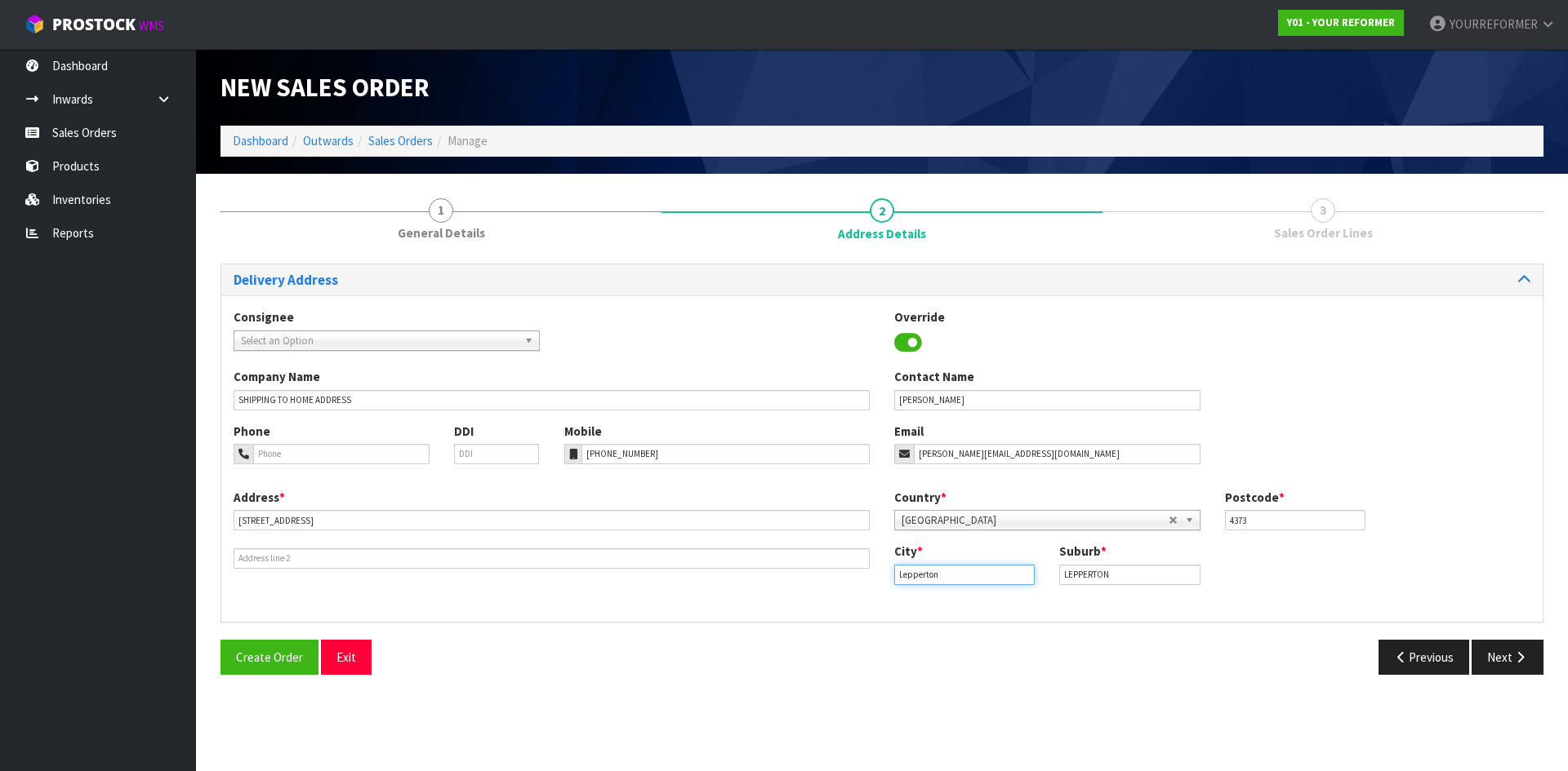
drag, startPoint x: 905, startPoint y: 574, endPoint x: 782, endPoint y: 574, distance: 123.0
click at [770, 574] on div "Address * [STREET_ADDRESS] Country * [GEOGRAPHIC_DATA] [GEOGRAPHIC_DATA] [GEOGR…" at bounding box center [882, 549] width 1321 height 121
paste input "TKI"
type input "TKI"
click at [1504, 648] on button "Next" at bounding box center [1507, 658] width 72 height 35
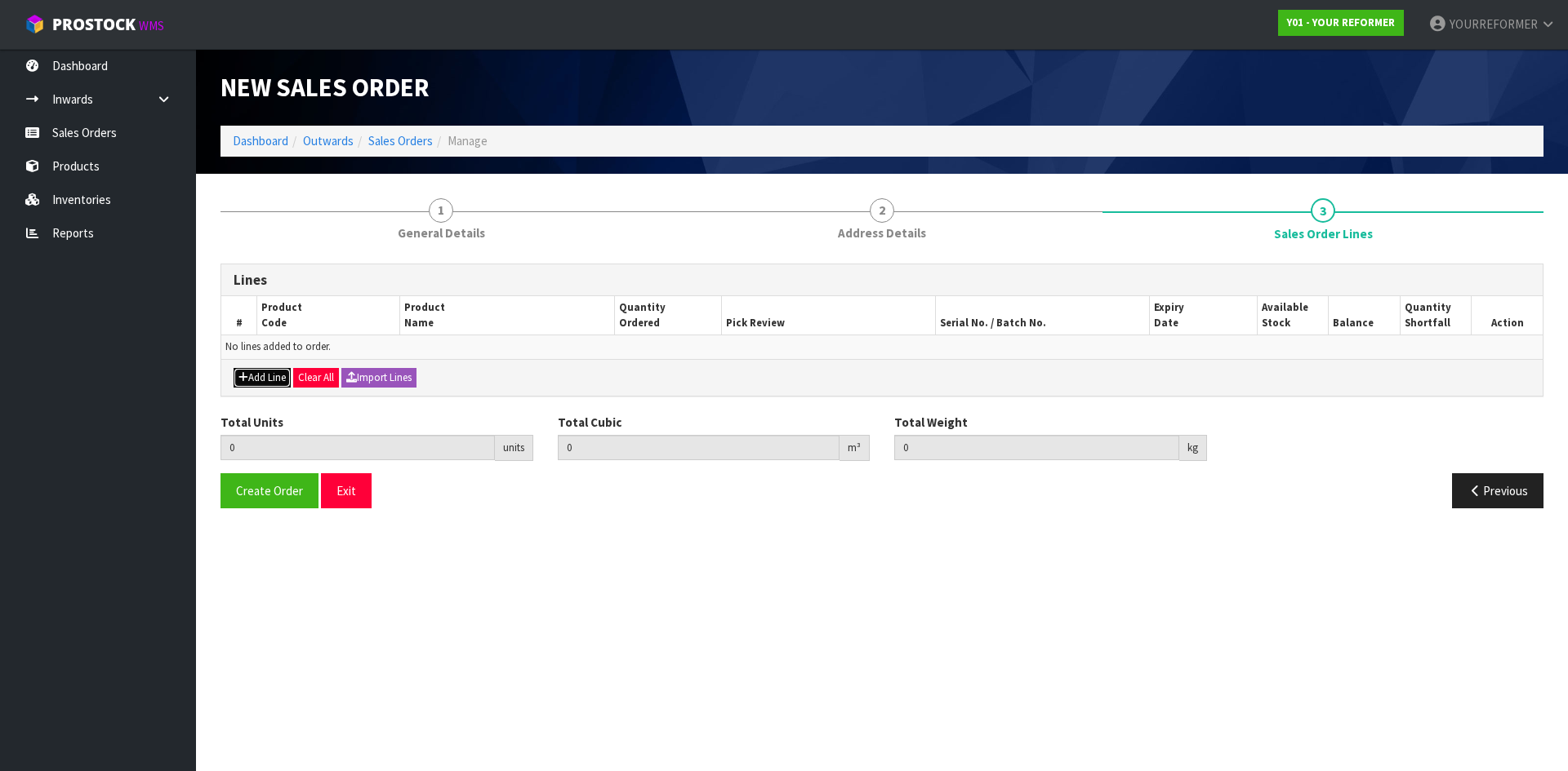
click at [284, 374] on button "Add Line" at bounding box center [261, 378] width 57 height 19
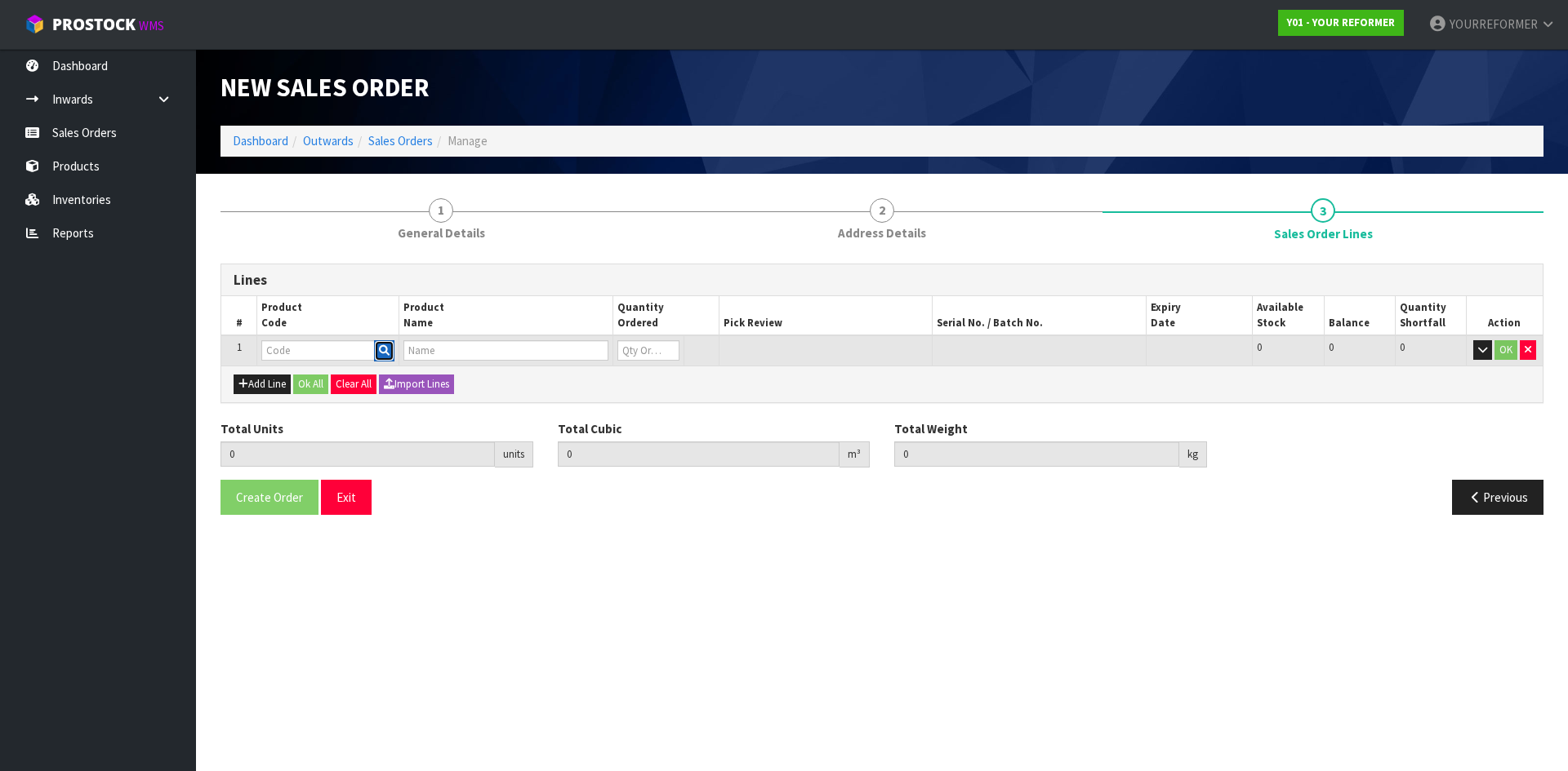
click at [378, 352] on button "button" at bounding box center [384, 351] width 20 height 21
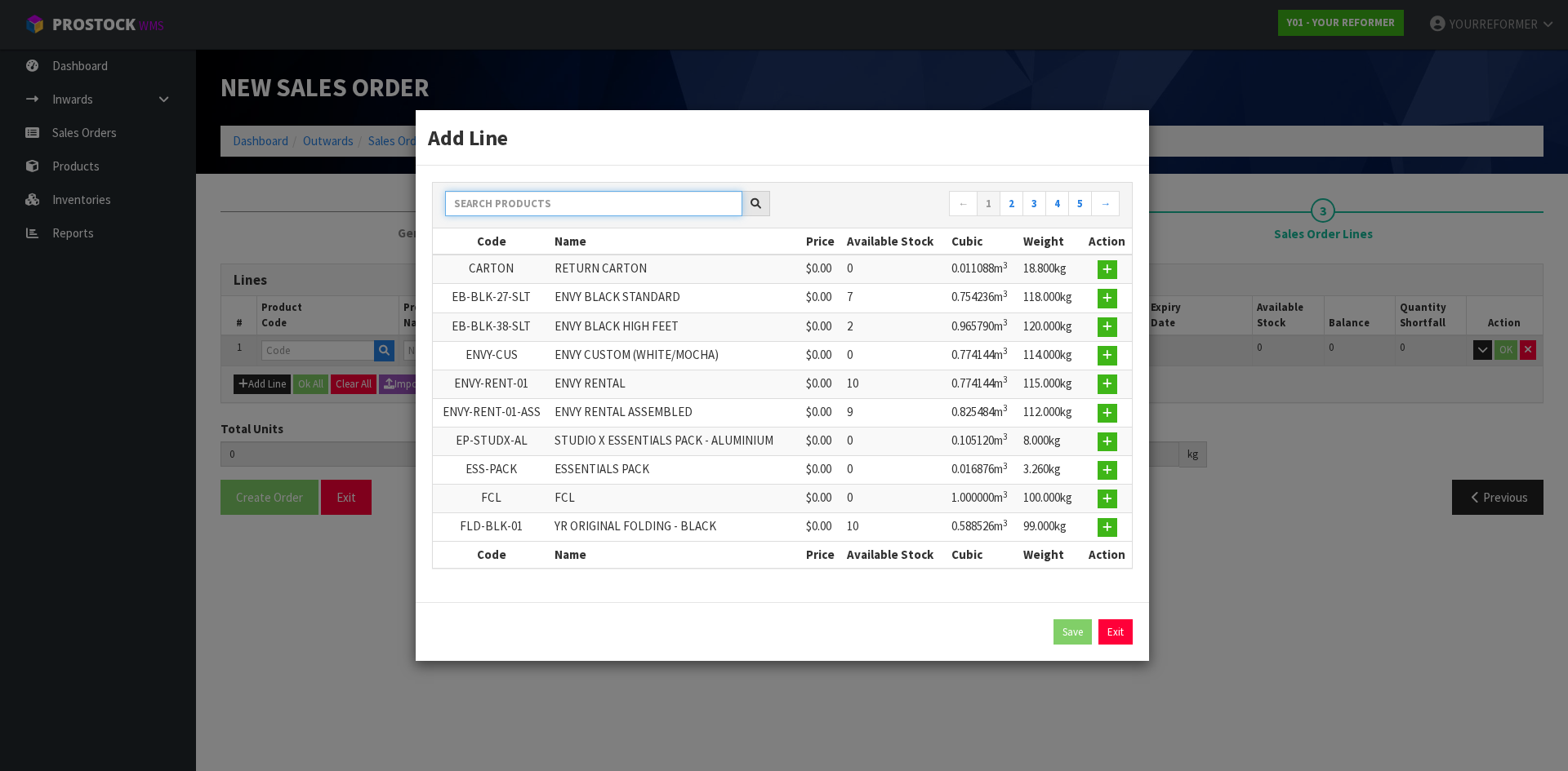
click at [543, 206] on input "text" at bounding box center [593, 204] width 297 height 26
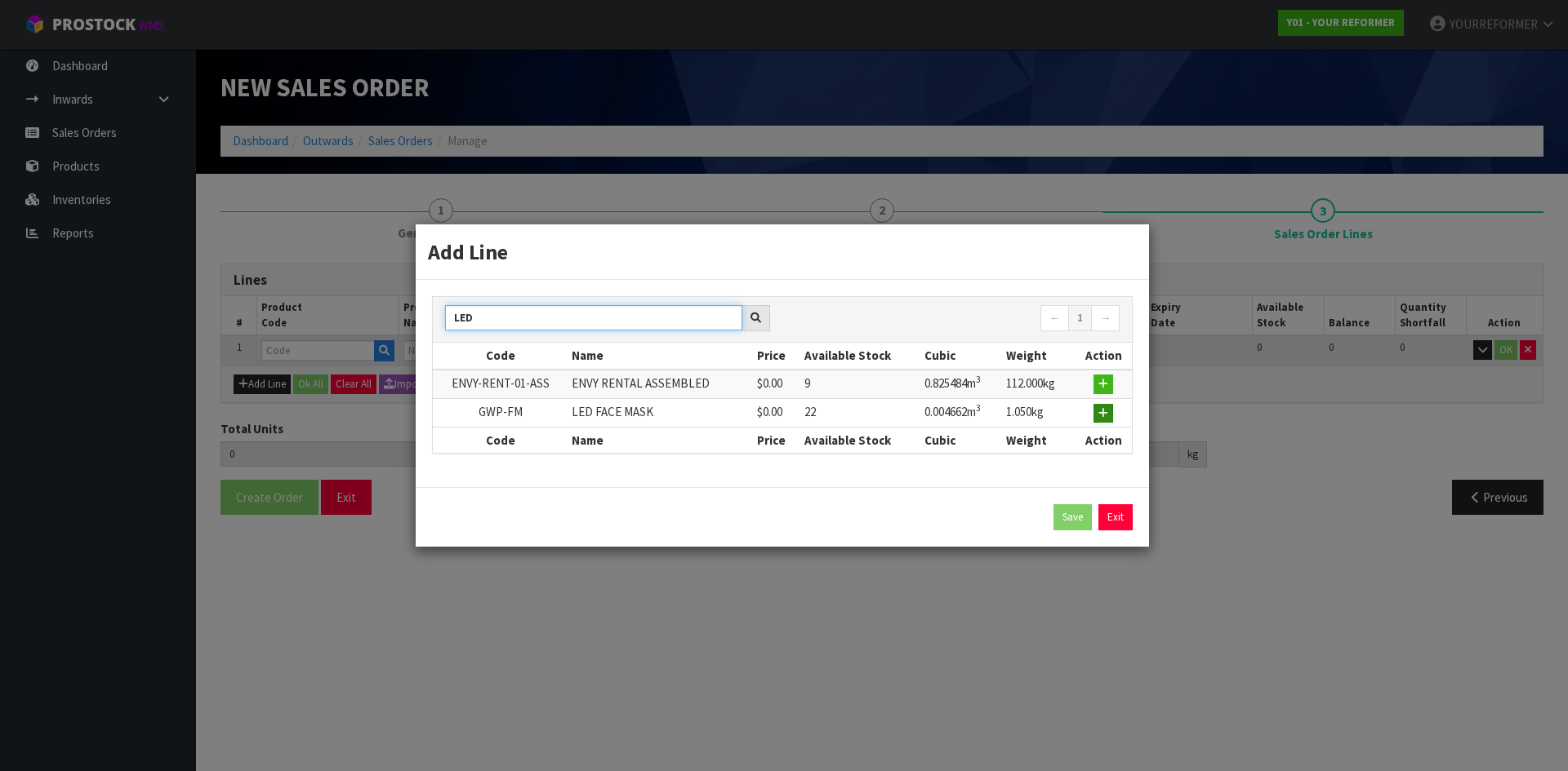
type input "LED"
click at [1108, 417] on icon "button" at bounding box center [1103, 414] width 10 height 11
type input "0.000000"
type input "0.000"
type input "GWP-FM"
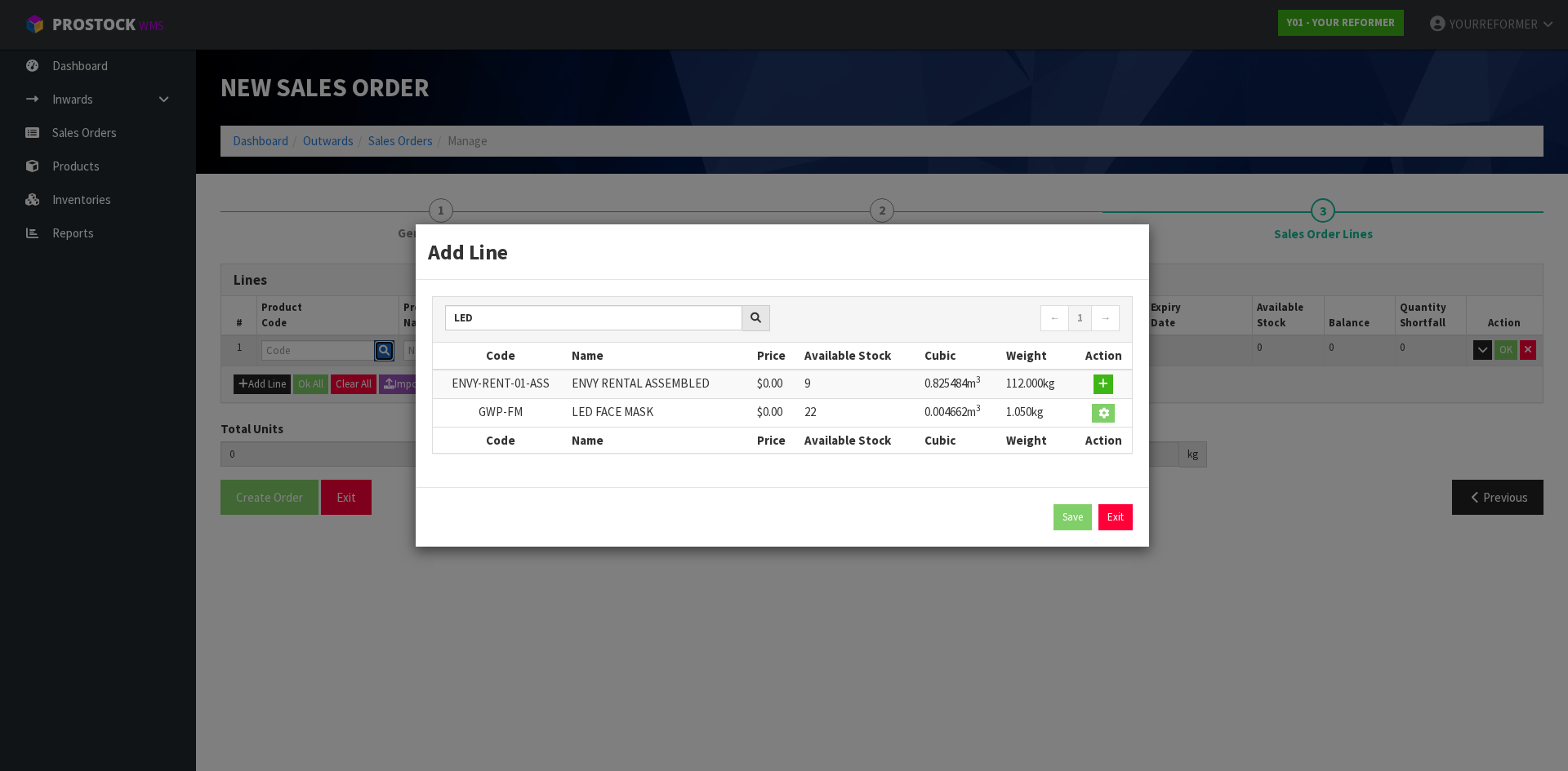
type input "LED FACE MASK"
type input "0"
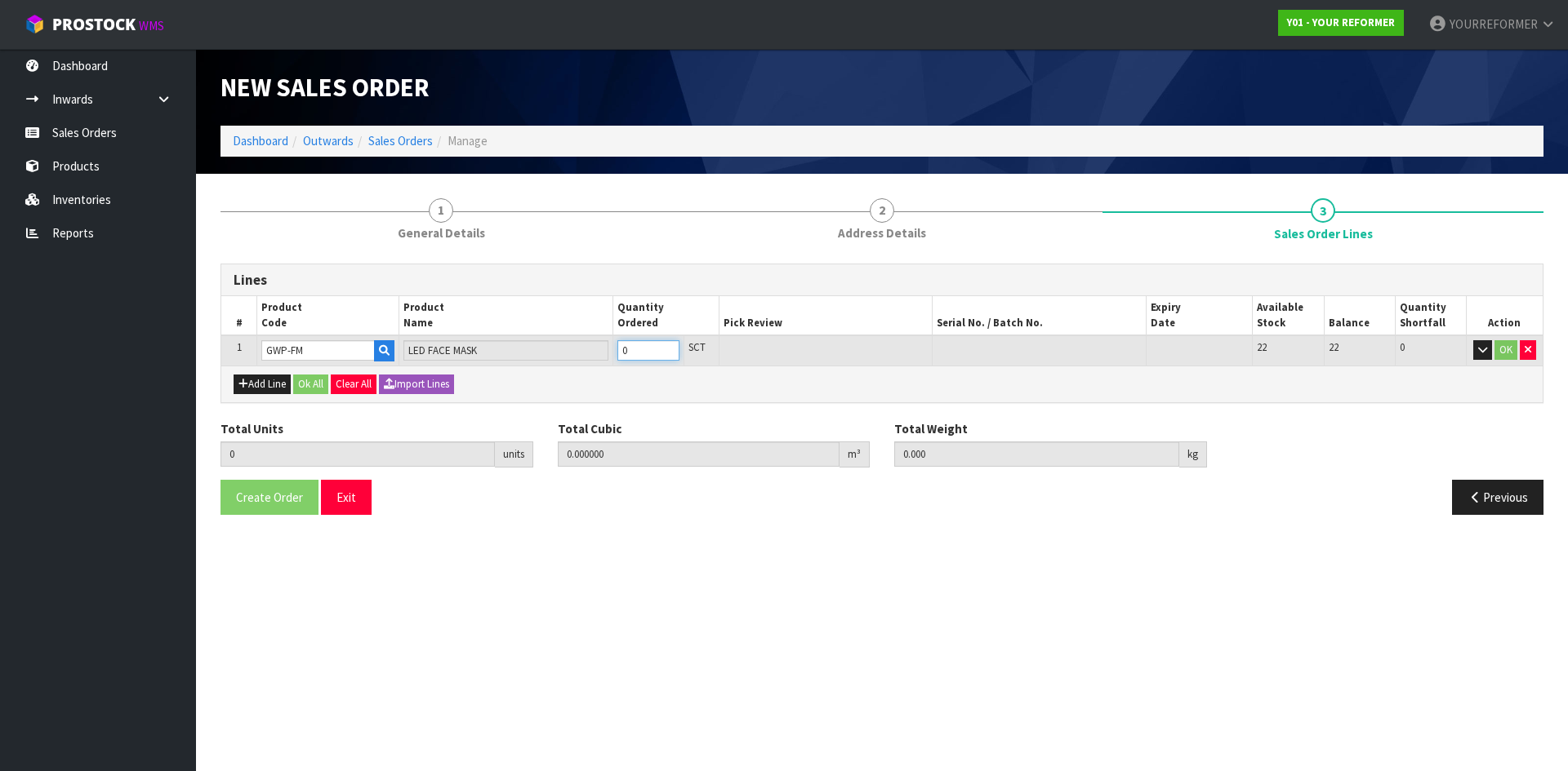
type input "1"
type input "0.004662"
type input "1.05"
type input "1"
click at [667, 347] on input "1" at bounding box center [648, 350] width 62 height 20
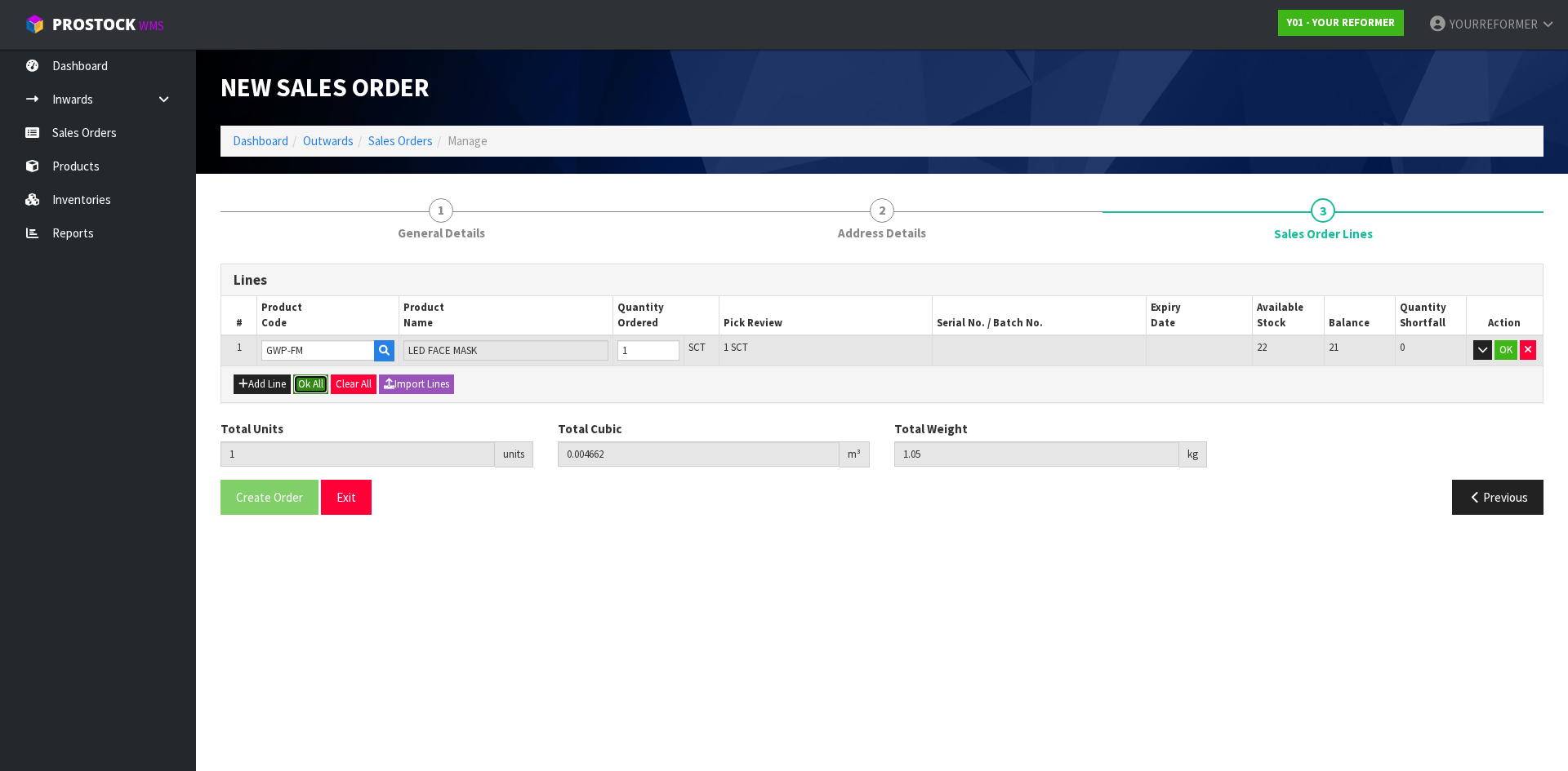
click at [316, 382] on button "Ok All" at bounding box center [311, 385] width 35 height 19
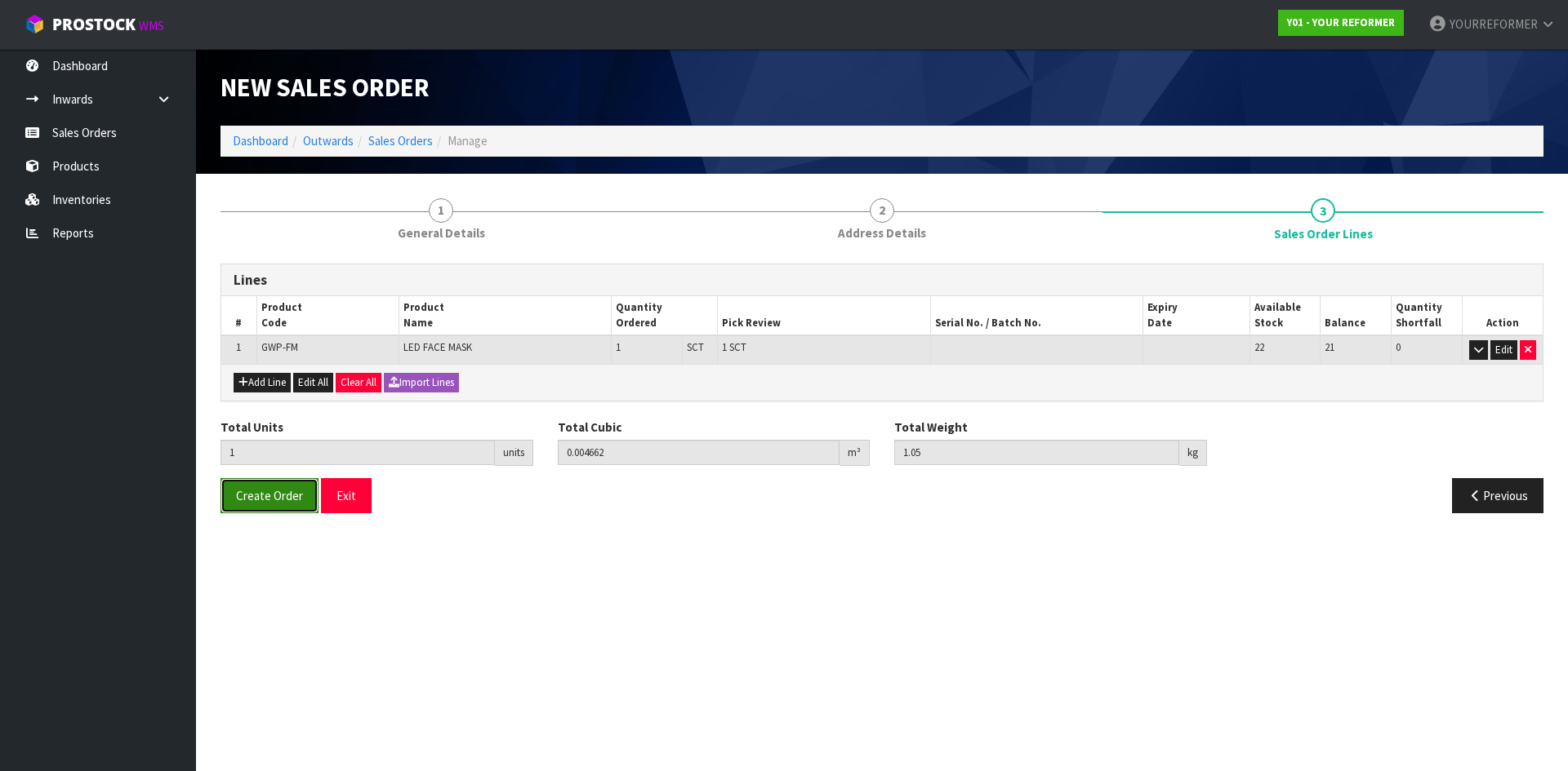
click at [282, 507] on button "Create Order" at bounding box center [269, 496] width 98 height 35
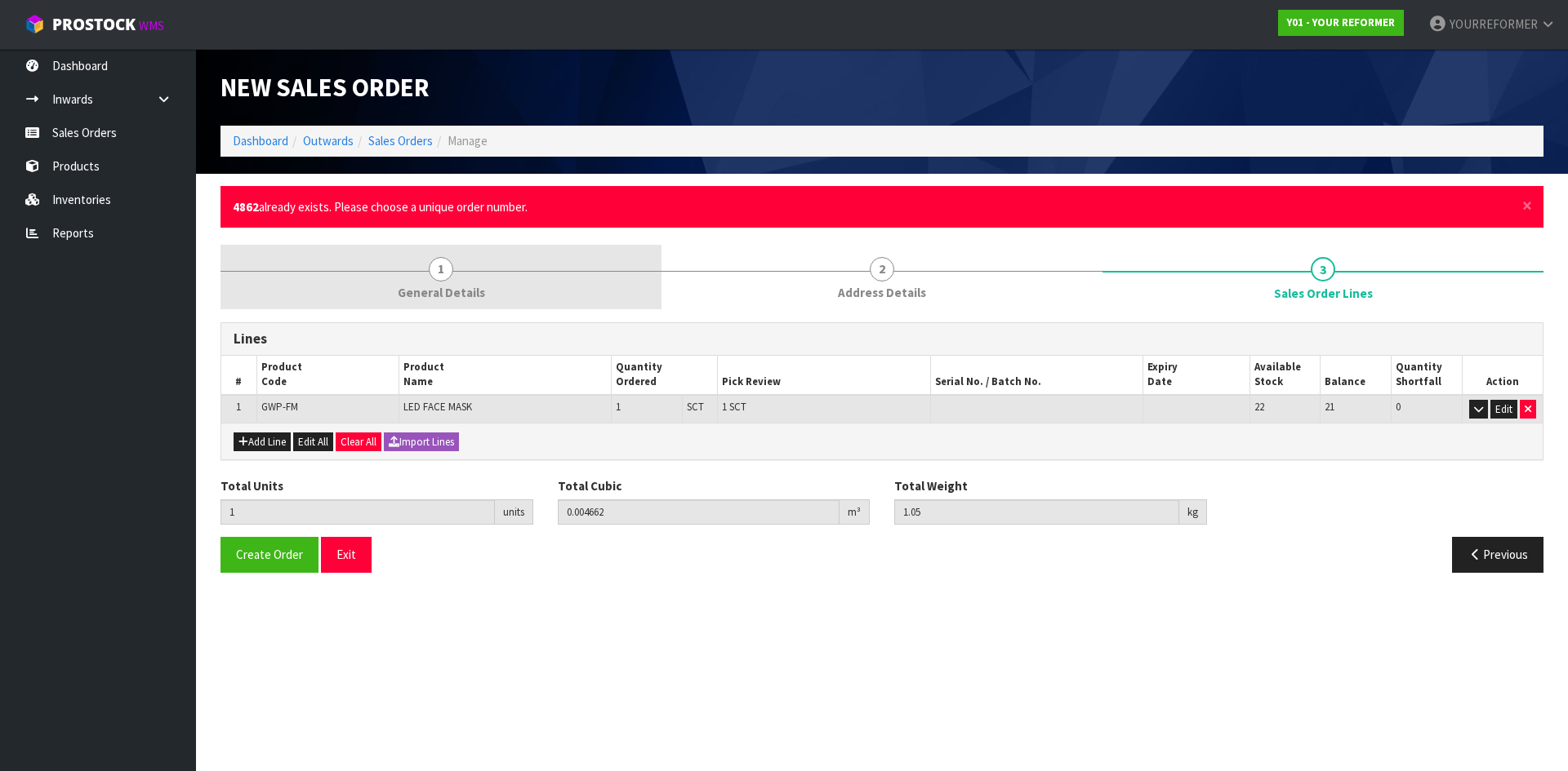
click at [444, 288] on span "General Details" at bounding box center [441, 292] width 88 height 17
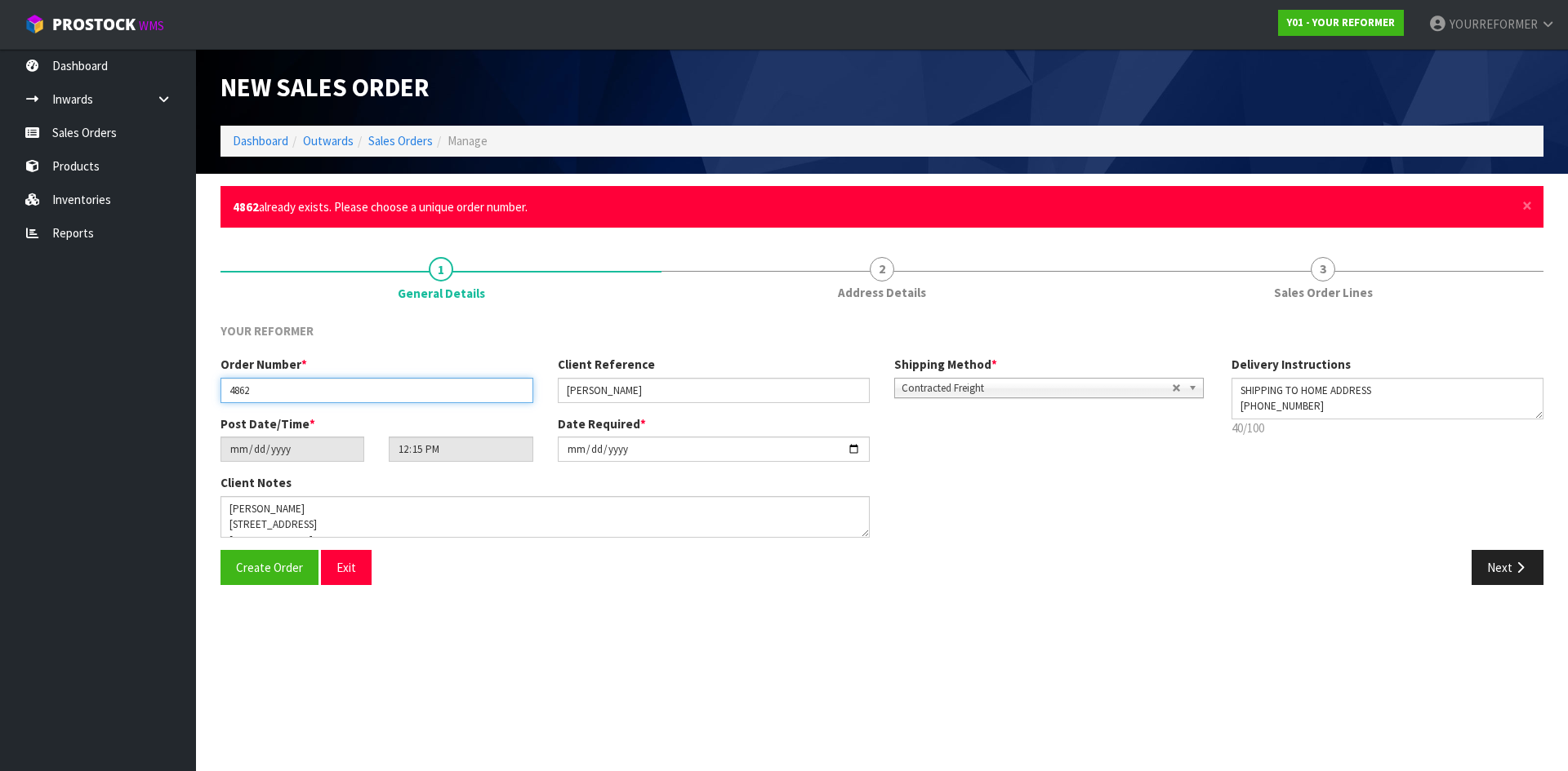
click at [343, 391] on input "4862" at bounding box center [377, 390] width 313 height 26
type input "4862.2"
click at [275, 572] on span "Create Order" at bounding box center [269, 568] width 67 height 16
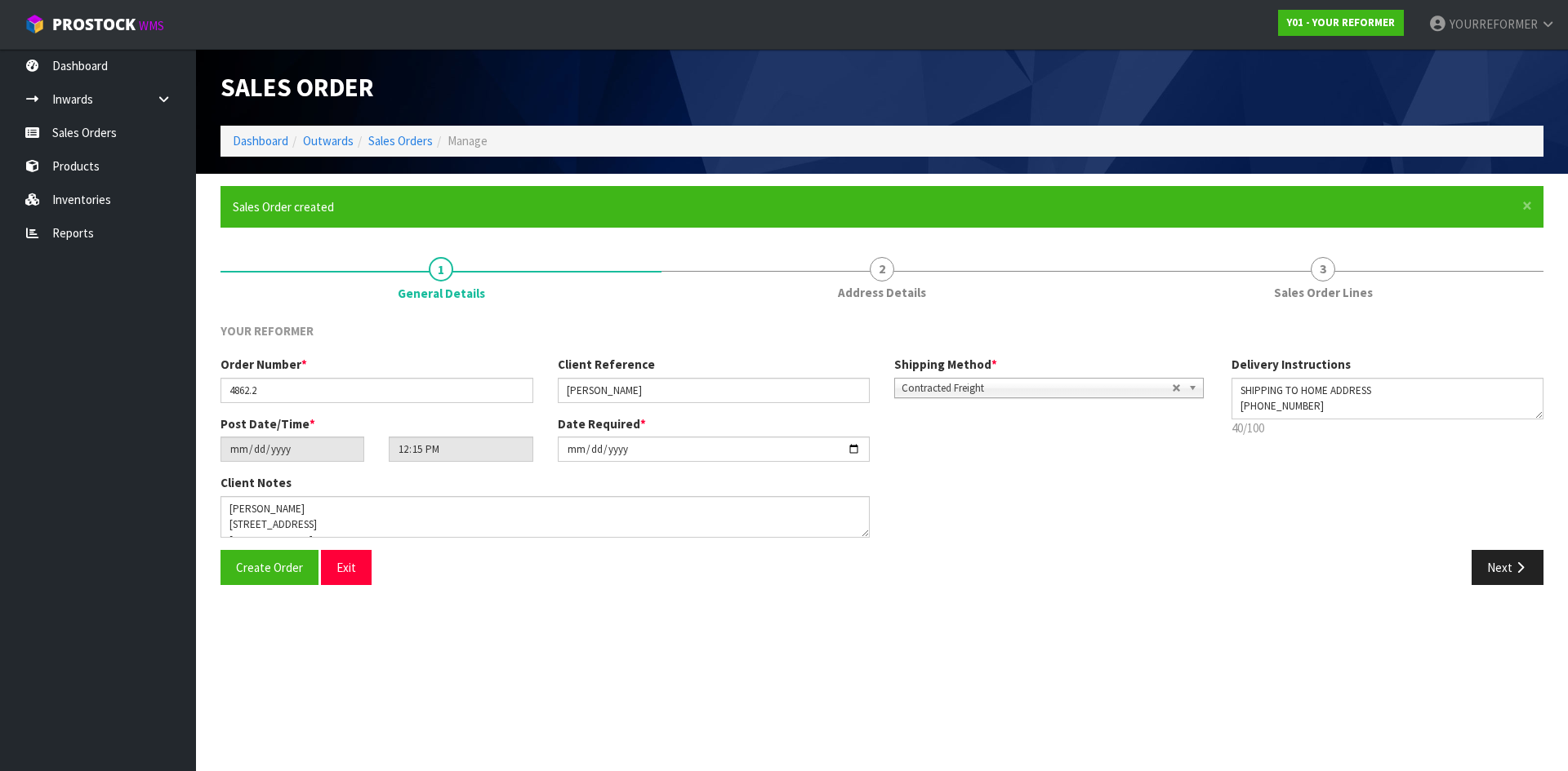
type input "14:15:00.000"
drag, startPoint x: 1544, startPoint y: 88, endPoint x: 1010, endPoint y: 107, distance: 534.3
click at [1165, 88] on div "Y01-ORD0001320" at bounding box center [1219, 87] width 674 height 77
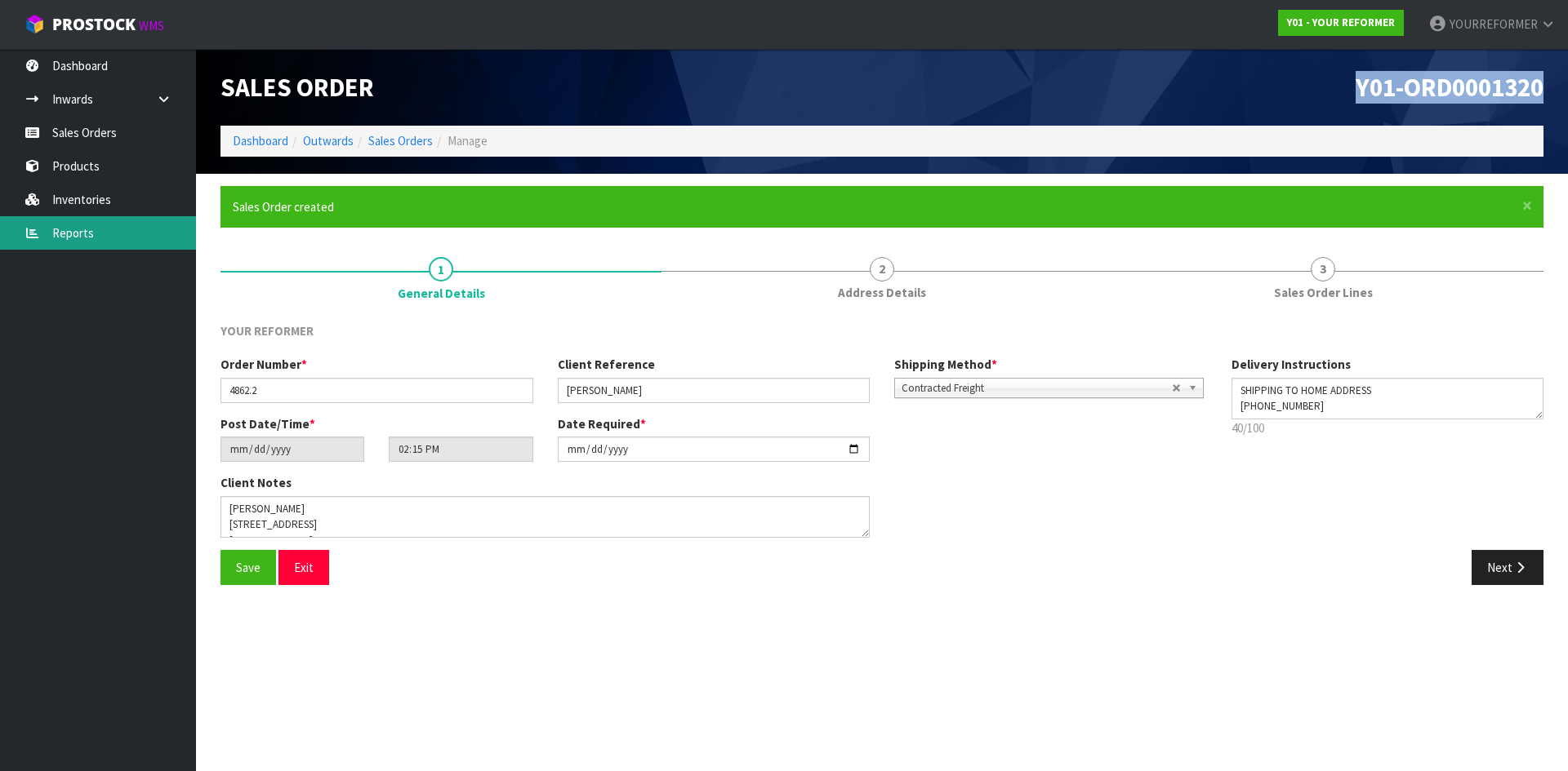
copy span "Y01-ORD0001320"
click at [189, 725] on ul "Dashboard Inwards Purchase Orders Receipts Sales Orders Products Inventories Re…" at bounding box center [98, 409] width 196 height 722
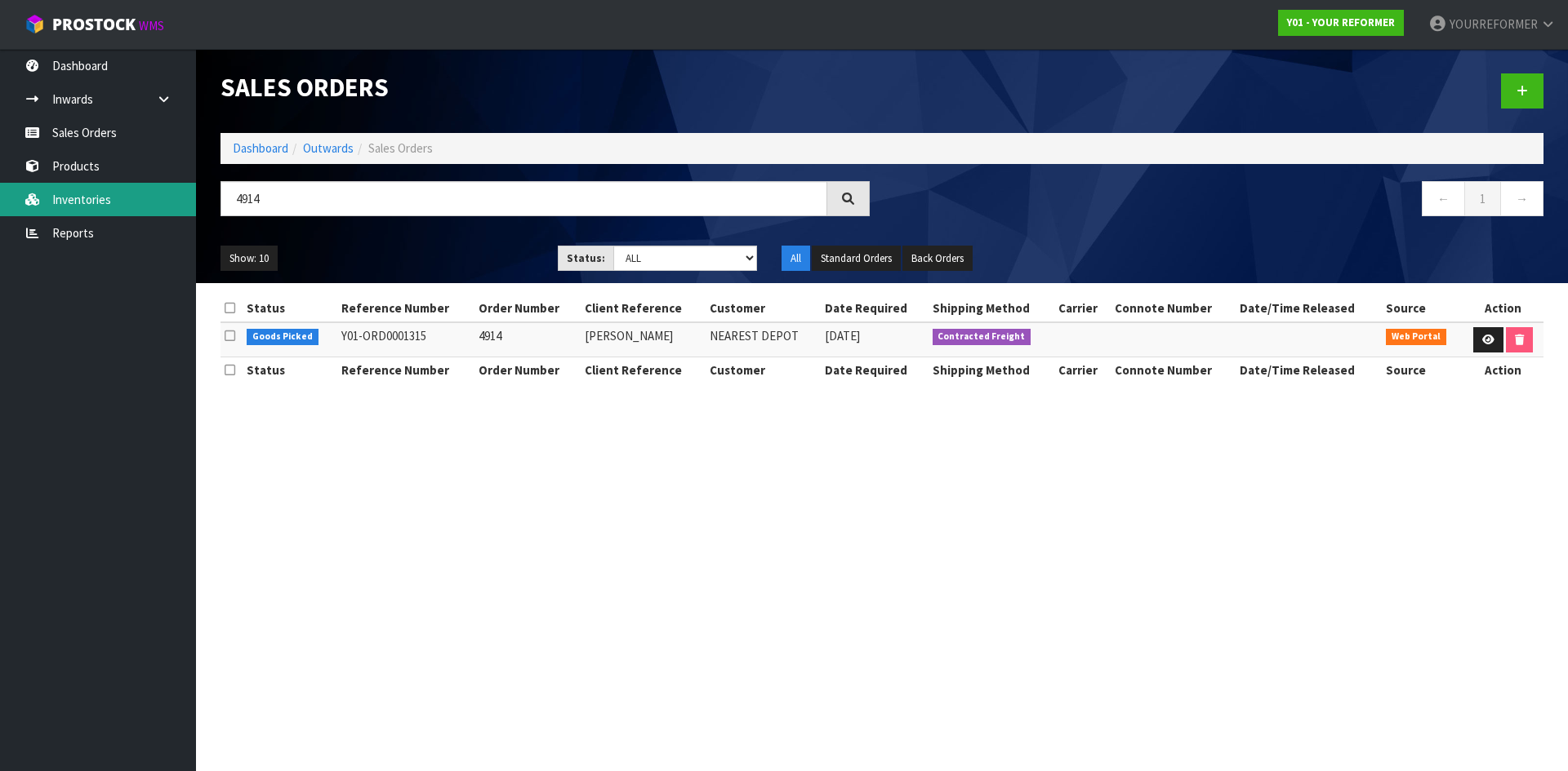
drag, startPoint x: 308, startPoint y: 202, endPoint x: 61, endPoint y: 201, distance: 247.0
click at [62, 202] on body "Toggle navigation ProStock WMS Y01 - YOUR REFORMER YOURREFORMER Logout Dashboar…" at bounding box center [784, 386] width 1568 height 771
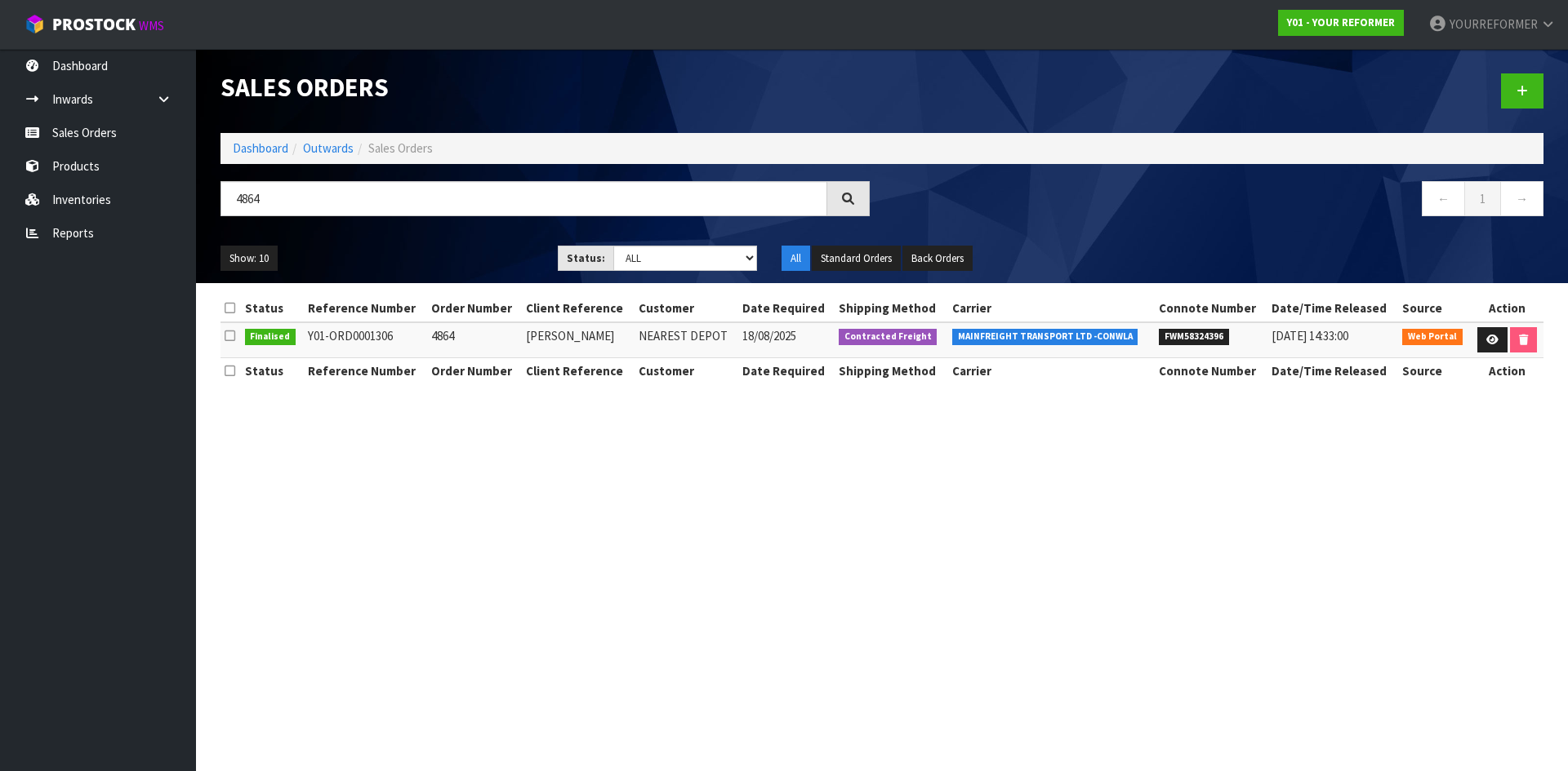
type input "4864"
click at [1507, 92] on link at bounding box center [1522, 91] width 43 height 35
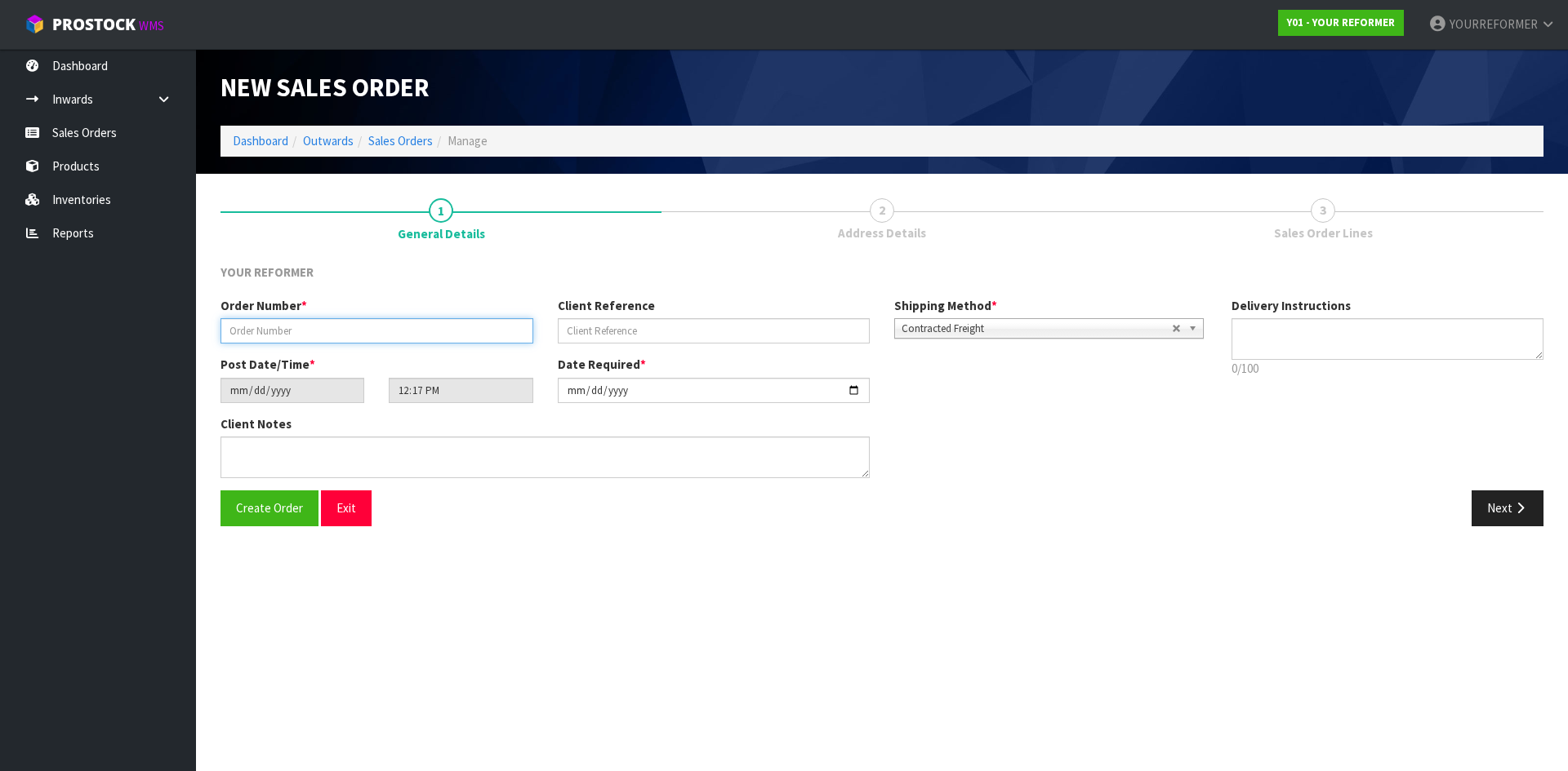
click at [312, 327] on input "text" at bounding box center [377, 331] width 313 height 26
paste input "4864"
type input "4864.2"
click at [597, 330] on input "text" at bounding box center [714, 331] width 313 height 26
click at [581, 329] on input "text" at bounding box center [714, 331] width 313 height 26
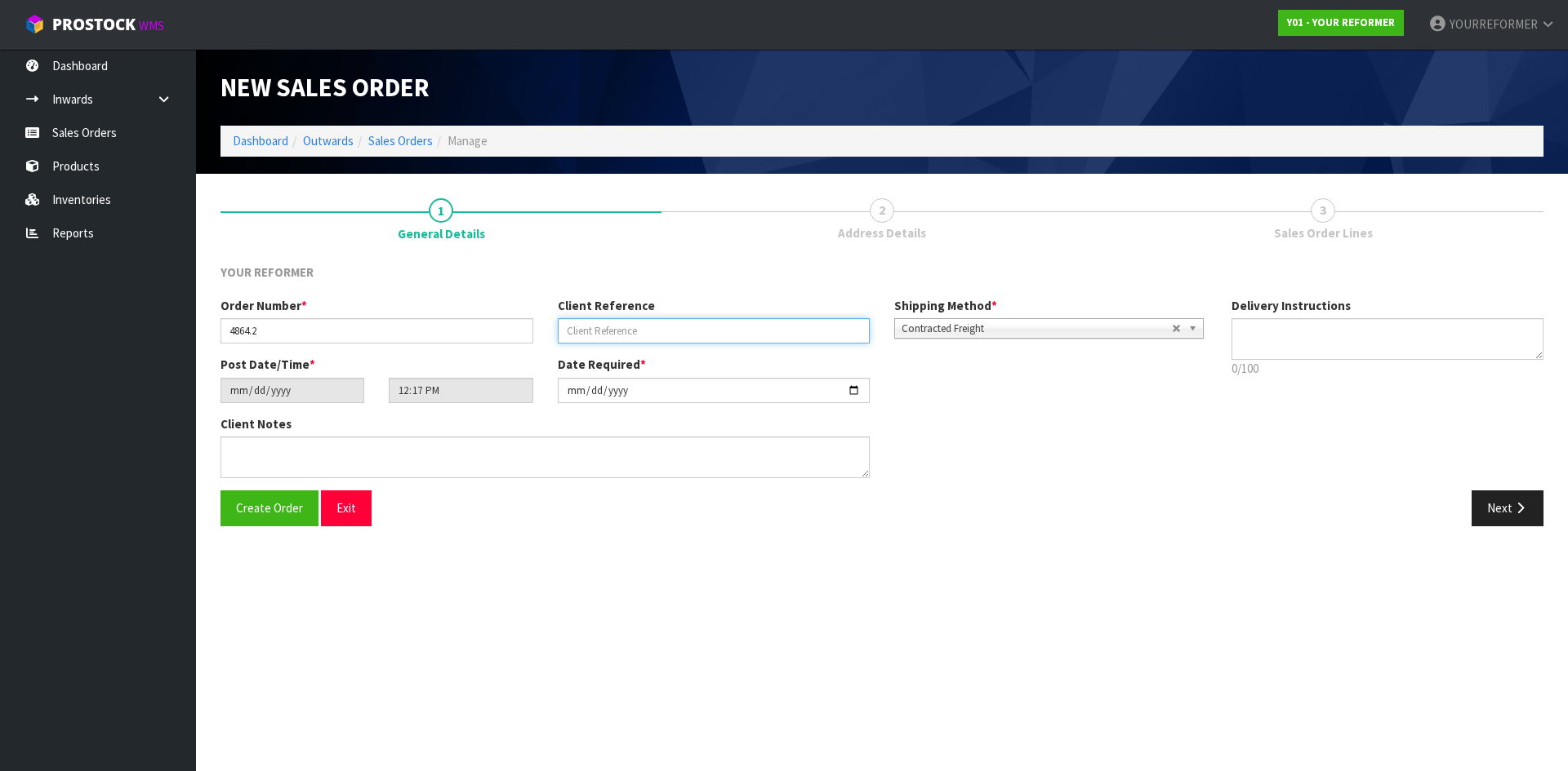
paste input "NIKKI WILSON"
type input "NIKKI WILSON"
click at [1341, 321] on div "Delivery Instructions 0/100 Delivery instructions has exceeded maximum length!" at bounding box center [1387, 341] width 337 height 89
click at [1346, 334] on textarea at bounding box center [1387, 339] width 313 height 42
drag, startPoint x: 1279, startPoint y: 345, endPoint x: 1351, endPoint y: 347, distance: 72.0
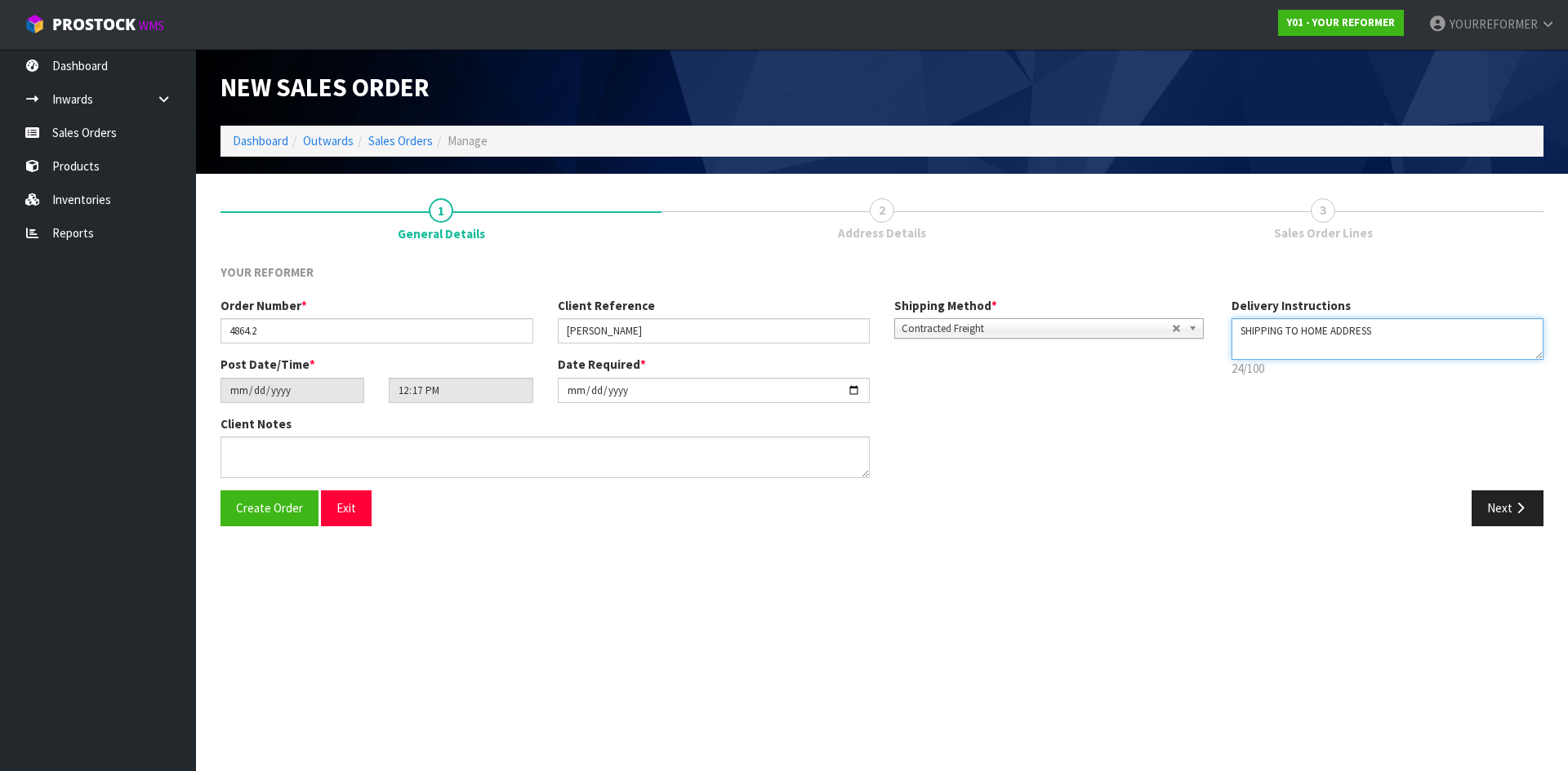
click at [1279, 346] on textarea at bounding box center [1387, 339] width 313 height 42
paste textarea "+64 210 263 4329"
type textarea "SHIPPING TO HOME ADDRESS +64 210 263 4329"
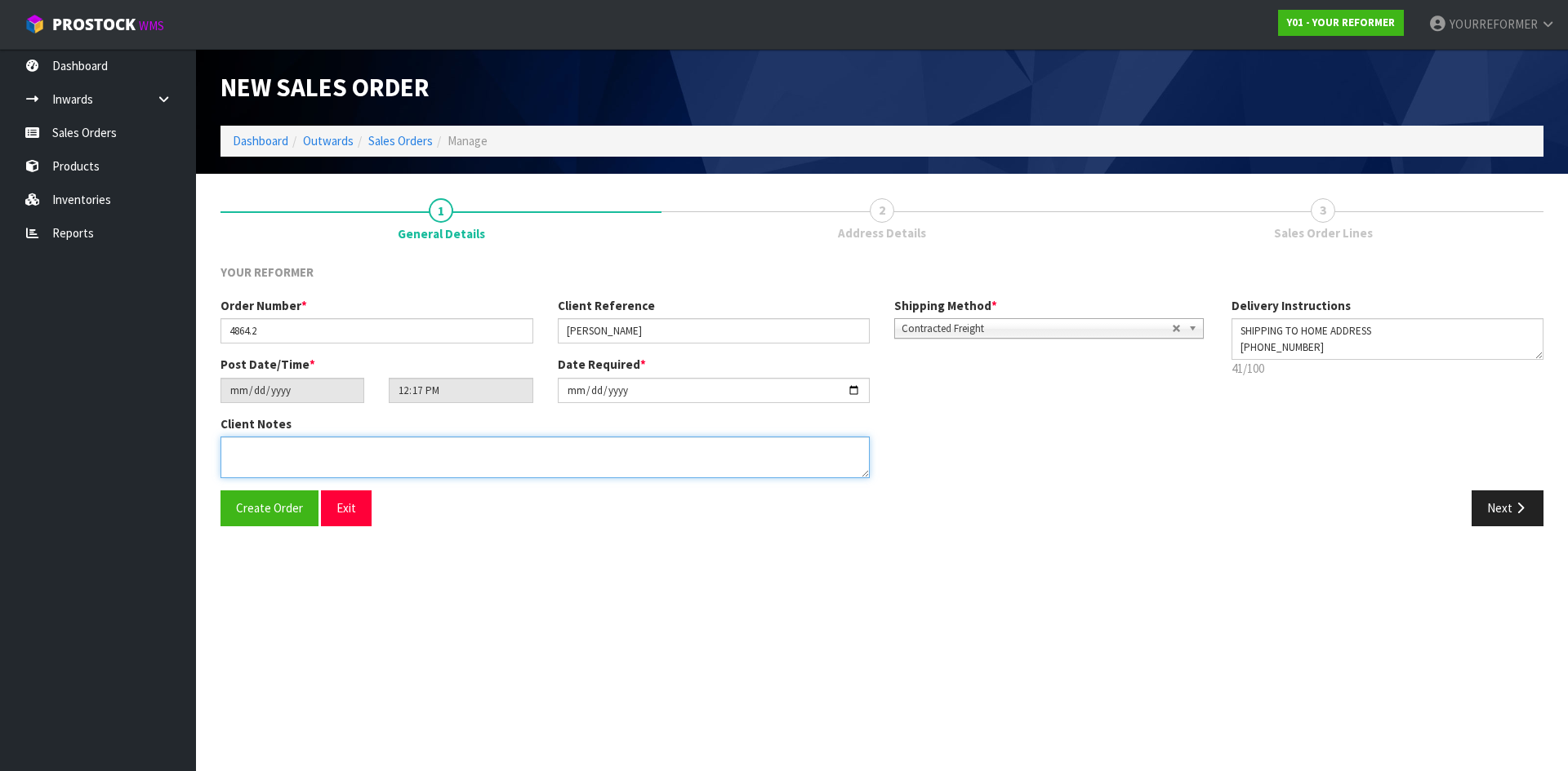
click at [438, 466] on textarea at bounding box center [545, 457] width 649 height 42
paste textarea "NIKKI WILSON 6 IAN STREET BOP ROTORUA 3010 NEW ZEALAND +64 210 263 4329"
type textarea "NIKKI WILSON 6 IAN STREET BOP ROTORUA 3010 NEW ZEALAND +64 210 263 4329"
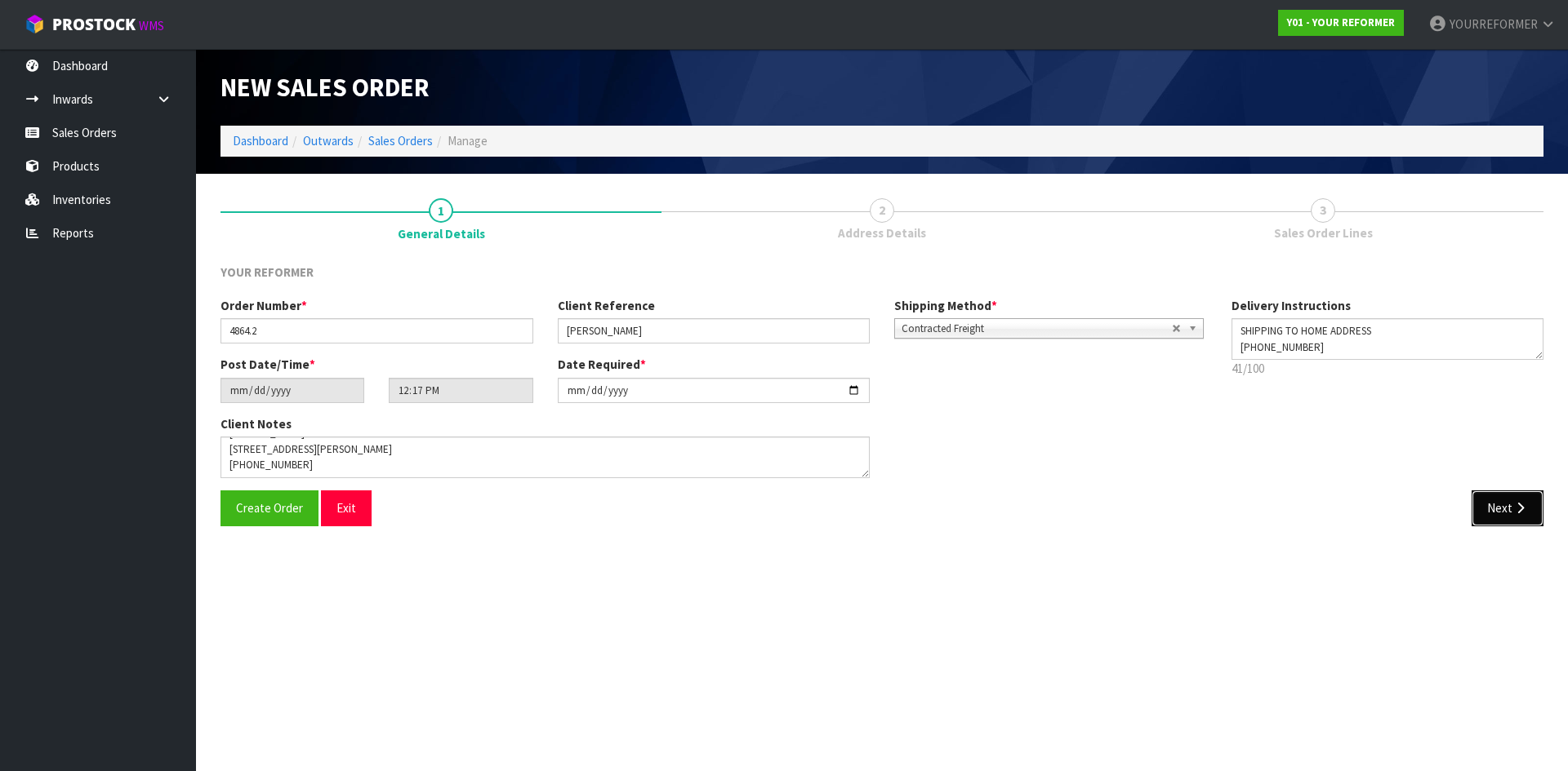
click at [1487, 502] on button "Next" at bounding box center [1507, 509] width 72 height 35
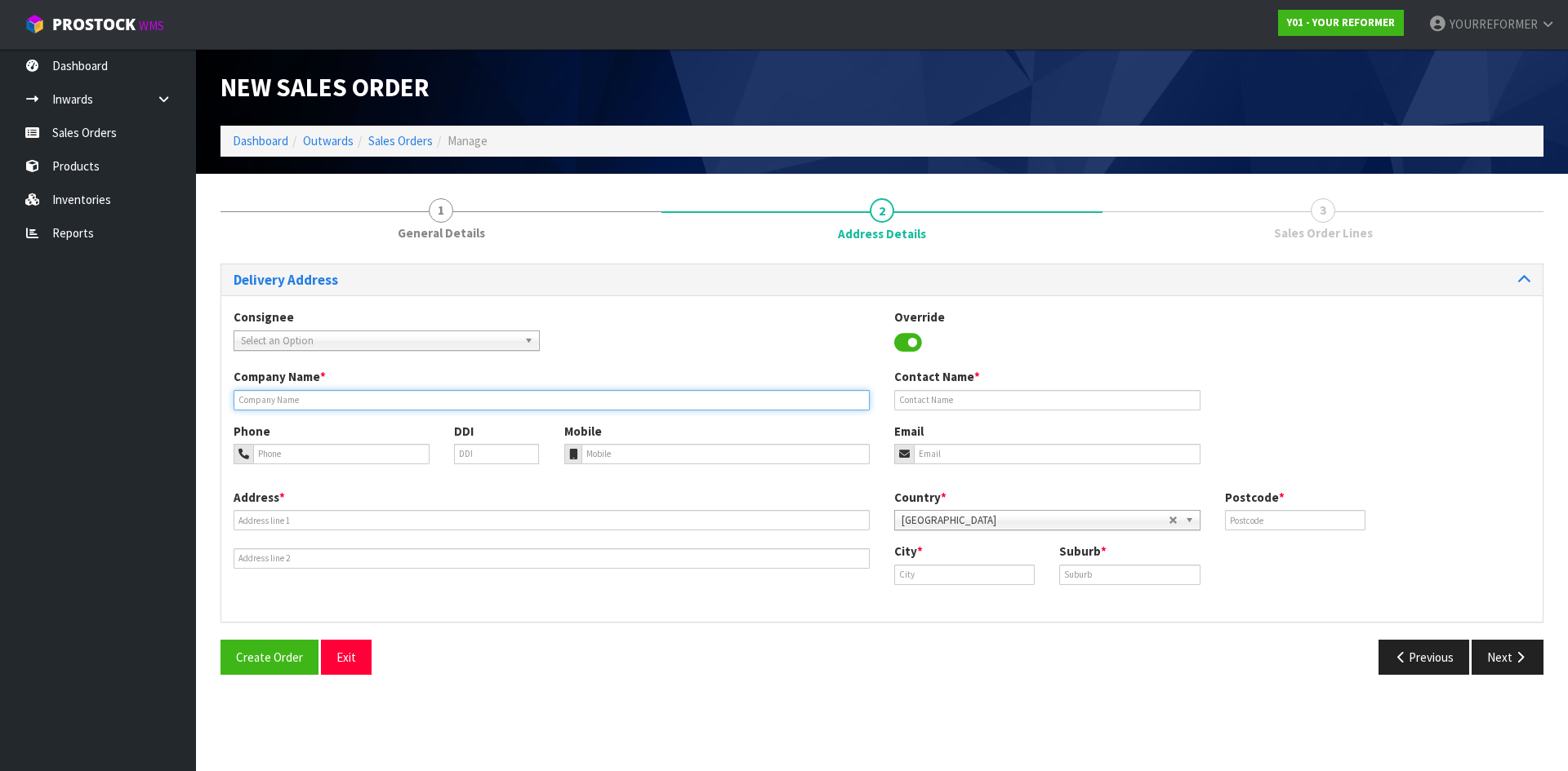
drag, startPoint x: 277, startPoint y: 397, endPoint x: 310, endPoint y: 408, distance: 34.8
click at [277, 398] on input "text" at bounding box center [551, 400] width 636 height 20
type input "SHIPPING TO HOME ADDRESS"
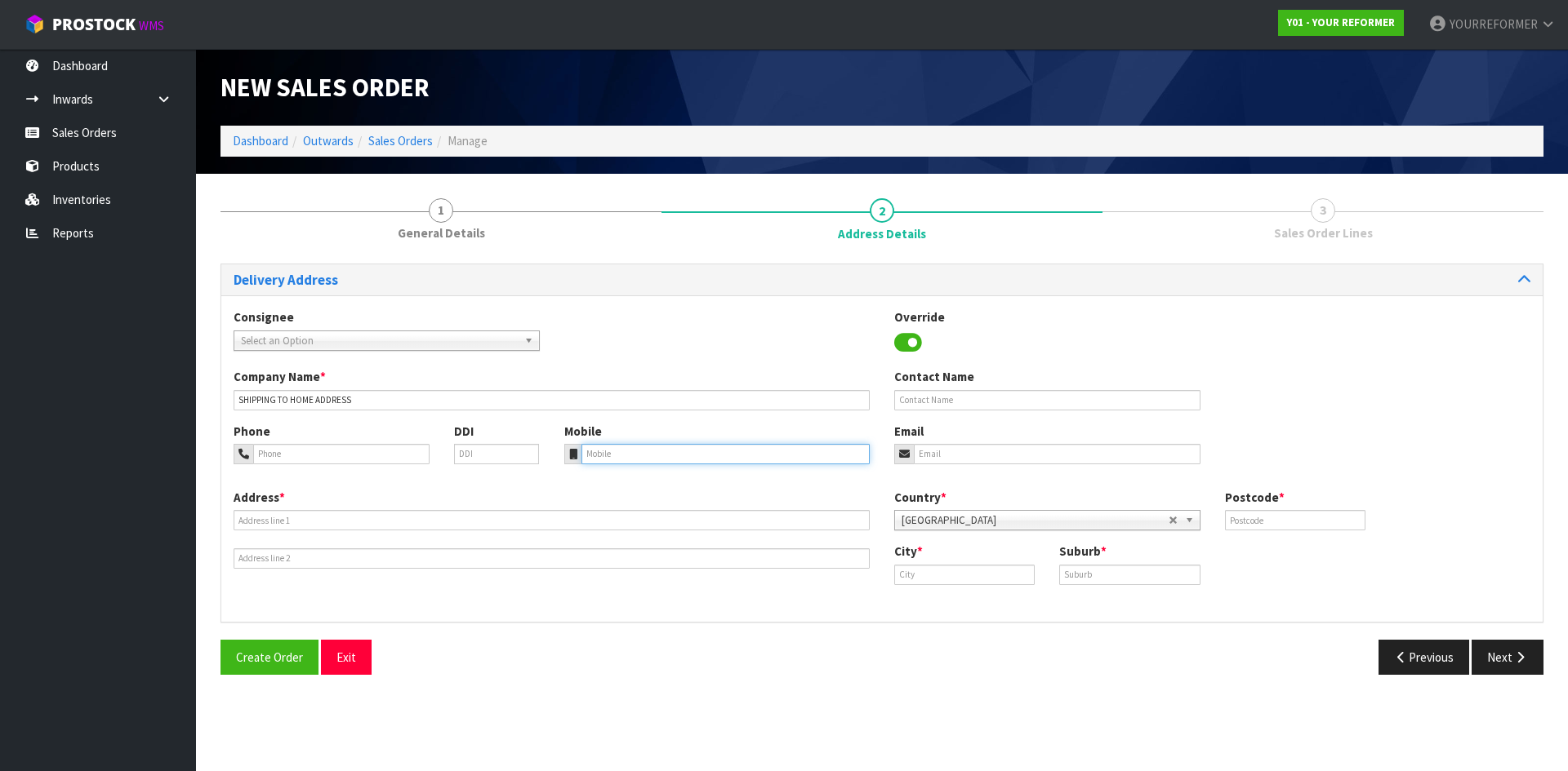
click at [597, 454] on input "tel" at bounding box center [726, 454] width 289 height 20
paste input "+64 210 263 4329"
type input "+64 210 263 4329"
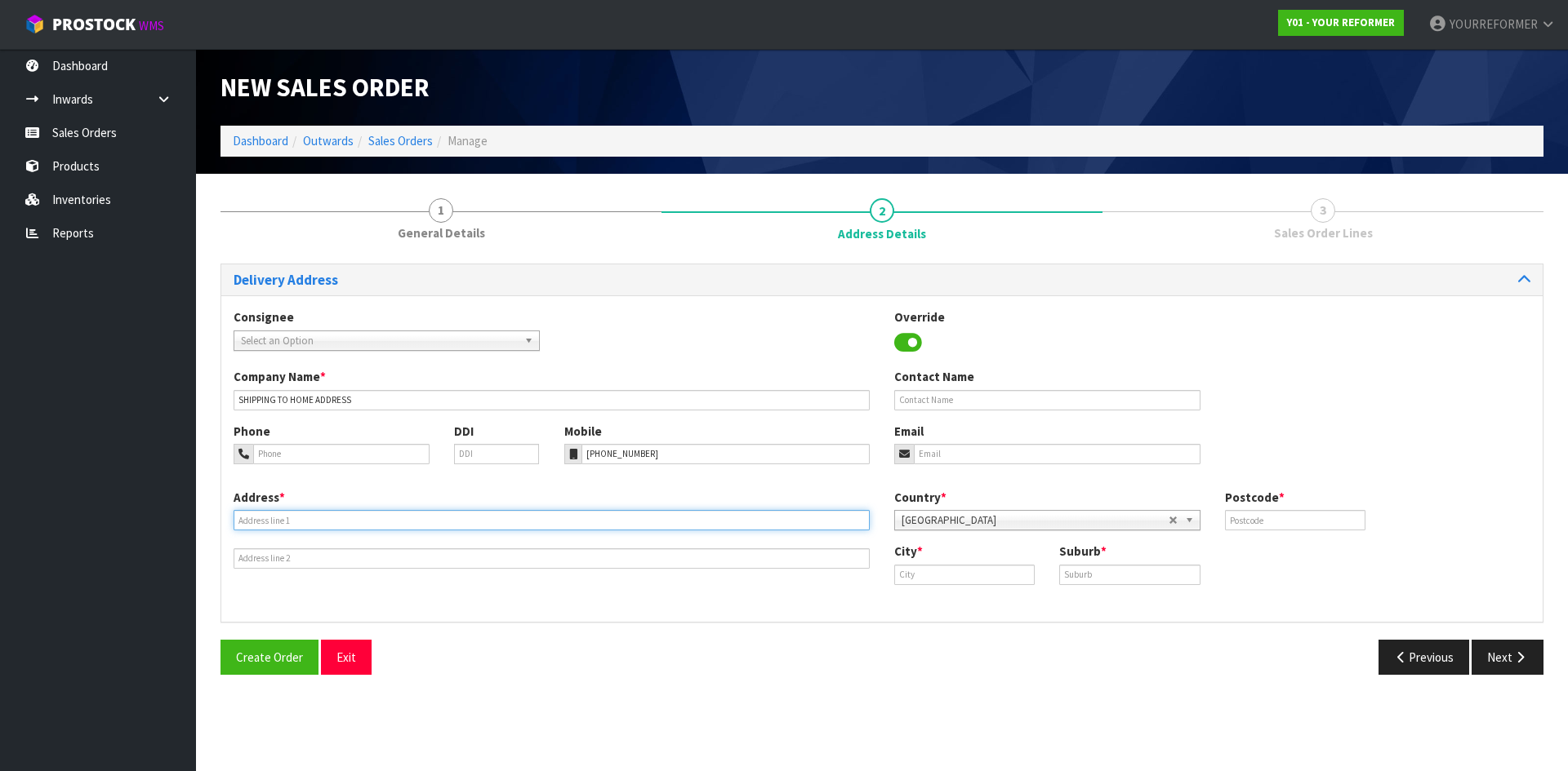
drag, startPoint x: 267, startPoint y: 528, endPoint x: 6, endPoint y: 488, distance: 264.0
click at [266, 527] on input "text" at bounding box center [551, 520] width 636 height 20
click at [260, 519] on input "text" at bounding box center [551, 520] width 636 height 20
paste input "6 IAN STREET BOP"
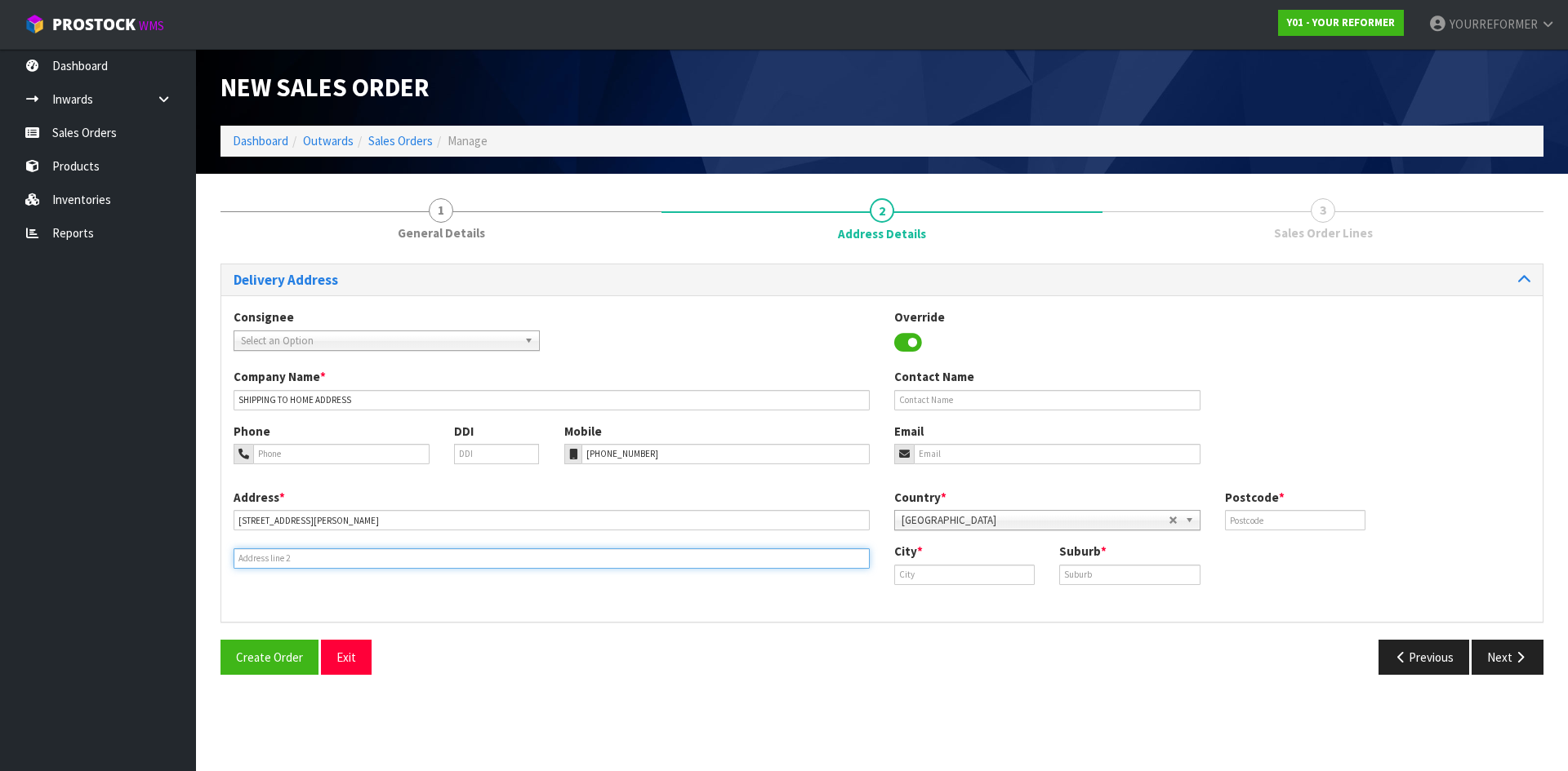
drag, startPoint x: 261, startPoint y: 558, endPoint x: 4, endPoint y: 518, distance: 260.1
click at [259, 558] on input "text" at bounding box center [551, 558] width 636 height 20
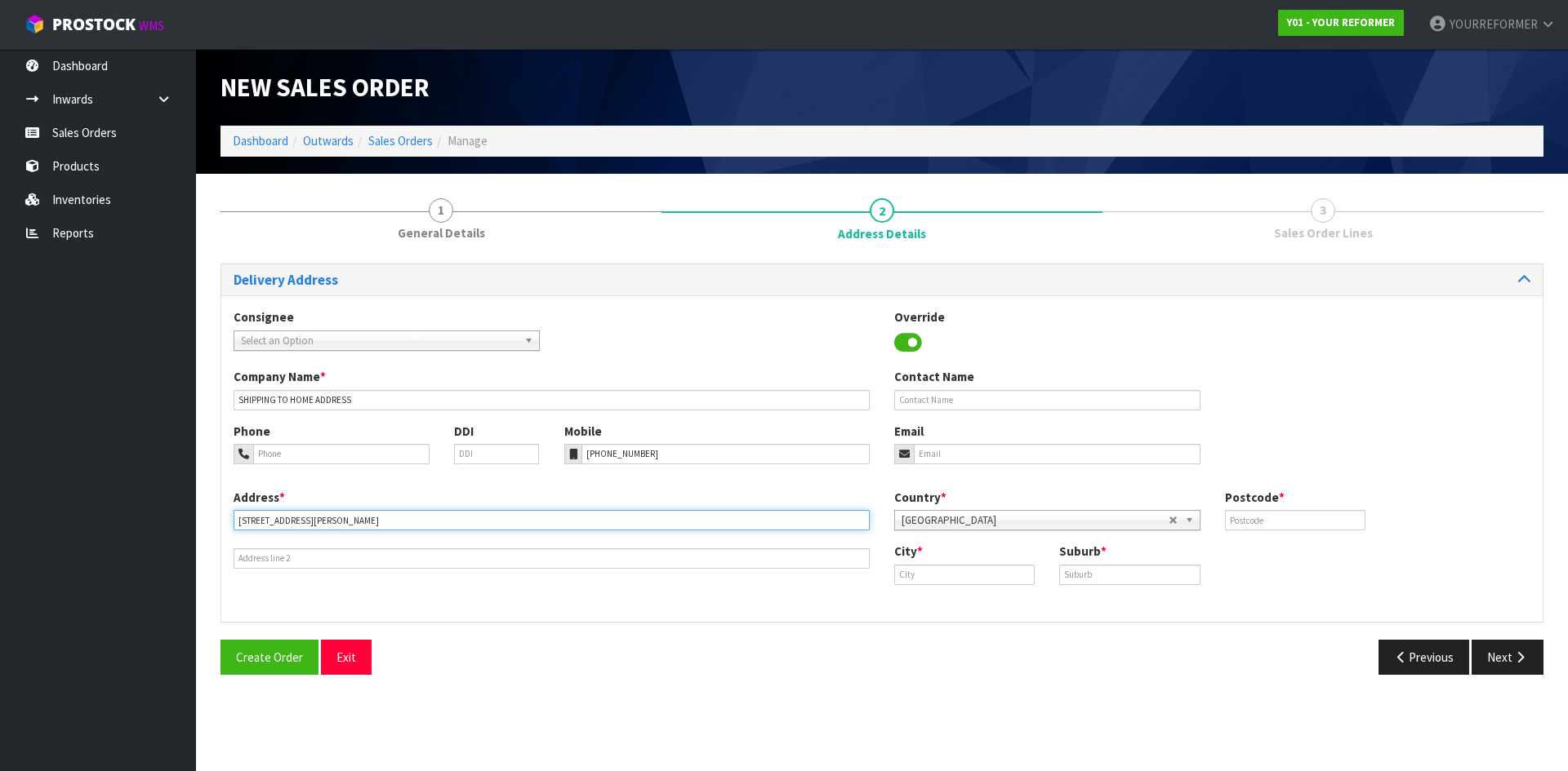
click at [366, 523] on input "6 IAN STREET BOP" at bounding box center [551, 520] width 636 height 20
paste input "ROTORUA 3010 NEW ZEALAND"
click at [359, 518] on input "6 IAN STREET BOP ROTORUA 3010 NEW ZEALAND" at bounding box center [551, 520] width 636 height 20
drag, startPoint x: 359, startPoint y: 518, endPoint x: 748, endPoint y: 590, distance: 395.6
click at [359, 518] on input "6 IAN STREET BOP ROTORUA 3010 NEW ZEALAND" at bounding box center [551, 520] width 636 height 20
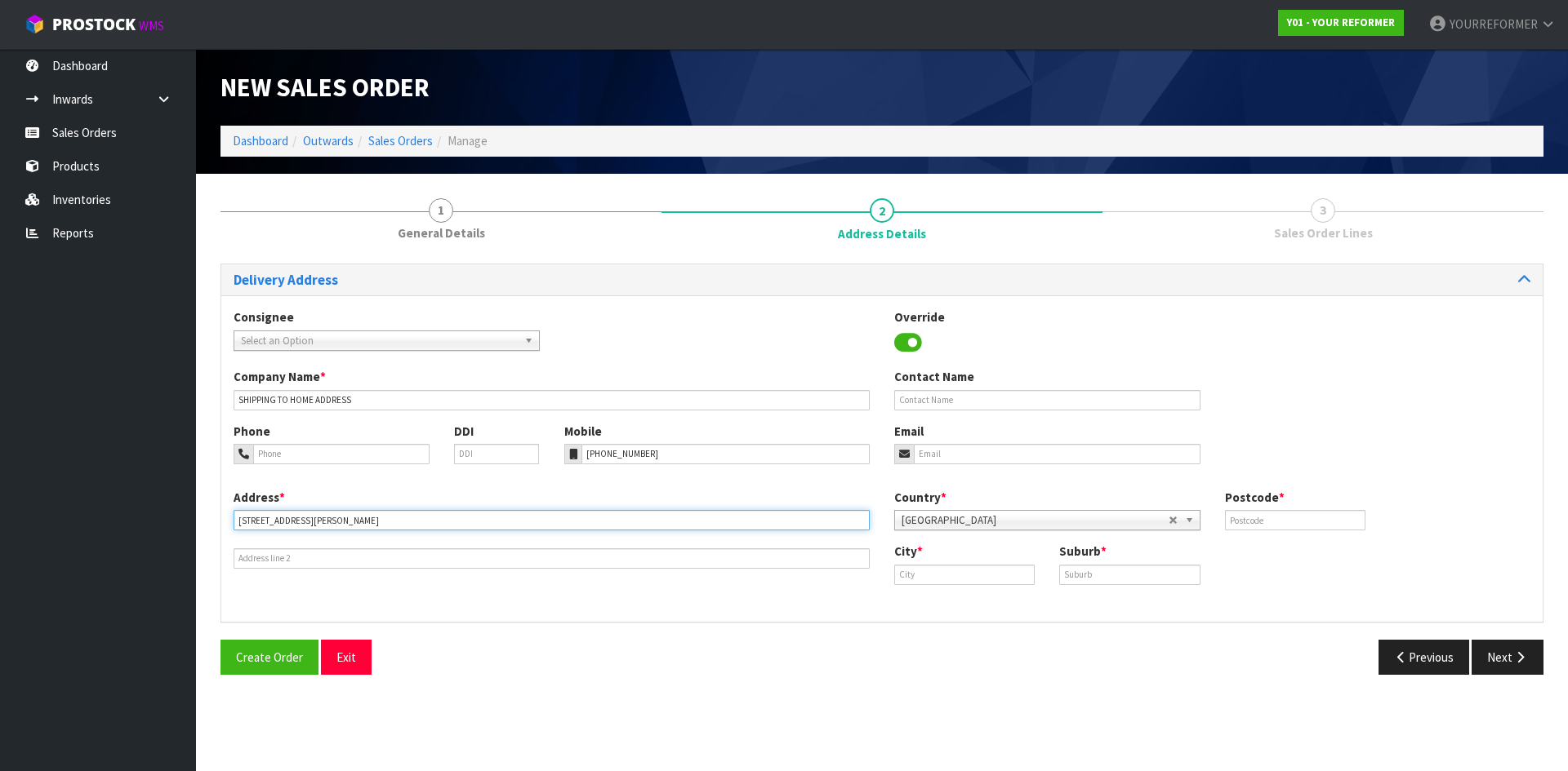
type input "6 IAN STREET BOP ROTORUA 3010 NEW ZEALAND"
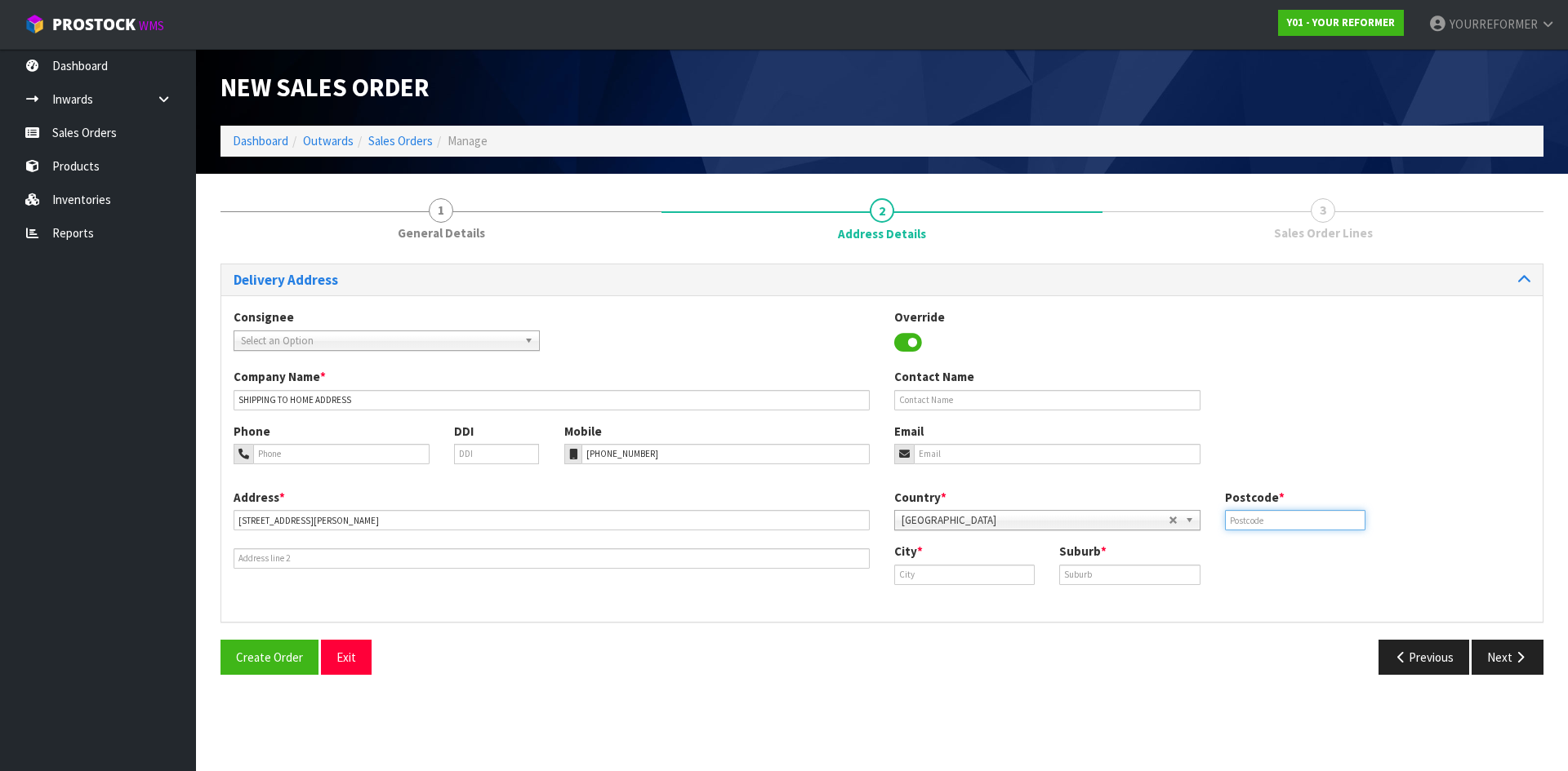
click at [1307, 526] on input "text" at bounding box center [1295, 520] width 140 height 20
paste input "3010"
type input "3010"
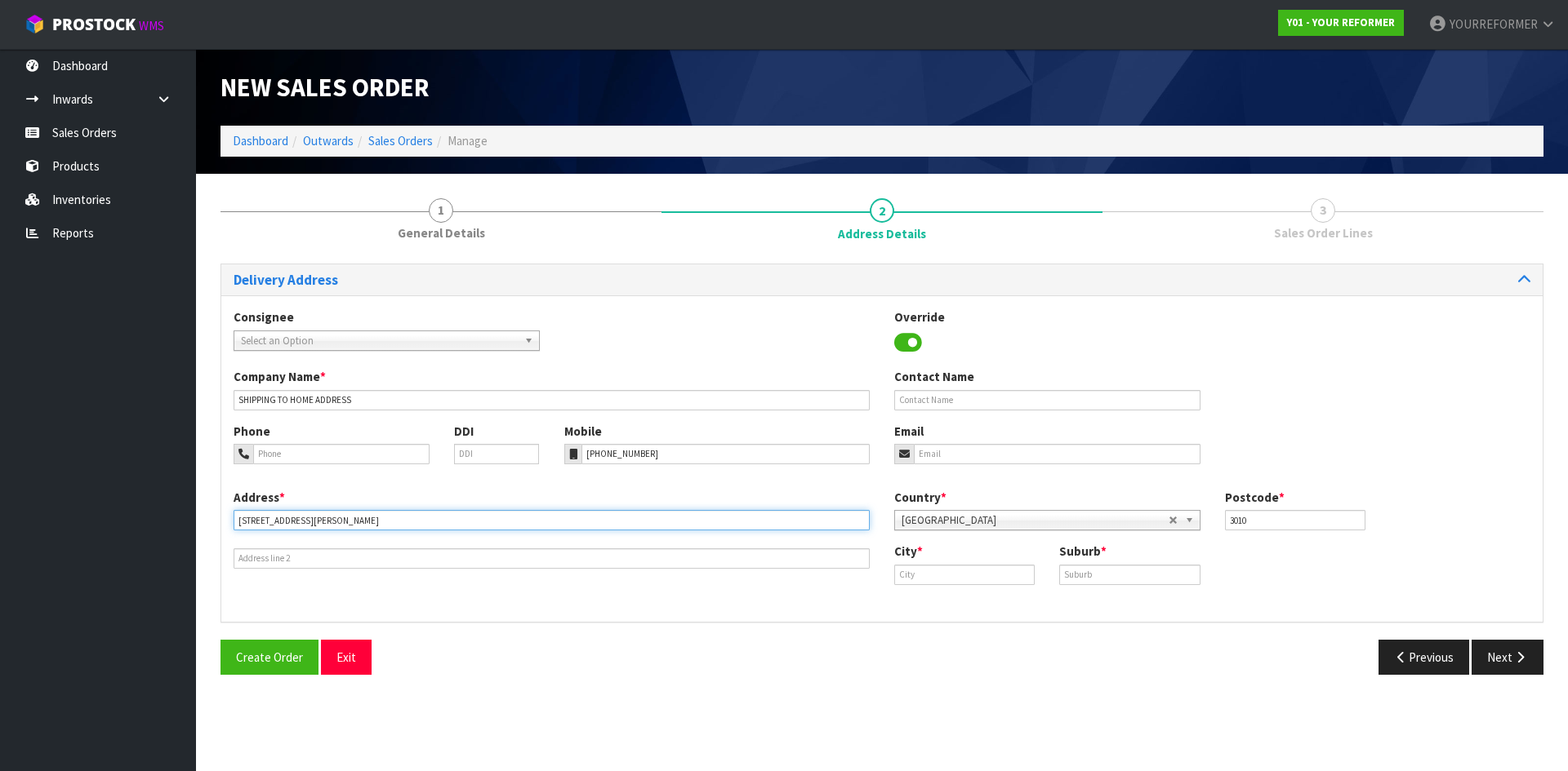
click at [323, 518] on input "6 IAN STREET BOP ROTORUA 3010 NEW ZEALAND" at bounding box center [551, 520] width 636 height 20
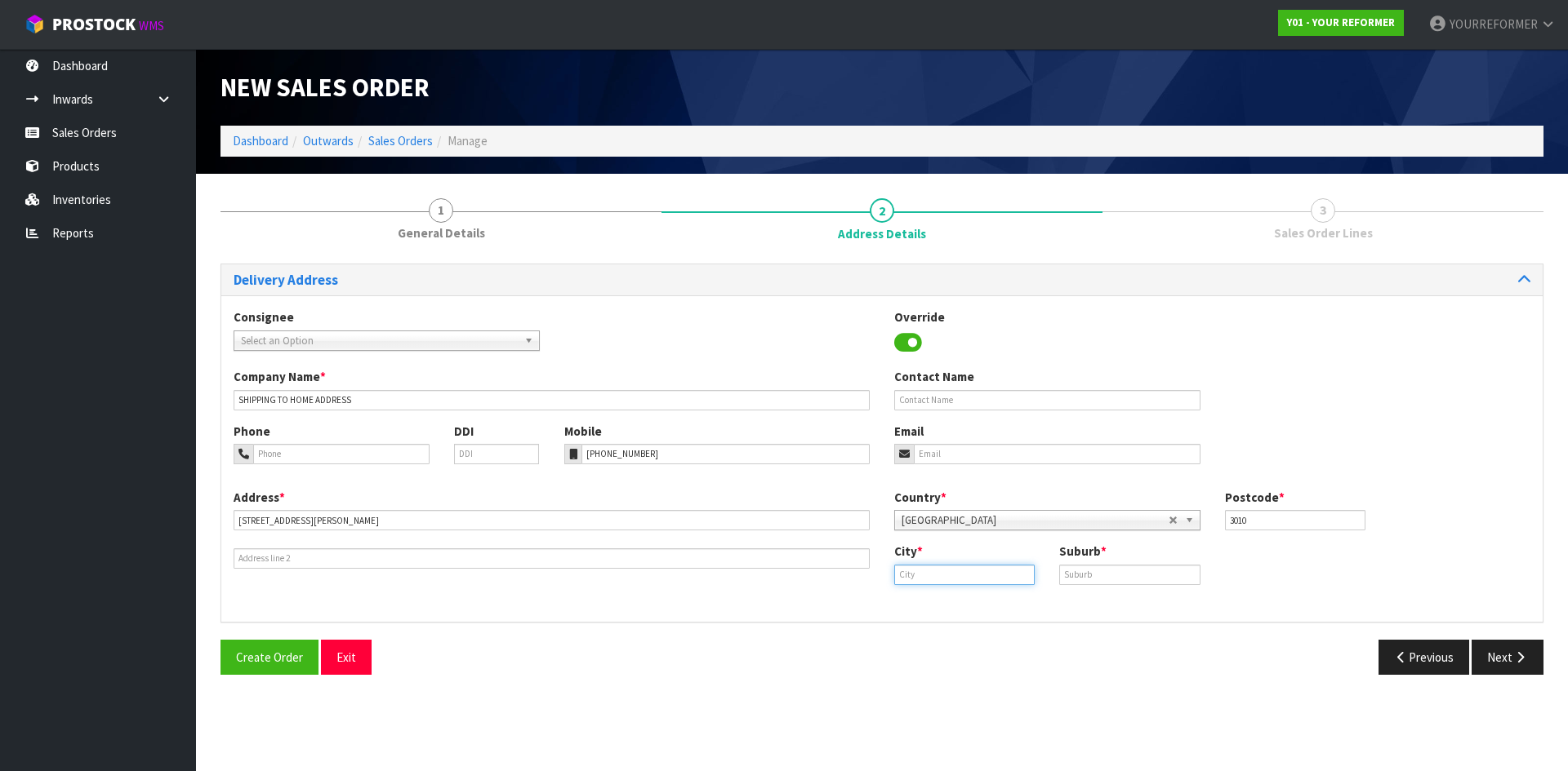
click at [969, 575] on input "text" at bounding box center [964, 574] width 140 height 20
paste input "ROTORUA"
click at [971, 595] on link "Rotorua" at bounding box center [960, 603] width 129 height 22
type input "Rotorua"
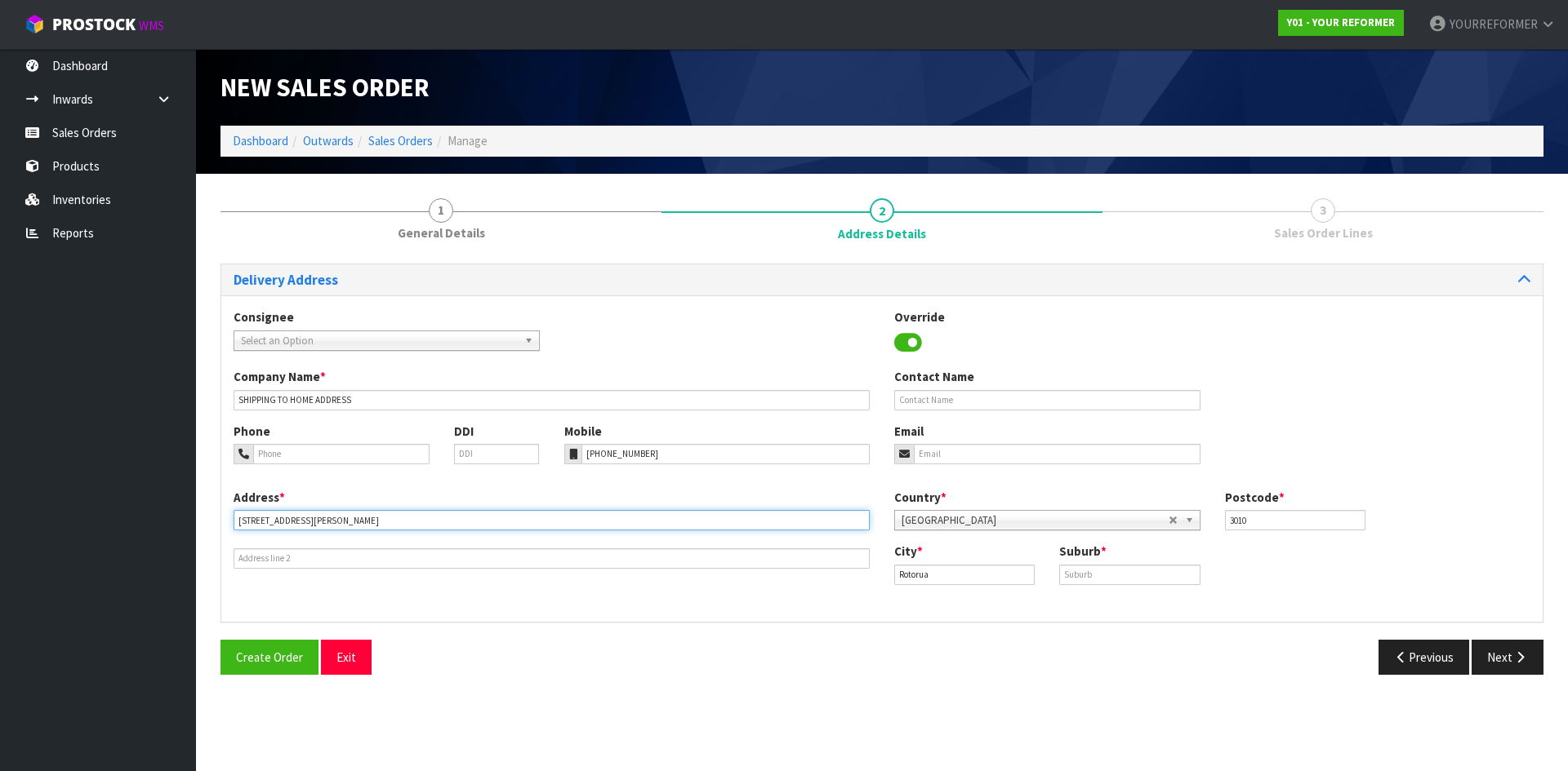
click at [291, 523] on input "6 IAN STREET BOP ROTORUA 3010 NEW ZEALAND" at bounding box center [551, 520] width 636 height 20
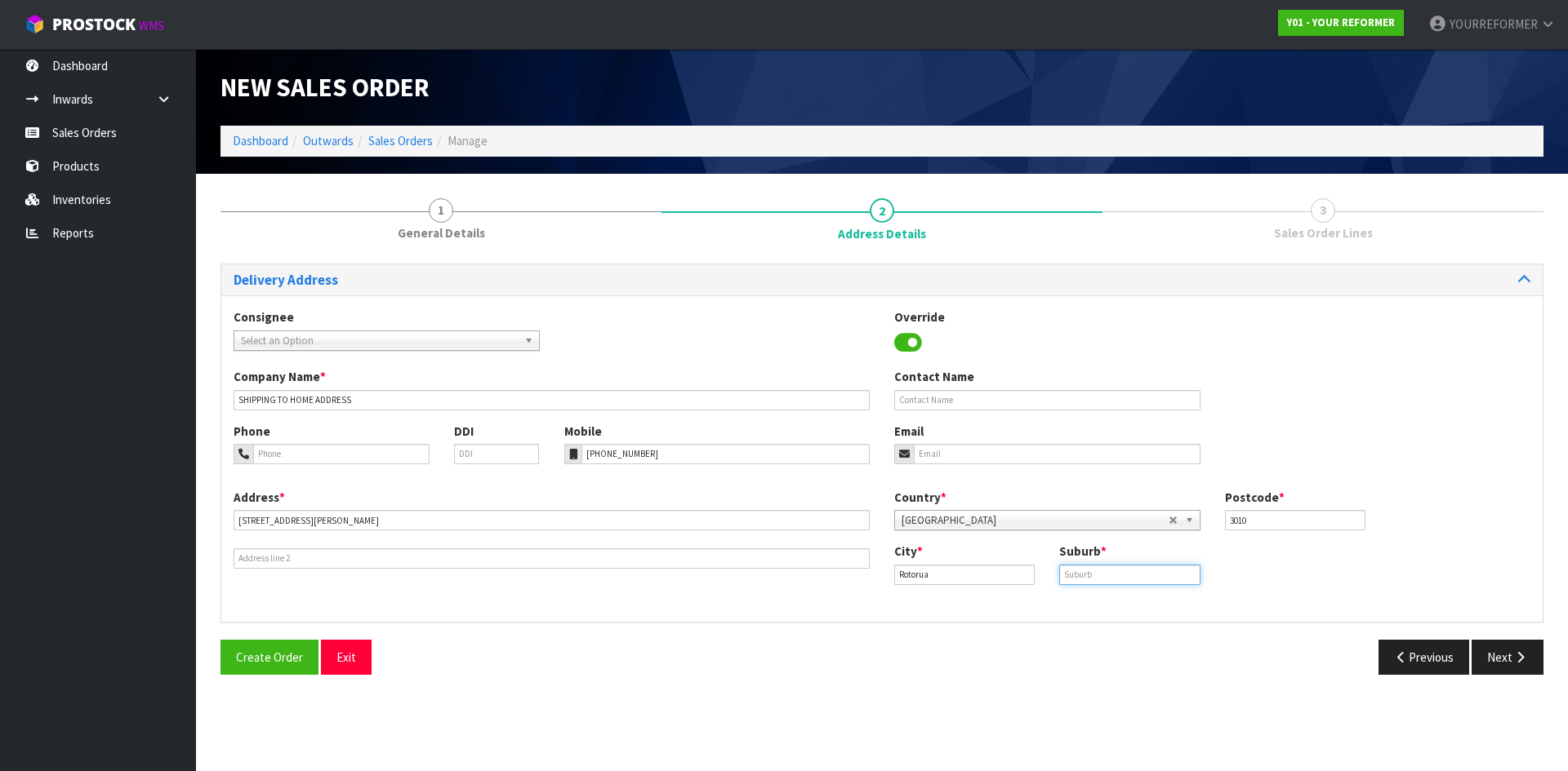
click at [1127, 580] on input "text" at bounding box center [1129, 574] width 140 height 20
paste input "BOP"
type input "BOP"
click at [1093, 456] on input "email" at bounding box center [1057, 454] width 286 height 20
paste input "nikkilee.wilson@gmail.com"
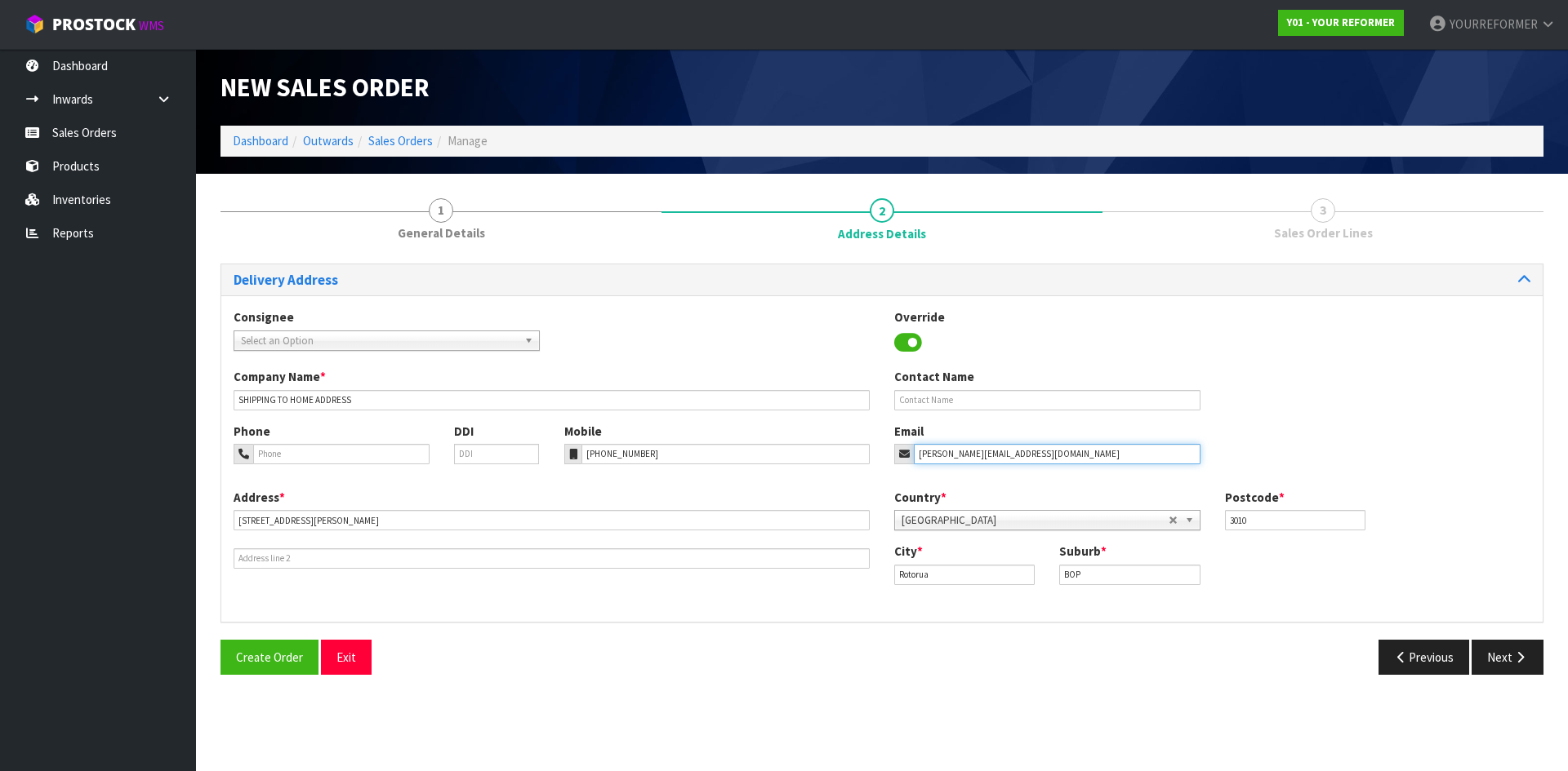
type input "nikkilee.wilson@gmail.com"
click at [940, 385] on label "Contact Name" at bounding box center [934, 376] width 80 height 17
drag, startPoint x: 1002, startPoint y: 397, endPoint x: 1181, endPoint y: 444, distance: 185.1
click at [1002, 397] on input "text" at bounding box center [1047, 400] width 306 height 20
paste input "NIKKI WILSON"
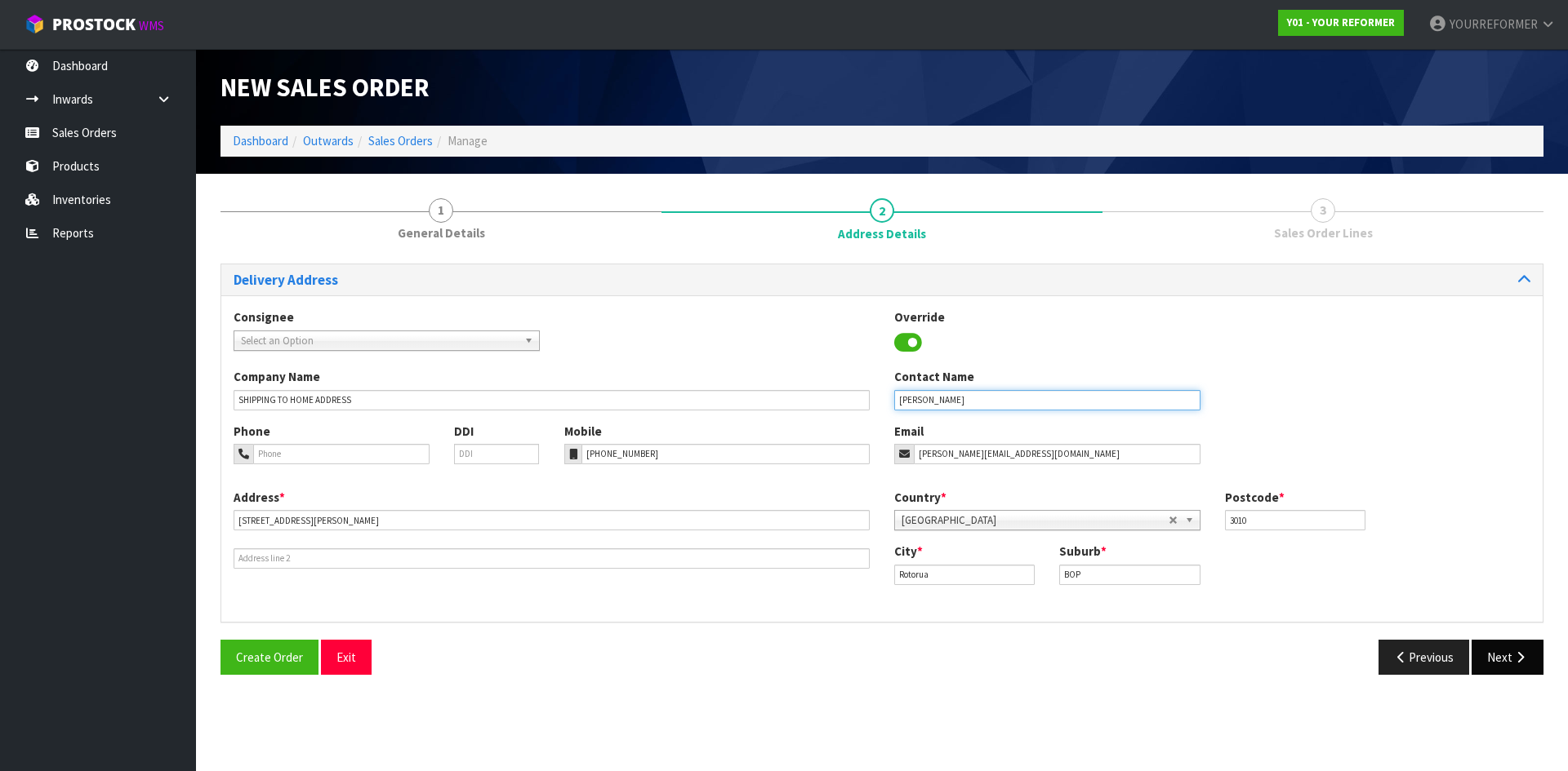
type input "NIKKI WILSON"
click at [1522, 659] on icon "button" at bounding box center [1520, 658] width 16 height 12
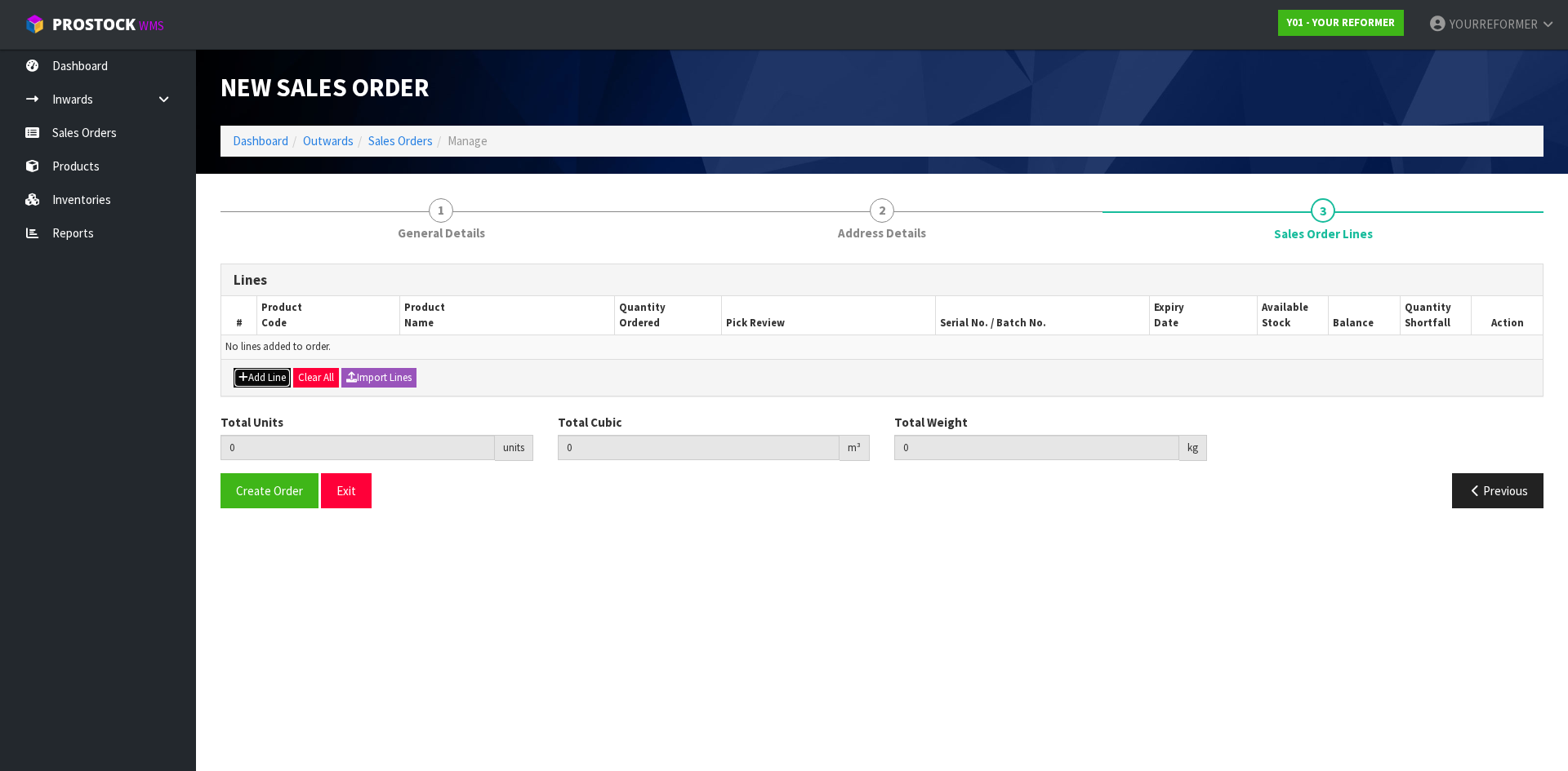
click at [237, 379] on button "Add Line" at bounding box center [261, 378] width 57 height 19
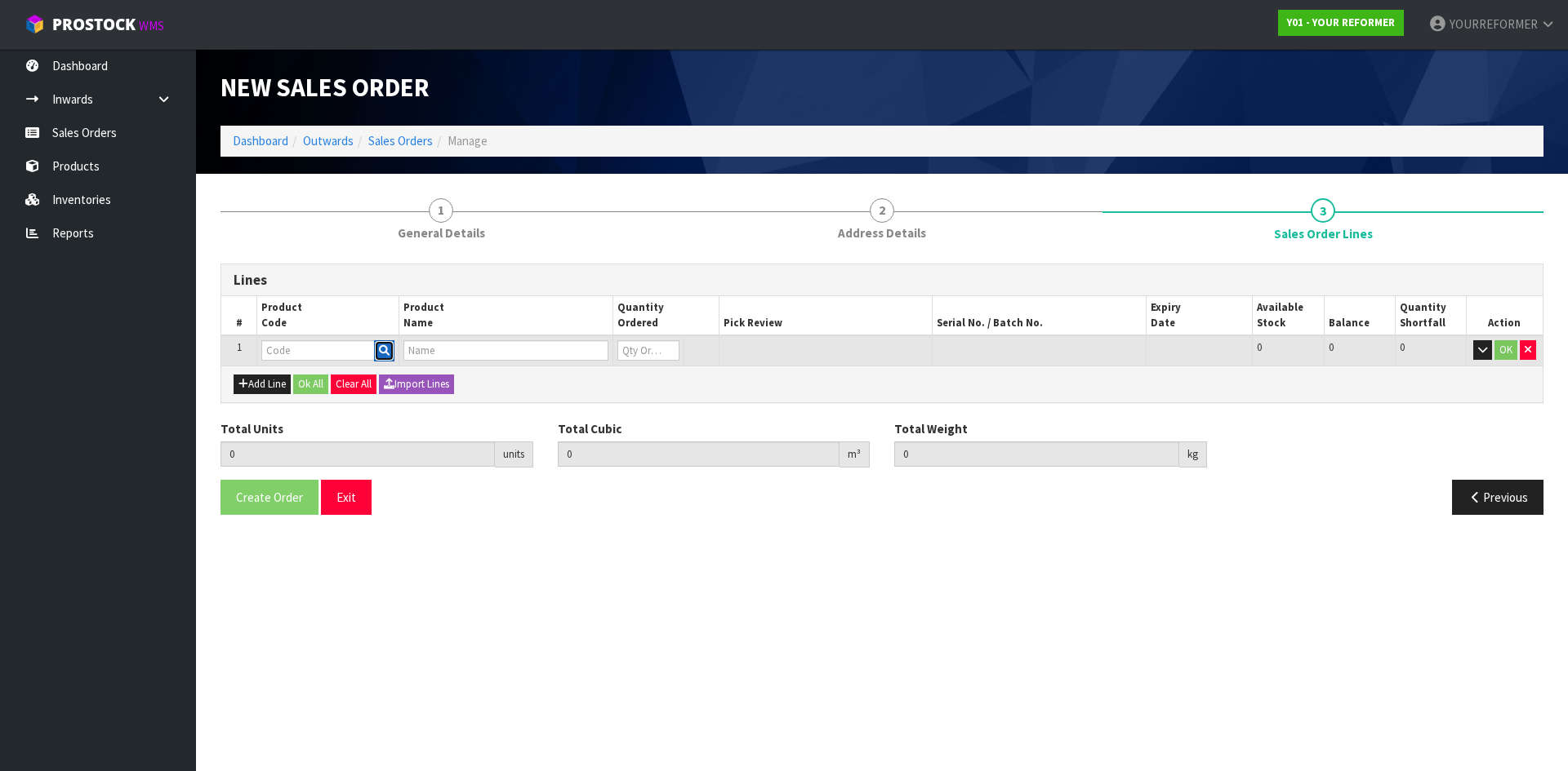
click at [388, 346] on button "button" at bounding box center [384, 351] width 20 height 21
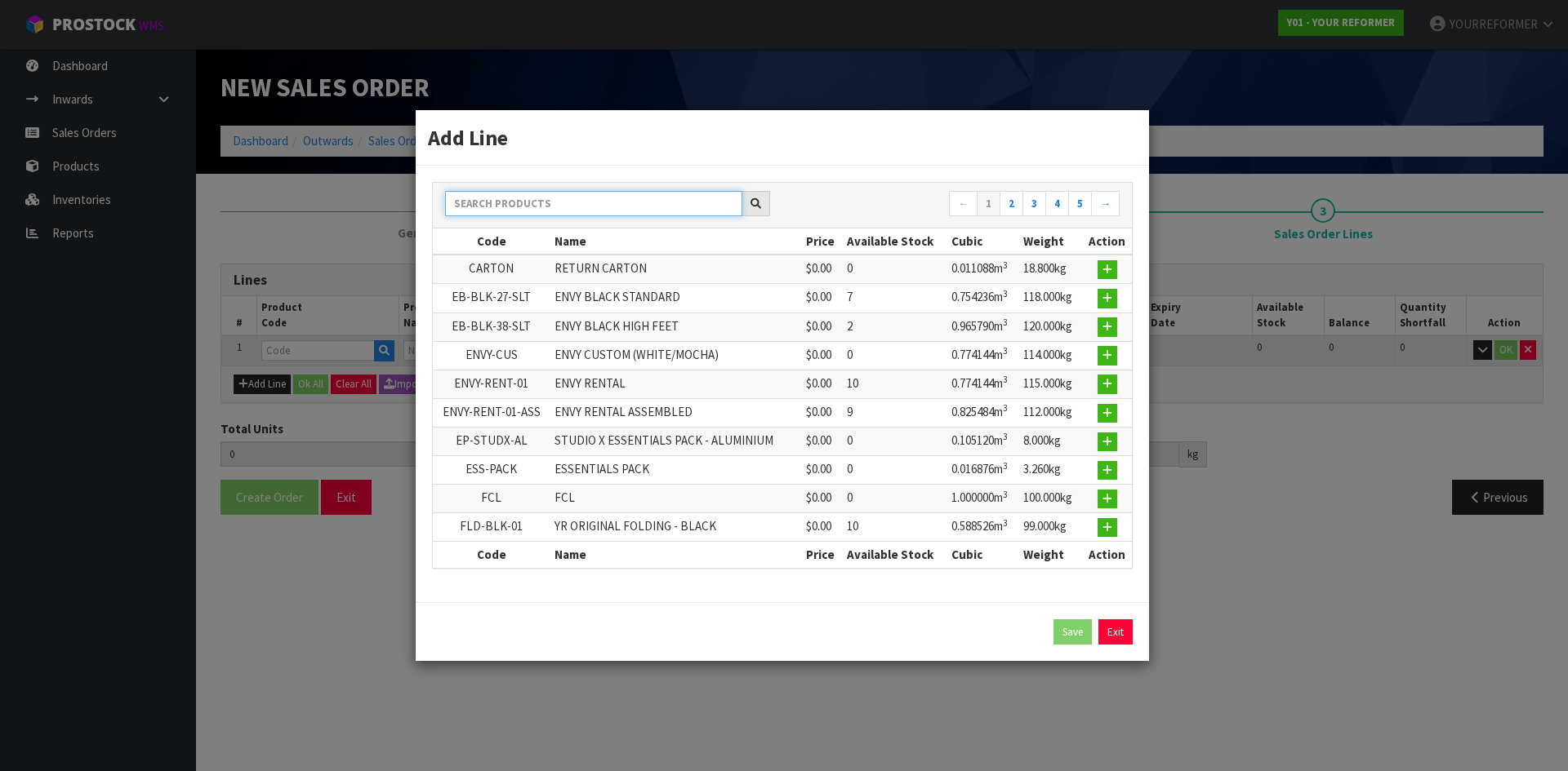
click at [511, 201] on input "text" at bounding box center [593, 204] width 297 height 26
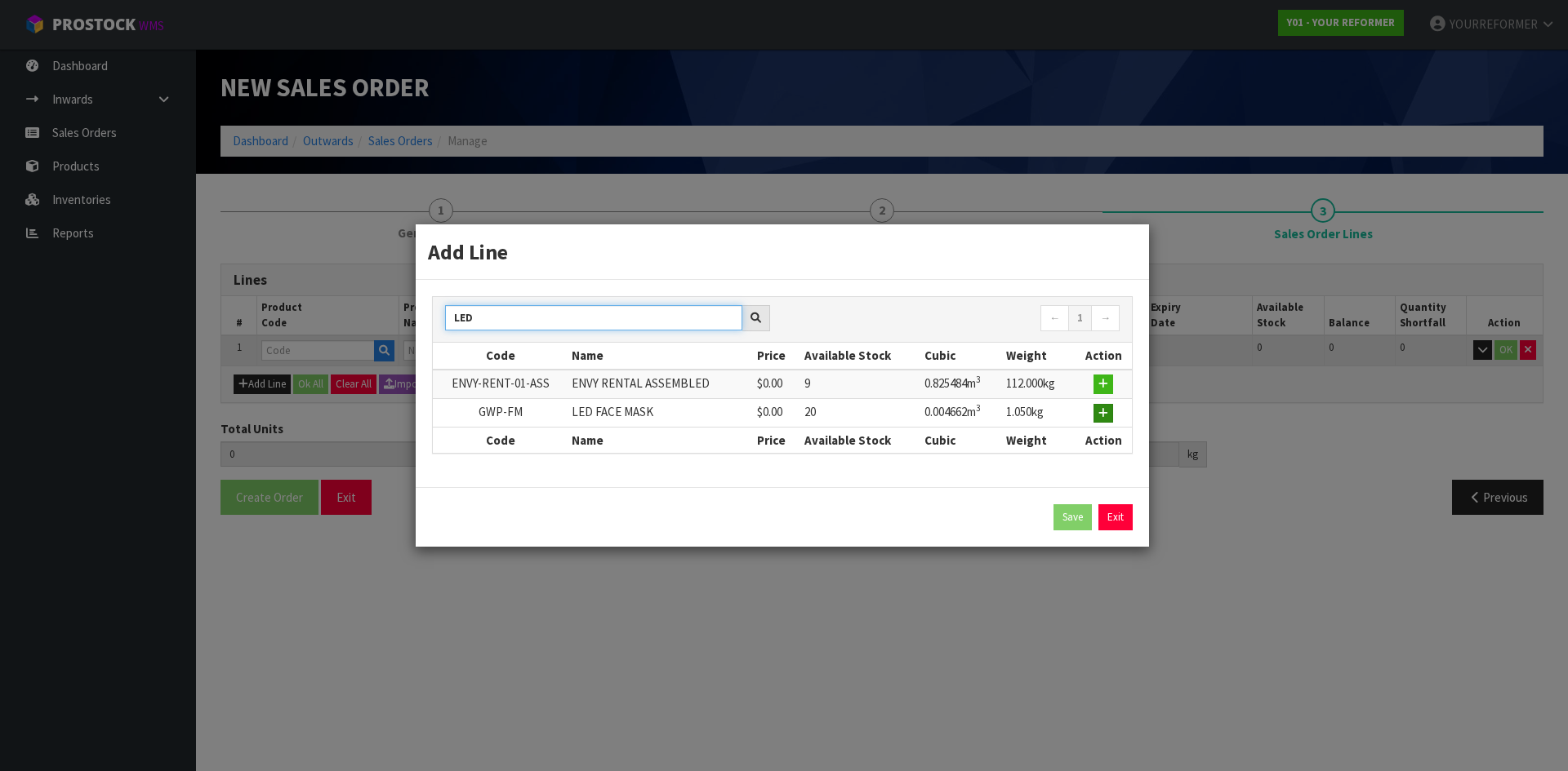
type input "LED"
click at [1103, 410] on icon "button" at bounding box center [1103, 414] width 10 height 11
type input "0.000000"
type input "0.000"
type input "GWP-FM"
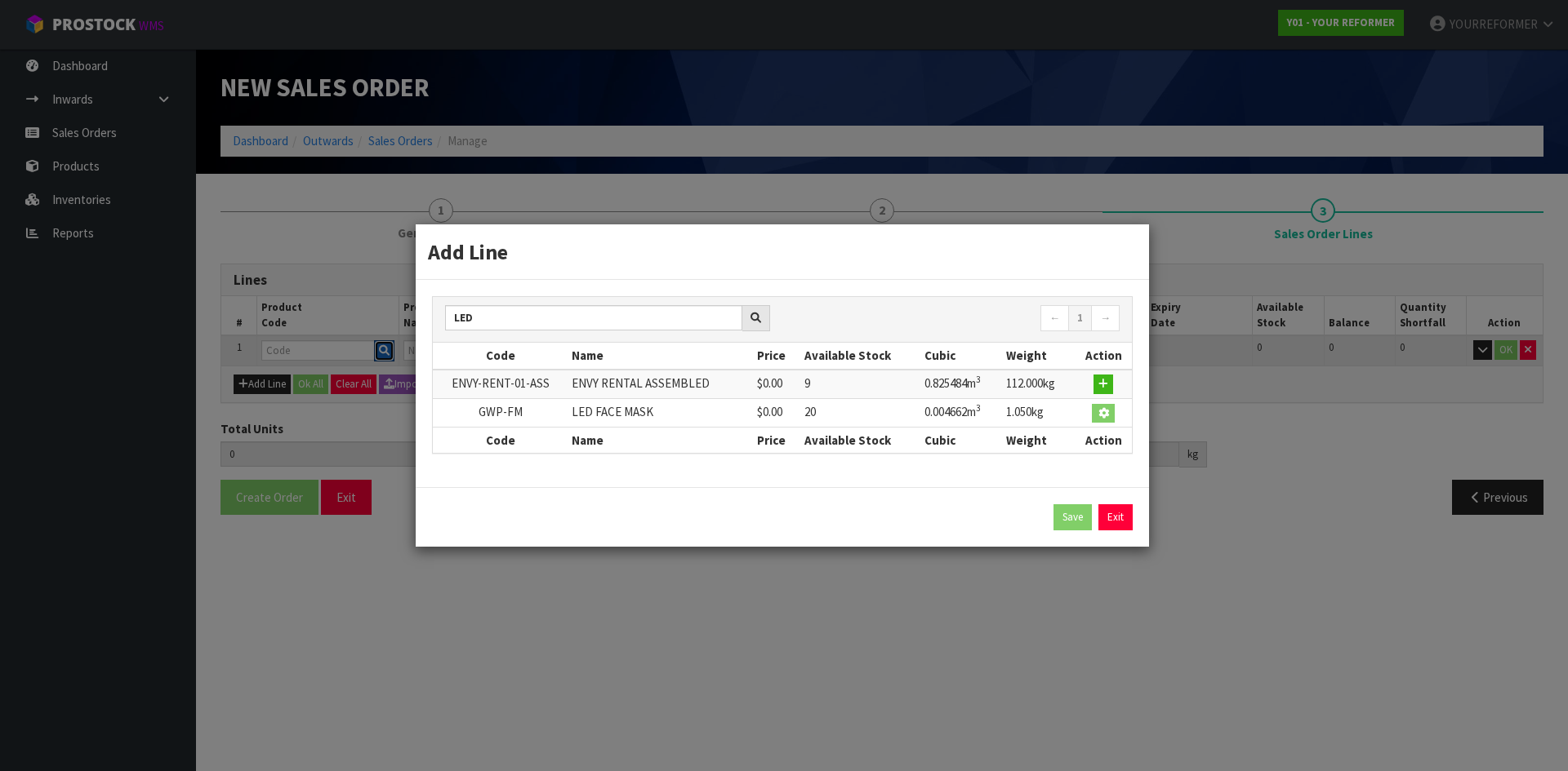
type input "LED FACE MASK"
type input "0"
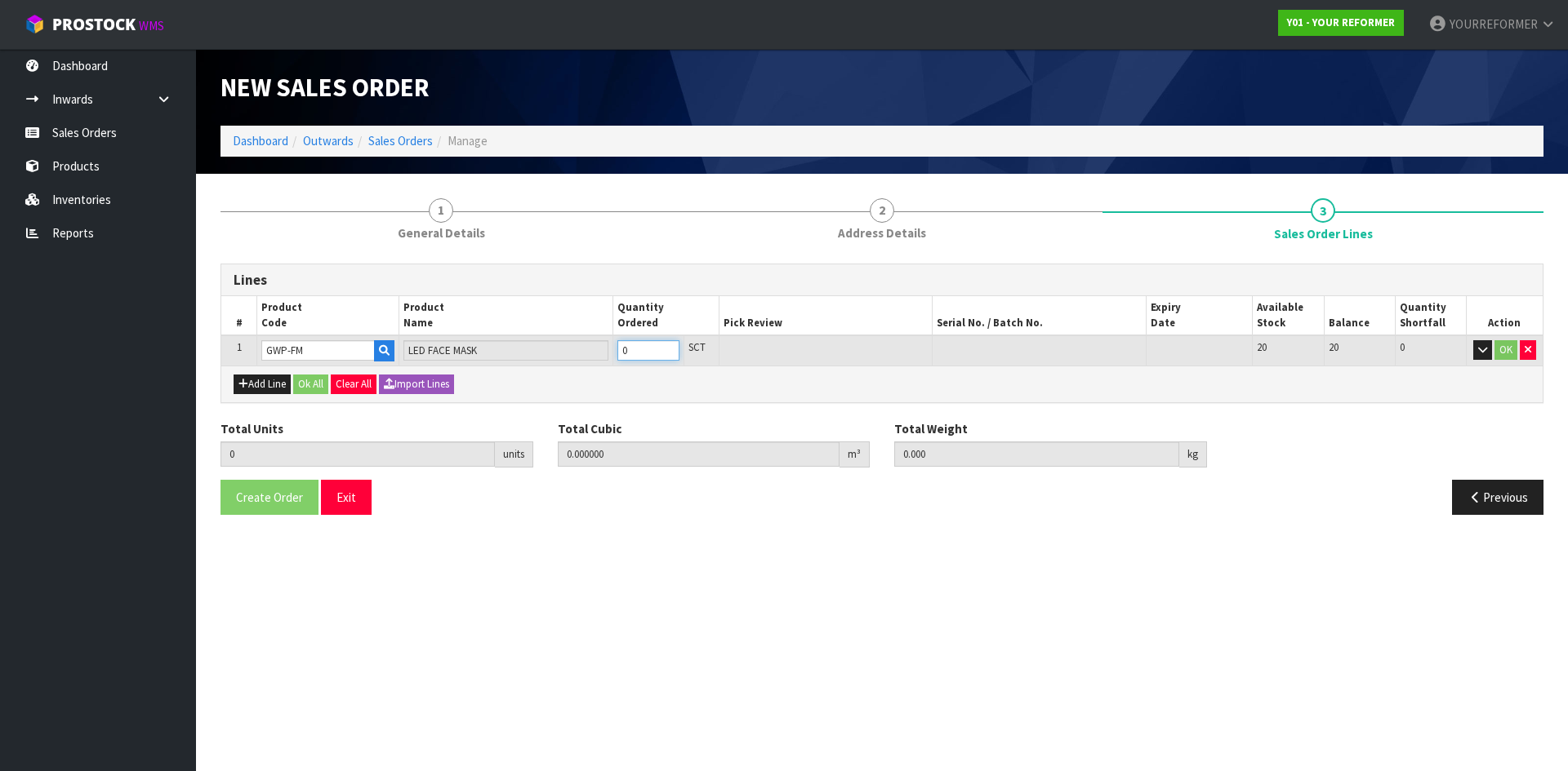
type input "1"
type input "0.004662"
type input "1.05"
drag, startPoint x: 671, startPoint y: 346, endPoint x: 431, endPoint y: 416, distance: 250.0
type input "1"
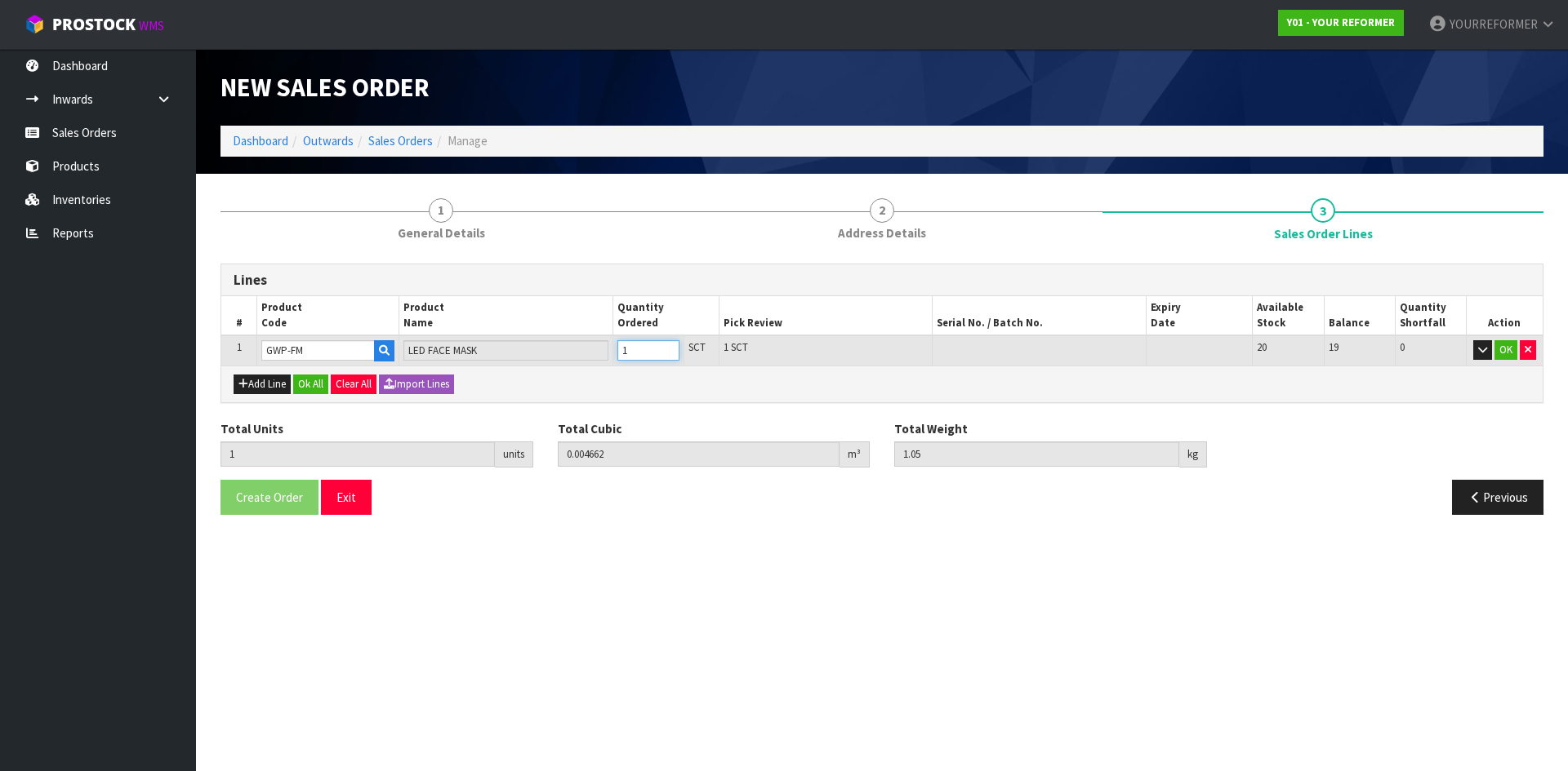
click at [671, 347] on input "1" at bounding box center [648, 350] width 62 height 20
click at [317, 380] on button "Ok All" at bounding box center [311, 385] width 35 height 19
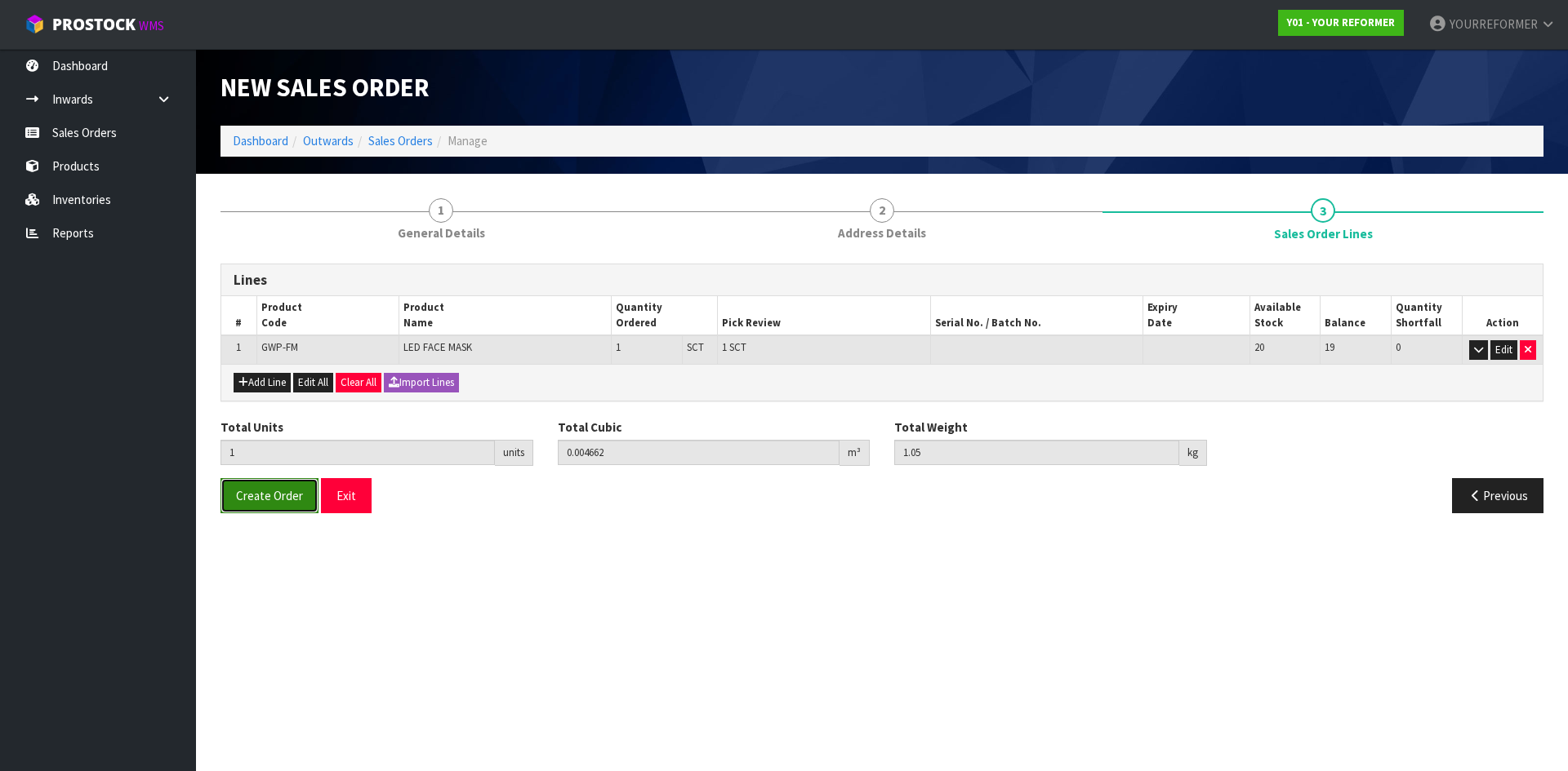
click at [281, 512] on button "Create Order" at bounding box center [269, 496] width 98 height 35
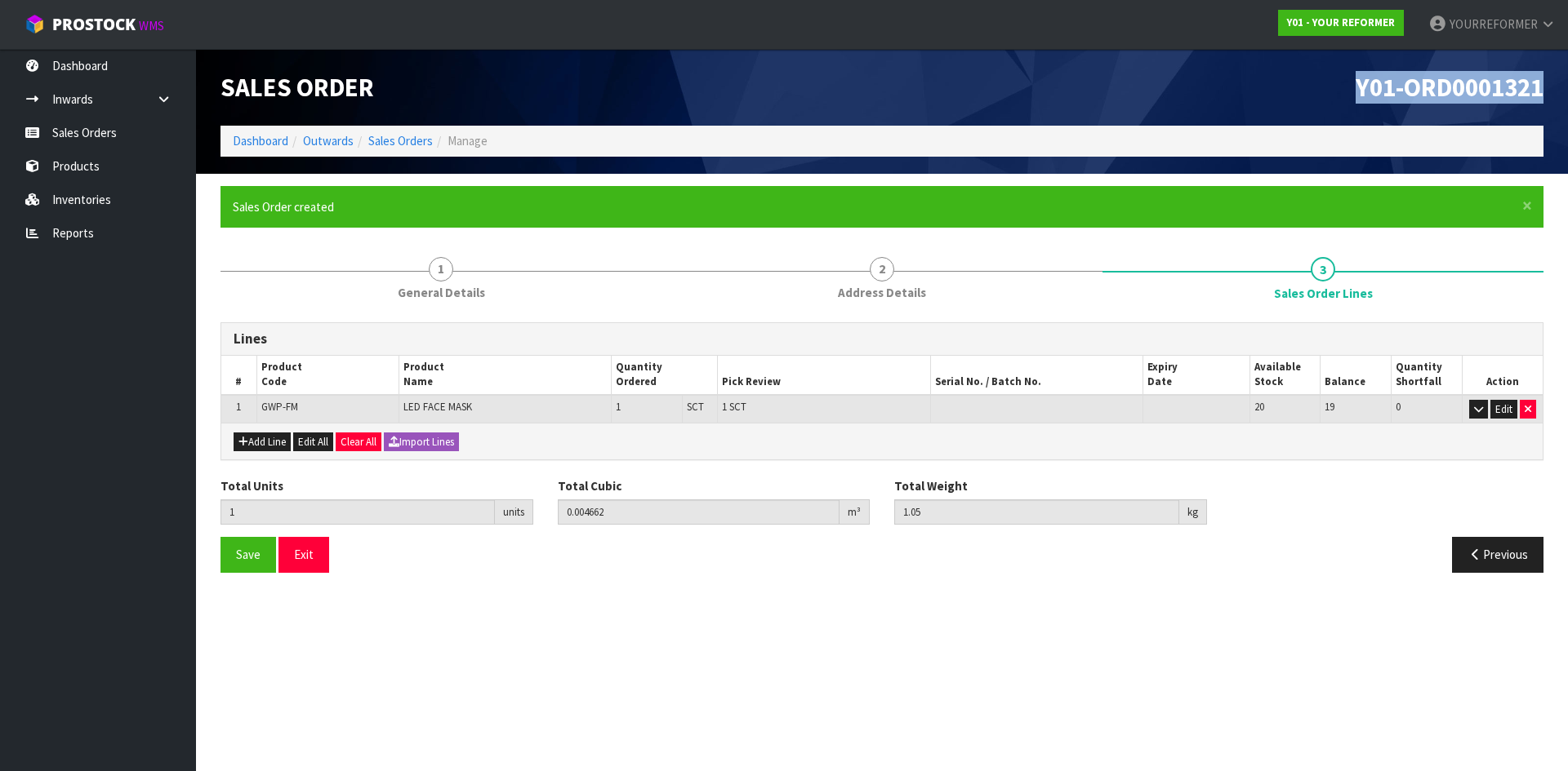
drag, startPoint x: 1541, startPoint y: 93, endPoint x: 1018, endPoint y: 94, distance: 523.0
click at [1019, 94] on h1 "Y01-ORD0001321" at bounding box center [1219, 87] width 649 height 27
copy span "Y01-ORD0001321"
drag, startPoint x: 96, startPoint y: 126, endPoint x: 110, endPoint y: 126, distance: 14.0
click at [97, 126] on link "Sales Orders" at bounding box center [98, 133] width 196 height 34
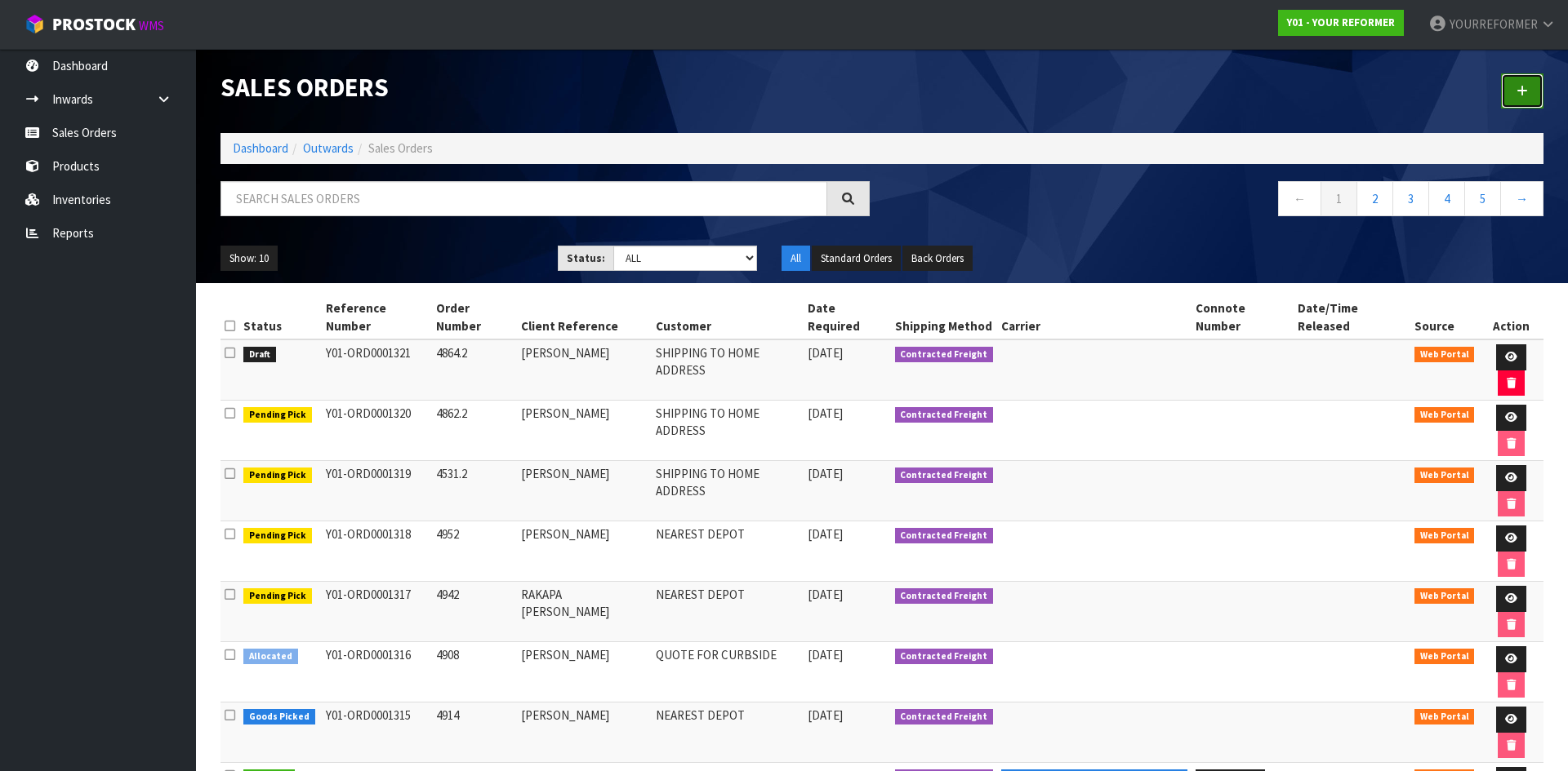
click at [1524, 85] on icon at bounding box center [1522, 91] width 12 height 12
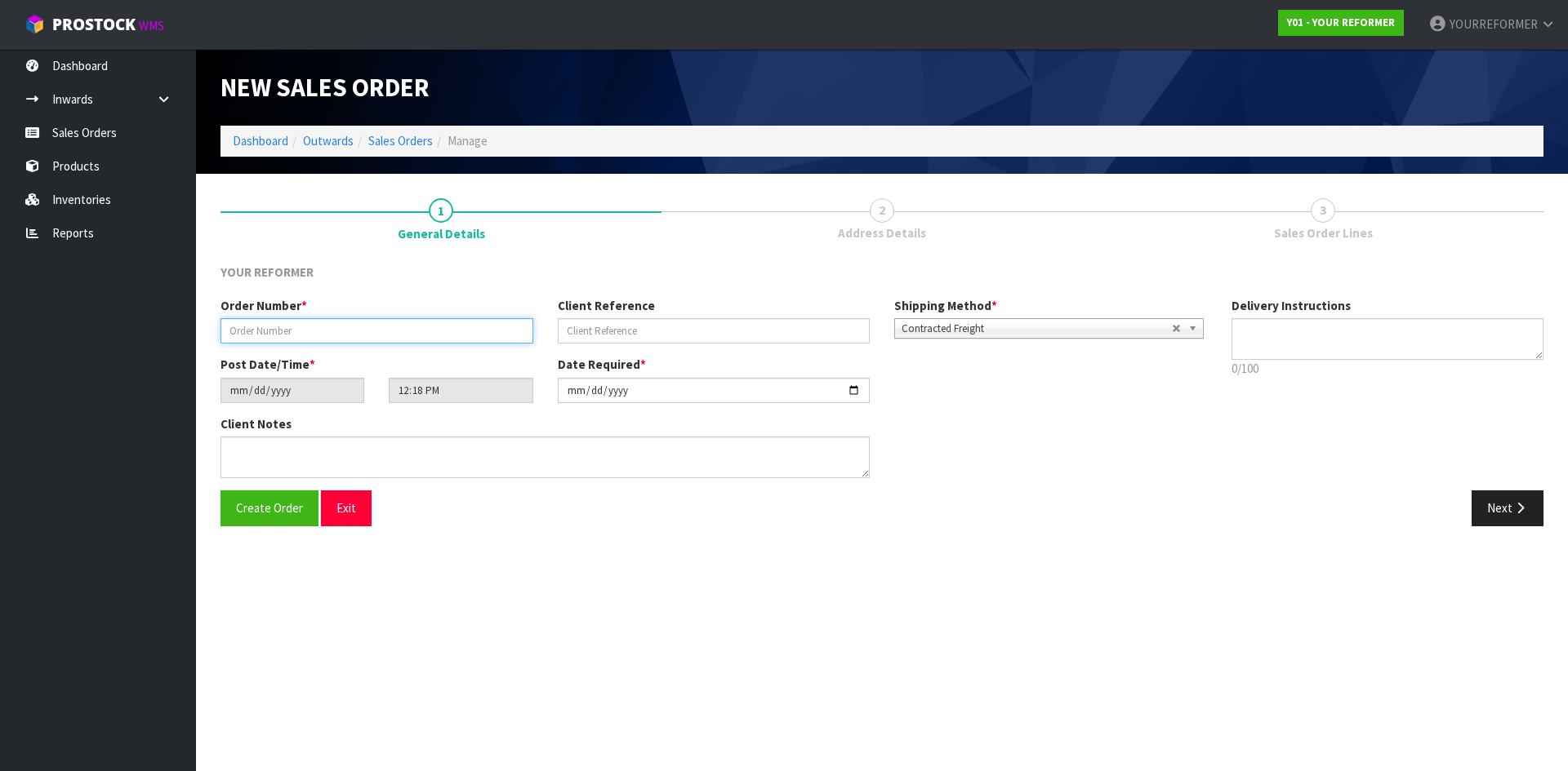
click at [288, 327] on input "text" at bounding box center [377, 331] width 313 height 26
paste input "4882"
type input "4882.2"
click at [660, 337] on input "text" at bounding box center [714, 331] width 313 height 26
paste input "[PERSON_NAME]"
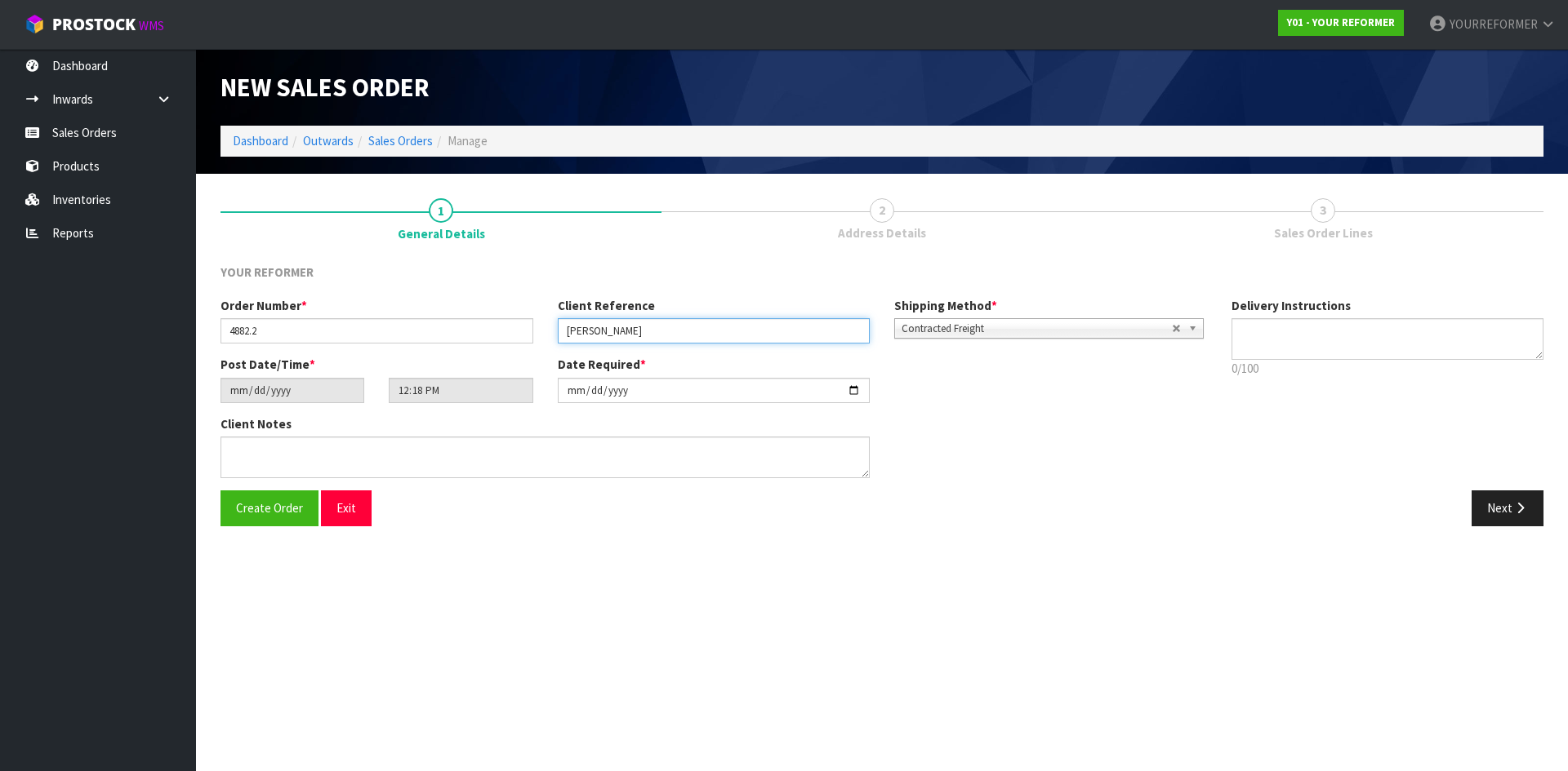
type input "[PERSON_NAME]"
drag, startPoint x: 1293, startPoint y: 369, endPoint x: 1314, endPoint y: 331, distance: 43.4
click at [1305, 348] on div "Delivery Instructions 0/100 Delivery instructions has exceeded maximum length!" at bounding box center [1387, 341] width 337 height 89
click at [1314, 332] on textarea at bounding box center [1387, 339] width 313 height 42
click at [1313, 333] on textarea at bounding box center [1387, 339] width 313 height 42
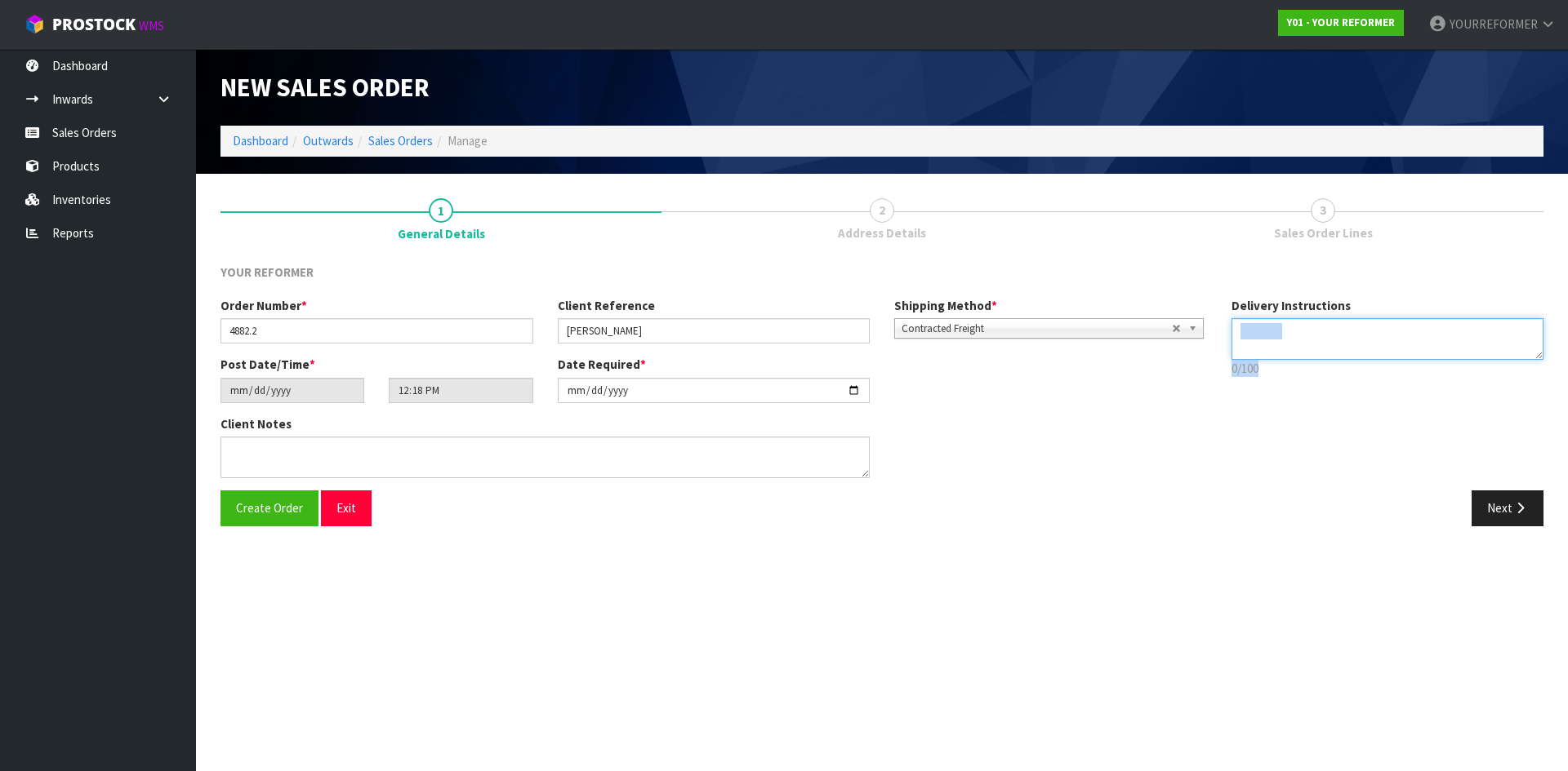
click at [1406, 347] on textarea at bounding box center [1387, 339] width 313 height 42
click at [1424, 334] on textarea at bounding box center [1387, 339] width 313 height 42
drag, startPoint x: 1275, startPoint y: 348, endPoint x: 1295, endPoint y: 352, distance: 20.4
click at [1275, 349] on textarea at bounding box center [1387, 339] width 313 height 42
paste textarea "+64 27 249 0924"
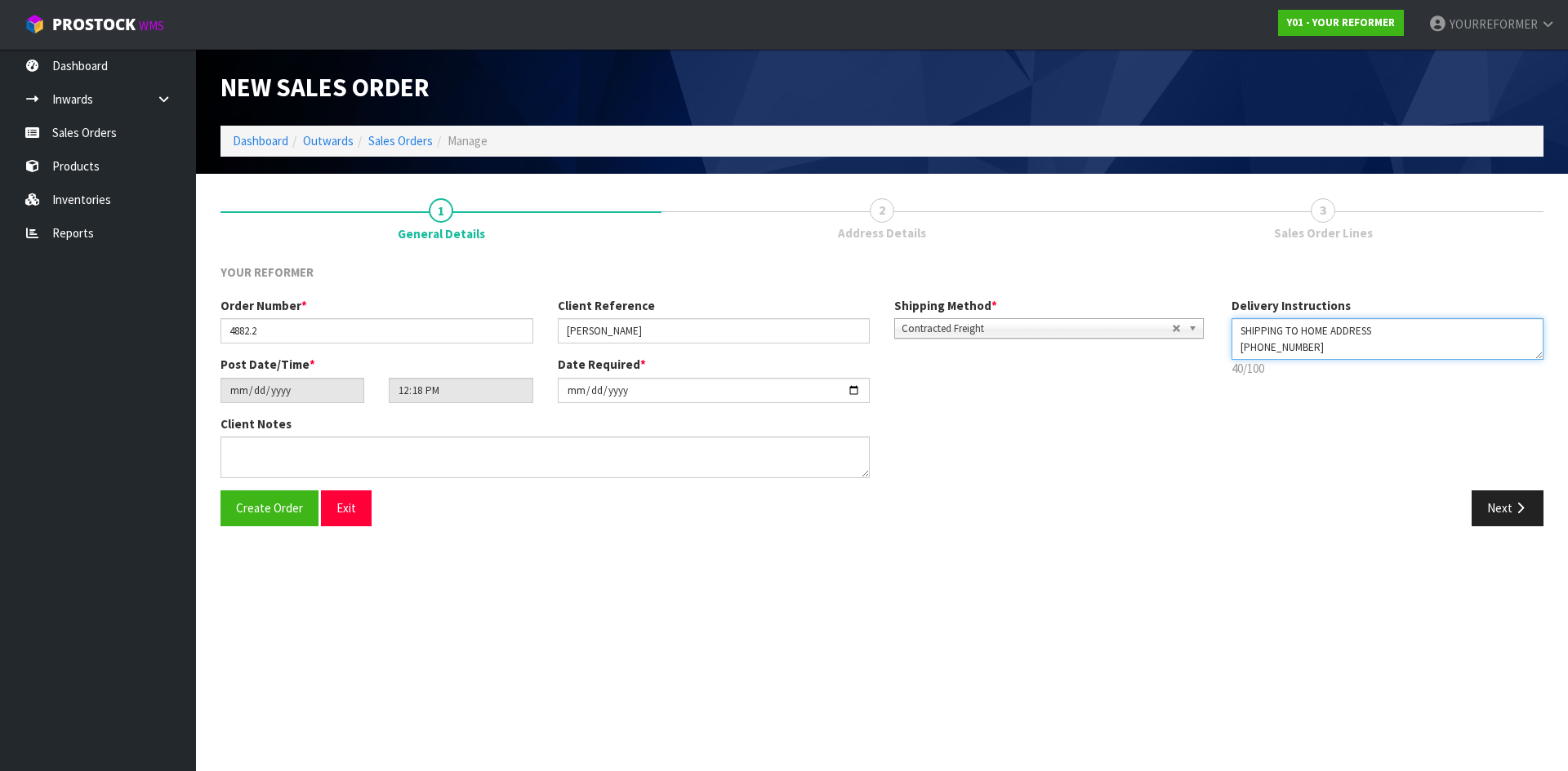
type textarea "SHIPPING TO HOME ADDRESS +64 27 249 0924"
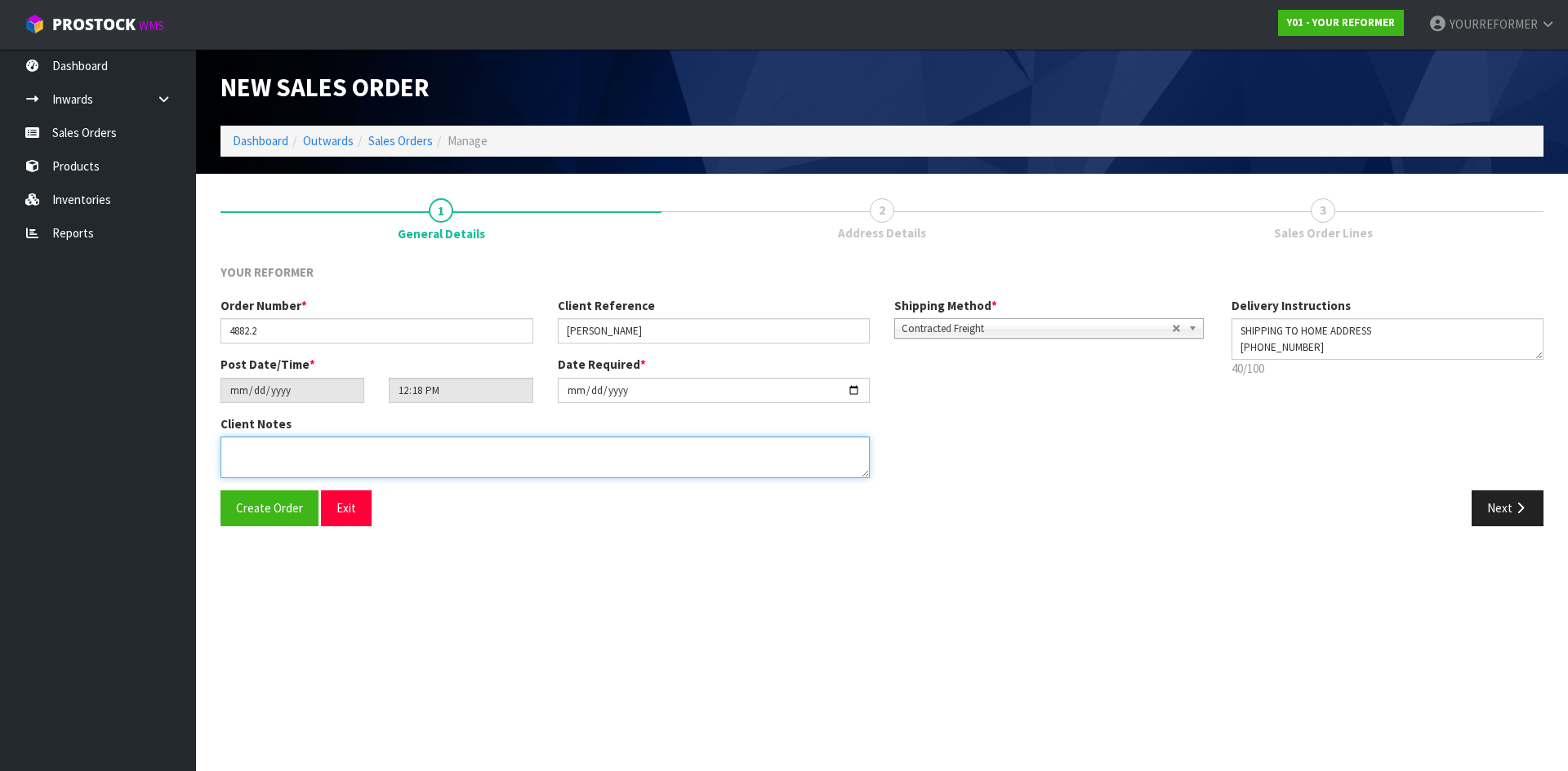
click at [324, 456] on textarea at bounding box center [545, 457] width 649 height 42
paste textarea "RICHARD CARTER 213 LETTS GULLY ROAD OTA ALEXANDRA 9393 NEW ZEALAND +64 27 249 0…"
type textarea "RICHARD CARTER 213 LETTS GULLY ROAD OTA ALEXANDRA 9393 NEW ZEALAND +64 27 249 0…"
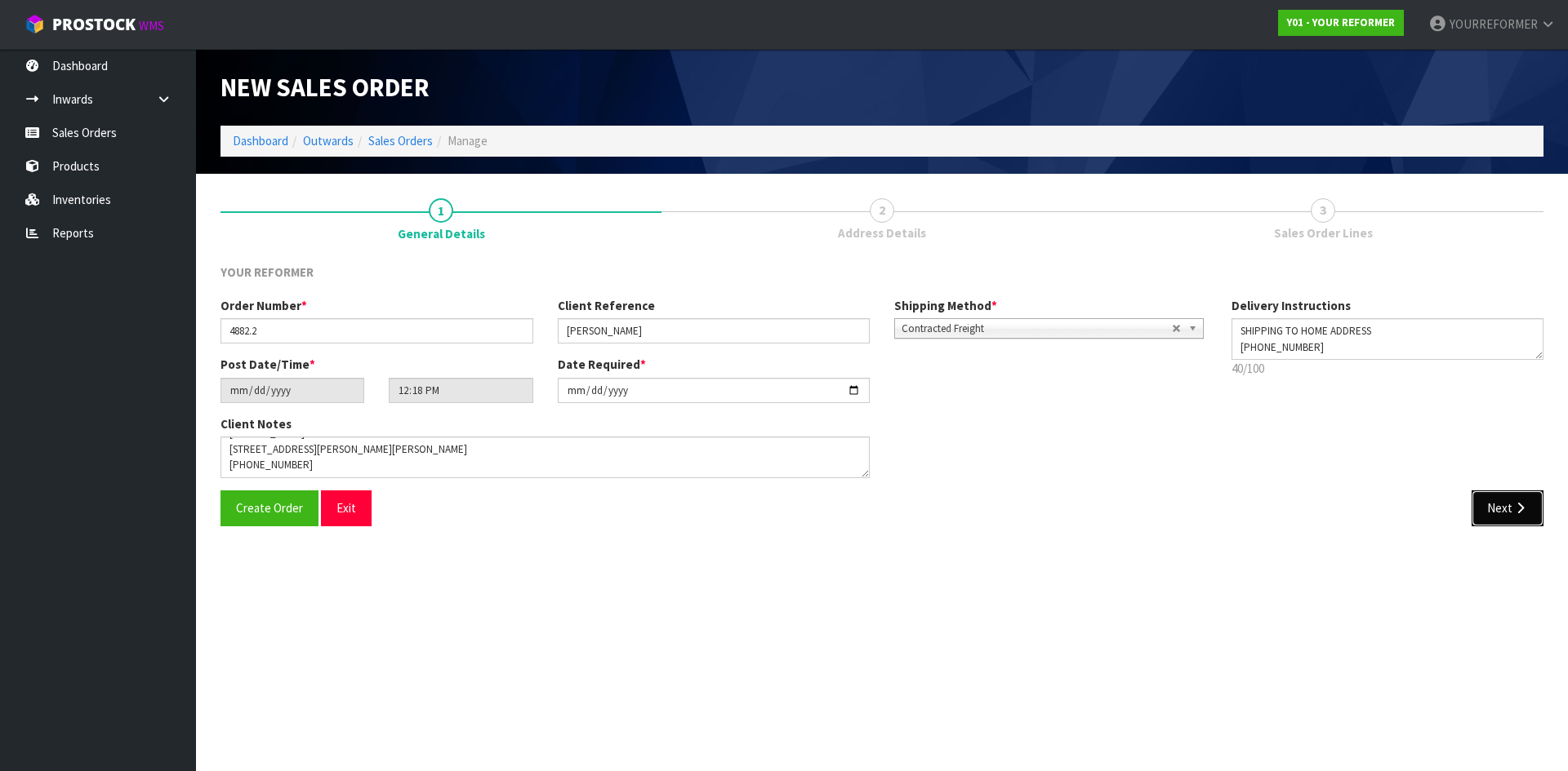
click at [1517, 510] on icon "button" at bounding box center [1520, 509] width 16 height 12
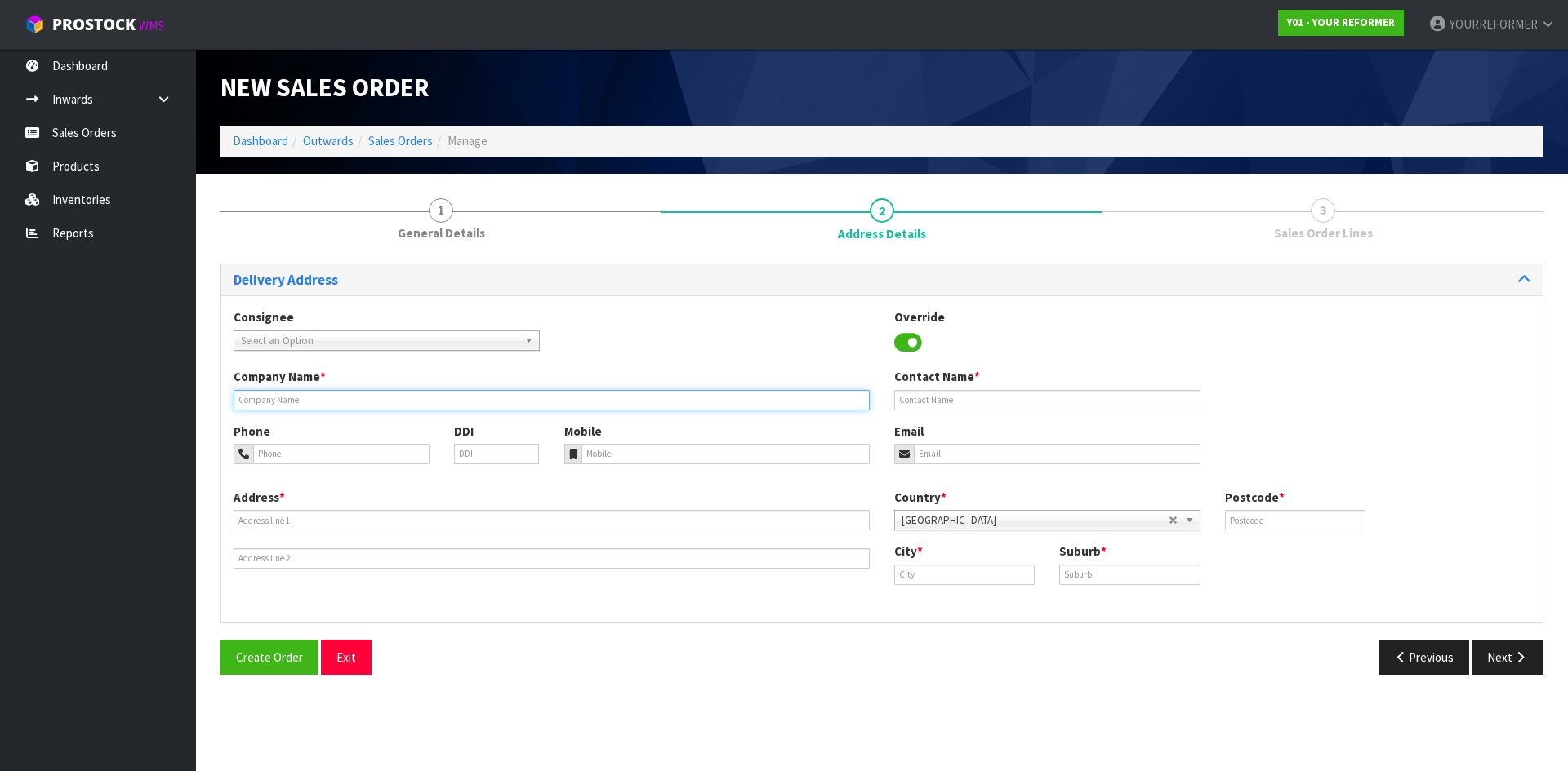
drag, startPoint x: 297, startPoint y: 409, endPoint x: 307, endPoint y: 409, distance: 10.0
click at [297, 409] on input "text" at bounding box center [551, 400] width 636 height 20
type input "SHIPPING TO HOME ADDRESS"
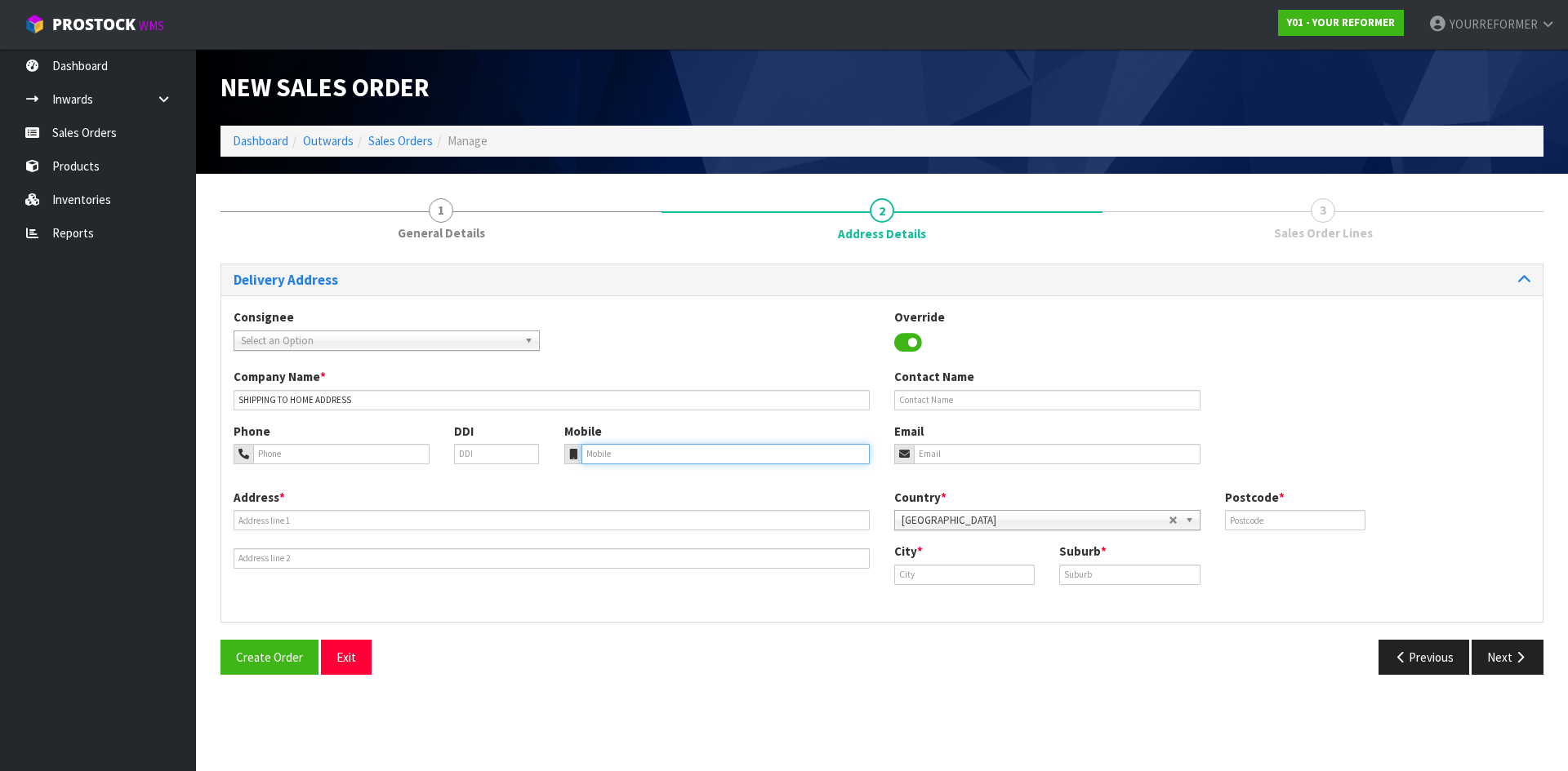
click at [629, 450] on input "tel" at bounding box center [726, 454] width 289 height 20
paste input "+64 27 249 0924"
type input "+64 27 249 0924"
click at [338, 509] on div "Address *" at bounding box center [551, 529] width 660 height 80
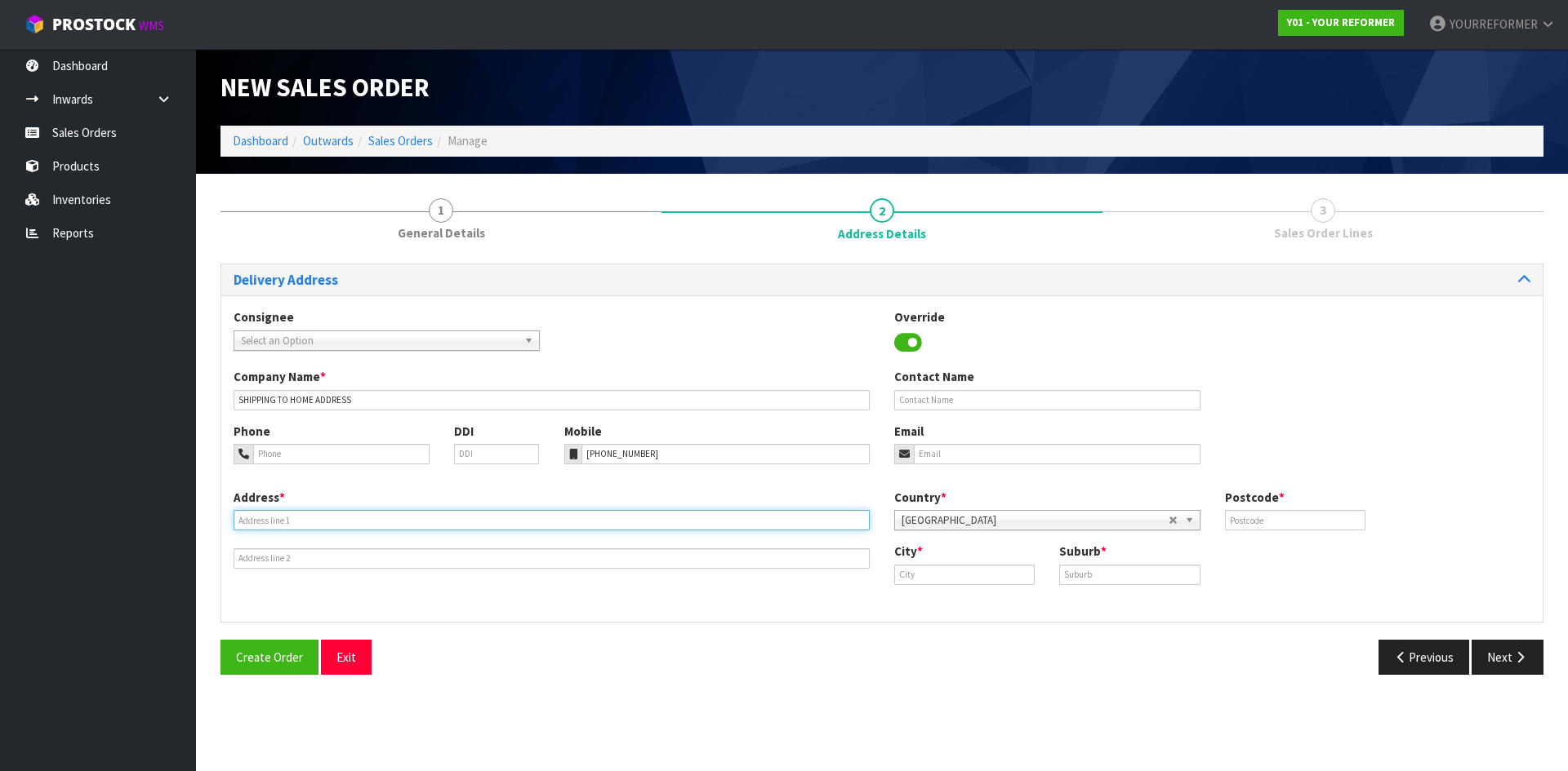
click at [265, 518] on input "text" at bounding box center [551, 520] width 636 height 20
click at [269, 517] on input "text" at bounding box center [551, 520] width 636 height 20
paste input "213 LETTS GULLY ROAD OTA ALEXANDRA 9393 NEW ZEALAND"
click at [395, 519] on input "213 LETTS GULLY ROAD OTA ALEXANDRA 9393 NEW ZEALAND" at bounding box center [551, 520] width 636 height 20
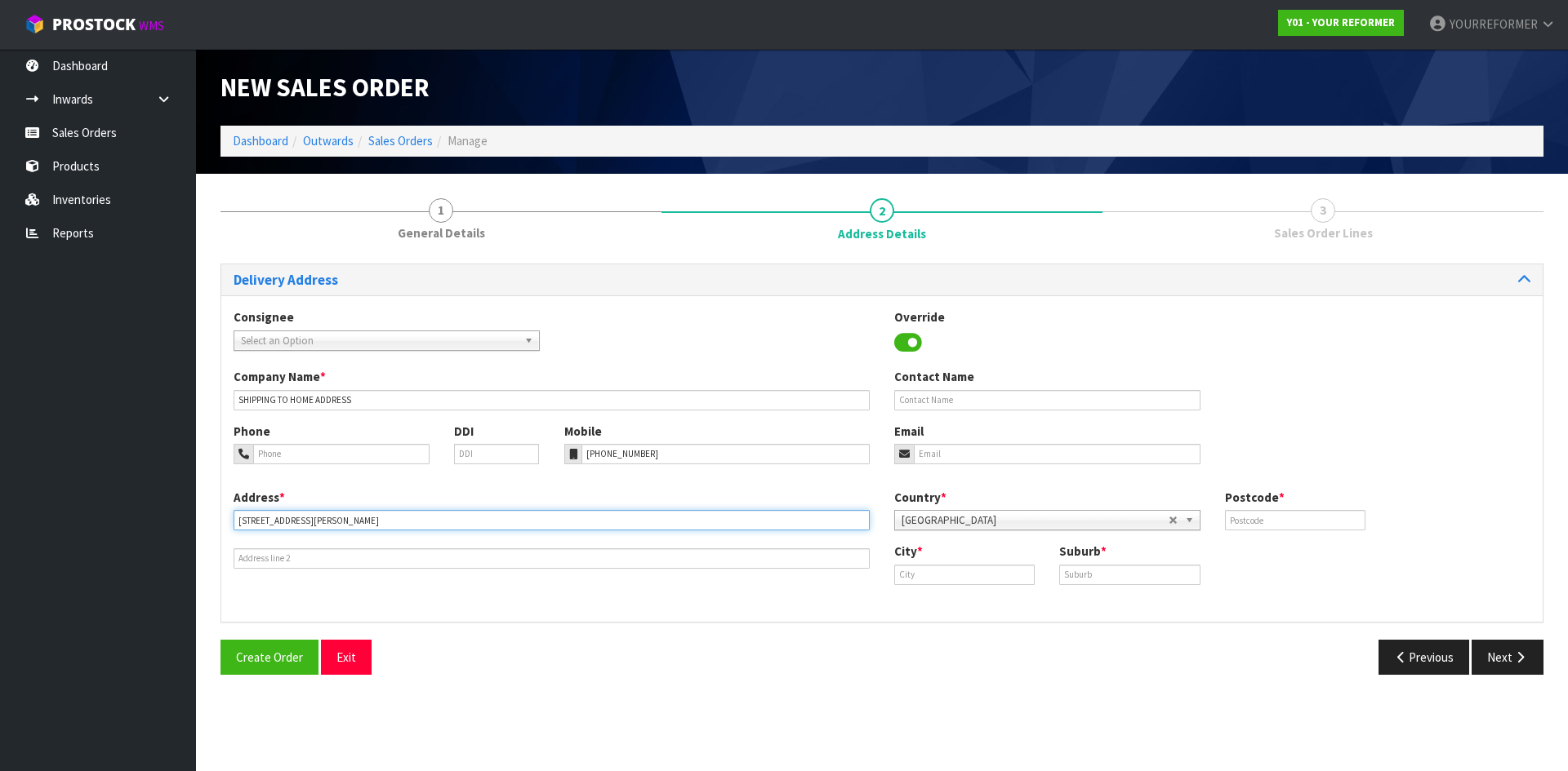
type input "213 LETTS GULLY ROAD OTA ALEXANDRA 9393 NEW ZEALAND"
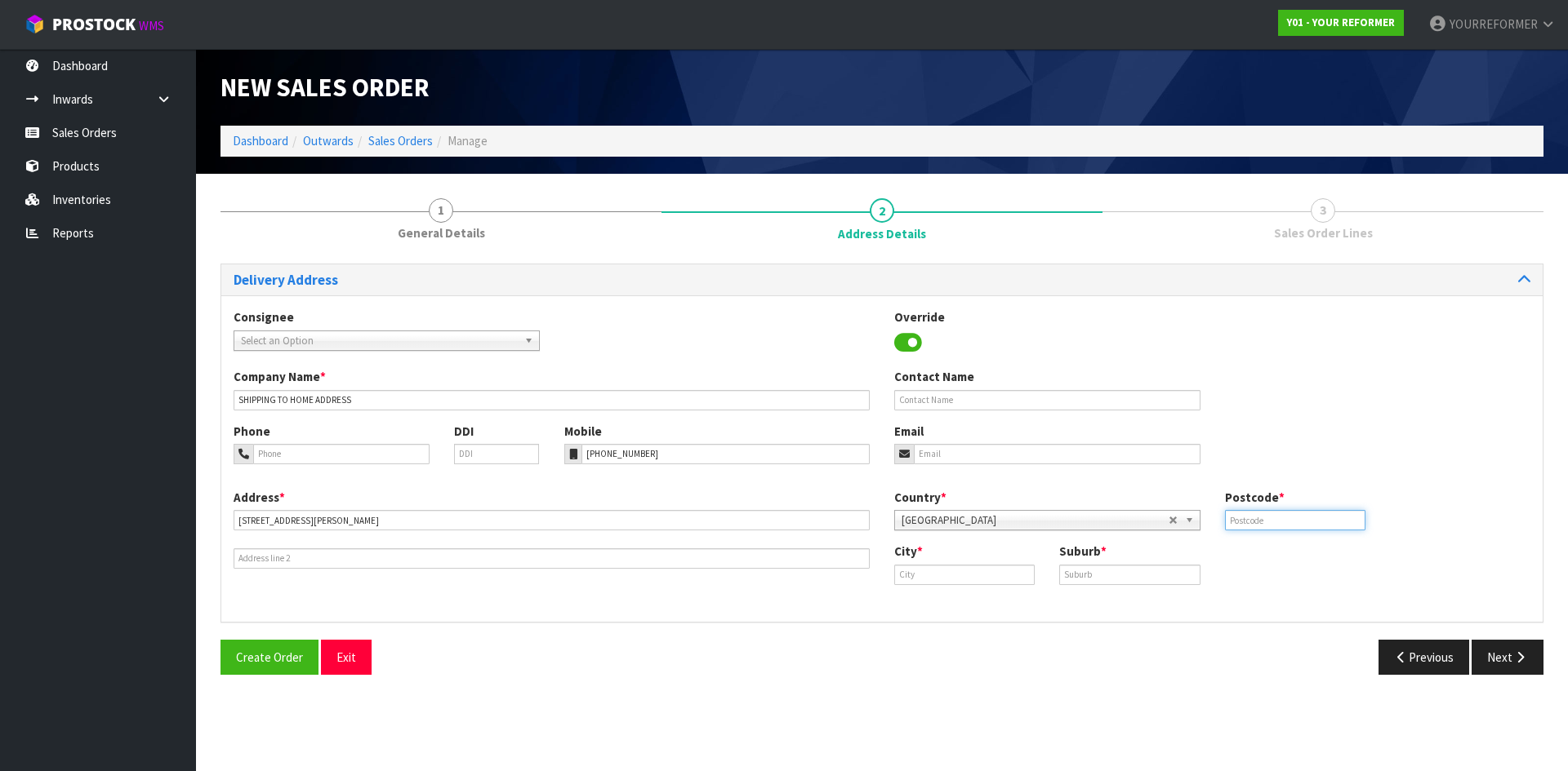
drag, startPoint x: 1314, startPoint y: 519, endPoint x: 1206, endPoint y: 518, distance: 108.0
click at [1314, 519] on input "text" at bounding box center [1295, 520] width 140 height 20
paste input "9393"
type input "9393"
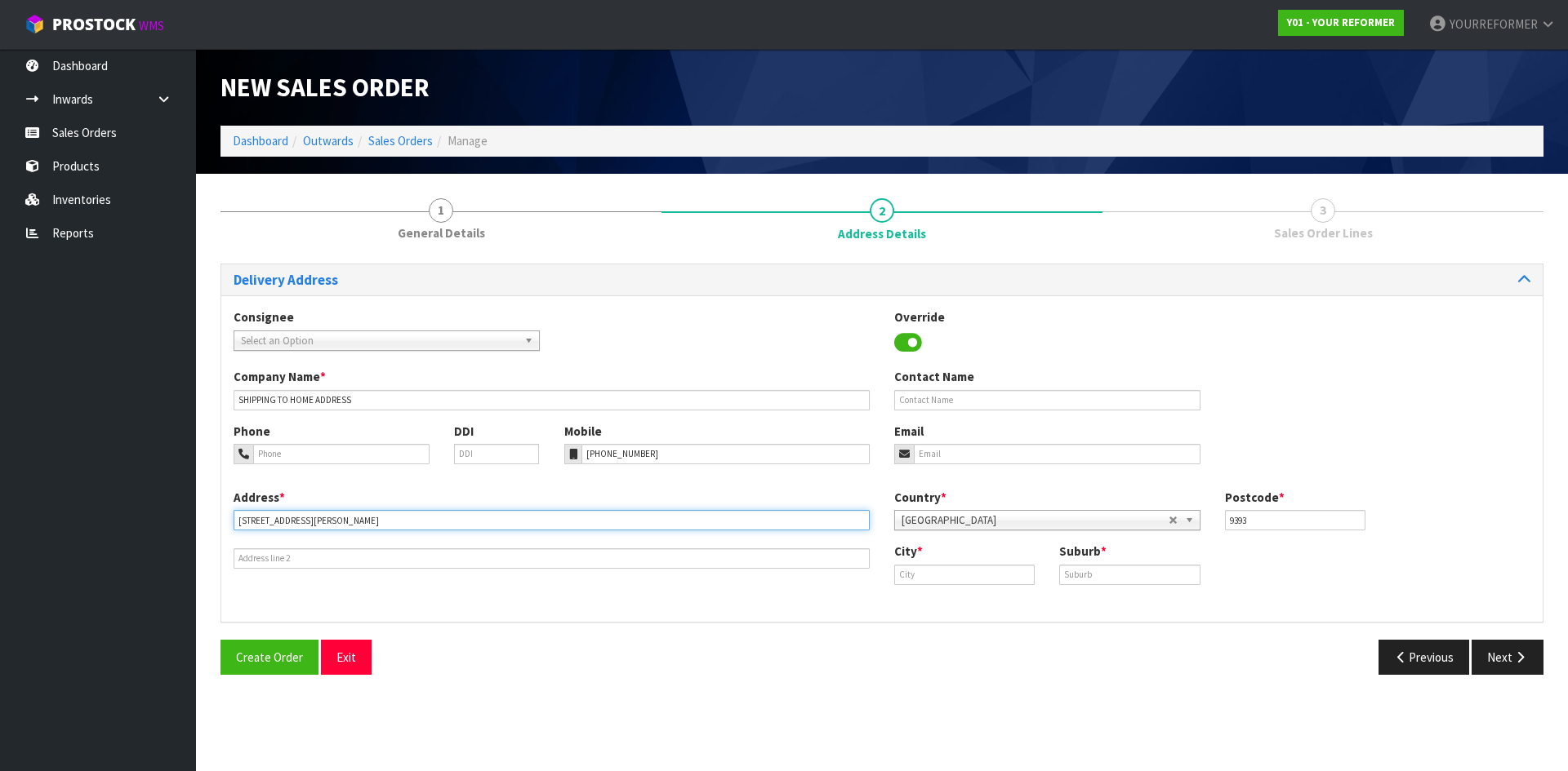
click at [364, 522] on input "213 LETTS GULLY ROAD OTA ALEXANDRA 9393 NEW ZEALAND" at bounding box center [551, 520] width 636 height 20
drag, startPoint x: 364, startPoint y: 522, endPoint x: 845, endPoint y: 575, distance: 483.9
click at [364, 523] on input "213 LETTS GULLY ROAD OTA ALEXANDRA 9393 NEW ZEALAND" at bounding box center [551, 520] width 636 height 20
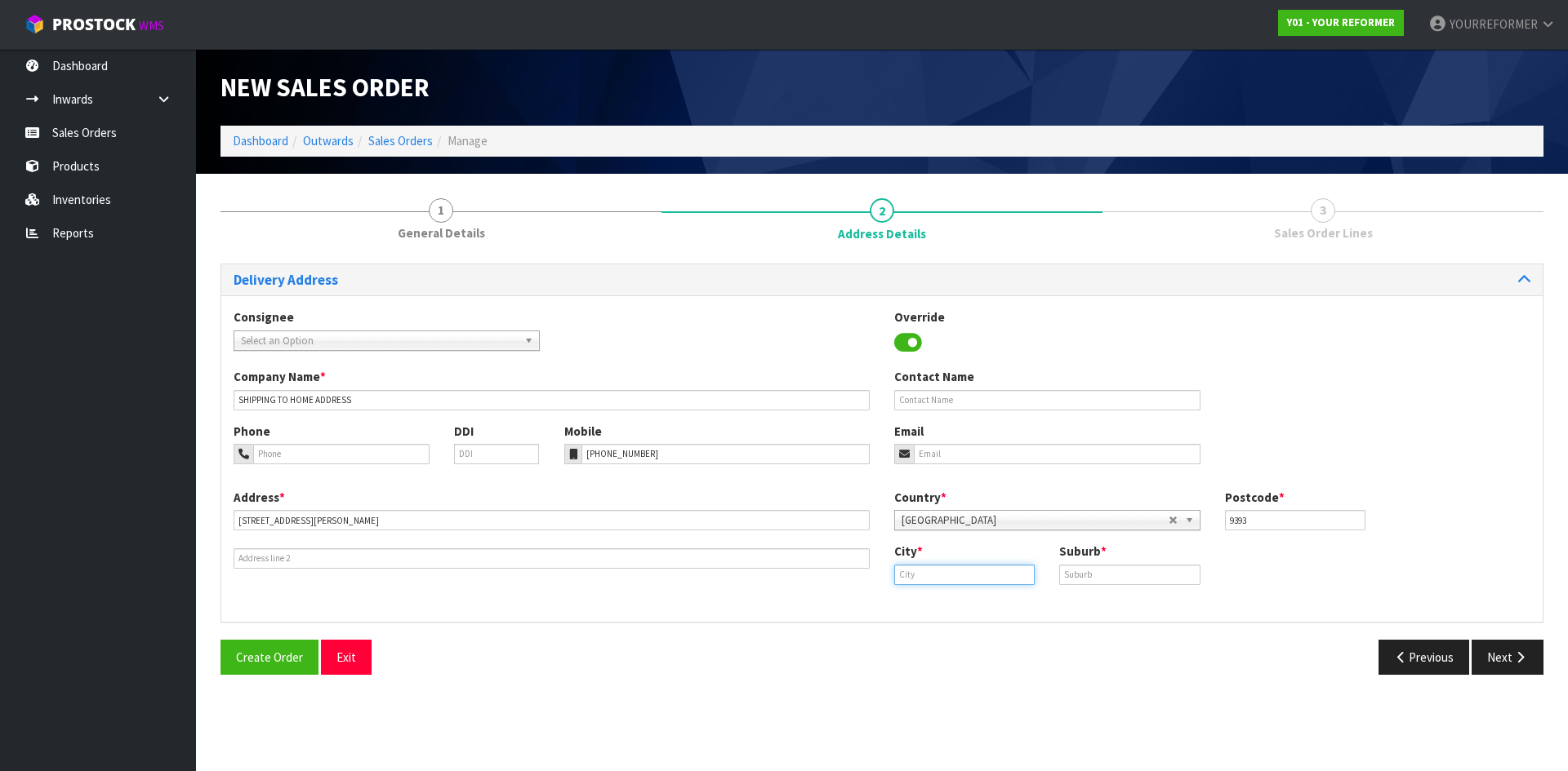
click at [971, 574] on input "text" at bounding box center [964, 574] width 140 height 20
paste input "ALEXANDRA"
click at [987, 601] on link "Alexandra" at bounding box center [960, 603] width 129 height 22
type input "Alexandra"
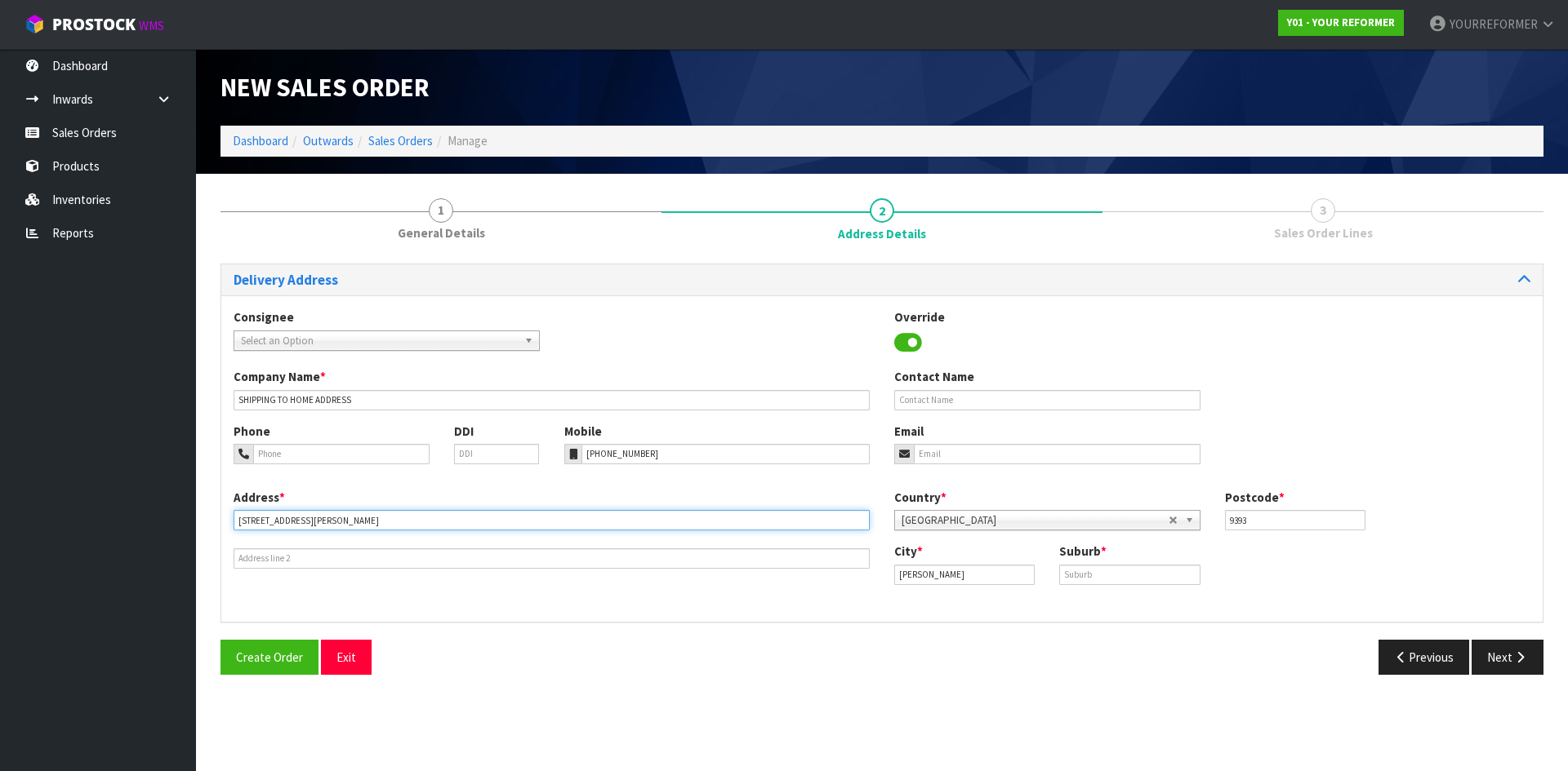
click at [336, 523] on input "213 LETTS GULLY ROAD OTA ALEXANDRA 9393 NEW ZEALAND" at bounding box center [551, 520] width 636 height 20
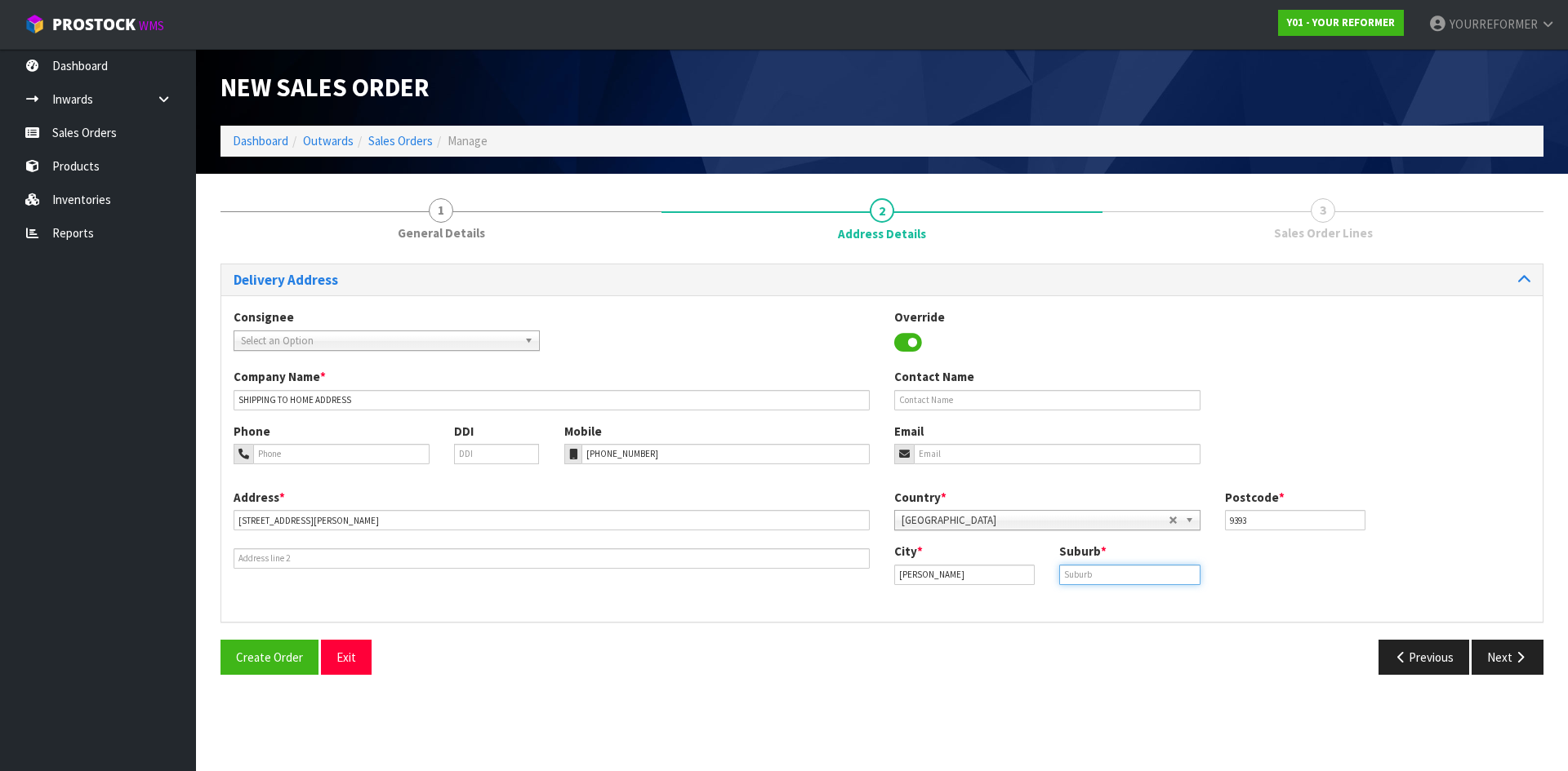
click at [1169, 578] on input "text" at bounding box center [1129, 574] width 140 height 20
paste input "OTA"
type input "OTA"
click at [980, 401] on input "text" at bounding box center [1047, 400] width 306 height 20
paste input "RICHARD CARTER"
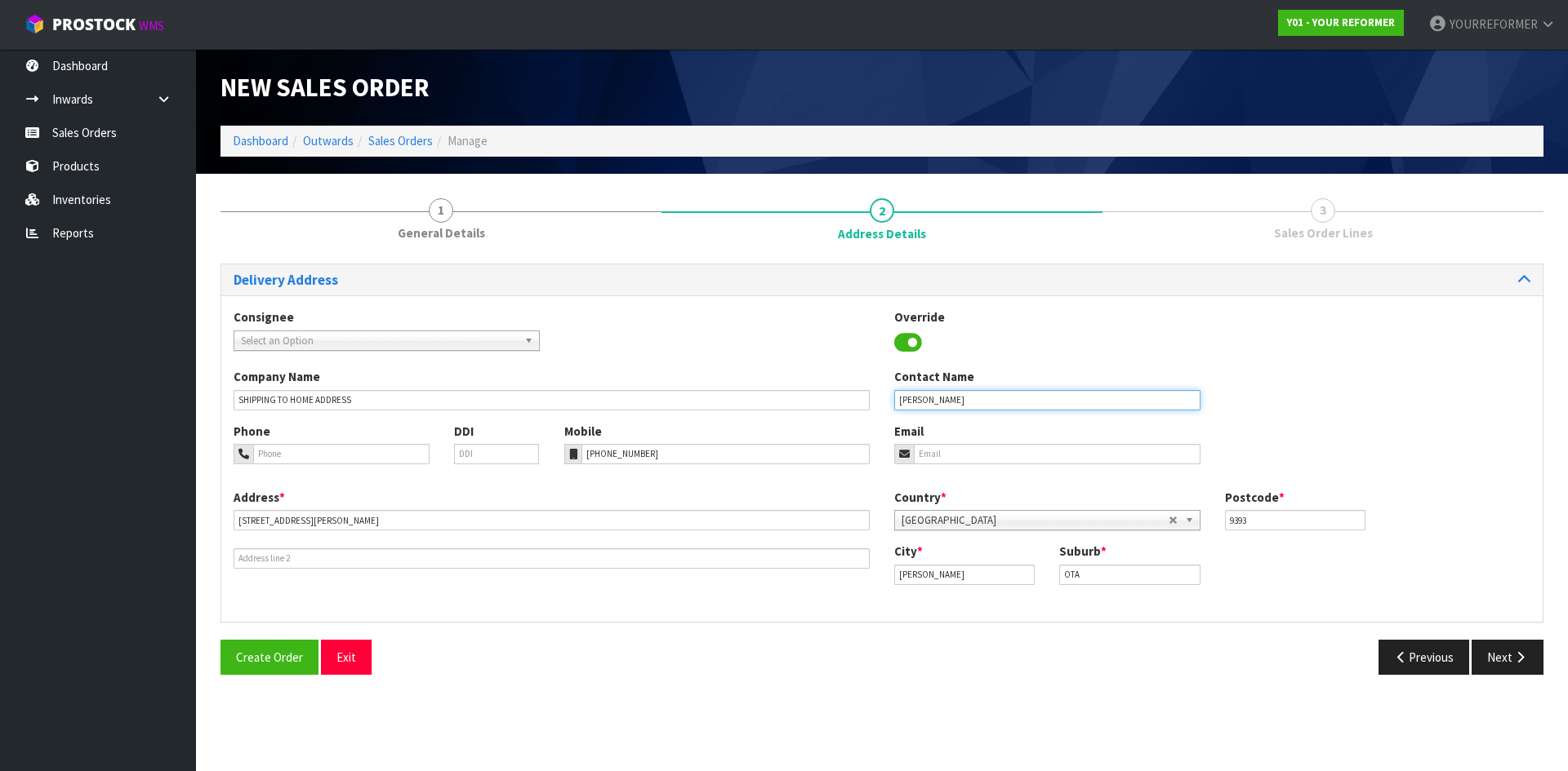
type input "RICHARD CARTER"
drag, startPoint x: 986, startPoint y: 449, endPoint x: 1043, endPoint y: 464, distance: 58.9
click at [986, 449] on input "email" at bounding box center [1057, 454] width 286 height 20
paste input "rich.carter1@me.com"
type input "rich.carter1@me.com"
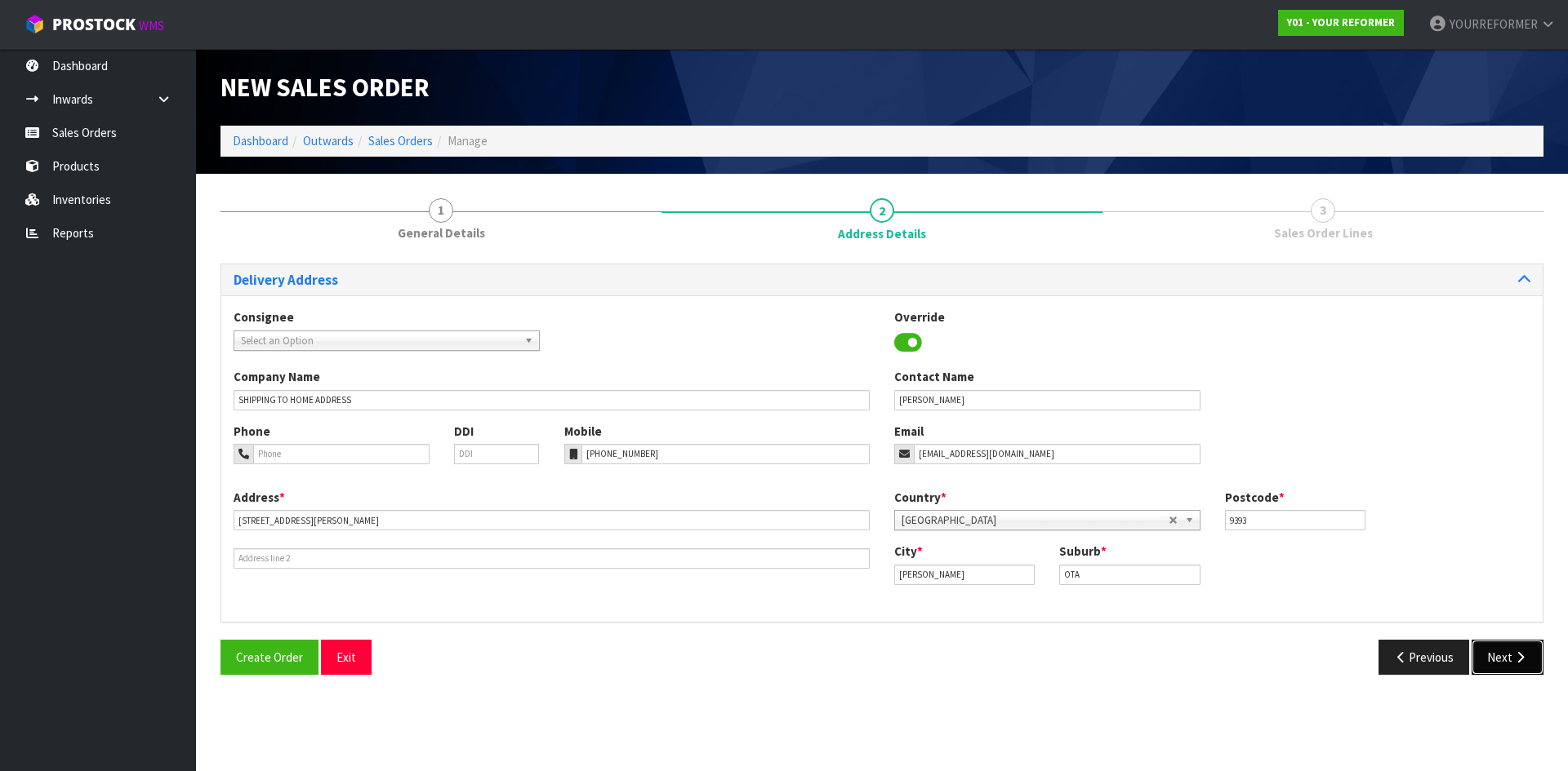
click at [1497, 650] on button "Next" at bounding box center [1507, 658] width 72 height 35
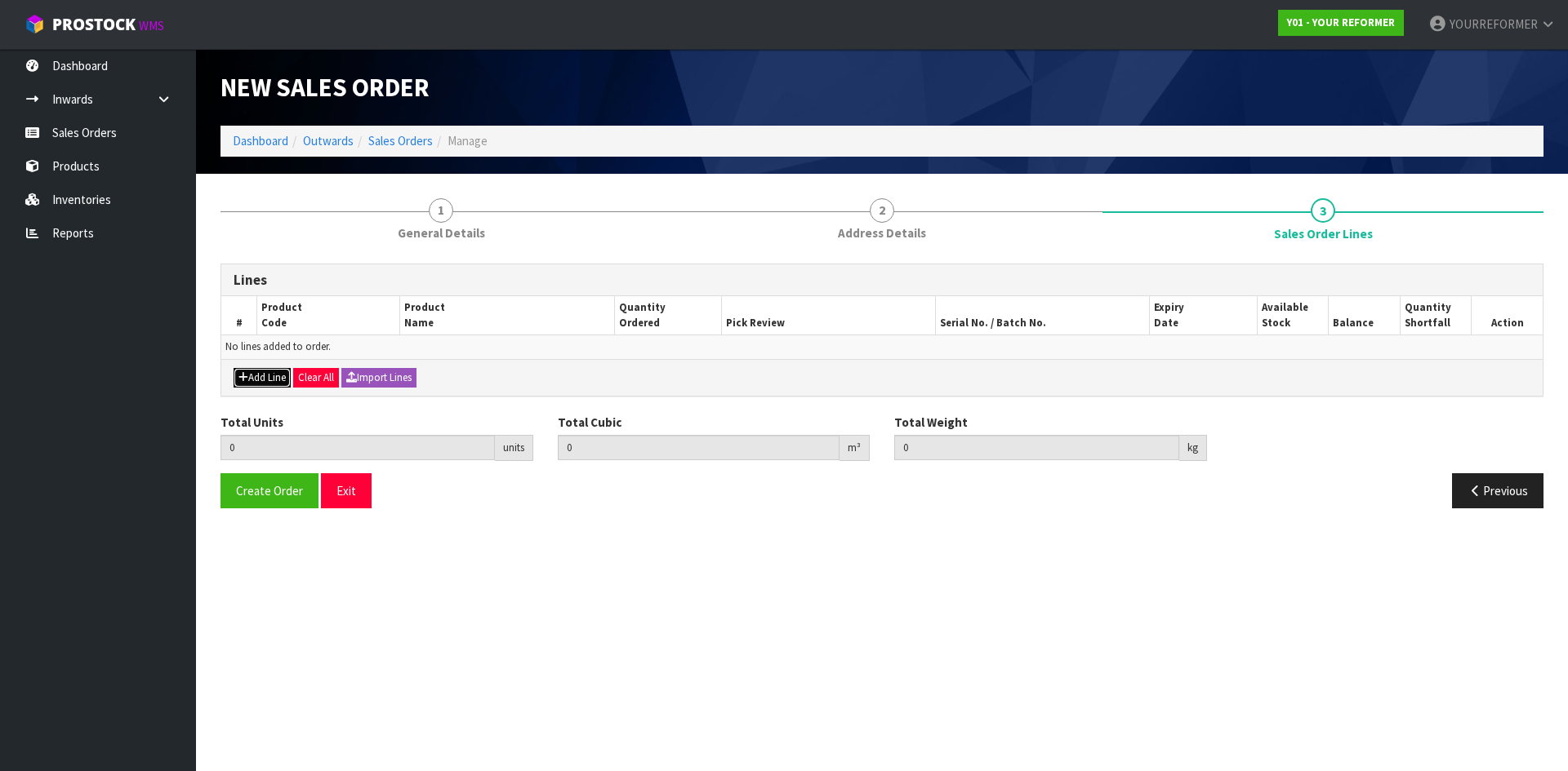
click at [255, 379] on button "Add Line" at bounding box center [261, 378] width 57 height 19
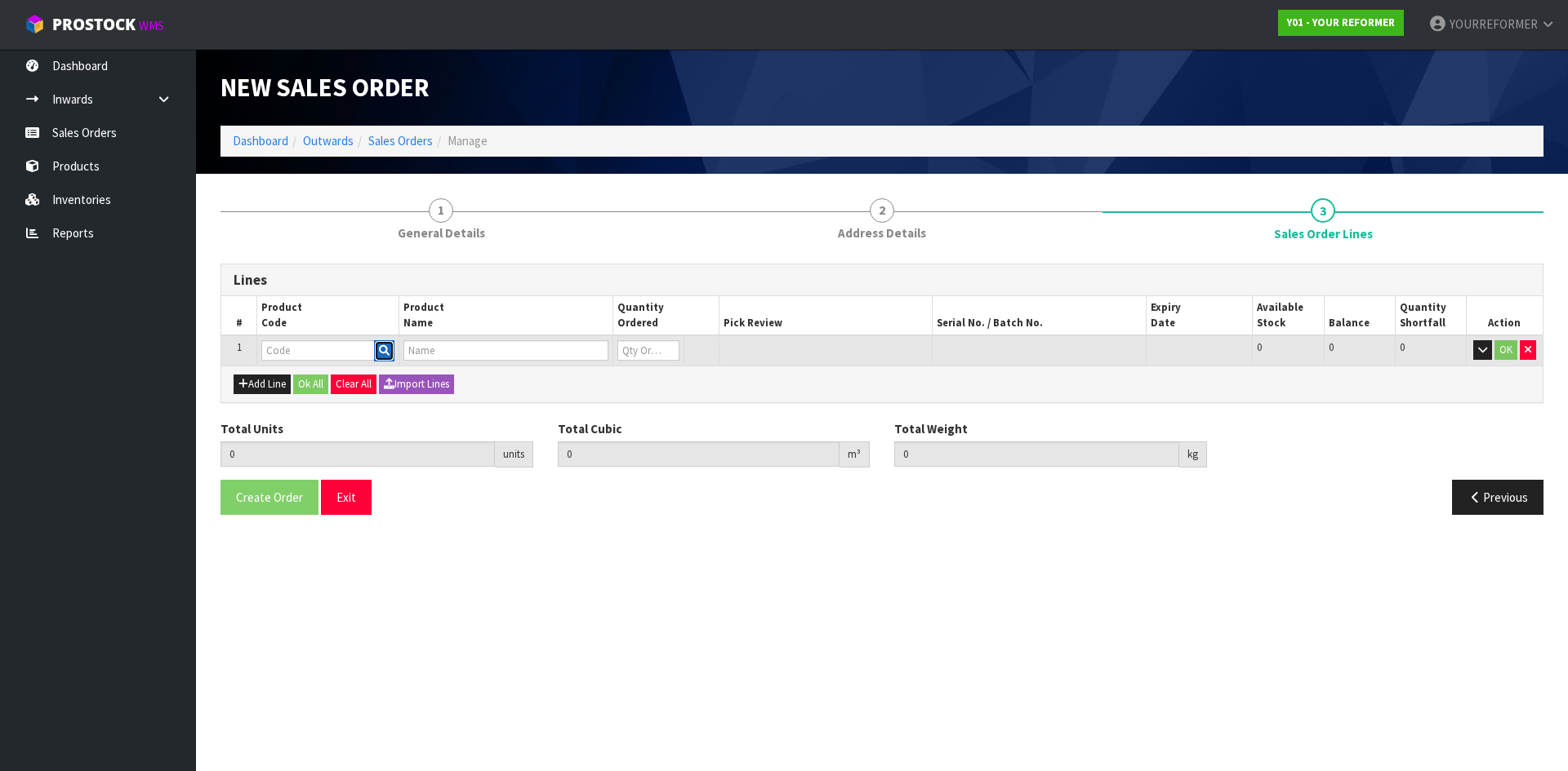
click at [377, 346] on button "button" at bounding box center [384, 351] width 20 height 21
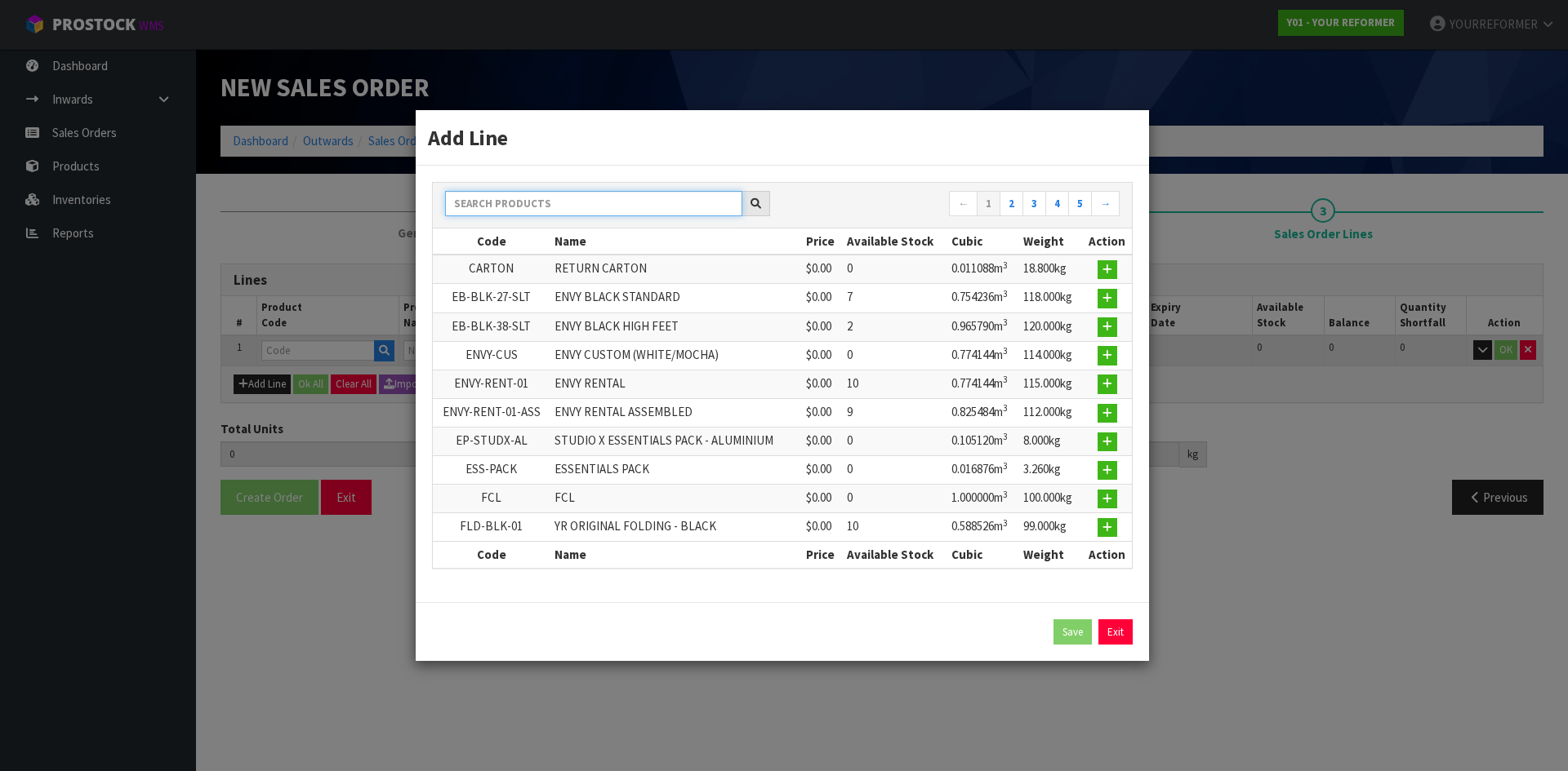
click at [488, 197] on input "text" at bounding box center [593, 204] width 297 height 26
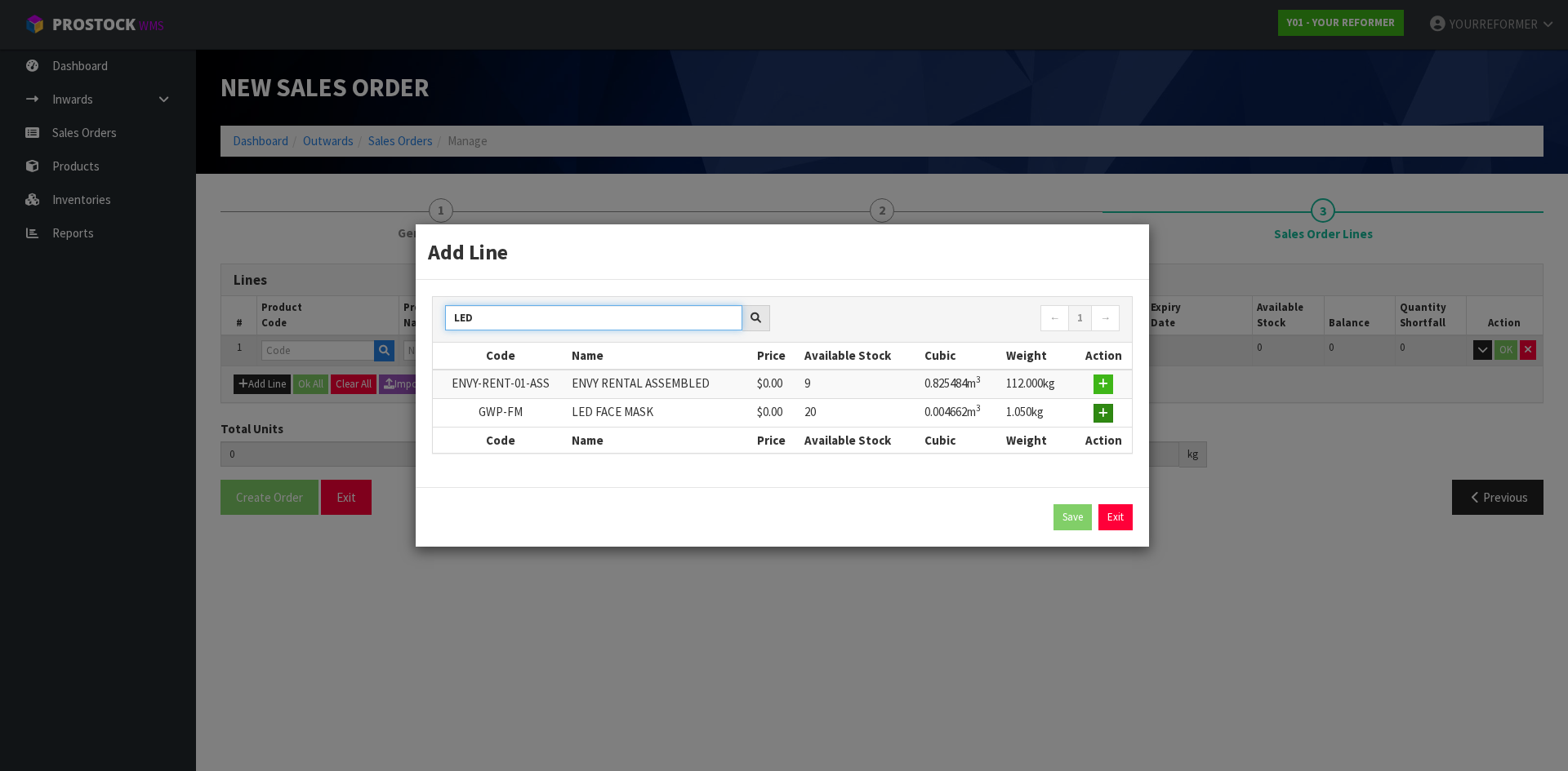
type input "LED"
click at [1111, 411] on button "button" at bounding box center [1103, 414] width 20 height 19
type input "0.000000"
type input "0.000"
type input "GWP-FM"
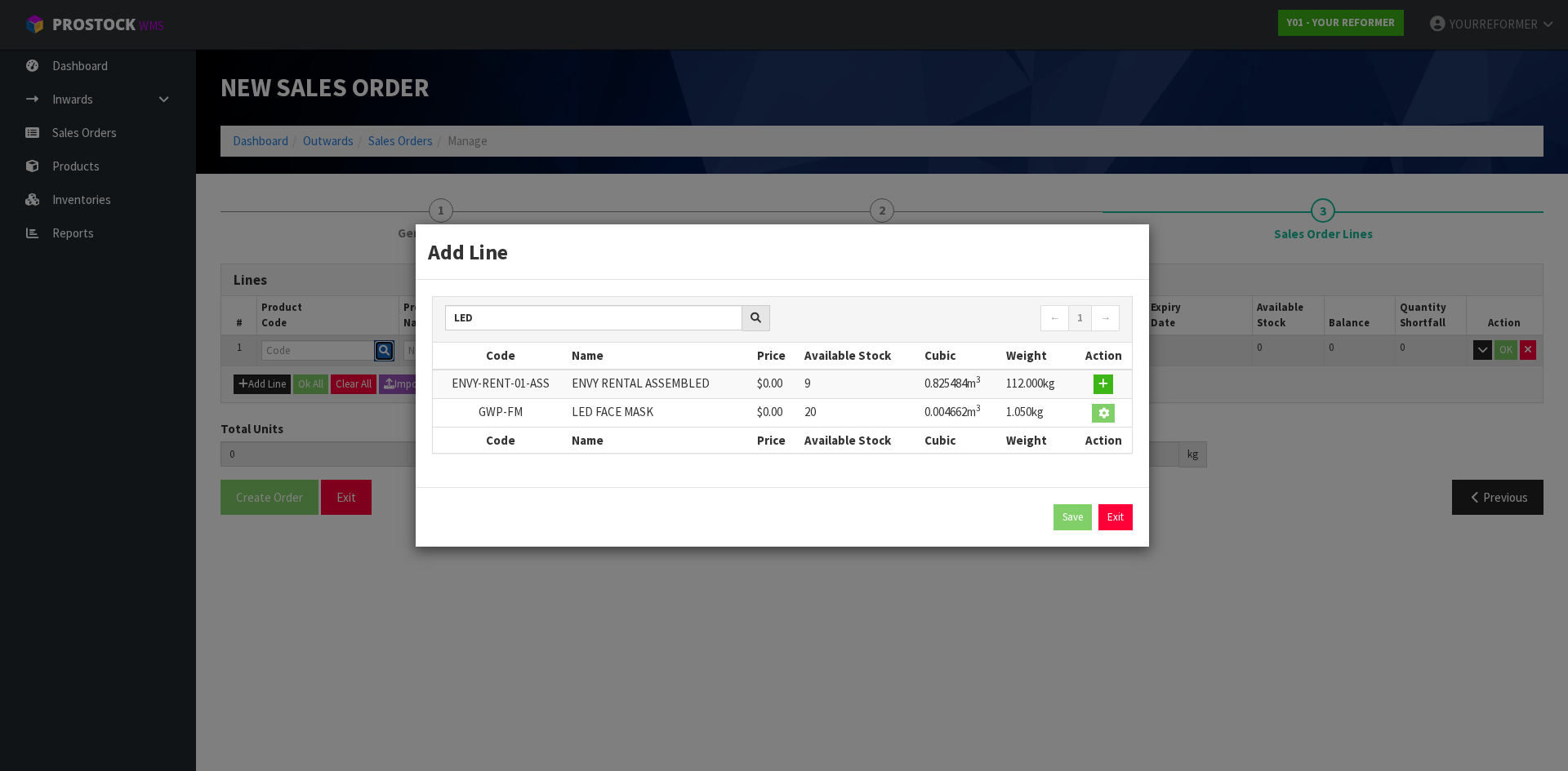
type input "LED FACE MASK"
type input "0"
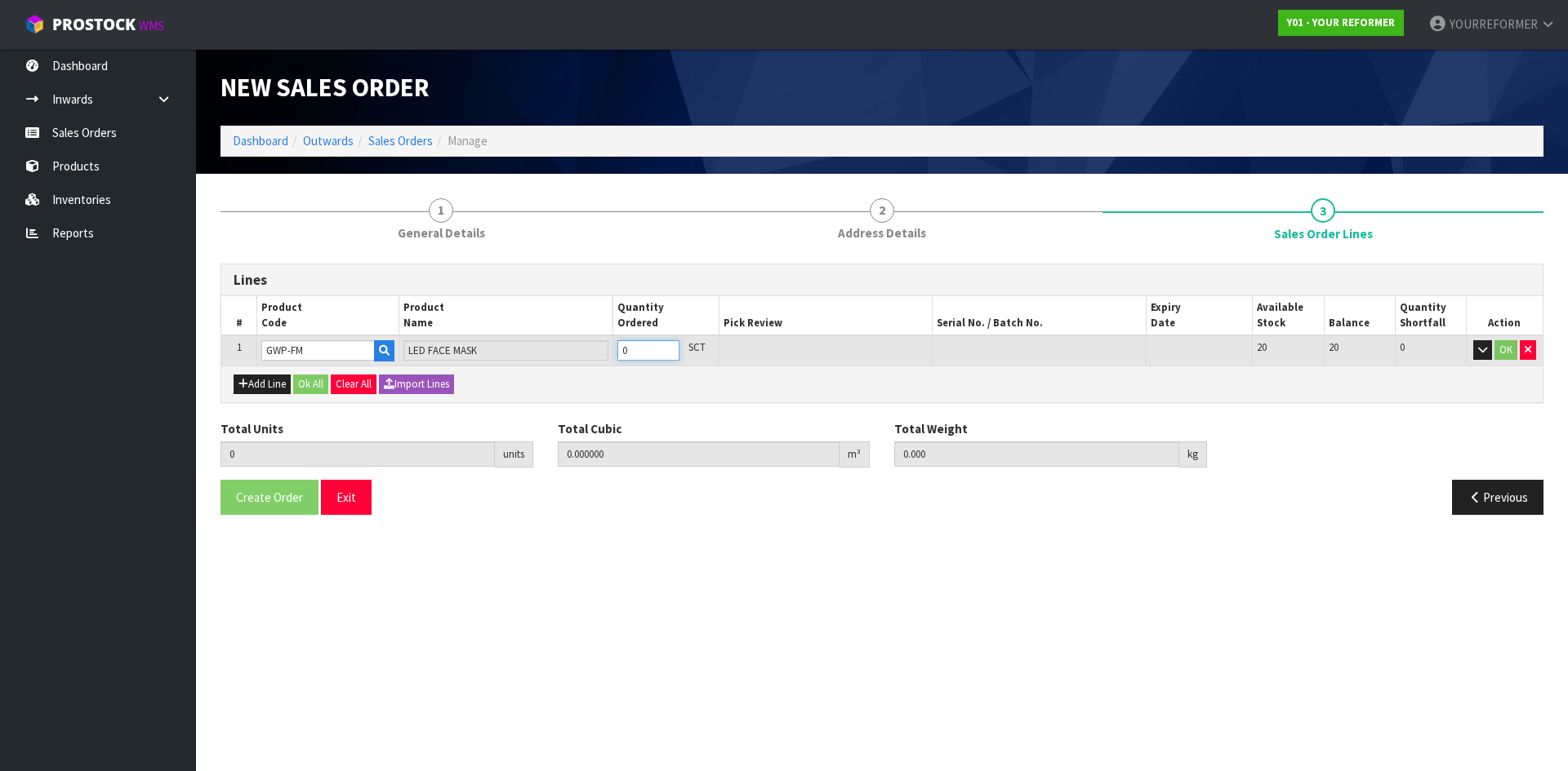
type input "1"
type input "0.004662"
type input "1.05"
type input "1"
click at [666, 348] on input "1" at bounding box center [648, 350] width 62 height 20
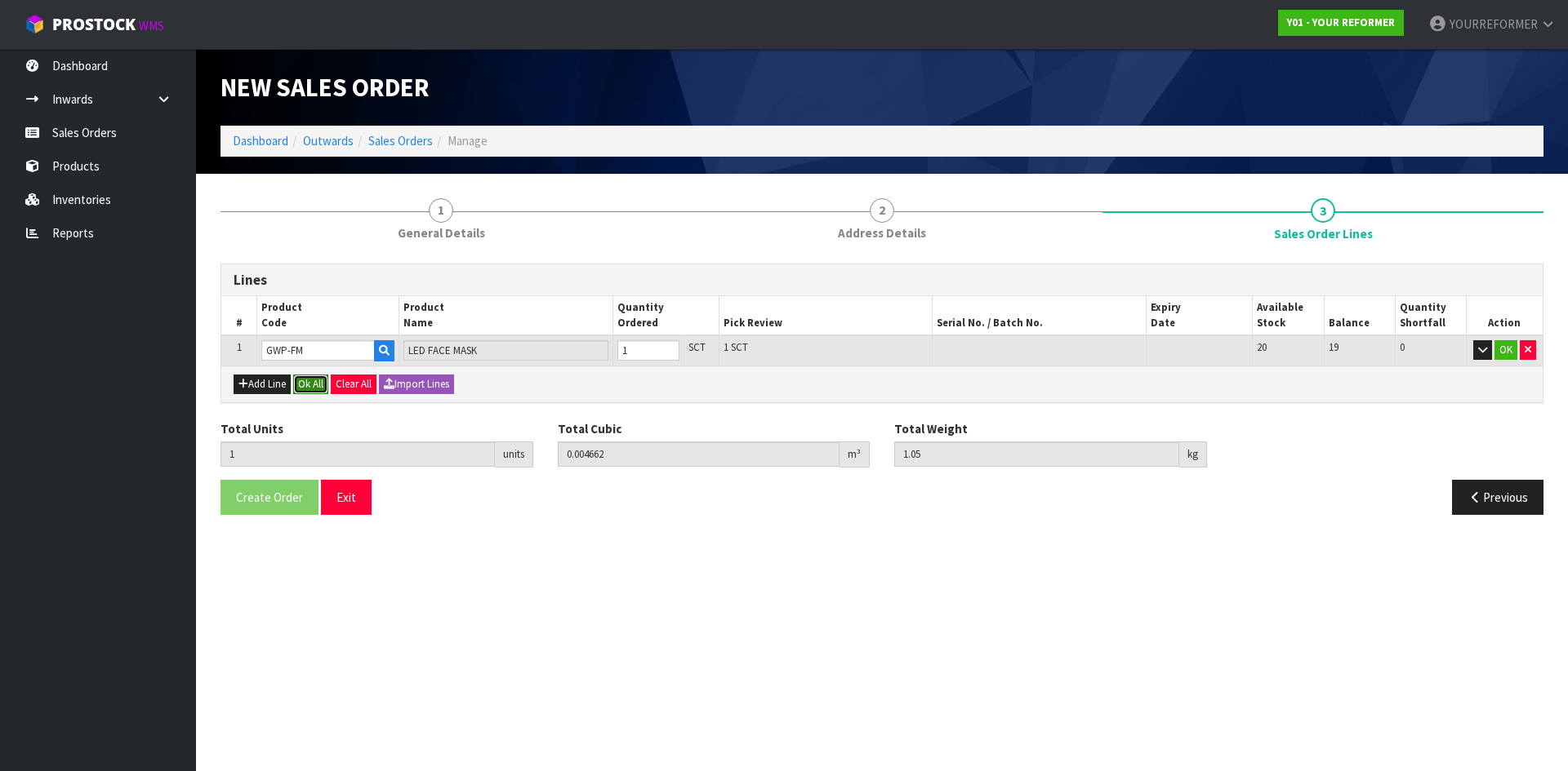
drag, startPoint x: 317, startPoint y: 377, endPoint x: 297, endPoint y: 449, distance: 74.7
click at [317, 378] on button "Ok All" at bounding box center [311, 385] width 35 height 19
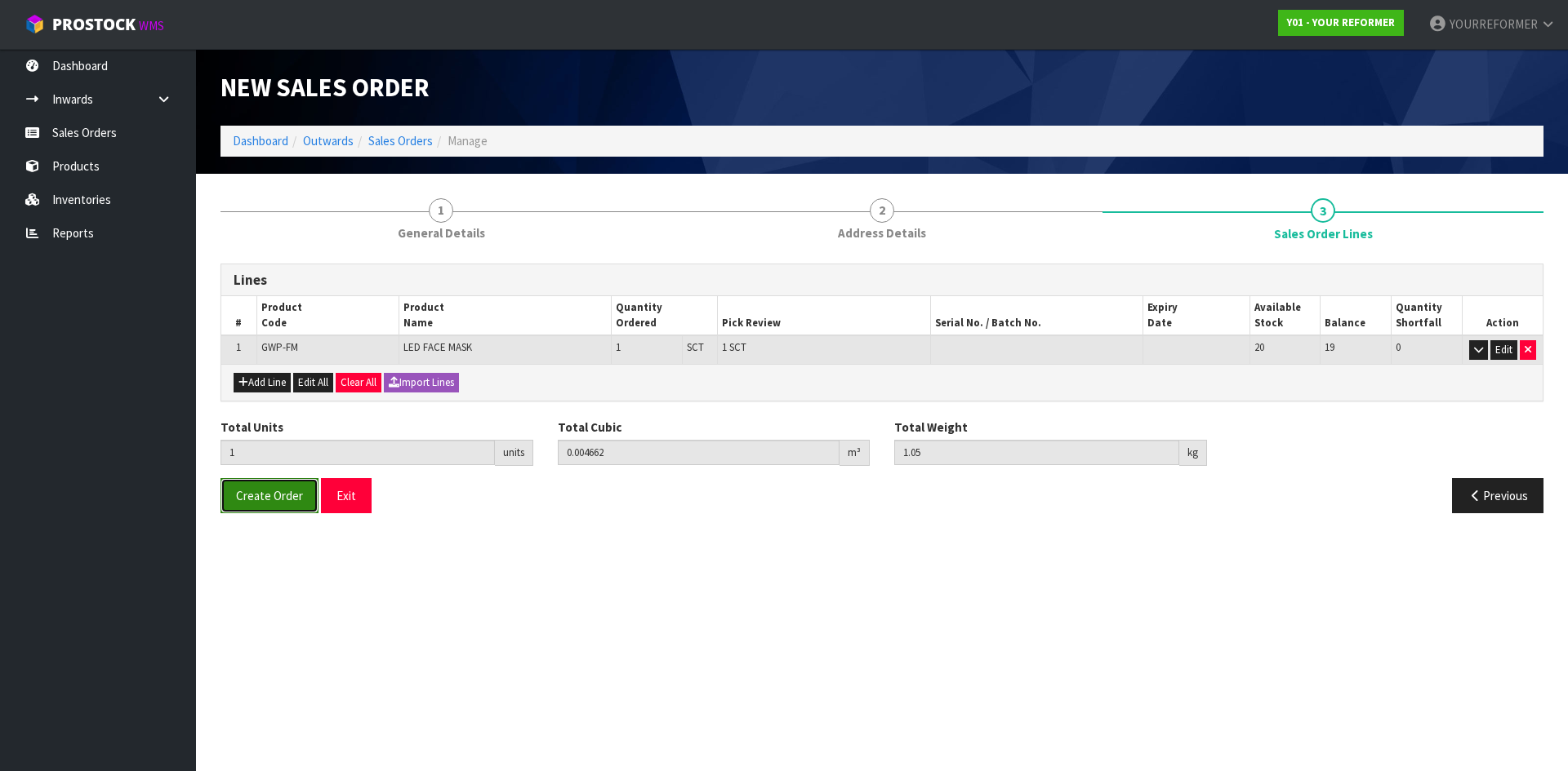
click at [280, 500] on span "Create Order" at bounding box center [269, 496] width 67 height 16
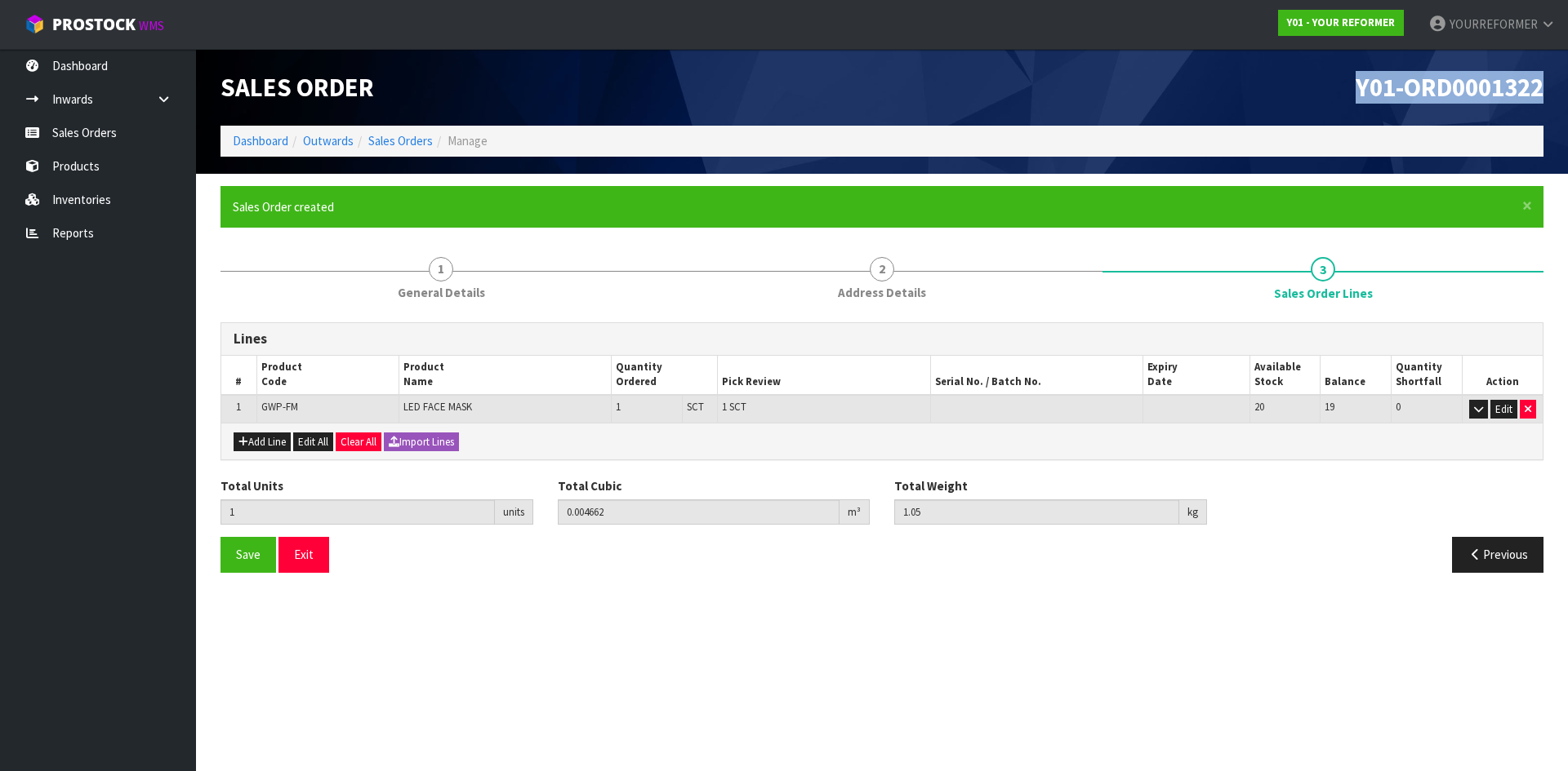
drag, startPoint x: 1542, startPoint y: 87, endPoint x: 1104, endPoint y: 66, distance: 438.5
click at [1109, 66] on div "Y01-ORD0001322" at bounding box center [1219, 87] width 674 height 77
copy span "Y01-ORD0001322"
click at [92, 144] on link "Sales Orders" at bounding box center [98, 133] width 196 height 34
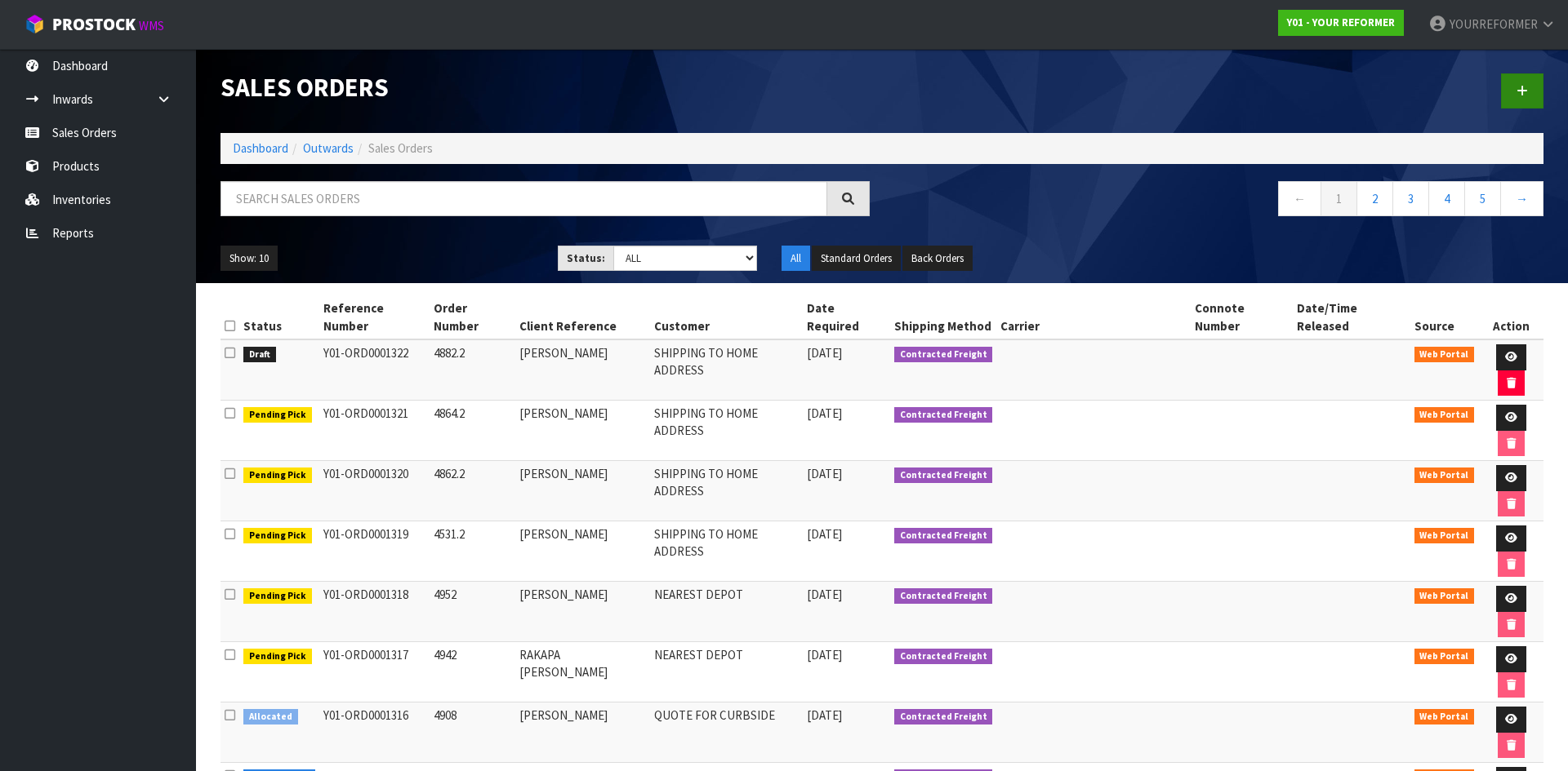
drag, startPoint x: 1521, startPoint y: 71, endPoint x: 1523, endPoint y: 79, distance: 8.2
click at [1522, 73] on div at bounding box center [1219, 90] width 674 height 84
click at [1525, 83] on link at bounding box center [1522, 91] width 43 height 35
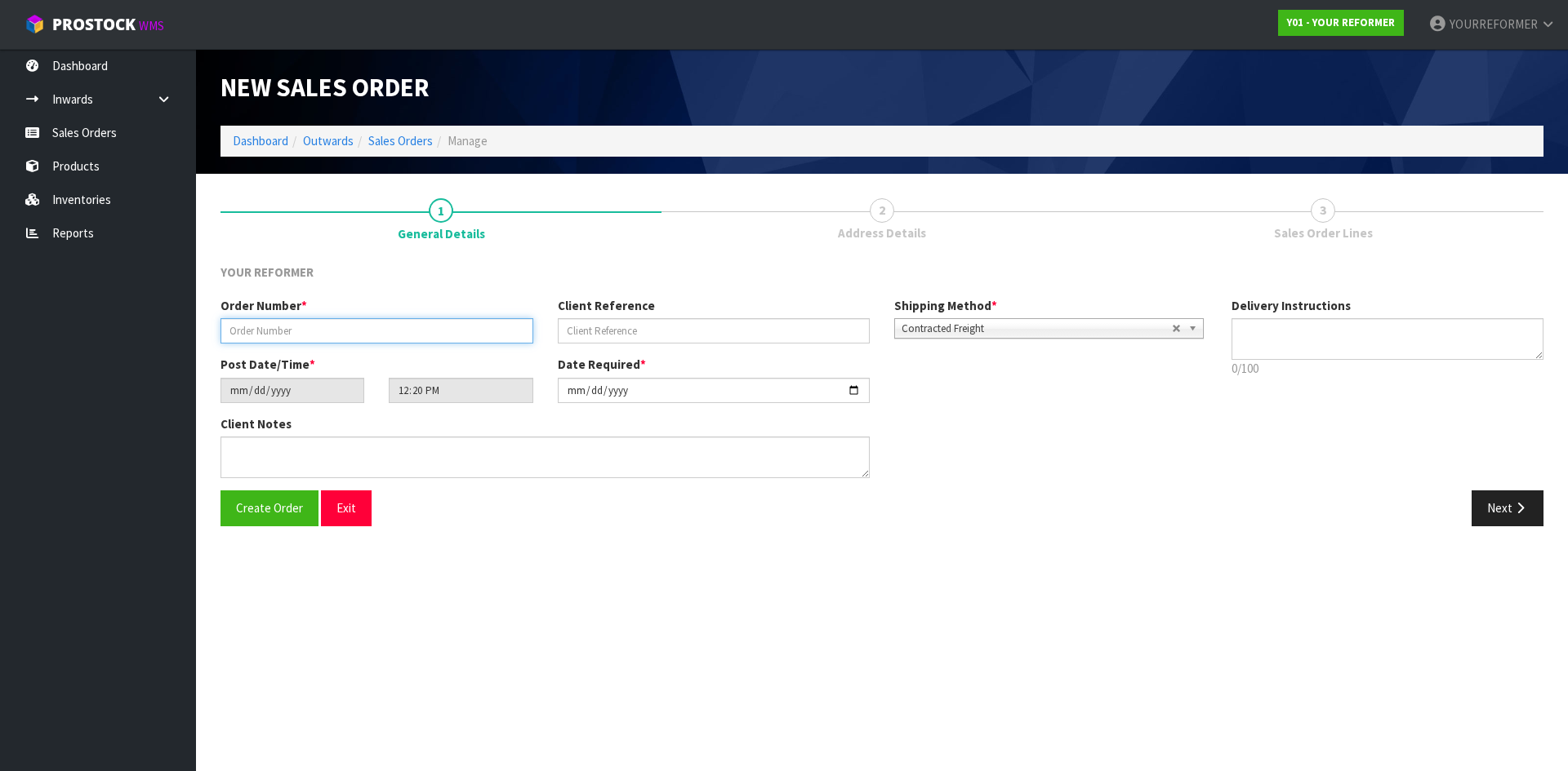
click at [318, 334] on input "text" at bounding box center [377, 331] width 313 height 26
paste input "4906"
type input "4906"
drag, startPoint x: 720, startPoint y: 331, endPoint x: 432, endPoint y: 368, distance: 290.4
click at [720, 331] on input "text" at bounding box center [714, 331] width 313 height 26
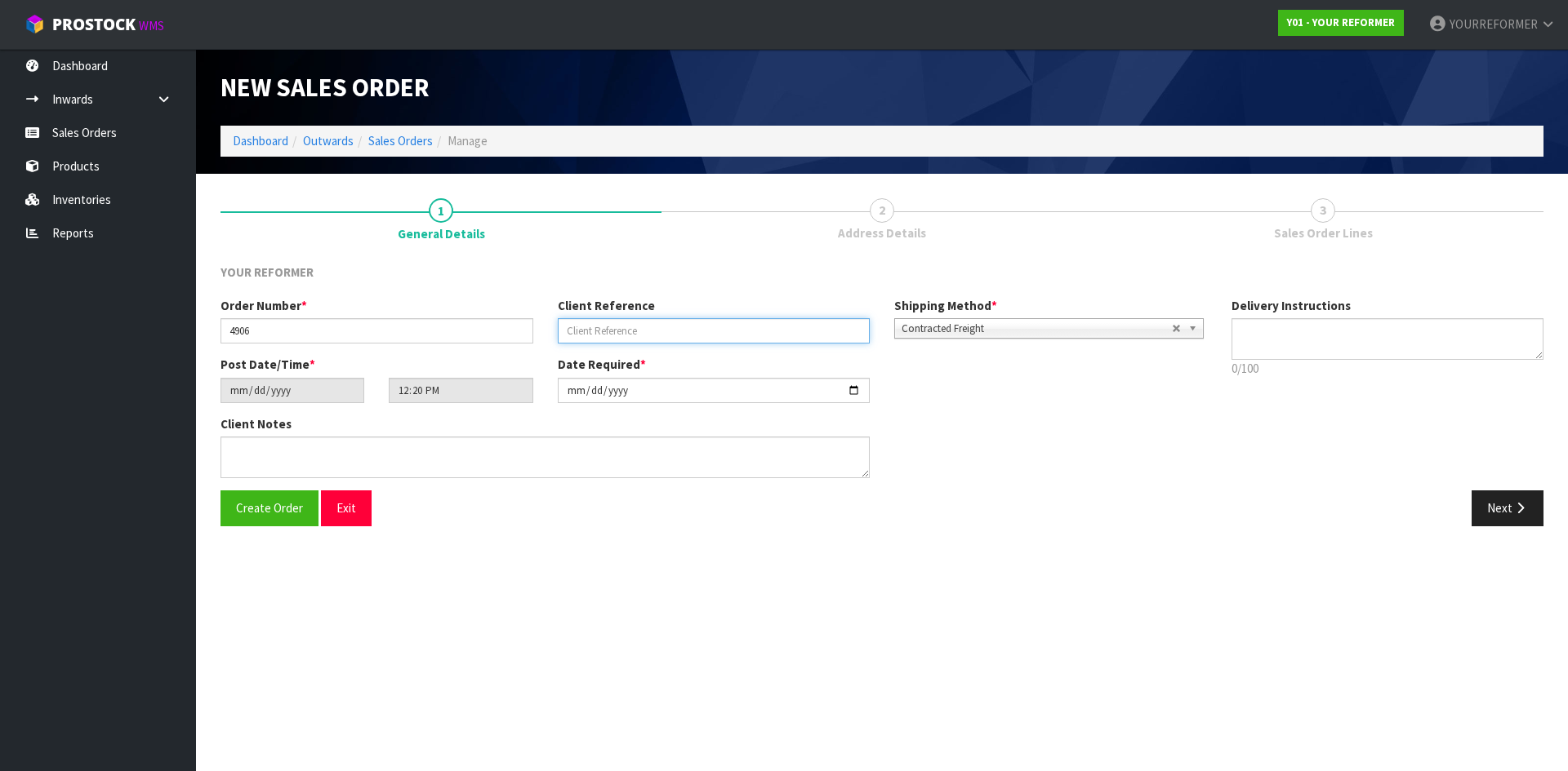
drag, startPoint x: 647, startPoint y: 321, endPoint x: 876, endPoint y: 348, distance: 230.6
click at [647, 322] on input "text" at bounding box center [714, 331] width 313 height 26
paste input "[PERSON_NAME]"
type input "[PERSON_NAME]"
click at [1310, 327] on textarea at bounding box center [1387, 339] width 313 height 42
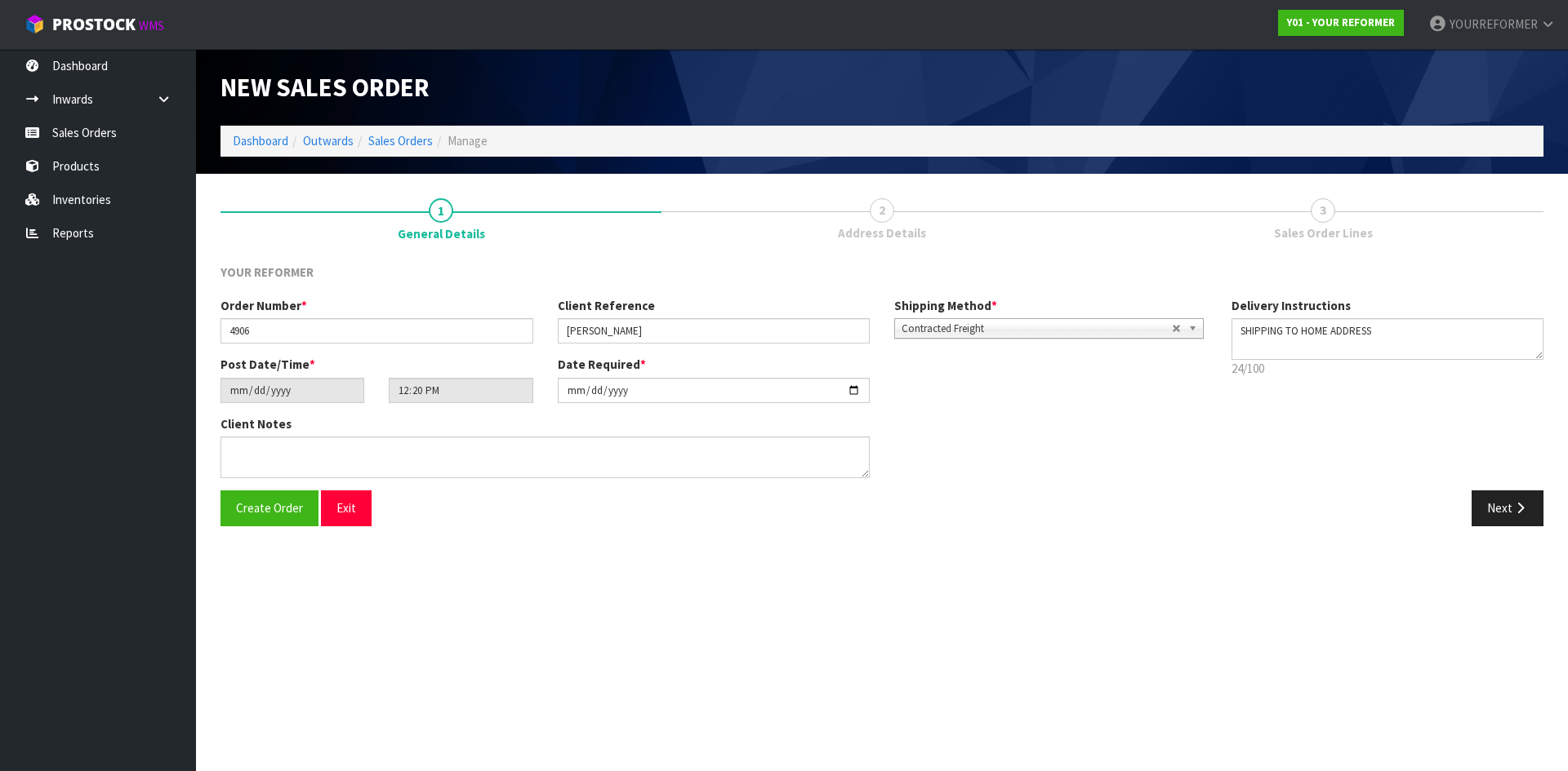
click at [1299, 362] on p "24/100" at bounding box center [1387, 368] width 313 height 17
click at [1280, 348] on textarea at bounding box center [1387, 339] width 313 height 42
paste textarea "+64 27 519 9810"
type textarea "SHIPPING TO HOME ADDRESS +64 27 519 9810"
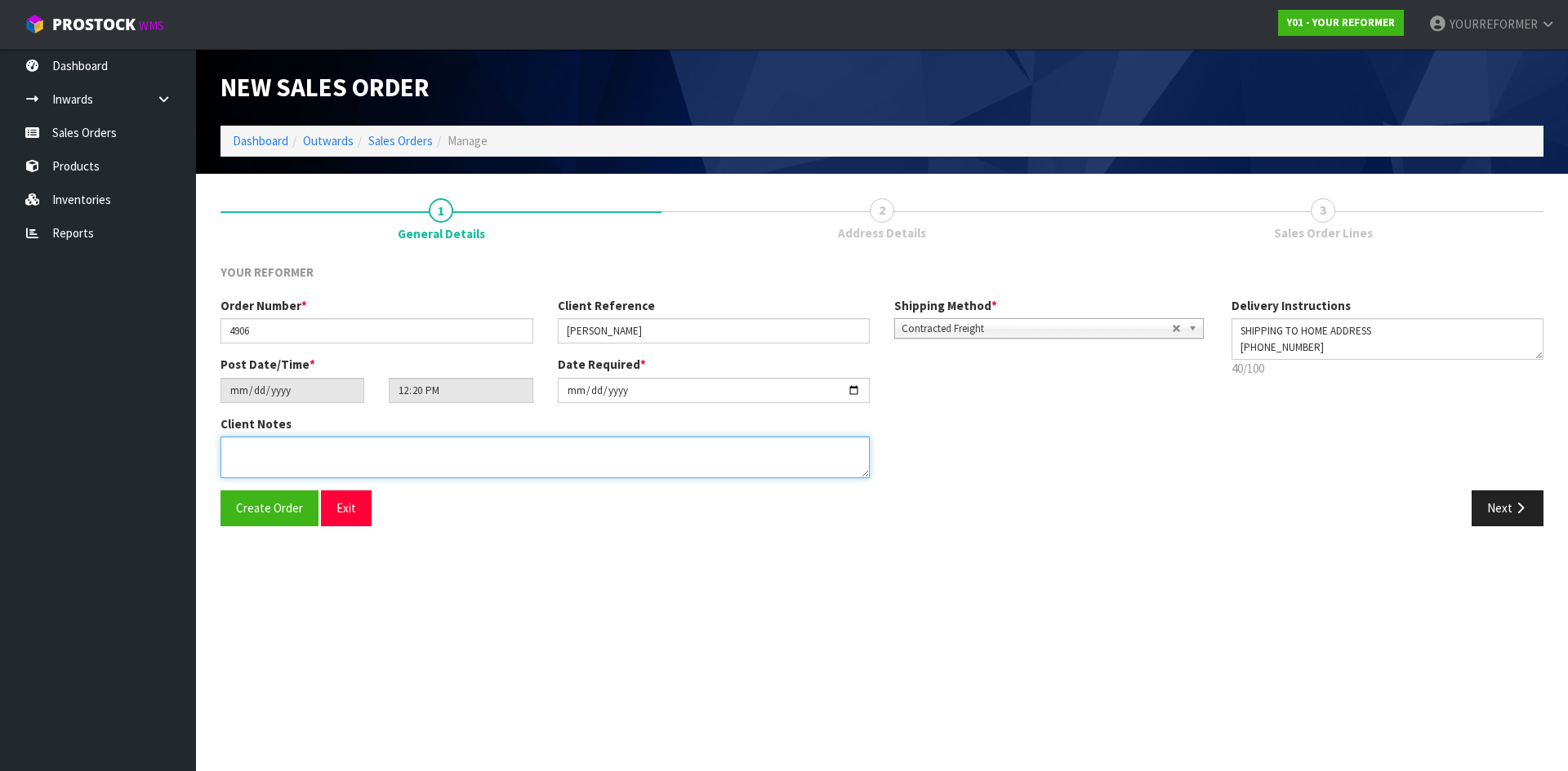
click at [441, 441] on textarea at bounding box center [545, 457] width 649 height 42
paste textarea "EMMA GENET 200 JOHN F KENNEDY DR OUTBACK TRADING LTD MWT PALMERSTON NORTH 4414 …"
type textarea "EMMA GENET 200 JOHN F KENNEDY DR OUTBACK TRADING LTD MWT PALMERSTON NORTH 4414 …"
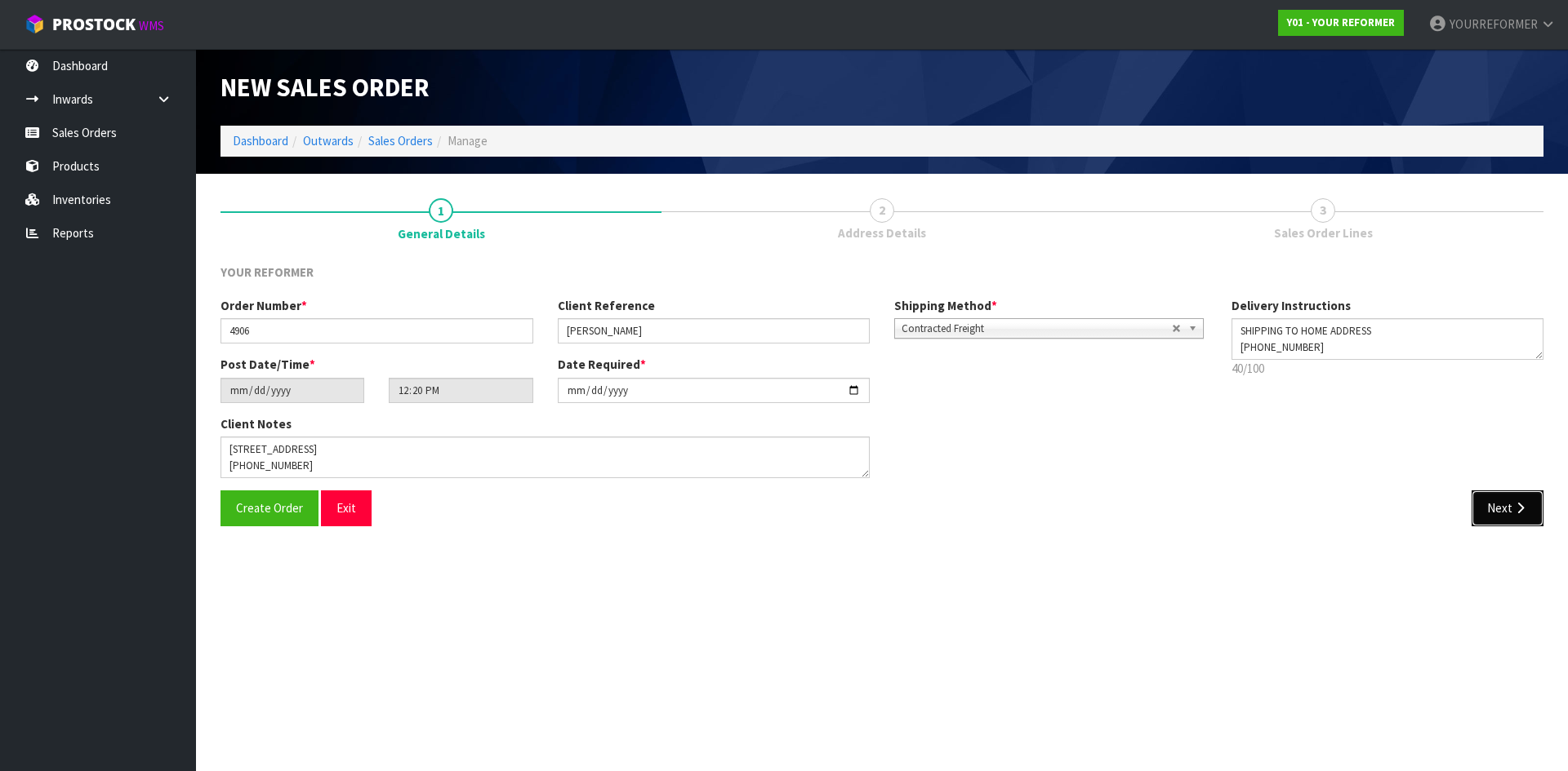
click at [1533, 503] on button "Next" at bounding box center [1507, 509] width 72 height 35
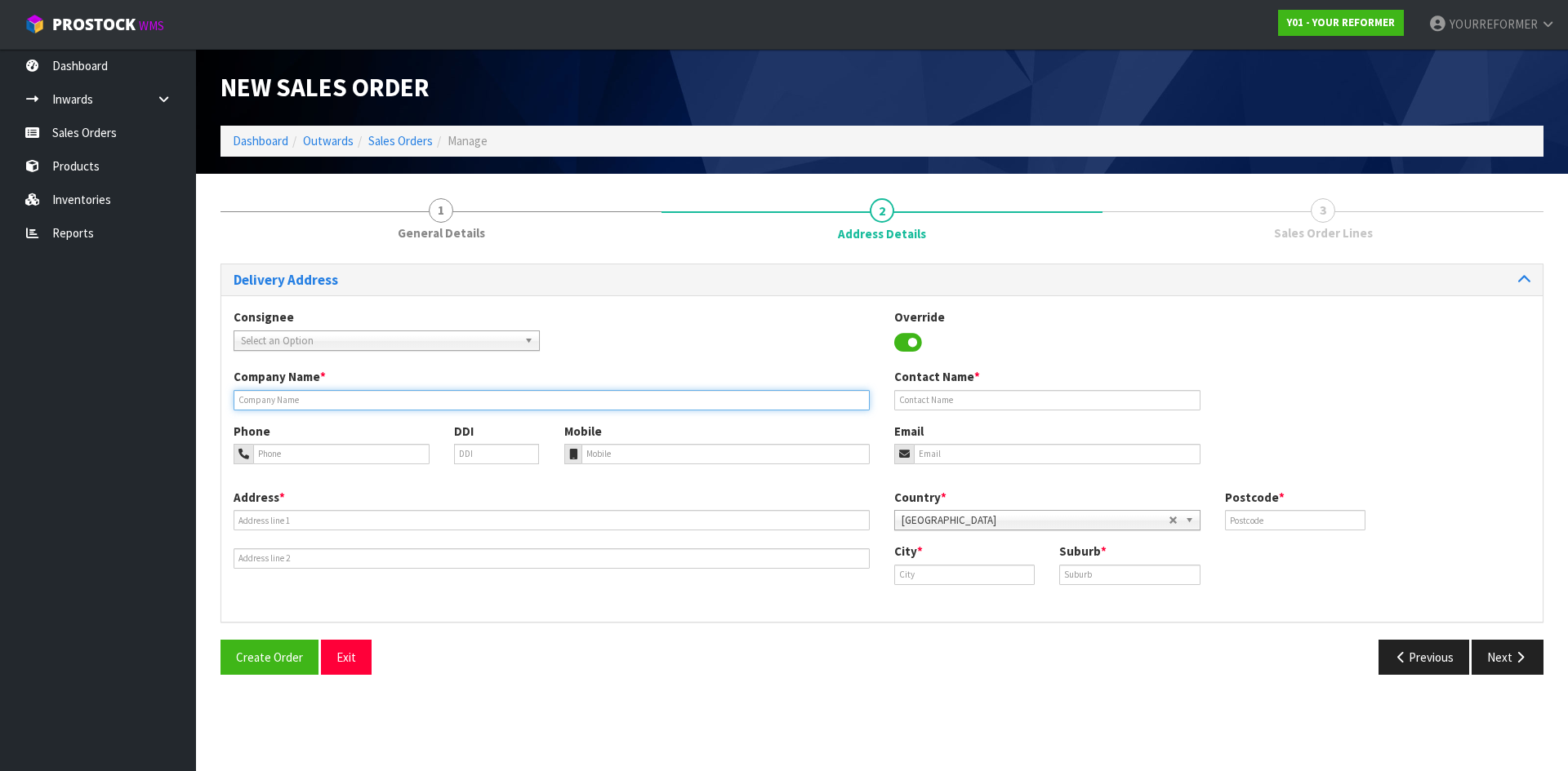
click at [315, 399] on input "text" at bounding box center [551, 400] width 636 height 20
type input "SHIPPING TO HOME ADDRESS"
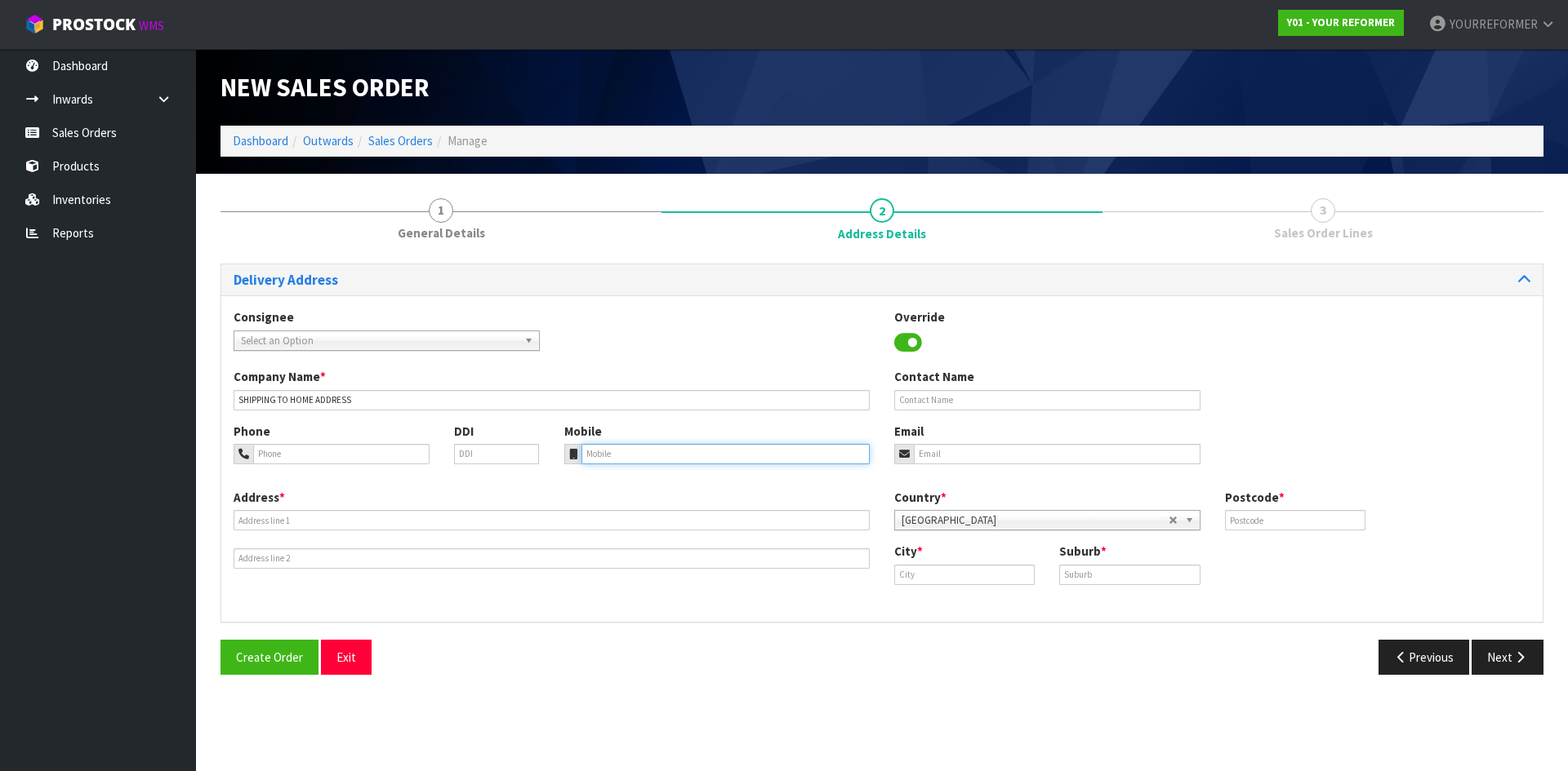
drag, startPoint x: 612, startPoint y: 449, endPoint x: 539, endPoint y: 512, distance: 96.4
click at [612, 450] on input "tel" at bounding box center [726, 454] width 289 height 20
paste input "+64 27 519 9810"
type input "+64 27 519 9810"
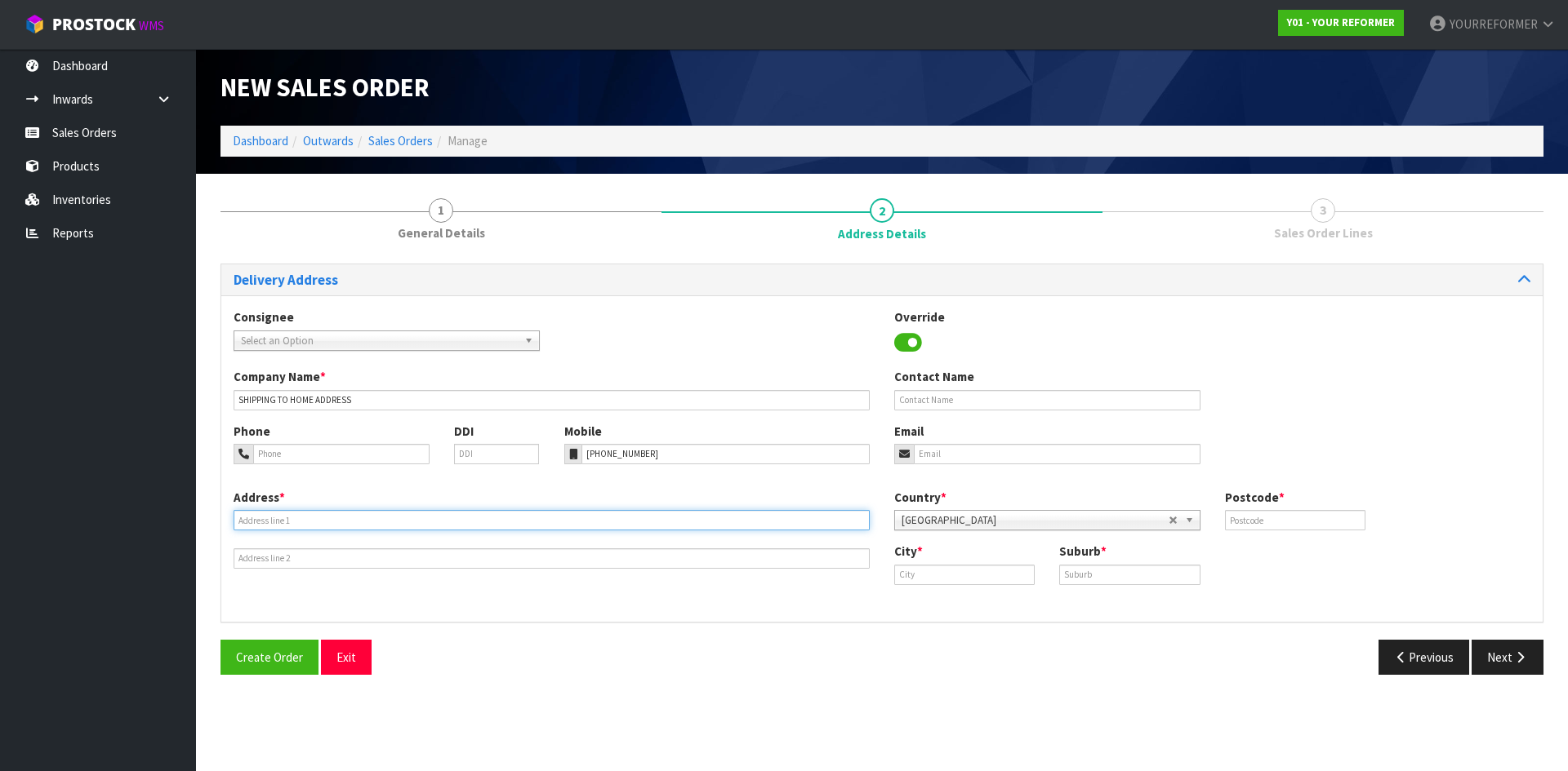
drag, startPoint x: 307, startPoint y: 518, endPoint x: 205, endPoint y: 471, distance: 112.3
click at [307, 518] on input "text" at bounding box center [551, 520] width 636 height 20
click at [375, 516] on input "text" at bounding box center [551, 520] width 636 height 20
paste input "200 JOHN F KENNEDY DR OUTBACK TRADING LTD MWT PALMERSTON NORTH 4414 NEW ZEALAND"
type input "200 JOHN F KENNEDY DR OUTBACK TRADING LTD MWT PALMERSTON NORTH 4414 NEW ZEALAND"
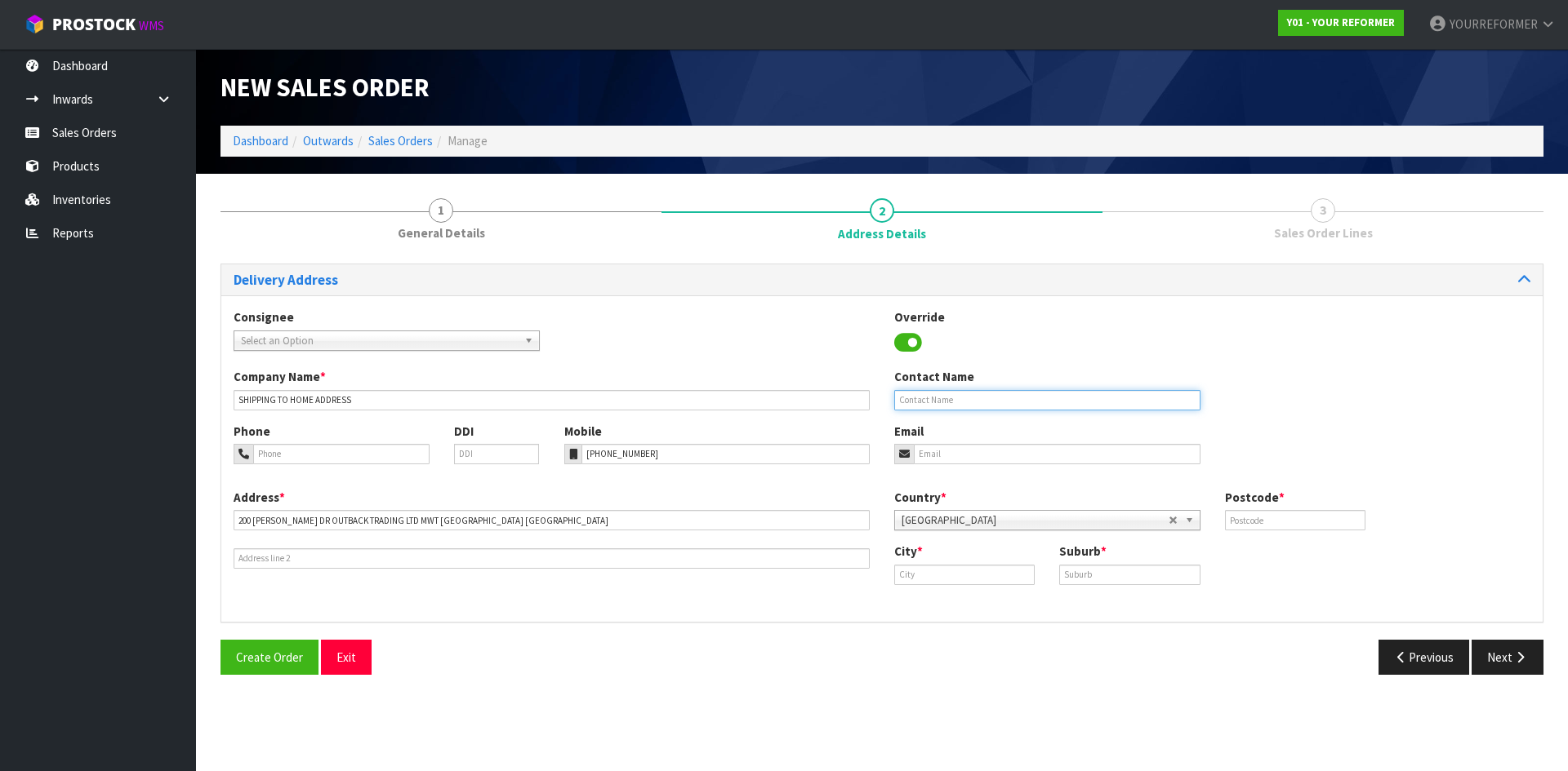
drag, startPoint x: 1030, startPoint y: 399, endPoint x: 991, endPoint y: 397, distance: 39.1
click at [1030, 399] on input "text" at bounding box center [1047, 400] width 306 height 20
click at [929, 384] on label "Contact Name" at bounding box center [934, 376] width 80 height 17
drag, startPoint x: 940, startPoint y: 392, endPoint x: 966, endPoint y: 423, distance: 40.5
click at [940, 393] on input "text" at bounding box center [1047, 400] width 306 height 20
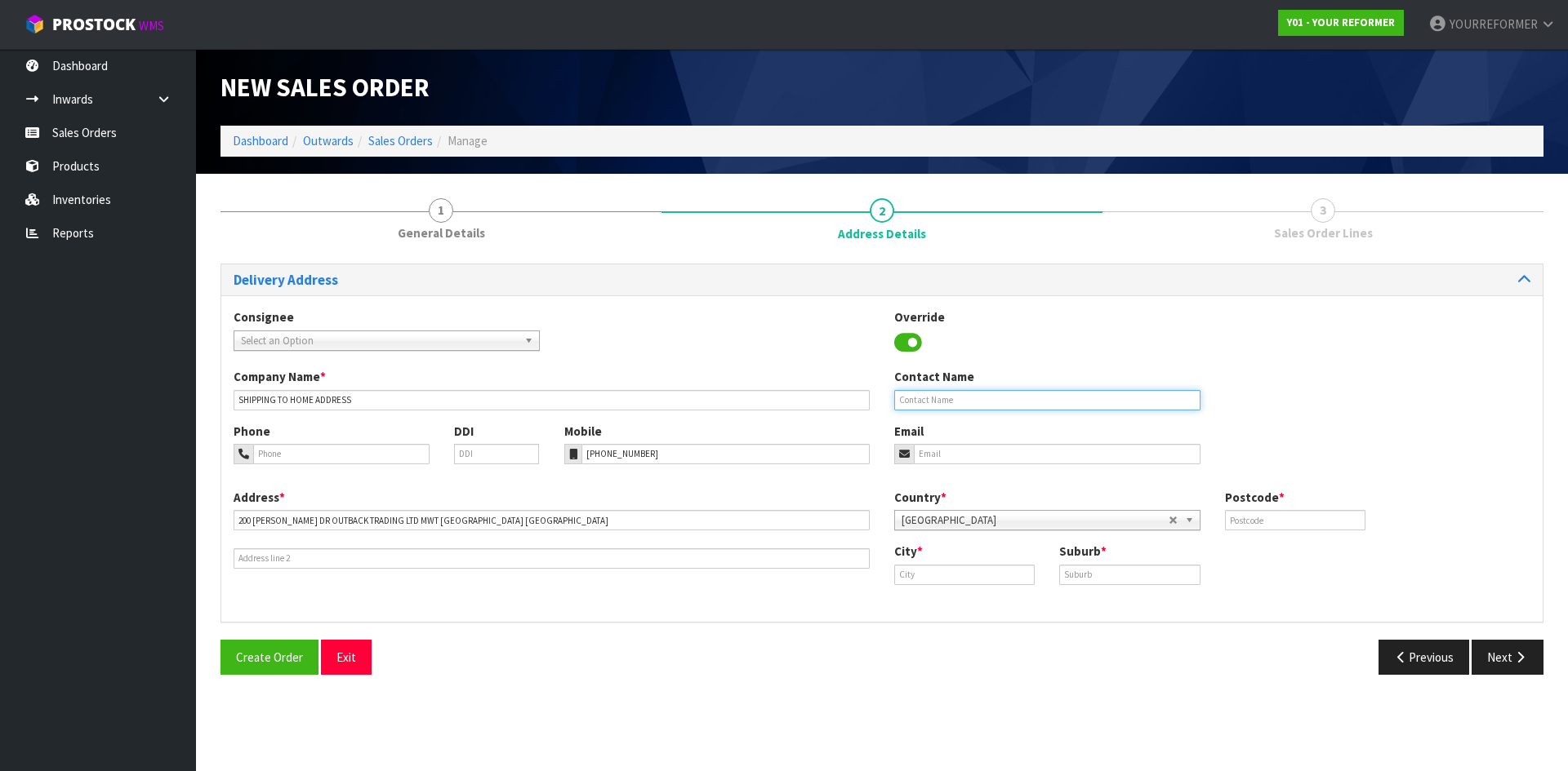
paste input "[PERSON_NAME]"
type input "[PERSON_NAME]"
drag, startPoint x: 1114, startPoint y: 453, endPoint x: 1223, endPoint y: 494, distance: 116.5
click at [1114, 453] on input "email" at bounding box center [1057, 454] width 286 height 20
paste input "emmakatelancaster@gmail.com"
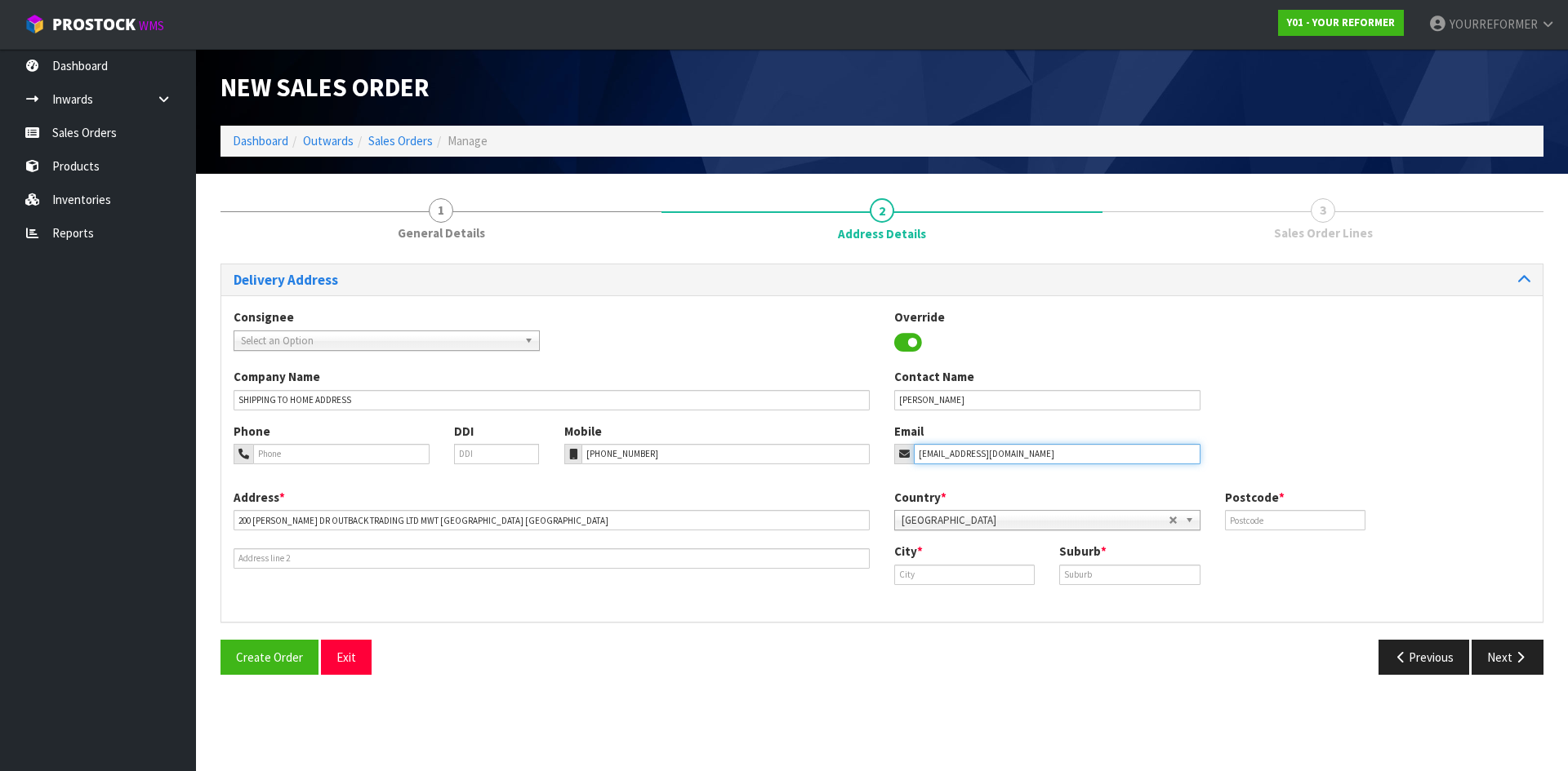
type input "emmakatelancaster@gmail.com"
click at [1283, 528] on input "text" at bounding box center [1295, 520] width 140 height 20
paste input "4414"
type input "4414"
click at [901, 578] on input "text" at bounding box center [964, 574] width 140 height 20
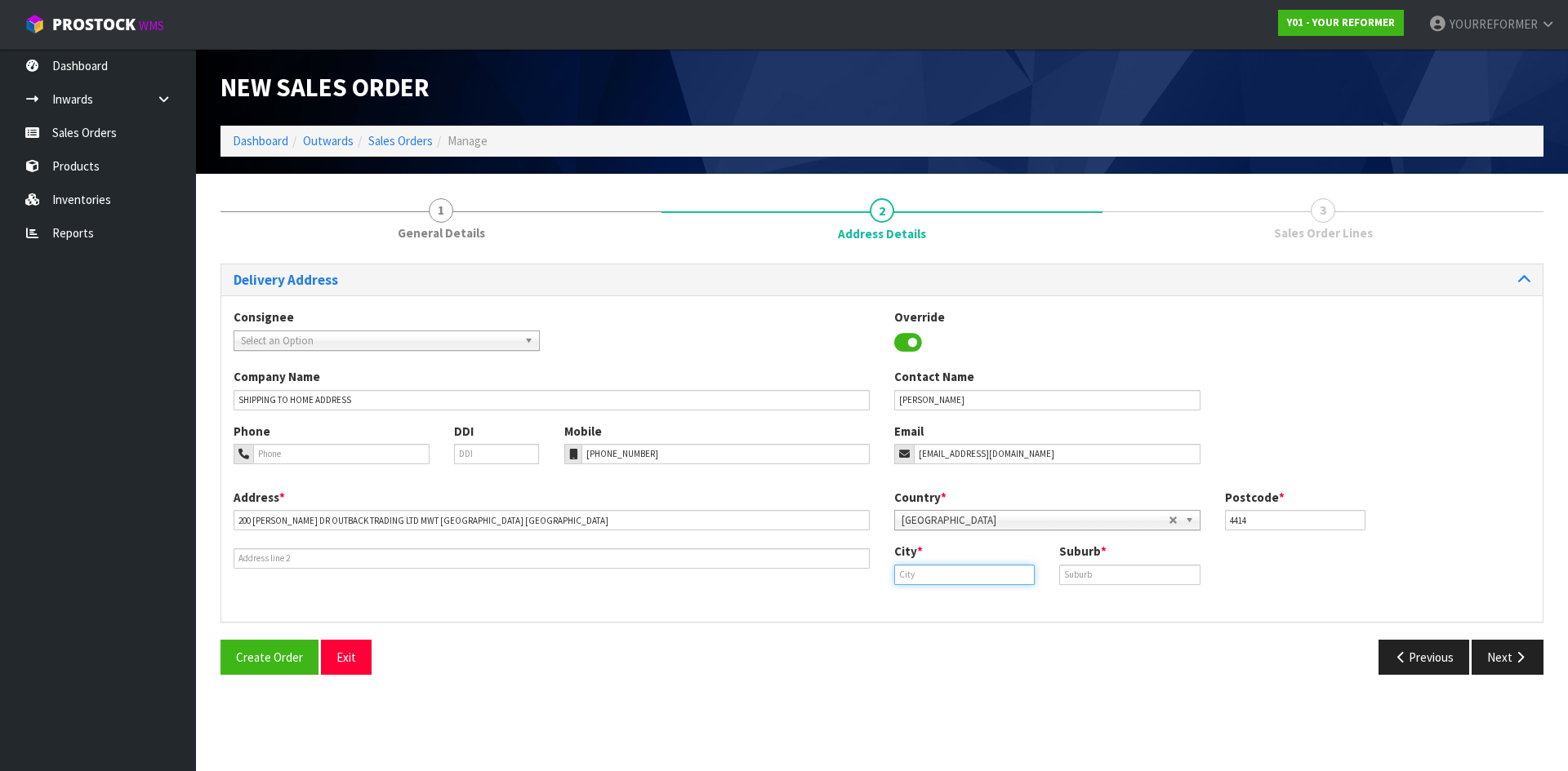
paste input "Palmerston North"
type input "Palmerston North"
click at [1017, 596] on link "Palmerston North" at bounding box center [971, 603] width 151 height 22
click at [1100, 572] on input "text" at bounding box center [1129, 574] width 140 height 20
click at [1168, 575] on input "text" at bounding box center [1129, 574] width 140 height 20
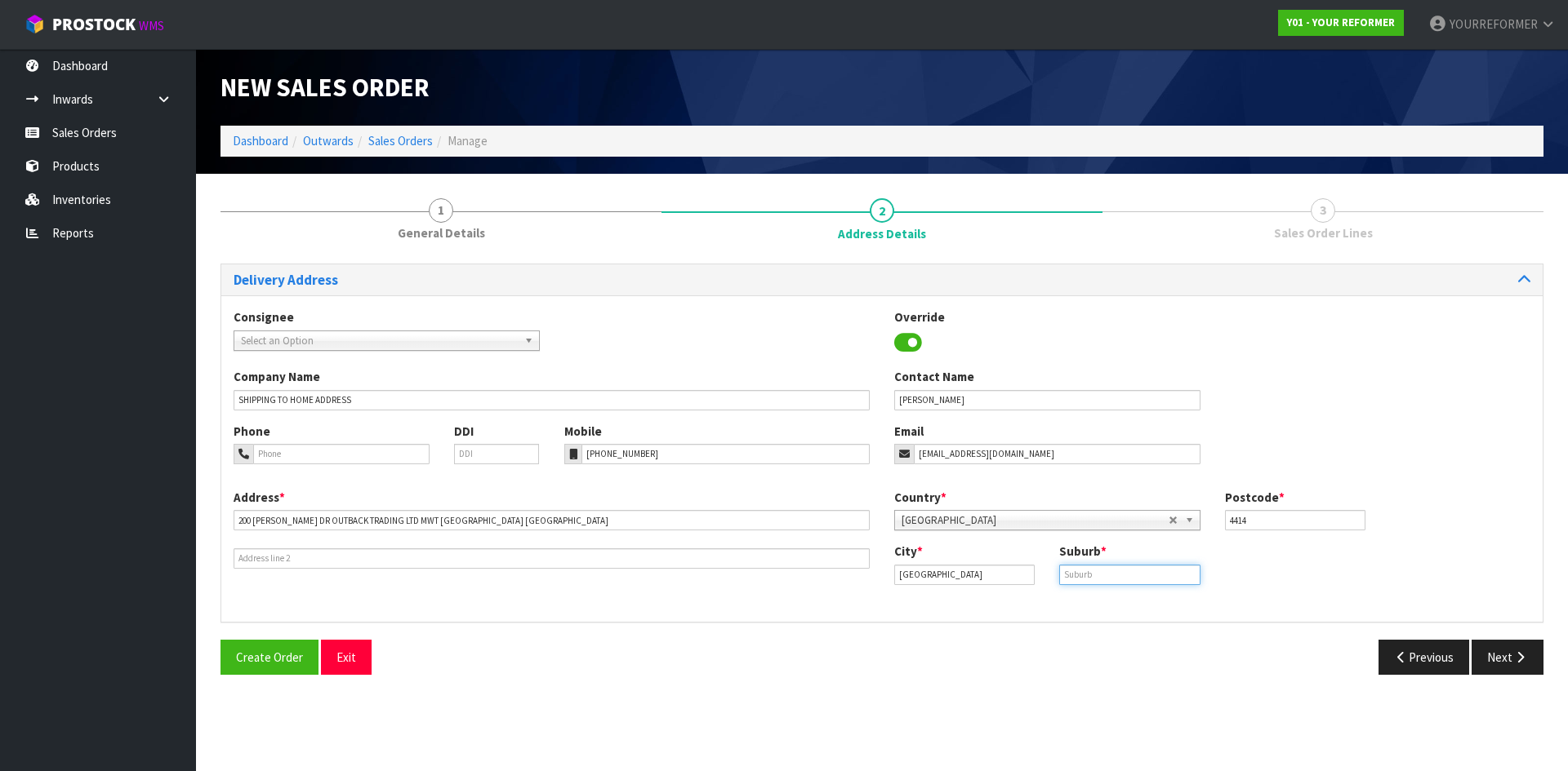
paste input "MWT"
type input "MWT"
click at [1527, 662] on icon "button" at bounding box center [1520, 658] width 16 height 12
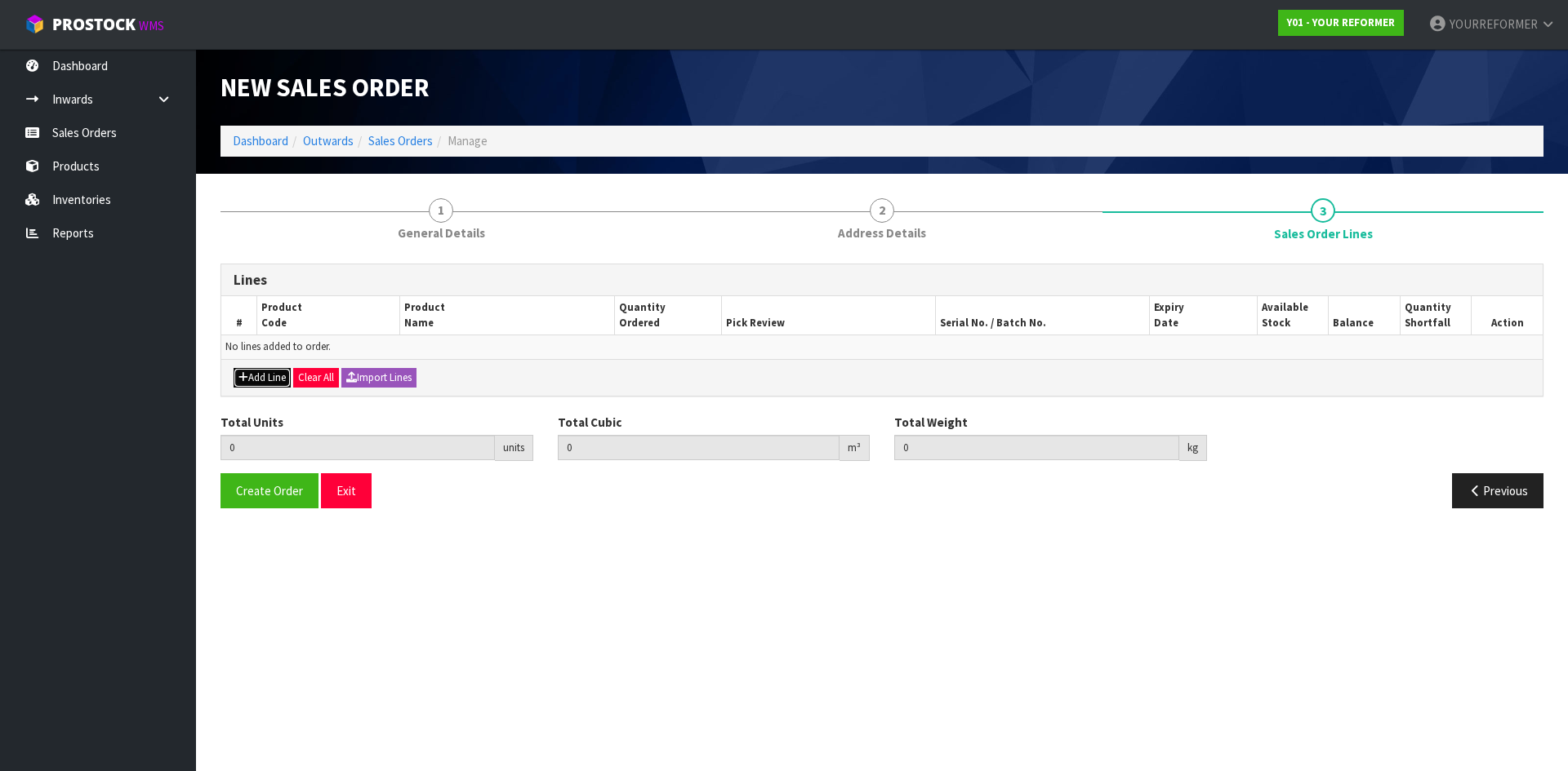
click at [272, 379] on button "Add Line" at bounding box center [261, 378] width 57 height 19
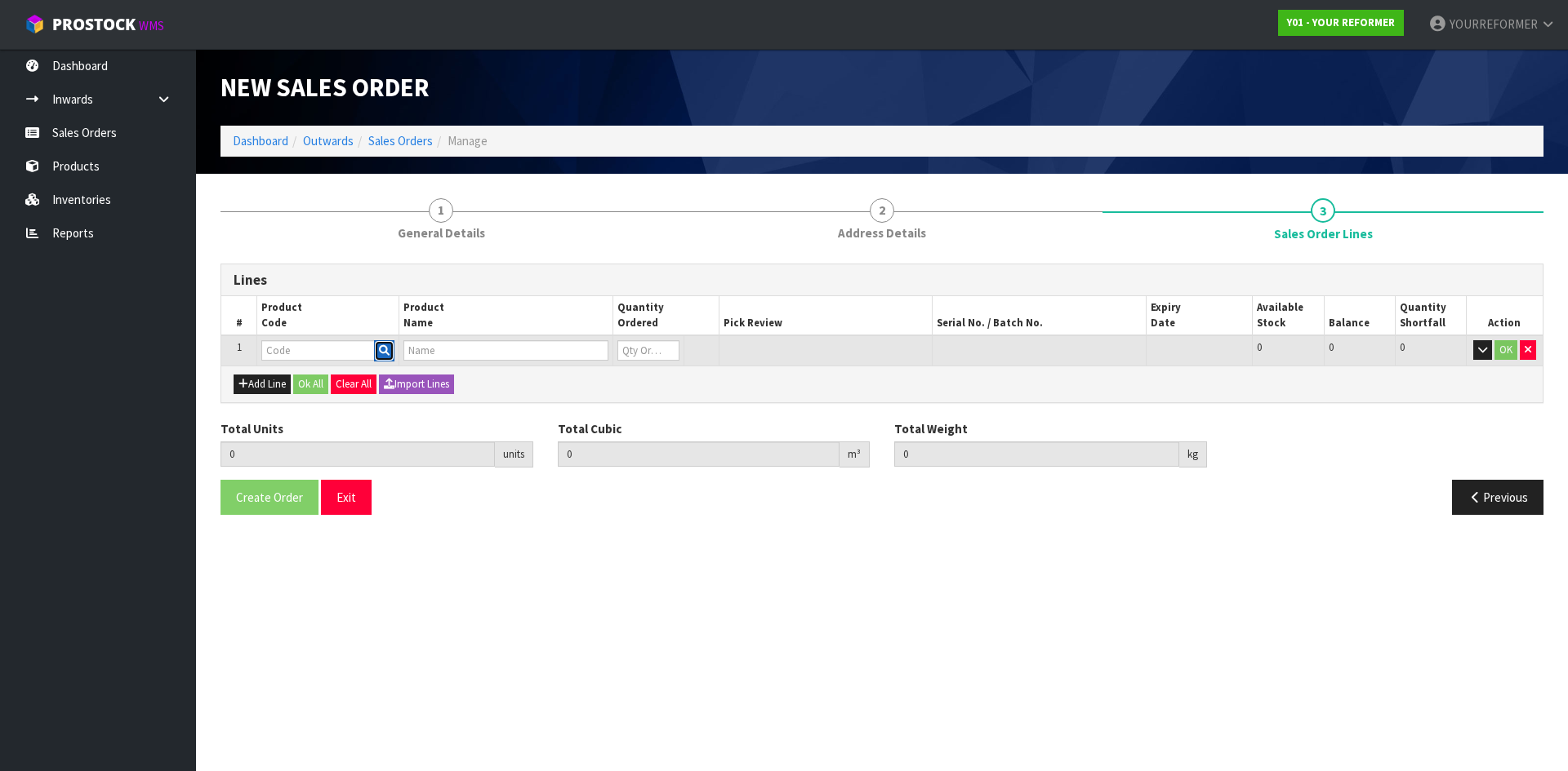
click at [386, 347] on icon "button" at bounding box center [384, 351] width 11 height 11
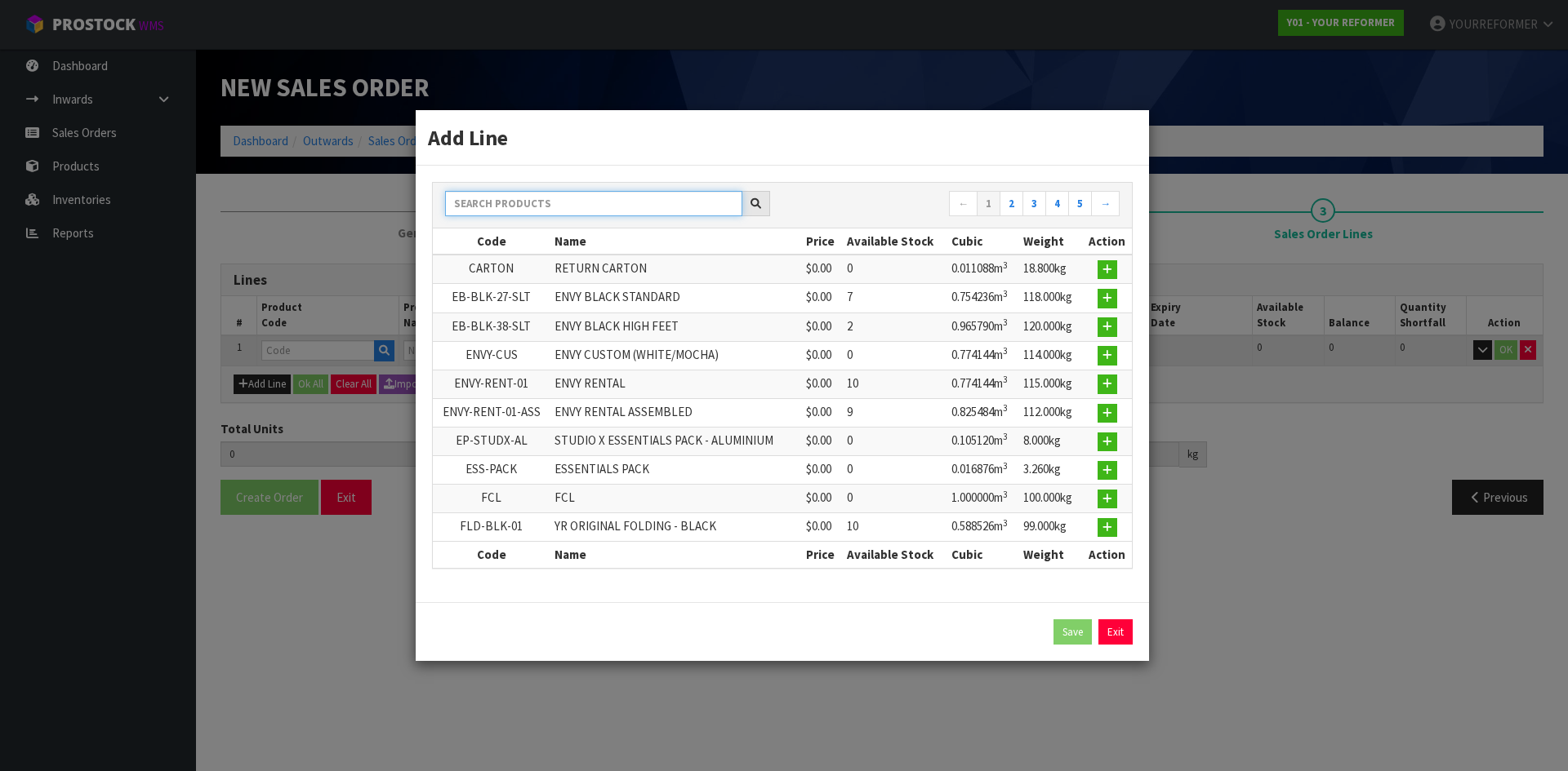
click at [516, 195] on input "text" at bounding box center [593, 204] width 297 height 26
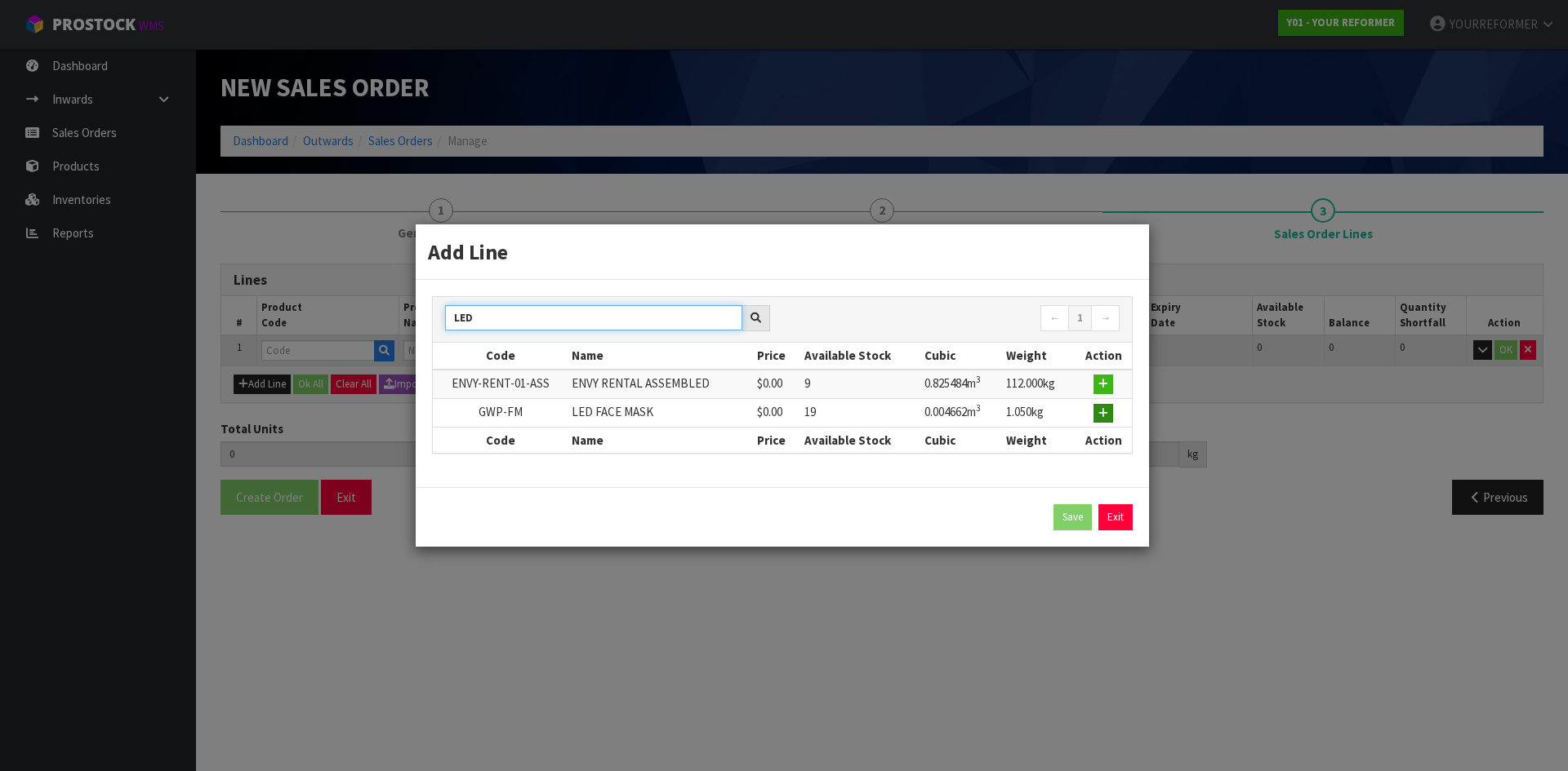
type input "LED"
drag, startPoint x: 1106, startPoint y: 415, endPoint x: 979, endPoint y: 411, distance: 127.1
click at [1106, 414] on icon "button" at bounding box center [1103, 414] width 10 height 11
type input "0.000000"
type input "0.000"
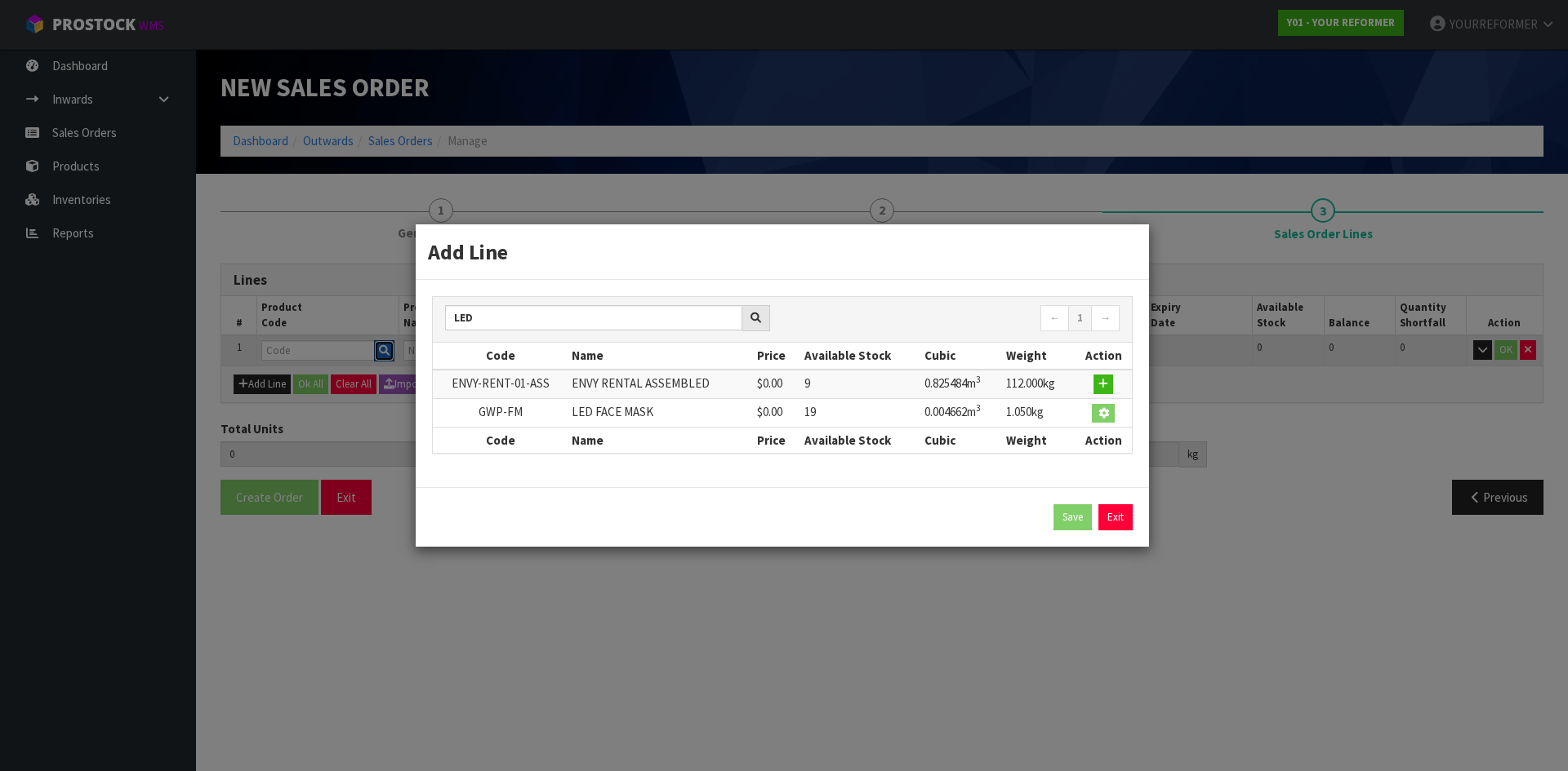
type input "GWP-FM"
type input "LED FACE MASK"
type input "0"
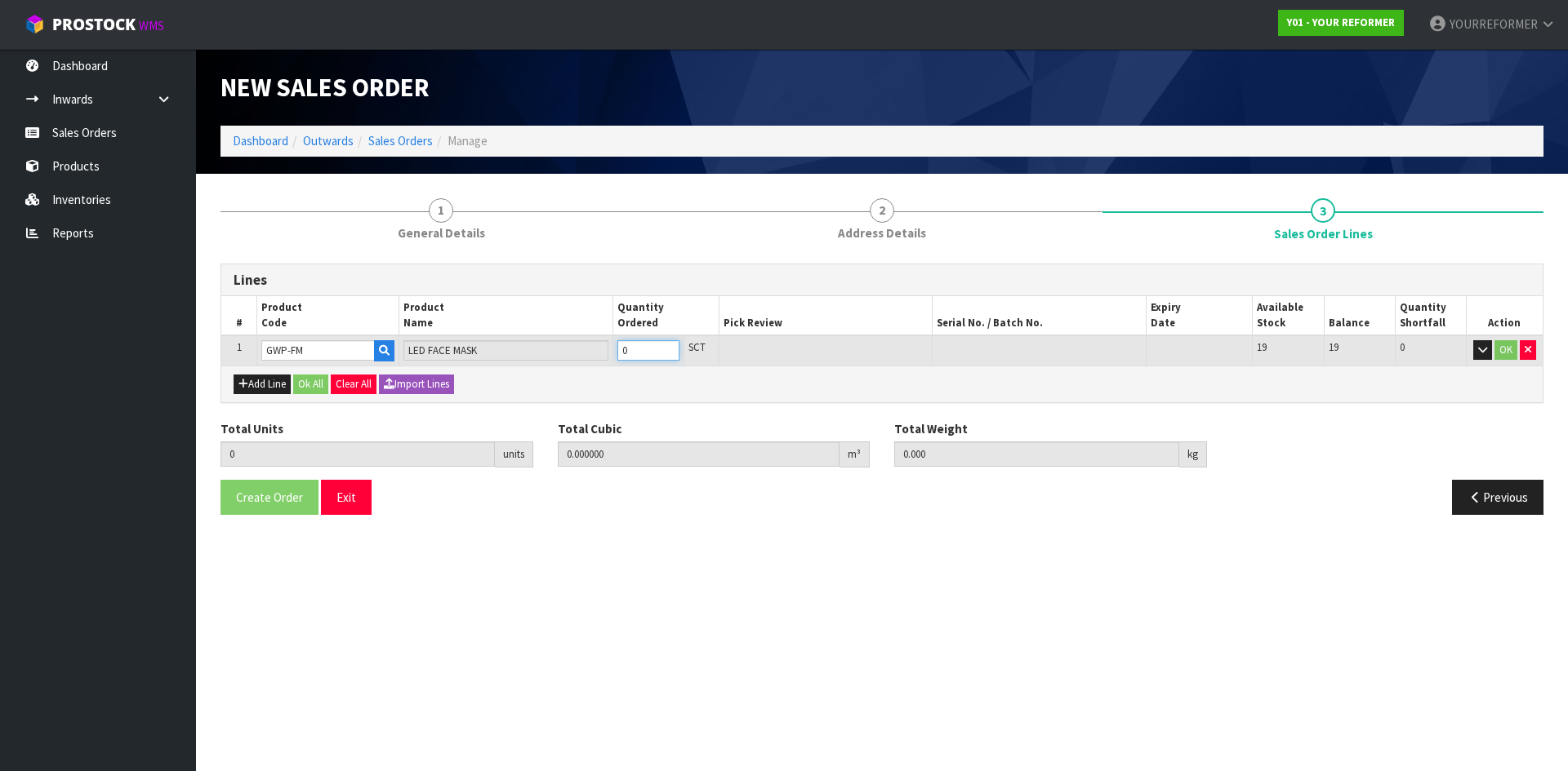
type input "1"
type input "0.004662"
type input "1.05"
type input "1"
click at [667, 344] on input "1" at bounding box center [648, 350] width 62 height 20
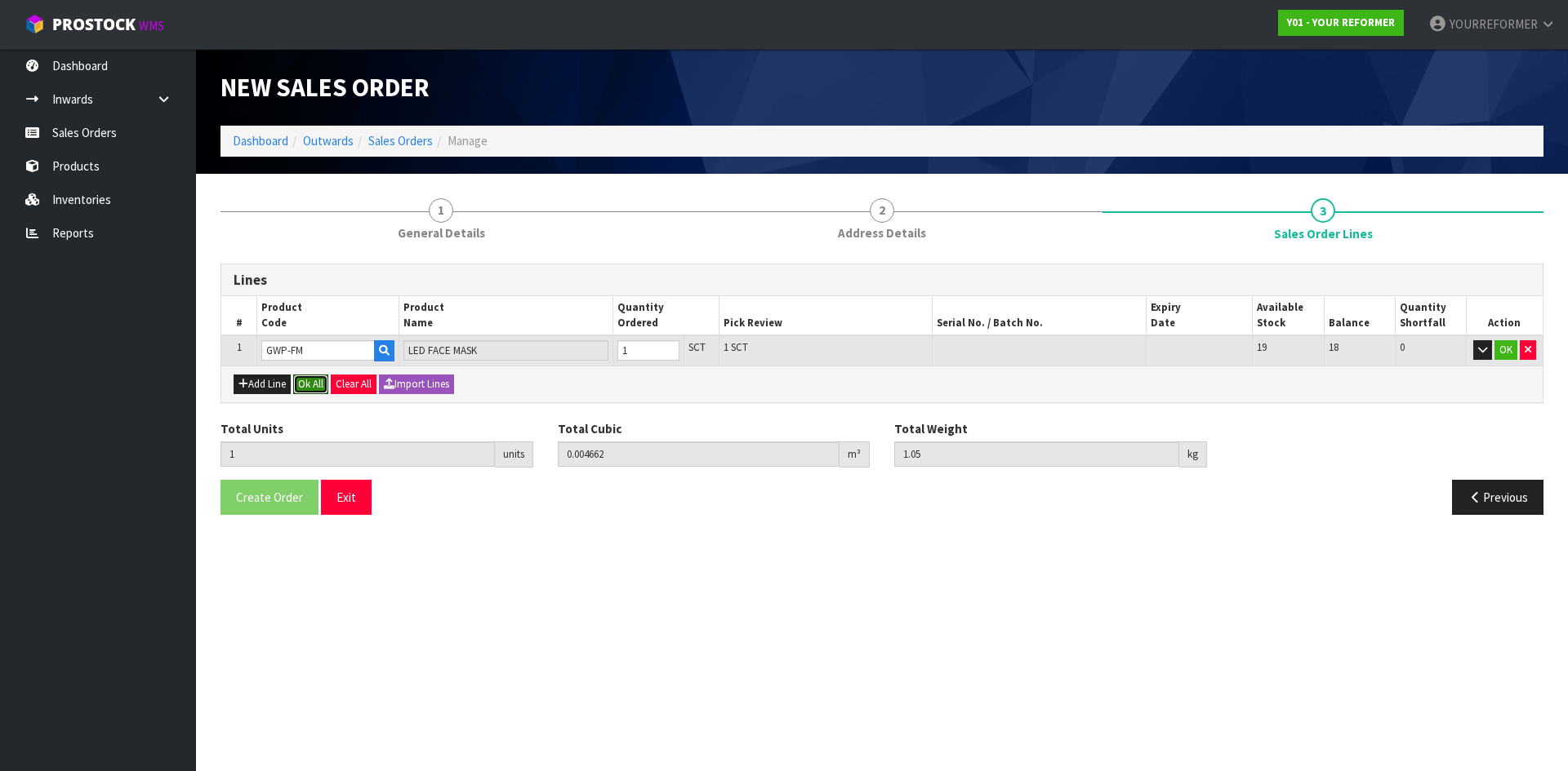
click at [323, 383] on button "Ok All" at bounding box center [311, 385] width 35 height 19
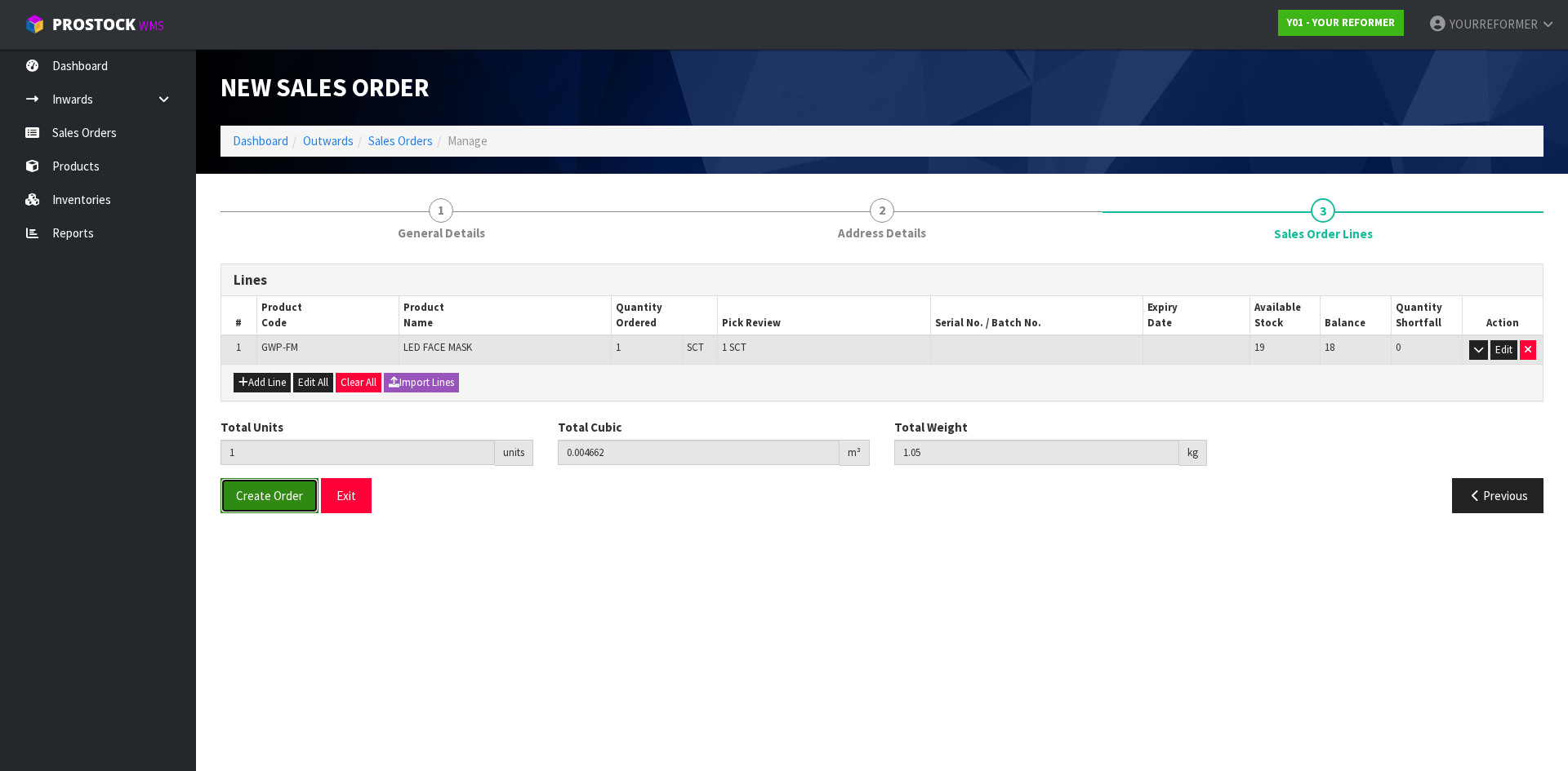
click at [269, 497] on span "Create Order" at bounding box center [269, 496] width 67 height 16
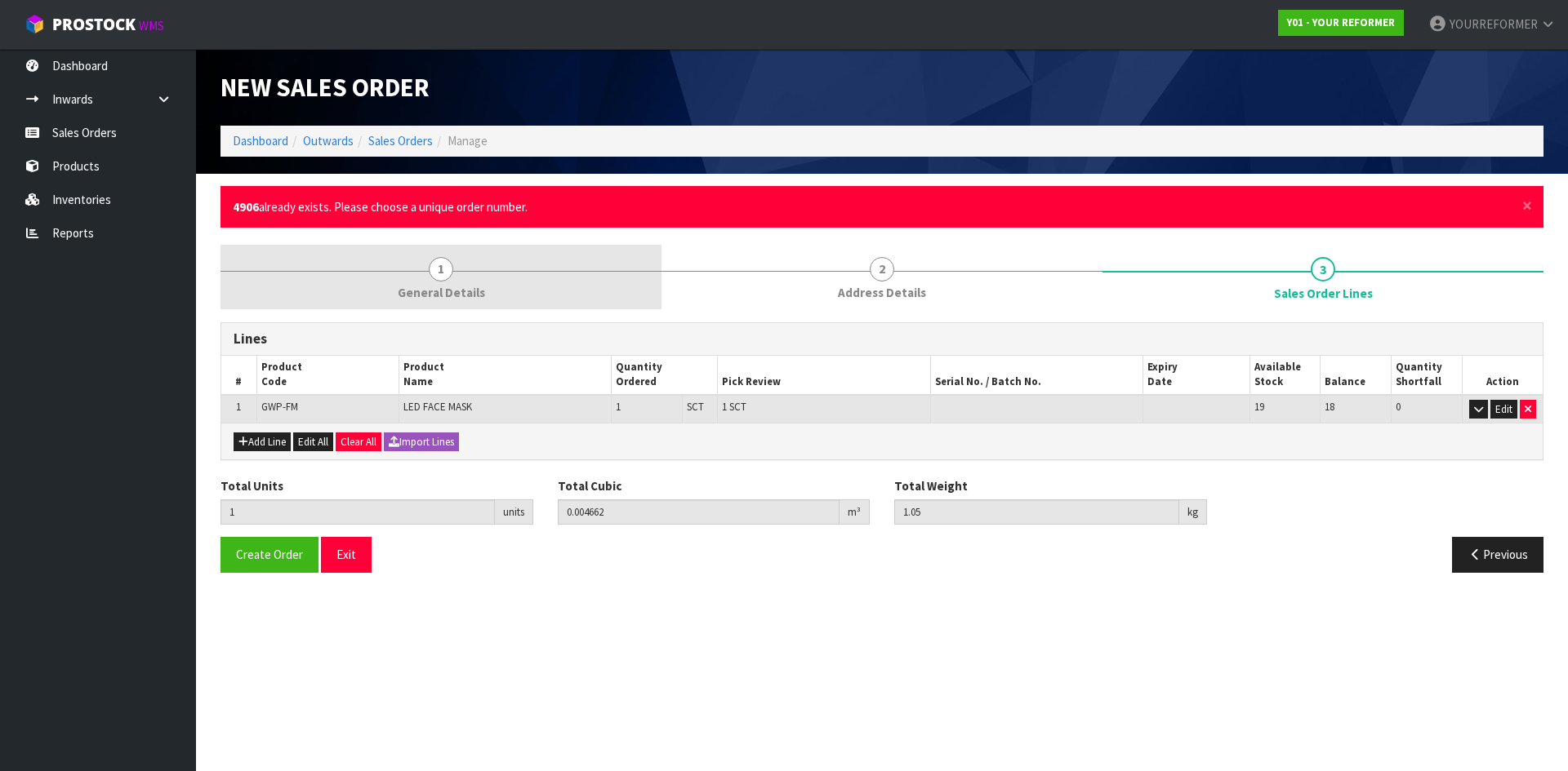
click at [463, 273] on link "1 General Details" at bounding box center [441, 276] width 441 height 65
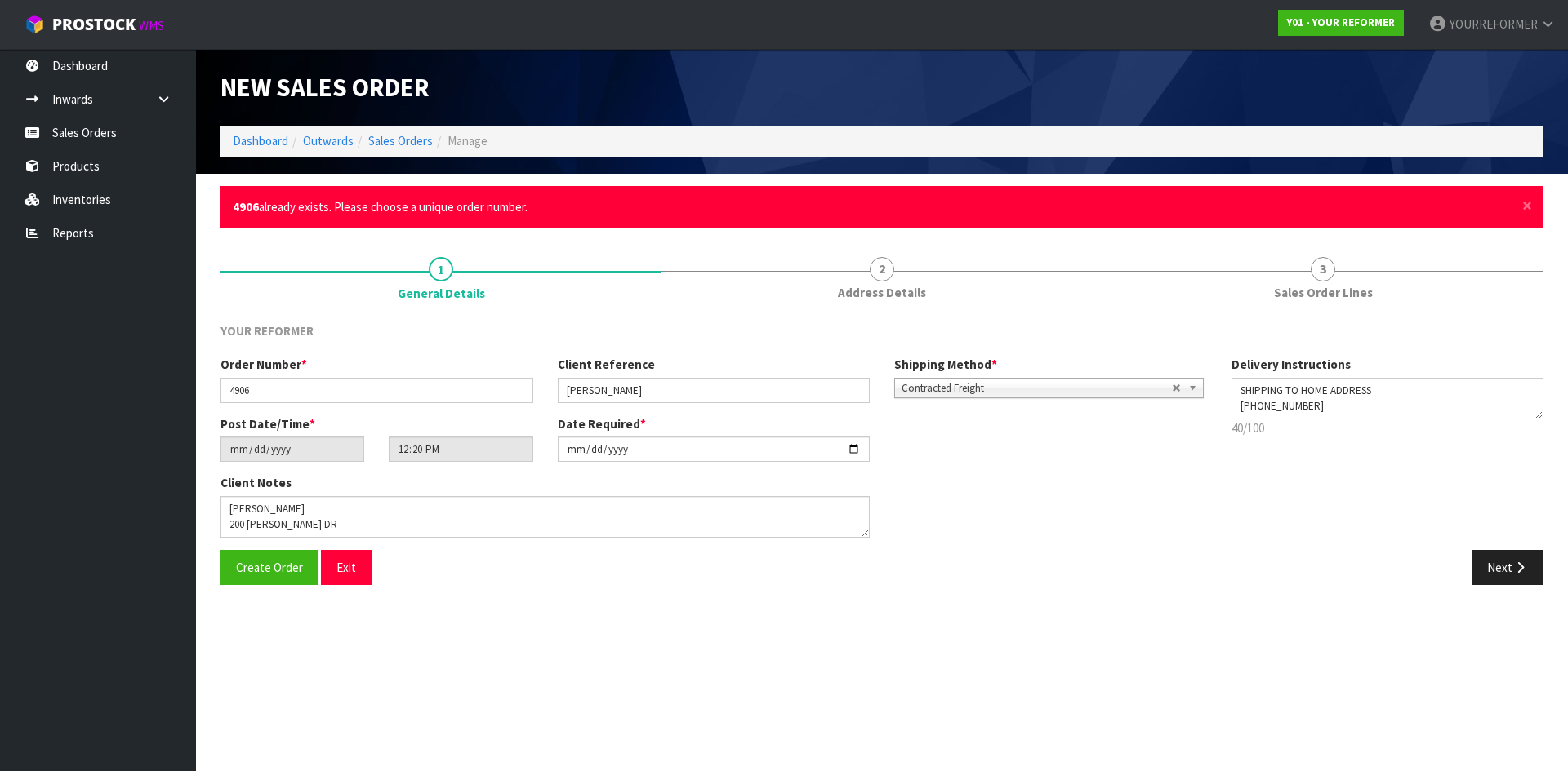
drag, startPoint x: 341, startPoint y: 359, endPoint x: 332, endPoint y: 376, distance: 19.2
click at [341, 360] on div "Order Number * 4906" at bounding box center [377, 379] width 337 height 47
click at [332, 376] on div "Order Number * 4906" at bounding box center [377, 379] width 337 height 47
click at [297, 396] on input "4906" at bounding box center [377, 390] width 313 height 26
type input "4906.2"
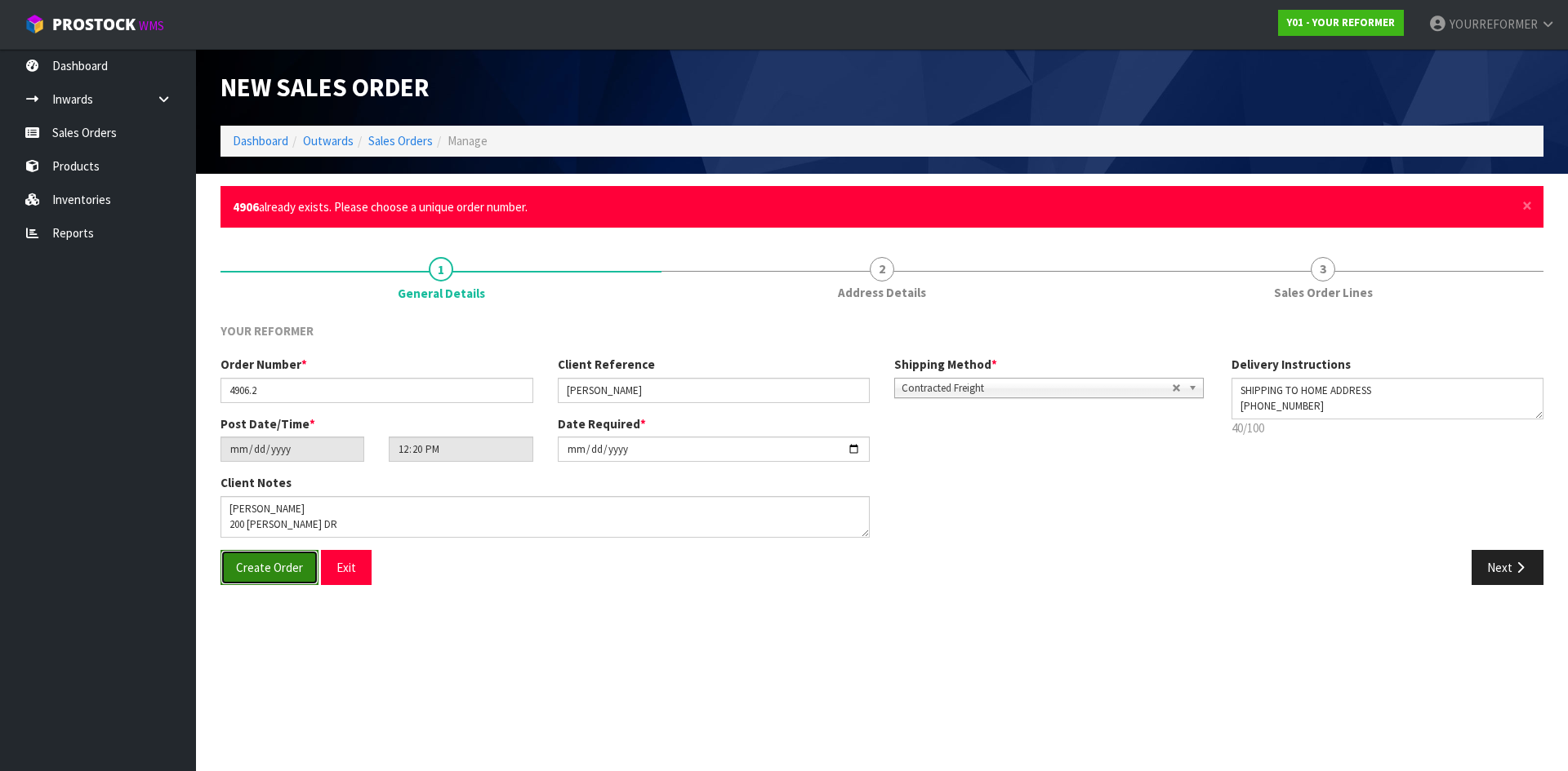
click at [293, 564] on span "Create Order" at bounding box center [269, 568] width 67 height 16
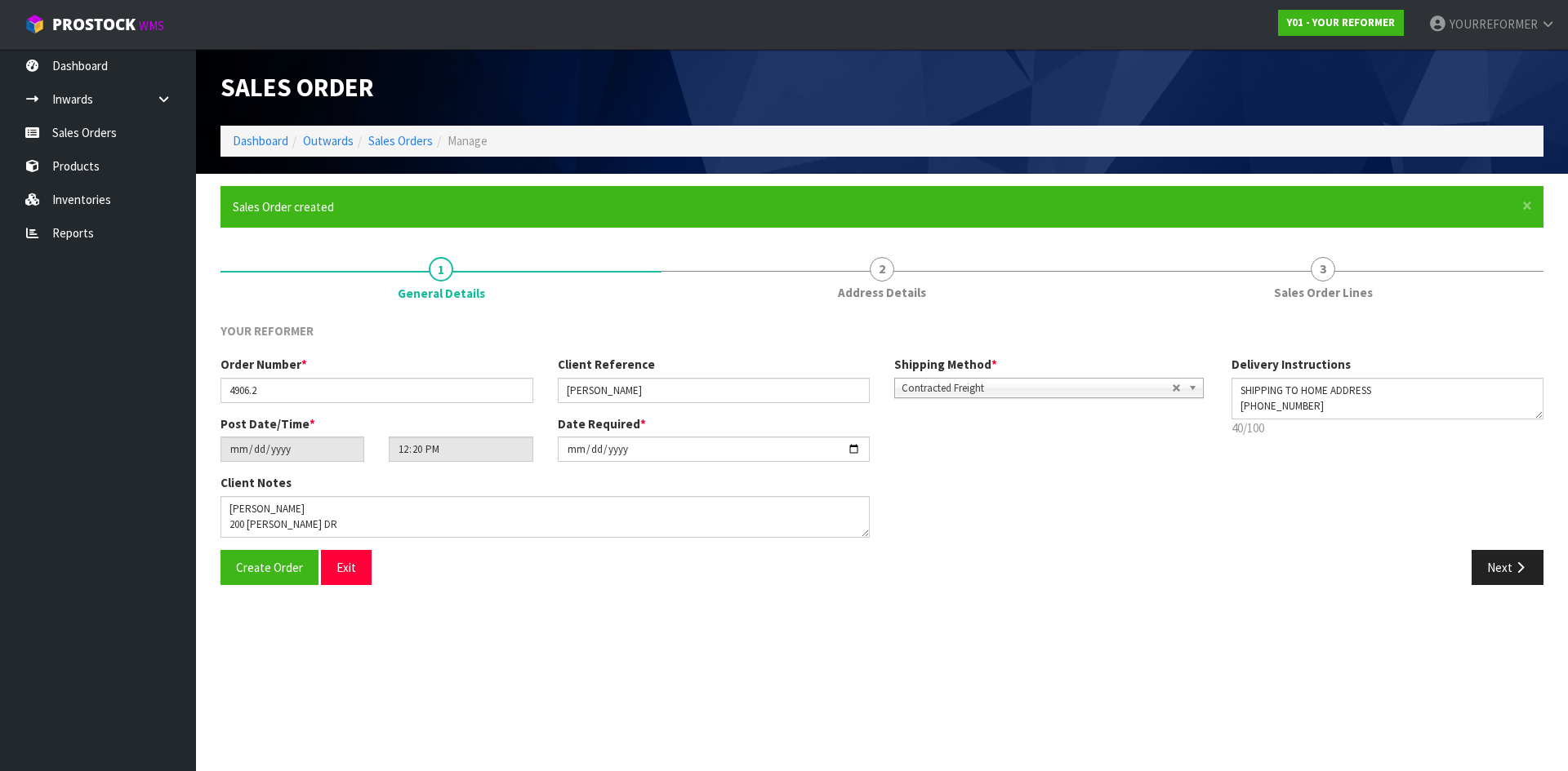
type input "14:20:00.000"
drag, startPoint x: 1259, startPoint y: 84, endPoint x: 921, endPoint y: 90, distance: 338.1
click at [968, 84] on div "Y01-ORD0001323" at bounding box center [1219, 87] width 674 height 77
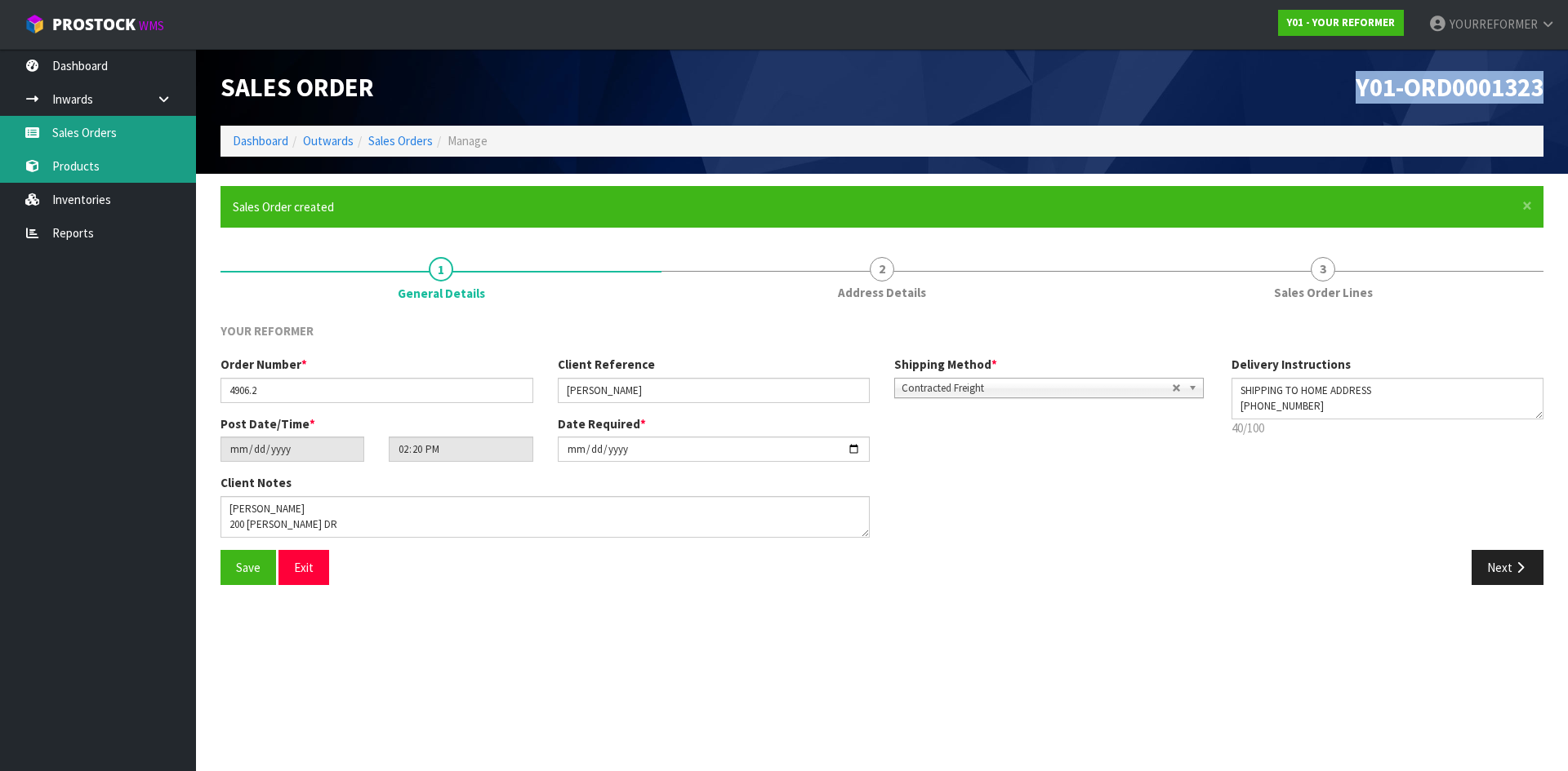
drag, startPoint x: 130, startPoint y: 135, endPoint x: 150, endPoint y: 163, distance: 34.4
click at [130, 135] on link "Sales Orders" at bounding box center [98, 133] width 196 height 34
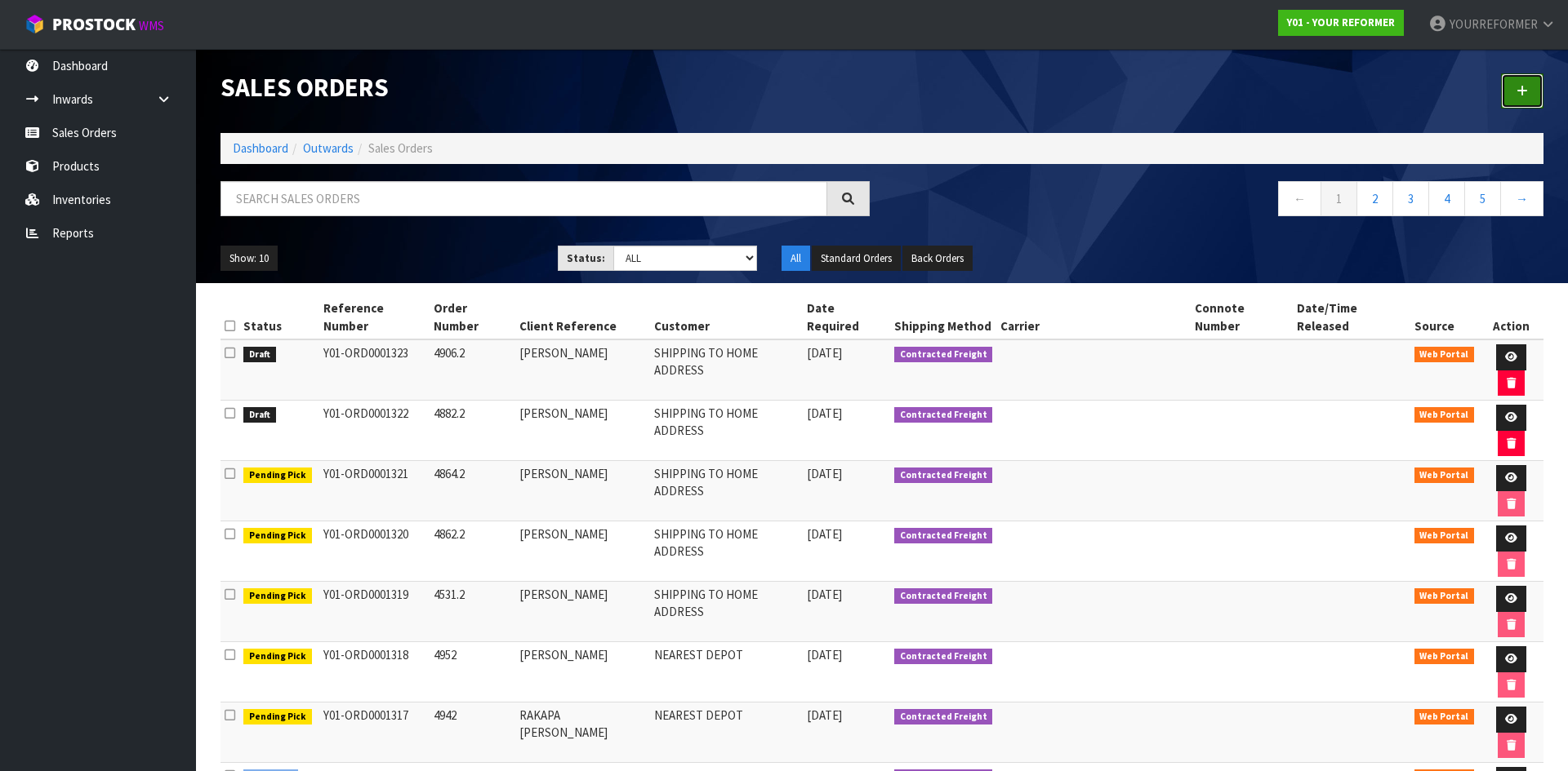
drag, startPoint x: 1526, startPoint y: 88, endPoint x: 433, endPoint y: 203, distance: 1099.0
click at [1526, 88] on icon at bounding box center [1522, 91] width 12 height 12
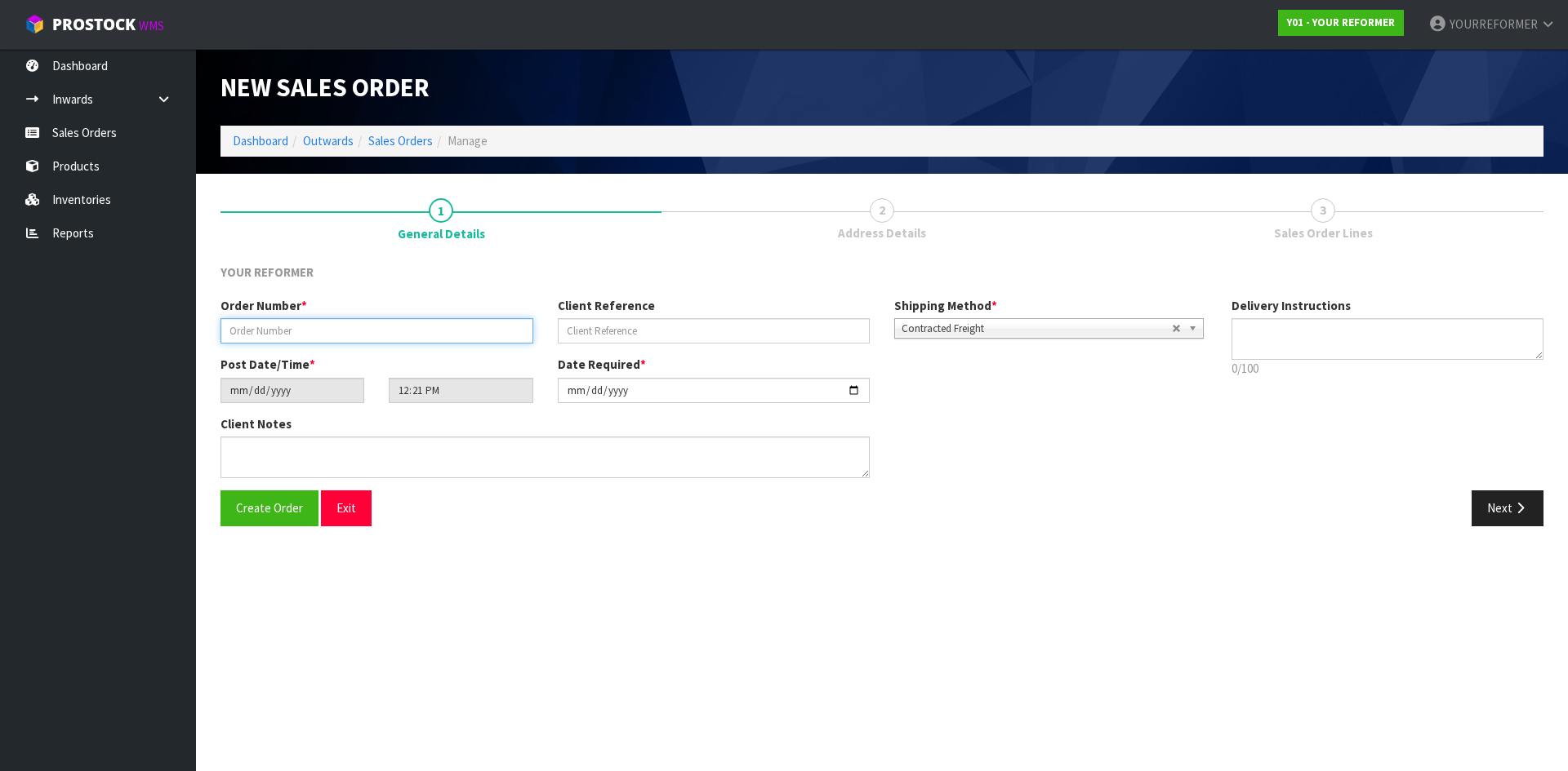
click at [387, 332] on input "text" at bounding box center [377, 331] width 313 height 26
paste input "4912"
type input "4912.2"
drag, startPoint x: 748, startPoint y: 324, endPoint x: 963, endPoint y: 331, distance: 215.1
click at [751, 324] on input "text" at bounding box center [714, 331] width 313 height 26
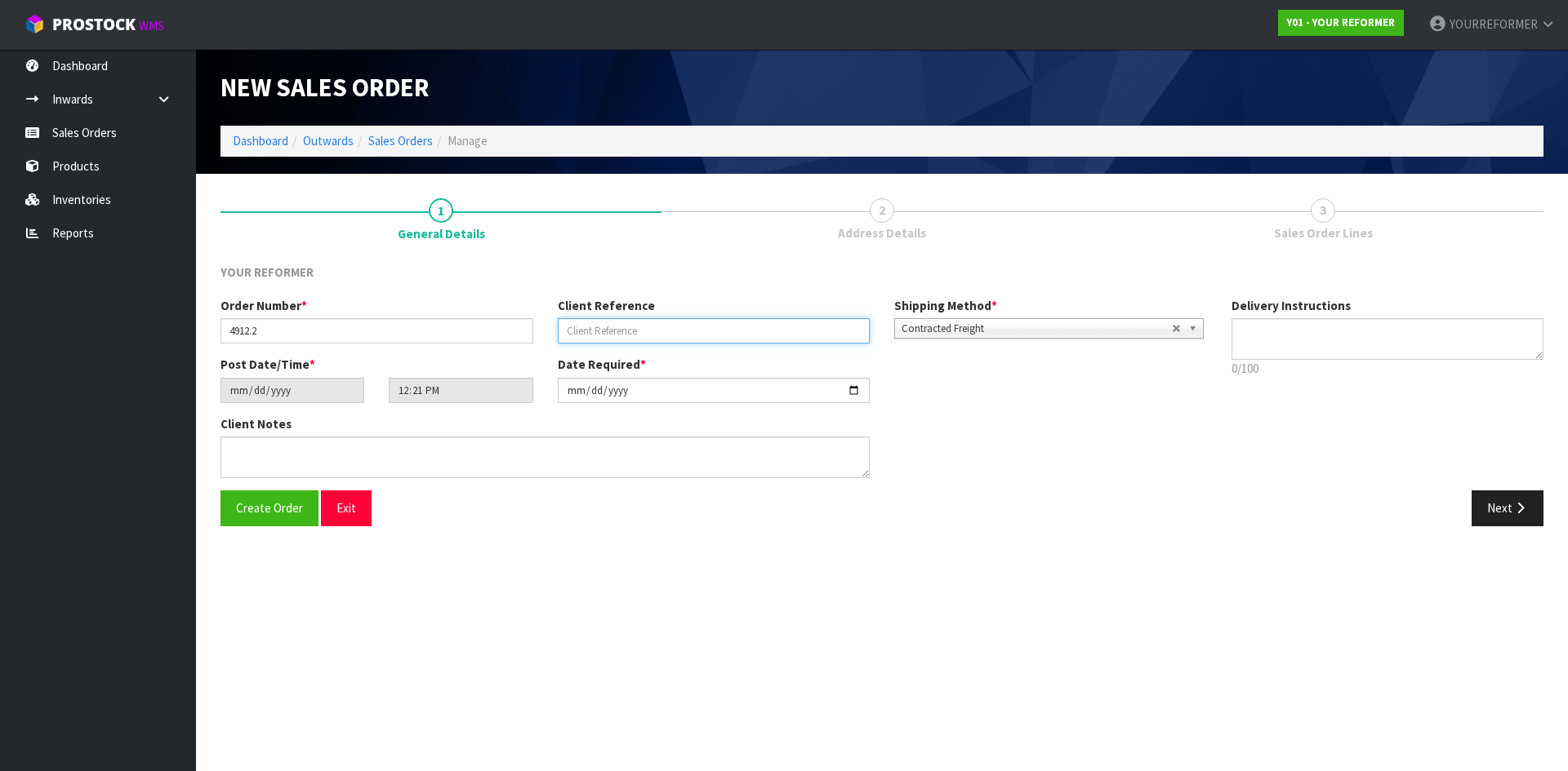
paste input "[PERSON_NAME]"
type input "[PERSON_NAME]"
click at [1354, 342] on textarea at bounding box center [1387, 339] width 313 height 42
type textarea "S"
drag, startPoint x: 1261, startPoint y: 336, endPoint x: 1260, endPoint y: 344, distance: 8.1
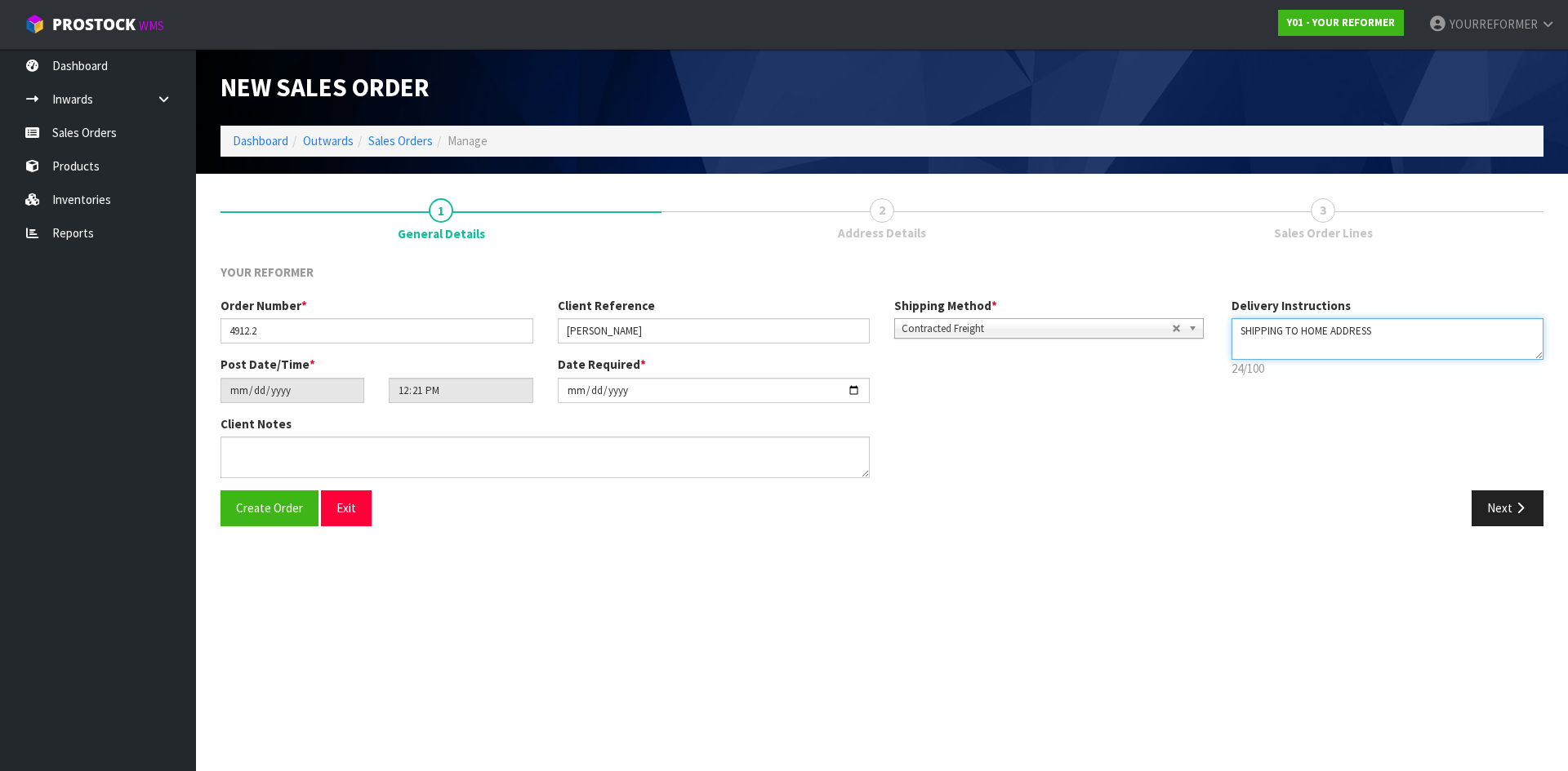
click at [1260, 339] on textarea at bounding box center [1387, 339] width 313 height 42
click at [1257, 352] on textarea at bounding box center [1387, 339] width 313 height 42
paste textarea "+64 27 316 8642"
type textarea "SHIPPING TO HOME ADDRESS +64 27 316 8642"
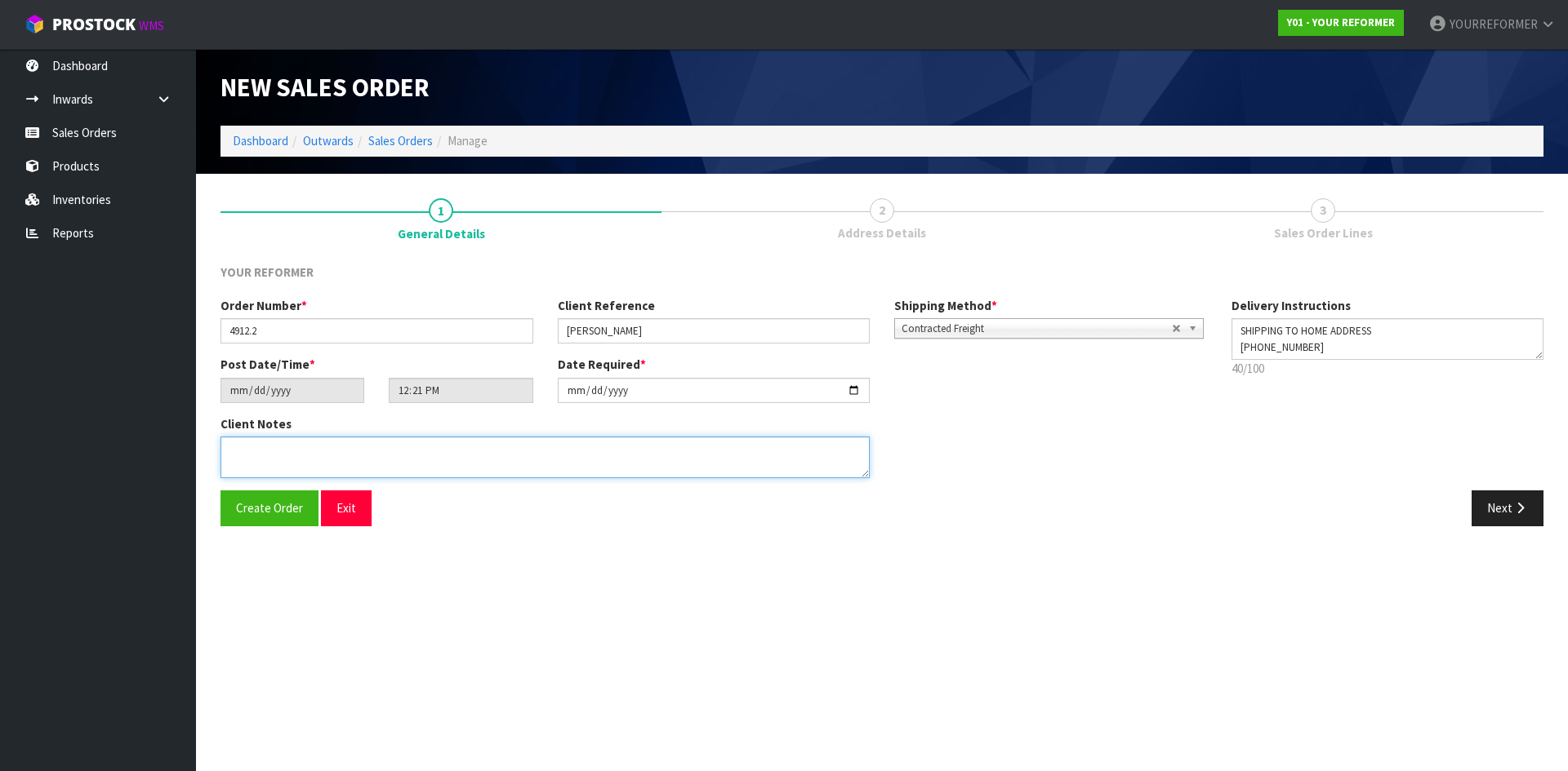
click at [416, 455] on textarea at bounding box center [545, 457] width 649 height 42
paste textarea "LINDA FUSSELL 1341 BACK ORMOND ROAD GIS ORMOND 4071 NEW ZEALAND +64 27 316 8642"
type textarea "LINDA FUSSELL 1341 BACK ORMOND ROAD GIS ORMOND 4071 NEW ZEALAND +64 27 316 8642"
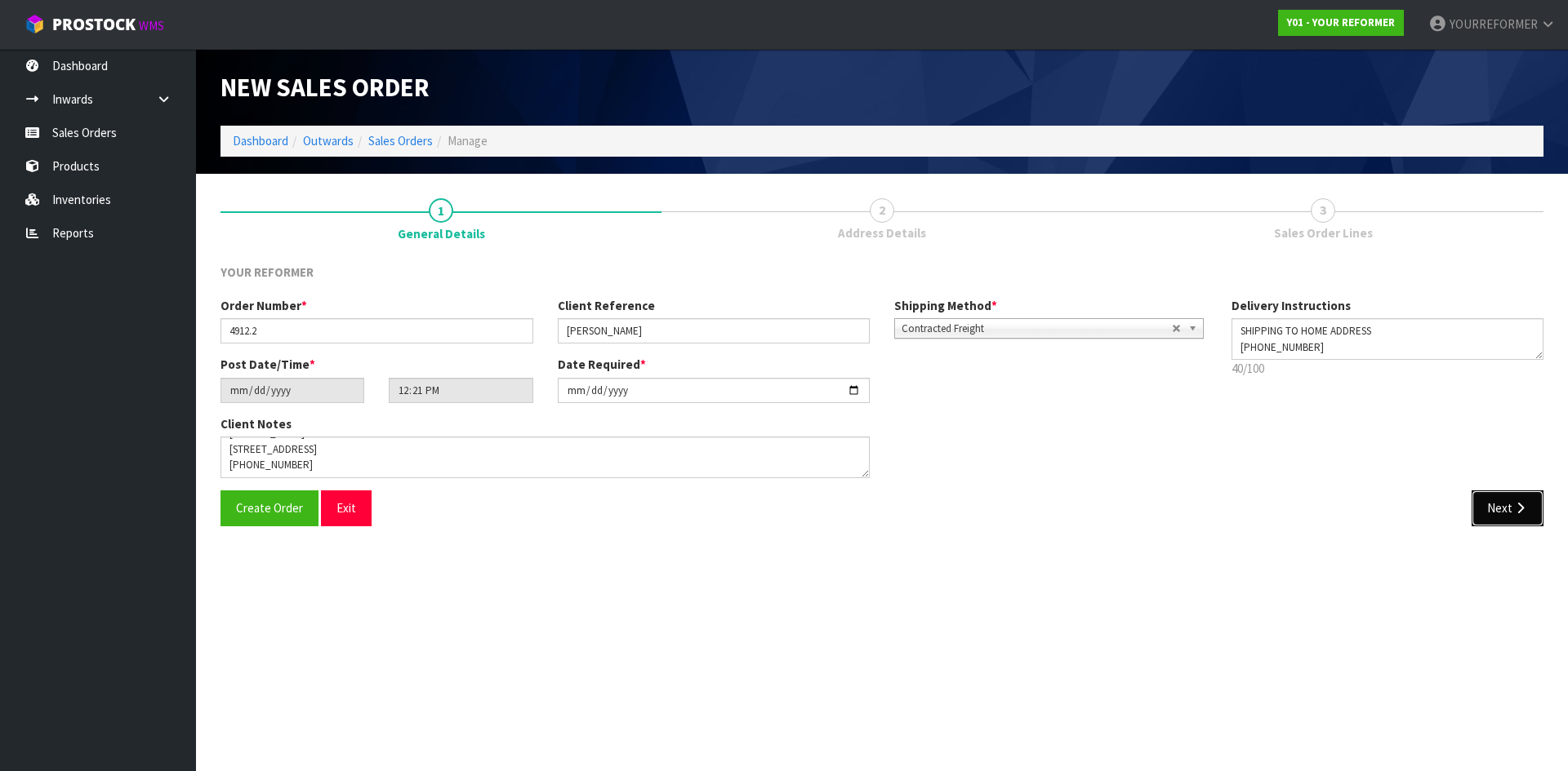
click at [1522, 510] on icon "button" at bounding box center [1520, 509] width 16 height 12
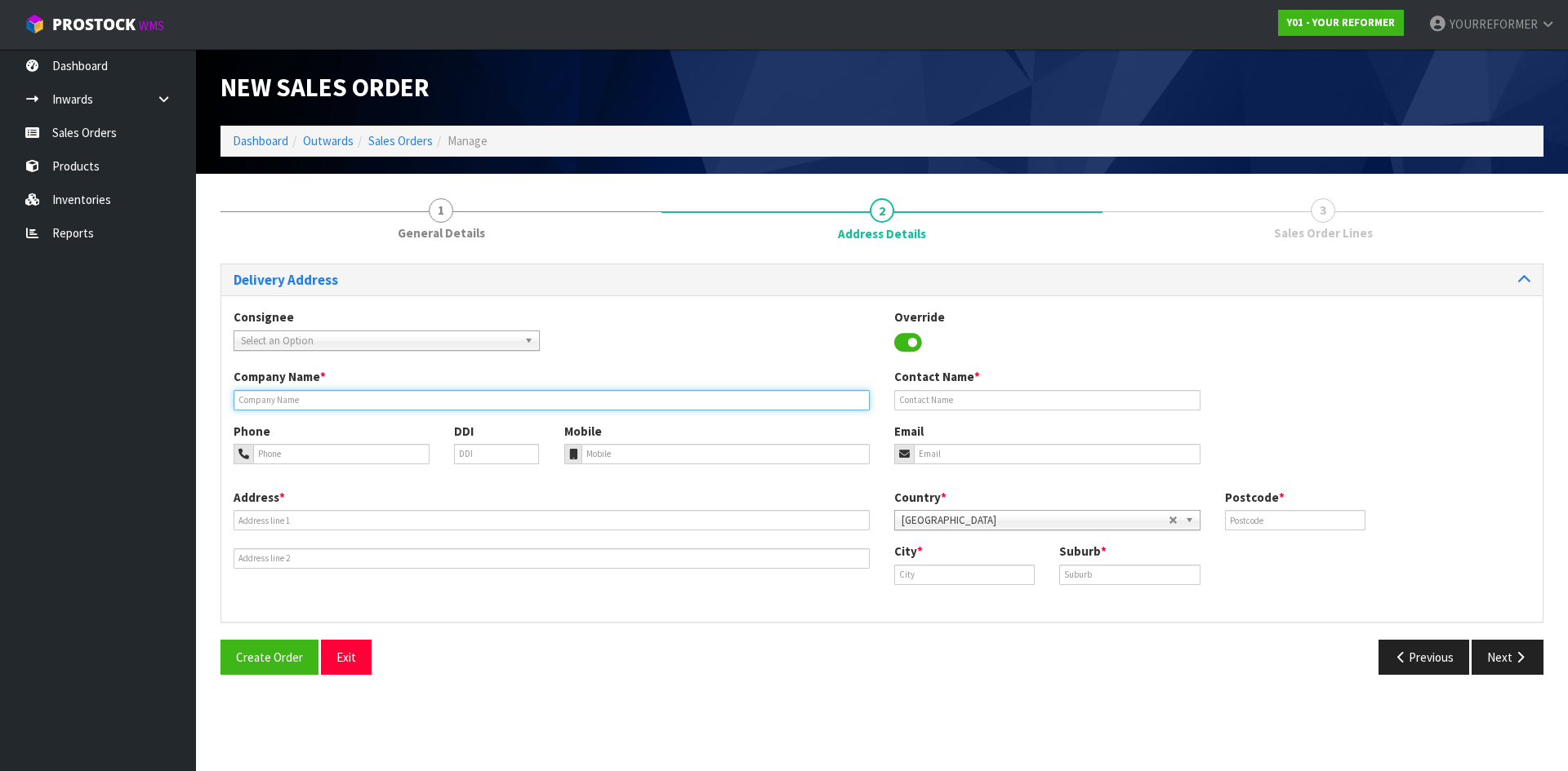
drag, startPoint x: 293, startPoint y: 407, endPoint x: 306, endPoint y: 411, distance: 13.6
click at [293, 408] on input "text" at bounding box center [551, 400] width 636 height 20
type input "SHIPPING TO HOME ADDRESS"
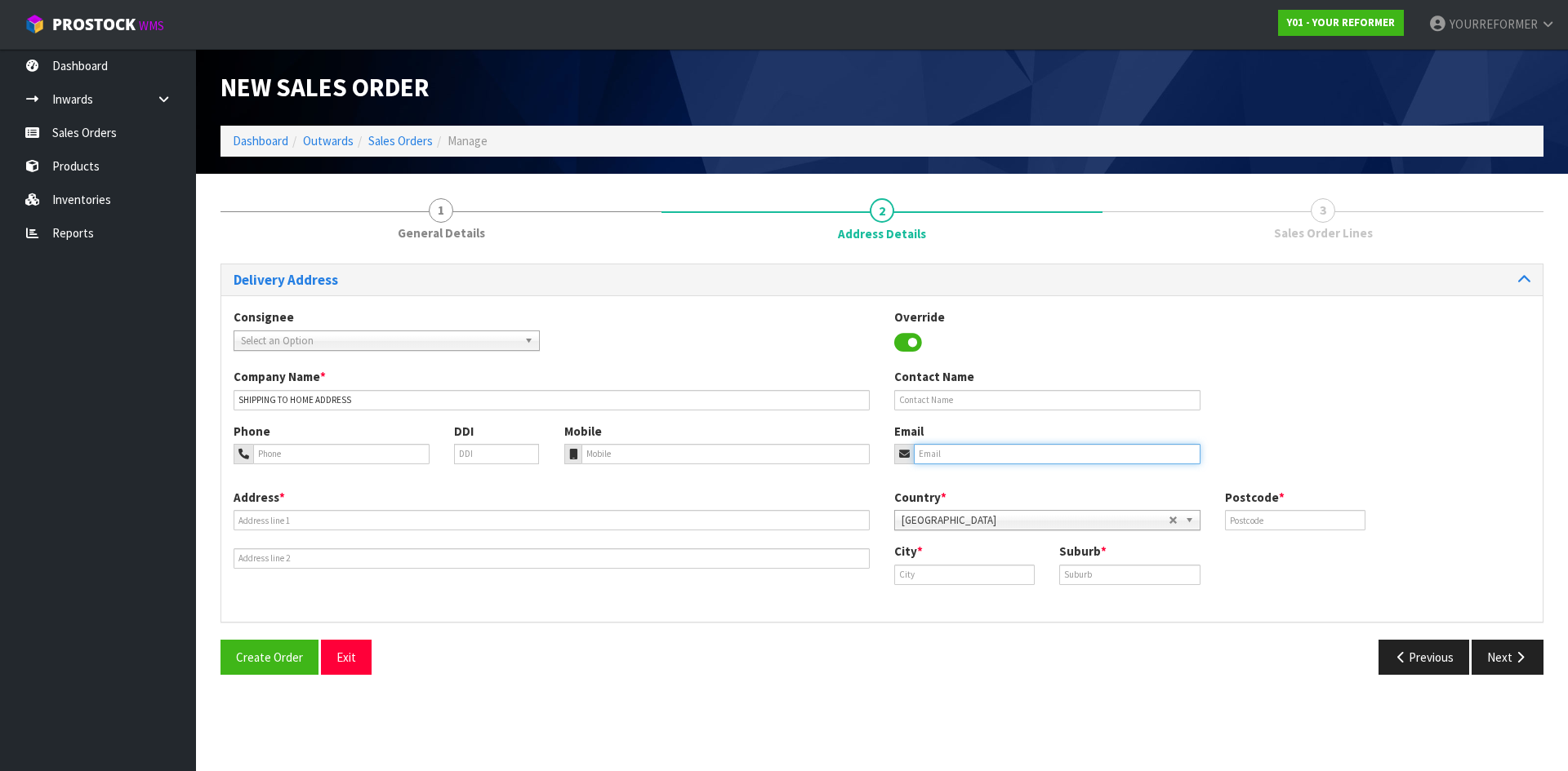
click at [1083, 447] on input "email" at bounding box center [1057, 454] width 286 height 20
paste input "linda@bksolutions.co.nz"
type input "linda@bksolutions.co.nz"
drag, startPoint x: 952, startPoint y: 392, endPoint x: 91, endPoint y: 374, distance: 861.2
click at [949, 392] on input "text" at bounding box center [1047, 400] width 306 height 20
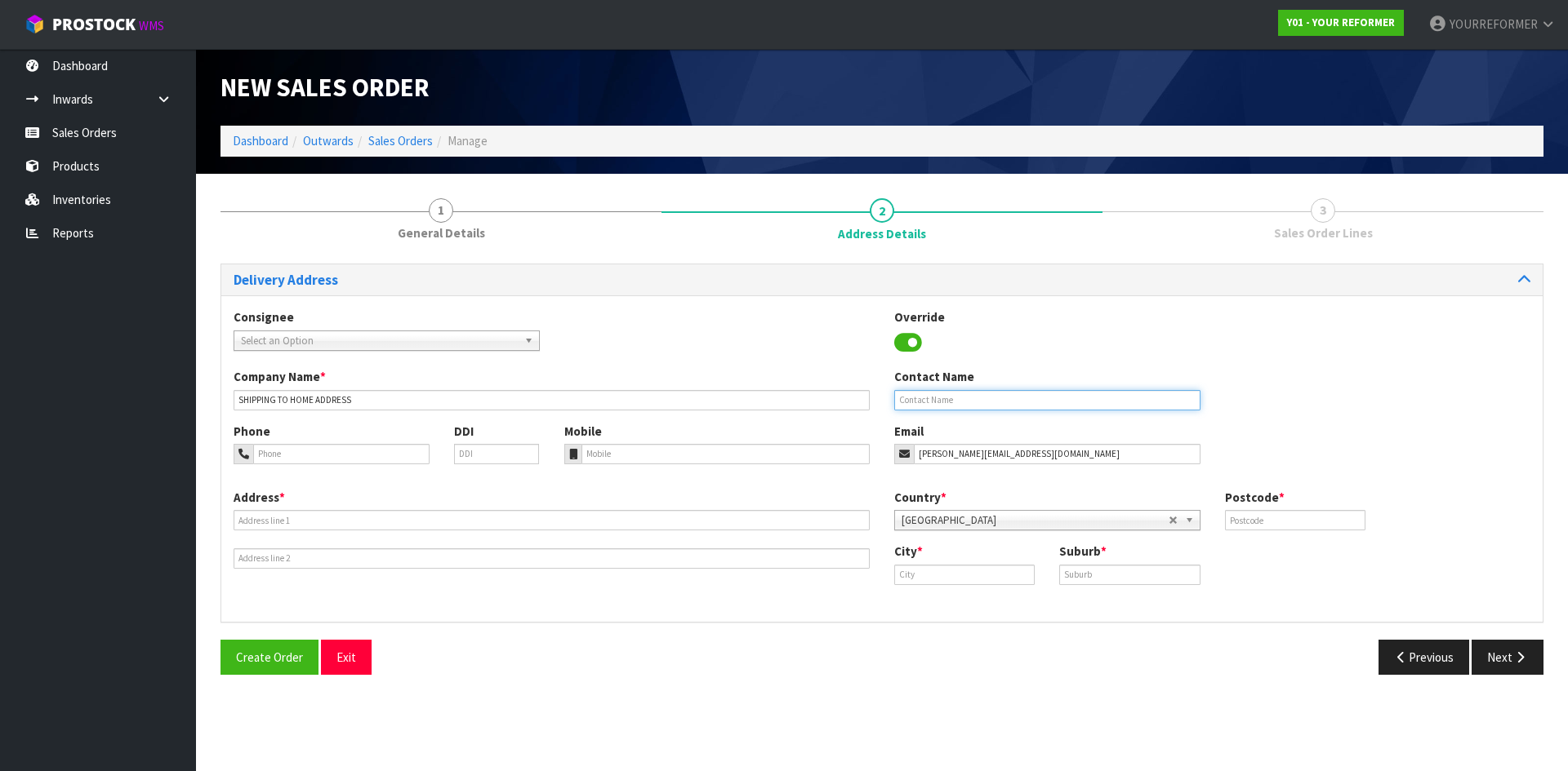
click at [997, 392] on input "text" at bounding box center [1047, 400] width 306 height 20
paste input "[PERSON_NAME]"
type input "[PERSON_NAME]"
drag, startPoint x: 1287, startPoint y: 532, endPoint x: 98, endPoint y: 449, distance: 1191.9
click at [1275, 531] on input "text" at bounding box center [1295, 520] width 140 height 20
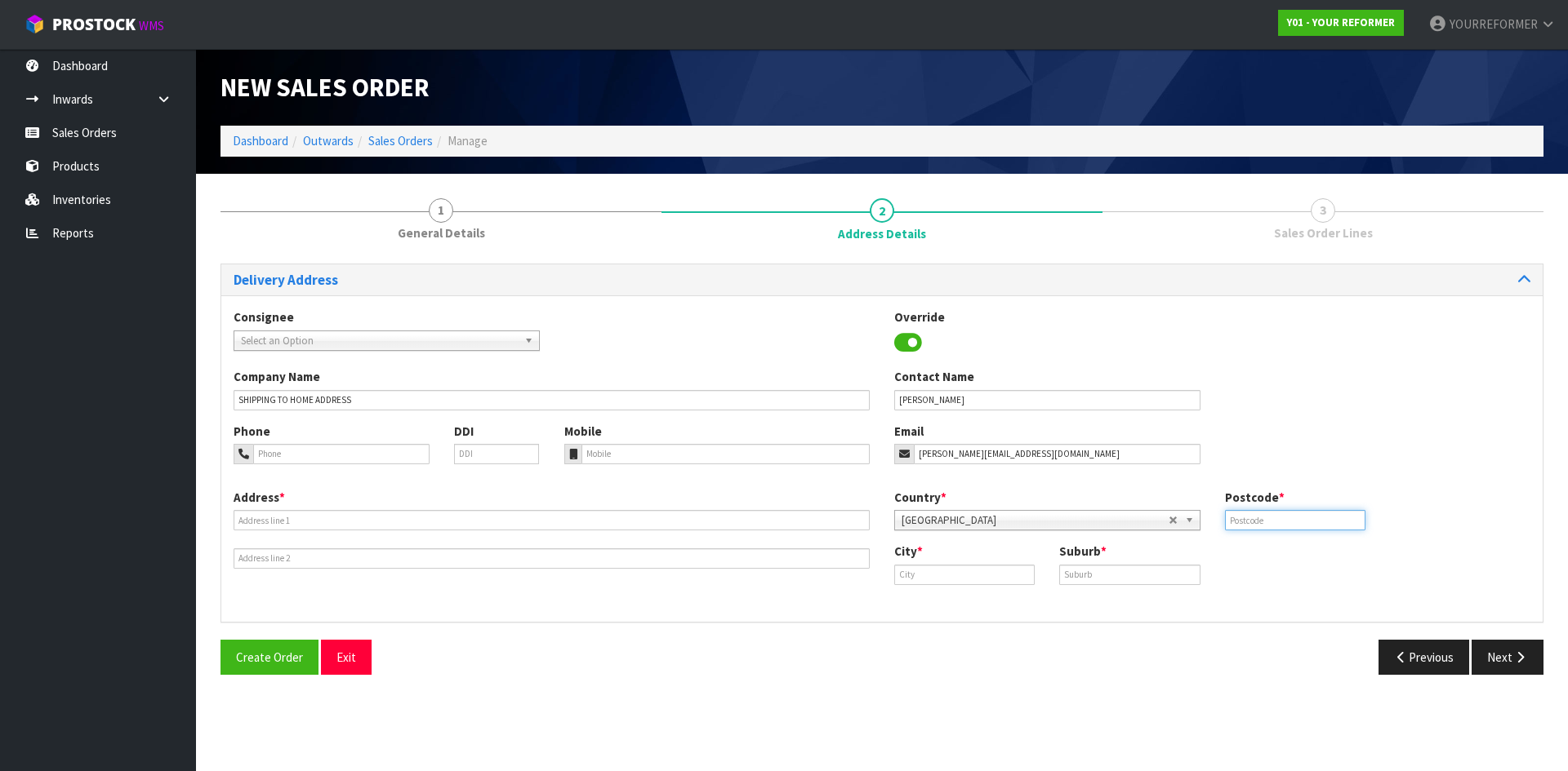
click at [1275, 527] on input "text" at bounding box center [1295, 520] width 140 height 20
paste input "4071"
type input "4071"
drag, startPoint x: 1155, startPoint y: 572, endPoint x: 786, endPoint y: 582, distance: 369.1
click at [1147, 572] on input "text" at bounding box center [1129, 574] width 140 height 20
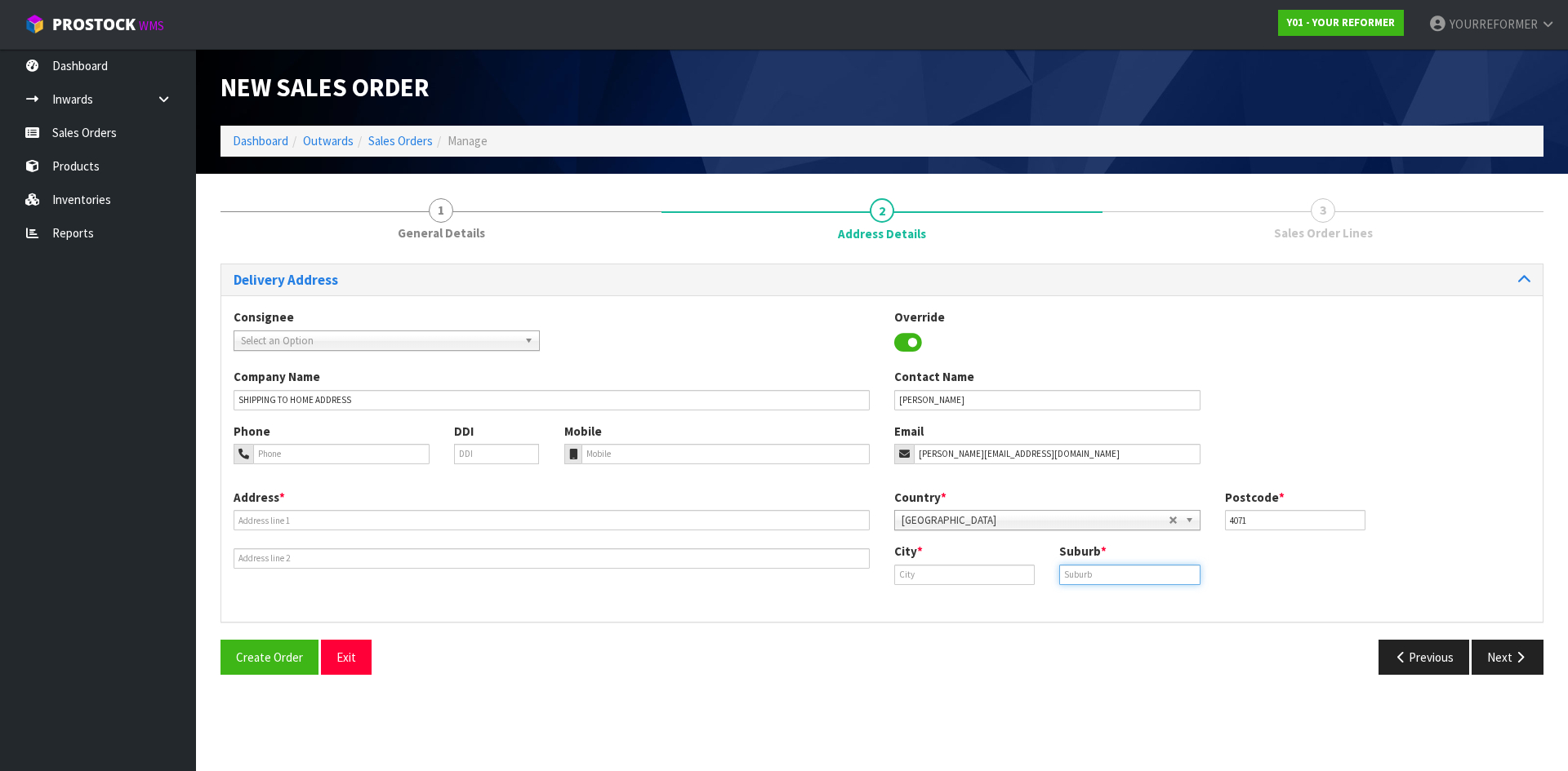
drag, startPoint x: 1119, startPoint y: 580, endPoint x: 875, endPoint y: 580, distance: 244.0
click at [1118, 580] on input "text" at bounding box center [1129, 574] width 140 height 20
paste input "GIS"
type input "GIS"
click at [930, 580] on input "text" at bounding box center [964, 574] width 140 height 20
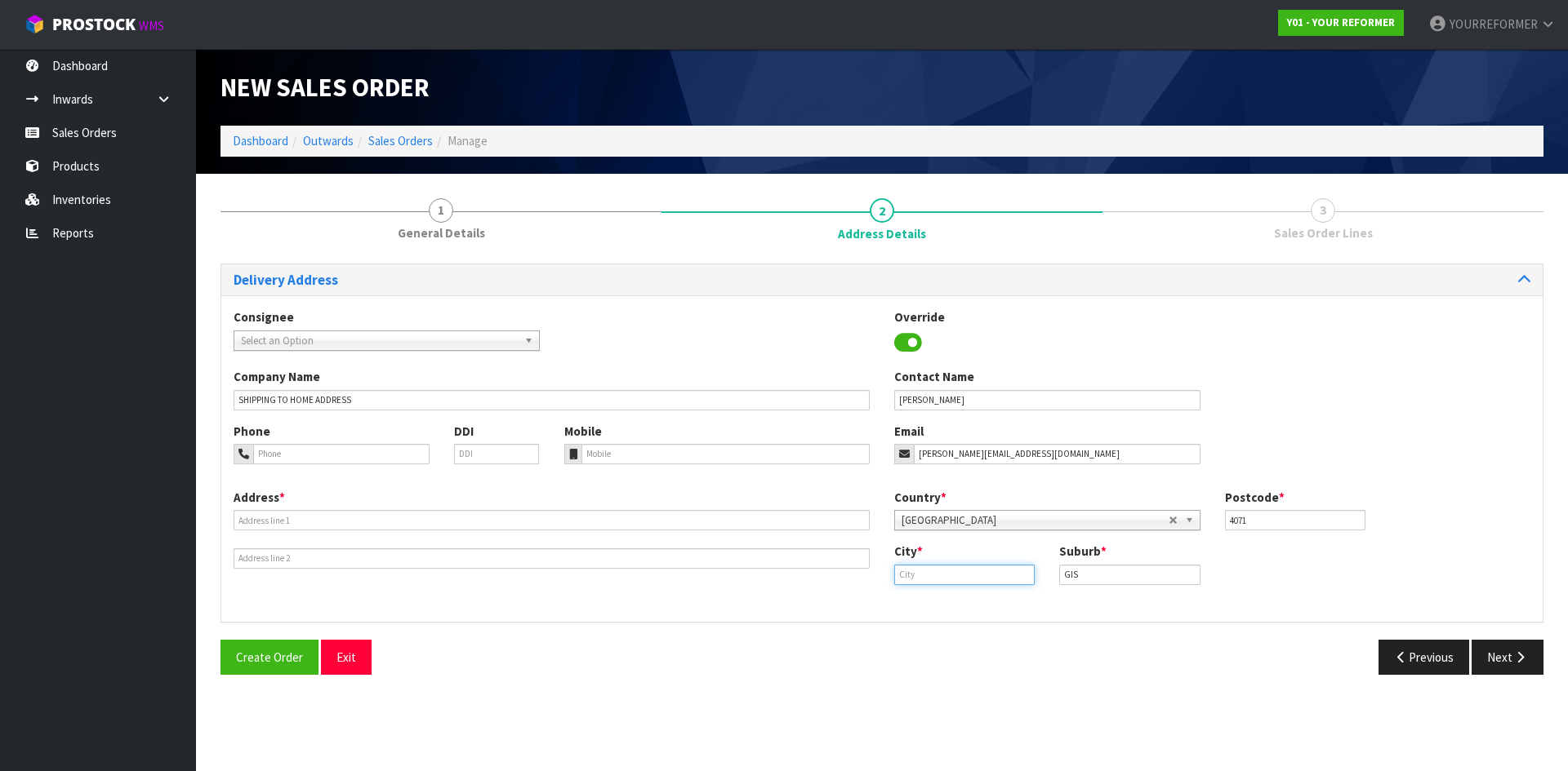
paste input "Ormond"
type input "Ormond"
click at [356, 531] on div "Address *" at bounding box center [551, 529] width 660 height 80
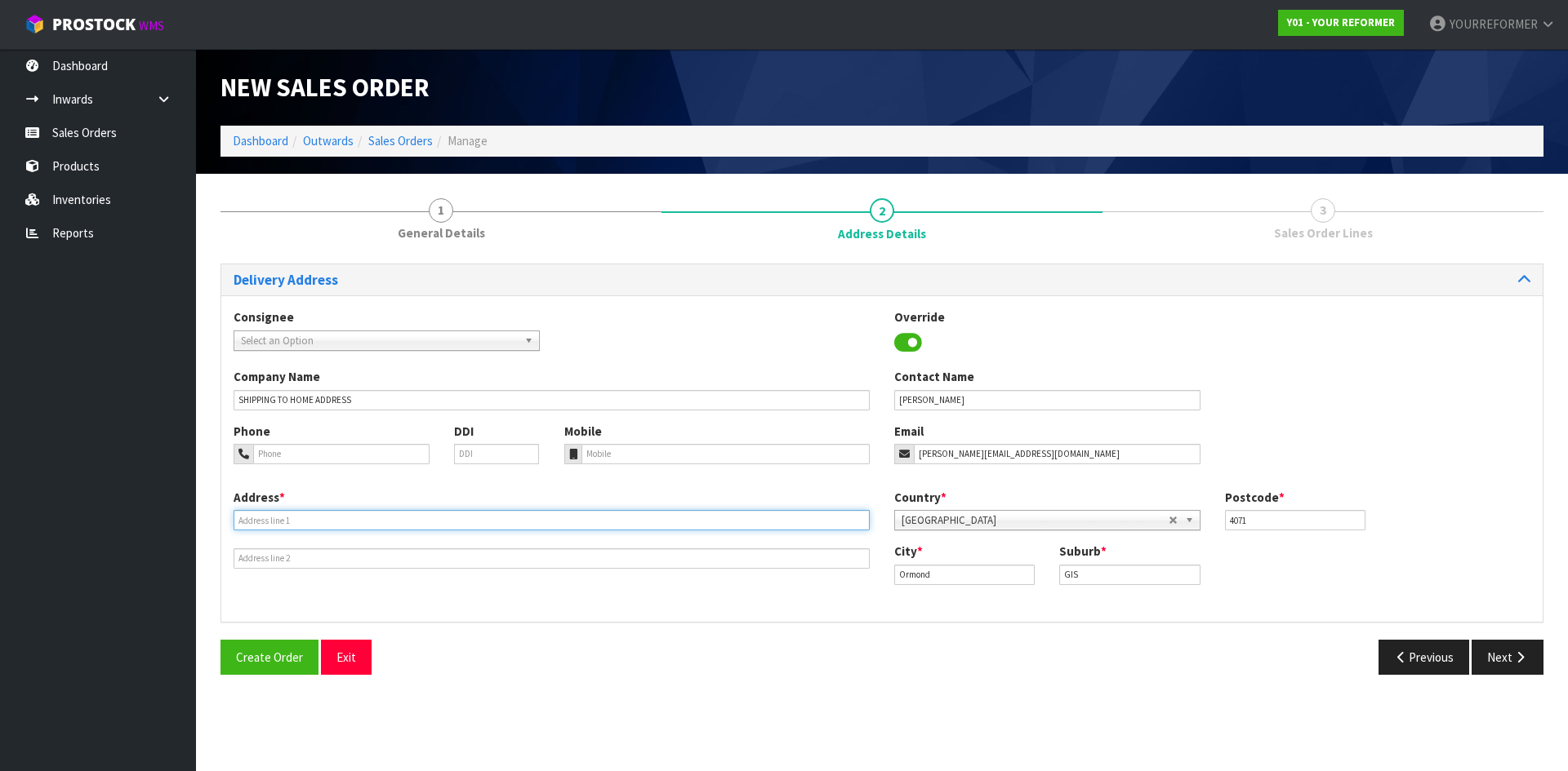
click at [293, 527] on input "text" at bounding box center [551, 520] width 636 height 20
paste input "1341 BACK ORMOND ROAD GIS ORMOND 4071"
type input "1341 BACK ORMOND ROAD GIS ORMOND 4071"
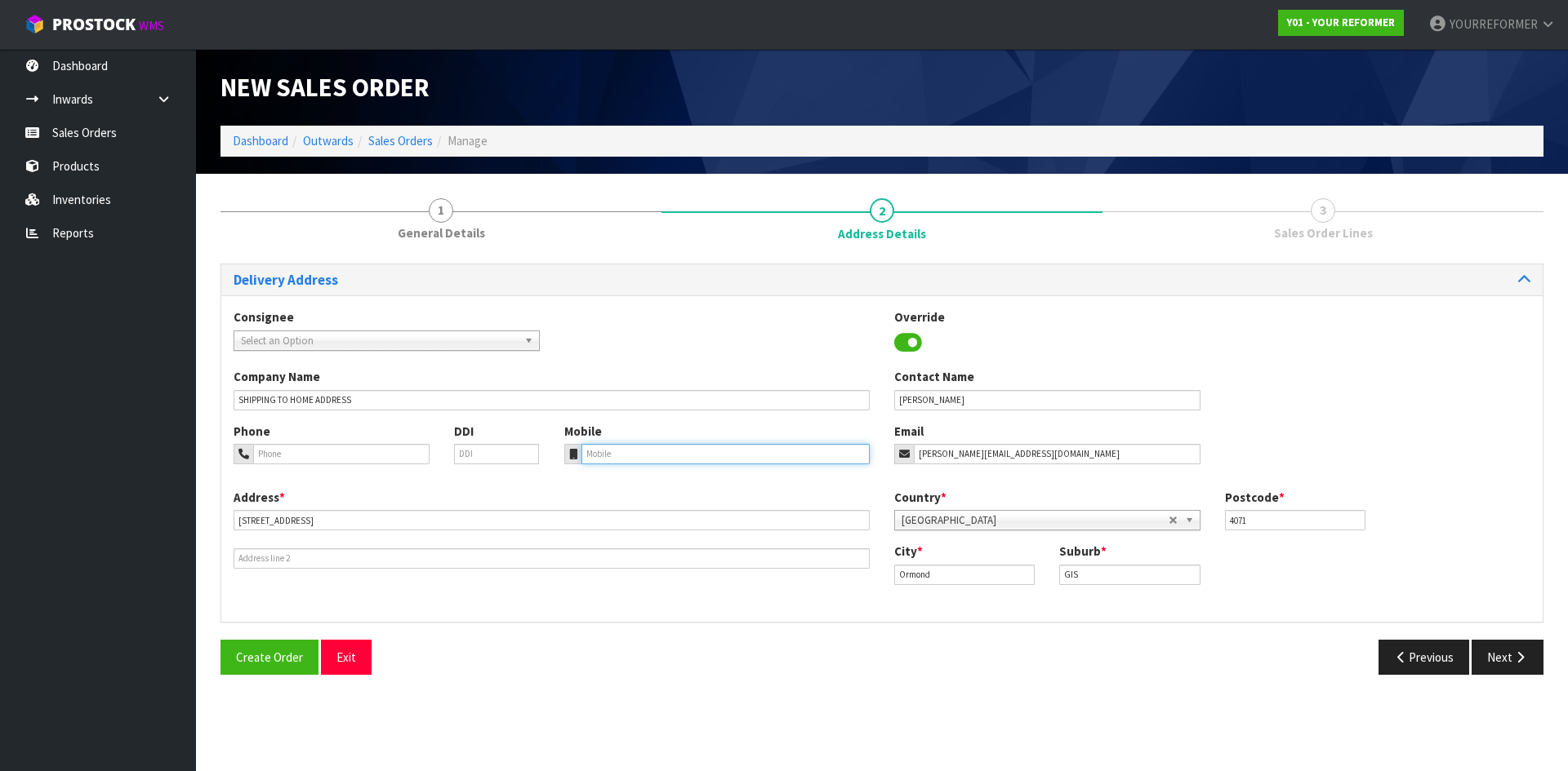
drag, startPoint x: 618, startPoint y: 450, endPoint x: 763, endPoint y: 453, distance: 145.0
click at [618, 450] on input "tel" at bounding box center [726, 454] width 289 height 20
paste input "+64 27 316 8642"
type input "+64 27 316 8642"
click at [1509, 653] on button "Next" at bounding box center [1507, 658] width 72 height 35
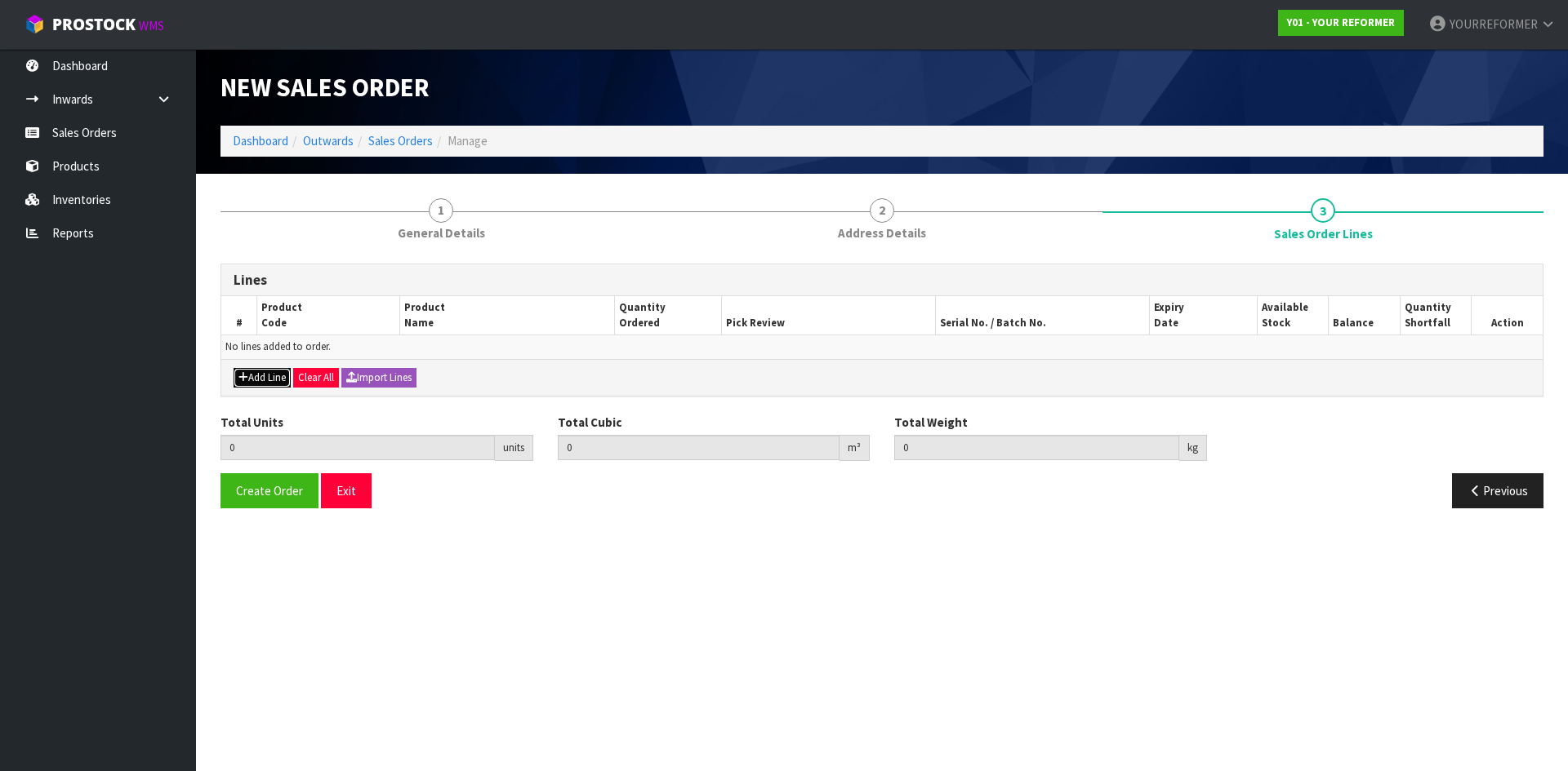
click at [258, 380] on button "Add Line" at bounding box center [261, 378] width 57 height 19
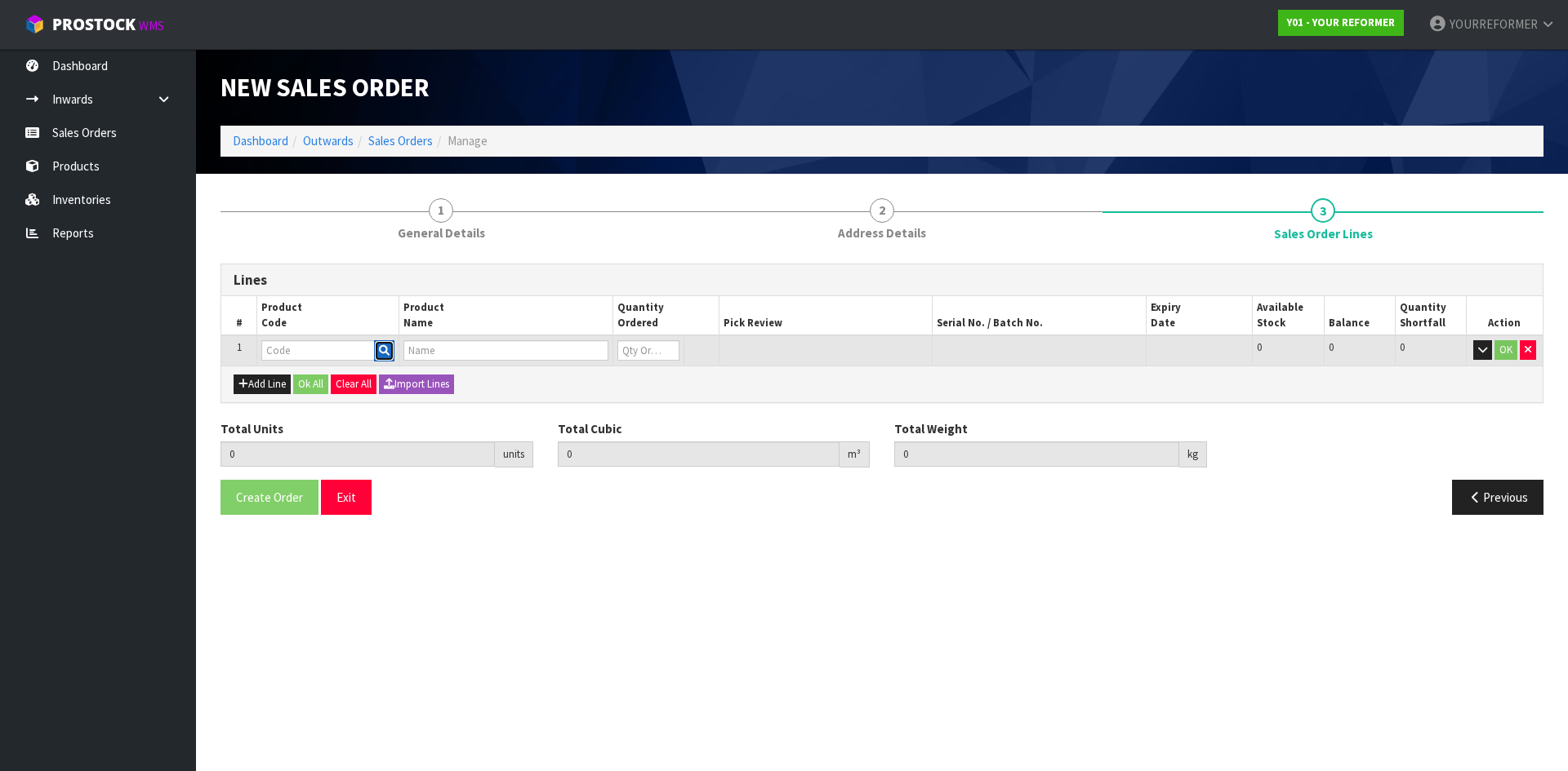
click at [390, 353] on button "button" at bounding box center [384, 351] width 20 height 21
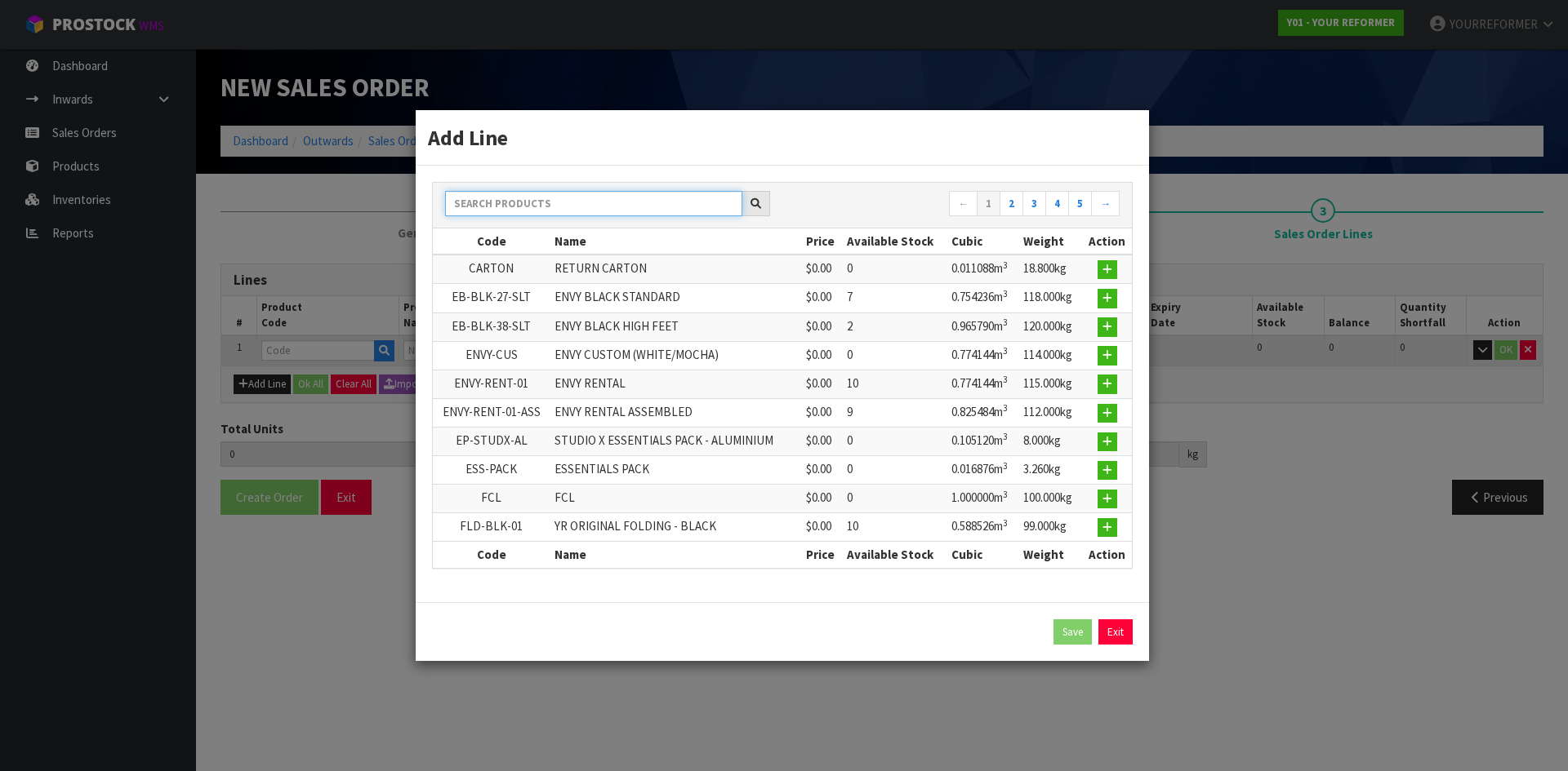
click at [489, 195] on input "text" at bounding box center [593, 204] width 297 height 26
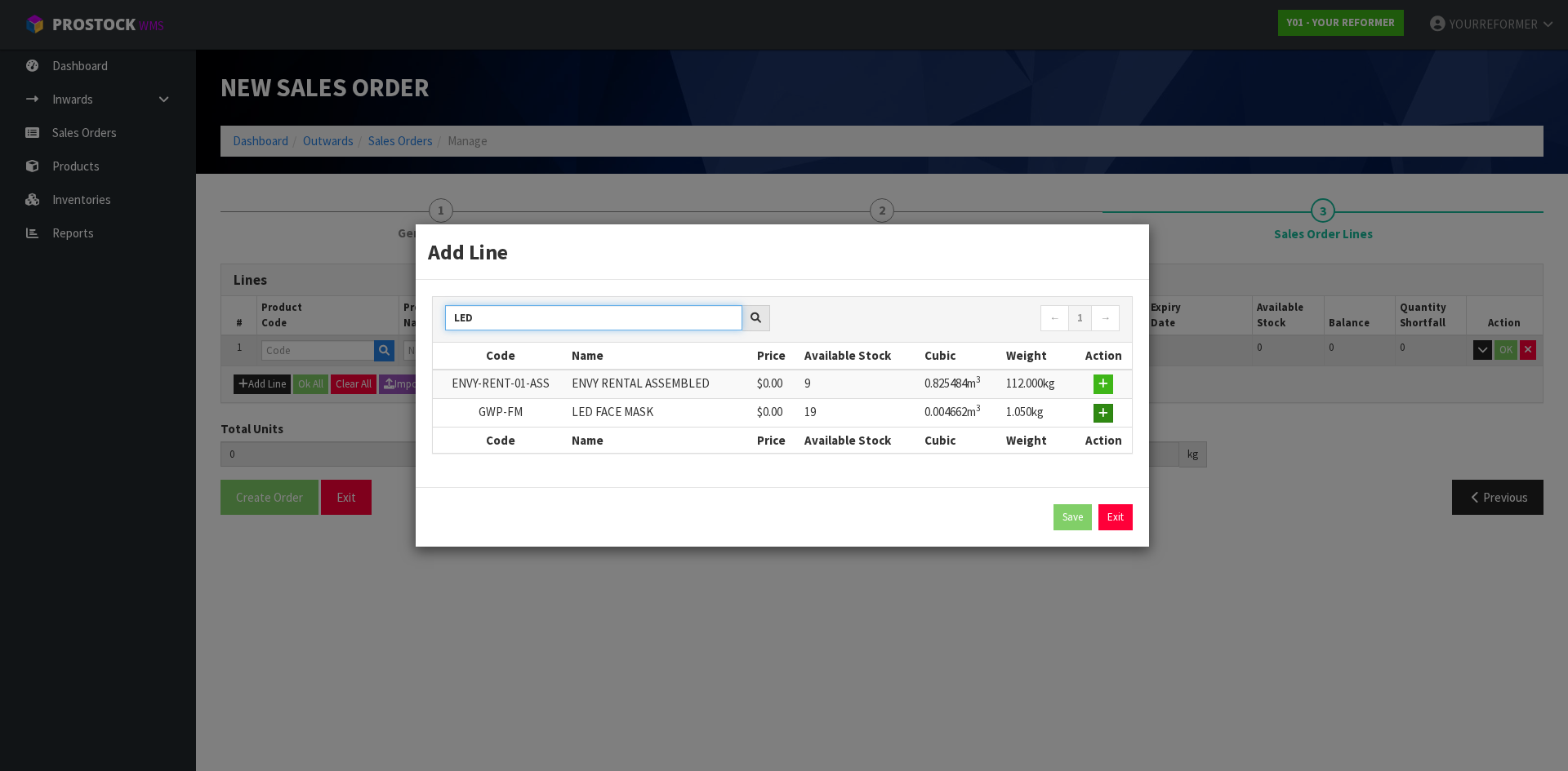
type input "LED"
click at [1103, 409] on icon "button" at bounding box center [1103, 414] width 10 height 11
type input "0.000000"
type input "0.000"
type input "GWP-FM"
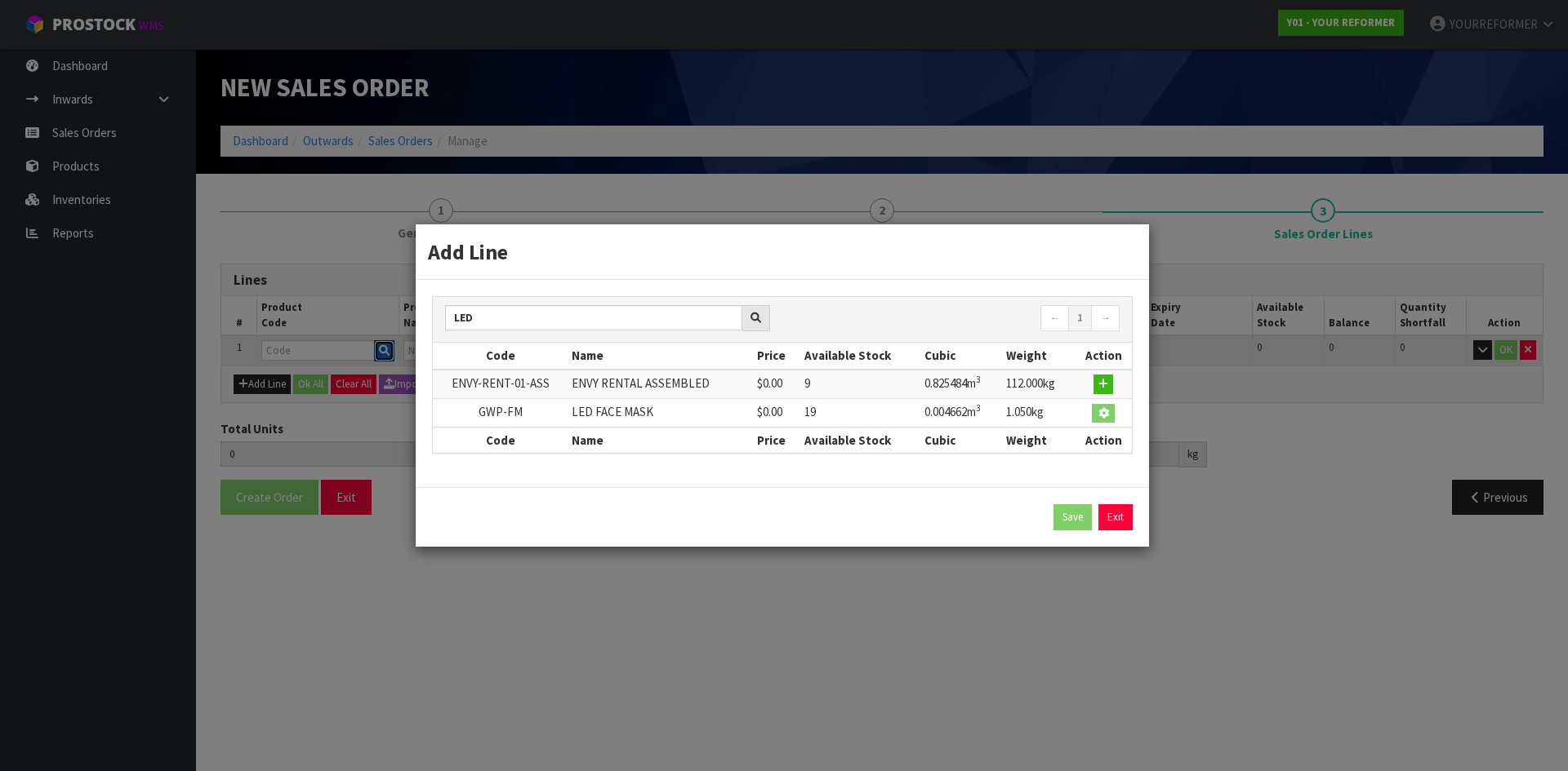
type input "LED FACE MASK"
type input "0"
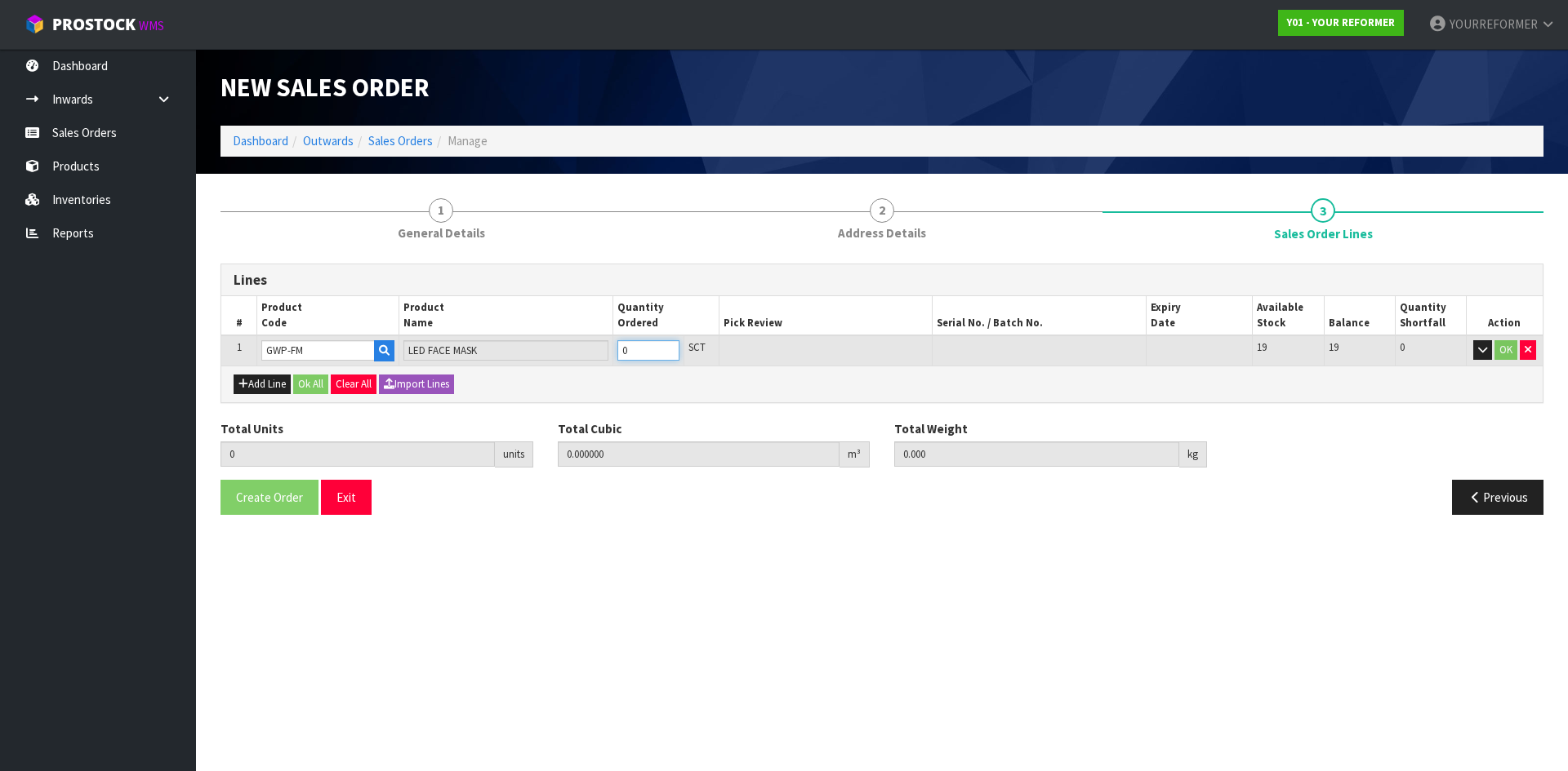
type input "1"
type input "0.004662"
type input "1.05"
type input "1"
click at [667, 347] on input "1" at bounding box center [648, 350] width 62 height 20
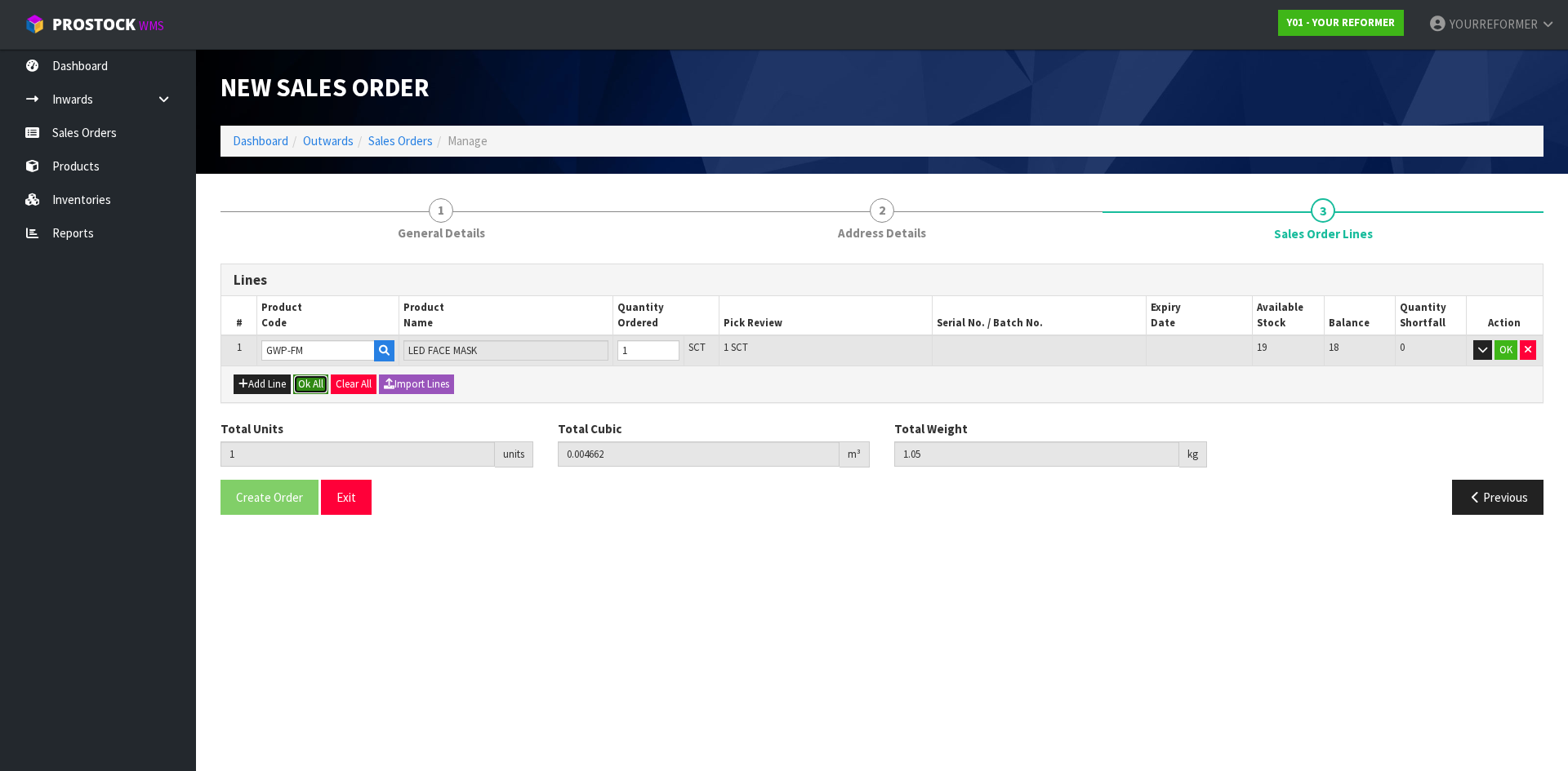
click at [313, 378] on button "Ok All" at bounding box center [311, 385] width 35 height 19
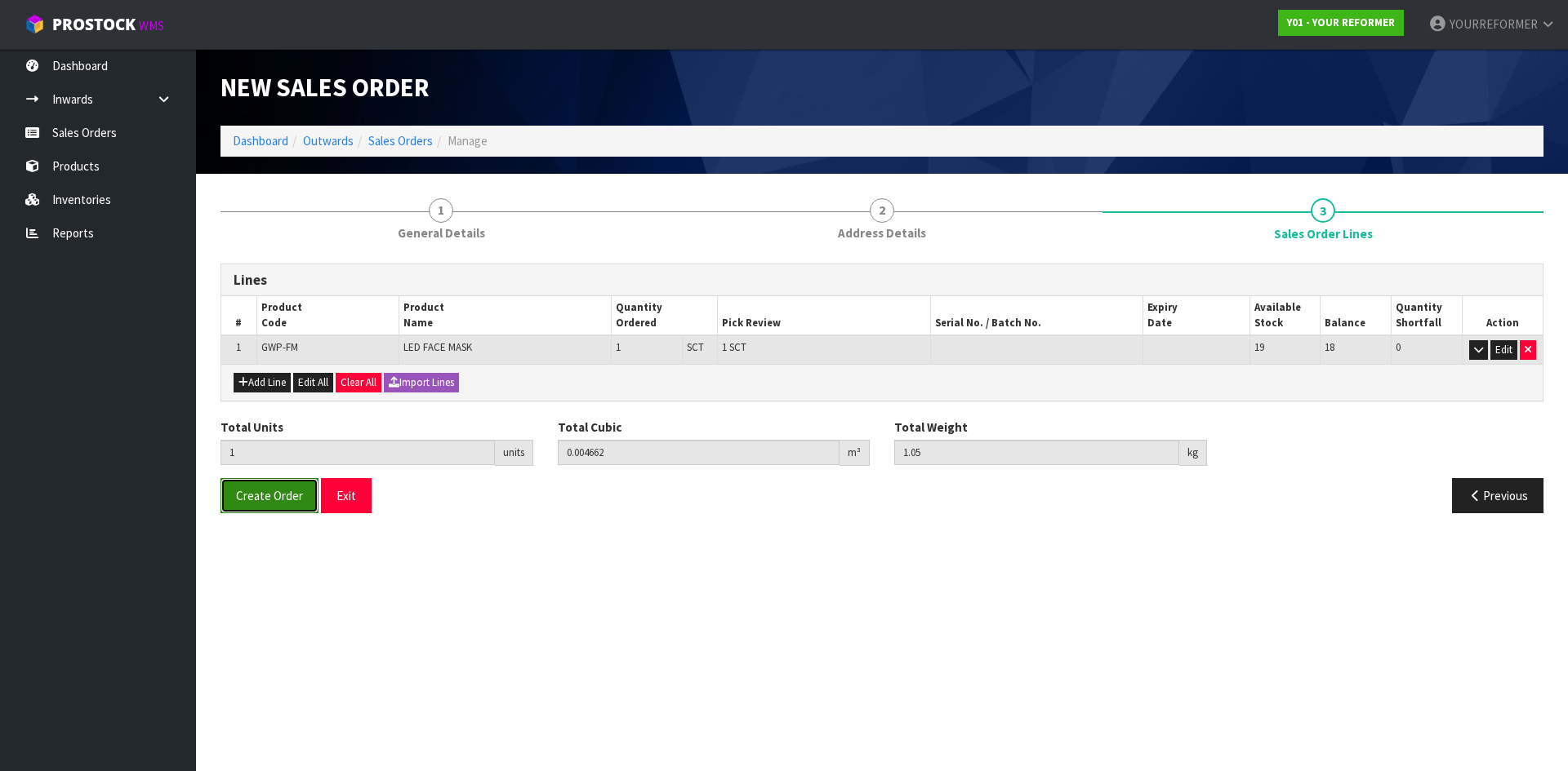
click at [273, 508] on button "Create Order" at bounding box center [269, 496] width 98 height 35
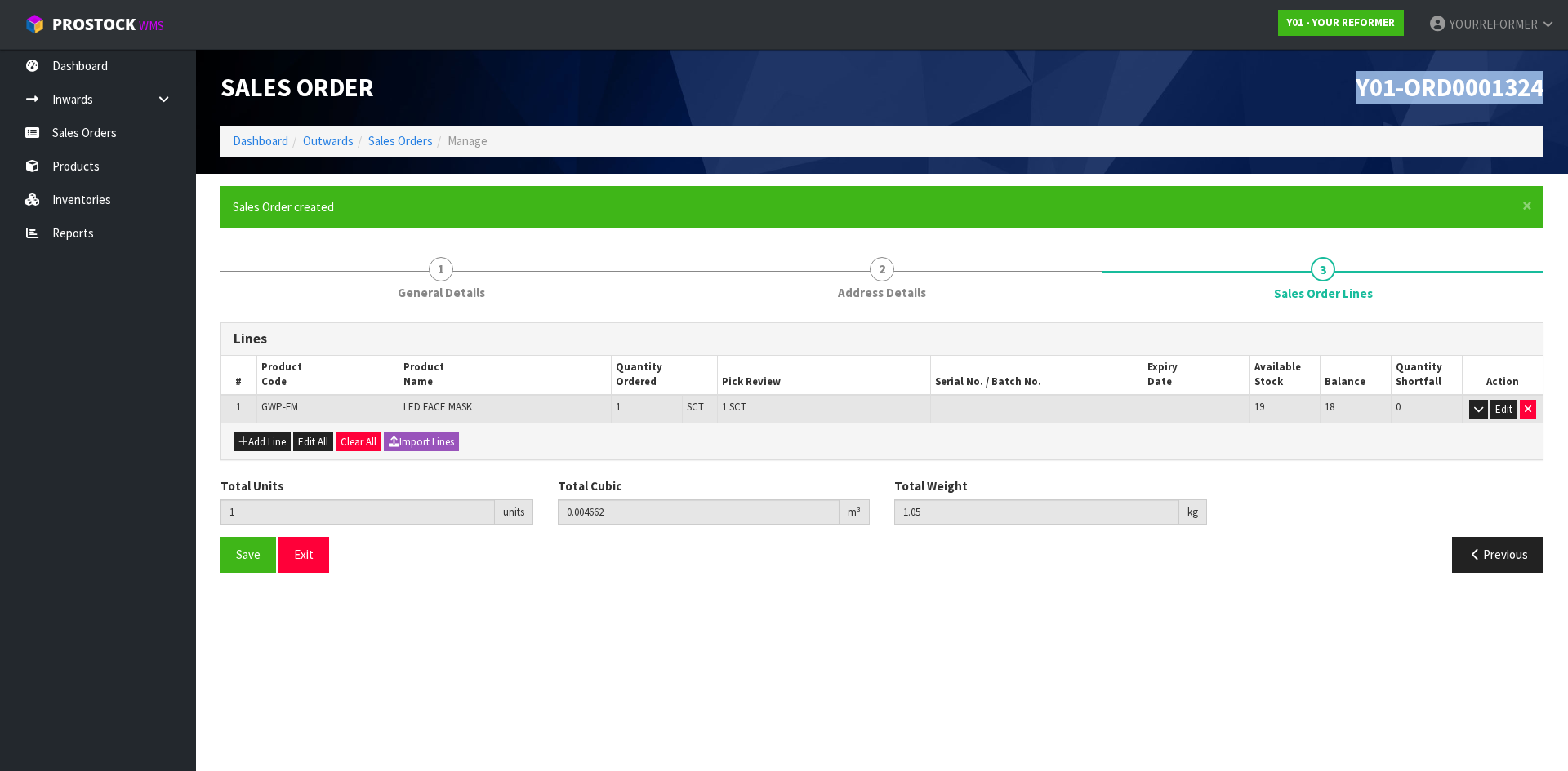
drag, startPoint x: 1546, startPoint y: 91, endPoint x: 504, endPoint y: 158, distance: 1044.2
click at [961, 90] on div "Y01-ORD0001324" at bounding box center [1219, 87] width 674 height 77
copy span "Y01-ORD0001324"
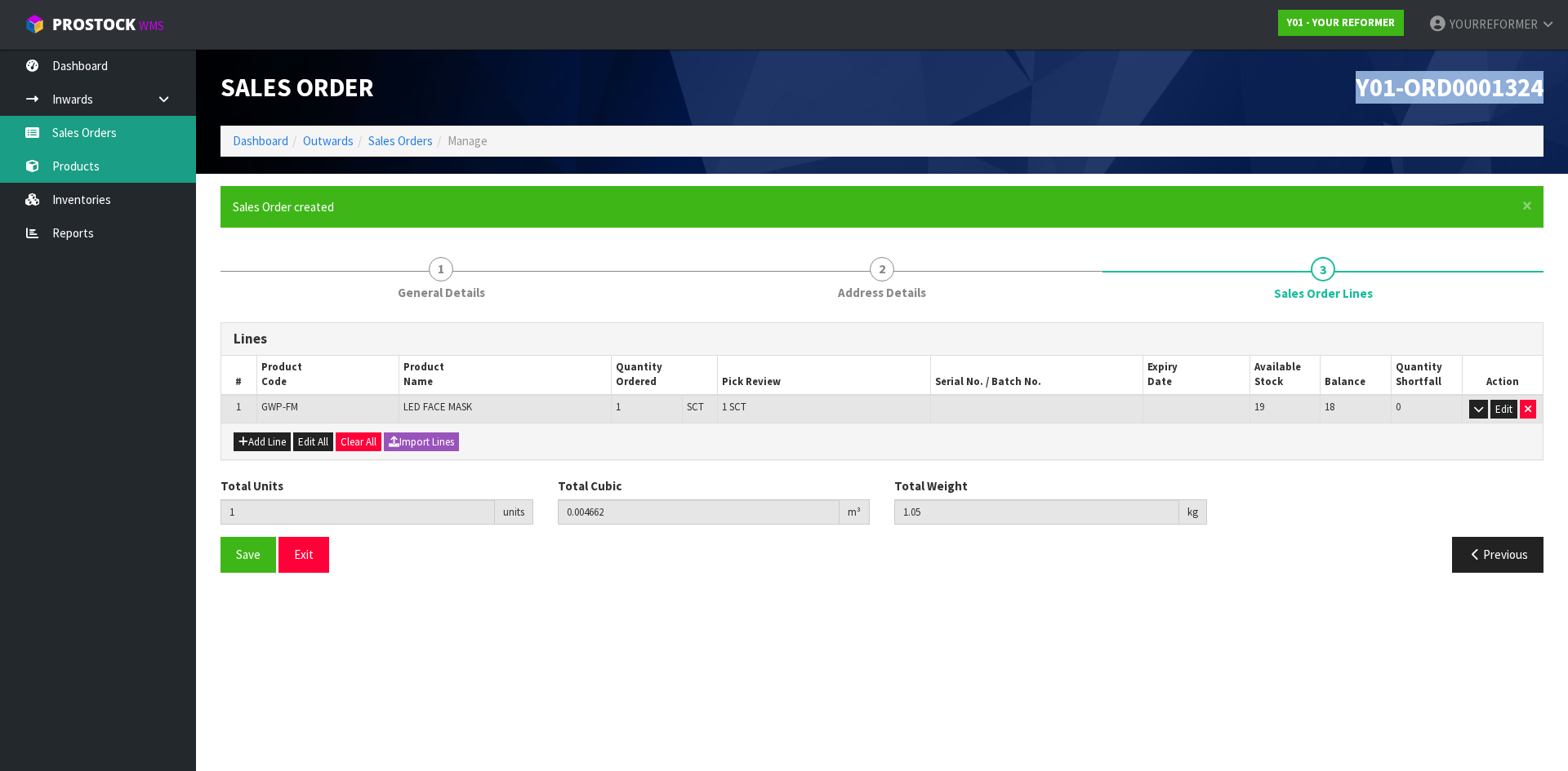
drag, startPoint x: 130, startPoint y: 121, endPoint x: 35, endPoint y: 176, distance: 109.8
click at [130, 121] on link "Sales Orders" at bounding box center [98, 133] width 196 height 34
